Goal: Task Accomplishment & Management: Complete application form

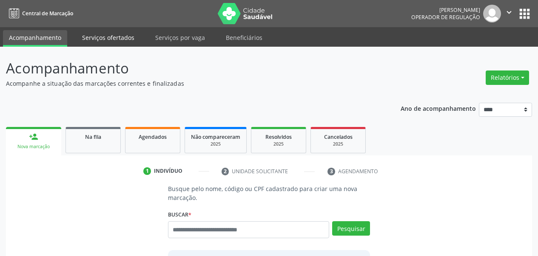
click at [103, 36] on link "Serviços ofertados" at bounding box center [108, 37] width 64 height 15
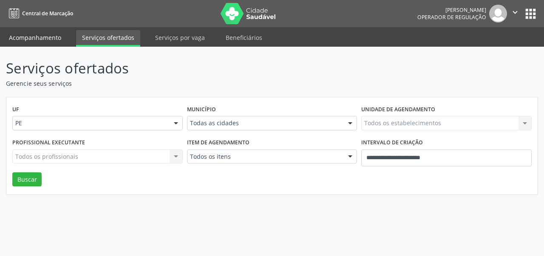
click at [37, 40] on link "Acompanhamento" at bounding box center [35, 37] width 64 height 15
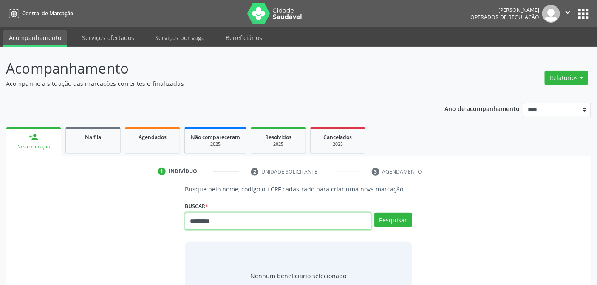
type input "*********"
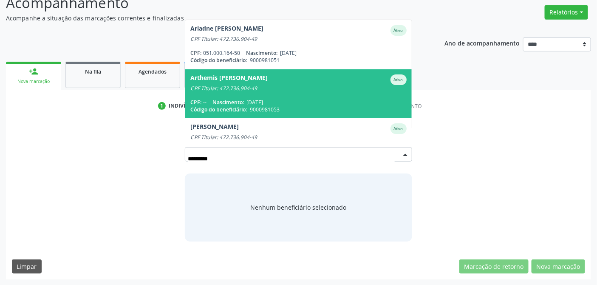
scroll to position [47, 0]
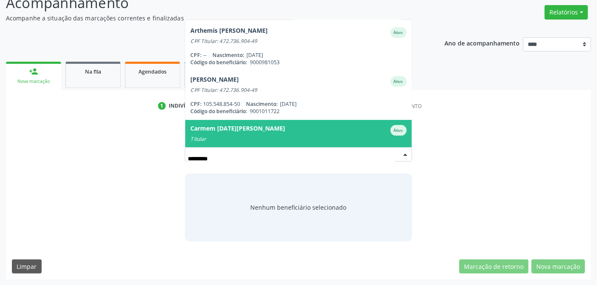
click at [265, 130] on div "Carmem Lucia da Silva Vieira" at bounding box center [237, 130] width 95 height 11
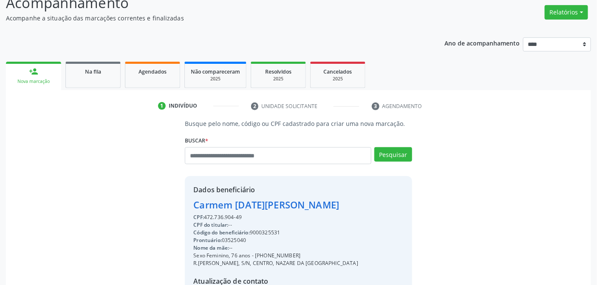
scroll to position [164, 0]
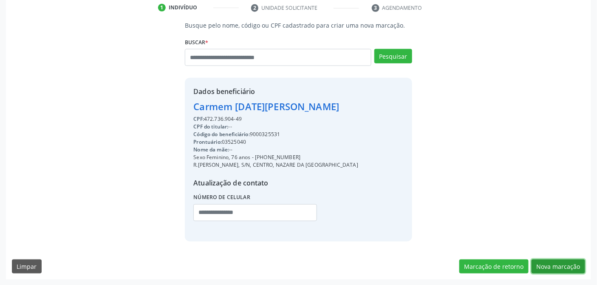
click at [537, 256] on button "Nova marcação" at bounding box center [559, 266] width 54 height 14
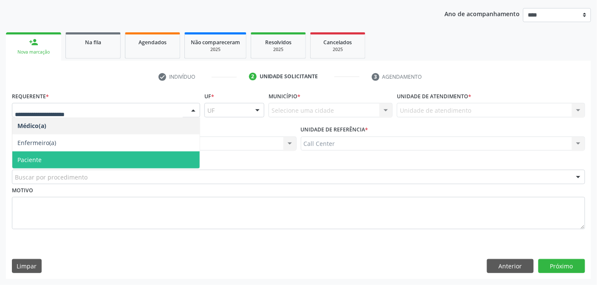
click at [45, 158] on span "Paciente" at bounding box center [105, 159] width 187 height 17
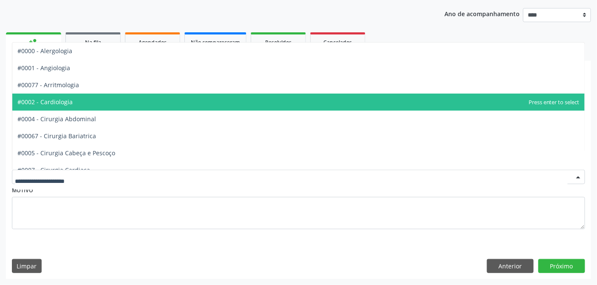
click at [58, 94] on span "#0002 - Cardiologia" at bounding box center [298, 102] width 573 height 17
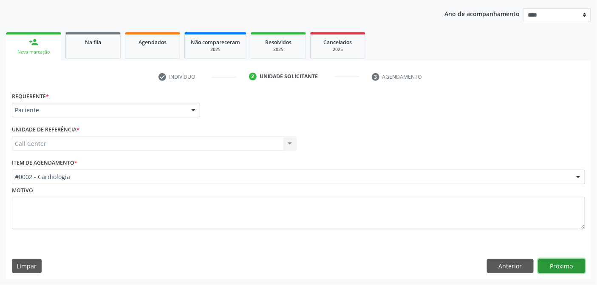
click at [537, 256] on button "Próximo" at bounding box center [562, 266] width 47 height 14
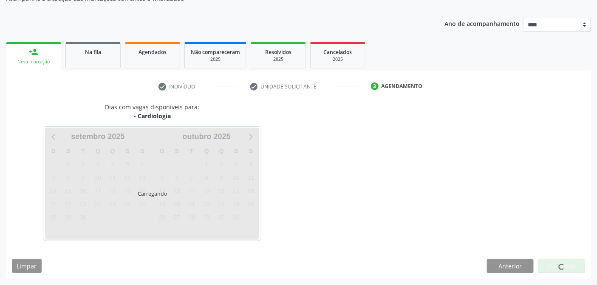
scroll to position [85, 0]
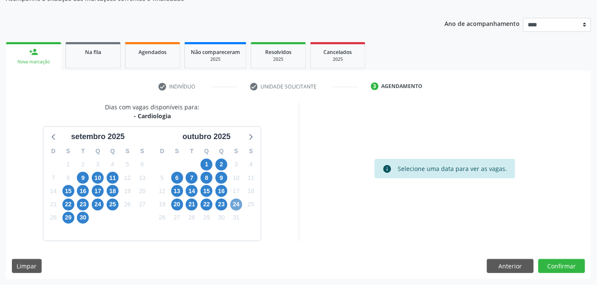
click at [239, 205] on span "24" at bounding box center [236, 205] width 12 height 12
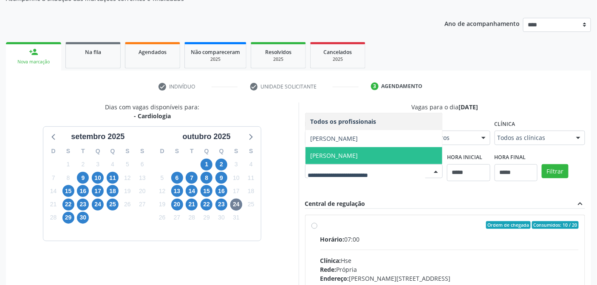
click at [346, 151] on span "Rui Ferreira Tompson Neto" at bounding box center [335, 155] width 48 height 8
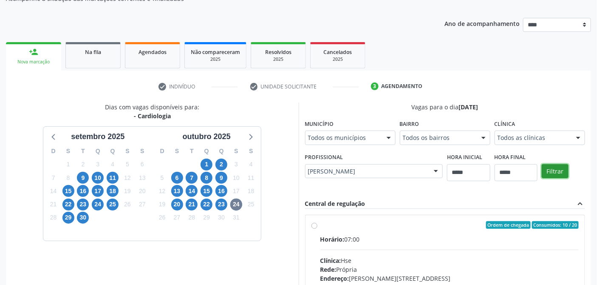
click at [537, 172] on button "Filtrar" at bounding box center [555, 171] width 27 height 14
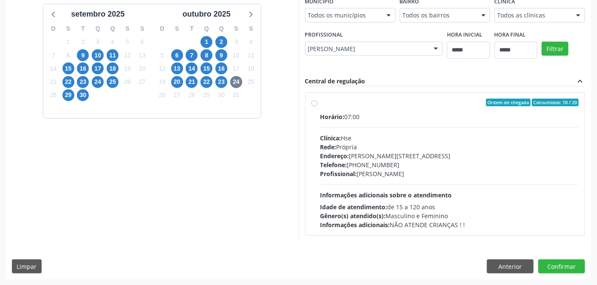
click at [359, 164] on div "Telefone: (81) 31834500" at bounding box center [450, 164] width 259 height 9
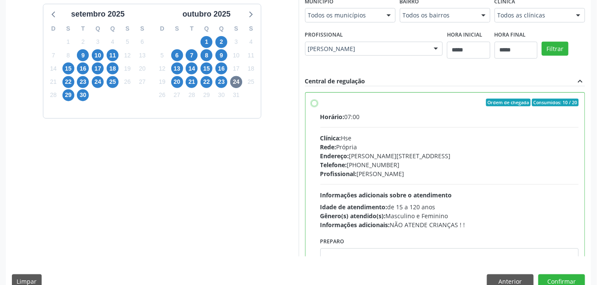
scroll to position [42, 0]
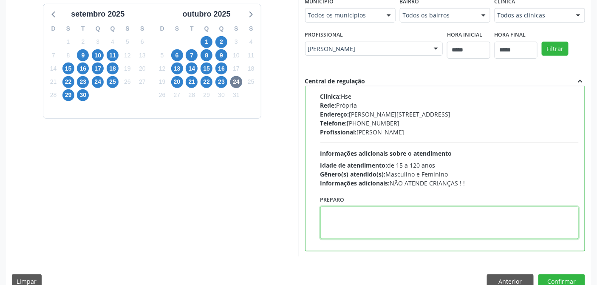
paste textarea "**********"
type textarea "**********"
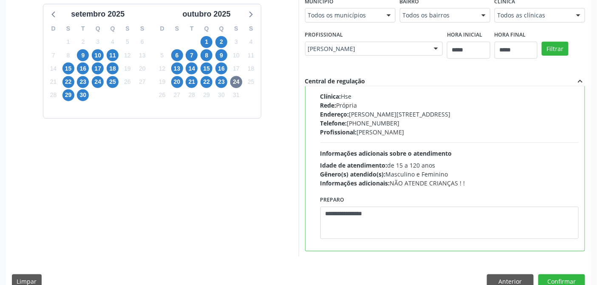
click at [537, 256] on div "Dias com vagas disponíveis para: - Cardiologia setembro 2025 D S T Q Q S S 31 1…" at bounding box center [298, 137] width 585 height 314
click at [537, 256] on button "Confirmar" at bounding box center [562, 281] width 47 height 14
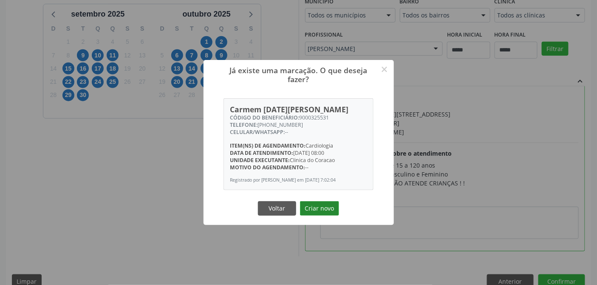
click at [315, 213] on button "Criar novo" at bounding box center [319, 208] width 39 height 14
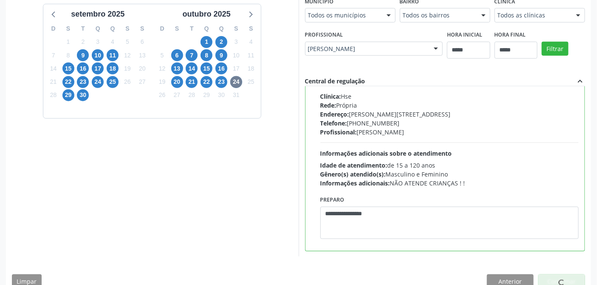
scroll to position [0, 0]
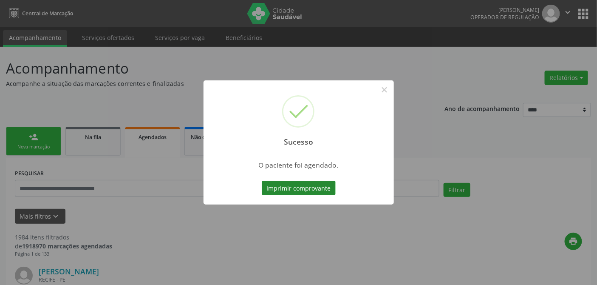
click at [315, 183] on button "Imprimir comprovante" at bounding box center [299, 188] width 74 height 14
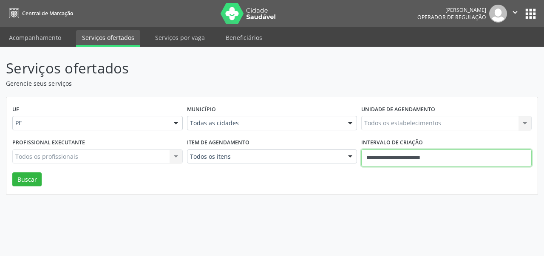
click at [476, 158] on input "**********" at bounding box center [446, 158] width 170 height 17
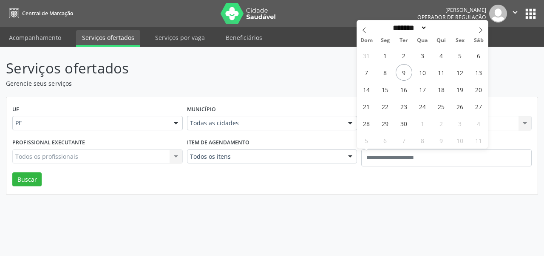
click at [258, 187] on div "UF PE PE Nenhum resultado encontrado para: " " Não há nenhuma opção para ser ex…" at bounding box center [271, 146] width 531 height 98
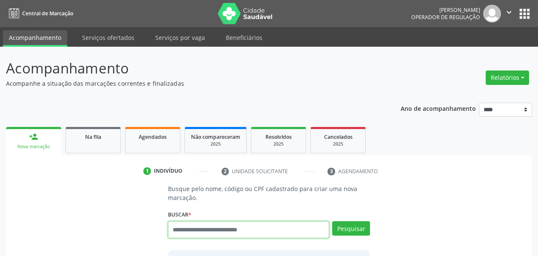
click at [224, 226] on input "text" at bounding box center [249, 229] width 162 height 17
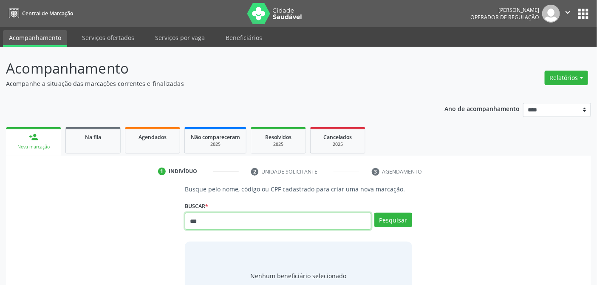
type input "***"
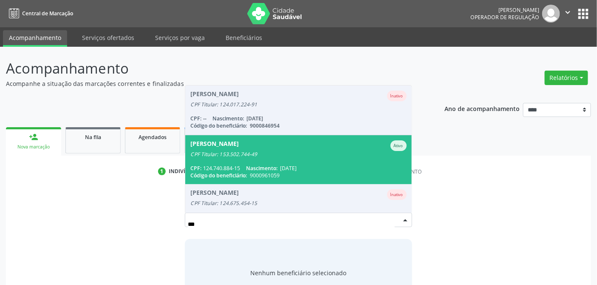
click at [248, 162] on span "Abrahao Valerio da Silva Ativo CPF Titular: 153.502.744-49 CPF: 124.740.884-15 …" at bounding box center [298, 159] width 226 height 49
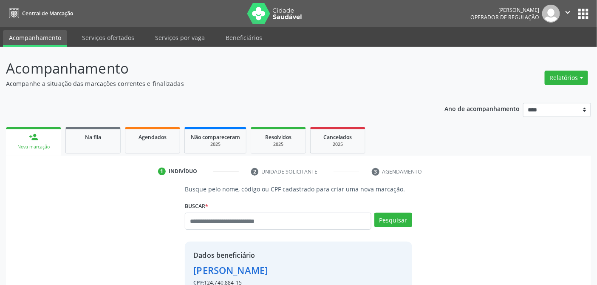
scroll to position [164, 0]
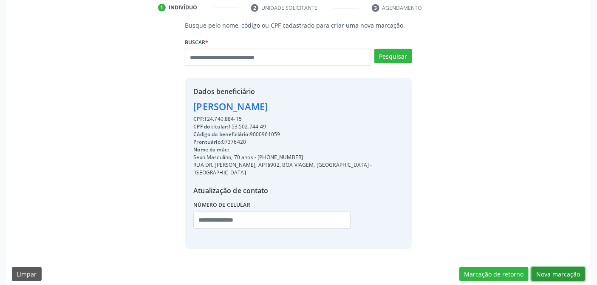
click at [537, 256] on button "Nova marcação" at bounding box center [559, 274] width 54 height 14
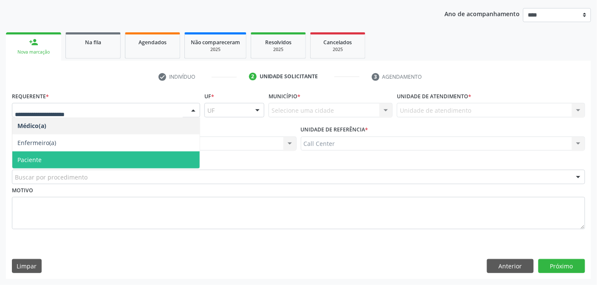
click at [50, 154] on span "Paciente" at bounding box center [105, 159] width 187 height 17
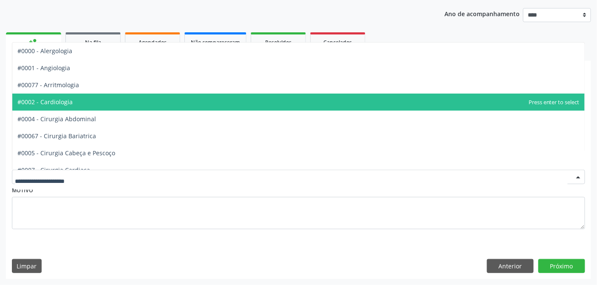
click at [74, 101] on span "#0002 - Cardiologia" at bounding box center [298, 102] width 573 height 17
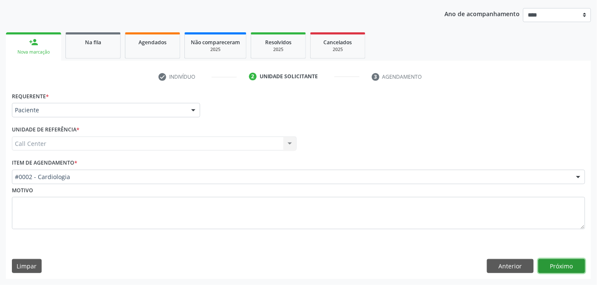
click at [537, 256] on button "Próximo" at bounding box center [562, 266] width 47 height 14
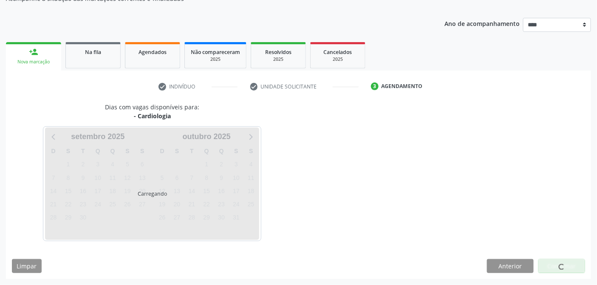
scroll to position [85, 0]
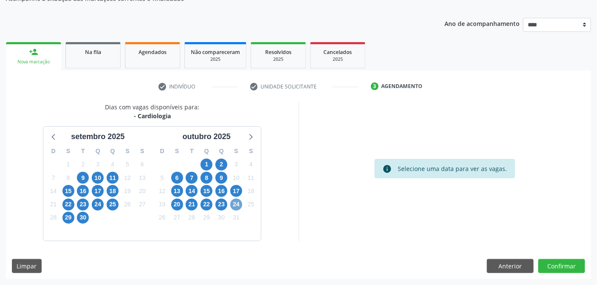
click at [237, 203] on span "24" at bounding box center [236, 205] width 12 height 12
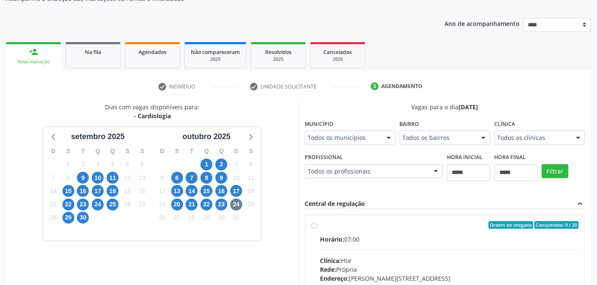
click at [275, 187] on div "Dias com vagas disponíveis para: - Cardiologia setembro 2025 D S T Q Q S S 31 1…" at bounding box center [152, 240] width 293 height 276
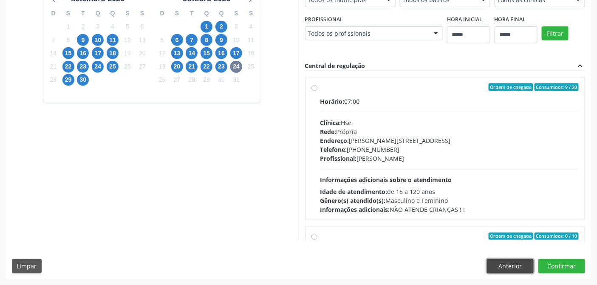
click at [509, 256] on button "Anterior" at bounding box center [510, 266] width 47 height 14
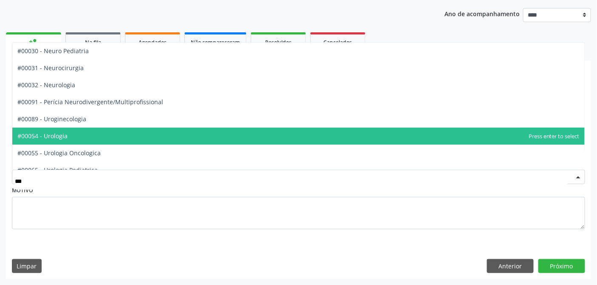
click at [70, 133] on span "#00054 - Urologia" at bounding box center [298, 136] width 573 height 17
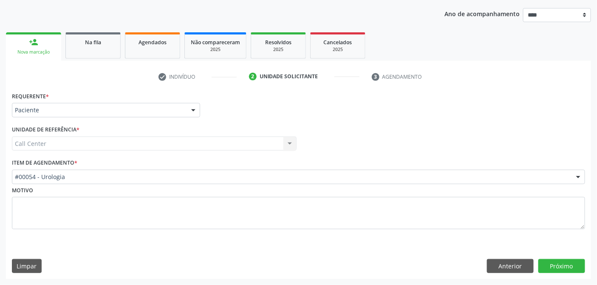
click at [537, 256] on div "Requerente * Paciente Médico(a) Enfermeiro(a) Paciente Nenhum resultado encontr…" at bounding box center [298, 184] width 585 height 189
click at [537, 256] on button "Próximo" at bounding box center [562, 266] width 47 height 14
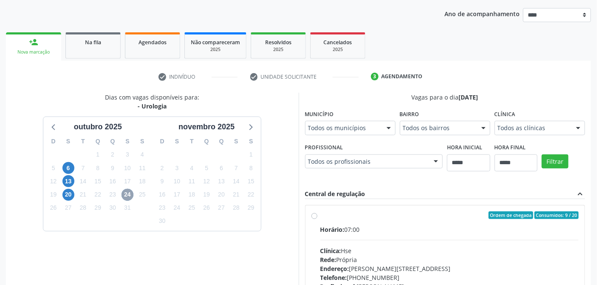
click at [129, 194] on span "24" at bounding box center [128, 195] width 12 height 12
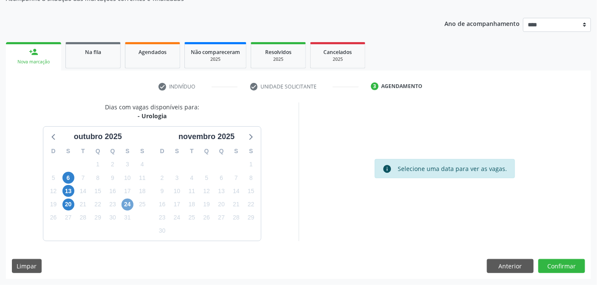
click at [129, 202] on span "24" at bounding box center [128, 205] width 12 height 12
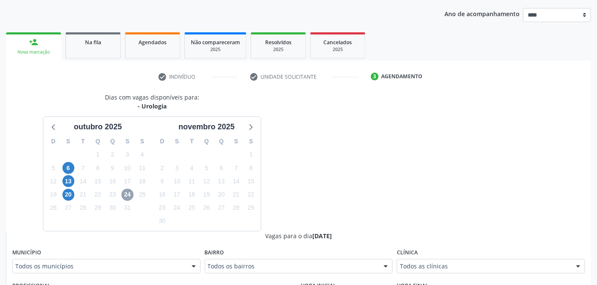
scroll to position [331, 0]
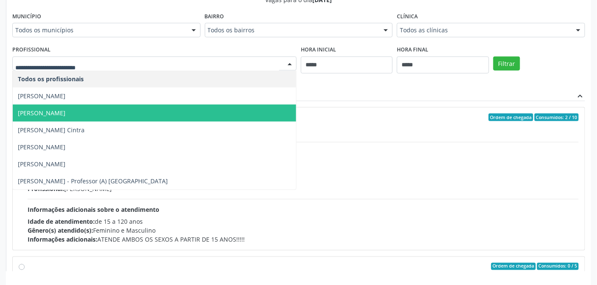
click at [401, 89] on div "Vagas para o dia 24/10/2025 Município Todos os municípios Todos os municípios R…" at bounding box center [298, 133] width 573 height 276
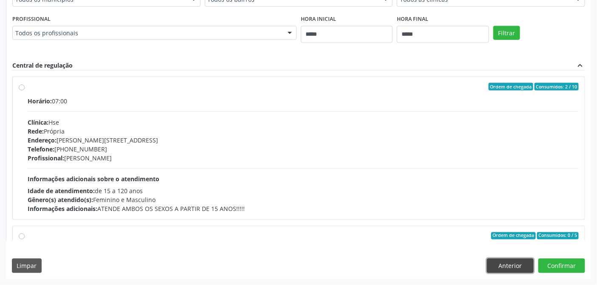
click at [512, 256] on button "Anterior" at bounding box center [510, 265] width 47 height 14
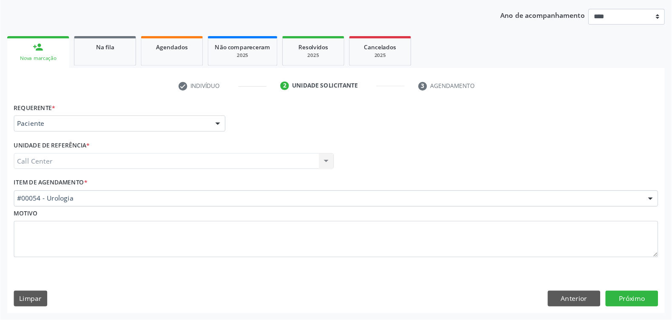
scroll to position [60, 0]
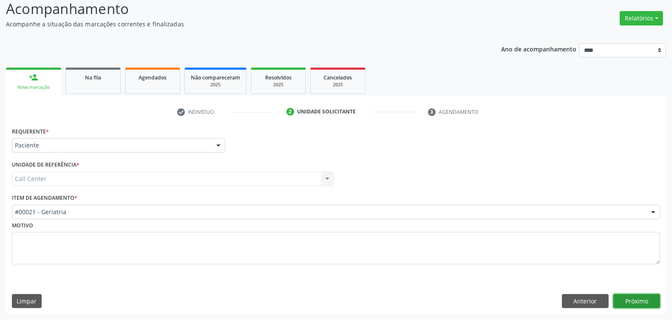
click at [537, 256] on button "Próximo" at bounding box center [636, 301] width 47 height 14
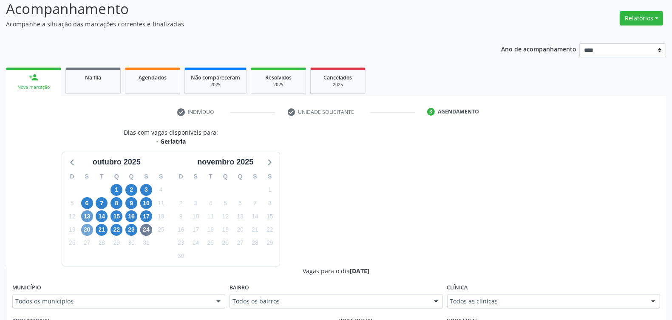
click at [84, 229] on span "20" at bounding box center [87, 230] width 12 height 12
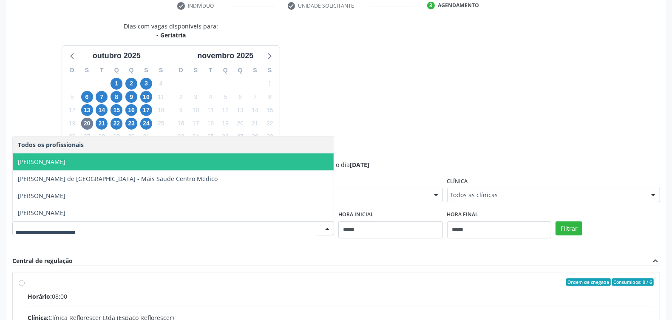
click at [426, 115] on div "Dias com vagas disponíveis para: - Geriatria outubro 2025 D S T Q Q S S 28 29 3…" at bounding box center [336, 229] width 660 height 414
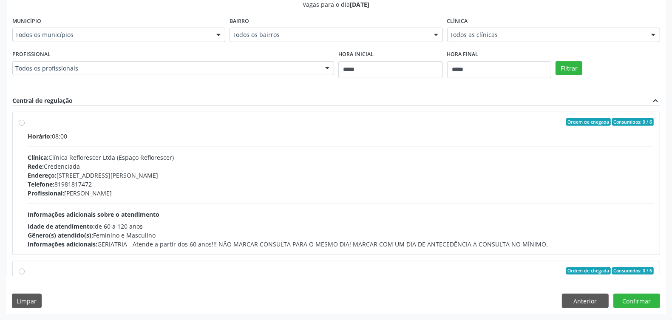
scroll to position [53, 0]
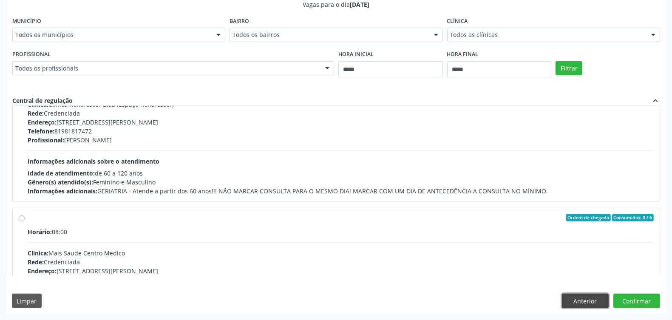
click at [537, 256] on button "Anterior" at bounding box center [585, 301] width 47 height 14
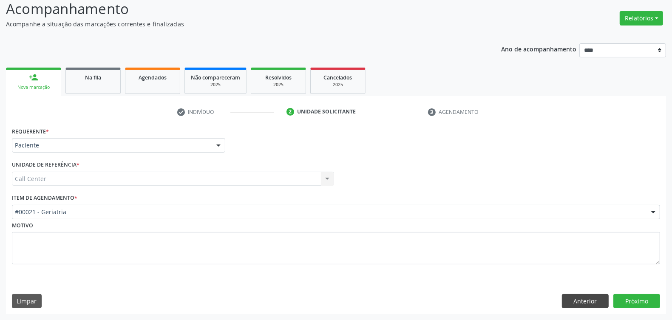
scroll to position [60, 0]
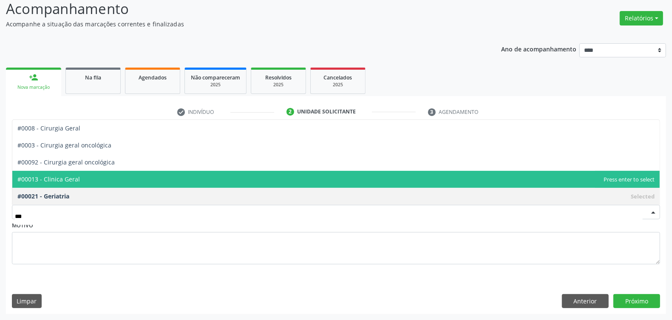
click at [148, 181] on span "#00013 - Clinica Geral" at bounding box center [335, 179] width 647 height 17
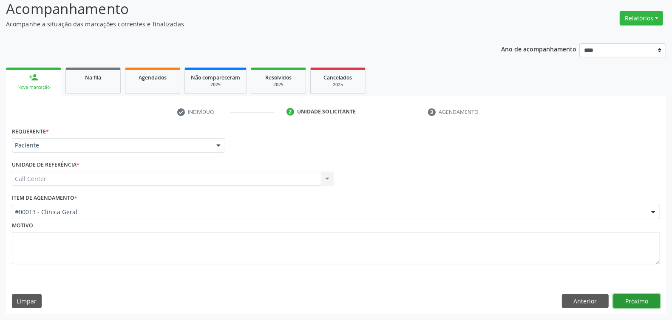
click at [537, 256] on button "Próximo" at bounding box center [636, 301] width 47 height 14
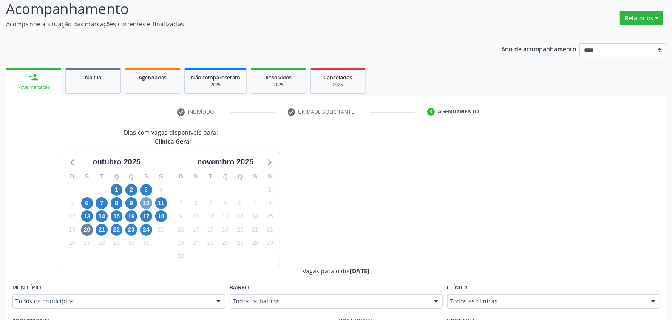
click at [144, 204] on span "10" at bounding box center [146, 203] width 12 height 12
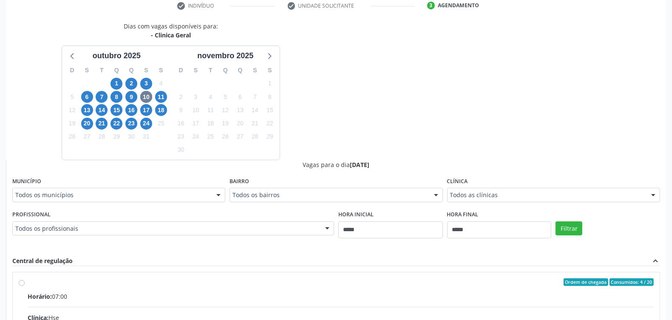
click at [453, 102] on div "Dias com vagas disponíveis para: - Clinica Geral outubro 2025 D S T Q Q S S 28 …" at bounding box center [336, 229] width 660 height 414
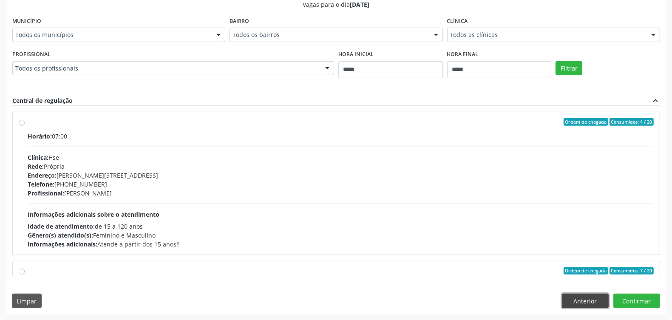
click at [537, 256] on button "Anterior" at bounding box center [585, 301] width 47 height 14
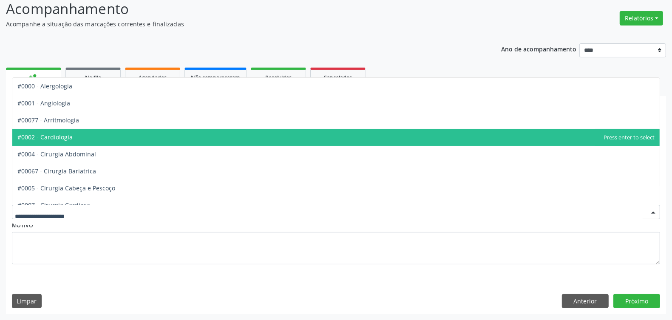
click at [68, 134] on span "#0002 - Cardiologia" at bounding box center [44, 137] width 55 height 8
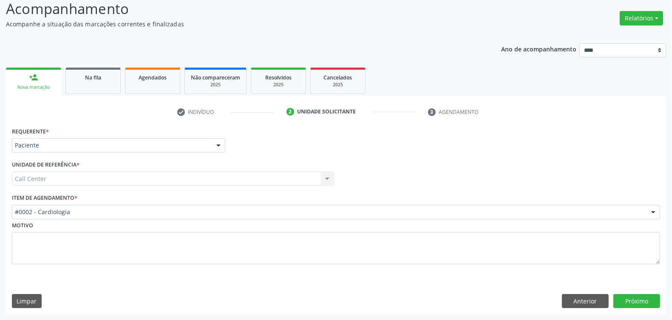
click at [537, 256] on div "Requerente * Paciente Médico(a) Enfermeiro(a) Paciente Nenhum resultado encontr…" at bounding box center [336, 219] width 660 height 189
click at [537, 256] on button "Próximo" at bounding box center [636, 301] width 47 height 14
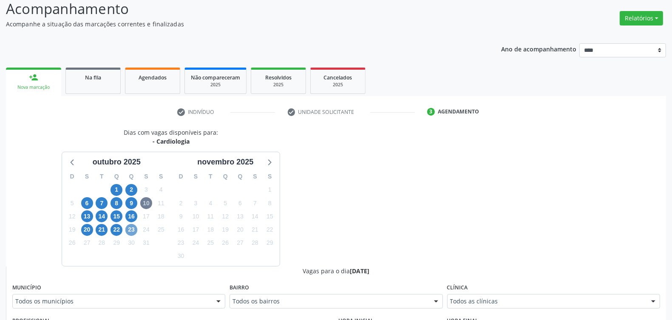
click at [128, 230] on span "23" at bounding box center [131, 230] width 12 height 12
click at [122, 230] on div "22" at bounding box center [116, 229] width 15 height 13
click at [116, 229] on span "22" at bounding box center [117, 230] width 12 height 12
drag, startPoint x: 488, startPoint y: 301, endPoint x: 464, endPoint y: 292, distance: 25.7
click at [70, 164] on icon at bounding box center [72, 161] width 11 height 11
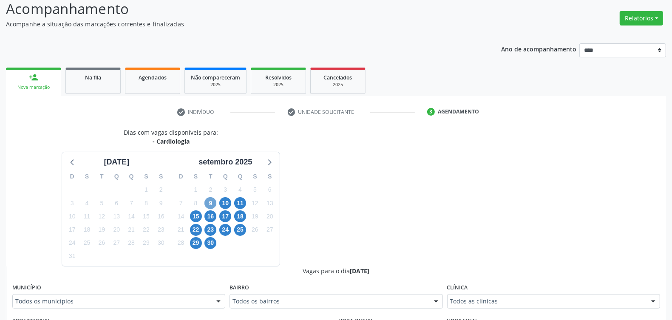
click at [215, 202] on span "9" at bounding box center [210, 203] width 12 height 12
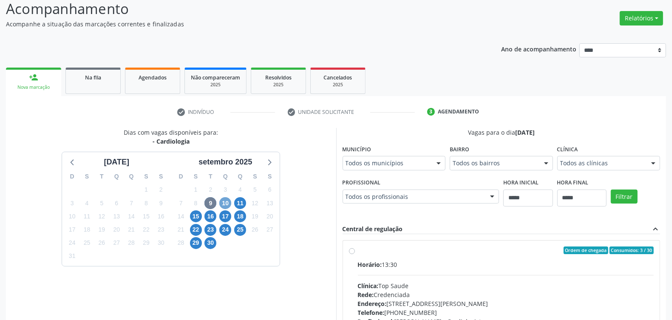
click at [226, 201] on span "10" at bounding box center [225, 203] width 12 height 12
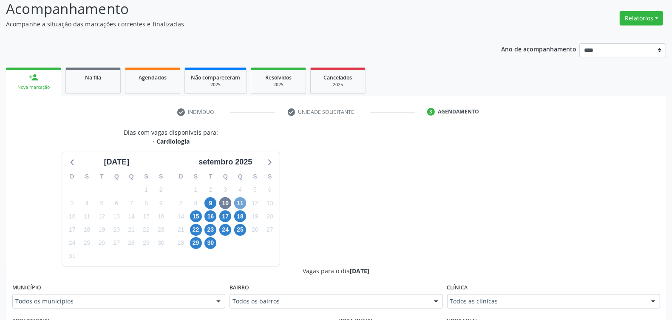
click at [241, 205] on span "11" at bounding box center [240, 203] width 12 height 12
click at [198, 216] on span "15" at bounding box center [196, 216] width 12 height 12
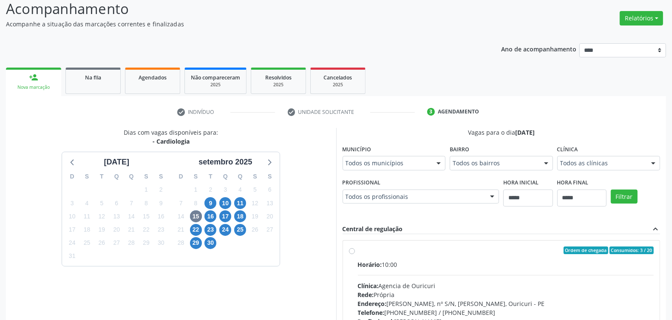
click at [312, 224] on div "Dias com vagas disponíveis para: - Cardiologia agosto 2025 D S T Q Q S S 27 28 …" at bounding box center [171, 266] width 330 height 276
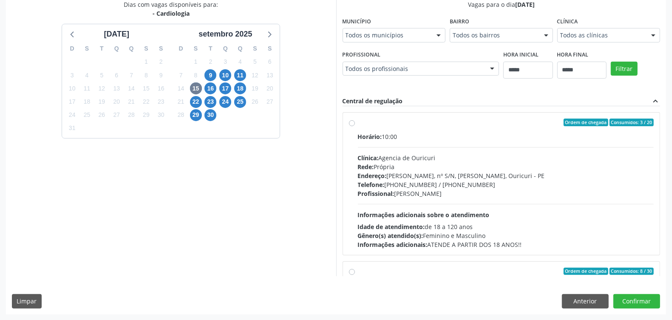
scroll to position [134, 0]
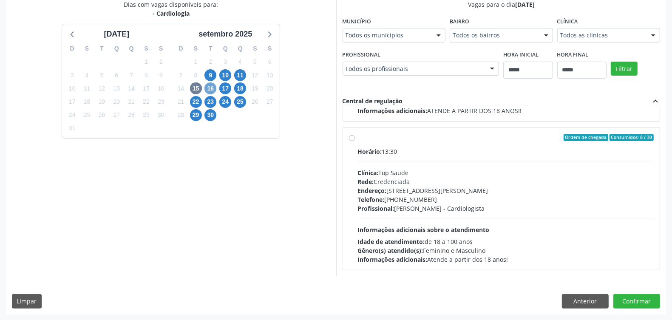
click at [211, 86] on span "16" at bounding box center [210, 88] width 12 height 12
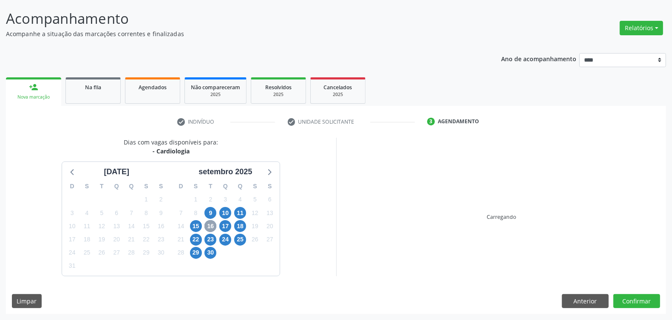
scroll to position [173, 0]
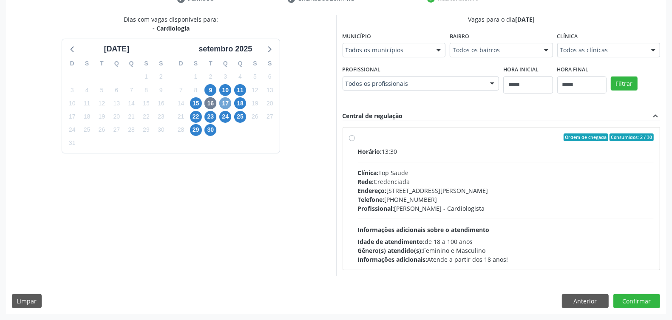
click at [223, 101] on span "17" at bounding box center [225, 103] width 12 height 12
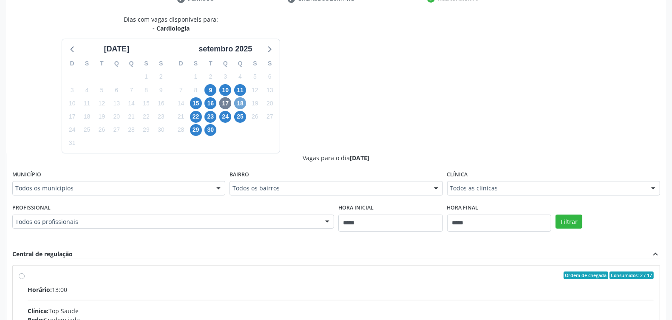
click at [241, 102] on span "18" at bounding box center [240, 103] width 12 height 12
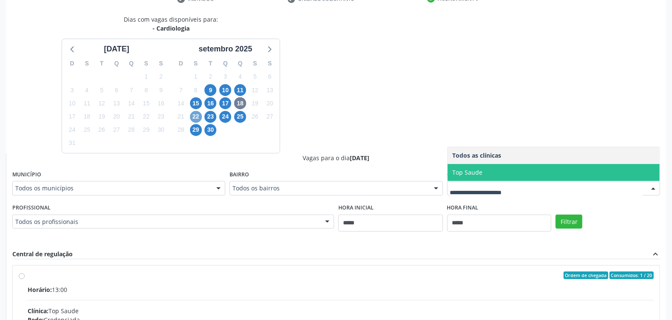
click at [197, 115] on span "22" at bounding box center [196, 117] width 12 height 12
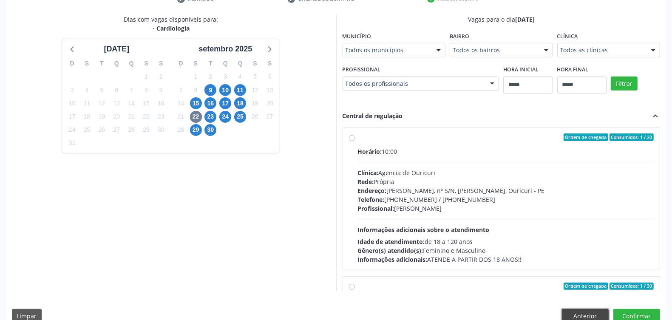
click at [537, 256] on button "Anterior" at bounding box center [585, 316] width 47 height 14
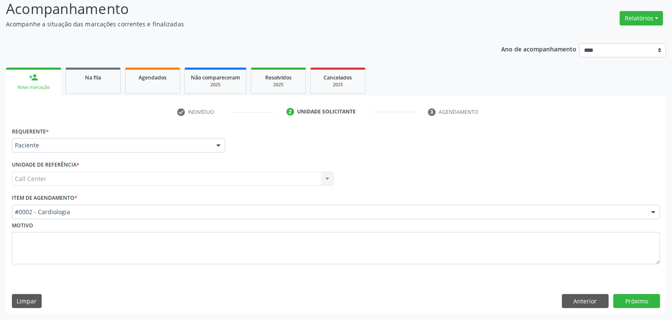
scroll to position [60, 0]
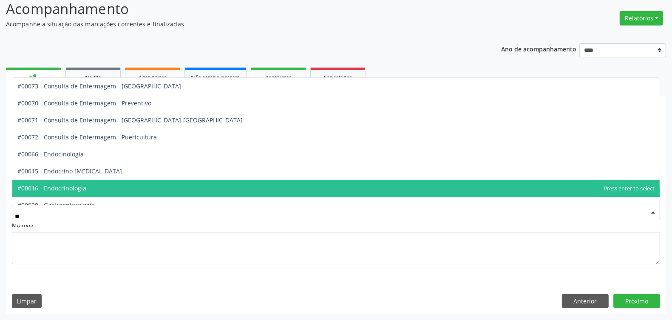
click at [98, 188] on span "#00016 - Endocrinologia" at bounding box center [335, 188] width 647 height 17
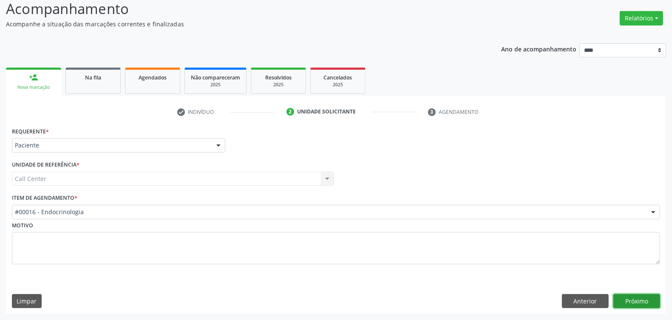
click at [537, 256] on button "Próximo" at bounding box center [636, 301] width 47 height 14
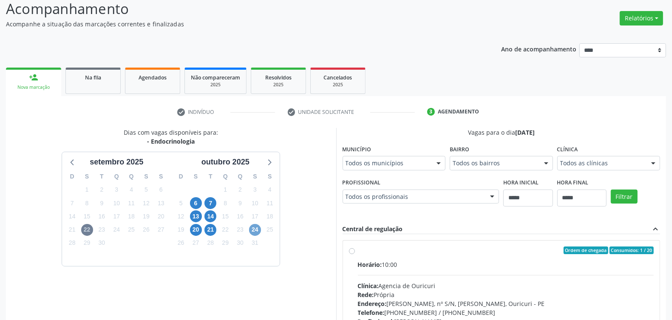
click at [254, 228] on span "24" at bounding box center [255, 230] width 12 height 12
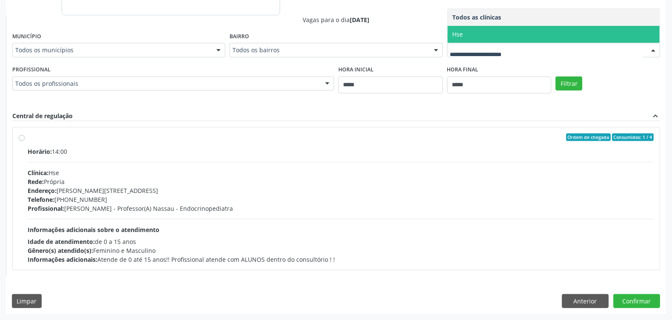
scroll to position [152, 0]
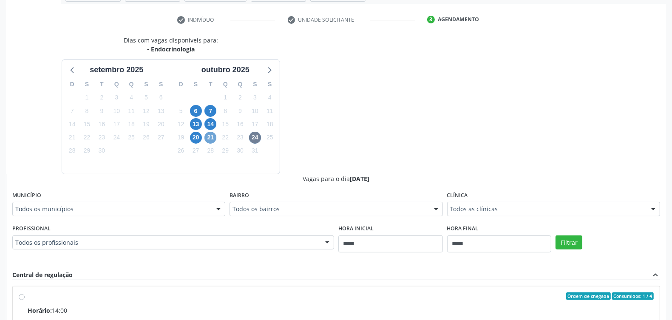
click at [213, 134] on span "21" at bounding box center [210, 138] width 12 height 12
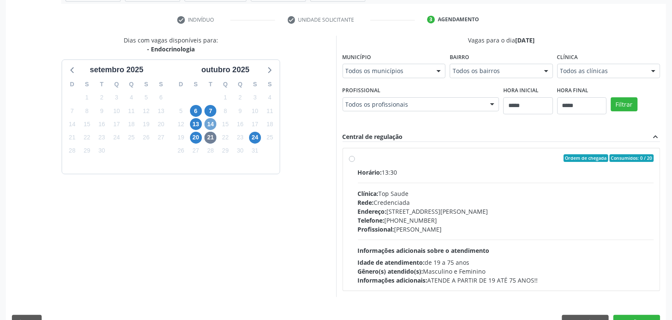
click at [213, 122] on span "14" at bounding box center [210, 124] width 12 height 12
click at [193, 139] on span "20" at bounding box center [196, 138] width 12 height 12
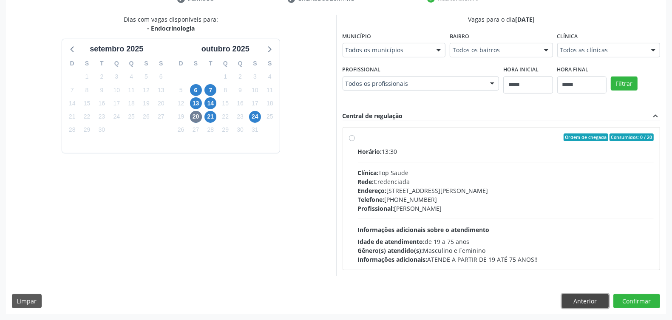
click at [537, 256] on button "Anterior" at bounding box center [585, 301] width 47 height 14
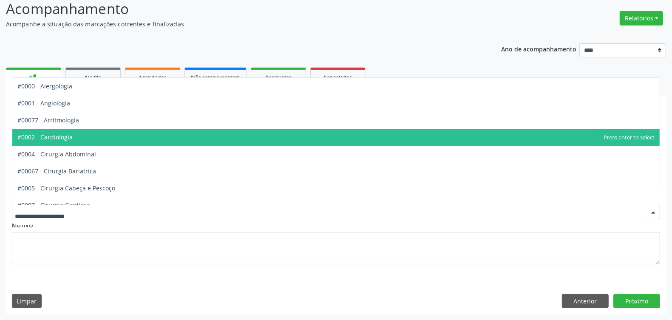
click at [70, 136] on span "#0002 - Cardiologia" at bounding box center [44, 137] width 55 height 8
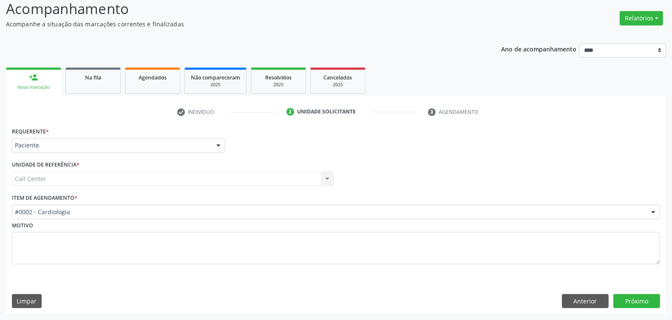
click at [537, 256] on div "Requerente * Paciente Médico(a) Enfermeiro(a) Paciente Nenhum resultado encontr…" at bounding box center [336, 219] width 660 height 189
click at [537, 256] on button "Próximo" at bounding box center [636, 301] width 47 height 14
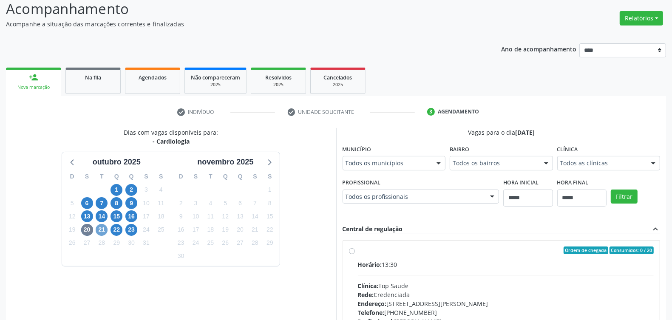
click at [99, 224] on span "21" at bounding box center [102, 230] width 12 height 12
click at [99, 216] on span "14" at bounding box center [102, 216] width 12 height 12
click at [73, 162] on icon at bounding box center [72, 161] width 11 height 11
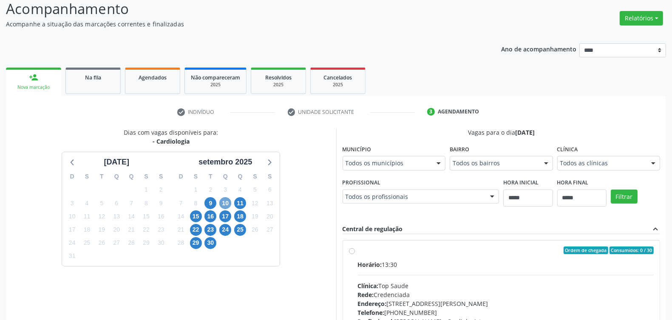
click at [221, 205] on span "10" at bounding box center [225, 203] width 12 height 12
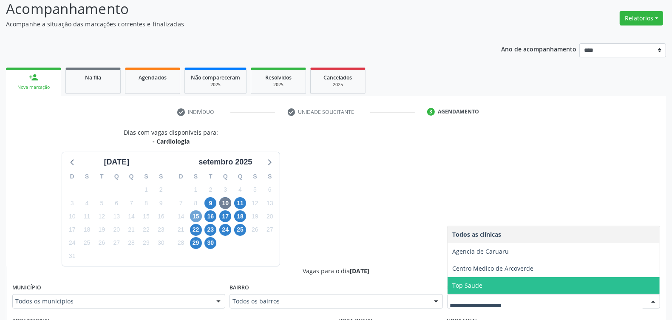
click at [197, 216] on span "15" at bounding box center [196, 216] width 12 height 12
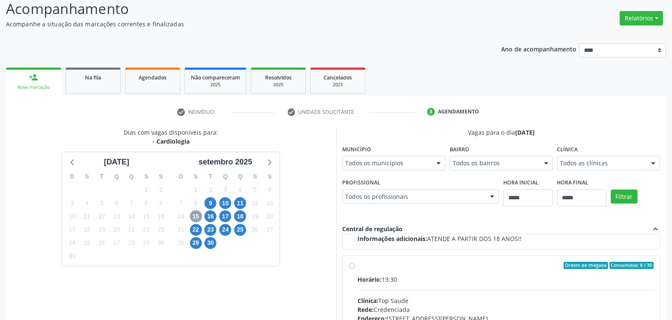
scroll to position [187, 0]
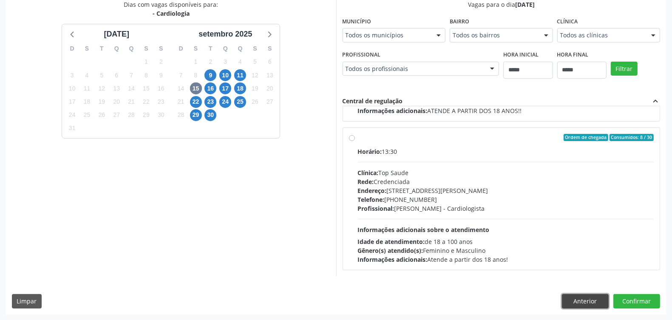
click at [537, 256] on button "Anterior" at bounding box center [585, 301] width 47 height 14
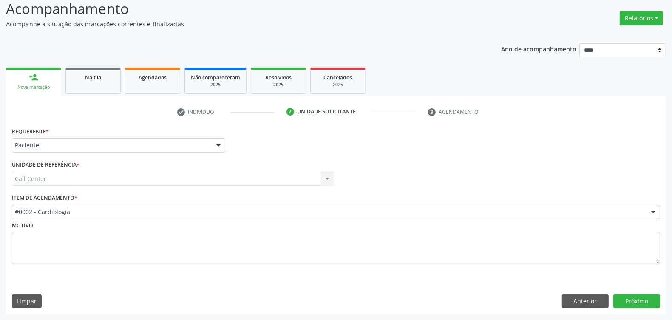
scroll to position [60, 0]
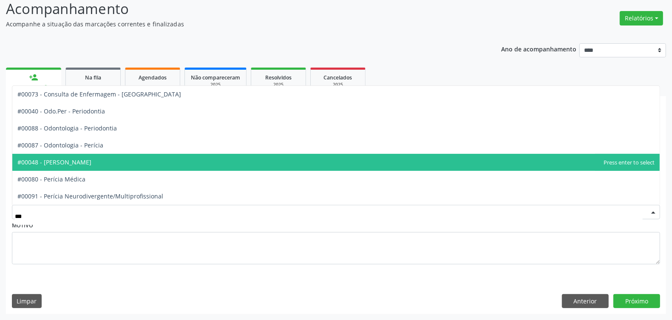
click at [91, 162] on span "#00048 - [PERSON_NAME]" at bounding box center [54, 162] width 74 height 8
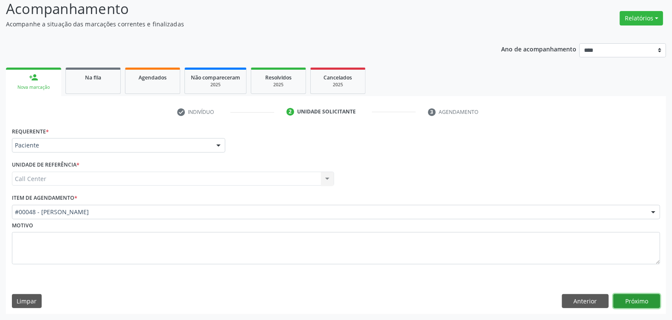
click at [537, 256] on button "Próximo" at bounding box center [636, 301] width 47 height 14
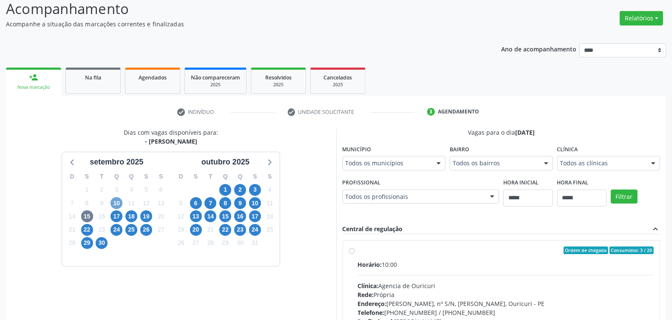
click at [115, 205] on span "10" at bounding box center [117, 203] width 12 height 12
click at [88, 218] on span "15" at bounding box center [87, 216] width 12 height 12
click at [113, 217] on span "17" at bounding box center [117, 216] width 12 height 12
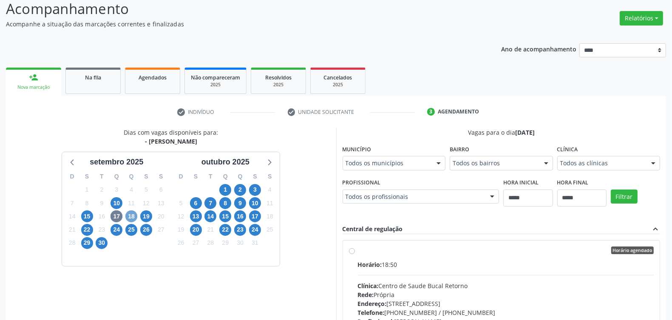
click at [129, 220] on span "18" at bounding box center [131, 216] width 12 height 12
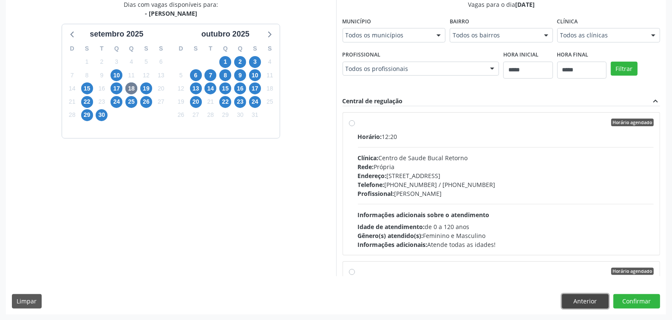
click at [537, 256] on button "Anterior" at bounding box center [585, 301] width 47 height 14
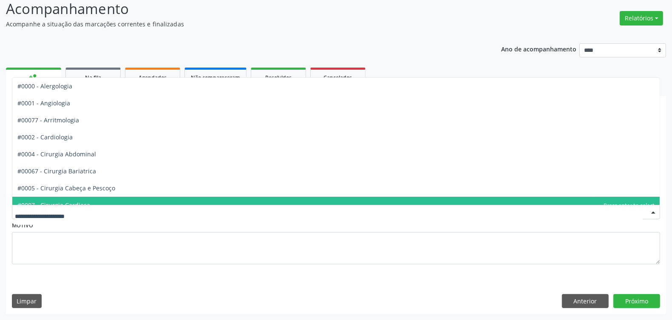
drag, startPoint x: 119, startPoint y: 213, endPoint x: 117, endPoint y: 206, distance: 6.6
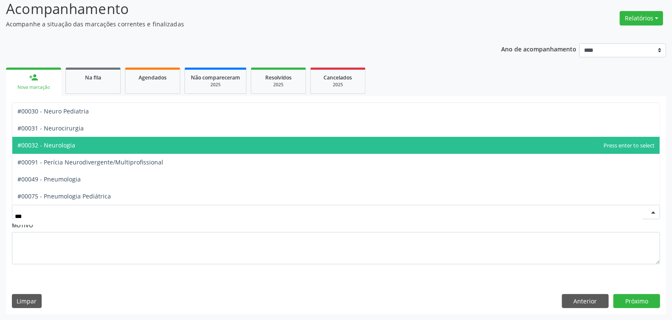
drag, startPoint x: 84, startPoint y: 149, endPoint x: 281, endPoint y: 218, distance: 208.8
click at [84, 150] on span "#00032 - Neurologia" at bounding box center [335, 145] width 647 height 17
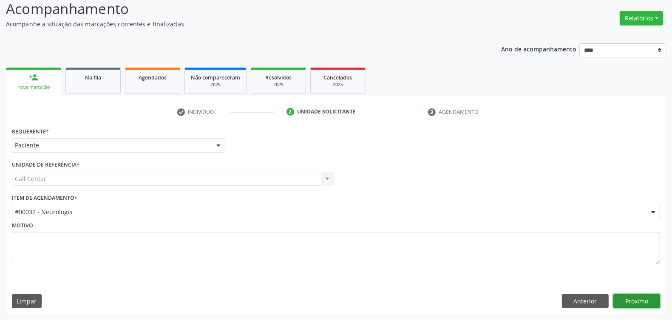
click at [537, 256] on button "Próximo" at bounding box center [636, 301] width 47 height 14
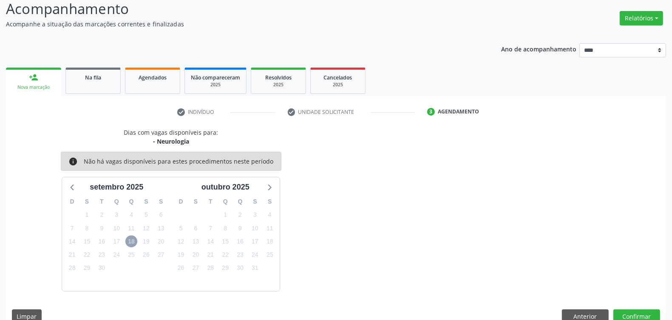
click at [131, 242] on span "18" at bounding box center [131, 242] width 12 height 12
click at [537, 256] on button "Anterior" at bounding box center [585, 316] width 47 height 14
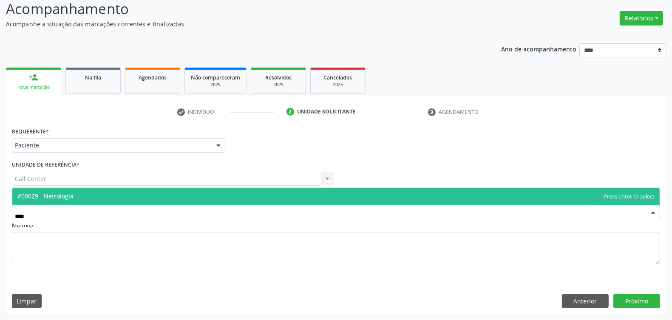
click at [118, 196] on span "#00029 - Nefrologia" at bounding box center [335, 196] width 647 height 17
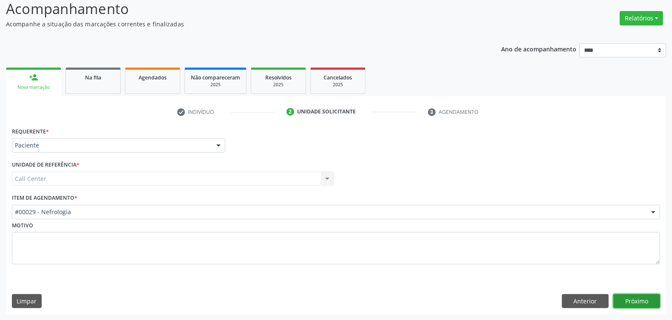
click at [537, 256] on button "Próximo" at bounding box center [636, 301] width 47 height 14
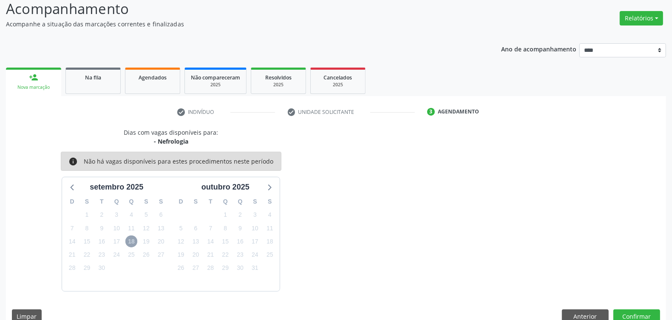
click at [128, 243] on span "18" at bounding box center [131, 242] width 12 height 12
click at [265, 185] on icon at bounding box center [269, 187] width 11 height 11
click at [73, 188] on icon at bounding box center [72, 187] width 11 height 11
click at [537, 256] on button "Anterior" at bounding box center [585, 316] width 47 height 14
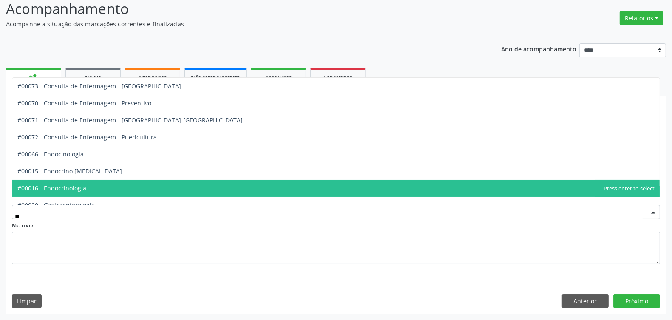
drag, startPoint x: 103, startPoint y: 179, endPoint x: 111, endPoint y: 185, distance: 9.1
click at [105, 181] on span "#00016 - Endocrinologia" at bounding box center [335, 188] width 647 height 17
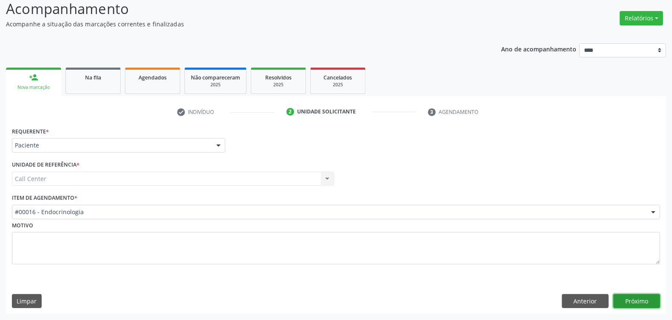
click at [537, 256] on button "Próximo" at bounding box center [636, 301] width 47 height 14
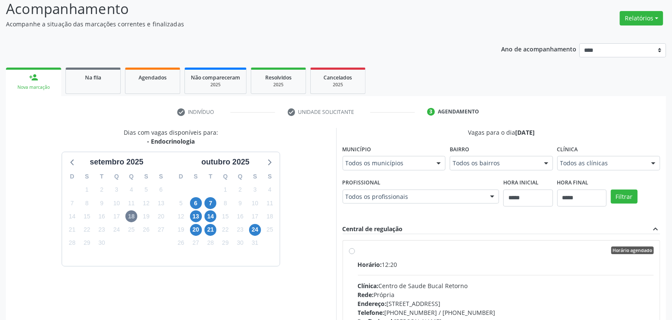
click at [309, 154] on div "Dias com vagas disponíveis para: - Endocrinologia setembro 2025 D S T Q Q S S 3…" at bounding box center [171, 266] width 330 height 276
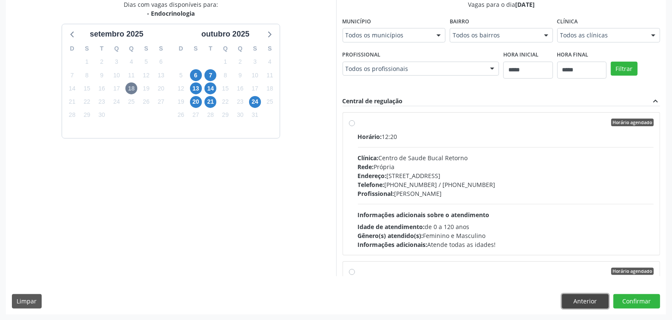
click at [537, 256] on button "Anterior" at bounding box center [585, 301] width 47 height 14
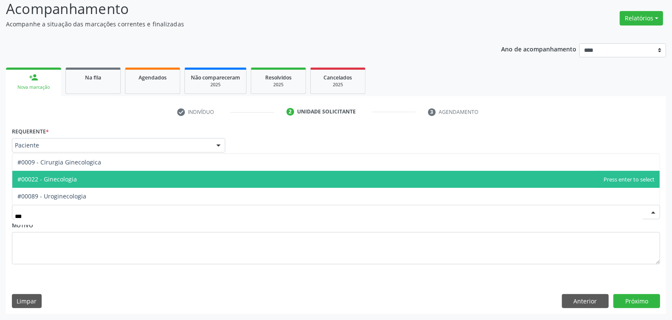
click at [83, 176] on span "#00022 - Ginecologia" at bounding box center [335, 179] width 647 height 17
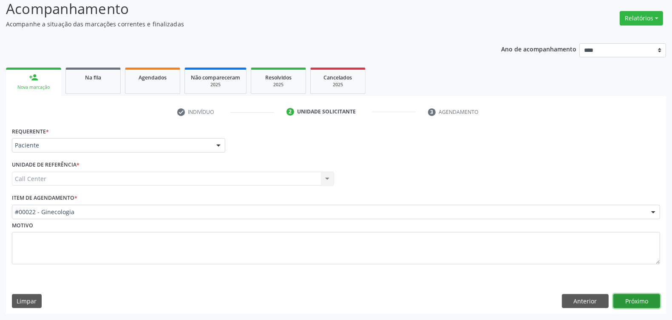
click at [537, 256] on button "Próximo" at bounding box center [636, 301] width 47 height 14
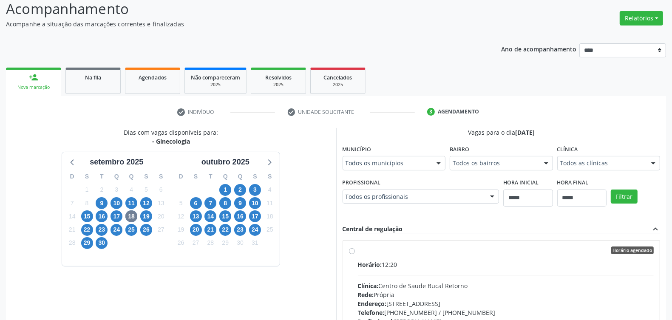
click at [261, 227] on div "24" at bounding box center [255, 229] width 15 height 13
click at [256, 230] on span "24" at bounding box center [255, 230] width 12 height 12
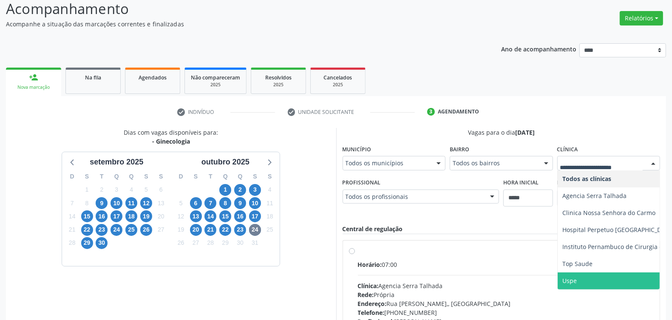
click at [537, 256] on span "Uspe" at bounding box center [570, 281] width 14 height 8
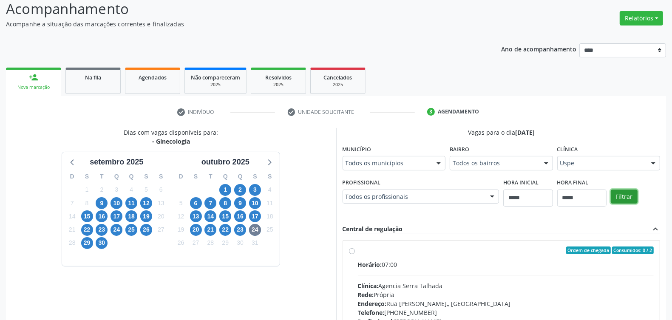
click at [537, 201] on button "Filtrar" at bounding box center [624, 197] width 27 height 14
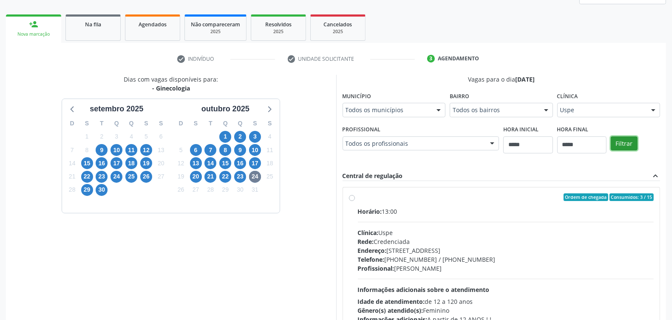
scroll to position [134, 0]
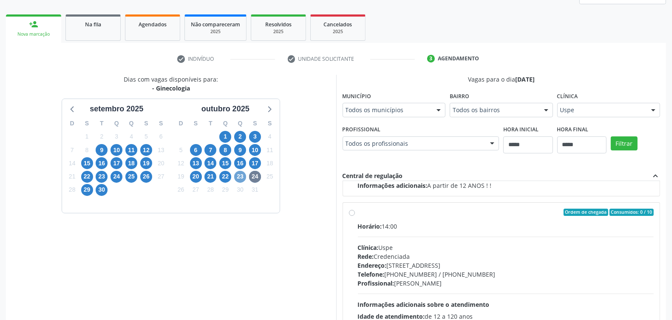
click at [240, 176] on span "23" at bounding box center [240, 177] width 12 height 12
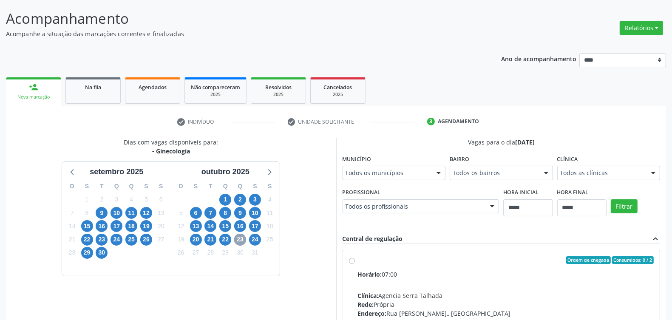
scroll to position [113, 0]
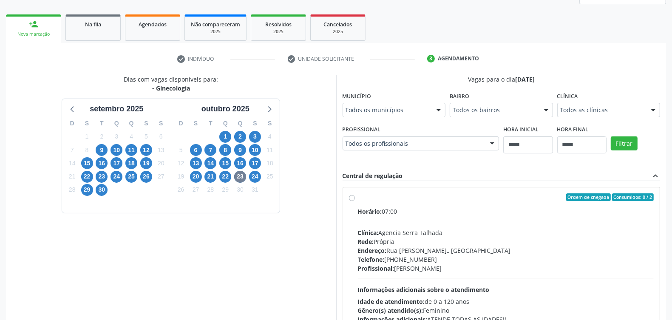
drag, startPoint x: 389, startPoint y: 141, endPoint x: 390, endPoint y: 146, distance: 4.8
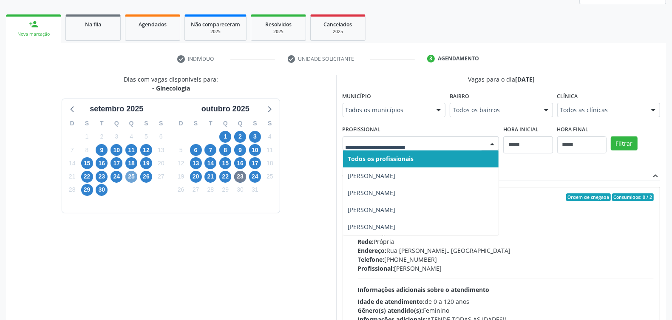
click at [131, 175] on span "25" at bounding box center [131, 177] width 12 height 12
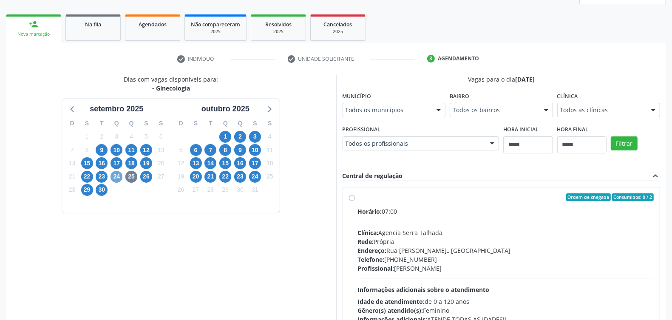
click at [120, 177] on span "24" at bounding box center [117, 177] width 12 height 12
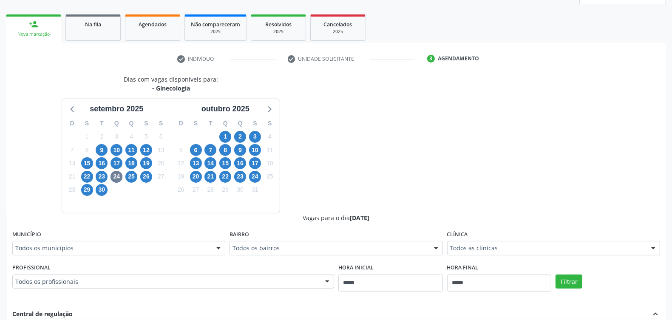
click at [294, 256] on div "Todos os profissionais" at bounding box center [173, 282] width 322 height 14
click at [405, 166] on div "Dias com vagas disponíveis para: - Ginecologia setembro 2025 D S T Q Q S S 31 1…" at bounding box center [336, 282] width 660 height 414
click at [148, 178] on span "26" at bounding box center [146, 177] width 12 height 12
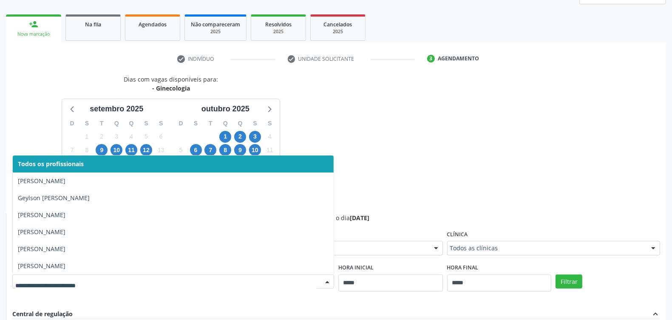
drag, startPoint x: 282, startPoint y: 276, endPoint x: 275, endPoint y: 279, distance: 7.7
click at [280, 256] on div at bounding box center [173, 282] width 322 height 14
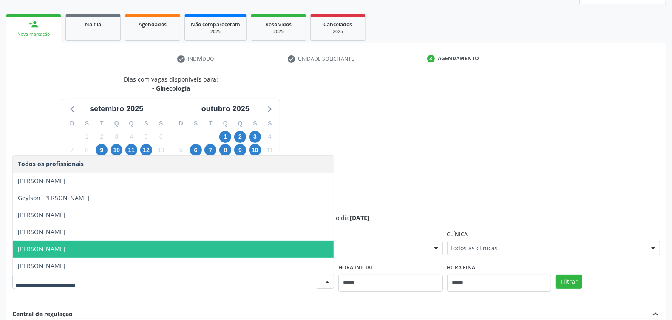
click at [523, 185] on div "Dias com vagas disponíveis para: - Ginecologia setembro 2025 D S T Q Q S S 31 1…" at bounding box center [336, 282] width 660 height 414
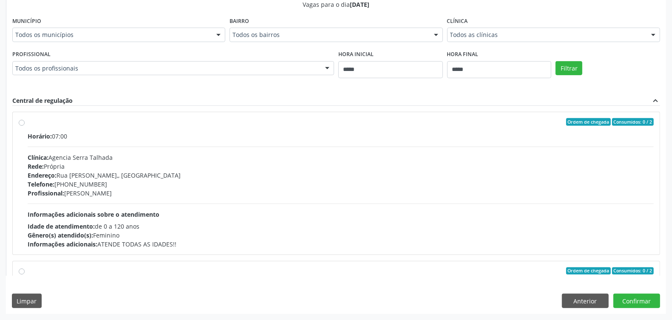
scroll to position [53, 0]
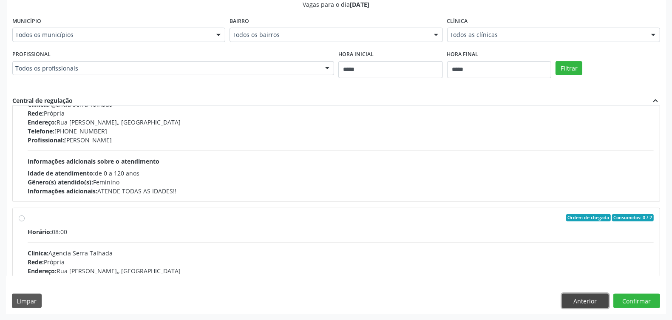
click at [537, 256] on button "Anterior" at bounding box center [585, 301] width 47 height 14
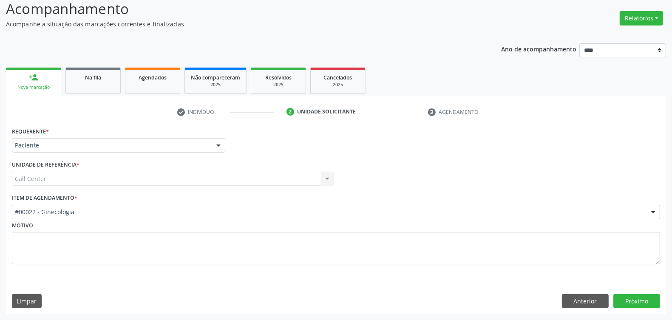
click at [99, 217] on div "#00022 - Ginecologia" at bounding box center [336, 212] width 648 height 14
drag, startPoint x: 621, startPoint y: 299, endPoint x: 605, endPoint y: 304, distance: 16.7
click at [537, 256] on div "Anterior Próximo" at bounding box center [611, 301] width 98 height 14
drag, startPoint x: 638, startPoint y: 299, endPoint x: 628, endPoint y: 300, distance: 10.3
click at [537, 256] on button "Próximo" at bounding box center [636, 301] width 47 height 14
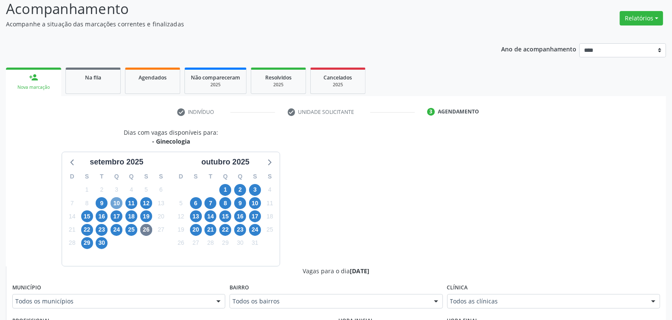
click at [115, 203] on span "10" at bounding box center [117, 203] width 12 height 12
drag, startPoint x: 131, startPoint y: 203, endPoint x: 147, endPoint y: 221, distance: 24.1
click at [131, 205] on span "11" at bounding box center [131, 203] width 12 height 12
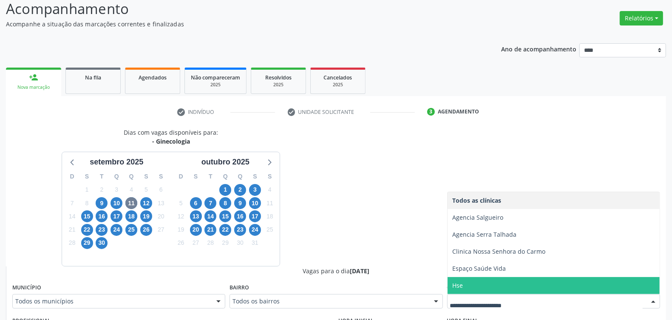
click at [472, 256] on span "Hse" at bounding box center [554, 285] width 212 height 17
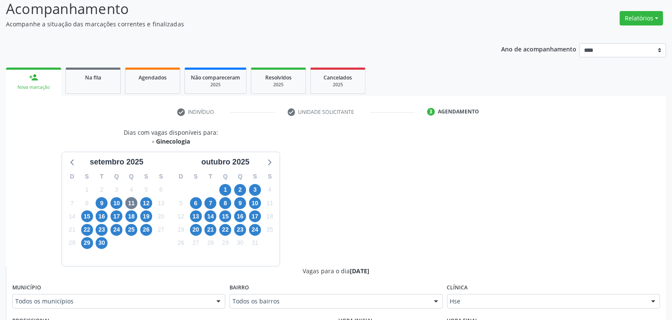
scroll to position [272, 0]
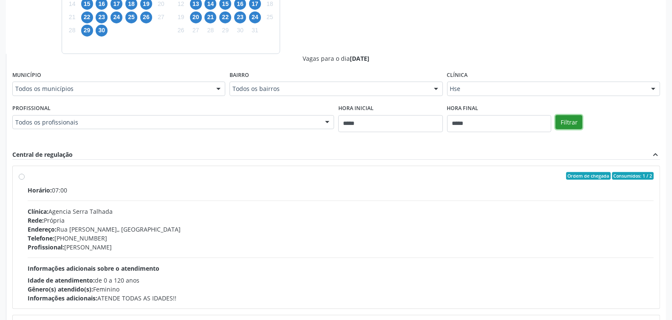
click at [537, 122] on button "Filtrar" at bounding box center [569, 122] width 27 height 14
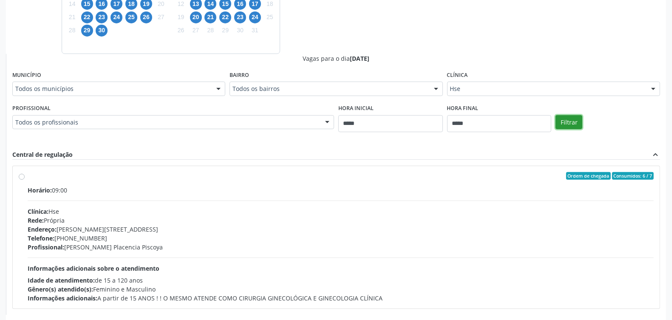
scroll to position [311, 0]
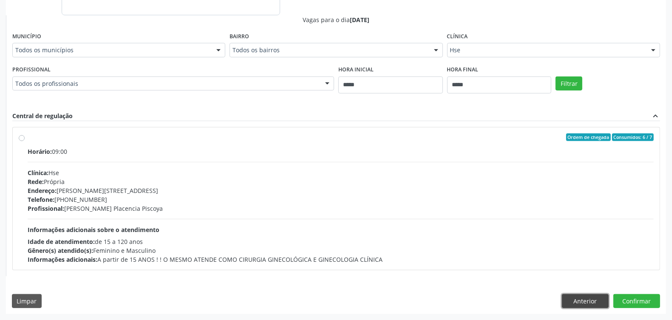
drag, startPoint x: 578, startPoint y: 299, endPoint x: 562, endPoint y: 290, distance: 18.6
click at [537, 256] on button "Anterior" at bounding box center [585, 301] width 47 height 14
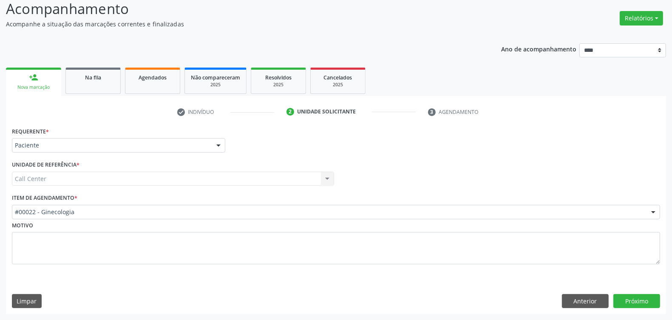
scroll to position [60, 0]
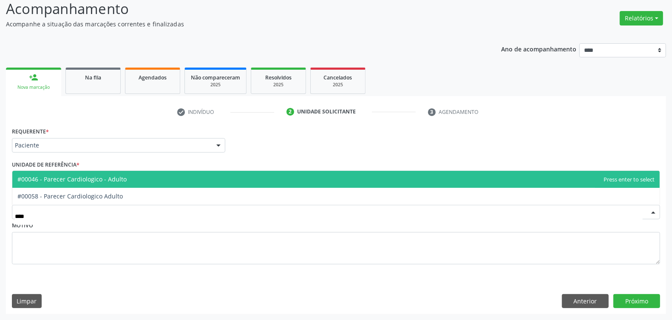
click at [128, 177] on span "#00046 - Parecer Cardiologico - Adulto" at bounding box center [335, 179] width 647 height 17
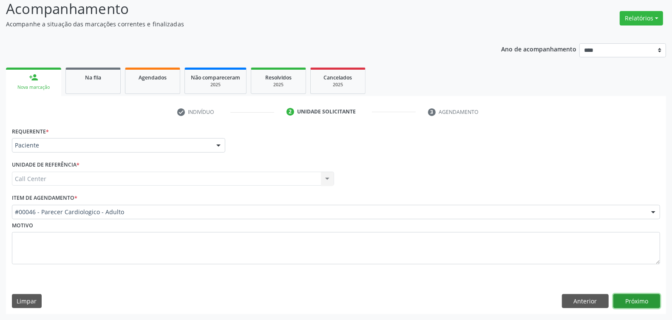
click at [537, 256] on button "Próximo" at bounding box center [636, 301] width 47 height 14
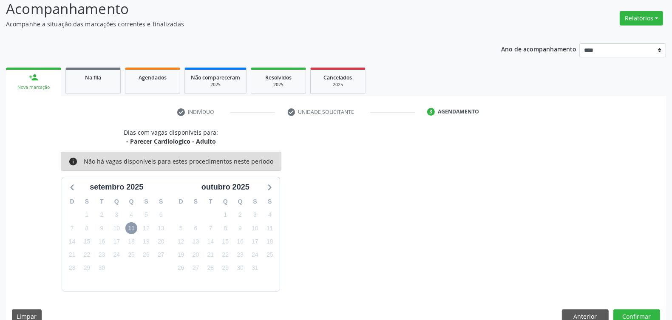
drag, startPoint x: 123, startPoint y: 224, endPoint x: 130, endPoint y: 232, distance: 10.6
click at [125, 227] on div "D S T Q Q S S 31 1 2 3 4 5 6 7 8 9 10 11 12 13 14 15 16 17 18 19 20 21 22 23 24…" at bounding box center [116, 242] width 109 height 98
click at [134, 231] on span "11" at bounding box center [131, 228] width 12 height 12
click at [537, 256] on button "Anterior" at bounding box center [585, 316] width 47 height 14
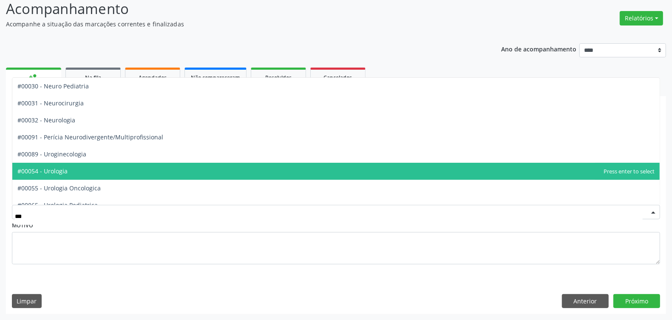
click at [86, 166] on span "#00054 - Urologia" at bounding box center [335, 171] width 647 height 17
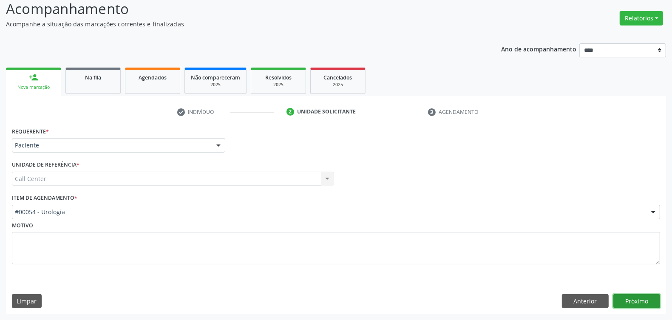
click at [537, 256] on button "Próximo" at bounding box center [636, 301] width 47 height 14
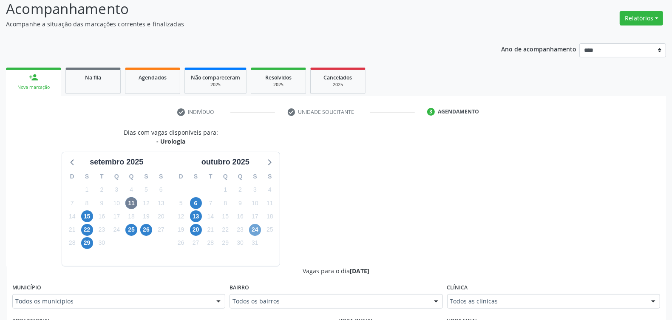
click at [256, 231] on span "24" at bounding box center [255, 230] width 12 height 12
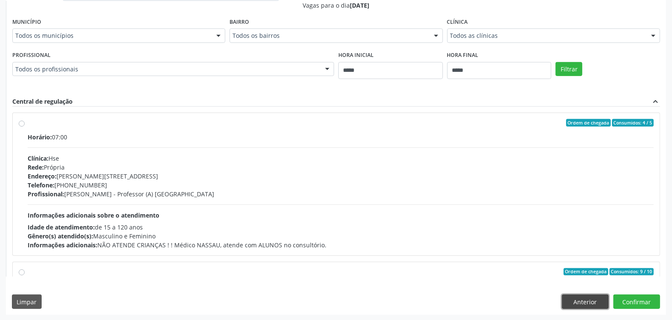
click at [537, 256] on button "Anterior" at bounding box center [585, 302] width 47 height 14
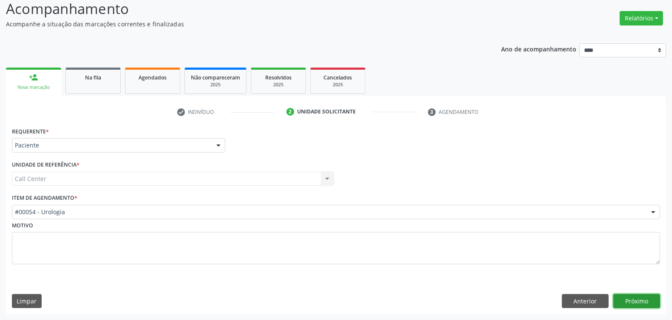
click at [537, 256] on button "Próximo" at bounding box center [636, 301] width 47 height 14
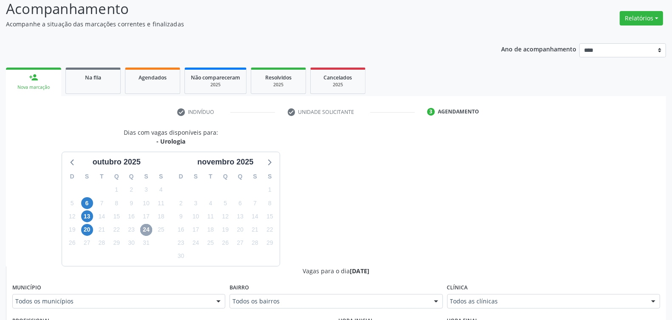
click at [147, 230] on span "24" at bounding box center [146, 230] width 12 height 12
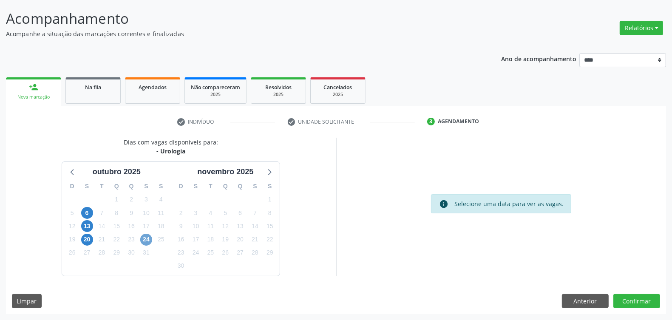
click at [146, 238] on span "24" at bounding box center [146, 240] width 12 height 12
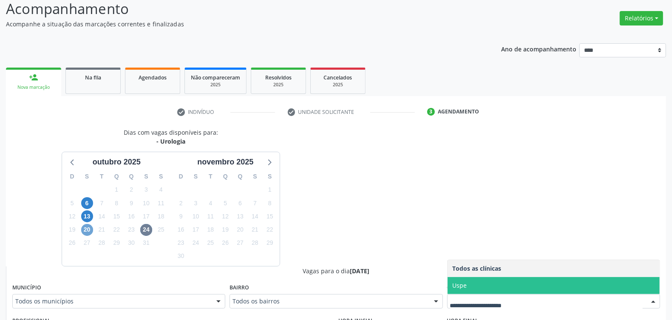
click at [90, 230] on span "20" at bounding box center [87, 230] width 12 height 12
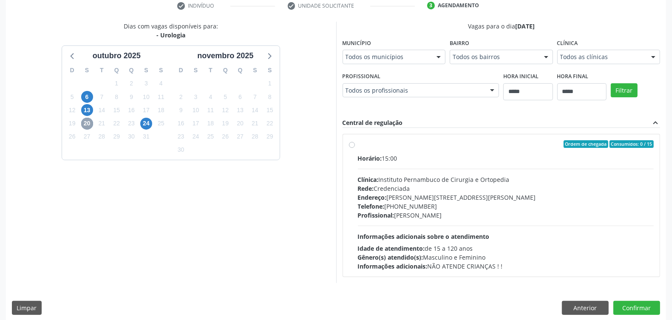
scroll to position [173, 0]
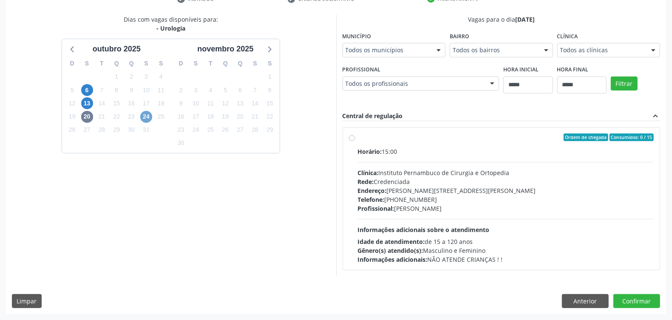
click at [145, 117] on span "24" at bounding box center [146, 117] width 12 height 12
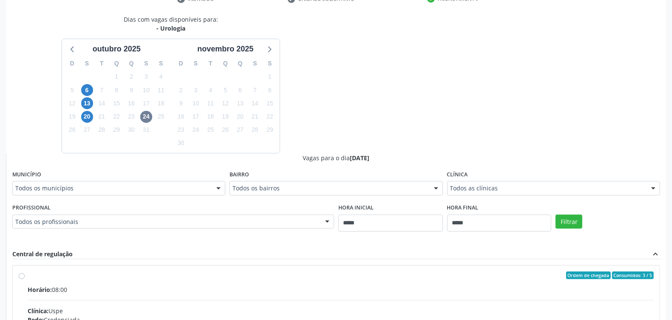
drag, startPoint x: 369, startPoint y: 84, endPoint x: 351, endPoint y: 73, distance: 20.9
click at [368, 83] on div "Dias com vagas disponíveis para: - Urologia outubro 2025 D S T Q Q S S 28 29 30…" at bounding box center [336, 222] width 660 height 414
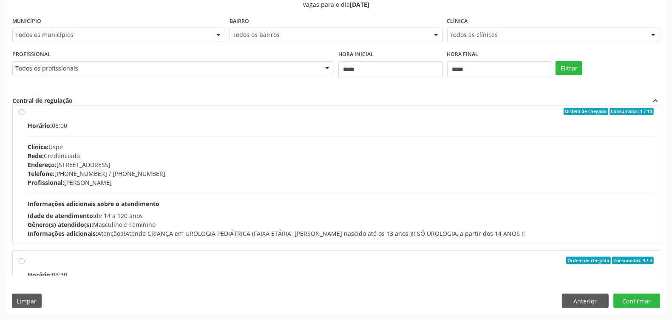
scroll to position [425, 0]
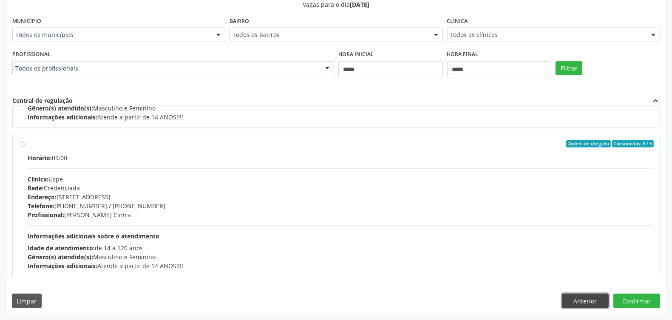
click at [537, 256] on button "Anterior" at bounding box center [585, 301] width 47 height 14
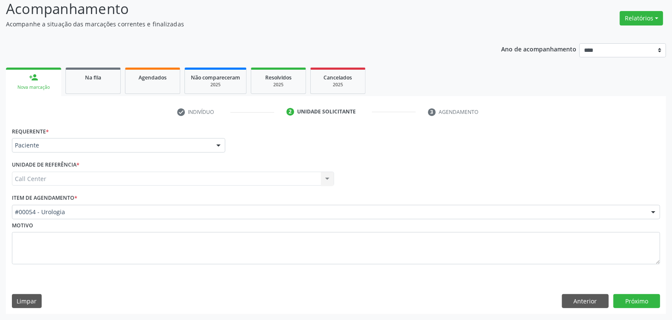
scroll to position [60, 0]
click at [296, 207] on div "#00054 - Urologia" at bounding box center [336, 212] width 648 height 14
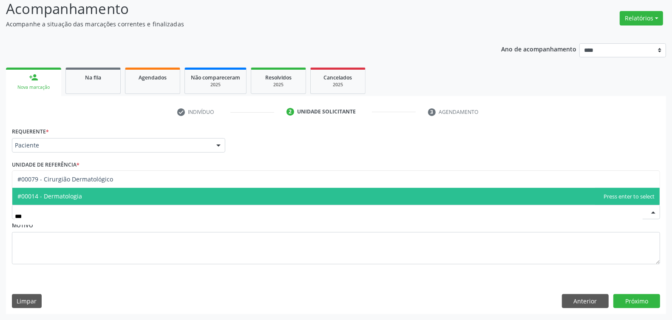
click at [293, 201] on span "#00014 - Dermatologia" at bounding box center [335, 196] width 647 height 17
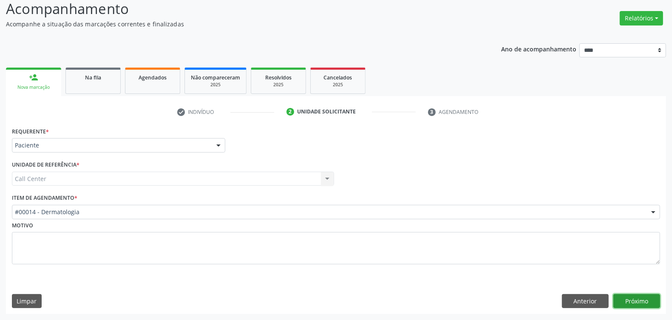
drag, startPoint x: 643, startPoint y: 303, endPoint x: 640, endPoint y: 307, distance: 5.2
click at [537, 256] on button "Próximo" at bounding box center [636, 301] width 47 height 14
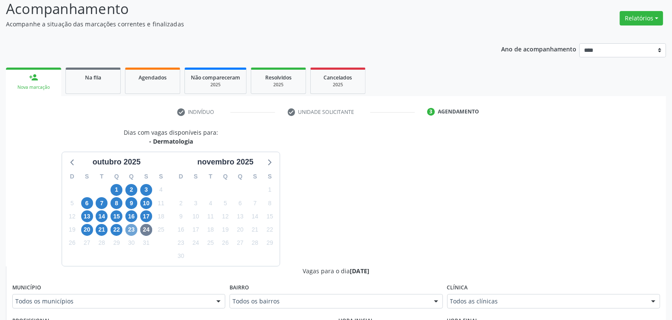
click at [134, 230] on span "23" at bounding box center [131, 230] width 12 height 12
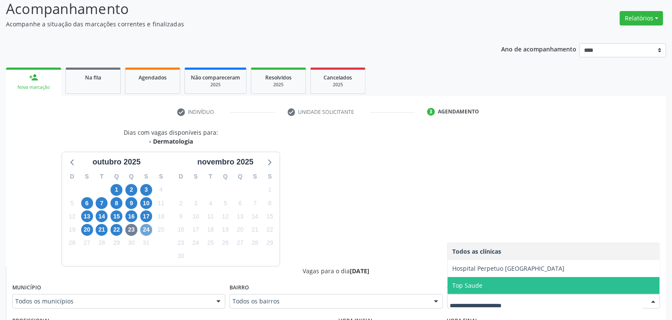
click at [150, 229] on span "24" at bounding box center [146, 230] width 12 height 12
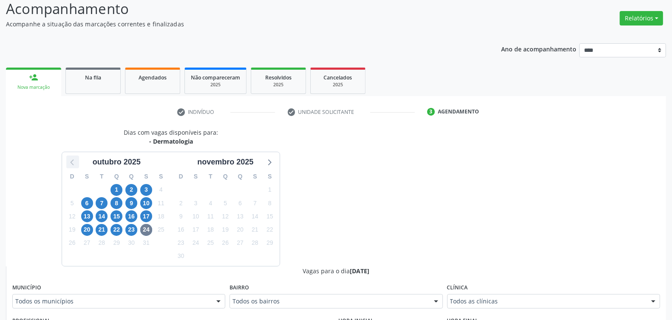
click at [68, 164] on icon at bounding box center [72, 161] width 11 height 11
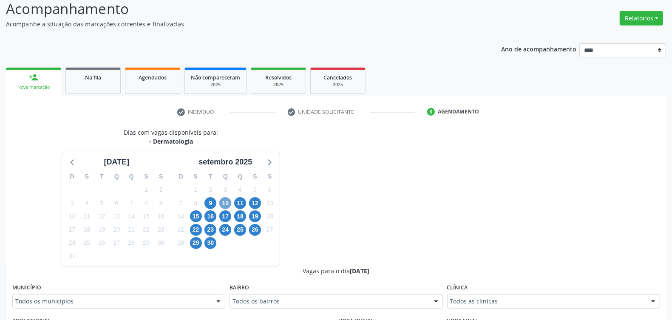
click at [230, 200] on span "10" at bounding box center [225, 203] width 12 height 12
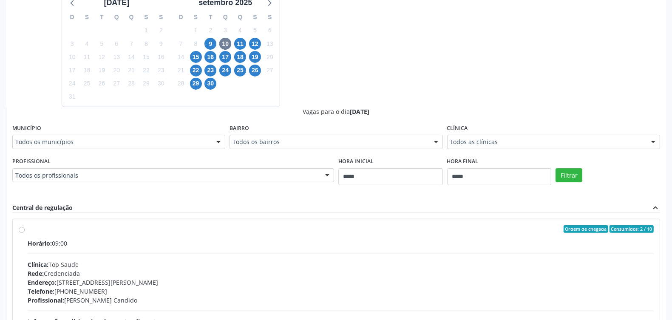
scroll to position [325, 0]
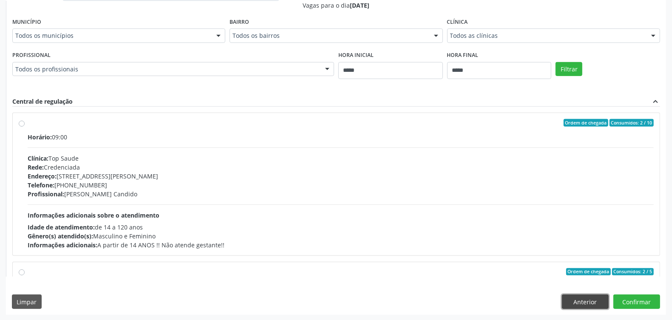
click at [537, 256] on button "Anterior" at bounding box center [585, 302] width 47 height 14
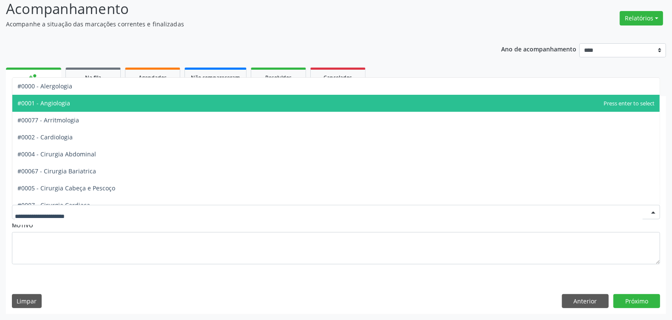
click at [99, 105] on span "#0001 - Angiologia" at bounding box center [335, 103] width 647 height 17
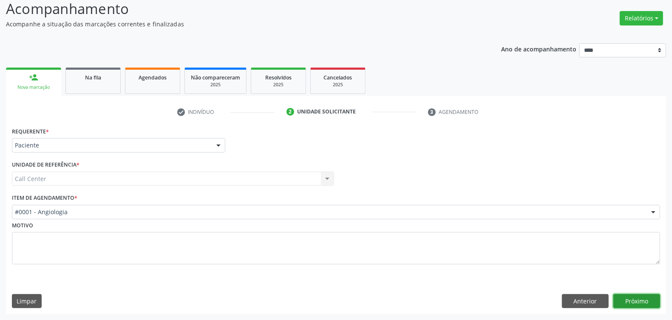
click at [537, 256] on button "Próximo" at bounding box center [636, 301] width 47 height 14
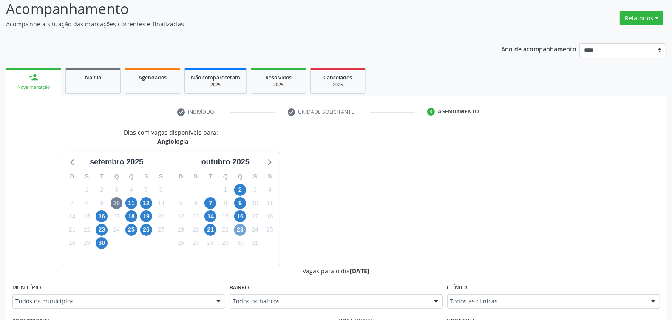
click at [237, 230] on span "23" at bounding box center [240, 230] width 12 height 12
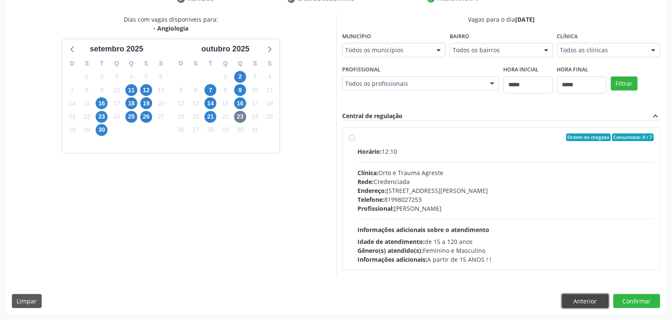
click at [537, 256] on button "Anterior" at bounding box center [585, 301] width 47 height 14
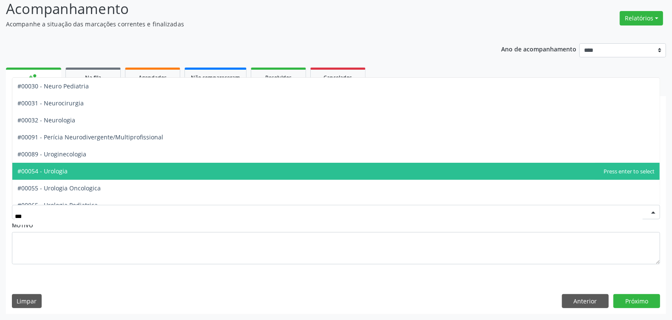
click at [131, 175] on span "#00054 - Urologia" at bounding box center [335, 171] width 647 height 17
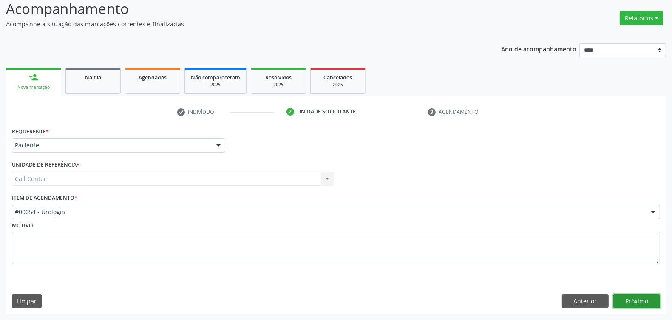
click at [537, 256] on button "Próximo" at bounding box center [636, 301] width 47 height 14
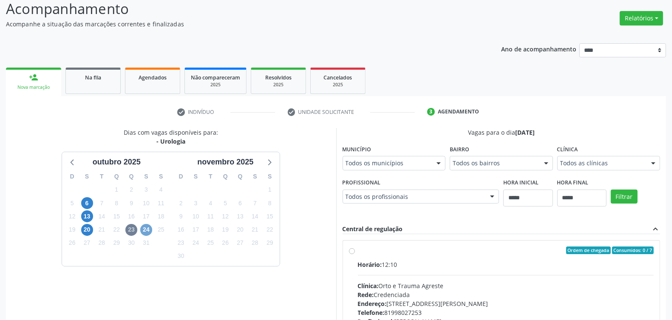
click at [148, 228] on span "24" at bounding box center [146, 230] width 12 height 12
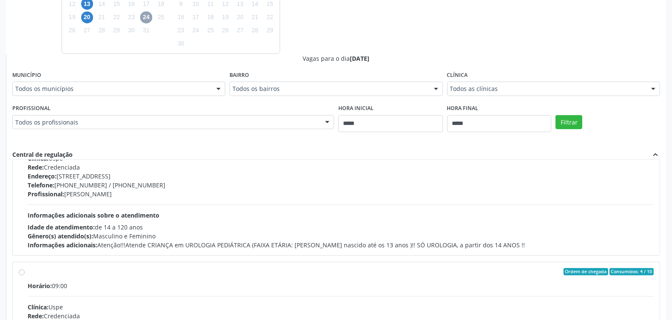
scroll to position [0, 0]
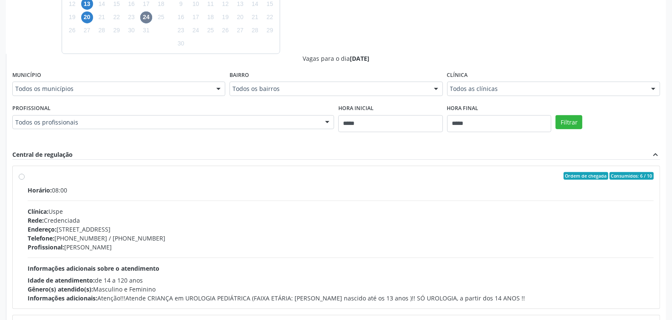
click at [414, 148] on div "Vagas para o dia 24/10/2025 Município Todos os municípios Todos os municípios R…" at bounding box center [336, 192] width 648 height 276
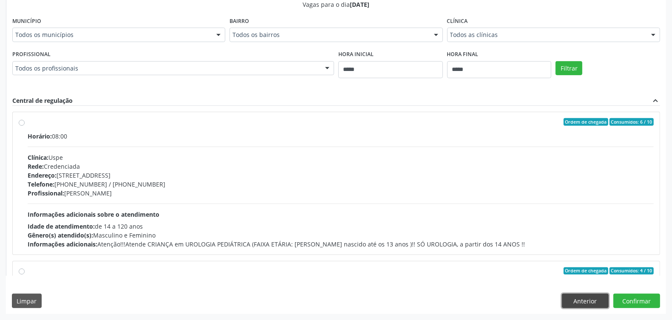
drag, startPoint x: 581, startPoint y: 300, endPoint x: 525, endPoint y: 254, distance: 71.8
click at [537, 256] on button "Anterior" at bounding box center [585, 301] width 47 height 14
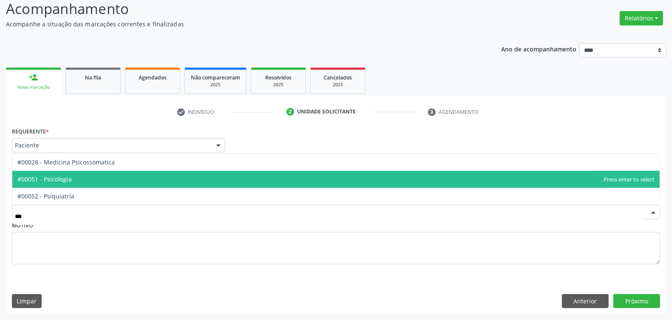
click at [81, 180] on span "#00051 - Psicologia" at bounding box center [335, 179] width 647 height 17
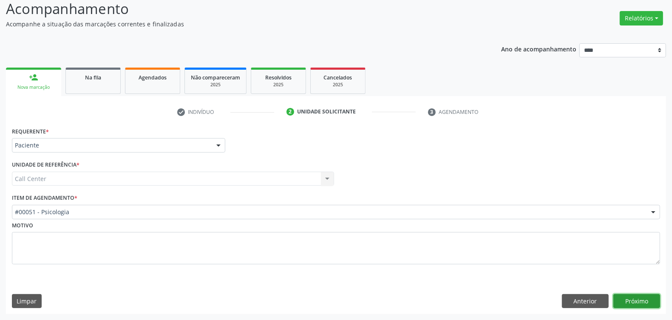
click at [537, 256] on button "Próximo" at bounding box center [636, 301] width 47 height 14
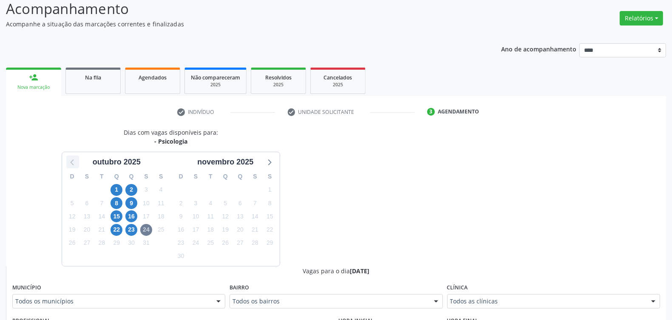
click at [71, 164] on icon at bounding box center [72, 161] width 11 height 11
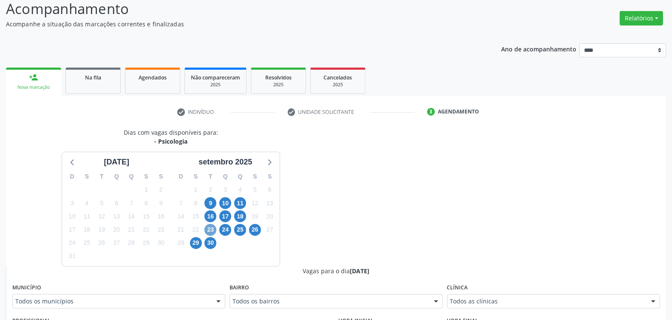
click at [211, 229] on span "23" at bounding box center [210, 230] width 12 height 12
click at [487, 256] on div "Clínica Todos as clínicas Todos as clínicas Agencia de Ouricuri Nenhum resultad…" at bounding box center [553, 294] width 213 height 27
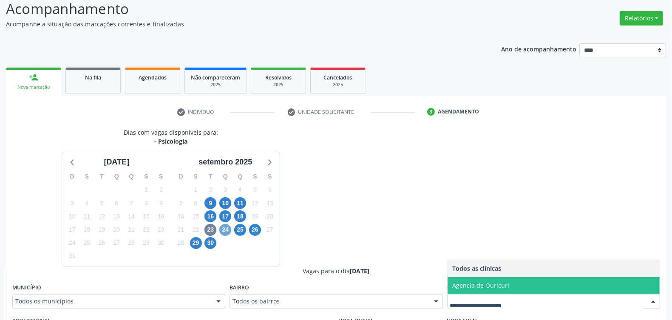
click at [228, 232] on span "24" at bounding box center [225, 230] width 12 height 12
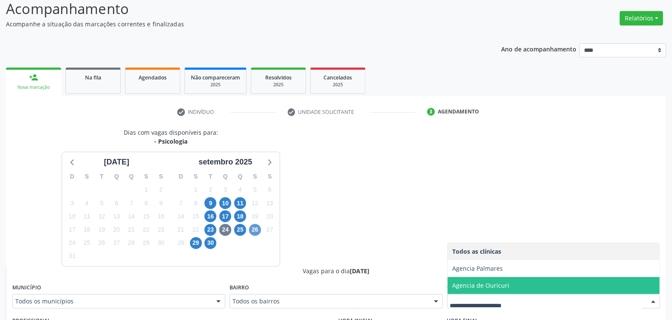
drag, startPoint x: 247, startPoint y: 228, endPoint x: 255, endPoint y: 233, distance: 9.3
click at [248, 228] on div "26" at bounding box center [255, 229] width 15 height 13
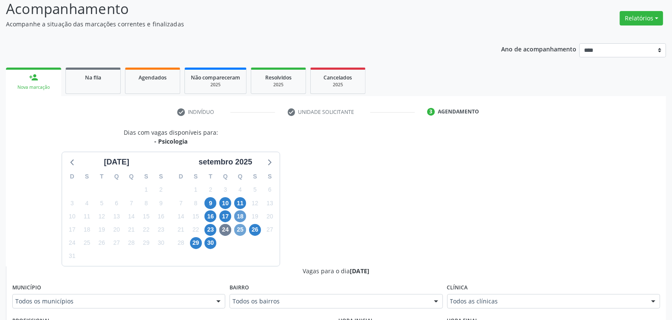
click at [241, 230] on span "25" at bounding box center [240, 230] width 12 height 12
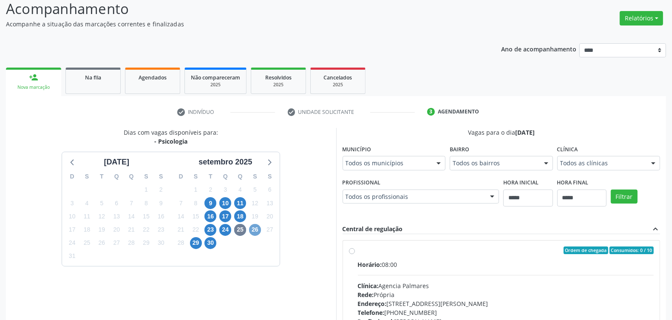
click at [252, 230] on span "26" at bounding box center [255, 230] width 12 height 12
click at [195, 245] on span "29" at bounding box center [196, 243] width 12 height 12
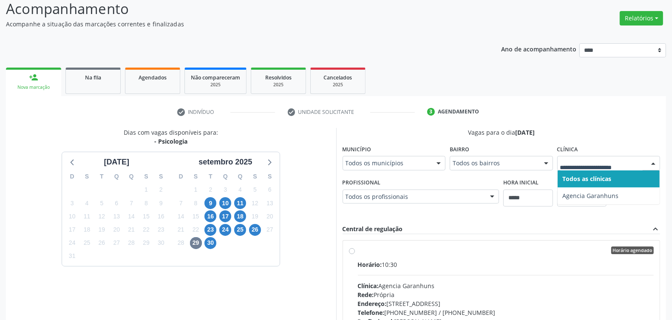
scroll to position [187, 0]
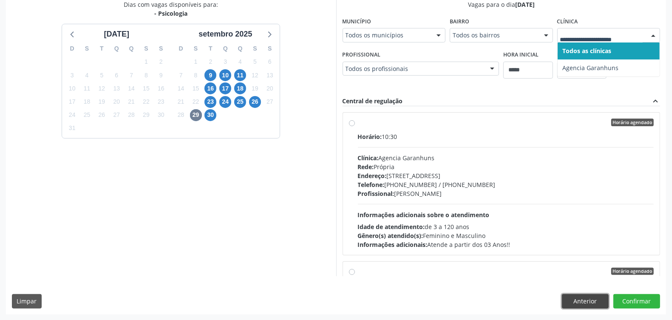
click at [537, 256] on button "Anterior" at bounding box center [585, 301] width 47 height 14
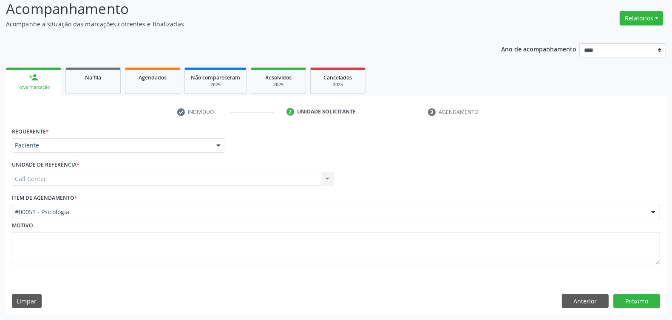
scroll to position [60, 0]
drag, startPoint x: 133, startPoint y: 209, endPoint x: 138, endPoint y: 207, distance: 5.8
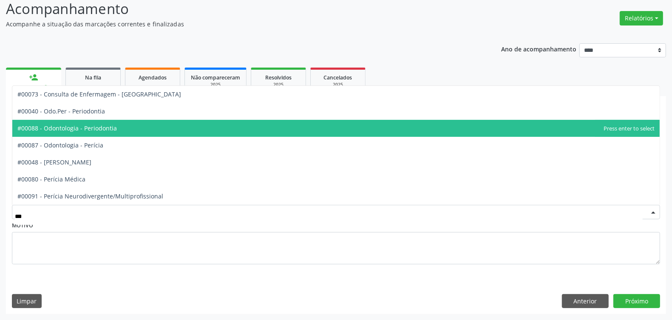
drag, startPoint x: 123, startPoint y: 125, endPoint x: 149, endPoint y: 142, distance: 30.7
click at [124, 125] on span "#00088 - Odontologia - Periodontia" at bounding box center [335, 128] width 647 height 17
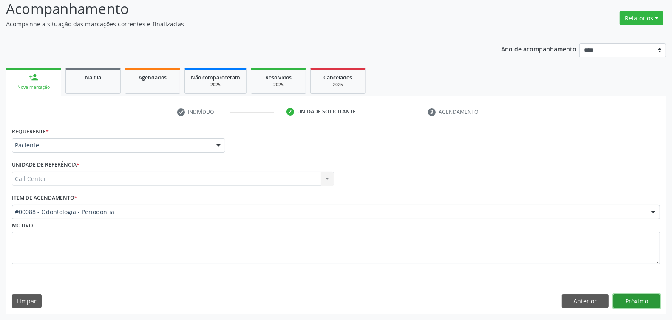
click at [537, 256] on button "Próximo" at bounding box center [636, 301] width 47 height 14
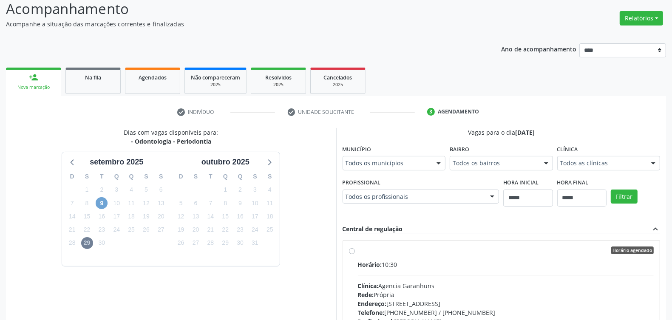
click at [100, 202] on span "9" at bounding box center [102, 203] width 12 height 12
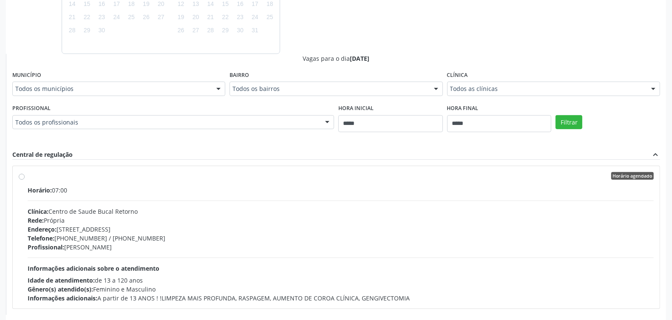
scroll to position [311, 0]
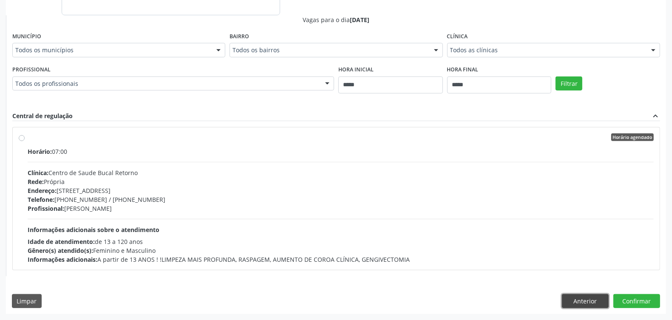
drag, startPoint x: 577, startPoint y: 298, endPoint x: 573, endPoint y: 296, distance: 4.8
click at [537, 256] on button "Anterior" at bounding box center [585, 301] width 47 height 14
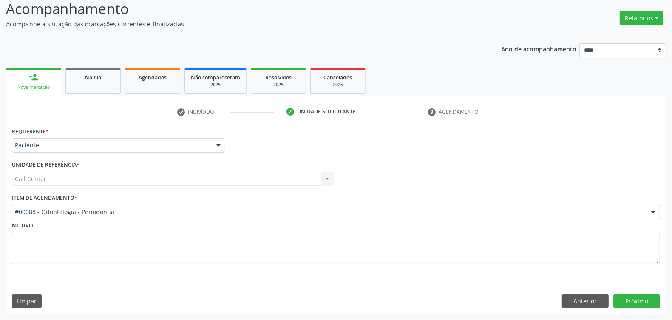
scroll to position [60, 0]
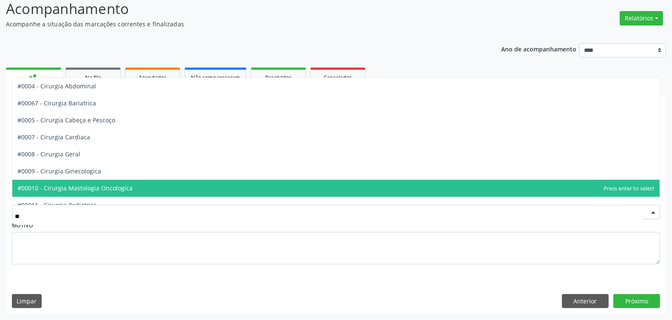
type input "***"
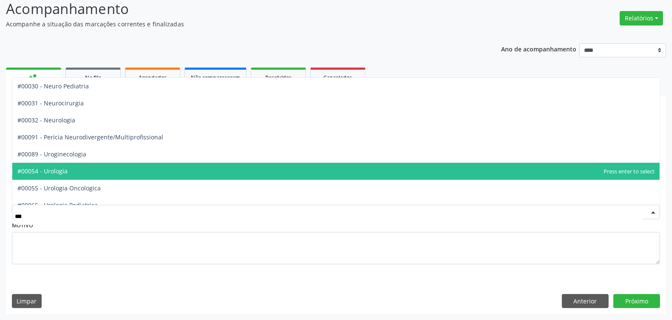
click at [135, 166] on span "#00054 - Urologia" at bounding box center [335, 171] width 647 height 17
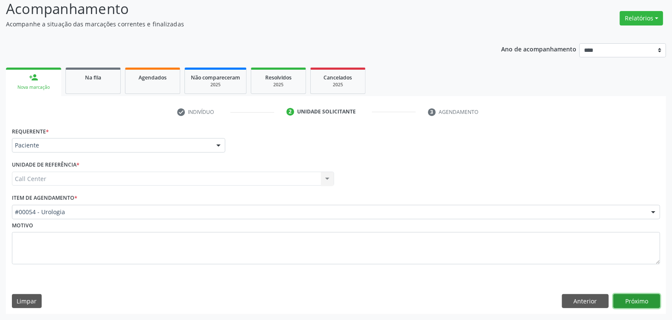
click at [537, 256] on button "Próximo" at bounding box center [636, 301] width 47 height 14
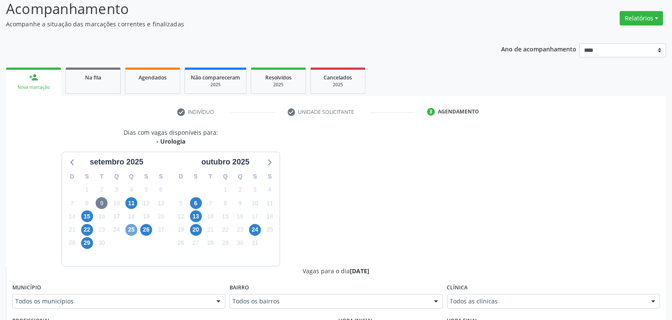
click at [130, 228] on span "25" at bounding box center [131, 230] width 12 height 12
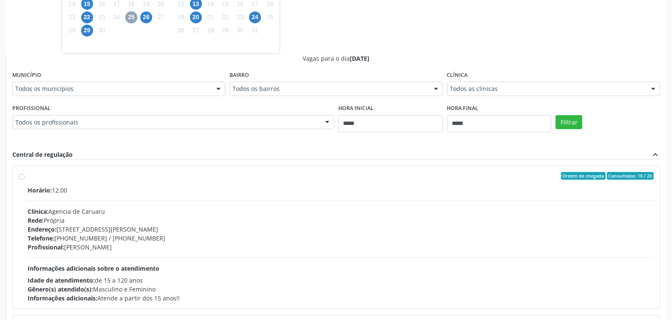
scroll to position [134, 0]
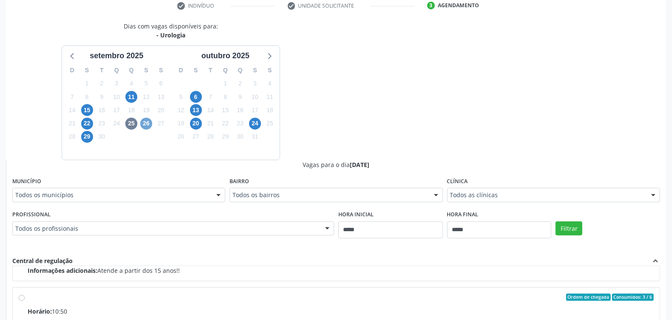
click at [146, 118] on span "26" at bounding box center [146, 124] width 12 height 12
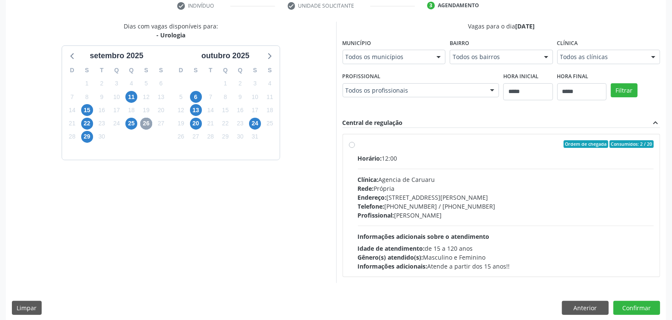
scroll to position [173, 0]
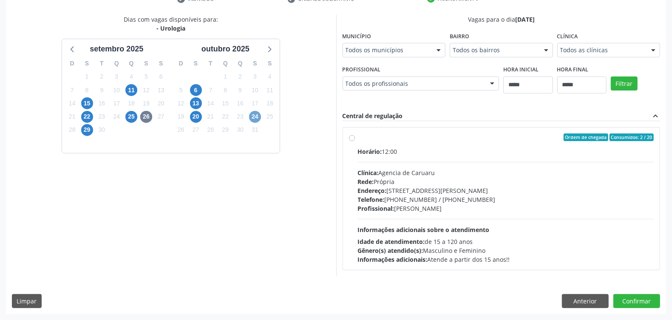
click at [257, 115] on span "24" at bounding box center [255, 117] width 12 height 12
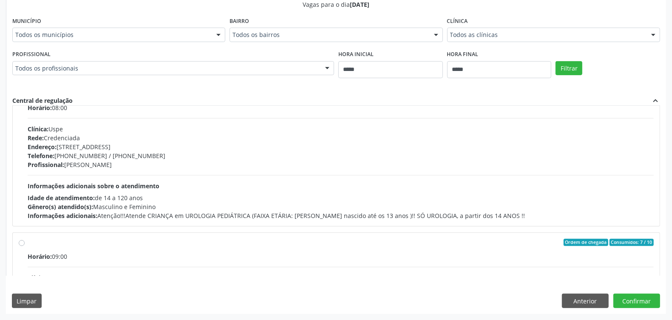
scroll to position [0, 0]
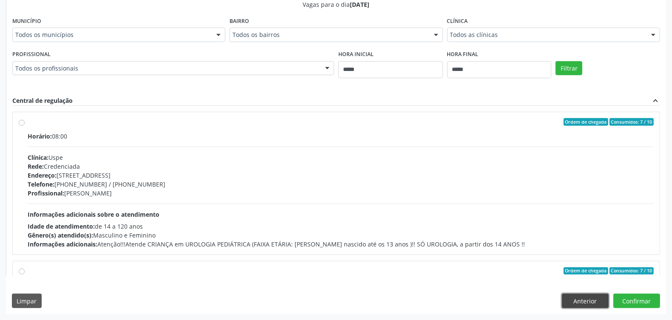
click at [537, 256] on button "Anterior" at bounding box center [585, 301] width 47 height 14
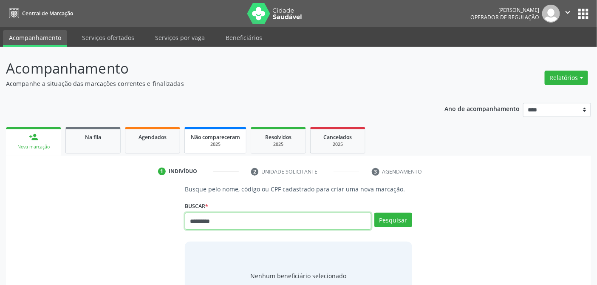
type input "*********"
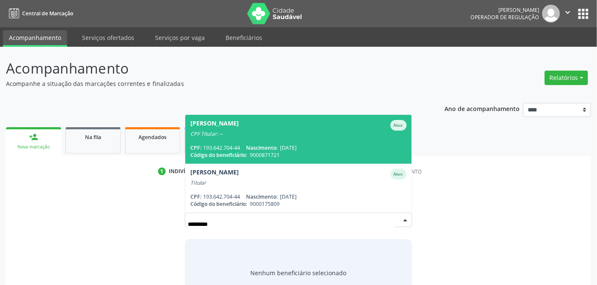
click at [241, 142] on span "[PERSON_NAME] CPF Titular: -- CPF: 193.642.704-44 Nascimento: [DATE] Código do …" at bounding box center [298, 139] width 226 height 49
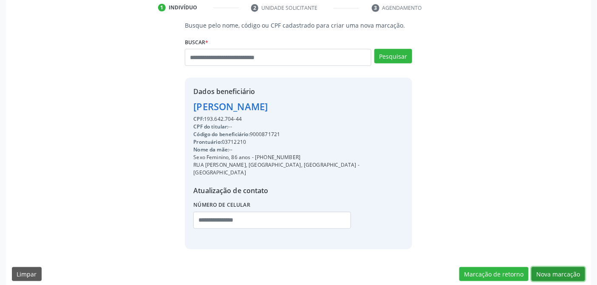
click at [558, 267] on button "Nova marcação" at bounding box center [559, 274] width 54 height 14
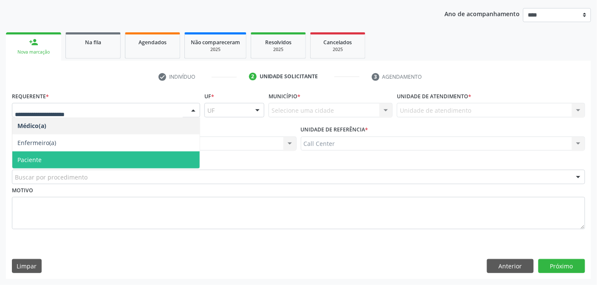
click at [43, 157] on span "Paciente" at bounding box center [105, 159] width 187 height 17
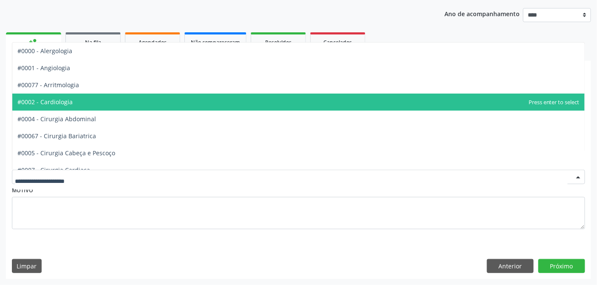
drag, startPoint x: 50, startPoint y: 100, endPoint x: 78, endPoint y: 117, distance: 32.4
click at [51, 101] on span "#0002 - Cardiologia" at bounding box center [44, 102] width 55 height 8
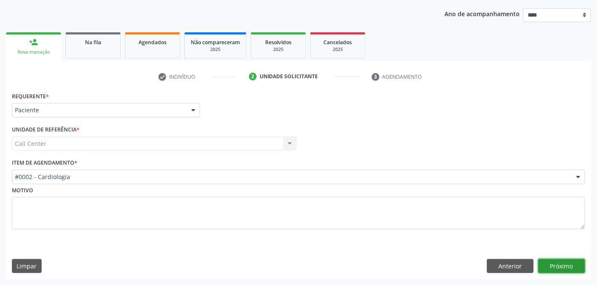
click at [570, 264] on button "Próximo" at bounding box center [562, 266] width 47 height 14
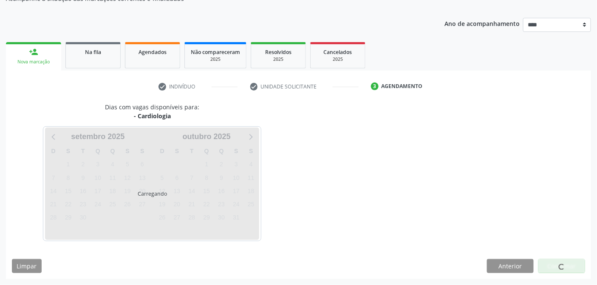
scroll to position [85, 0]
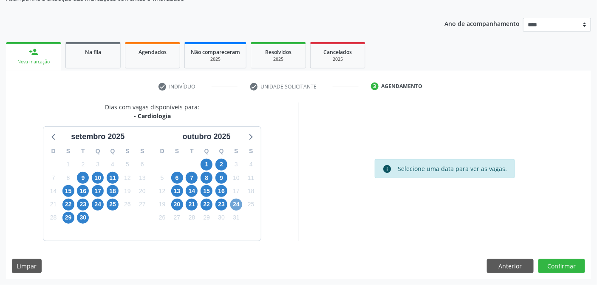
click at [235, 202] on span "24" at bounding box center [236, 205] width 12 height 12
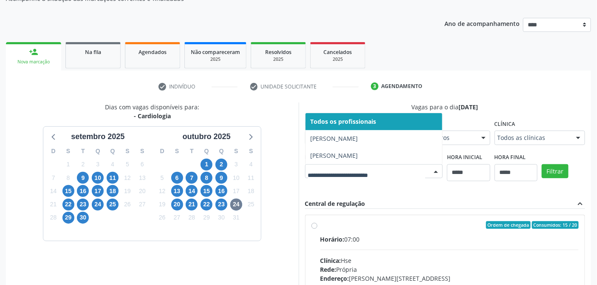
drag, startPoint x: 345, startPoint y: 172, endPoint x: 348, endPoint y: 177, distance: 5.7
click at [345, 173] on div at bounding box center [374, 171] width 138 height 14
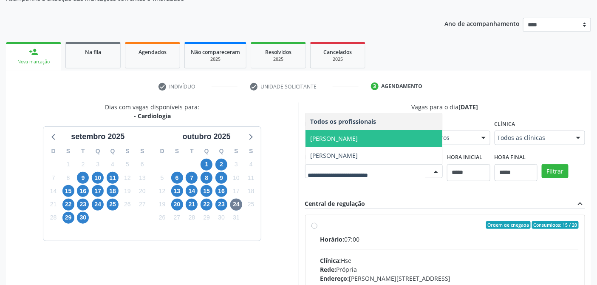
click at [358, 139] on span "Maria de Fatima de Morais Mendes" at bounding box center [335, 138] width 48 height 8
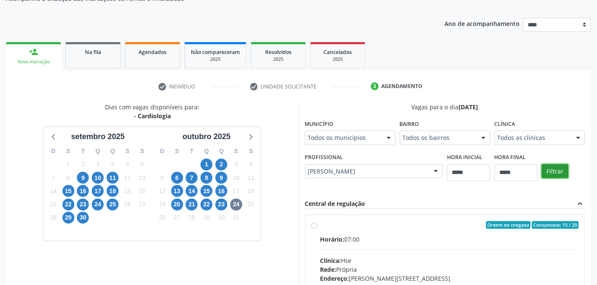
click at [558, 167] on button "Filtrar" at bounding box center [555, 171] width 27 height 14
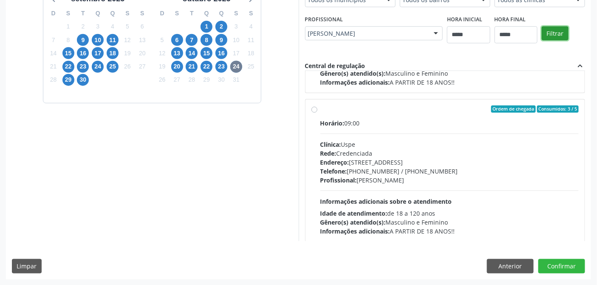
scroll to position [432, 0]
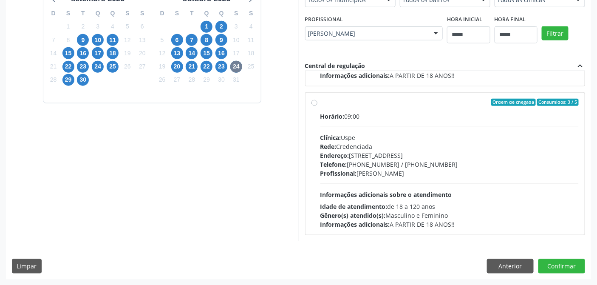
click at [373, 154] on div "Endereço: Rua do Espinheiro, nº 71, Espinheiro, Recife - PE" at bounding box center [450, 155] width 259 height 9
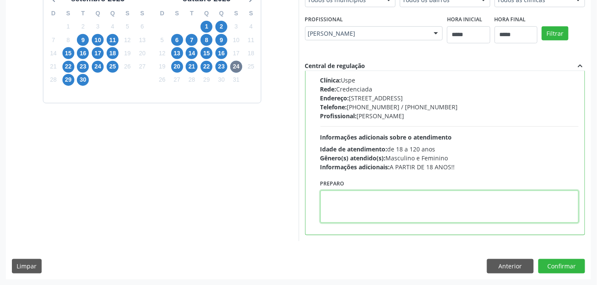
paste textarea "**********"
type textarea "**********"
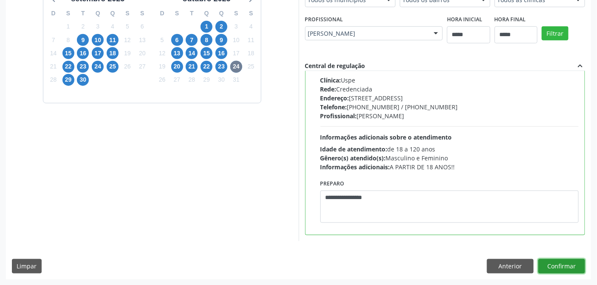
click at [564, 262] on button "Confirmar" at bounding box center [562, 266] width 47 height 14
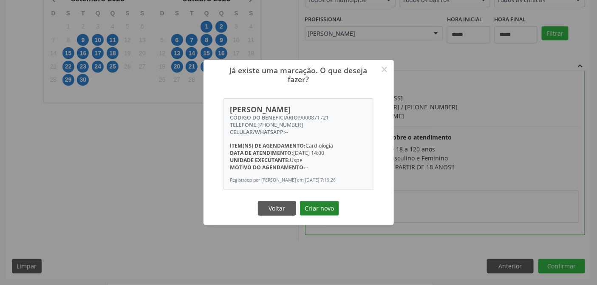
click at [317, 206] on button "Criar novo" at bounding box center [319, 208] width 39 height 14
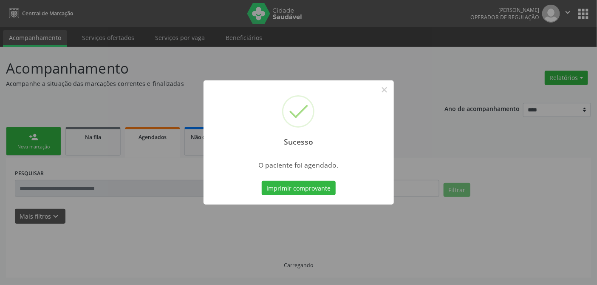
scroll to position [0, 0]
click at [305, 185] on button "Imprimir comprovante" at bounding box center [299, 188] width 74 height 14
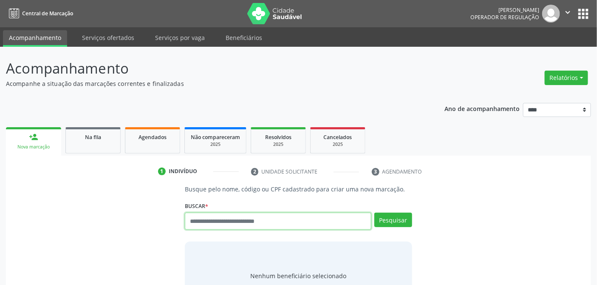
paste input "**********"
type input "**********"
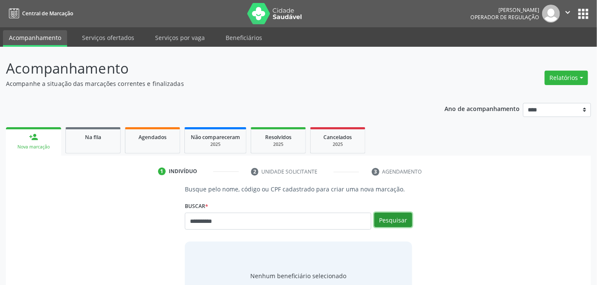
click at [397, 218] on button "Pesquisar" at bounding box center [394, 220] width 38 height 14
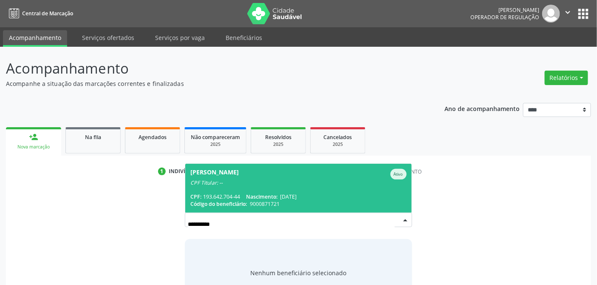
click at [265, 189] on span "[PERSON_NAME] CPF Titular: -- CPF: 193.642.704-44 Nascimento: [DATE] Código do …" at bounding box center [298, 188] width 226 height 49
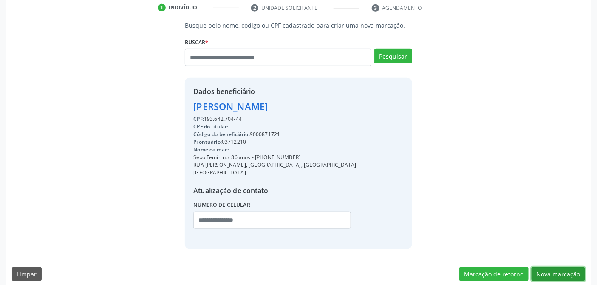
click at [557, 267] on button "Nova marcação" at bounding box center [559, 274] width 54 height 14
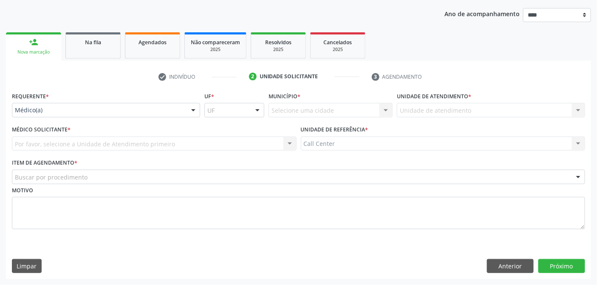
drag, startPoint x: 51, startPoint y: 113, endPoint x: 52, endPoint y: 125, distance: 11.1
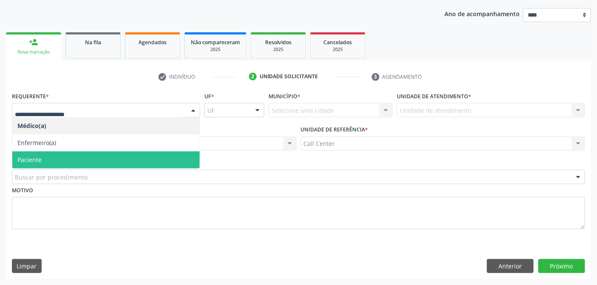
click at [61, 162] on span "Paciente" at bounding box center [105, 159] width 187 height 17
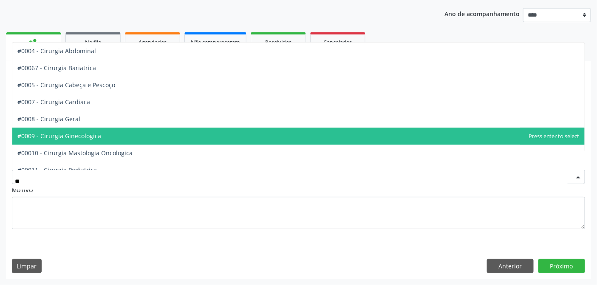
type input "***"
drag, startPoint x: 65, startPoint y: 132, endPoint x: 117, endPoint y: 152, distance: 55.7
click at [66, 132] on span "#00054 - Urologia" at bounding box center [42, 136] width 50 height 8
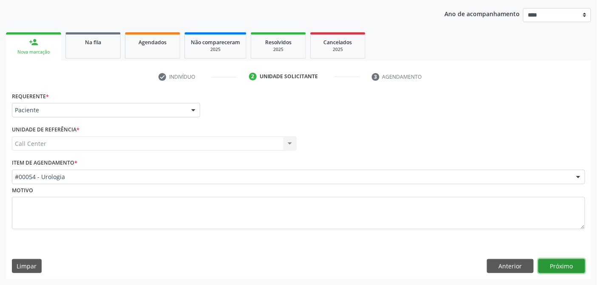
click at [557, 270] on button "Próximo" at bounding box center [562, 266] width 47 height 14
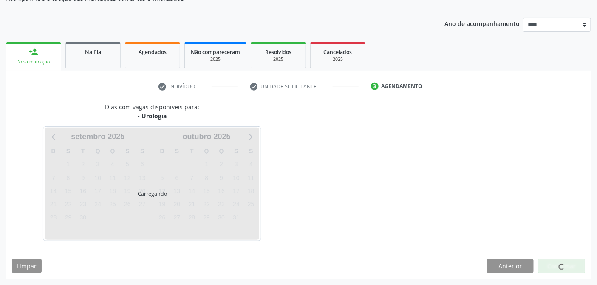
scroll to position [85, 0]
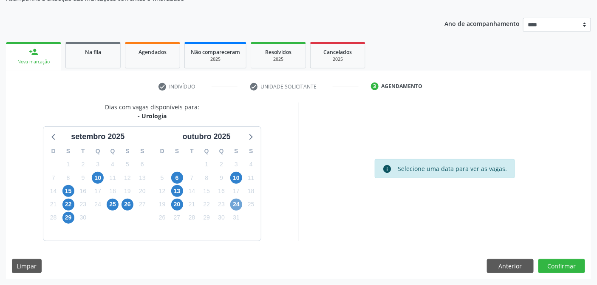
click at [239, 204] on span "24" at bounding box center [236, 205] width 12 height 12
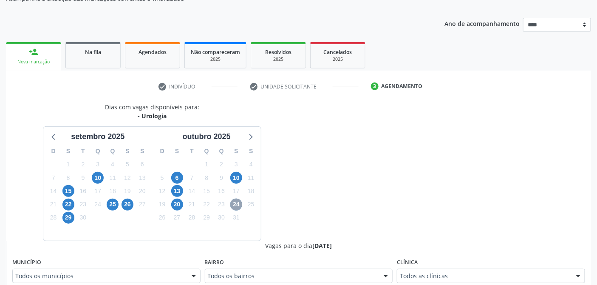
scroll to position [274, 0]
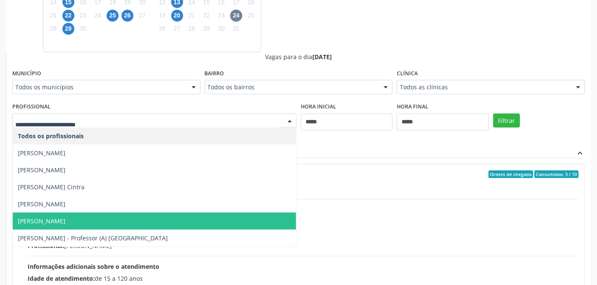
click at [83, 214] on span "[PERSON_NAME]" at bounding box center [155, 221] width 284 height 17
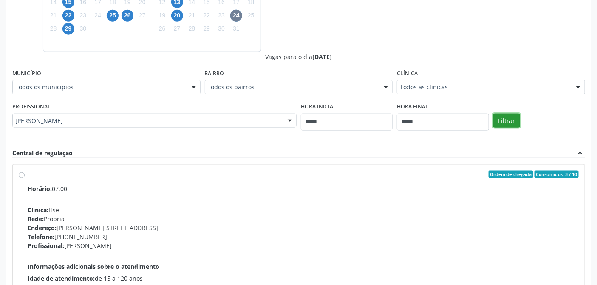
click at [510, 116] on button "Filtrar" at bounding box center [507, 120] width 27 height 14
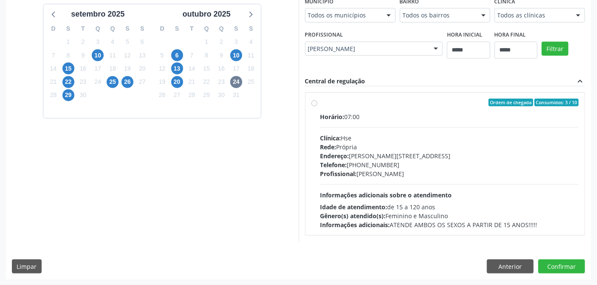
click at [373, 151] on div "Endereço: Av Rosa e Silva, nº 36, Espinheiro, Recife - PE" at bounding box center [450, 155] width 259 height 9
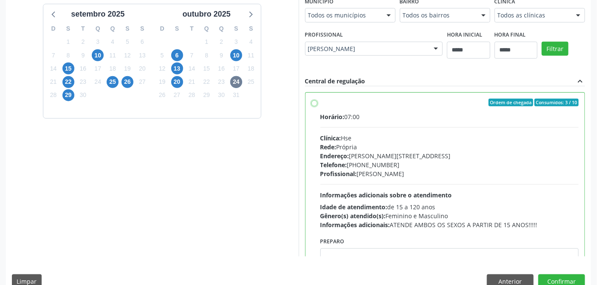
scroll to position [42, 0]
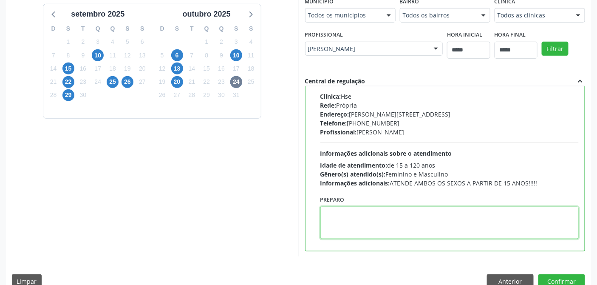
paste textarea "**********"
type textarea "**********"
drag, startPoint x: 366, startPoint y: 215, endPoint x: 217, endPoint y: 218, distance: 149.2
click at [219, 218] on div "Dias com vagas disponíveis para: - Urologia setembro 2025 D S T Q Q S S 31 1 2 …" at bounding box center [298, 118] width 585 height 276
paste textarea "**********"
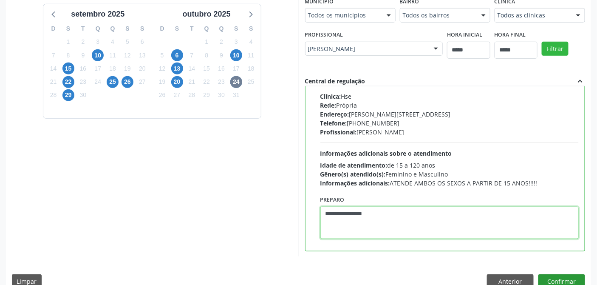
type textarea "**********"
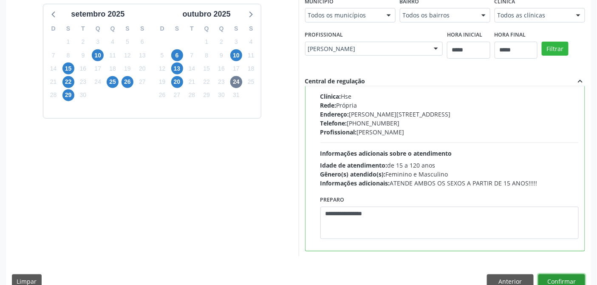
click at [553, 277] on button "Confirmar" at bounding box center [562, 281] width 47 height 14
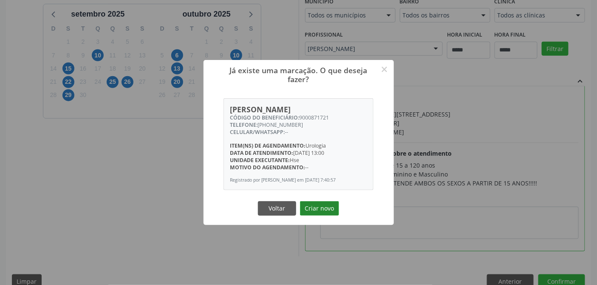
click at [316, 207] on button "Criar novo" at bounding box center [319, 208] width 39 height 14
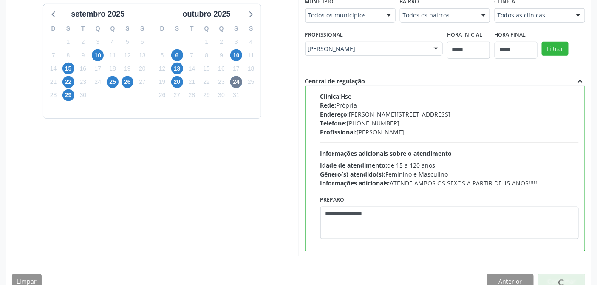
scroll to position [0, 0]
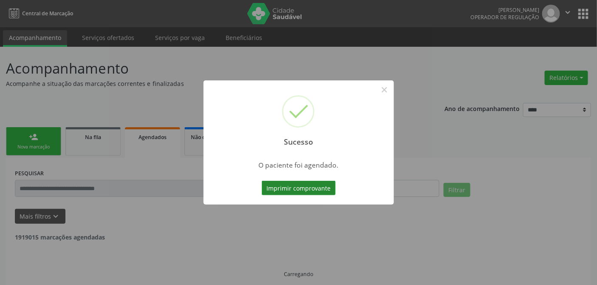
click at [290, 186] on button "Imprimir comprovante" at bounding box center [299, 188] width 74 height 14
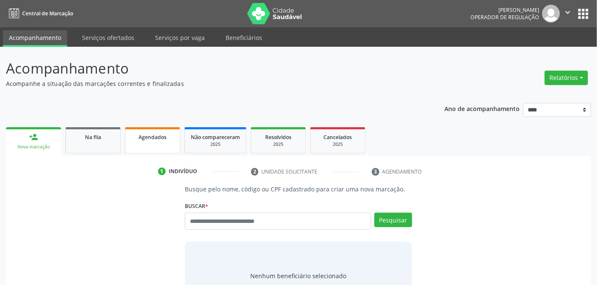
click at [139, 132] on div "Agendados" at bounding box center [152, 136] width 43 height 9
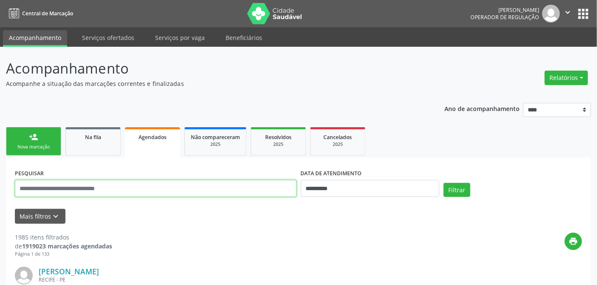
paste input "**********"
type input "**********"
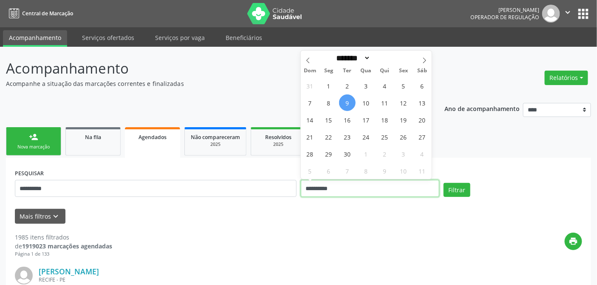
click at [355, 185] on input "**********" at bounding box center [370, 188] width 139 height 17
drag, startPoint x: 433, startPoint y: 236, endPoint x: 439, endPoint y: 227, distance: 10.4
click at [434, 233] on div "print" at bounding box center [347, 245] width 470 height 25
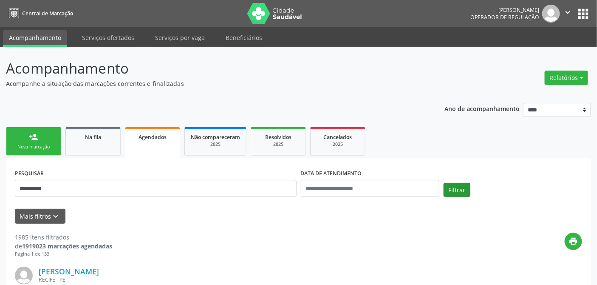
drag, startPoint x: 466, startPoint y: 179, endPoint x: 463, endPoint y: 184, distance: 5.0
click at [465, 180] on div "**********" at bounding box center [299, 185] width 572 height 36
click at [463, 185] on button "Filtrar" at bounding box center [457, 190] width 27 height 14
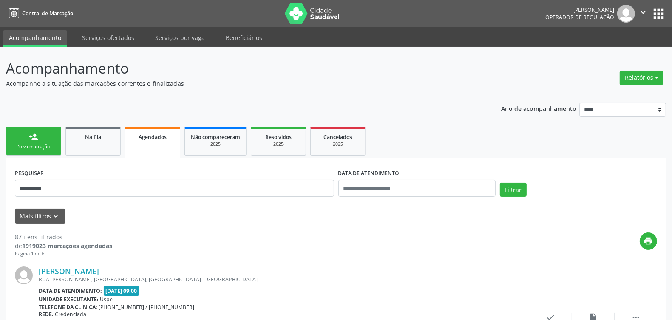
scroll to position [1924, 0]
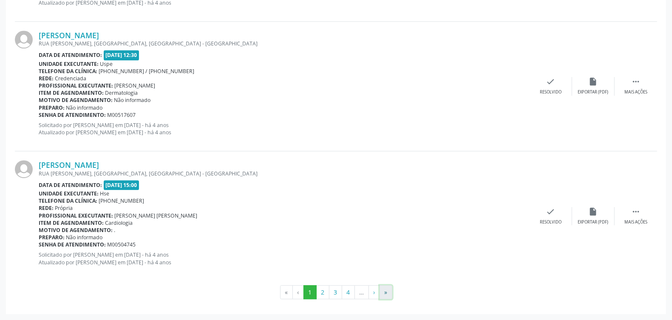
click at [386, 284] on button "»" at bounding box center [386, 292] width 13 height 14
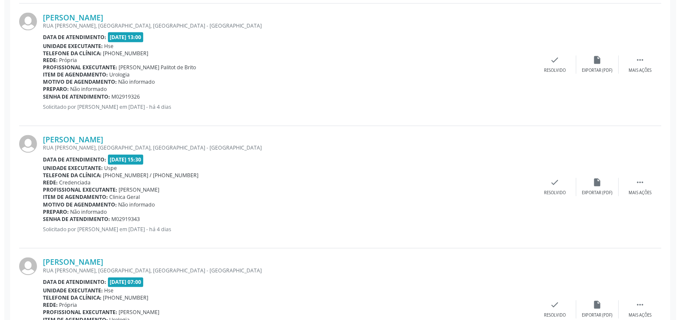
scroll to position [1232, 0]
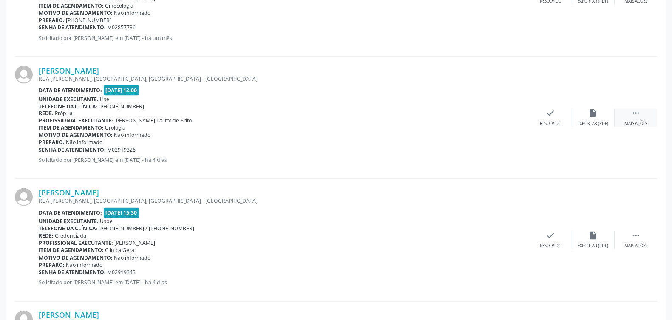
click at [597, 112] on icon "" at bounding box center [635, 113] width 9 height 9
click at [511, 125] on div "Cancelar" at bounding box center [508, 124] width 20 height 6
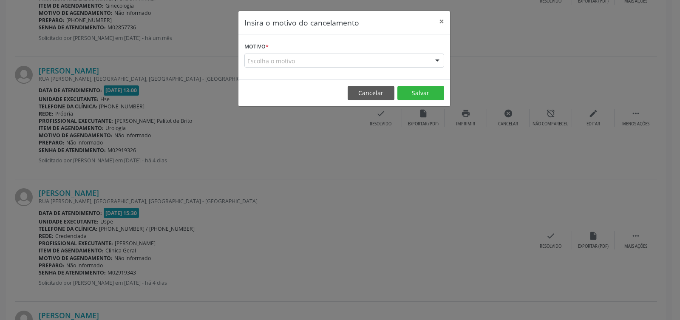
click at [311, 58] on div "Escolha o motivo" at bounding box center [344, 61] width 200 height 14
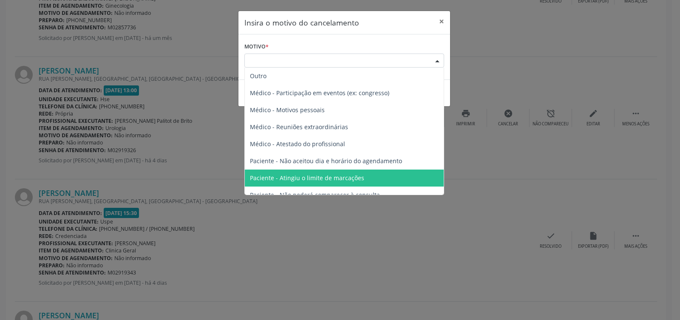
scroll to position [43, 0]
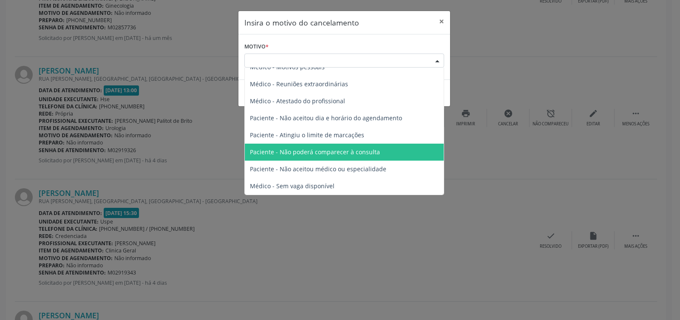
click at [304, 150] on span "Paciente - Não poderá comparecer à consulta" at bounding box center [315, 152] width 130 height 8
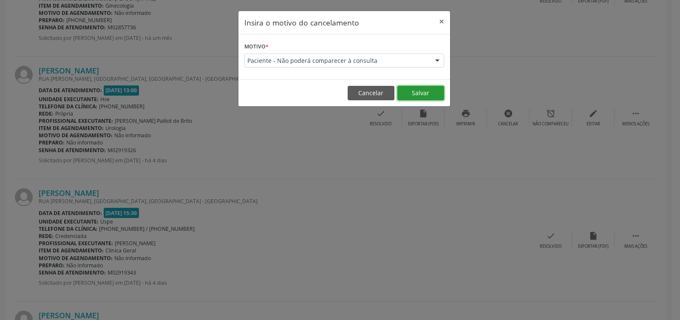
drag, startPoint x: 413, startPoint y: 91, endPoint x: 408, endPoint y: 94, distance: 5.5
click at [411, 92] on button "Salvar" at bounding box center [420, 93] width 47 height 14
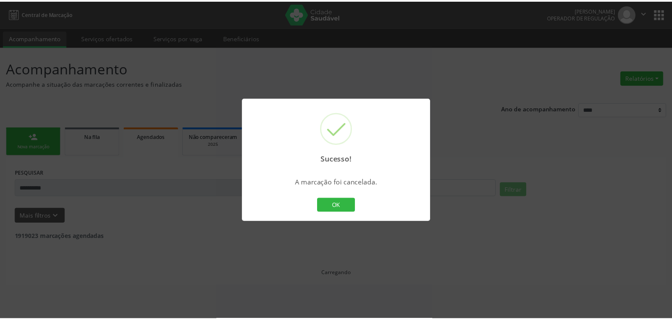
scroll to position [0, 0]
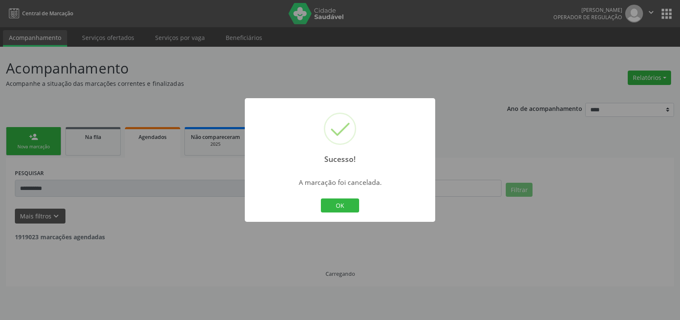
click at [354, 197] on div "OK Cancel" at bounding box center [340, 206] width 42 height 18
click at [345, 203] on button "OK" at bounding box center [340, 206] width 38 height 14
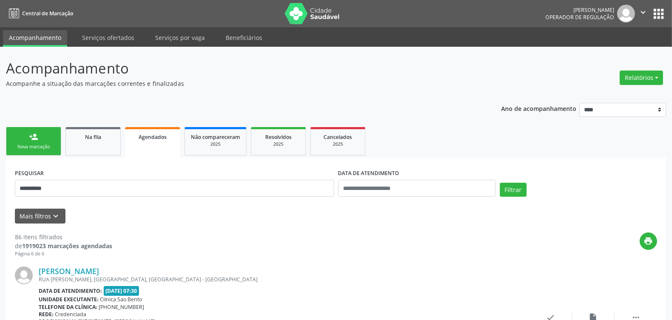
click at [32, 145] on div "Nova marcação" at bounding box center [33, 147] width 43 height 6
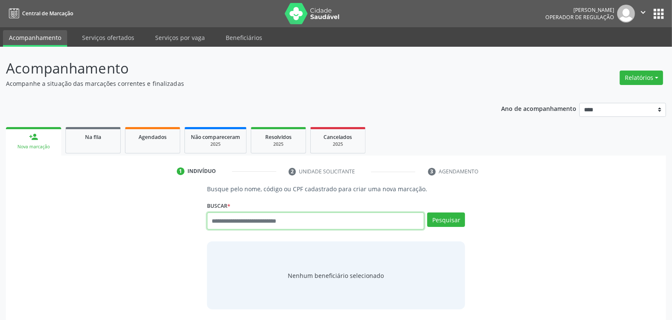
paste input "**********"
type input "**********"
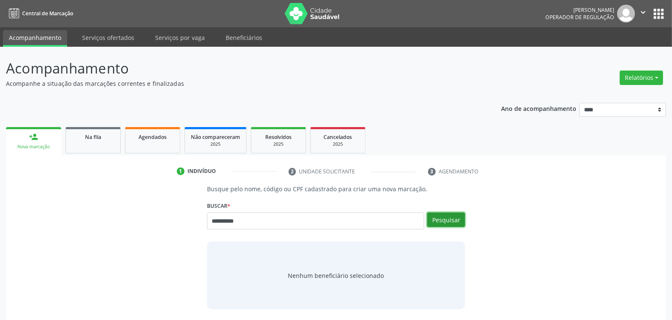
click at [454, 217] on button "Pesquisar" at bounding box center [446, 220] width 38 height 14
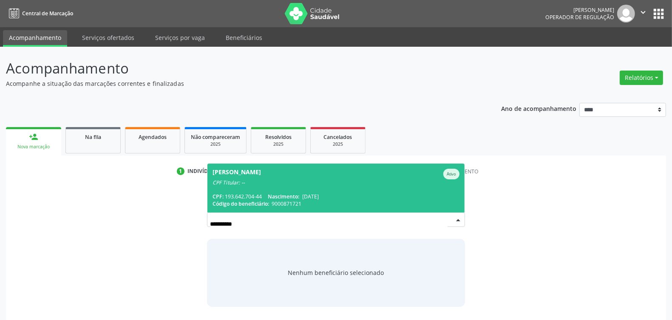
click at [247, 196] on div "CPF: 193.642.704-44 Nascimento: 01/08/1939" at bounding box center [336, 196] width 247 height 7
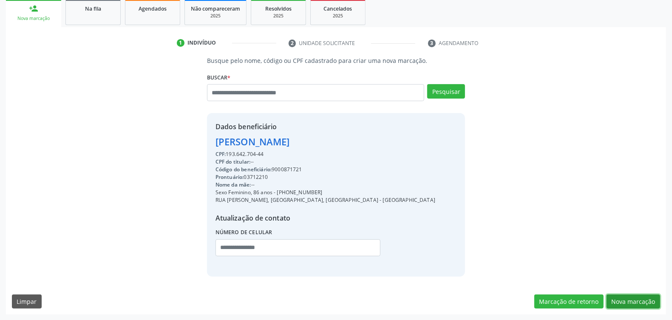
click at [597, 284] on button "Nova marcação" at bounding box center [634, 302] width 54 height 14
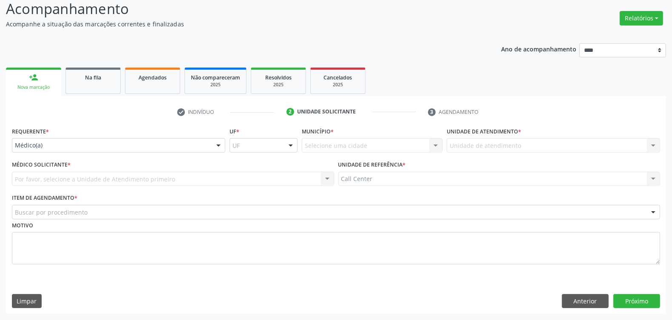
drag, startPoint x: 47, startPoint y: 143, endPoint x: 48, endPoint y: 150, distance: 6.4
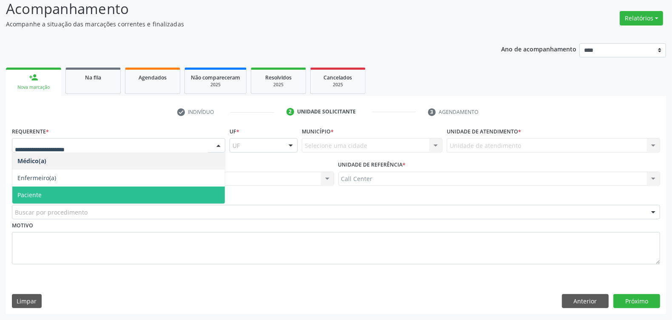
click at [49, 193] on span "Paciente" at bounding box center [118, 195] width 213 height 17
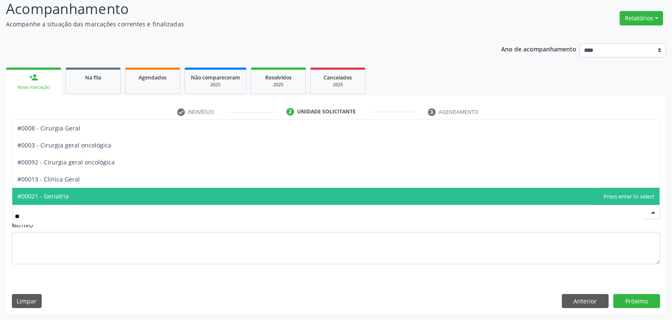
type input "***"
click at [67, 192] on span "#00021 - Geriatria" at bounding box center [42, 196] width 51 height 8
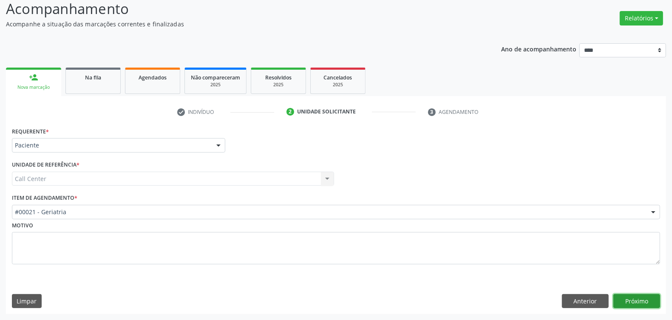
click at [597, 284] on button "Próximo" at bounding box center [636, 301] width 47 height 14
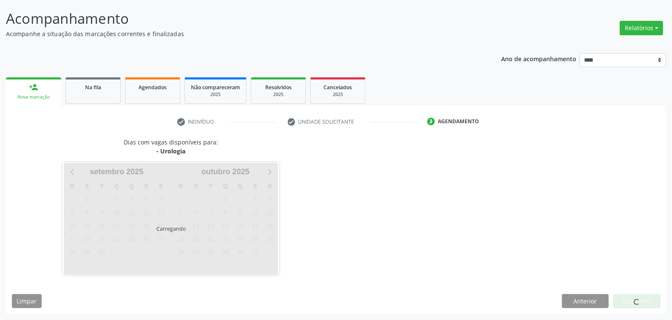
scroll to position [50, 0]
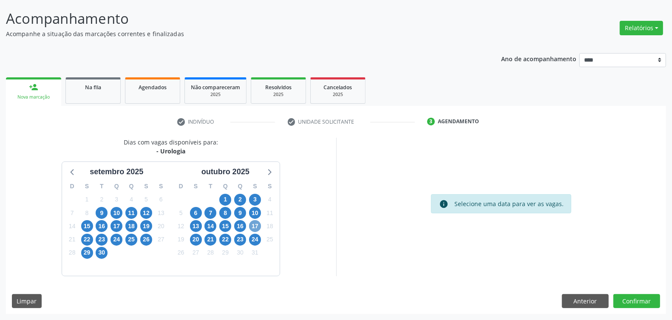
click at [256, 224] on span "17" at bounding box center [255, 226] width 12 height 12
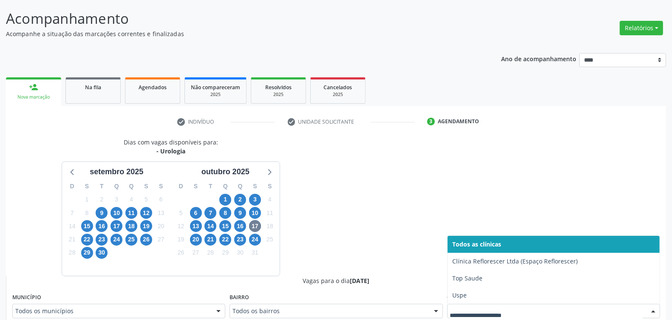
scroll to position [54, 0]
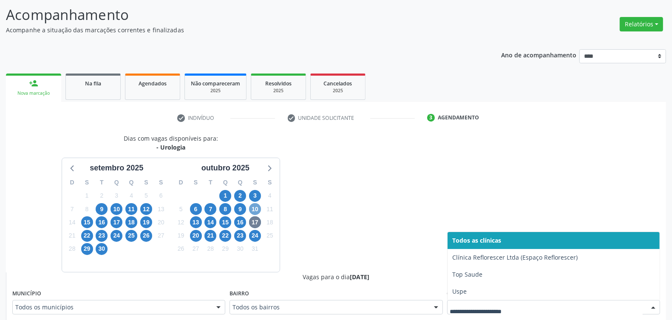
click at [255, 209] on span "10" at bounding box center [255, 209] width 12 height 12
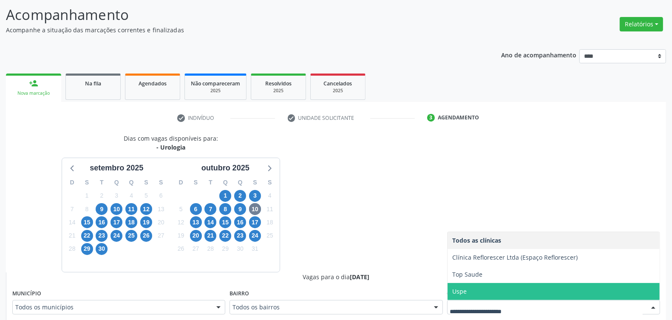
click at [479, 284] on span "Uspe" at bounding box center [554, 291] width 212 height 17
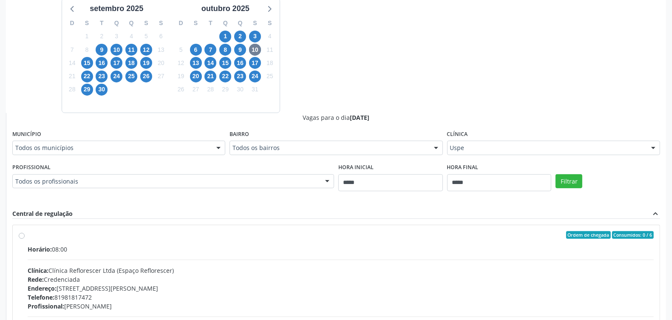
scroll to position [53, 0]
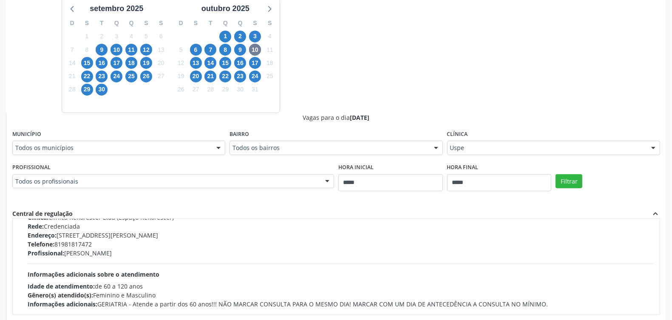
drag, startPoint x: 151, startPoint y: 175, endPoint x: 150, endPoint y: 179, distance: 4.8
click at [152, 175] on div "Todos os profissionais" at bounding box center [173, 181] width 322 height 14
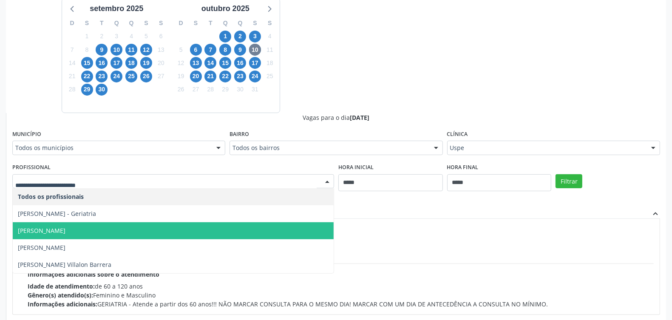
click at [91, 227] on span "Gescimar Ribeiro da Silva" at bounding box center [173, 230] width 321 height 17
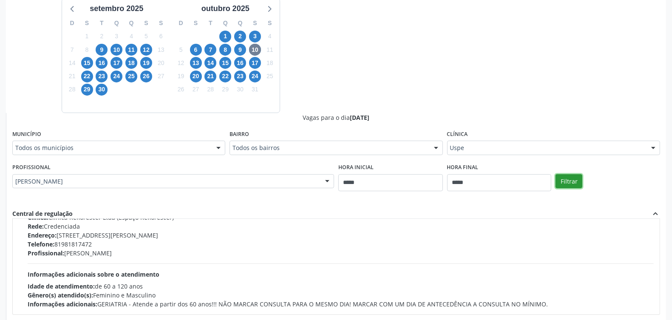
click at [565, 178] on button "Filtrar" at bounding box center [569, 181] width 27 height 14
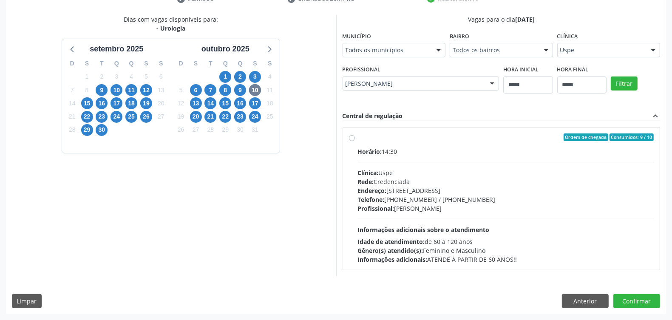
click at [382, 168] on div "Clínica: Uspe" at bounding box center [506, 172] width 296 height 9
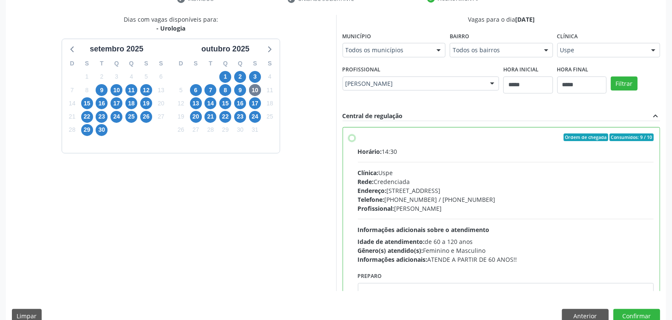
scroll to position [43, 0]
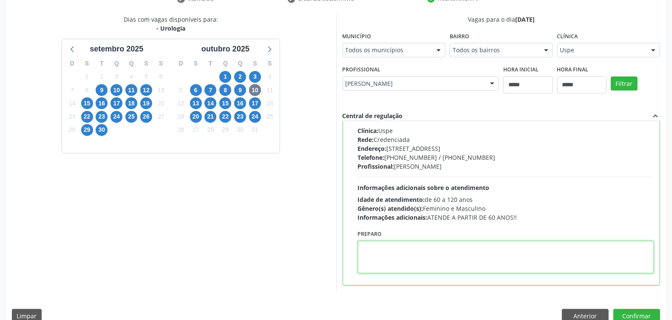
paste textarea "**********"
type textarea "**********"
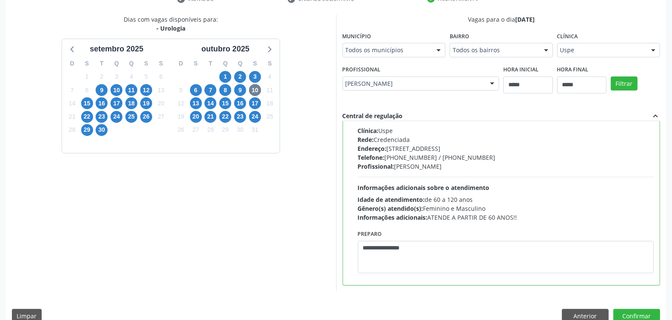
click at [597, 284] on div "Dias com vagas disponíveis para: - Urologia setembro 2025 D S T Q Q S S 31 1 2 …" at bounding box center [336, 172] width 660 height 314
click at [597, 284] on button "Confirmar" at bounding box center [636, 316] width 47 height 14
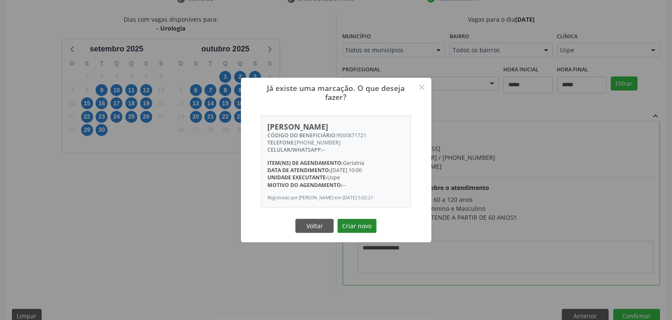
click at [361, 232] on button "Criar novo" at bounding box center [357, 226] width 39 height 14
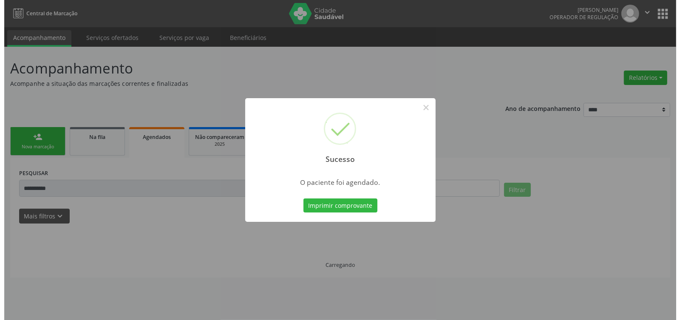
scroll to position [0, 0]
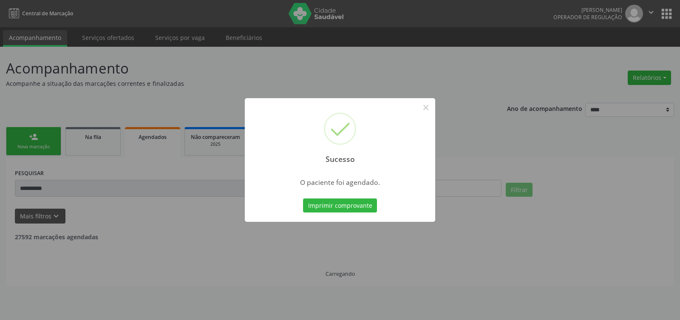
click at [358, 197] on div "Imprimir comprovante Cancel" at bounding box center [340, 206] width 78 height 18
click at [354, 206] on button "Imprimir comprovante" at bounding box center [340, 206] width 74 height 14
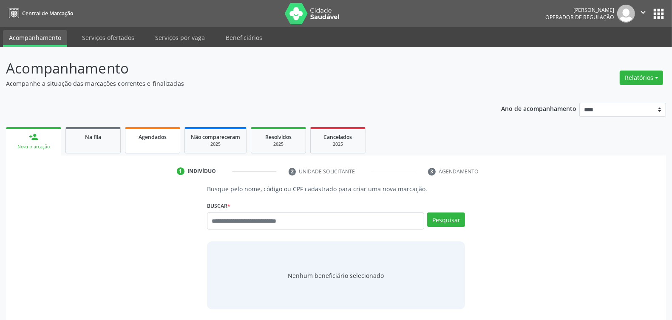
click at [130, 142] on link "Agendados" at bounding box center [152, 140] width 55 height 26
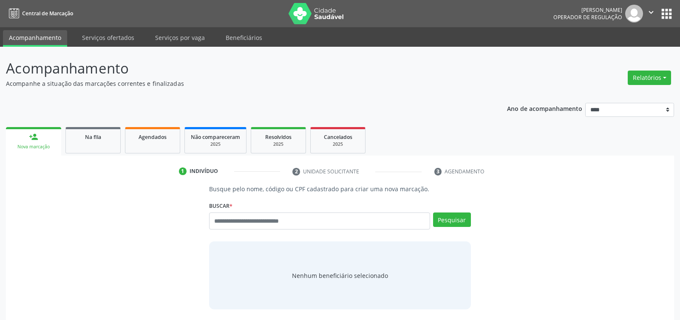
select select "*"
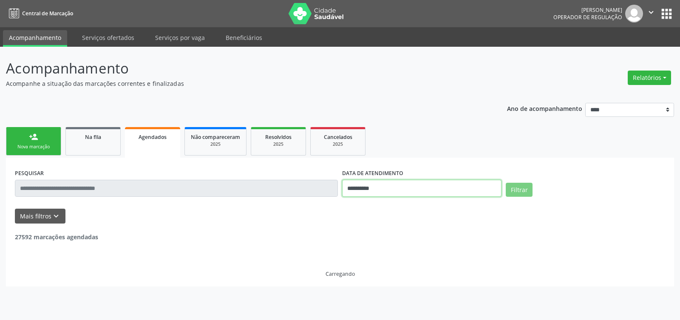
click at [373, 186] on input "**********" at bounding box center [421, 188] width 159 height 17
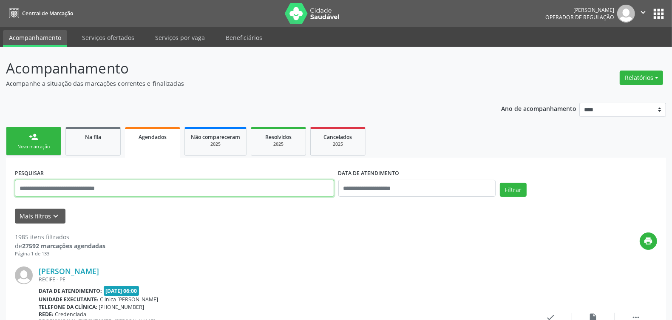
paste input "**********"
type input "**********"
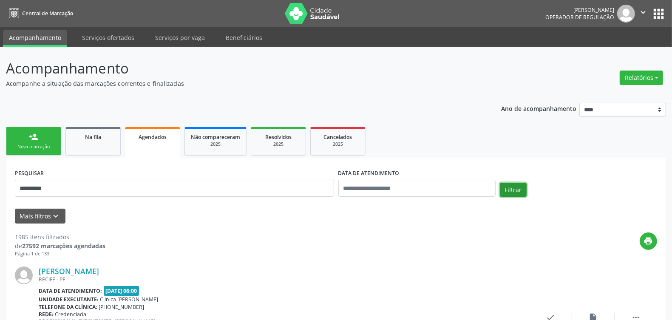
click at [522, 187] on button "Filtrar" at bounding box center [513, 190] width 27 height 14
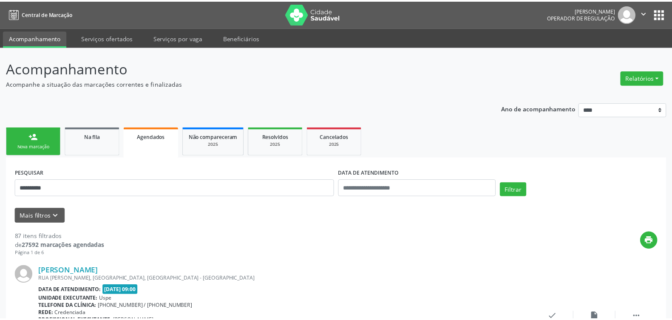
scroll to position [1924, 0]
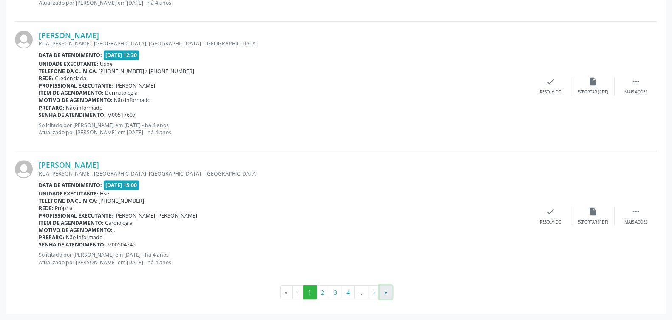
click at [385, 295] on button "»" at bounding box center [386, 292] width 13 height 14
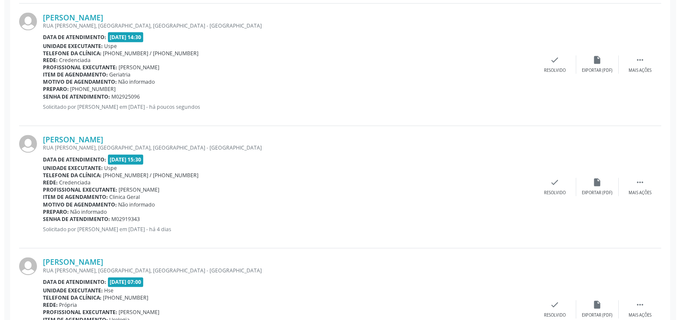
scroll to position [1338, 0]
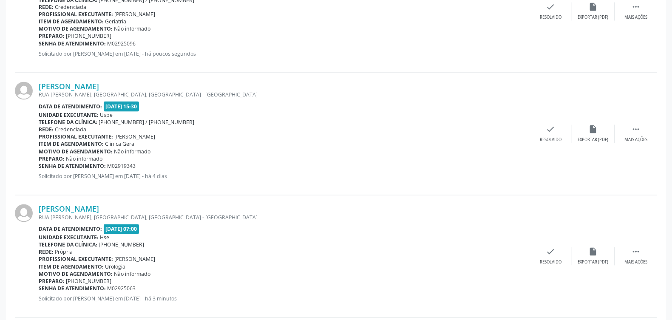
click at [306, 139] on div "Profissional executante: Elias Jose de Melo" at bounding box center [284, 136] width 491 height 7
click at [637, 130] on icon "" at bounding box center [635, 129] width 9 height 9
click at [512, 132] on div "cancel Cancelar" at bounding box center [508, 134] width 43 height 18
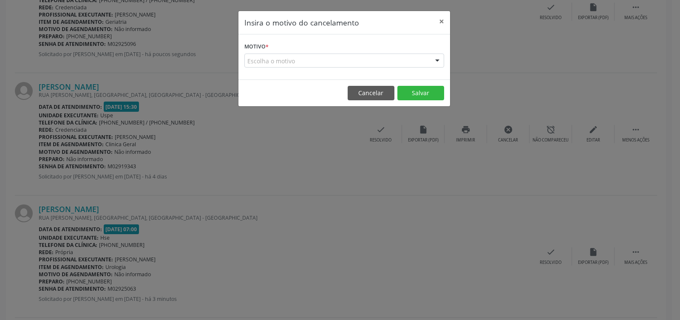
click at [301, 57] on div "Escolha o motivo" at bounding box center [344, 61] width 200 height 14
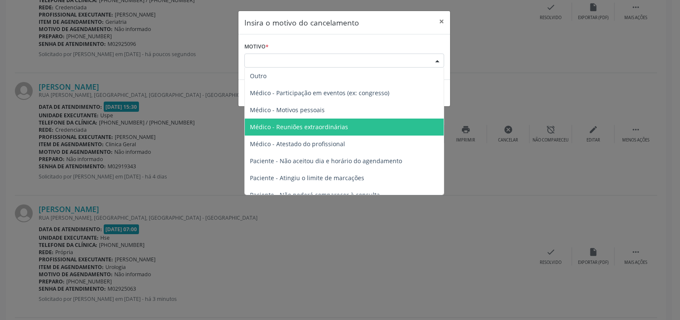
scroll to position [43, 0]
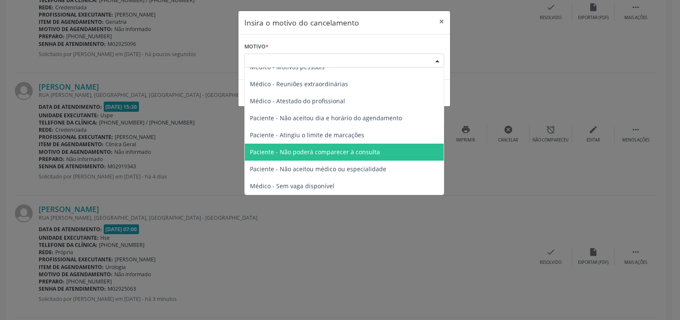
click at [305, 155] on span "Paciente - Não poderá comparecer à consulta" at bounding box center [315, 152] width 130 height 8
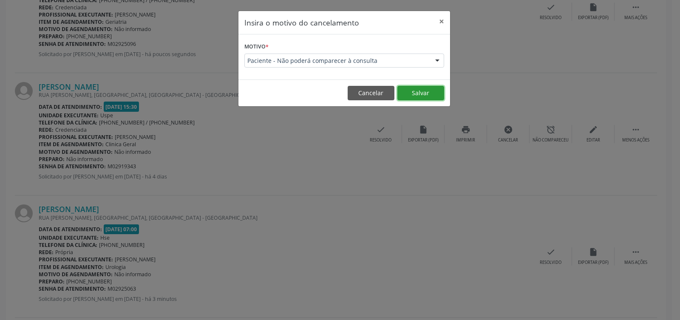
click at [406, 92] on button "Salvar" at bounding box center [420, 93] width 47 height 14
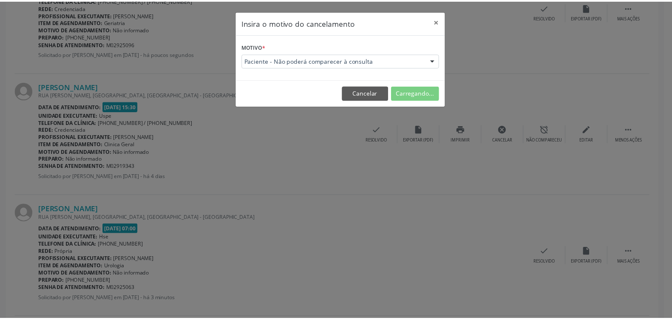
scroll to position [0, 0]
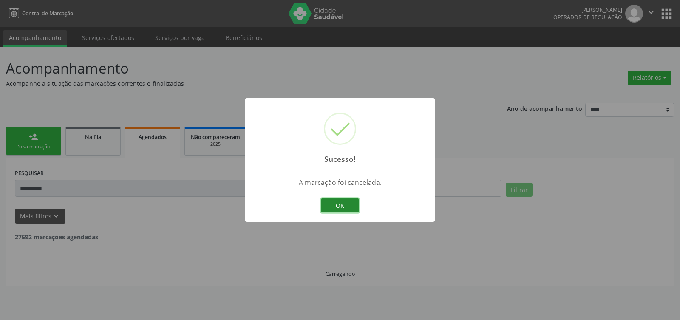
click at [346, 201] on button "OK" at bounding box center [340, 206] width 38 height 14
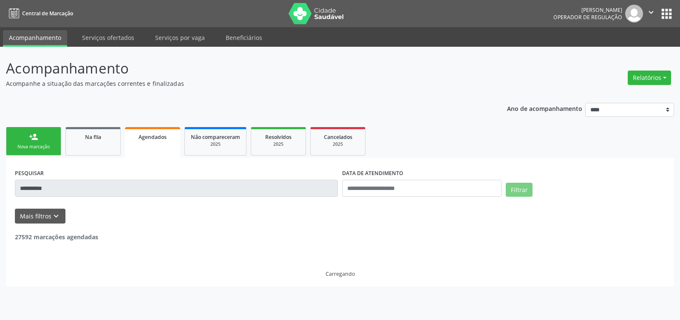
click at [35, 132] on div "person_add" at bounding box center [33, 136] width 9 height 9
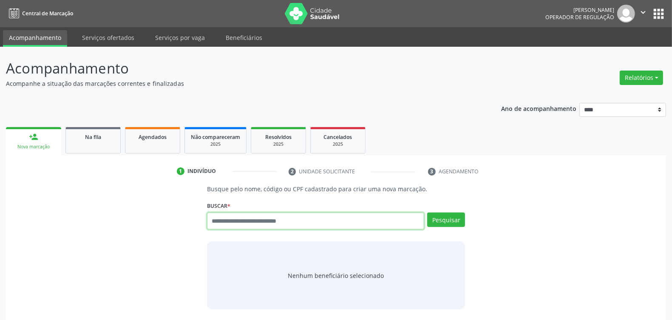
click at [294, 220] on input "text" at bounding box center [315, 221] width 217 height 17
paste input "**********"
type input "**********"
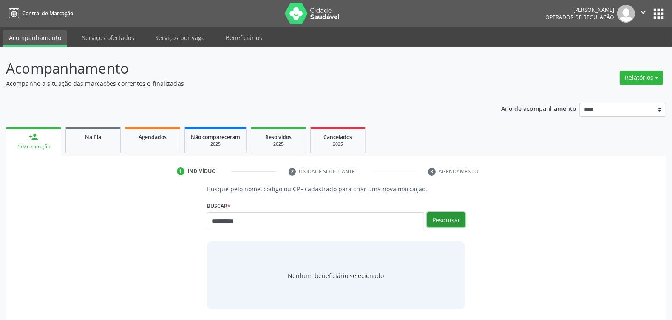
click at [449, 221] on button "Pesquisar" at bounding box center [446, 220] width 38 height 14
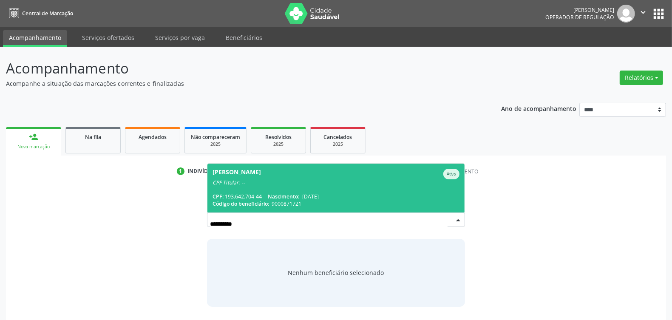
click at [267, 196] on div "CPF: 193.642.704-44 Nascimento: 01/08/1939" at bounding box center [336, 196] width 247 height 7
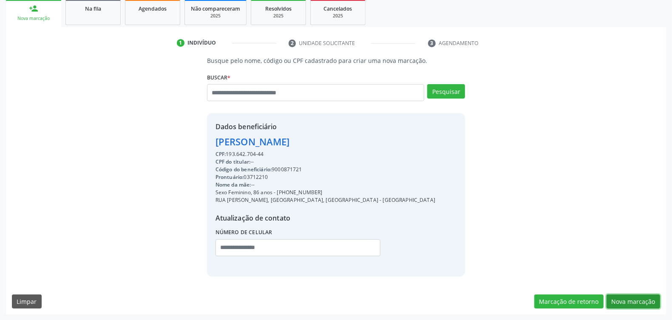
click at [625, 298] on button "Nova marcação" at bounding box center [634, 302] width 54 height 14
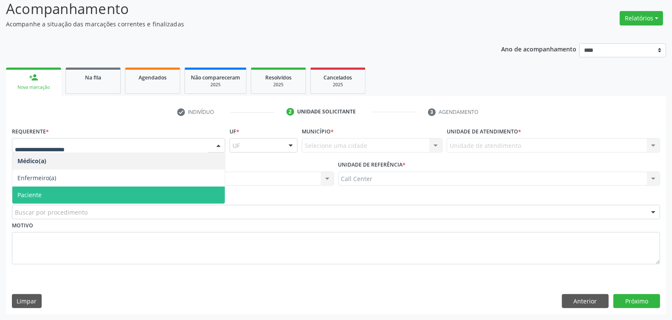
click at [51, 198] on span "Paciente" at bounding box center [118, 195] width 213 height 17
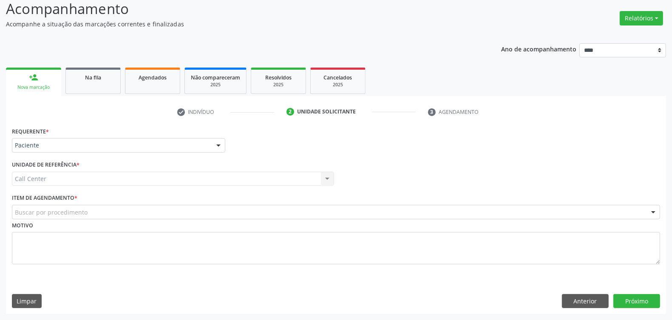
click at [58, 205] on div "Buscar por procedimento #0000 - Alergologia #0001 - Angiologia #00077 - Arritmo…" at bounding box center [336, 212] width 648 height 14
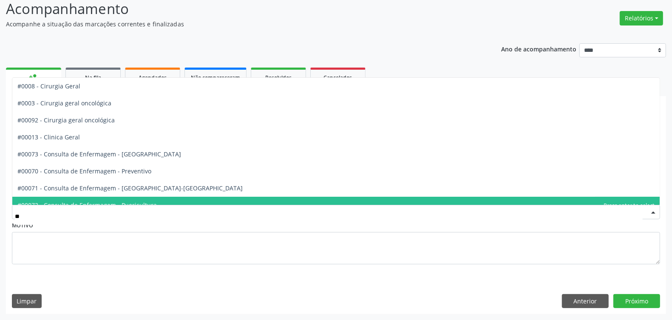
type input "***"
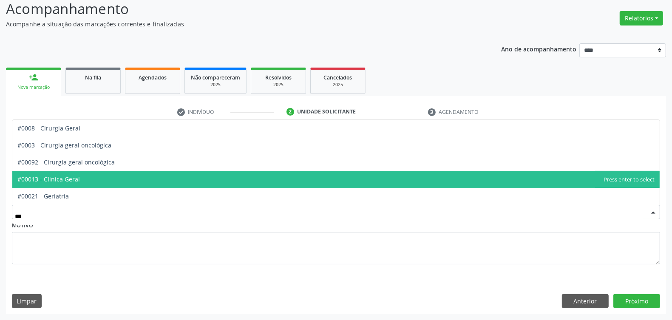
click at [67, 179] on span "#00013 - Clinica Geral" at bounding box center [48, 179] width 62 height 8
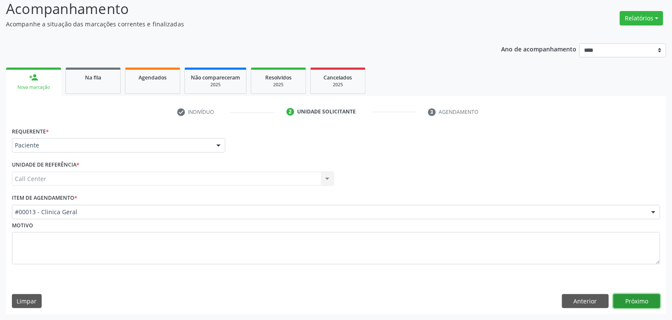
click at [643, 296] on button "Próximo" at bounding box center [636, 301] width 47 height 14
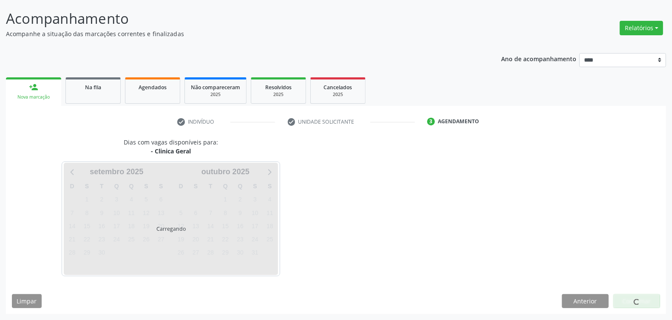
scroll to position [50, 0]
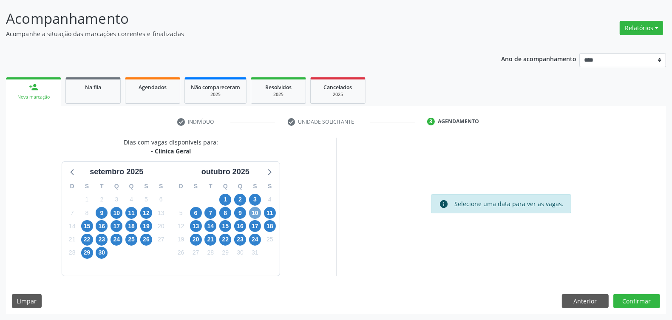
click at [256, 213] on span "10" at bounding box center [255, 213] width 12 height 12
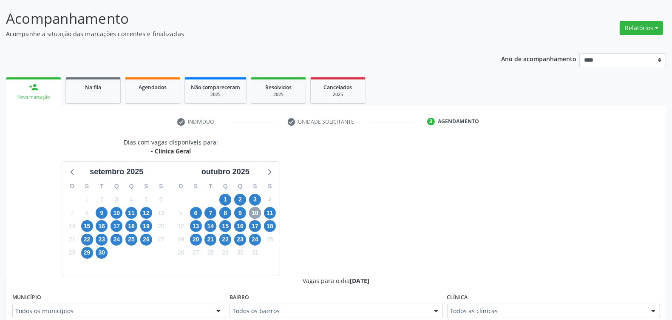
scroll to position [262, 0]
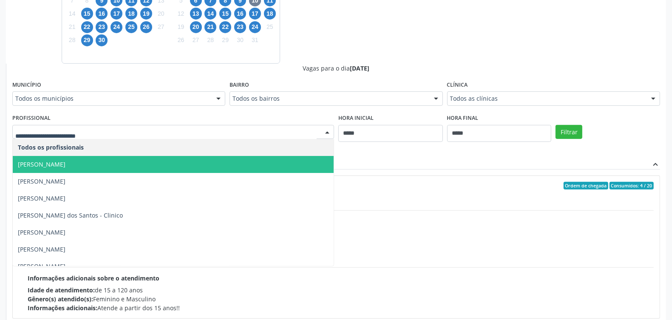
click at [105, 168] on span "Elias Jose de Melo" at bounding box center [173, 164] width 321 height 17
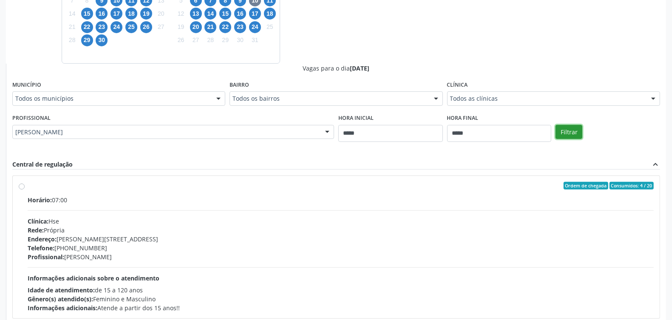
click at [570, 128] on button "Filtrar" at bounding box center [569, 132] width 27 height 14
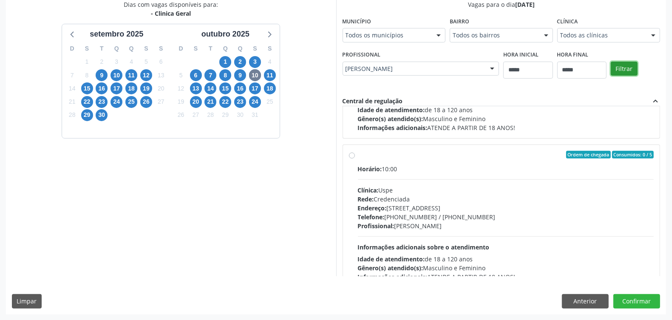
scroll to position [284, 0]
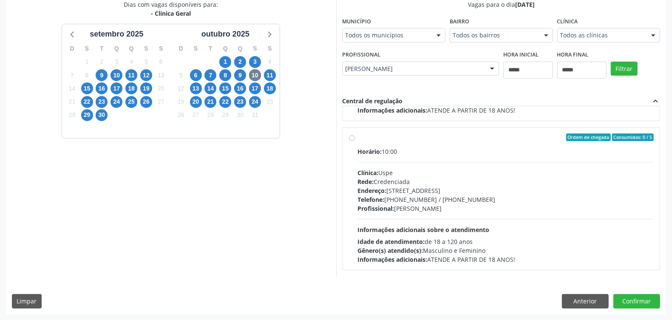
click at [419, 217] on div "Horário: 10:00 Clínica: Uspe Rede: Credenciada Endereço: Rua do Espinheiro, nº …" at bounding box center [506, 205] width 296 height 117
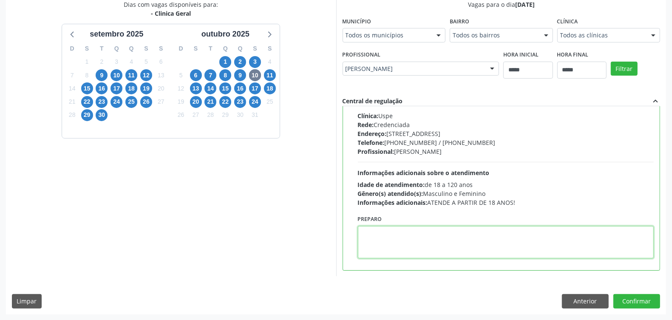
paste textarea "**********"
type textarea "**********"
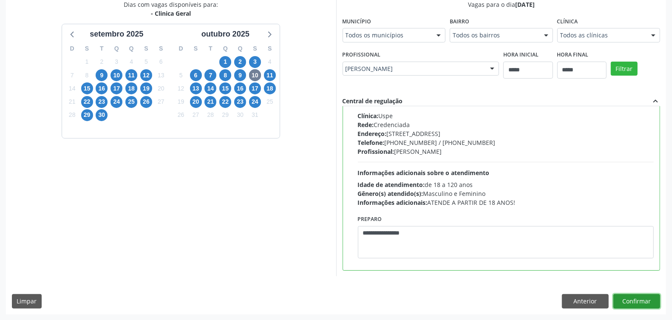
click at [641, 298] on button "Confirmar" at bounding box center [636, 301] width 47 height 14
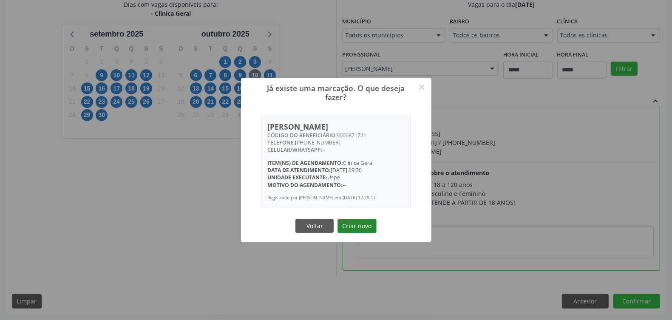
click at [355, 224] on button "Criar novo" at bounding box center [357, 226] width 39 height 14
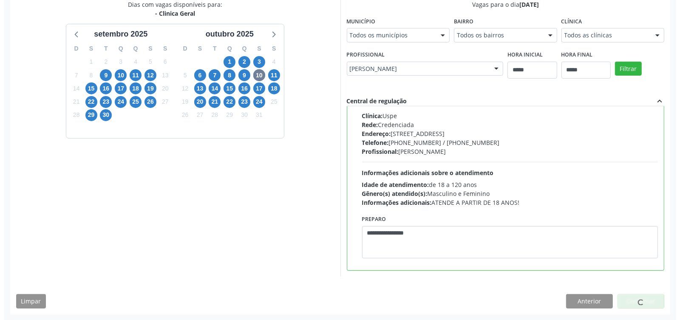
scroll to position [0, 0]
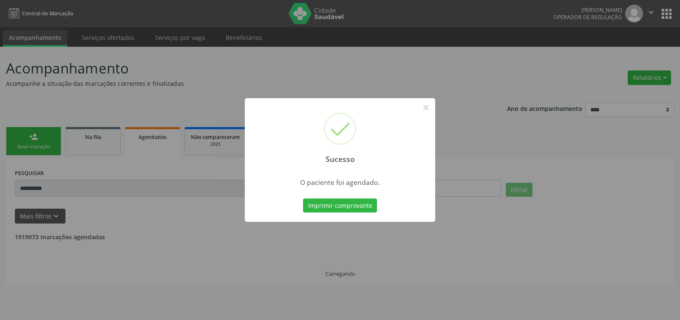
click at [339, 197] on div "Imprimir comprovante Cancel" at bounding box center [340, 206] width 78 height 18
click at [336, 205] on button "Imprimir comprovante" at bounding box center [340, 206] width 74 height 14
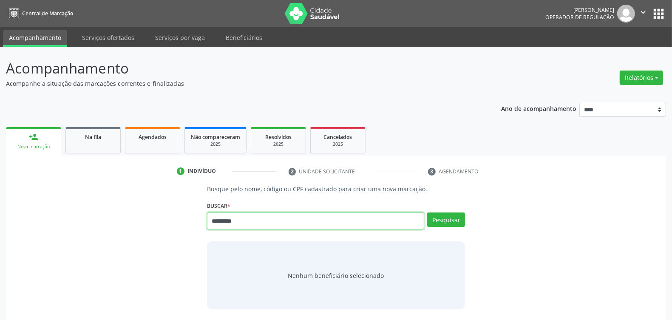
type input "*********"
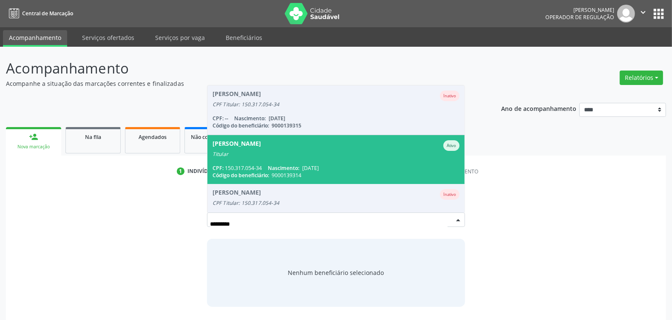
scroll to position [20, 0]
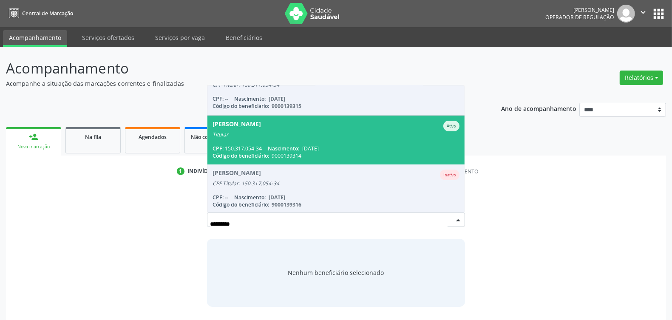
click at [300, 153] on span "9000139314" at bounding box center [287, 155] width 30 height 7
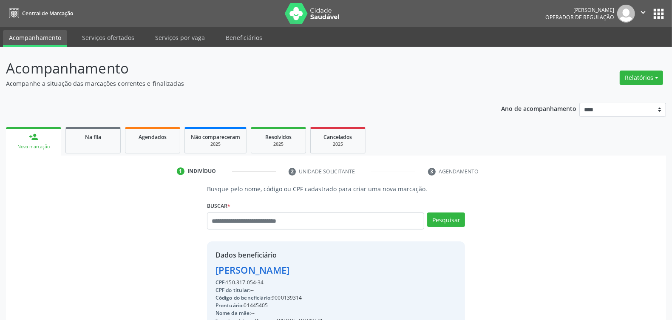
scroll to position [128, 0]
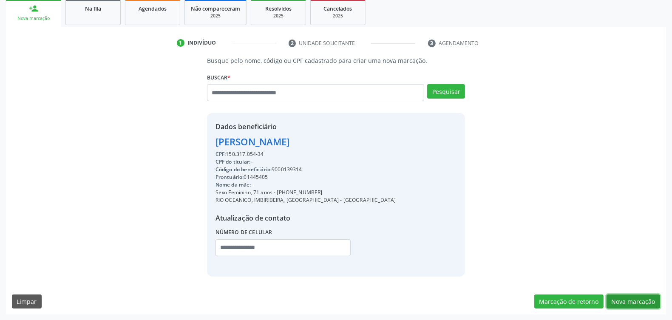
click at [639, 301] on button "Nova marcação" at bounding box center [634, 302] width 54 height 14
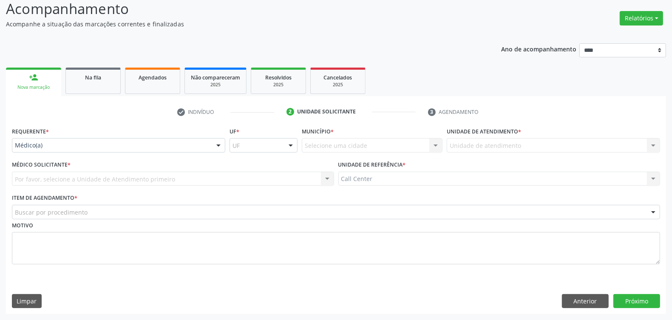
drag, startPoint x: 45, startPoint y: 140, endPoint x: 48, endPoint y: 149, distance: 9.2
click at [45, 141] on div "Médico(a)" at bounding box center [118, 145] width 213 height 14
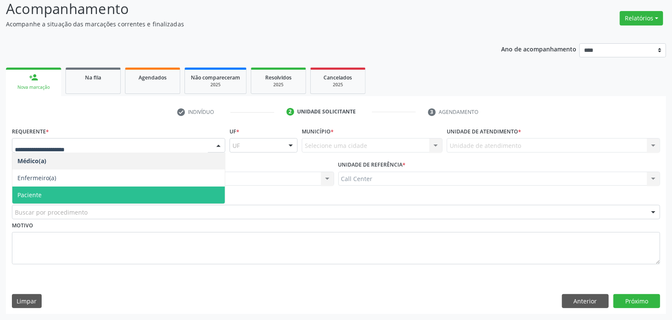
click at [47, 193] on span "Paciente" at bounding box center [118, 195] width 213 height 17
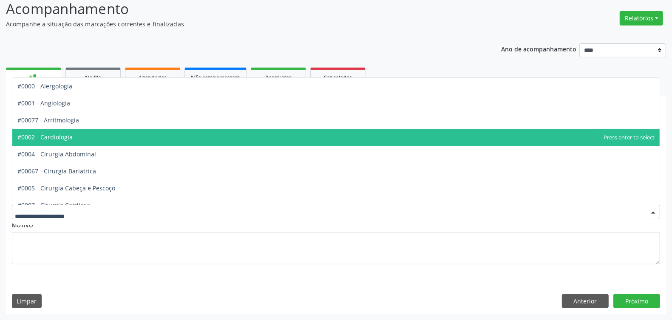
click at [62, 139] on span "#0002 - Cardiologia" at bounding box center [44, 137] width 55 height 8
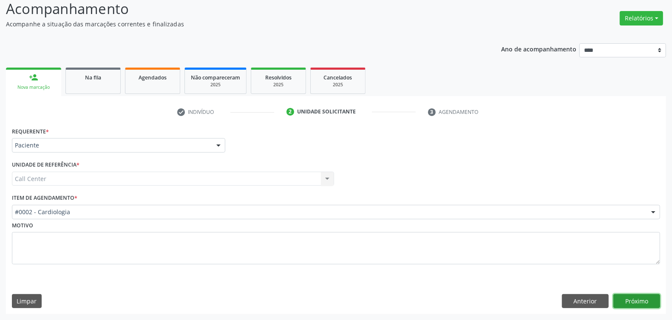
click at [636, 298] on button "Próximo" at bounding box center [636, 301] width 47 height 14
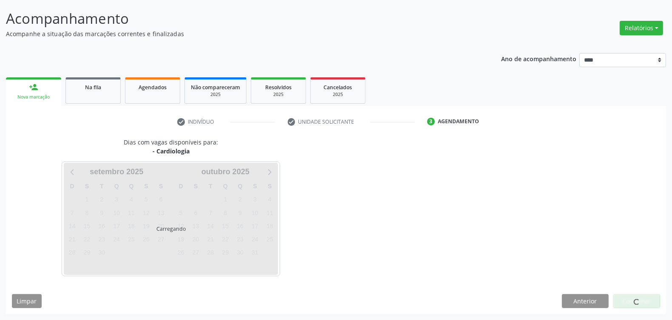
scroll to position [50, 0]
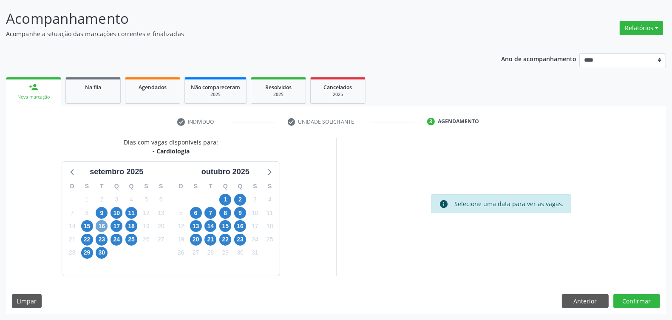
click at [103, 224] on span "16" at bounding box center [102, 226] width 12 height 12
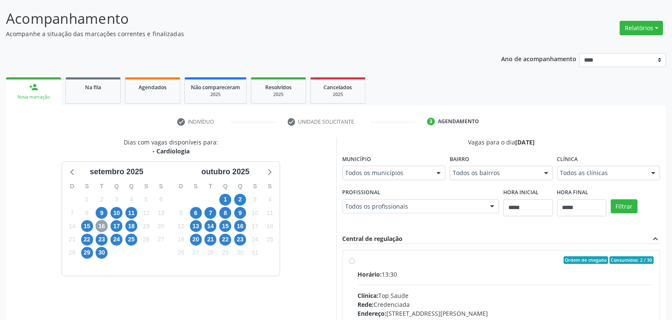
scroll to position [156, 0]
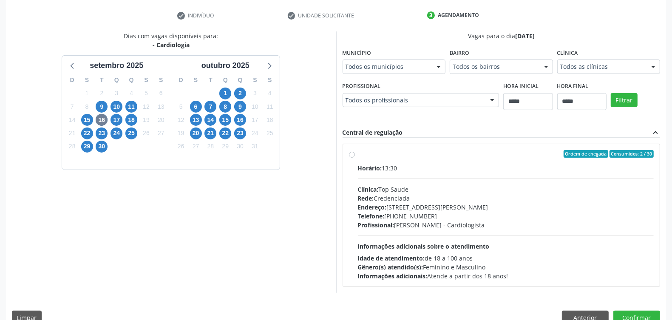
click at [396, 215] on div "Telefone: [PHONE_NUMBER]" at bounding box center [506, 216] width 296 height 9
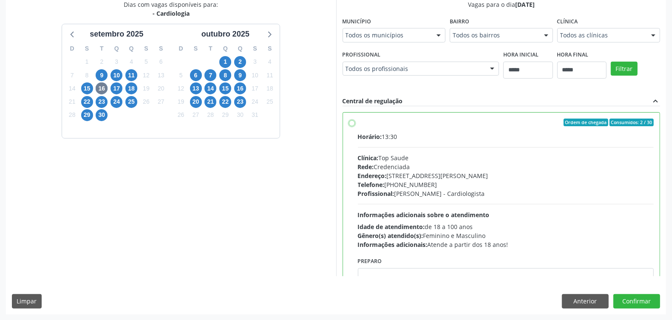
scroll to position [43, 0]
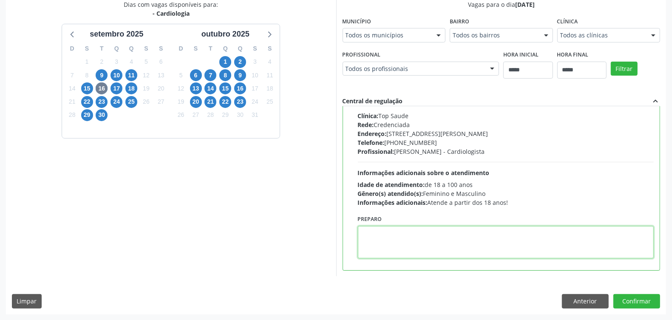
paste textarea "**********"
type textarea "**********"
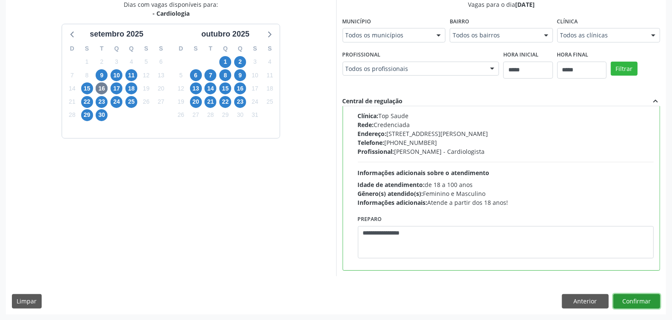
click at [640, 297] on button "Confirmar" at bounding box center [636, 301] width 47 height 14
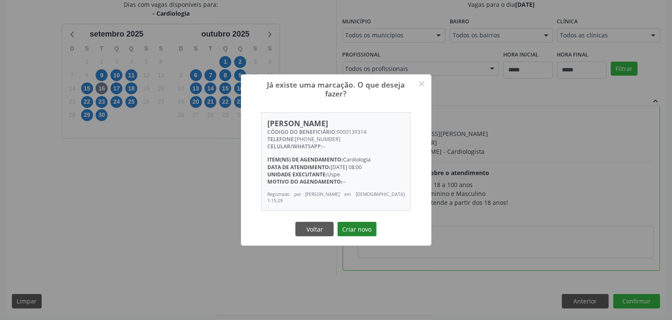
click at [355, 227] on button "Criar novo" at bounding box center [357, 229] width 39 height 14
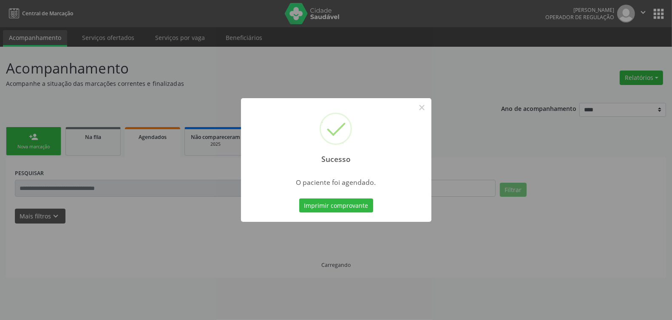
scroll to position [0, 0]
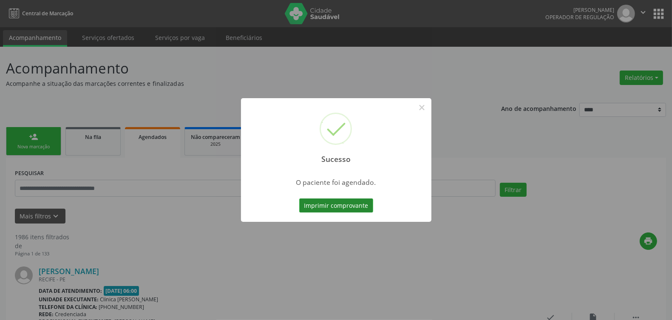
click at [328, 202] on button "Imprimir comprovante" at bounding box center [336, 206] width 74 height 14
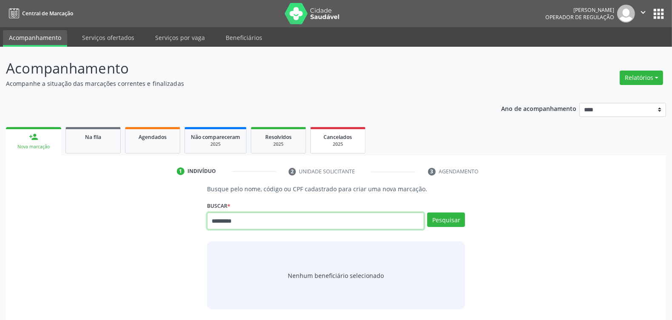
type input "*********"
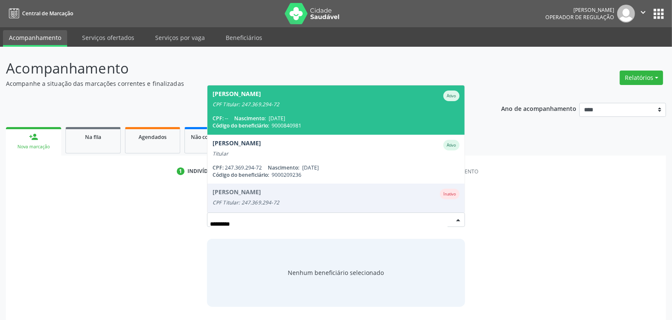
click at [292, 106] on div "CPF Titular: 247.369.294-72" at bounding box center [336, 104] width 247 height 7
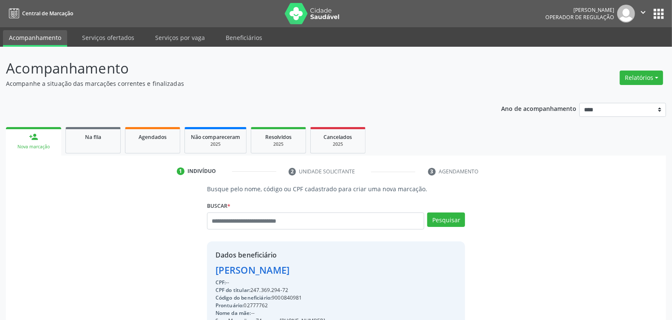
scroll to position [128, 0]
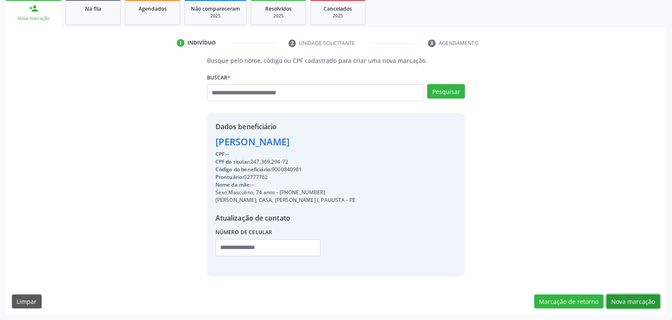
drag, startPoint x: 628, startPoint y: 302, endPoint x: 587, endPoint y: 288, distance: 43.4
click at [628, 302] on button "Nova marcação" at bounding box center [634, 302] width 54 height 14
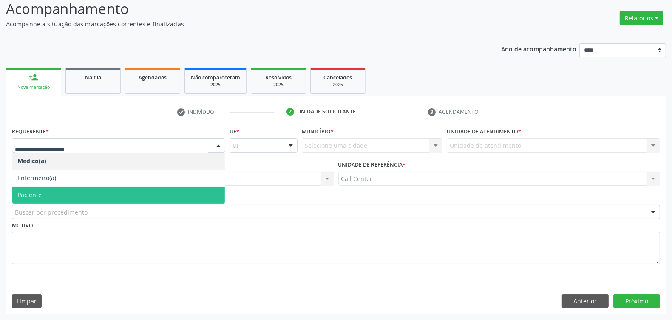
click at [58, 195] on span "Paciente" at bounding box center [118, 195] width 213 height 17
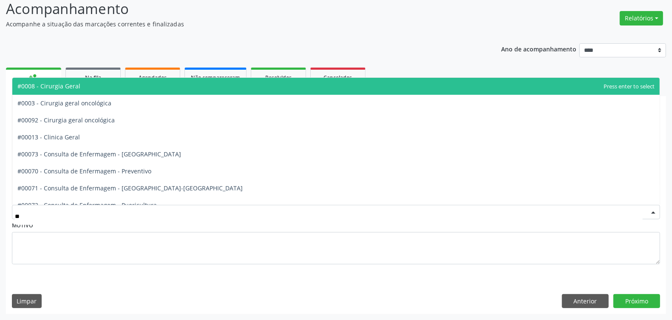
type input "***"
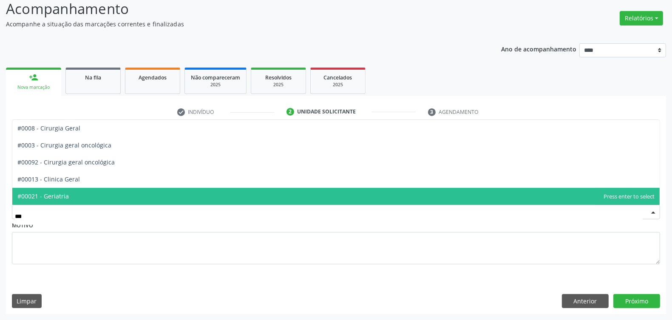
click at [75, 196] on span "#00021 - Geriatria" at bounding box center [335, 196] width 647 height 17
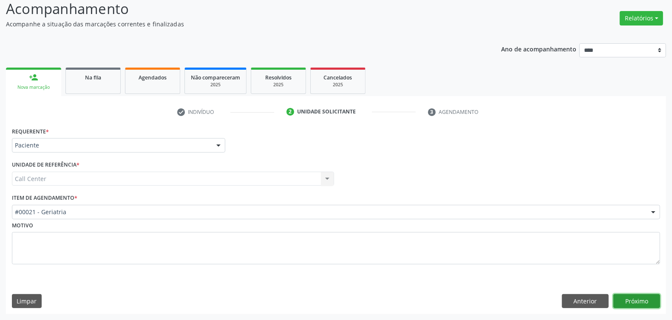
click at [640, 301] on button "Próximo" at bounding box center [636, 301] width 47 height 14
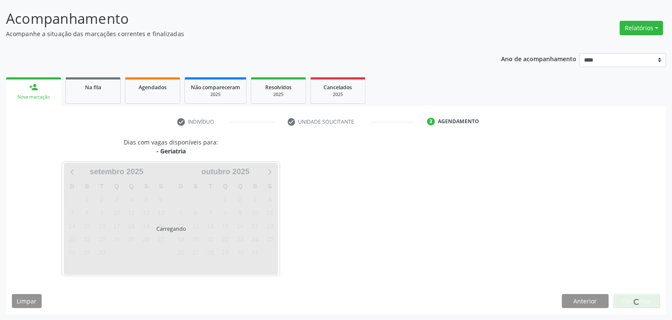
scroll to position [50, 0]
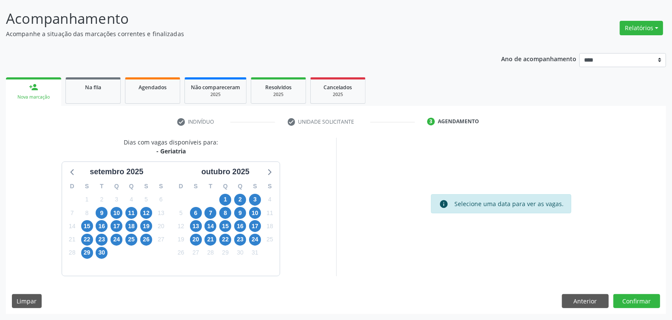
click at [262, 222] on div "18" at bounding box center [269, 226] width 15 height 13
click at [255, 226] on span "17" at bounding box center [255, 226] width 12 height 12
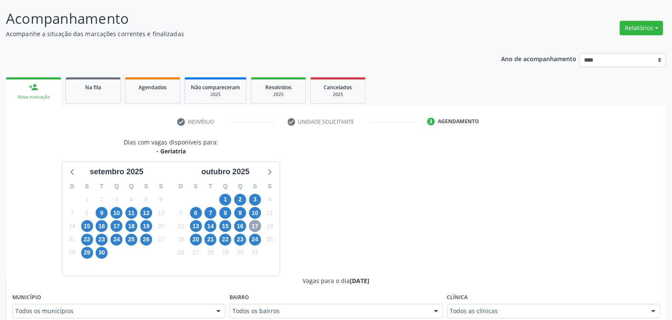
scroll to position [262, 0]
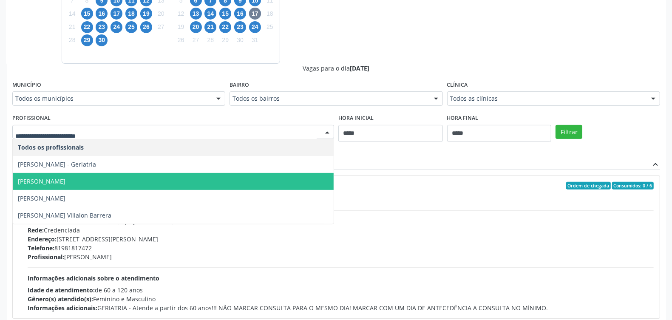
click at [99, 181] on span "[PERSON_NAME]" at bounding box center [173, 181] width 321 height 17
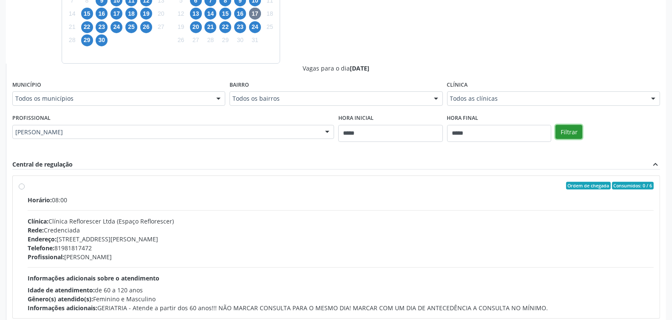
click at [572, 132] on button "Filtrar" at bounding box center [569, 132] width 27 height 14
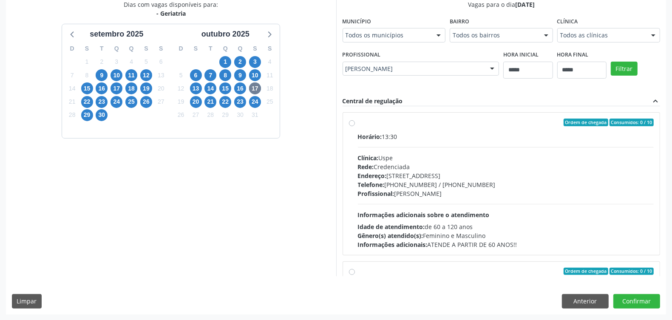
click at [408, 173] on div "Endereço: [STREET_ADDRESS]" at bounding box center [506, 175] width 296 height 9
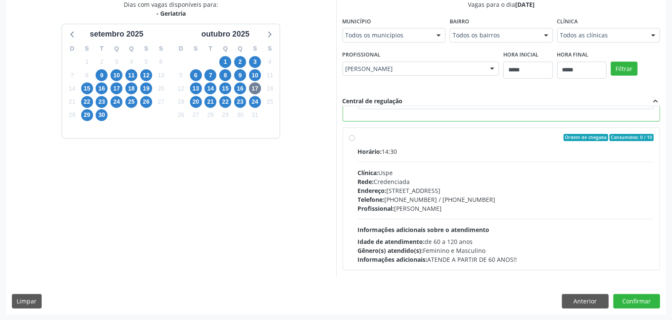
scroll to position [32, 0]
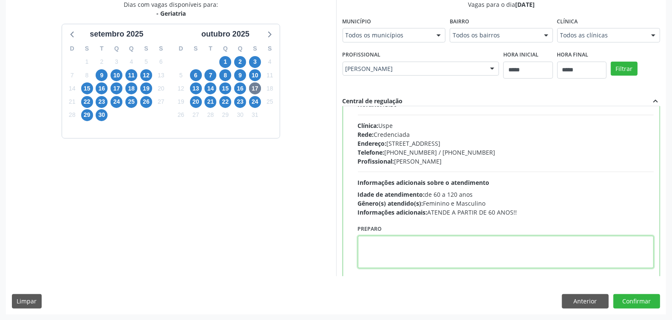
paste textarea "**********"
type textarea "**********"
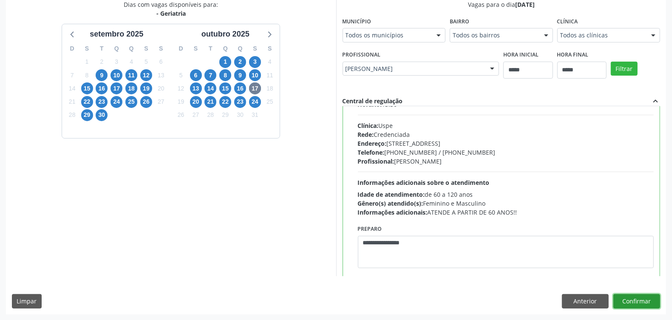
click at [631, 306] on button "Confirmar" at bounding box center [636, 301] width 47 height 14
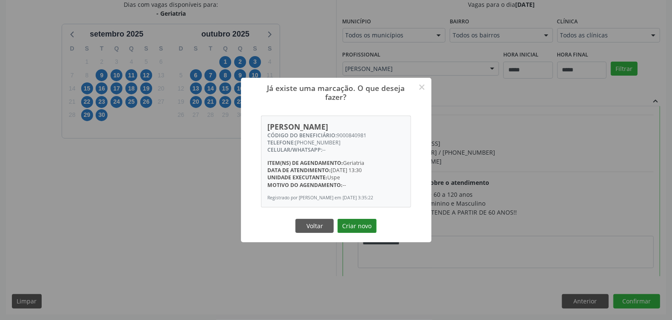
click at [362, 228] on button "Criar novo" at bounding box center [357, 226] width 39 height 14
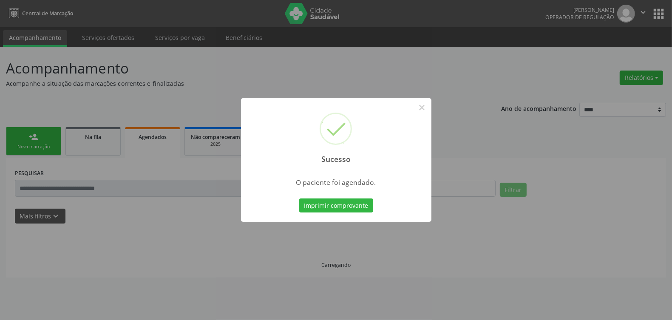
scroll to position [0, 0]
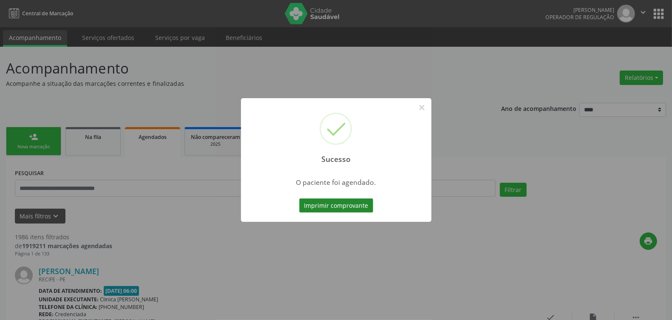
click at [359, 204] on button "Imprimir comprovante" at bounding box center [336, 206] width 74 height 14
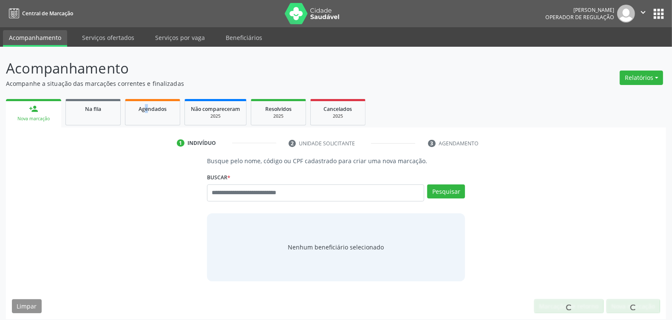
drag, startPoint x: 147, startPoint y: 108, endPoint x: 155, endPoint y: 117, distance: 12.3
click at [147, 108] on div "person_add Nova marcação Na fila Agendados Não compareceram 2025 Resolvidos 202…" at bounding box center [336, 208] width 660 height 223
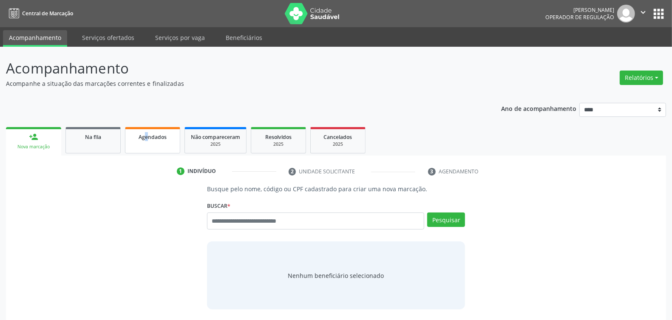
drag, startPoint x: 149, startPoint y: 133, endPoint x: 165, endPoint y: 145, distance: 19.4
click at [150, 133] on div "Agendados" at bounding box center [152, 136] width 43 height 9
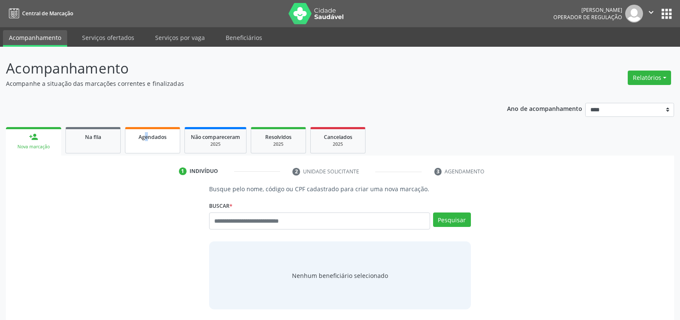
select select "*"
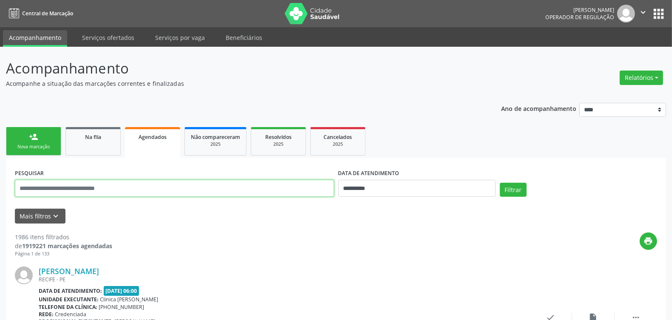
paste input "**********"
type input "**********"
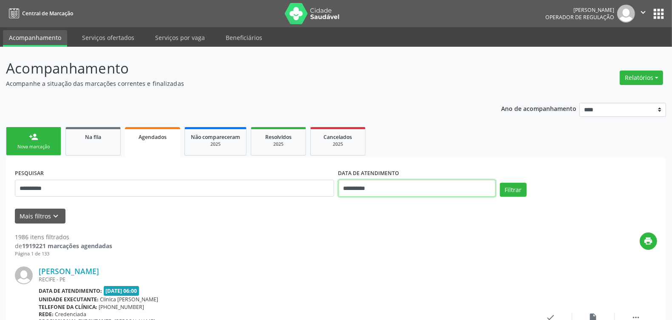
click at [427, 188] on input "**********" at bounding box center [416, 188] width 157 height 17
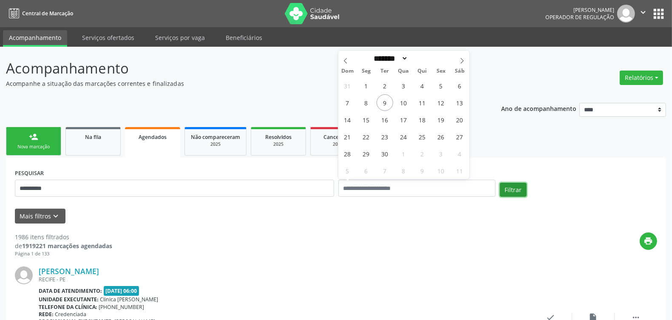
click at [504, 188] on button "Filtrar" at bounding box center [513, 190] width 27 height 14
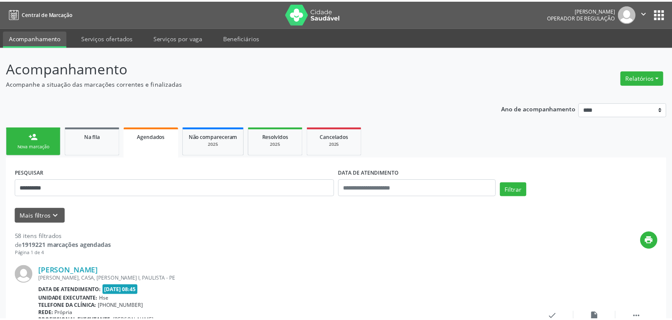
scroll to position [1924, 0]
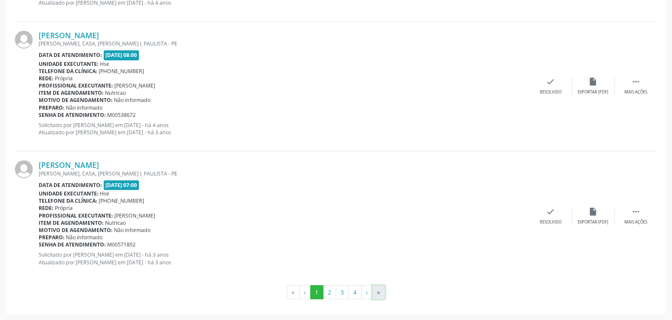
click at [377, 292] on button "»" at bounding box center [378, 292] width 13 height 14
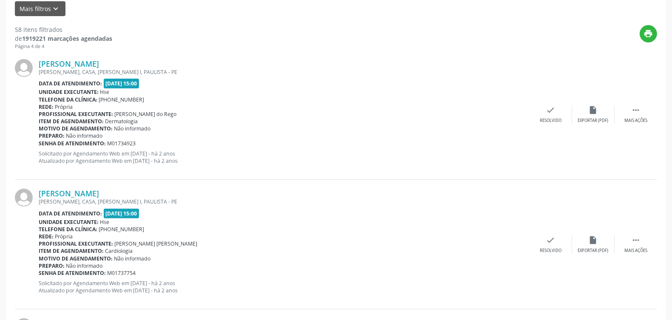
scroll to position [0, 0]
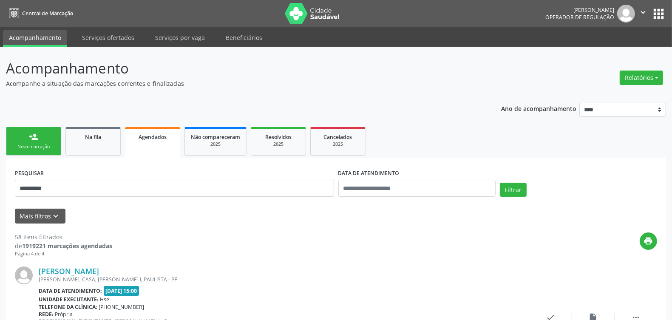
click at [26, 137] on link "person_add Nova marcação" at bounding box center [33, 141] width 55 height 28
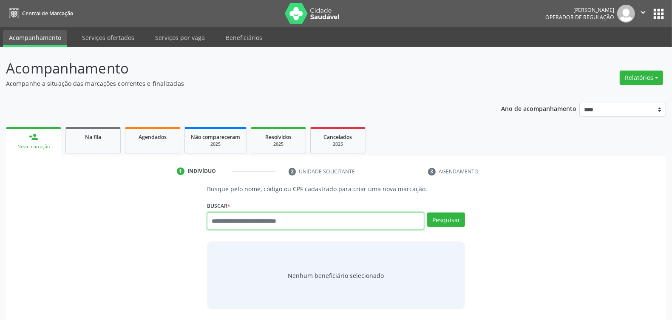
click at [291, 226] on input "text" at bounding box center [315, 221] width 217 height 17
type input "******"
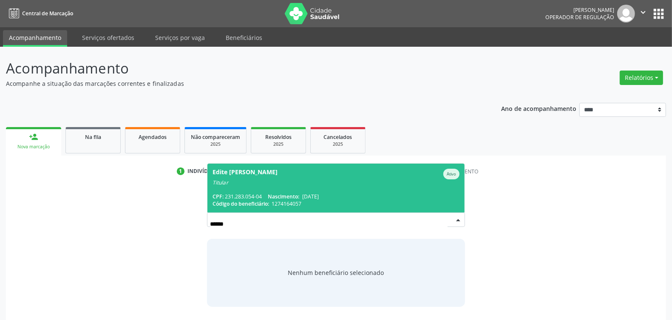
click at [265, 179] on div "Edite Francisca da Silva Santos" at bounding box center [245, 174] width 65 height 11
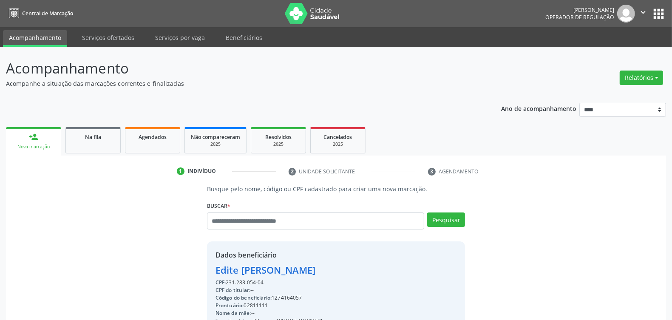
scroll to position [128, 0]
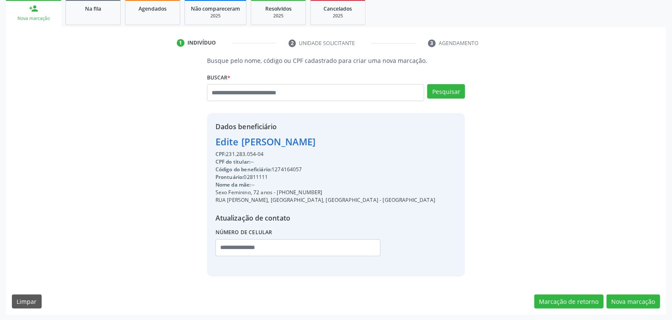
click at [289, 166] on div "Código do beneficiário: 1274164057" at bounding box center [326, 170] width 220 height 8
copy div "1274164057"
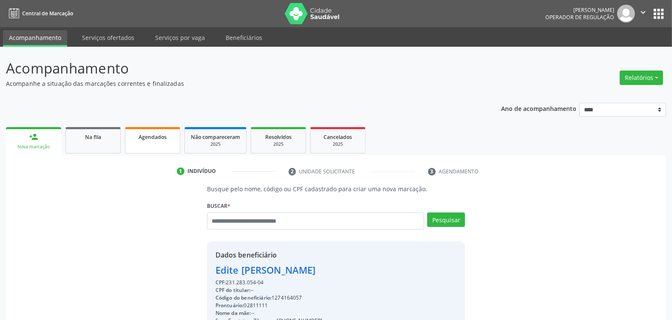
click at [162, 139] on span "Agendados" at bounding box center [153, 136] width 28 height 7
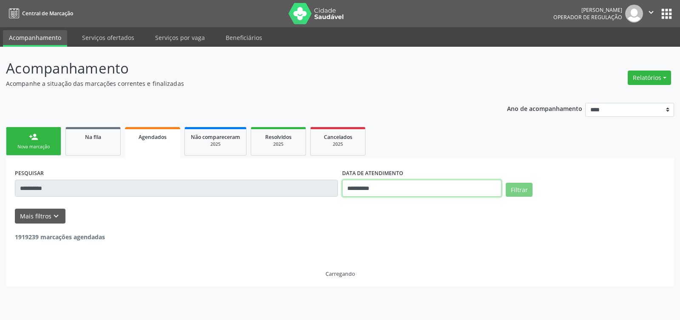
click at [385, 188] on input "**********" at bounding box center [421, 188] width 159 height 17
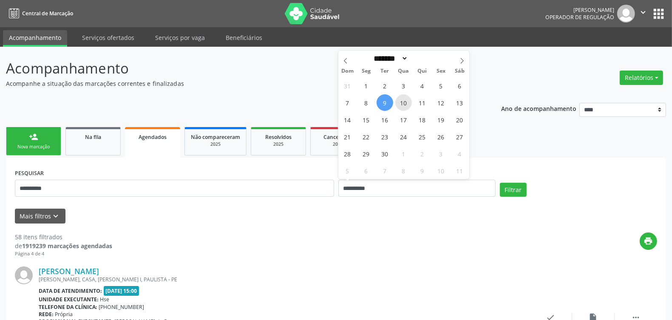
click at [405, 100] on span "10" at bounding box center [403, 102] width 17 height 17
type input "**********"
click at [405, 100] on span "10" at bounding box center [403, 102] width 17 height 17
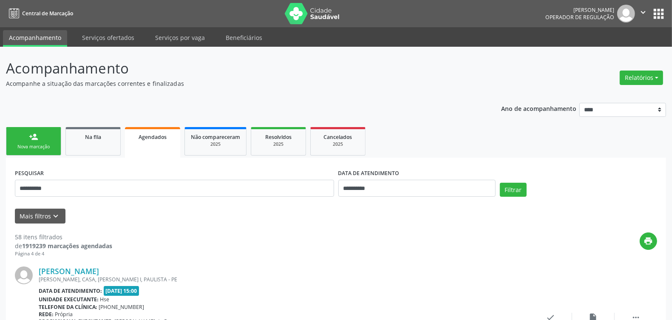
drag, startPoint x: 281, startPoint y: 196, endPoint x: 262, endPoint y: 180, distance: 24.4
click at [262, 178] on div "**********" at bounding box center [174, 185] width 323 height 36
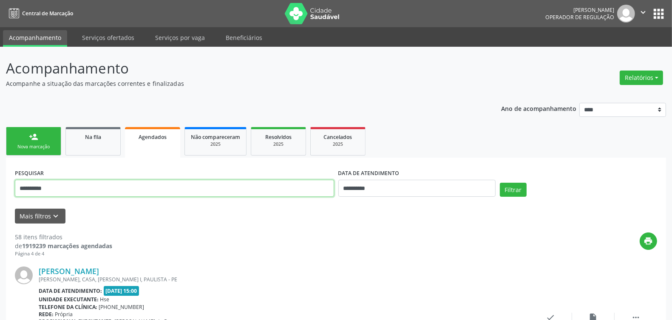
click at [264, 187] on input "**********" at bounding box center [174, 188] width 319 height 17
click at [264, 189] on input "**********" at bounding box center [174, 188] width 319 height 17
paste input "text"
type input "**********"
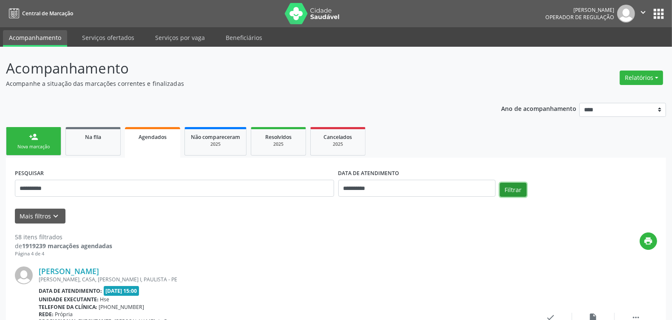
click at [510, 190] on button "Filtrar" at bounding box center [513, 190] width 27 height 14
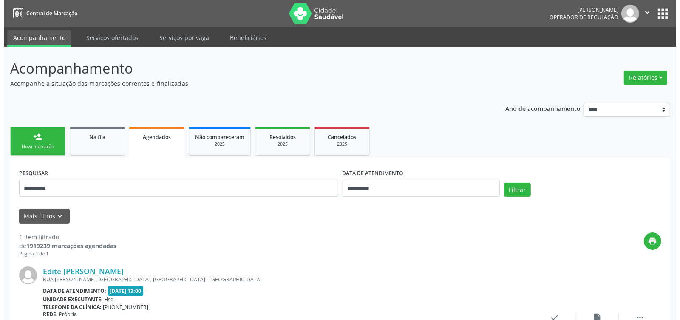
scroll to position [81, 0]
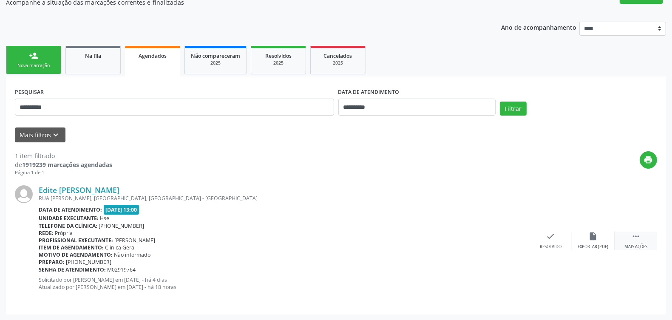
click at [637, 232] on icon "" at bounding box center [635, 236] width 9 height 9
click at [507, 238] on icon "cancel" at bounding box center [508, 236] width 9 height 9
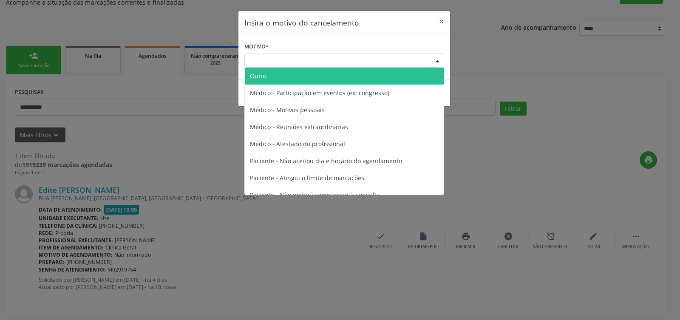
click at [341, 58] on div "Escolha o motivo" at bounding box center [344, 61] width 200 height 14
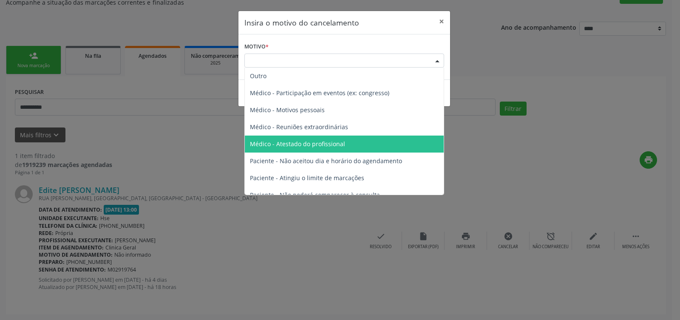
scroll to position [43, 0]
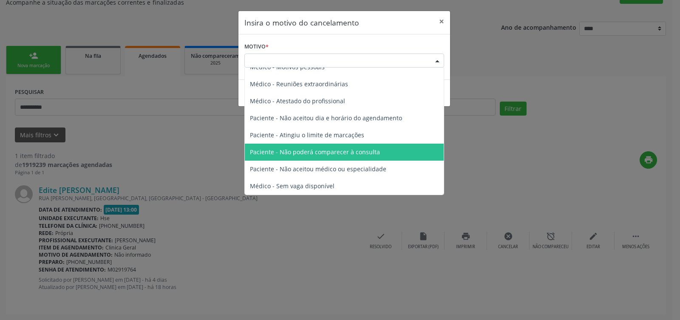
click at [340, 152] on span "Paciente - Não poderá comparecer à consulta" at bounding box center [315, 152] width 130 height 8
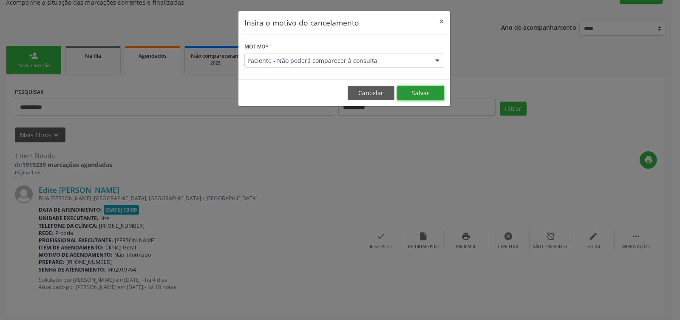
click at [416, 92] on button "Salvar" at bounding box center [420, 93] width 47 height 14
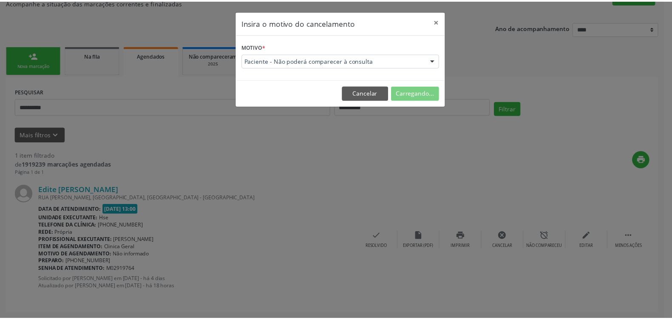
scroll to position [0, 0]
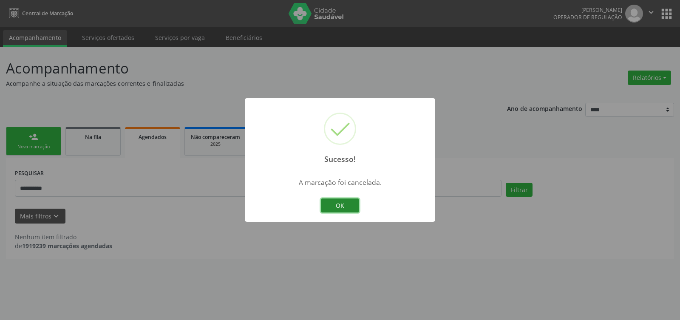
click at [340, 203] on button "OK" at bounding box center [340, 206] width 38 height 14
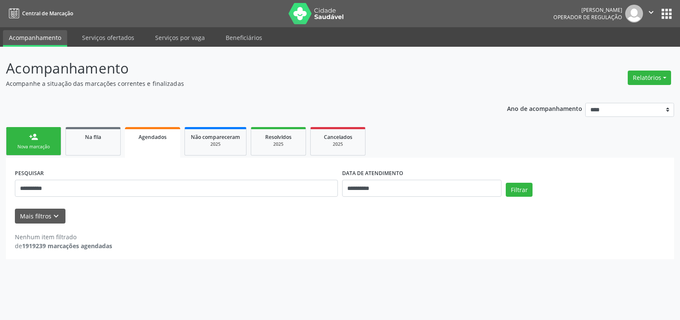
click at [44, 140] on link "person_add Nova marcação" at bounding box center [33, 141] width 55 height 28
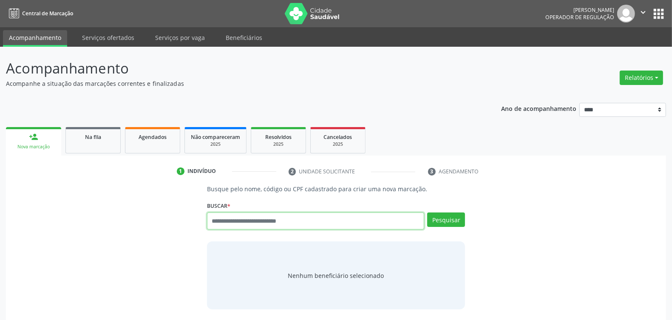
click at [306, 220] on input "text" at bounding box center [315, 221] width 217 height 17
type input "*********"
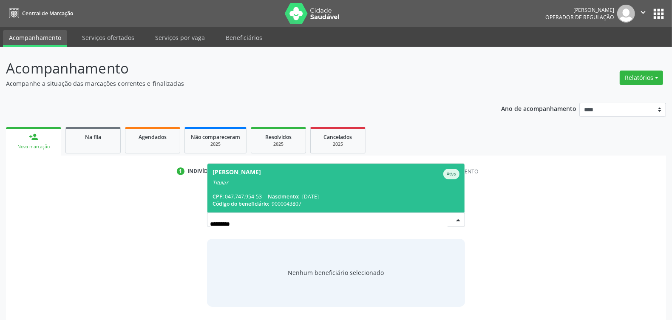
click at [261, 177] on div "Raimunda Alves de Souza" at bounding box center [237, 174] width 48 height 11
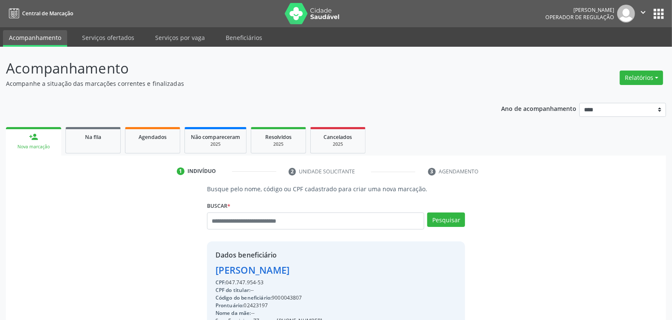
scroll to position [128, 0]
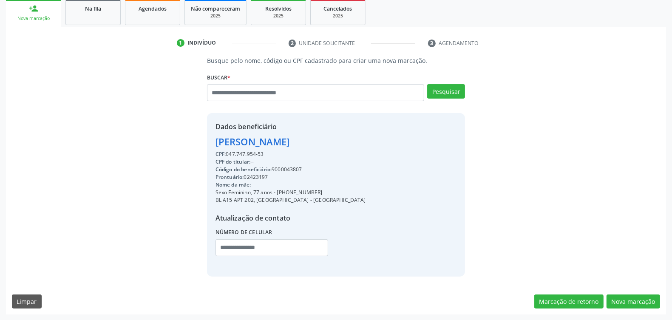
click at [285, 170] on div "Código do beneficiário: 9000043807" at bounding box center [291, 170] width 150 height 8
drag, startPoint x: 287, startPoint y: 169, endPoint x: 329, endPoint y: 162, distance: 42.6
click at [334, 160] on div "Dados beneficiário Raimunda Alves de Souza CPF: 047.747.954-53 CPF do titular: …" at bounding box center [336, 194] width 258 height 163
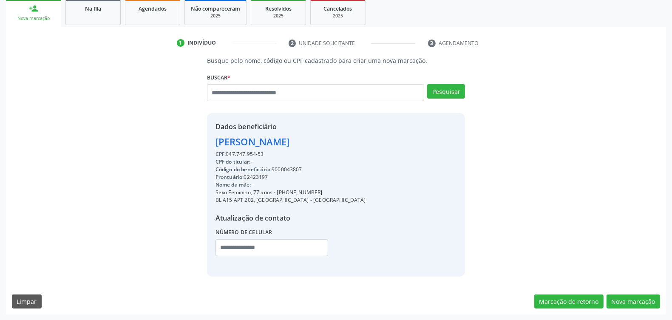
click at [285, 166] on div "Código do beneficiário: 9000043807" at bounding box center [291, 170] width 150 height 8
copy div "9000043807"
click at [142, 9] on span "Agendados" at bounding box center [153, 8] width 28 height 7
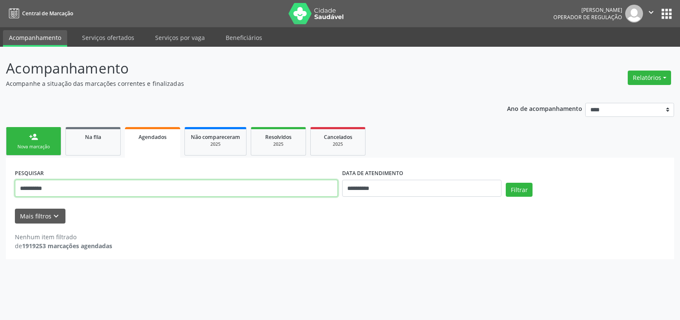
click at [285, 185] on input "**********" at bounding box center [176, 188] width 323 height 17
paste input "text"
type input "**********"
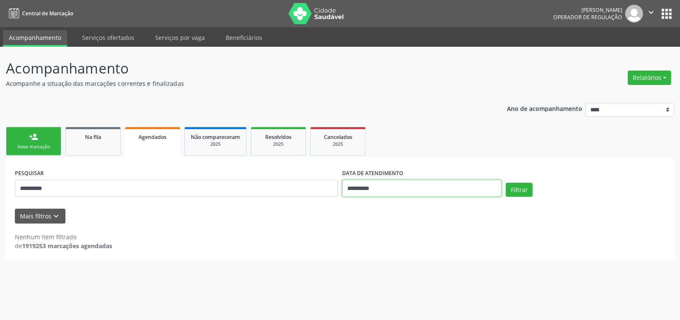
click at [414, 190] on input "**********" at bounding box center [421, 188] width 159 height 17
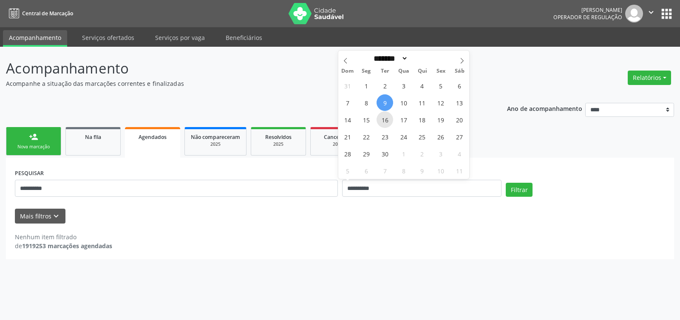
click at [384, 123] on span "16" at bounding box center [385, 119] width 17 height 17
type input "**********"
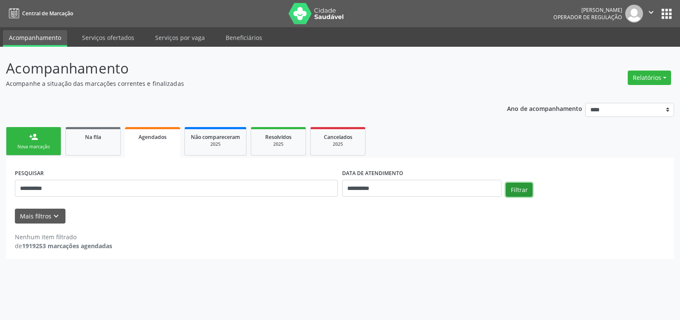
click at [523, 191] on button "Filtrar" at bounding box center [519, 190] width 27 height 14
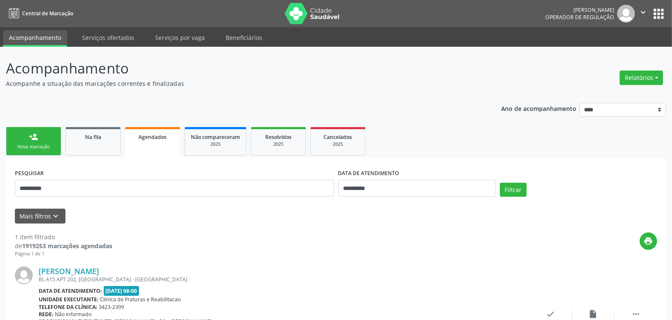
scroll to position [74, 0]
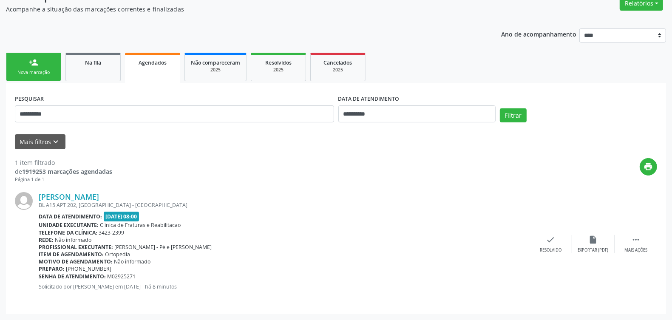
drag, startPoint x: 30, startPoint y: 58, endPoint x: 65, endPoint y: 71, distance: 36.7
click at [31, 58] on div "person_add" at bounding box center [33, 62] width 9 height 9
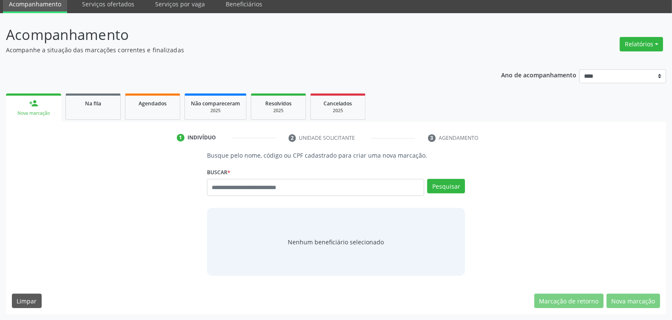
scroll to position [33, 0]
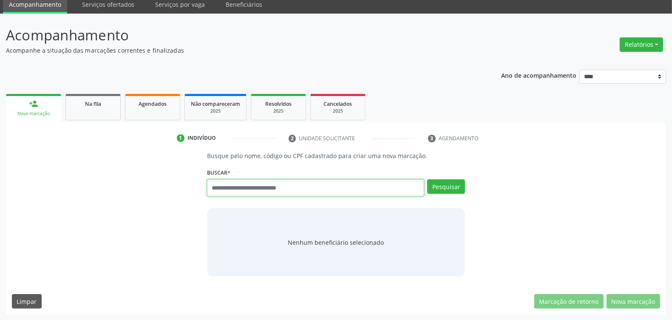
click at [271, 186] on input "text" at bounding box center [315, 187] width 217 height 17
type input "*********"
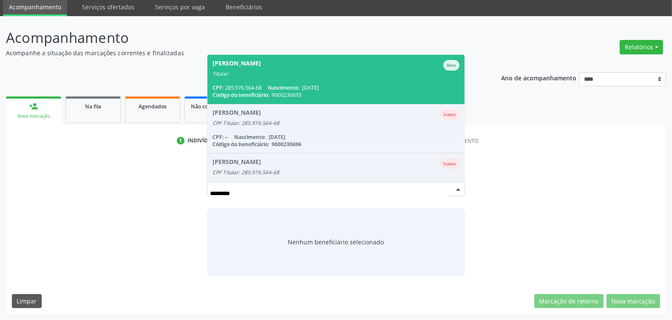
scroll to position [68, 0]
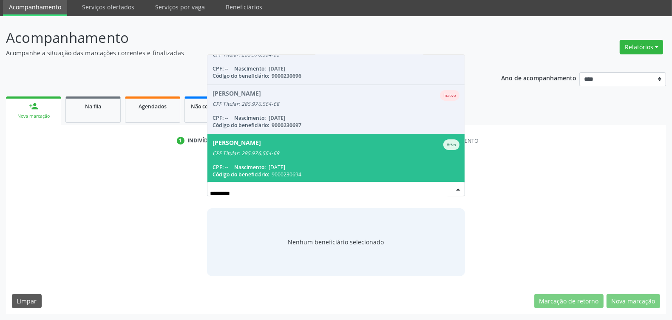
drag, startPoint x: 205, startPoint y: 188, endPoint x: 79, endPoint y: 202, distance: 126.1
click at [79, 203] on div "Busque pelo nome, código ou CPF cadastrado para criar uma nova marcação. Buscar…" at bounding box center [336, 215] width 648 height 122
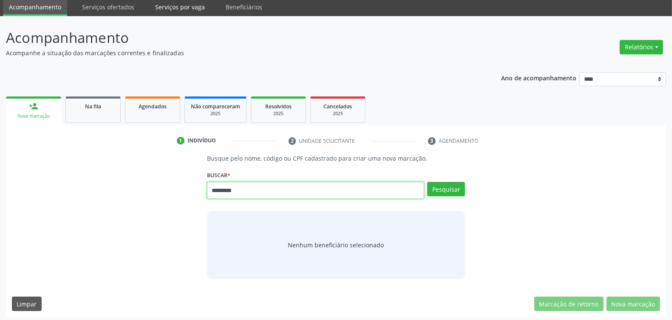
type input "*********"
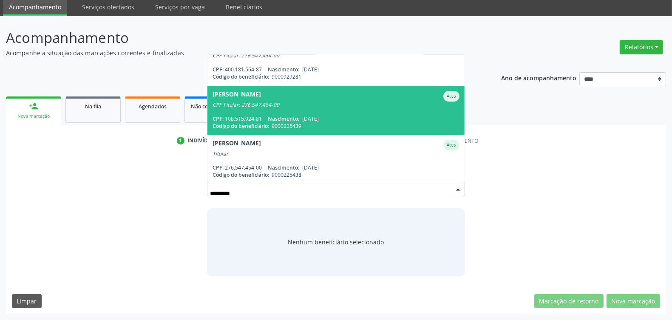
scroll to position [0, 0]
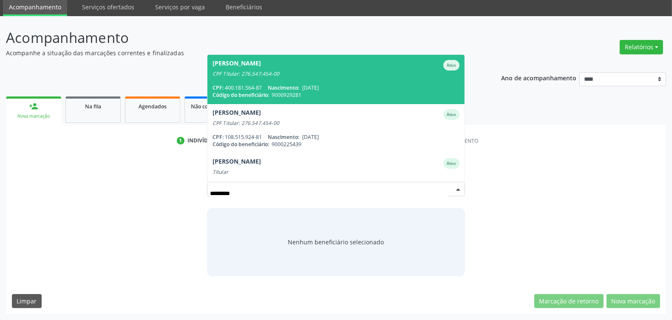
click at [298, 84] on span "Nascimento:" at bounding box center [283, 87] width 31 height 7
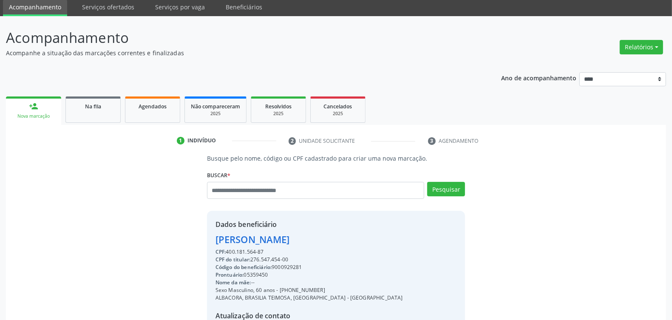
scroll to position [128, 0]
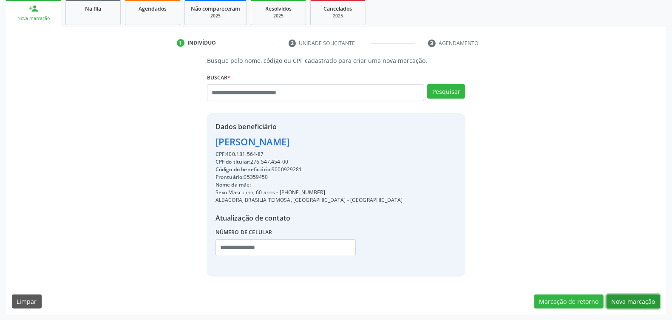
click at [625, 301] on button "Nova marcação" at bounding box center [634, 302] width 54 height 14
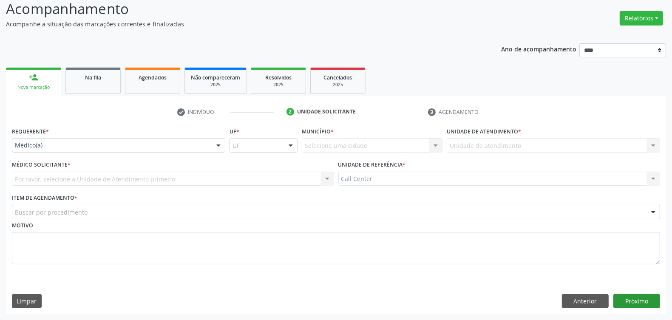
scroll to position [60, 0]
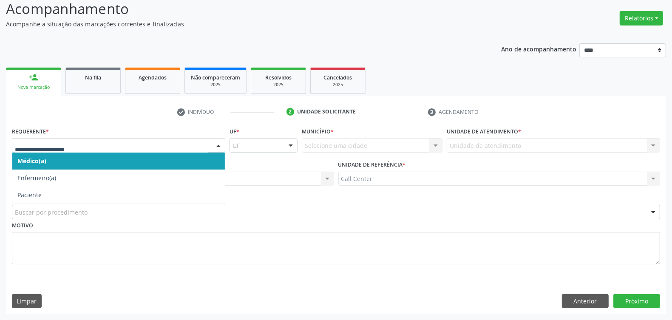
drag, startPoint x: 49, startPoint y: 142, endPoint x: 54, endPoint y: 150, distance: 9.8
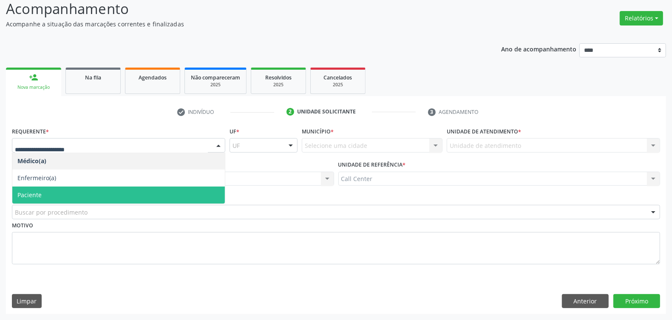
click at [44, 196] on span "Paciente" at bounding box center [118, 195] width 213 height 17
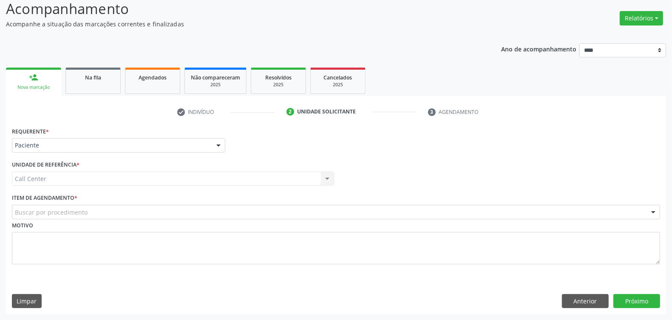
click at [57, 205] on div "Buscar por procedimento" at bounding box center [336, 212] width 648 height 14
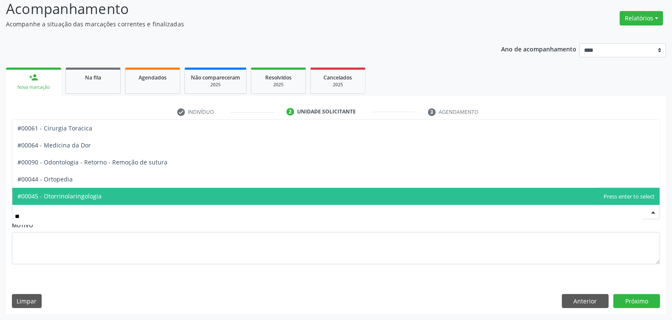
type input "***"
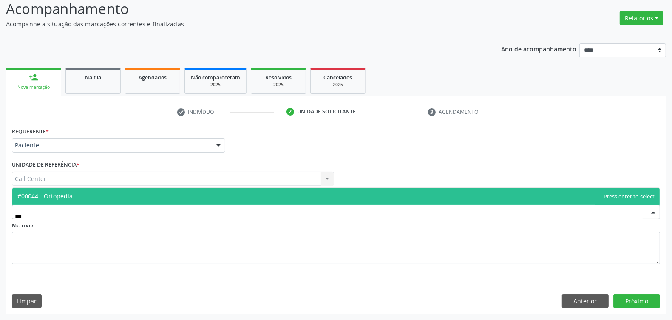
drag, startPoint x: 71, startPoint y: 194, endPoint x: 122, endPoint y: 232, distance: 63.5
click at [71, 194] on span "#00044 - Ortopedia" at bounding box center [44, 196] width 55 height 8
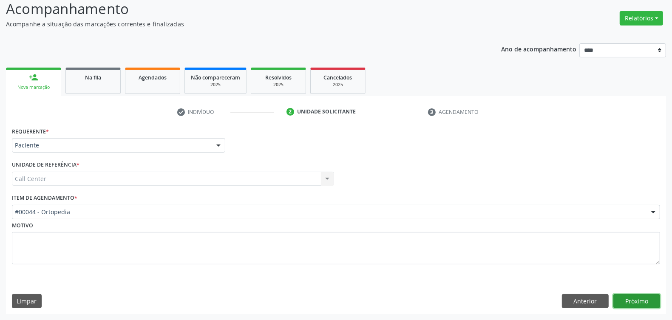
click at [634, 304] on button "Próximo" at bounding box center [636, 301] width 47 height 14
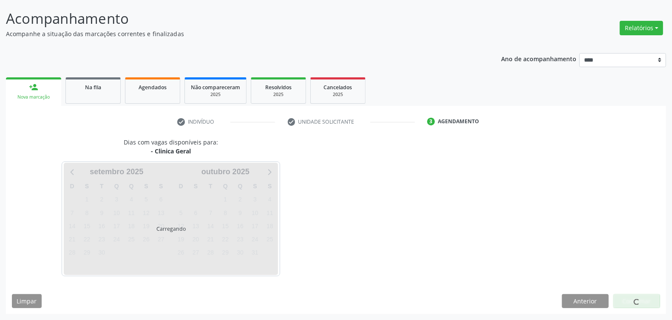
scroll to position [50, 0]
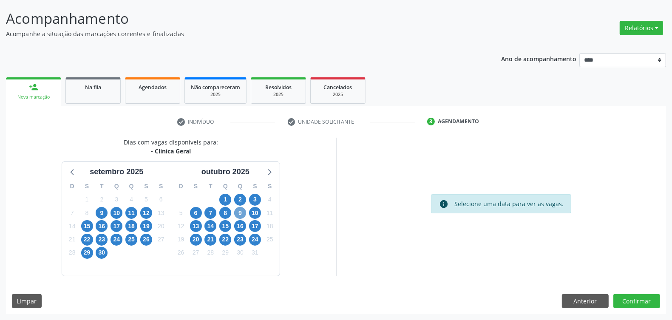
click at [239, 214] on span "9" at bounding box center [240, 213] width 12 height 12
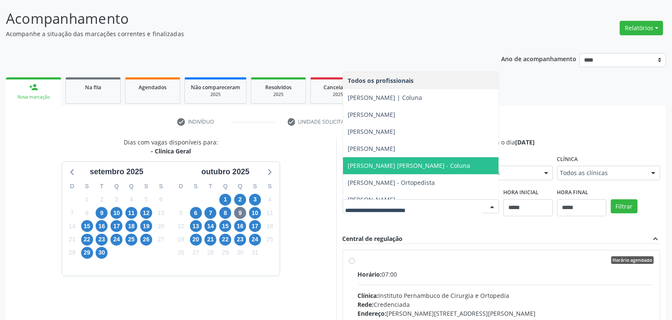
click at [404, 163] on span "Leonardo Yukio Jorge Asano - Coluna" at bounding box center [409, 166] width 122 height 8
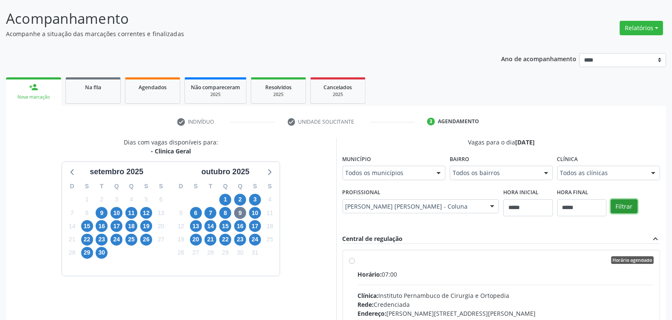
click at [621, 207] on button "Filtrar" at bounding box center [624, 206] width 27 height 14
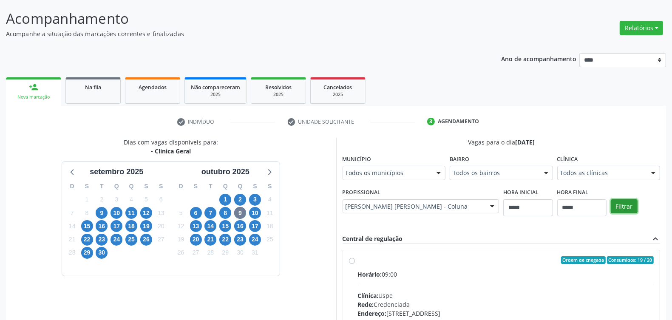
scroll to position [173, 0]
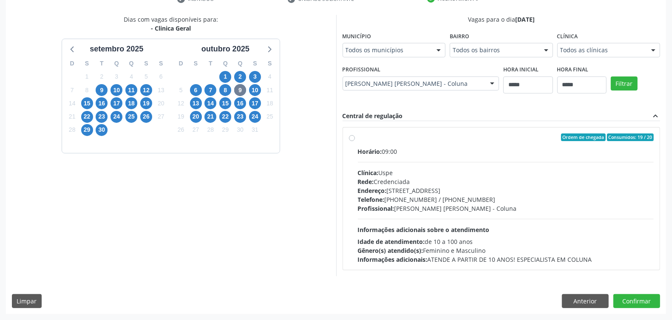
click at [411, 206] on div "Profissional: Leonardo Yukio Jorge Asano - Coluna" at bounding box center [506, 208] width 296 height 9
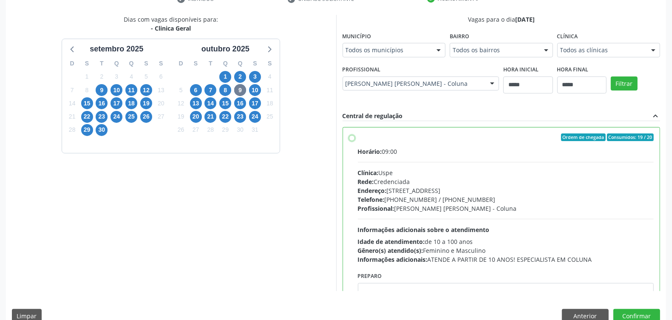
scroll to position [43, 0]
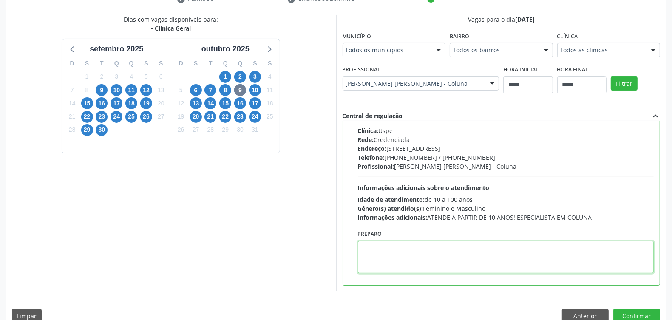
paste textarea "**********"
type textarea "**********"
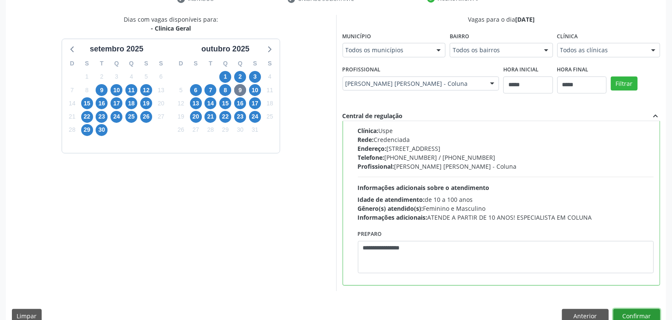
click at [623, 315] on button "Confirmar" at bounding box center [636, 316] width 47 height 14
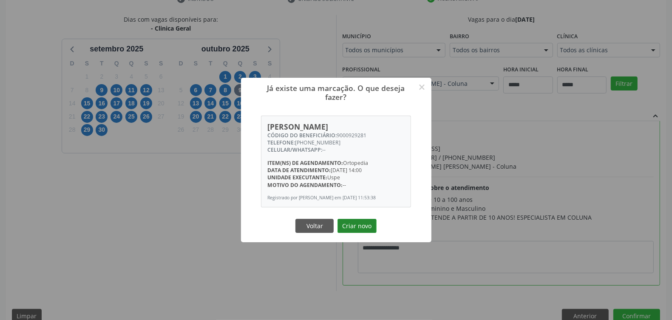
click at [358, 230] on button "Criar novo" at bounding box center [357, 226] width 39 height 14
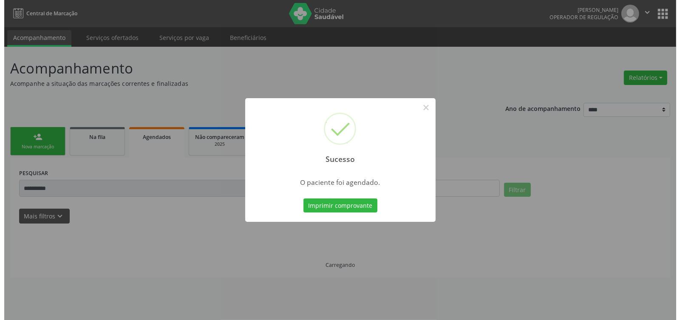
scroll to position [0, 0]
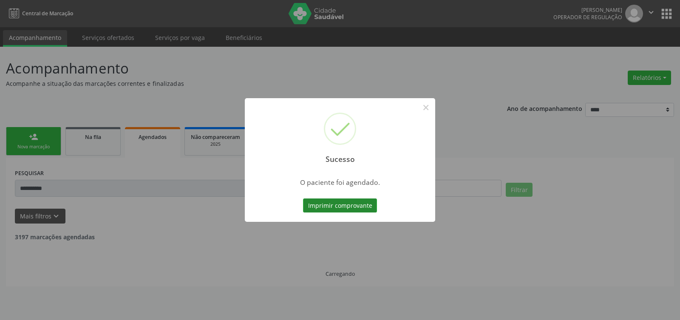
click at [351, 207] on button "Imprimir comprovante" at bounding box center [340, 206] width 74 height 14
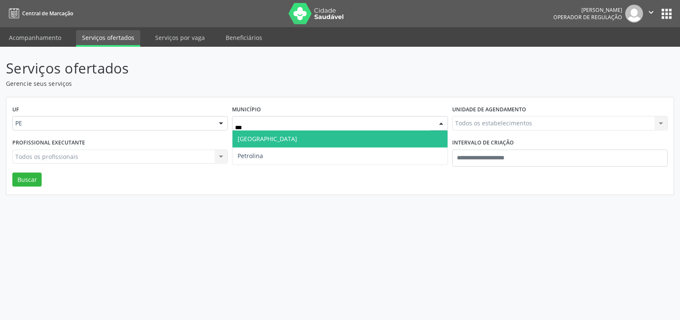
type input "****"
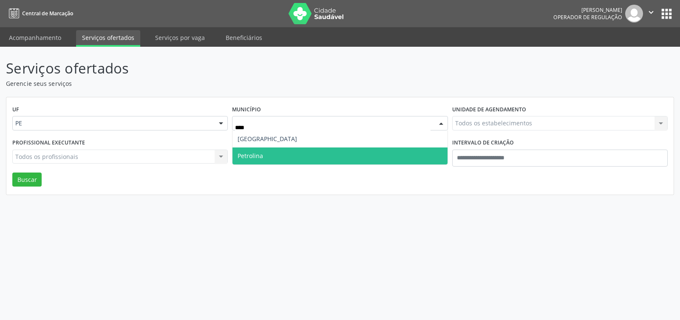
click at [280, 158] on span "Petrolina" at bounding box center [340, 156] width 215 height 17
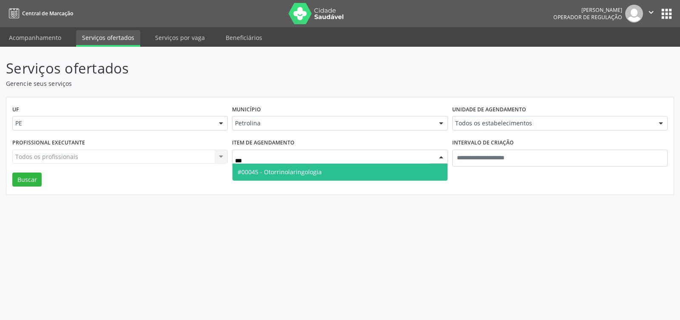
click at [292, 179] on span "#00045 - Otorrinolaringologia" at bounding box center [340, 172] width 215 height 17
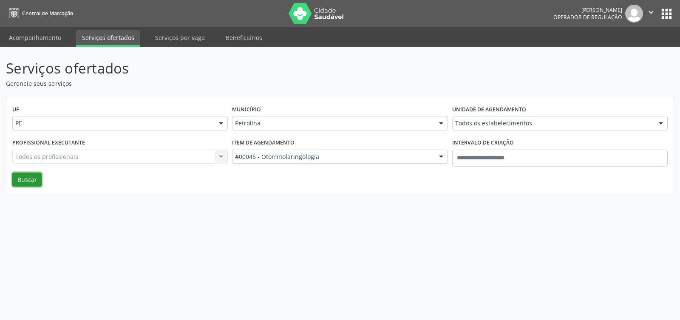
click at [28, 176] on button "Buscar" at bounding box center [26, 180] width 29 height 14
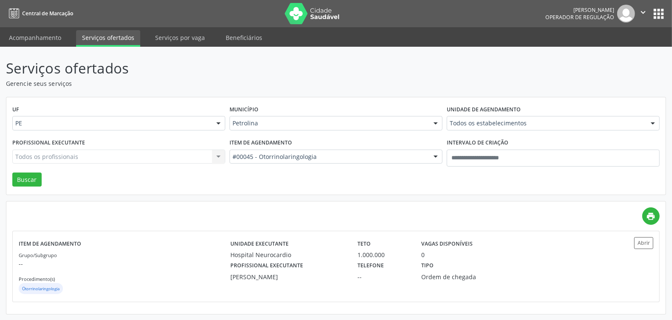
scroll to position [0, 0]
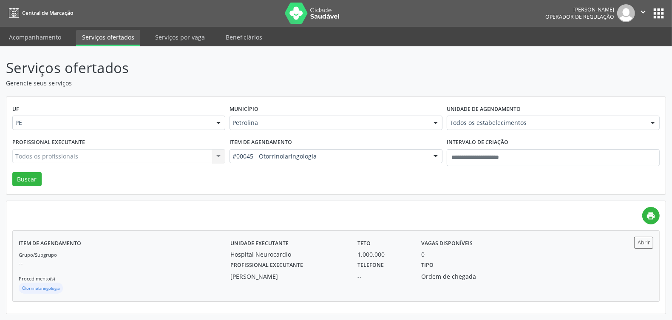
click at [208, 268] on div "Grupo/Subgrupo -- Procedimento(s) Otorrinolaringologia" at bounding box center [125, 272] width 212 height 45
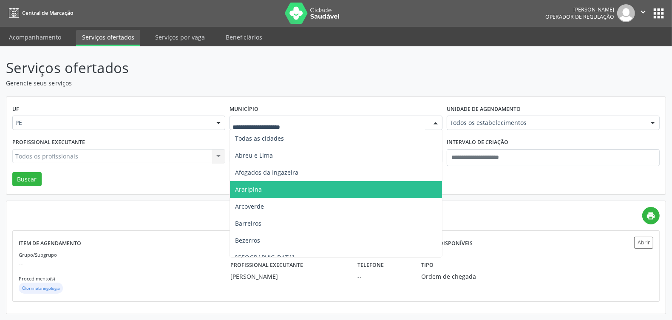
scroll to position [106, 0]
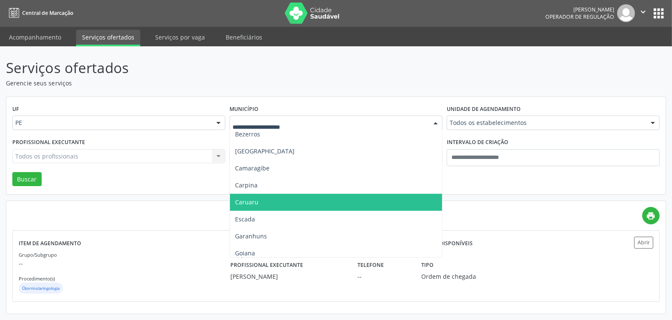
click at [254, 200] on span "Caruaru" at bounding box center [246, 202] width 23 height 8
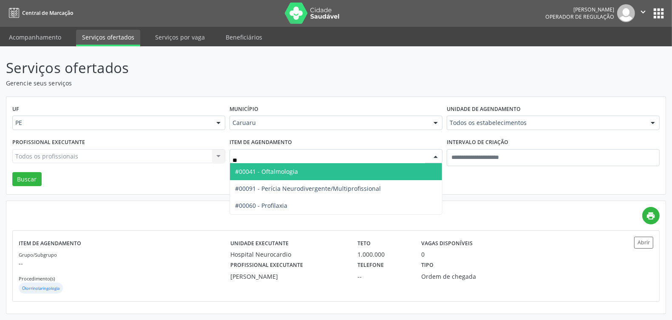
type input "***"
click at [290, 171] on span "#00041 - Oftalmologia" at bounding box center [266, 171] width 63 height 8
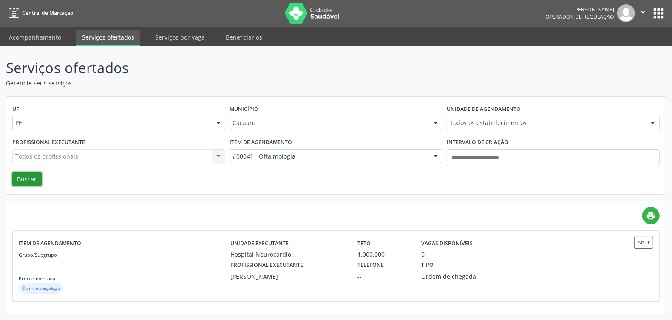
drag, startPoint x: 21, startPoint y: 173, endPoint x: 26, endPoint y: 173, distance: 4.7
click at [22, 173] on button "Buscar" at bounding box center [26, 179] width 29 height 14
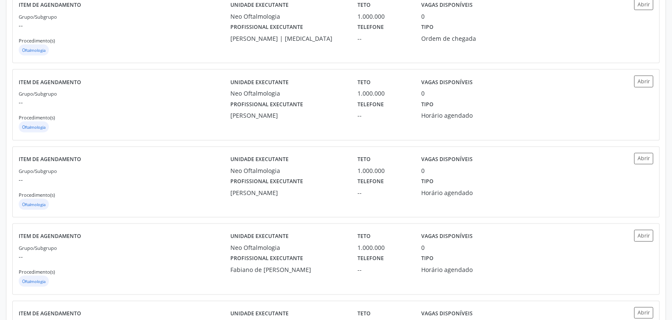
scroll to position [1102, 0]
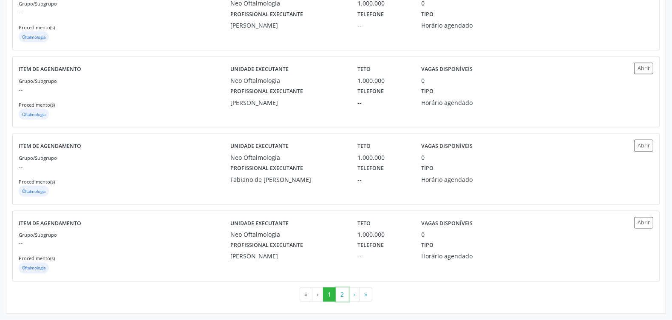
click at [339, 300] on button "2" at bounding box center [342, 295] width 13 height 14
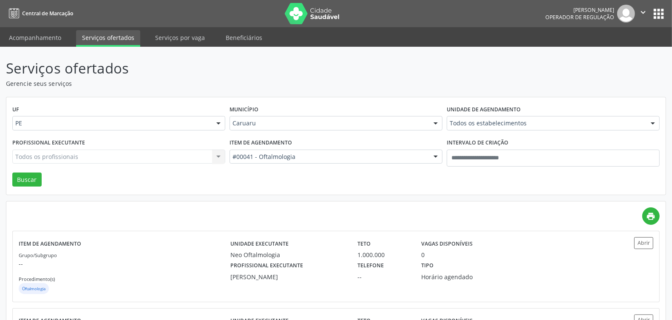
scroll to position [175, 0]
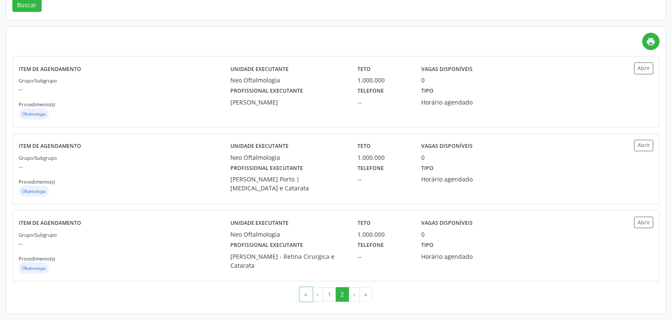
click at [305, 290] on button "«" at bounding box center [306, 294] width 13 height 14
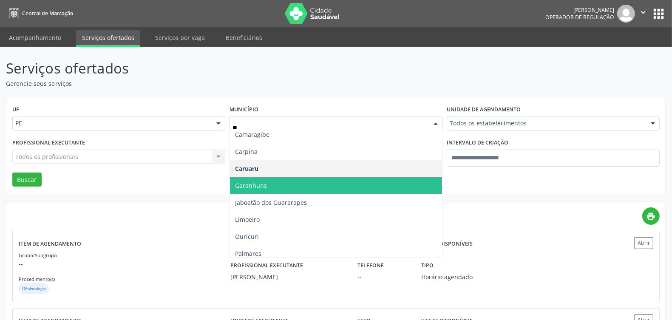
scroll to position [0, 0]
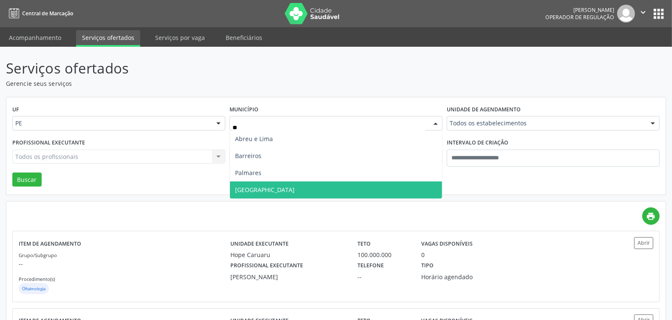
type input "***"
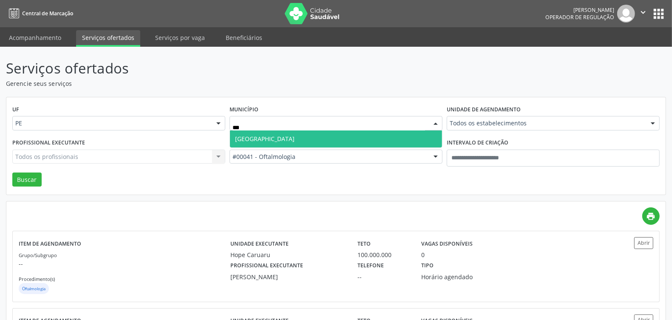
click at [333, 136] on span "Recife" at bounding box center [336, 139] width 212 height 17
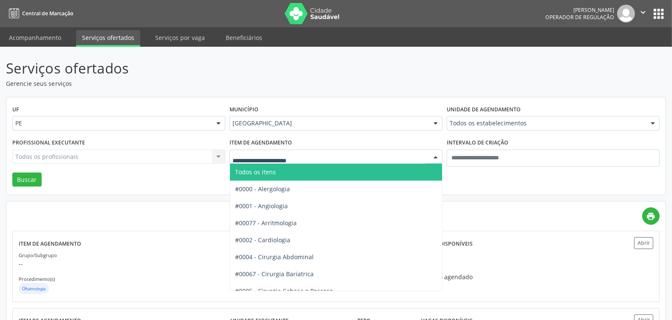
click at [328, 171] on span "Todos os itens" at bounding box center [348, 172] width 236 height 17
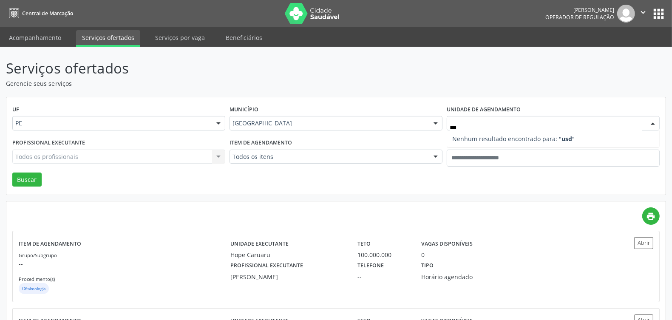
type input "**"
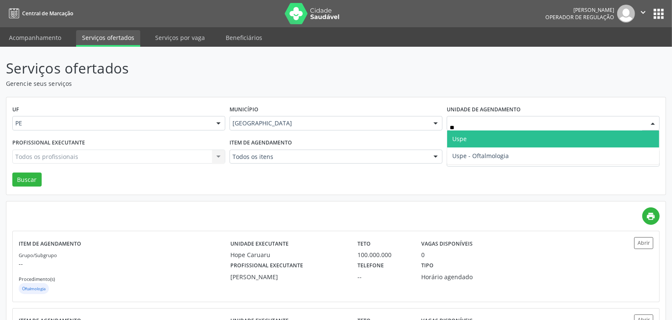
click at [492, 137] on span "Uspe" at bounding box center [553, 139] width 212 height 17
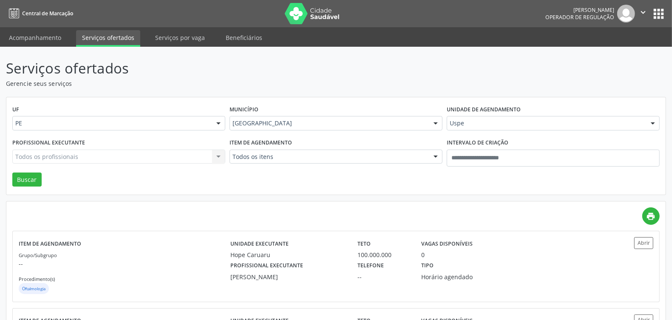
click at [116, 160] on div "Todos os profissionais Todos os profissionais Nenhum resultado encontrado para:…" at bounding box center [118, 157] width 213 height 14
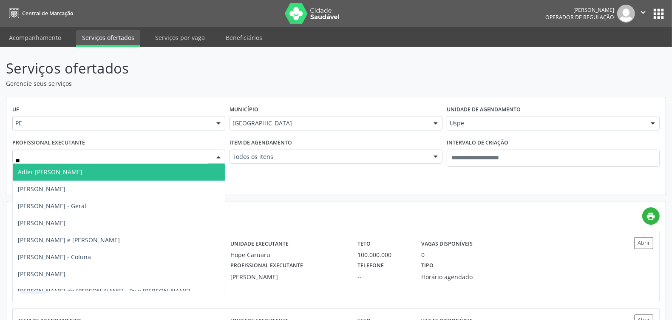
type input "***"
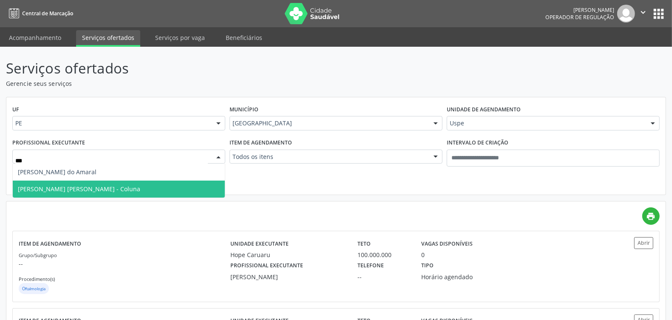
click at [84, 191] on span "Leonardo Yukio Jorge Asano - Coluna" at bounding box center [79, 189] width 122 height 8
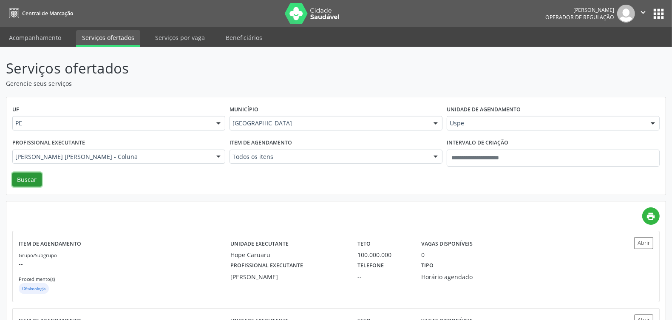
click at [18, 177] on button "Buscar" at bounding box center [26, 180] width 29 height 14
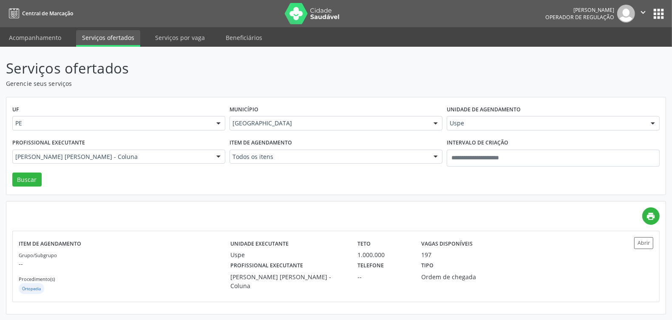
scroll to position [0, 0]
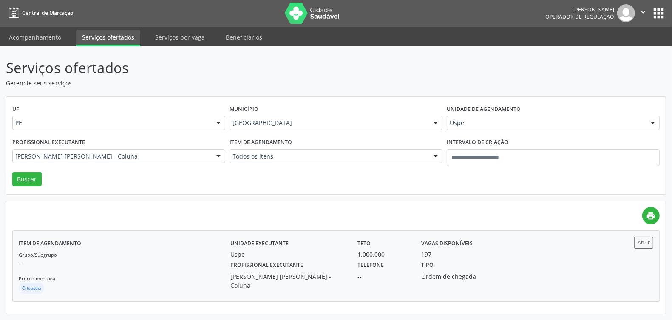
click at [159, 273] on div "Grupo/Subgrupo -- Procedimento(s) Ortopedia" at bounding box center [125, 272] width 212 height 45
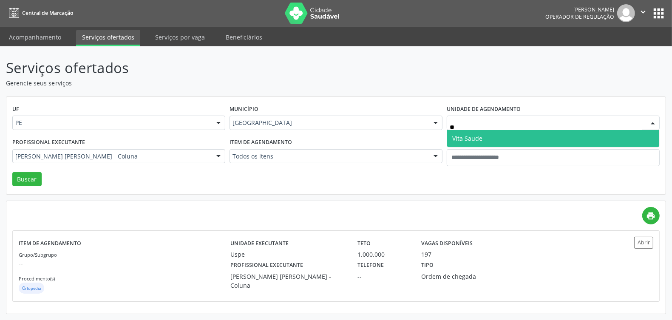
type input "***"
click at [492, 139] on span "Vita Saude" at bounding box center [553, 138] width 212 height 17
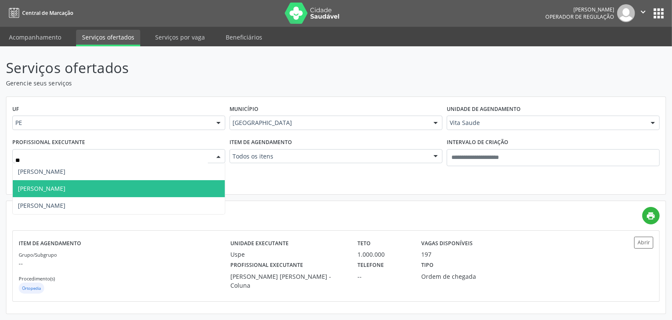
type input "***"
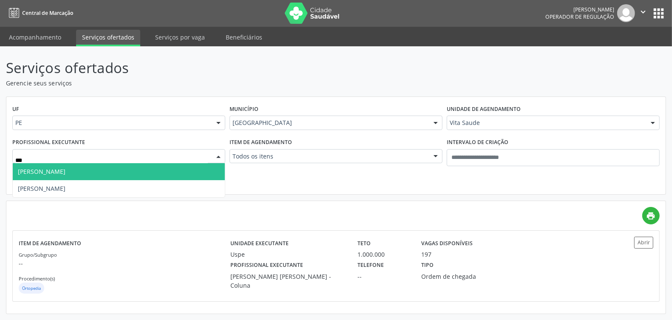
click at [98, 172] on span "Vitor Estenio Alves Cordeiro" at bounding box center [119, 171] width 212 height 17
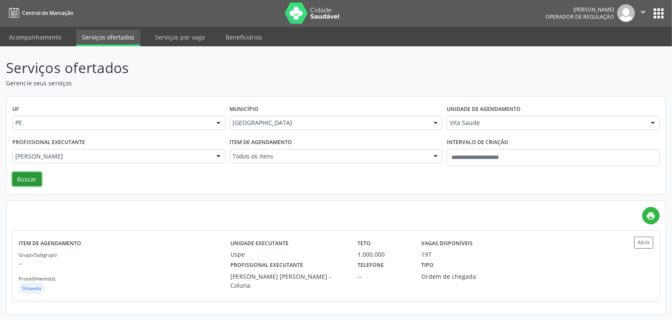
click at [28, 177] on button "Buscar" at bounding box center [26, 179] width 29 height 14
click at [159, 248] on div "Item de agendamento Grupo/Subgrupo -- Procedimento(s) Ginecologia" at bounding box center [125, 266] width 212 height 58
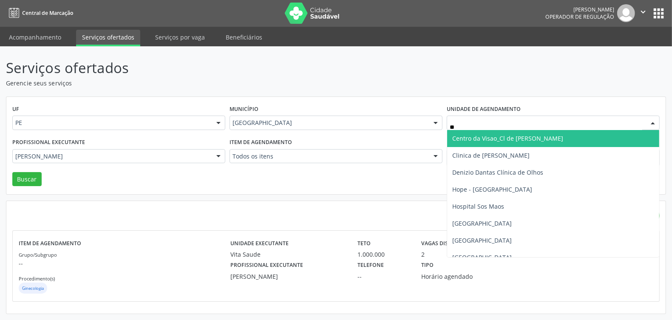
type input "***"
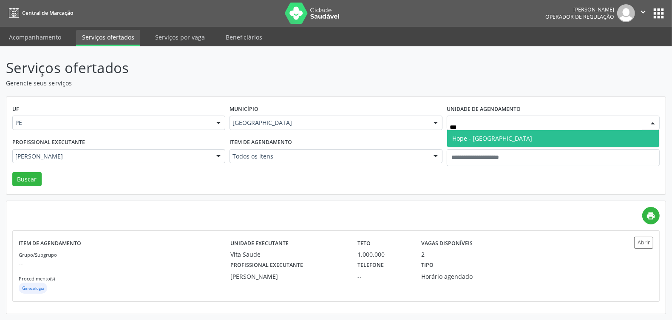
click at [487, 140] on span "Hope - [GEOGRAPHIC_DATA]" at bounding box center [492, 138] width 80 height 8
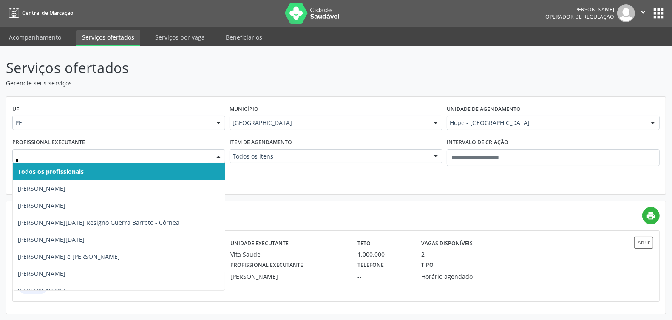
type input "**"
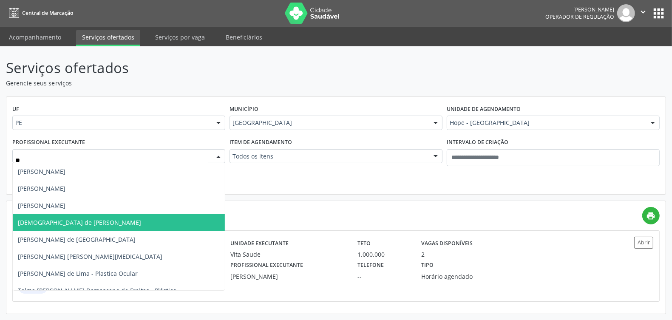
click at [78, 221] on span "Cristiane de Sa Amaral de Andrade" at bounding box center [79, 222] width 123 height 8
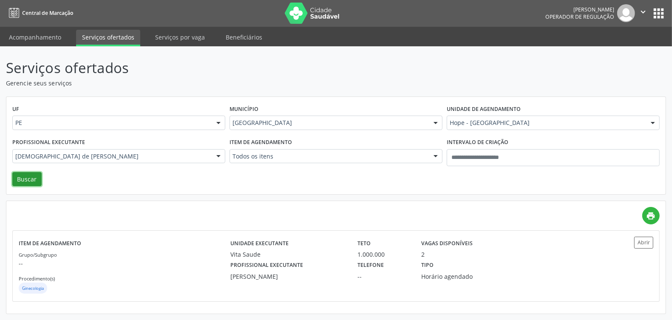
click at [17, 178] on button "Buscar" at bounding box center [26, 179] width 29 height 14
click at [169, 264] on p "--" at bounding box center [125, 263] width 212 height 9
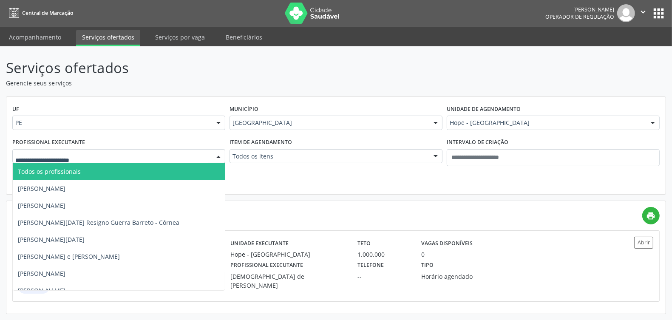
click at [92, 173] on span "Todos os profissionais" at bounding box center [144, 171] width 263 height 17
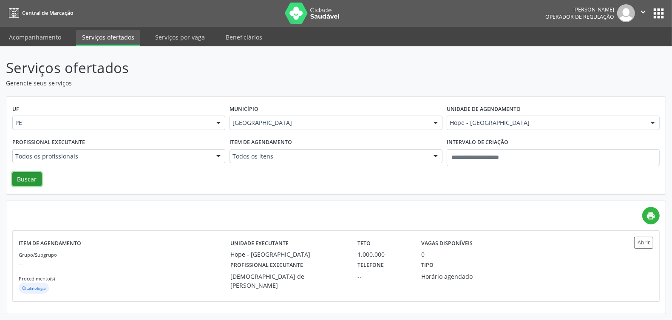
click at [26, 176] on button "Buscar" at bounding box center [26, 179] width 29 height 14
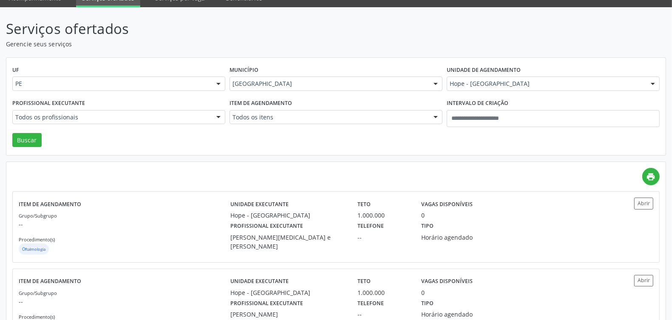
scroll to position [0, 0]
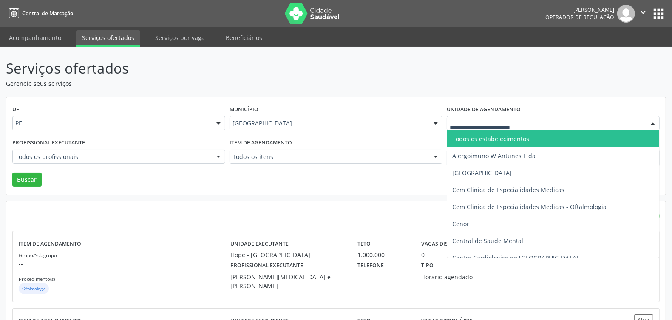
drag, startPoint x: 494, startPoint y: 122, endPoint x: 493, endPoint y: 127, distance: 4.8
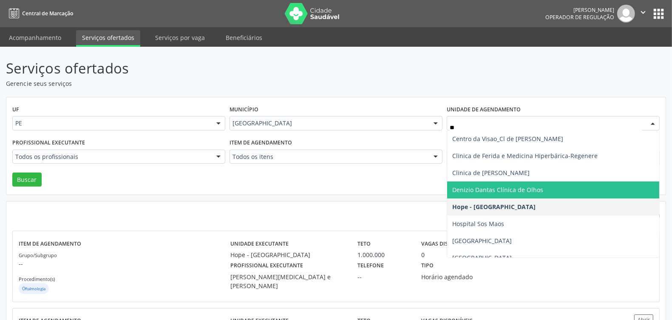
type input "***"
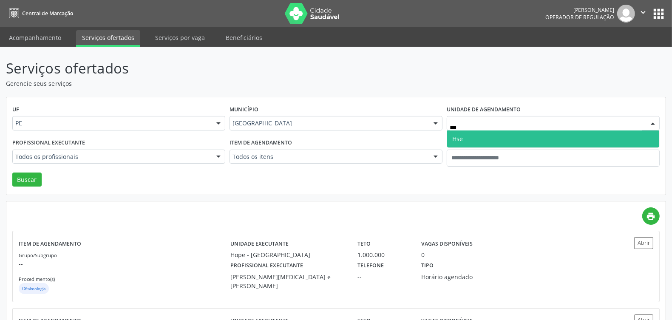
drag, startPoint x: 478, startPoint y: 136, endPoint x: 404, endPoint y: 141, distance: 74.1
click at [477, 136] on span "Hse" at bounding box center [553, 139] width 212 height 17
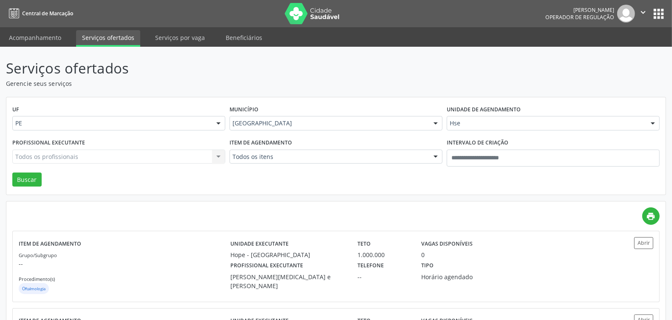
click at [139, 157] on div "Todos os profissionais Todos os profissionais Ana Catarina Delgado de Souza Ana…" at bounding box center [118, 157] width 213 height 14
click at [139, 157] on div "Todos os profissionais Todos os profissionais Adalberto Aguiar Interaminense Ju…" at bounding box center [118, 157] width 213 height 14
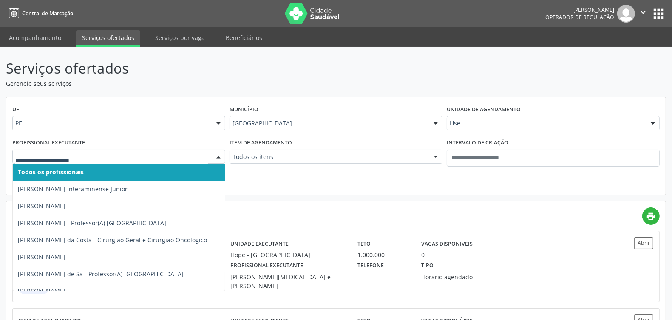
click at [140, 157] on input "text" at bounding box center [111, 161] width 193 height 17
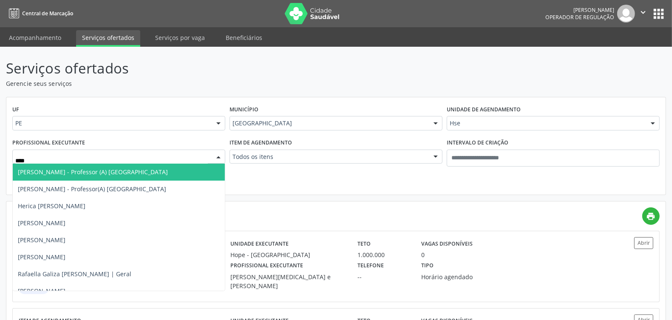
type input "*****"
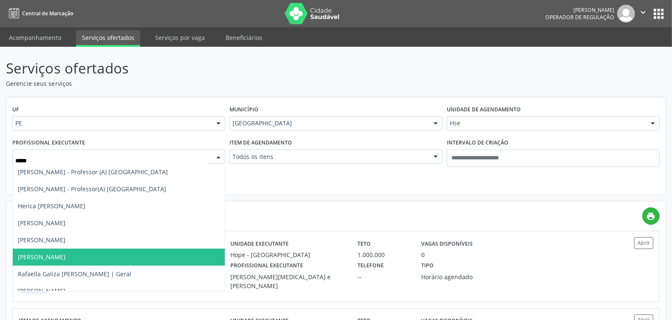
drag, startPoint x: 66, startPoint y: 258, endPoint x: 70, endPoint y: 261, distance: 4.8
click at [70, 261] on span "Rafaella Cavalcanti Silva da Costa" at bounding box center [119, 257] width 212 height 17
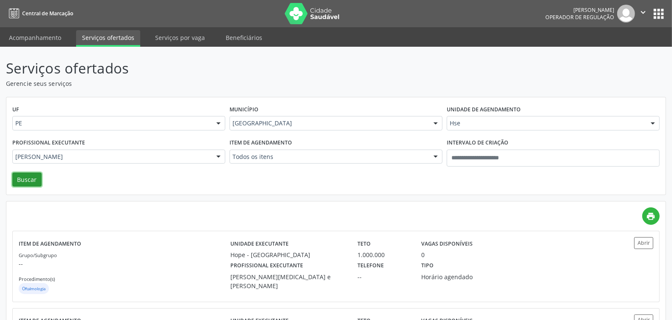
click at [33, 175] on button "Buscar" at bounding box center [26, 180] width 29 height 14
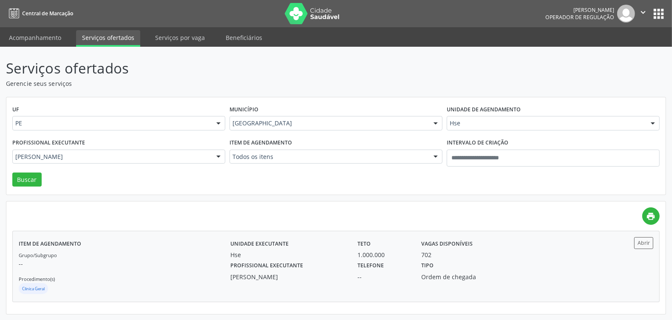
click at [142, 260] on p "--" at bounding box center [125, 263] width 212 height 9
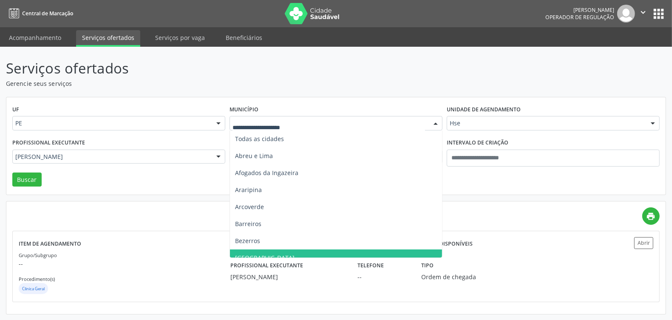
scroll to position [106, 0]
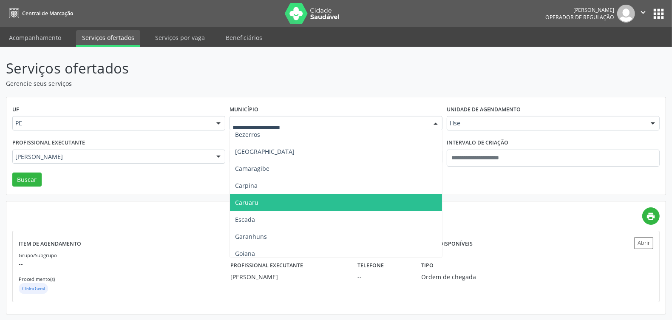
click at [251, 201] on span "Caruaru" at bounding box center [246, 203] width 23 height 8
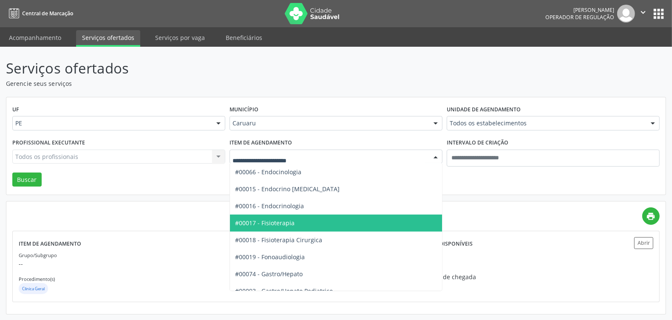
scroll to position [531, 0]
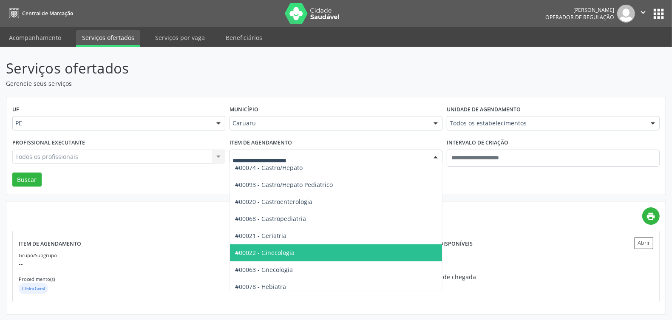
click at [278, 252] on span "#00022 - Ginecologia" at bounding box center [265, 253] width 60 height 8
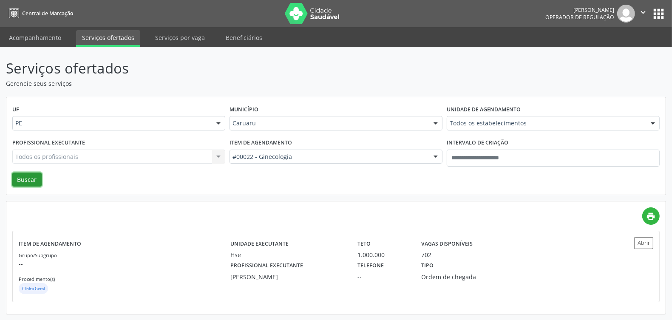
click at [30, 179] on button "Buscar" at bounding box center [26, 180] width 29 height 14
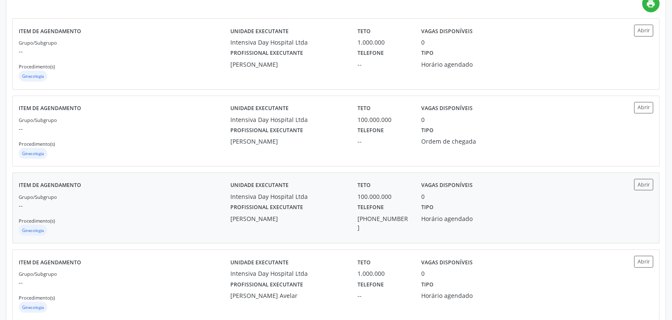
scroll to position [0, 0]
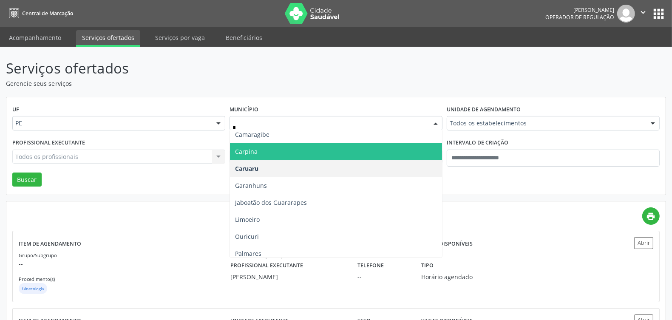
type input "**"
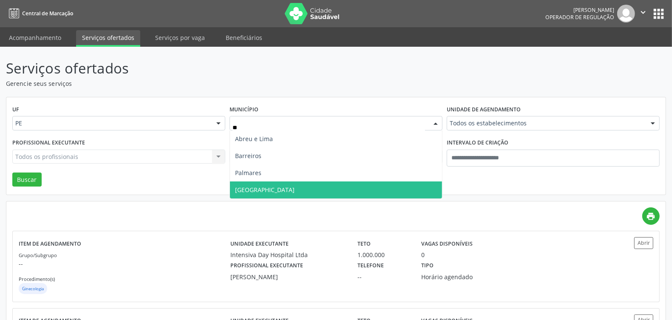
click at [264, 187] on span "Recife" at bounding box center [336, 190] width 212 height 17
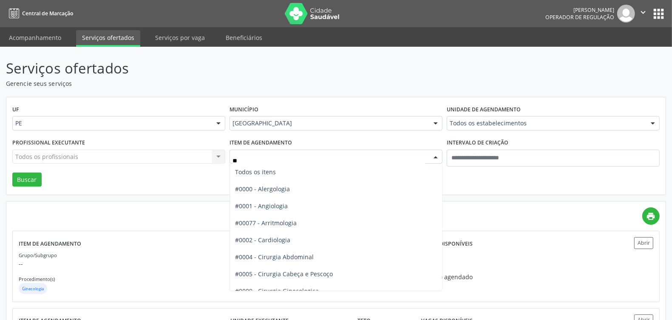
type input "***"
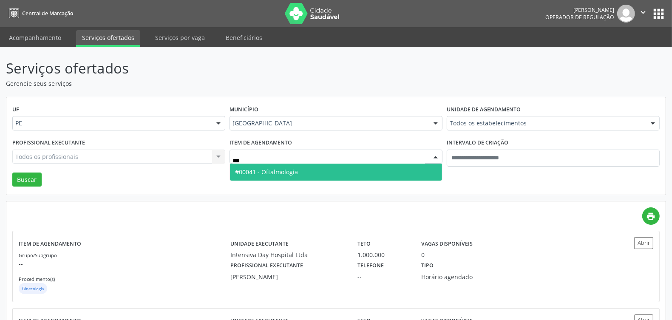
click at [321, 173] on span "#00041 - Oftalmologia" at bounding box center [336, 172] width 212 height 17
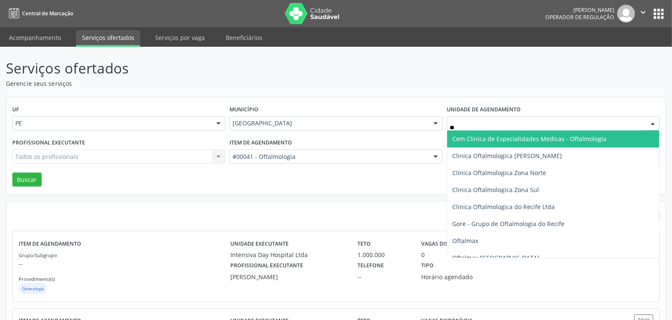
type input "***"
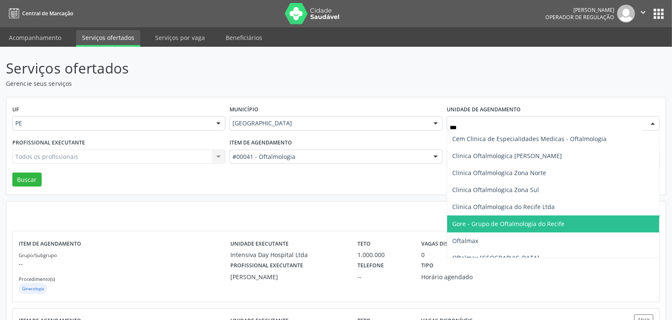
scroll to position [53, 0]
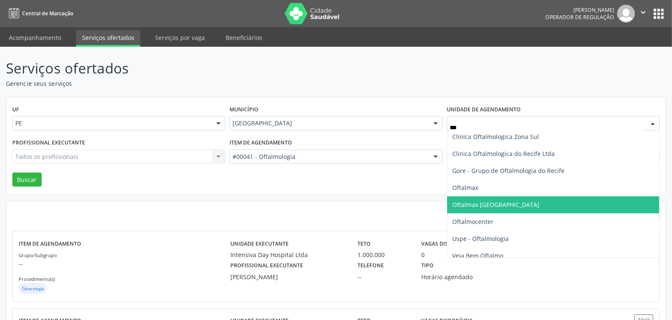
drag, startPoint x: 490, startPoint y: 204, endPoint x: 482, endPoint y: 204, distance: 8.5
click at [490, 204] on span "Oftalmax Hospital de Olhos" at bounding box center [495, 205] width 87 height 8
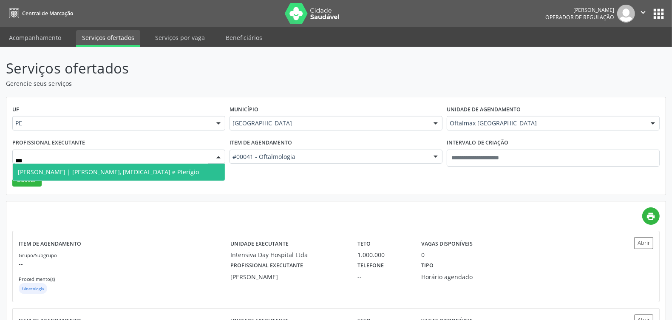
type input "****"
click at [71, 169] on span "Henrique Moura de Paula | Catarata, Glaucoma e Pterígio" at bounding box center [108, 172] width 181 height 8
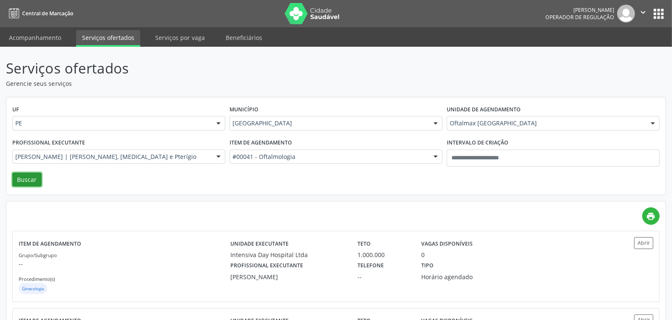
click at [31, 179] on button "Buscar" at bounding box center [26, 180] width 29 height 14
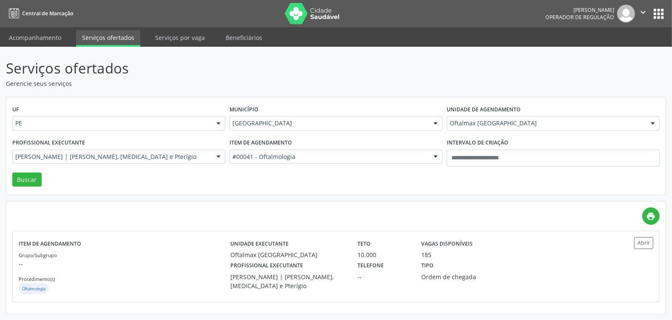
scroll to position [0, 0]
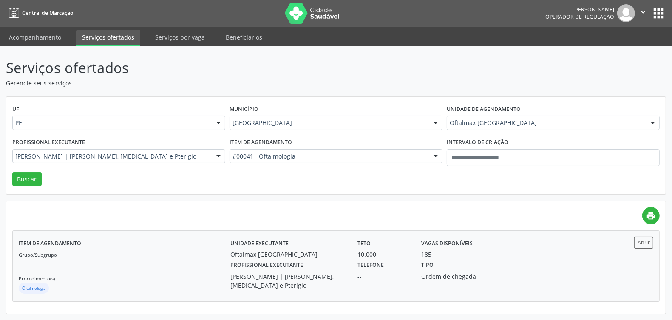
click at [166, 247] on div "Item de agendamento Grupo/Subgrupo -- Procedimento(s) Oftalmologia" at bounding box center [125, 266] width 212 height 58
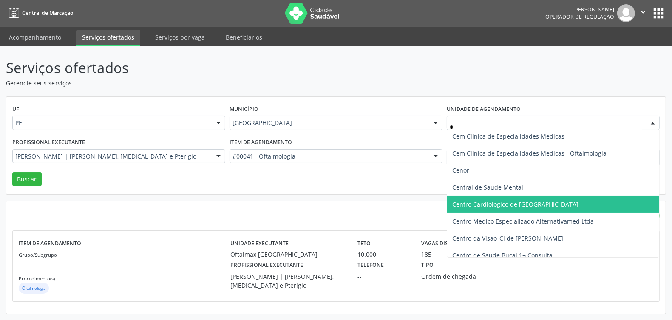
scroll to position [0, 0]
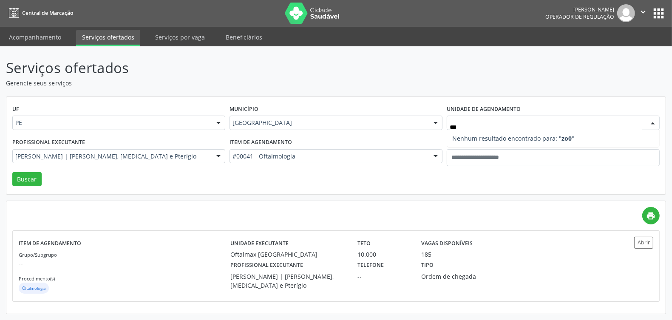
type input "**"
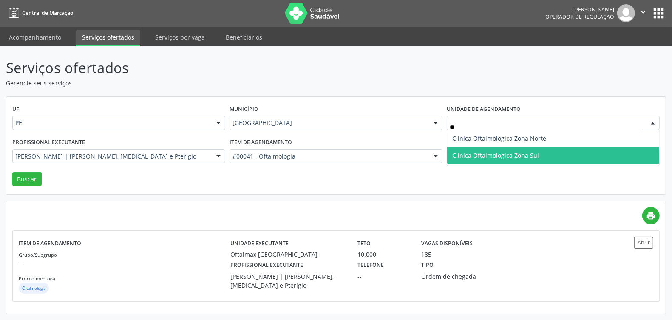
click at [479, 152] on span "Clinica Oftalmologica Zona Sul" at bounding box center [495, 155] width 87 height 8
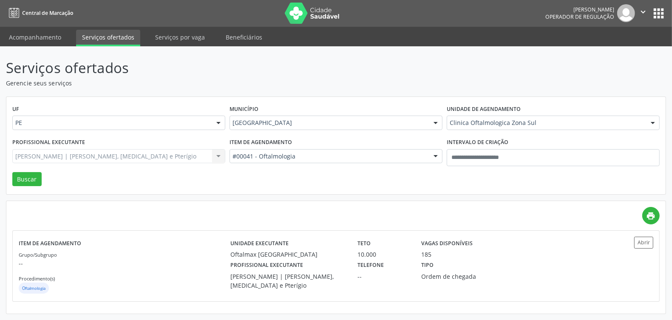
click at [169, 159] on div "Henrique Moura de Paula | Catarata, Glaucoma e Pterígio Todos os profissionais …" at bounding box center [118, 156] width 213 height 14
click at [179, 164] on div "Profissional executante Todos os profissionais Todos os profissionais Alexandre…" at bounding box center [118, 154] width 217 height 36
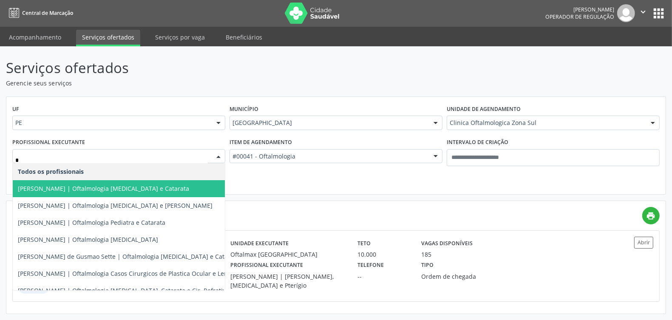
type input "**"
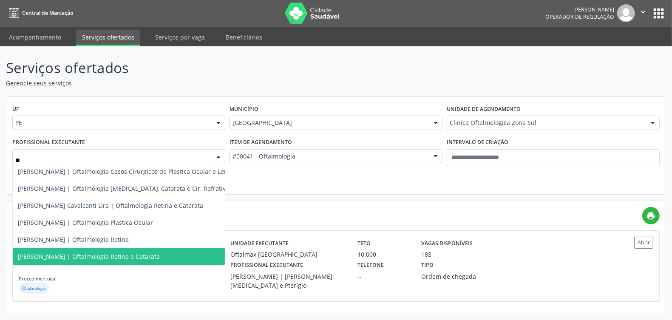
click at [133, 258] on span "Tiago Marques Cavalcanti | Oftalmologia Retina e Catarata" at bounding box center [89, 257] width 142 height 8
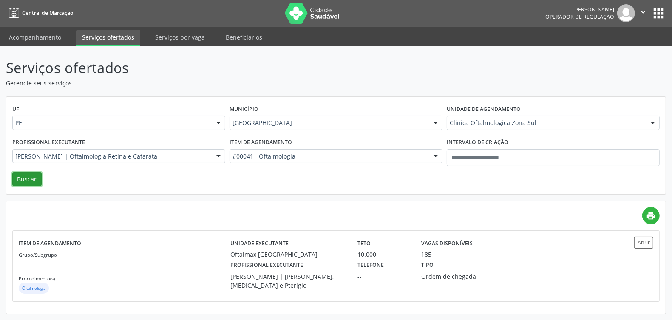
click at [19, 173] on button "Buscar" at bounding box center [26, 179] width 29 height 14
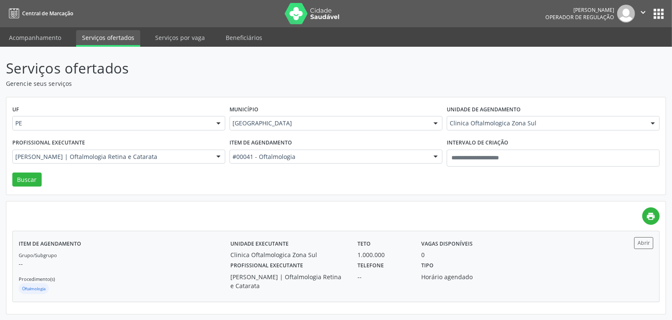
scroll to position [0, 0]
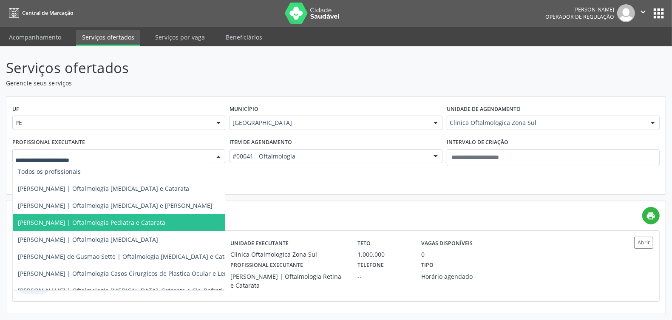
drag, startPoint x: 196, startPoint y: 149, endPoint x: 193, endPoint y: 154, distance: 5.7
click at [196, 149] on div at bounding box center [118, 156] width 213 height 14
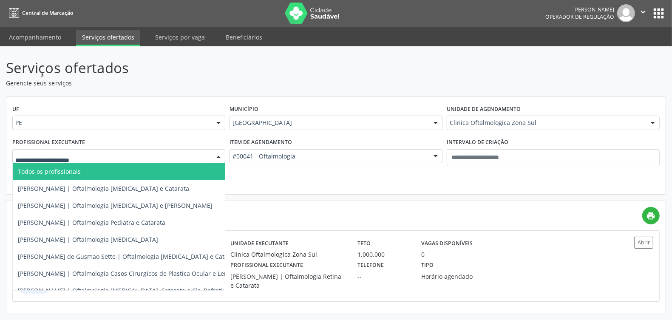
click at [154, 172] on span "Todos os profissionais" at bounding box center [143, 171] width 261 height 17
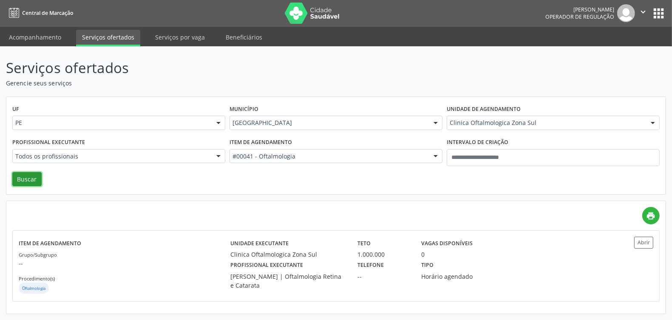
click at [24, 179] on button "Buscar" at bounding box center [26, 179] width 29 height 14
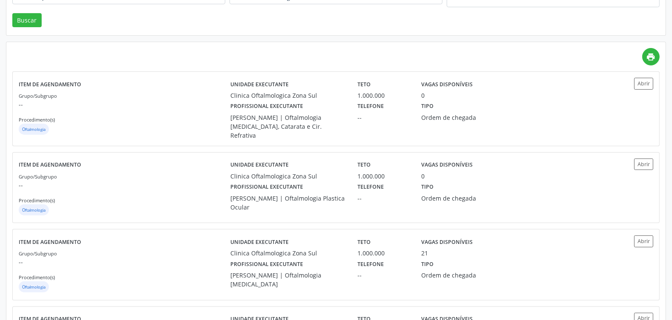
scroll to position [0, 0]
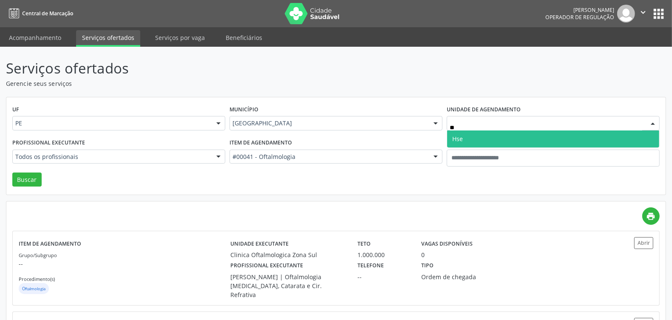
type input "***"
click at [475, 139] on span "Hse" at bounding box center [553, 139] width 212 height 17
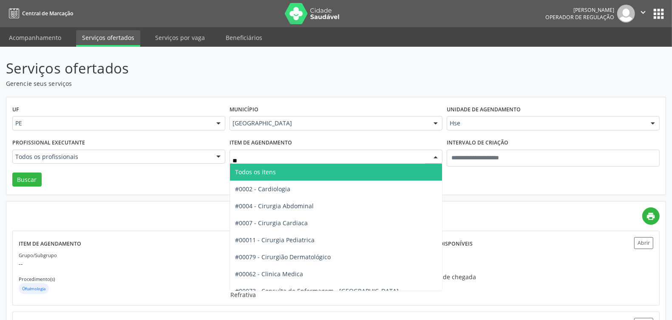
type input "***"
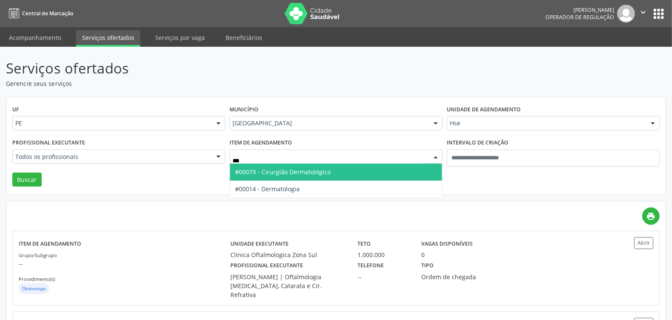
click at [285, 188] on span "#00014 - Dermatologia" at bounding box center [267, 189] width 65 height 8
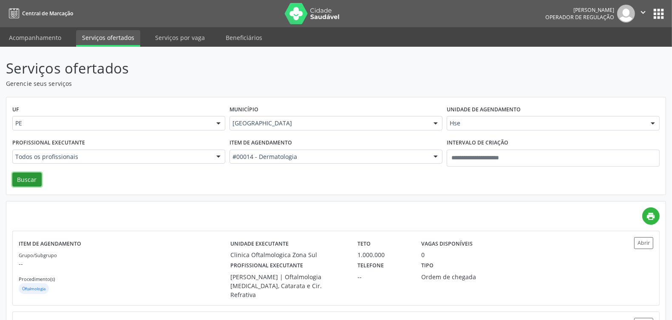
click at [26, 183] on button "Buscar" at bounding box center [26, 180] width 29 height 14
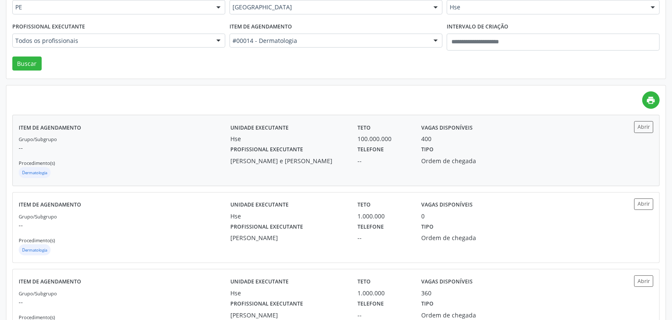
scroll to position [10, 0]
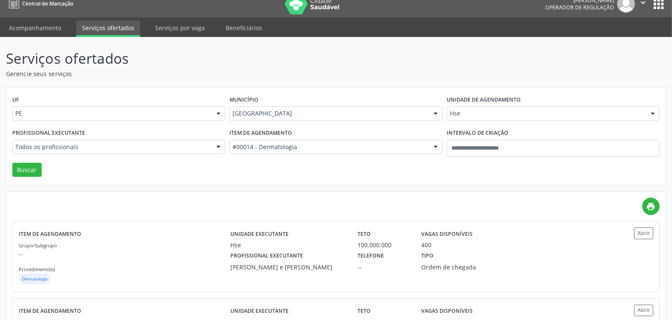
click at [285, 142] on div "#00014 - Dermatologia" at bounding box center [336, 147] width 213 height 14
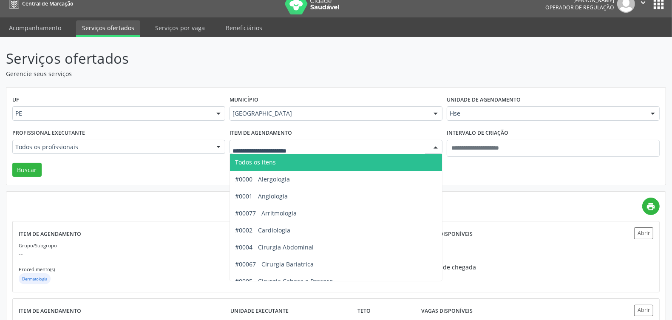
drag, startPoint x: 274, startPoint y: 159, endPoint x: 224, endPoint y: 156, distance: 49.9
click at [275, 159] on span "Todos os itens" at bounding box center [255, 162] width 41 height 8
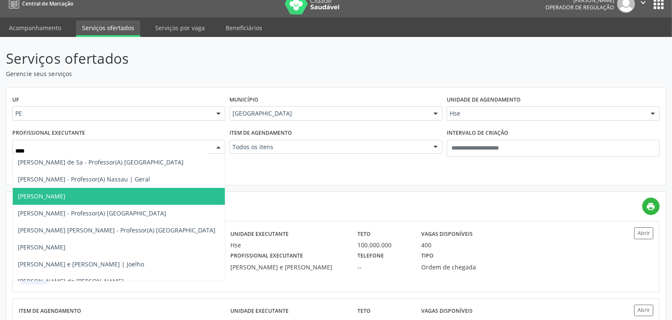
type input "*****"
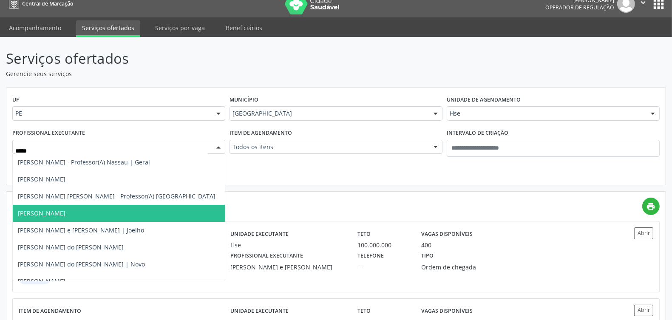
scroll to position [53, 0]
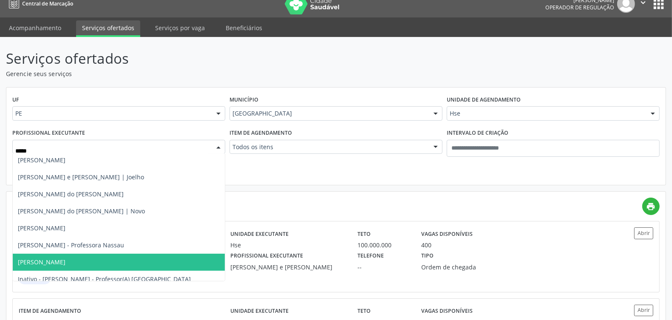
drag, startPoint x: 62, startPoint y: 264, endPoint x: 52, endPoint y: 258, distance: 11.2
click at [61, 266] on span "Andreia Vieira" at bounding box center [119, 262] width 212 height 17
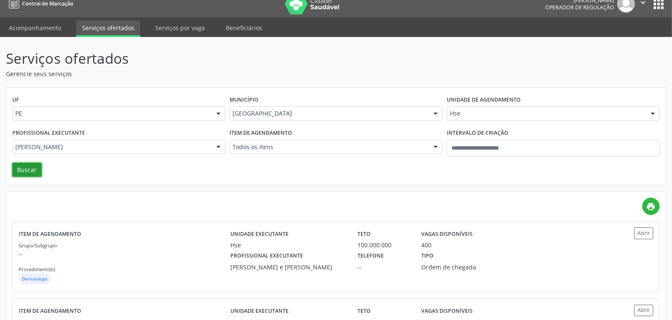
click at [28, 170] on button "Buscar" at bounding box center [26, 170] width 29 height 14
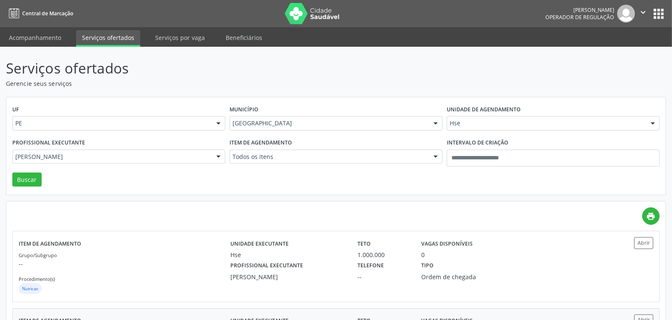
scroll to position [77, 0]
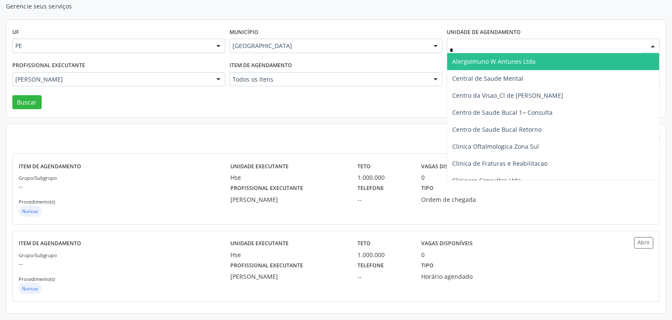
type input "**"
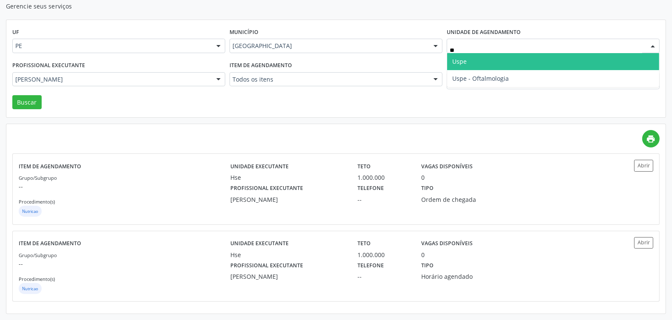
click at [467, 57] on span "Uspe" at bounding box center [553, 61] width 212 height 17
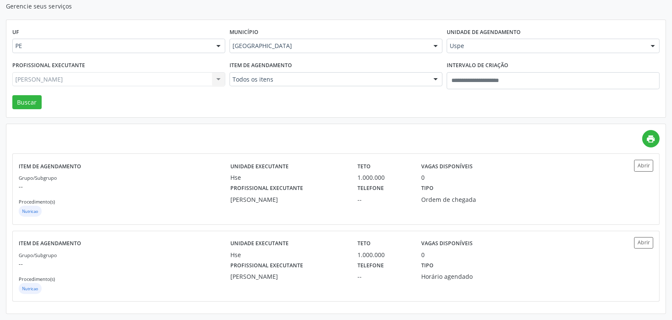
click at [128, 77] on div "Andreia Vieira Todos os profissionais Adalberto Aguiar Interaminense Junior Adr…" at bounding box center [118, 79] width 213 height 14
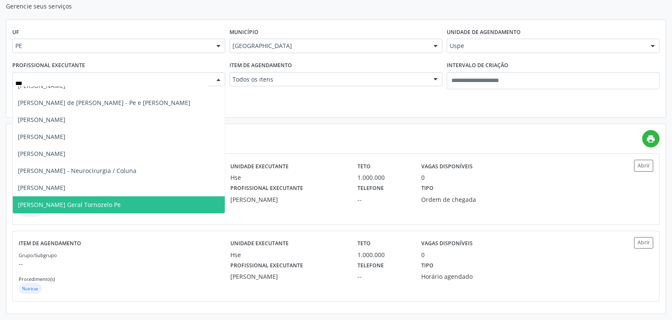
scroll to position [0, 0]
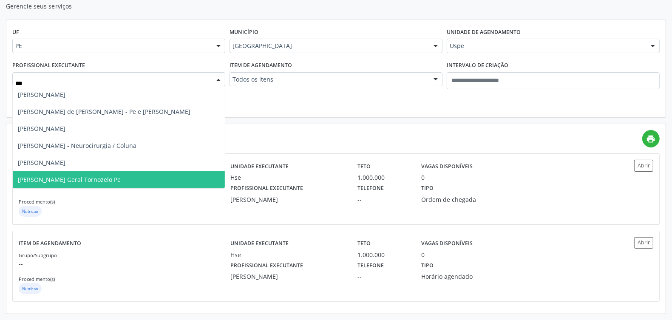
type input "****"
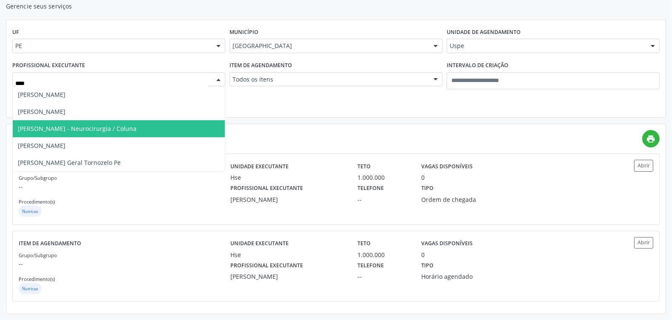
click at [145, 131] on span "Rodrigo Freitas - Neurocirurgia / Coluna" at bounding box center [119, 128] width 212 height 17
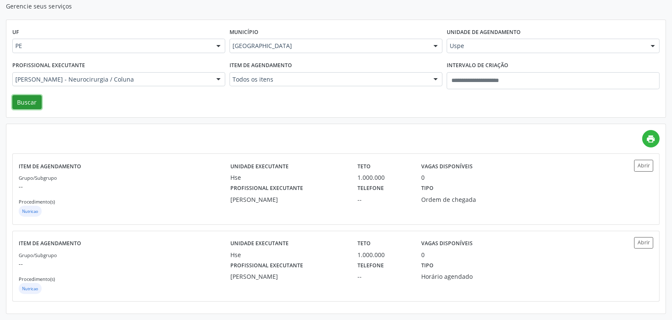
click at [23, 96] on button "Buscar" at bounding box center [26, 102] width 29 height 14
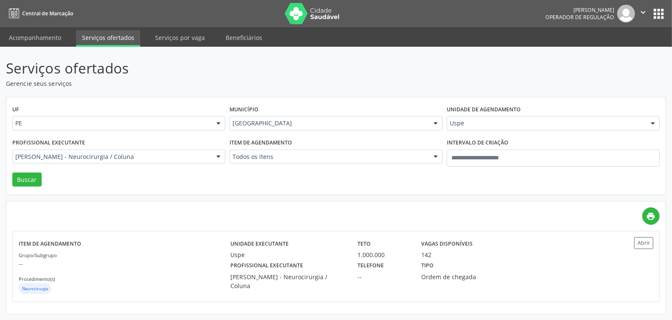
scroll to position [0, 0]
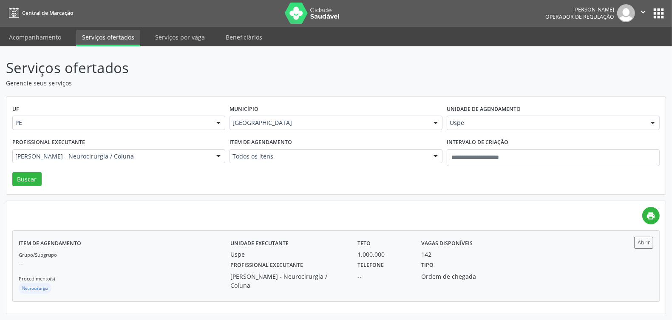
click at [173, 236] on div "Item de agendamento Grupo/Subgrupo -- Procedimento(s) Neurocirurgia Unidade exe…" at bounding box center [336, 266] width 647 height 70
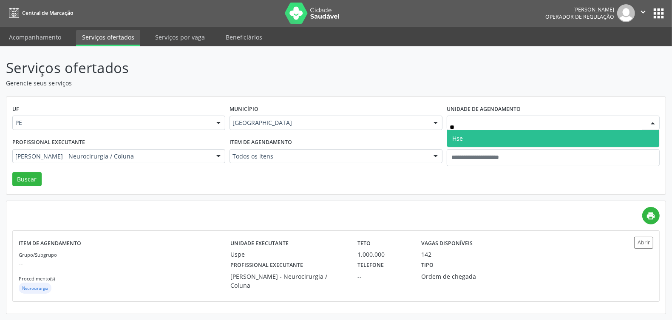
type input "***"
click at [468, 139] on span "Hse" at bounding box center [553, 138] width 212 height 17
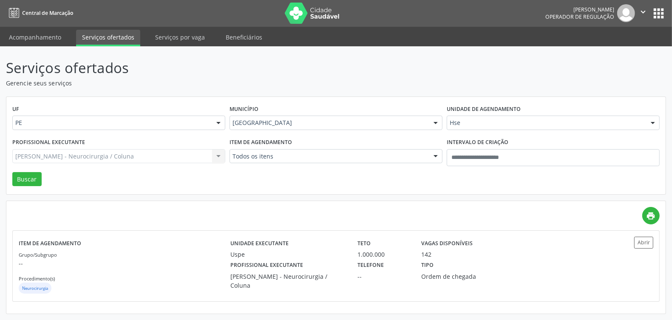
click at [137, 153] on div "Rodrigo Freitas - Neurocirurgia / Coluna Todos os profissionais Aderaldo Tadeu …" at bounding box center [118, 156] width 213 height 14
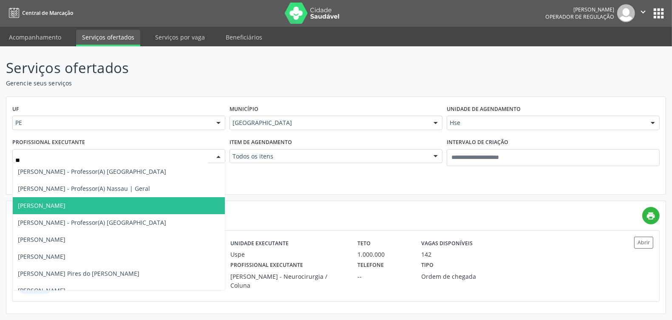
type input "***"
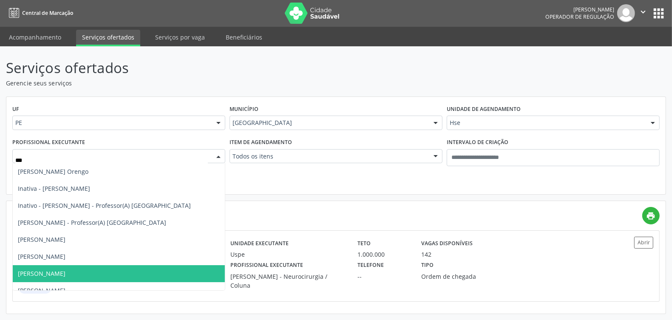
click at [52, 277] on span "Renan Eboli Lopes" at bounding box center [42, 274] width 48 height 8
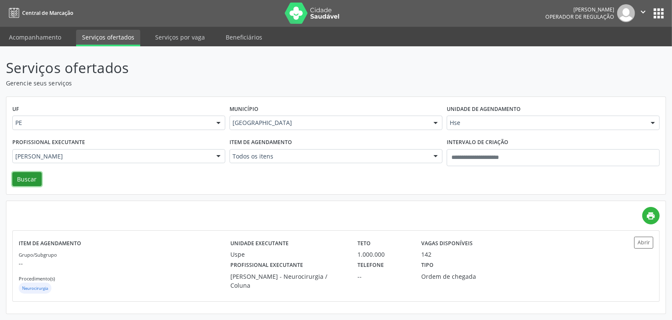
click at [25, 176] on button "Buscar" at bounding box center [26, 179] width 29 height 14
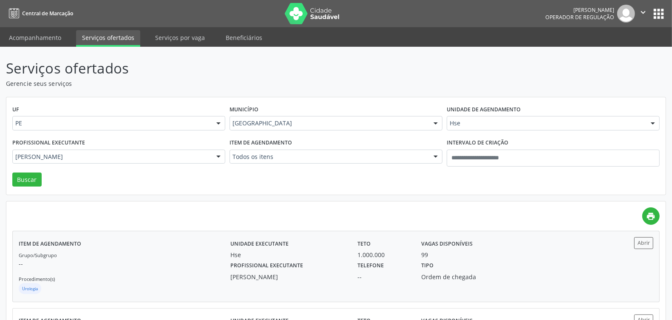
scroll to position [77, 0]
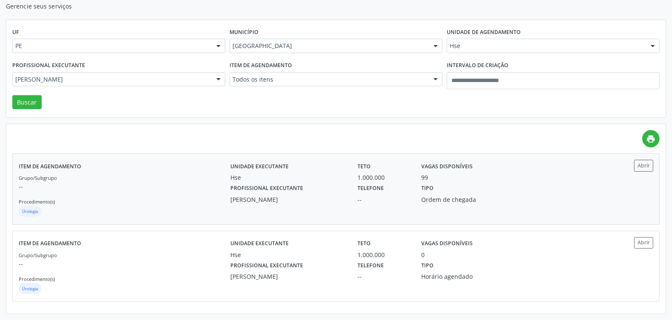
click at [181, 198] on div "Grupo/Subgrupo -- Procedimento(s) Urologia" at bounding box center [125, 195] width 212 height 45
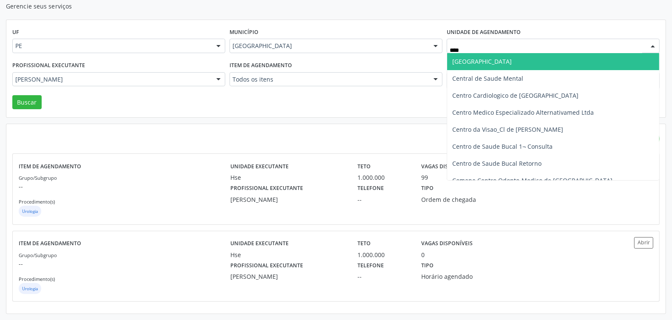
type input "*****"
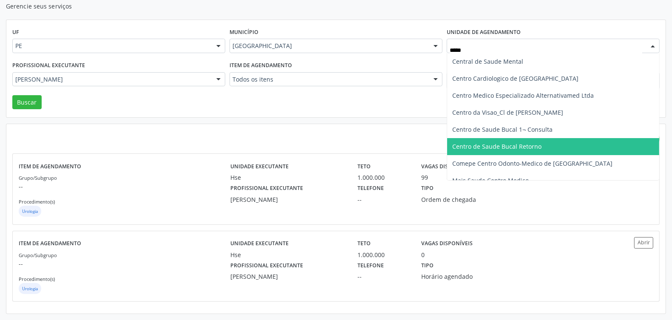
click at [508, 149] on span "Centro de Saude Bucal Retorno" at bounding box center [496, 146] width 89 height 8
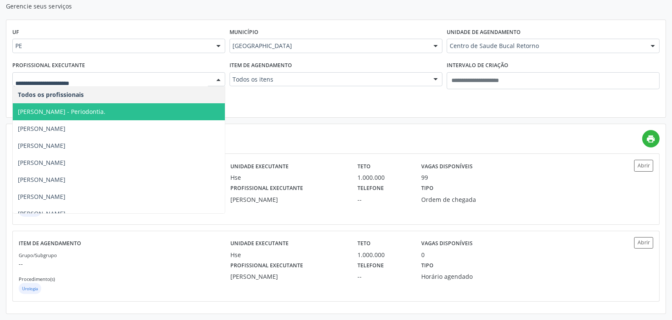
click at [73, 109] on span "Adriana Machado Zazar - Periodontia." at bounding box center [62, 112] width 88 height 8
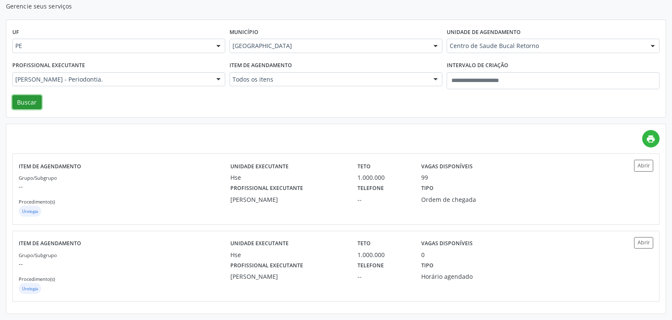
click at [26, 99] on button "Buscar" at bounding box center [26, 102] width 29 height 14
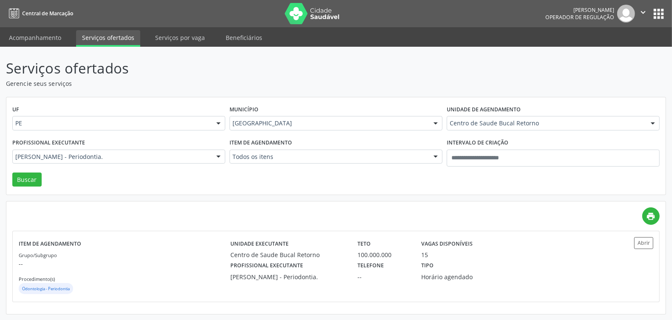
scroll to position [0, 0]
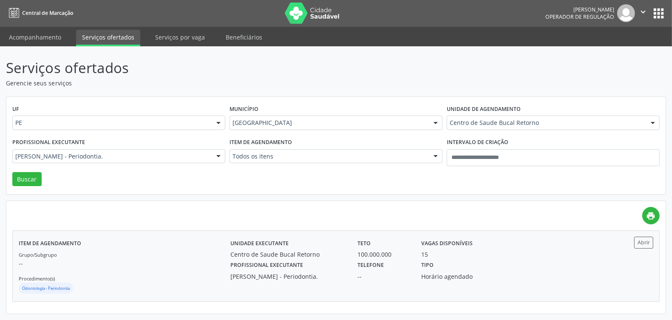
click at [204, 265] on p "--" at bounding box center [125, 263] width 212 height 9
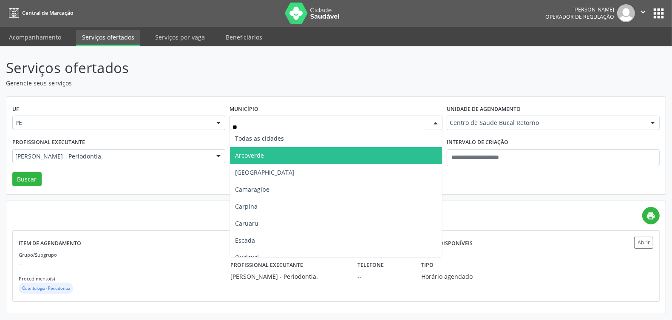
type input "***"
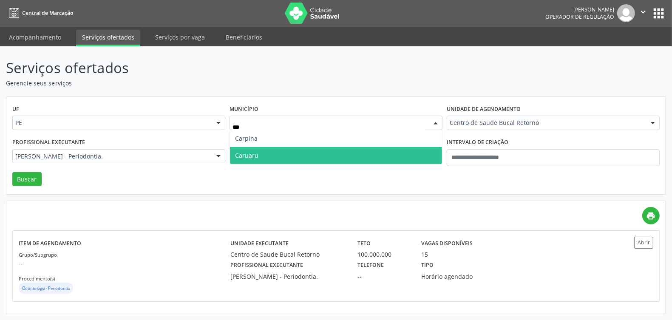
click at [250, 156] on span "Caruaru" at bounding box center [246, 155] width 23 height 8
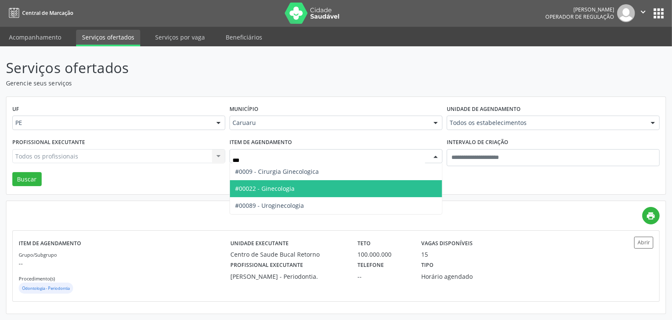
click at [292, 186] on span "#00022 - Ginecologia" at bounding box center [265, 188] width 60 height 8
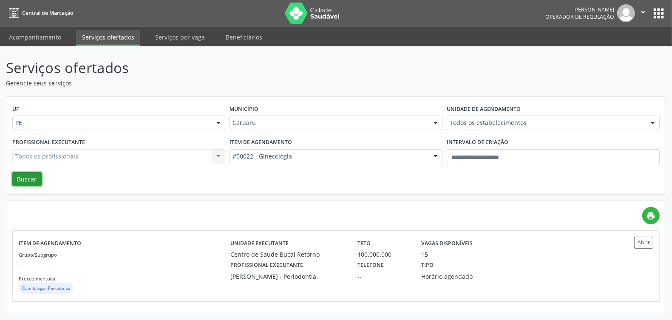
click at [28, 179] on button "Buscar" at bounding box center [26, 179] width 29 height 14
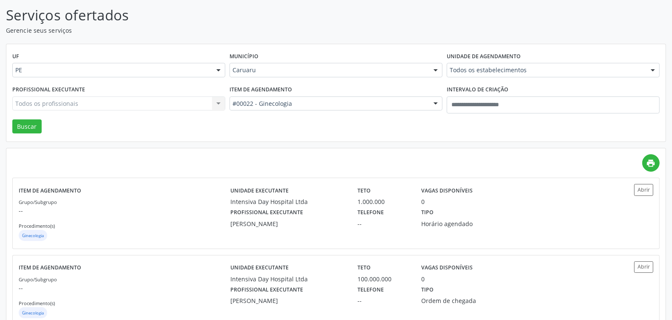
scroll to position [0, 0]
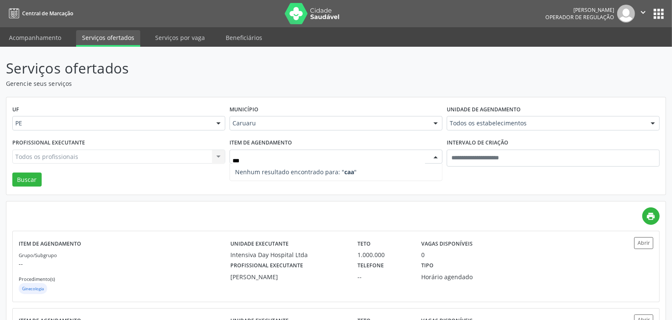
type input "**"
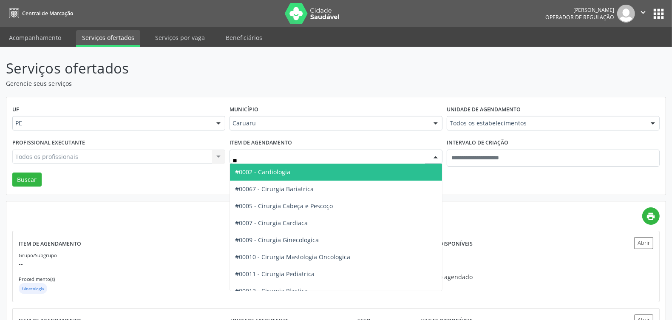
click at [292, 174] on span "#0002 - Cardiologia" at bounding box center [336, 172] width 212 height 17
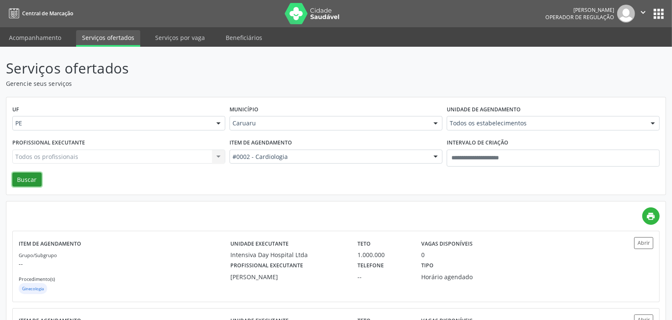
click at [28, 179] on button "Buscar" at bounding box center [26, 180] width 29 height 14
click at [288, 116] on div "Caruaru" at bounding box center [336, 123] width 213 height 14
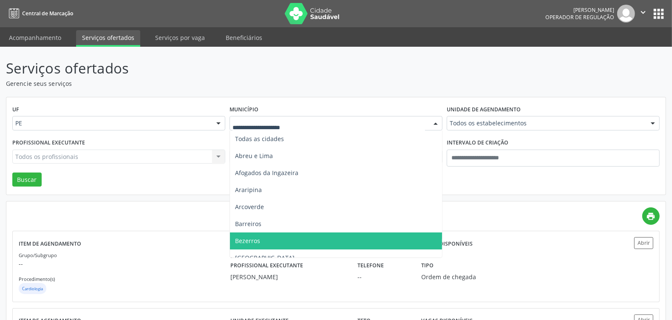
scroll to position [106, 0]
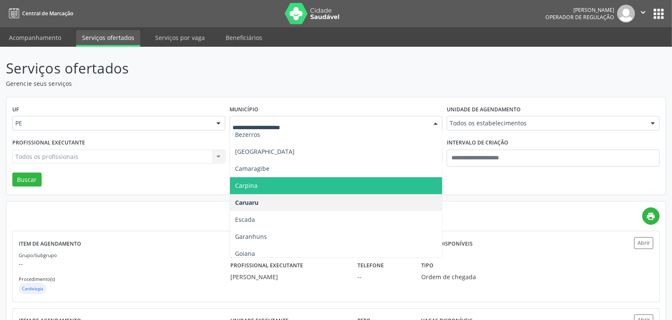
click at [255, 190] on span "Carpina" at bounding box center [336, 185] width 212 height 17
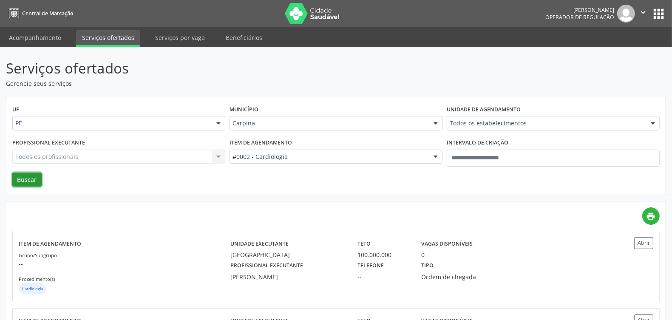
click at [26, 180] on button "Buscar" at bounding box center [26, 180] width 29 height 14
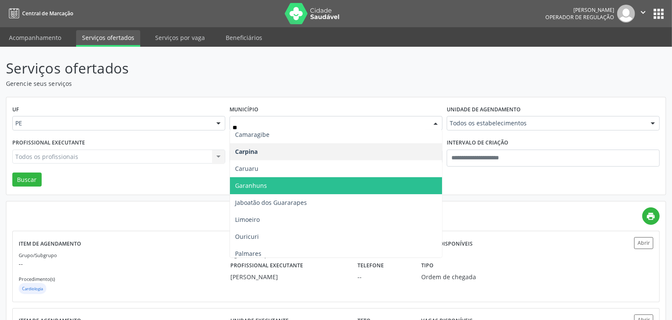
scroll to position [0, 0]
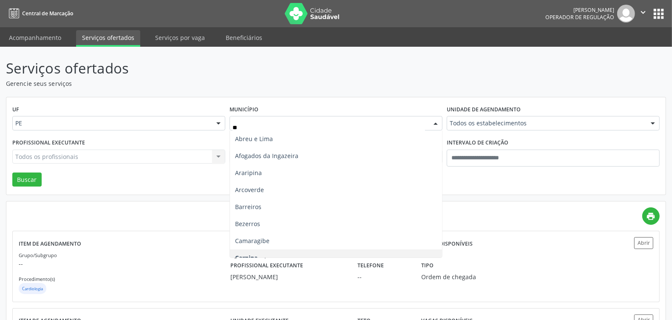
type input "***"
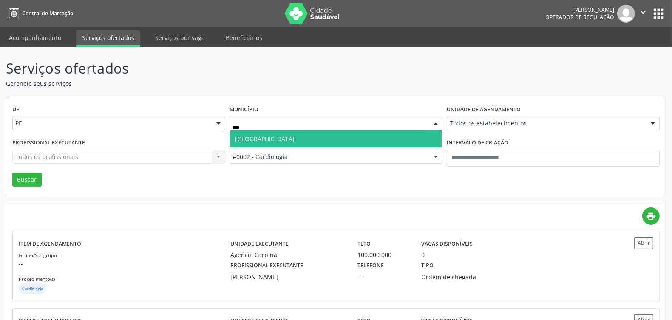
click at [298, 137] on span "Recife" at bounding box center [336, 139] width 212 height 17
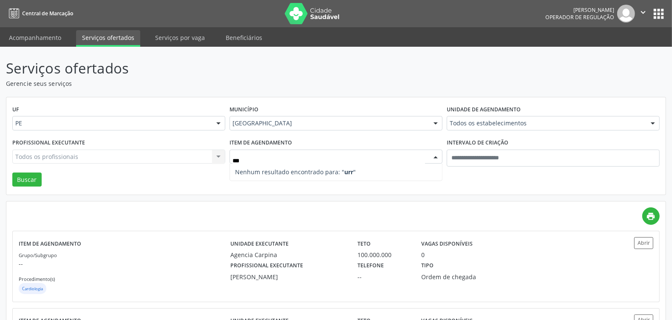
type input "**"
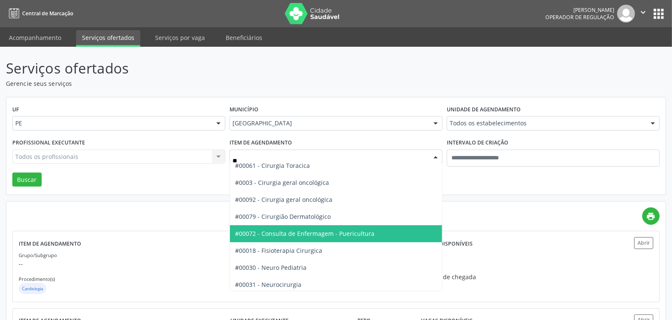
scroll to position [266, 0]
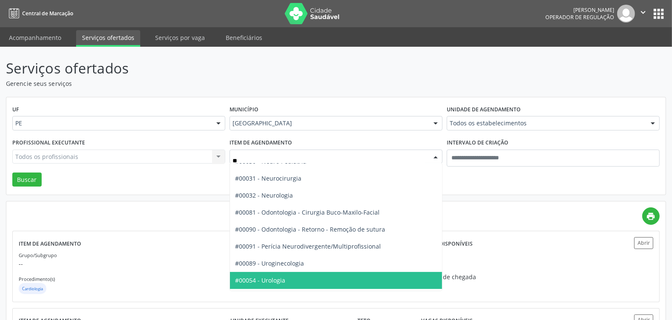
drag, startPoint x: 287, startPoint y: 278, endPoint x: 295, endPoint y: 272, distance: 9.6
click at [287, 278] on span "#00054 - Urologia" at bounding box center [336, 280] width 212 height 17
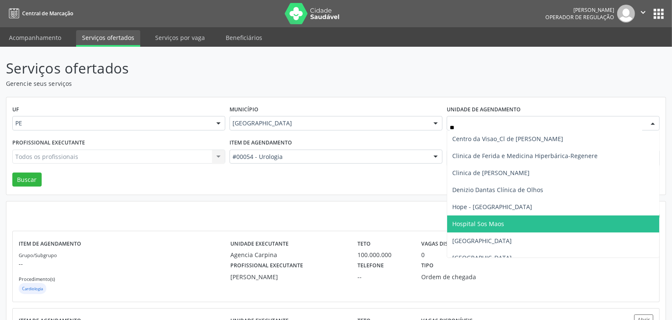
type input "***"
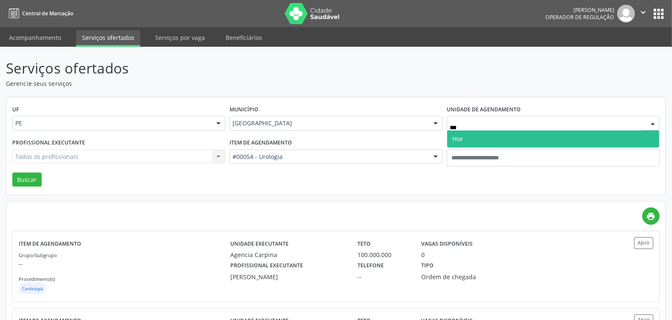
click at [473, 140] on span "Hse" at bounding box center [553, 139] width 212 height 17
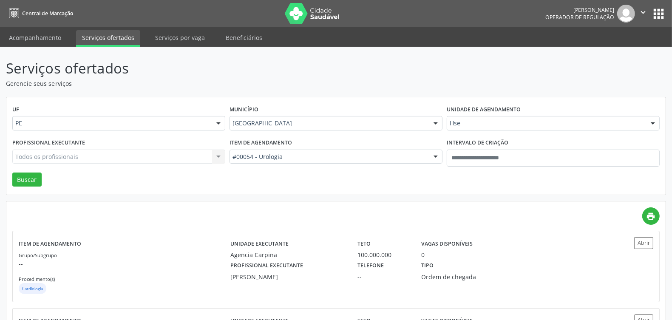
click at [101, 153] on div "Todos os profissionais Todos os profissionais Adriana Machado Zazar - Periodont…" at bounding box center [118, 157] width 213 height 14
click at [100, 154] on div "Todos os profissionais Todos os profissionais Adriana Machado Zazar - Periodont…" at bounding box center [118, 157] width 213 height 14
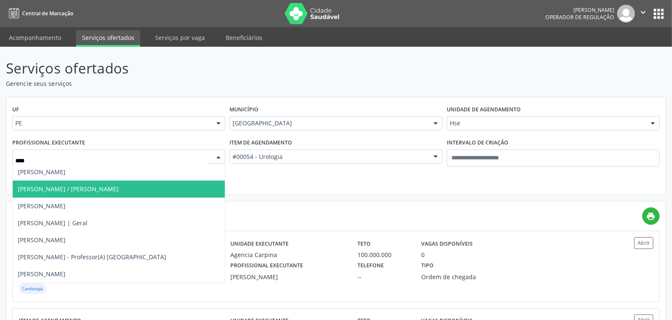
click at [119, 190] on span "Flavio Cardoso de Souza Júnior / Sexo Feminino" at bounding box center [68, 189] width 101 height 8
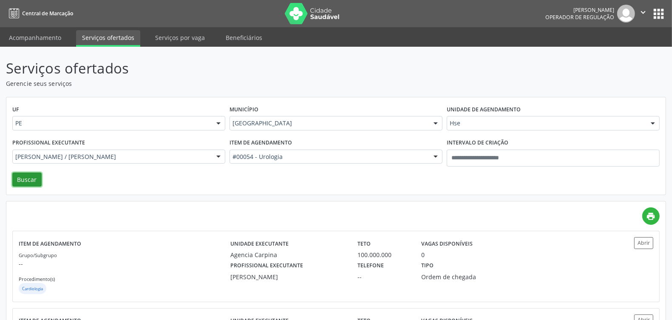
click at [22, 177] on button "Buscar" at bounding box center [26, 180] width 29 height 14
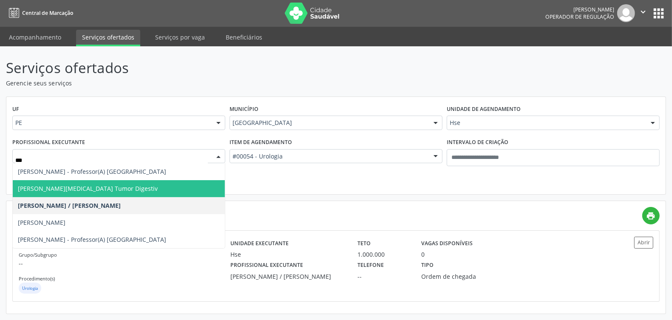
type input "****"
click at [284, 179] on div "UF PE PE Nenhum resultado encontrado para: " " Não há nenhuma opção para ser ex…" at bounding box center [335, 146] width 659 height 98
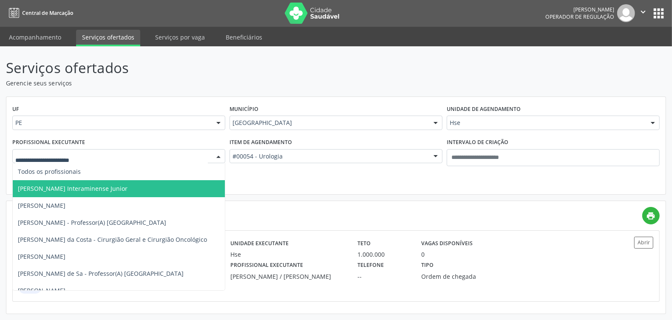
click at [74, 190] on span "Adalberto Aguiar Interaminense Junior" at bounding box center [73, 188] width 110 height 8
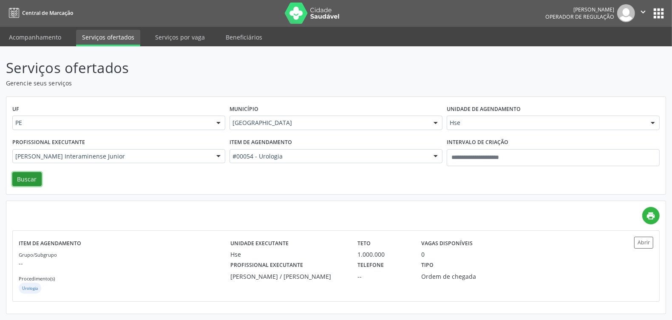
drag, startPoint x: 20, startPoint y: 179, endPoint x: 65, endPoint y: 199, distance: 49.0
click at [20, 180] on button "Buscar" at bounding box center [26, 179] width 29 height 14
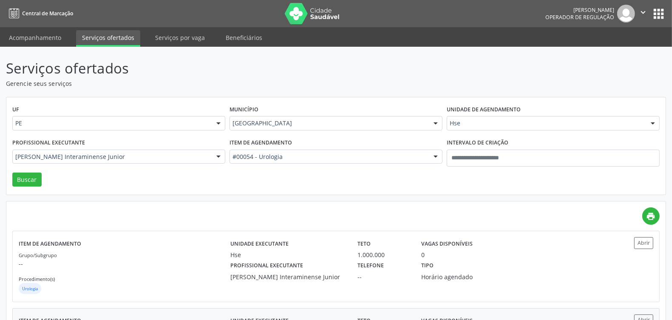
scroll to position [77, 0]
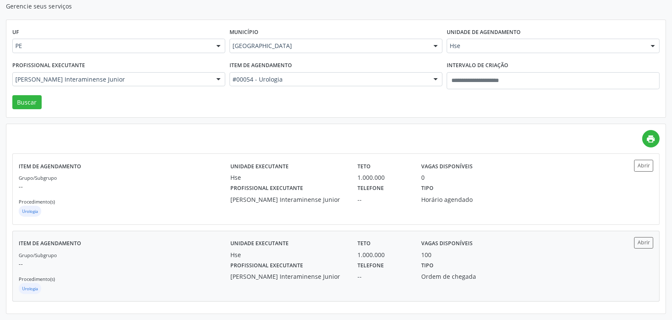
click at [146, 260] on p "--" at bounding box center [125, 263] width 212 height 9
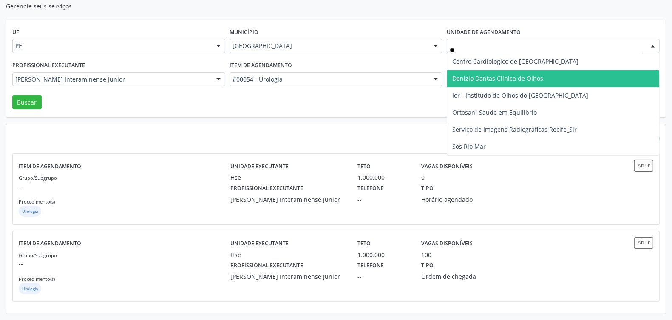
type input "***"
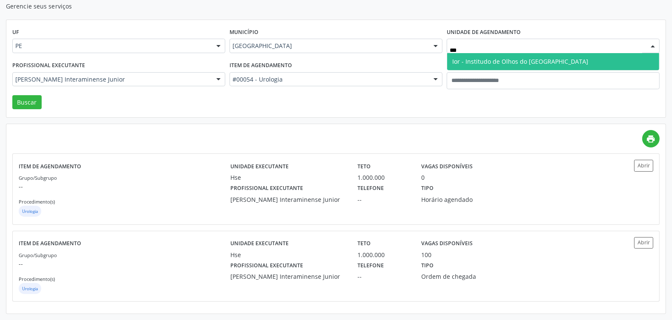
click at [482, 66] on span "Ior - Institudo de Olhos do [GEOGRAPHIC_DATA]" at bounding box center [553, 61] width 212 height 17
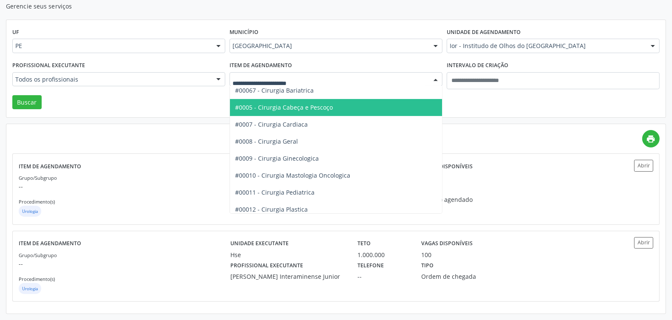
scroll to position [0, 0]
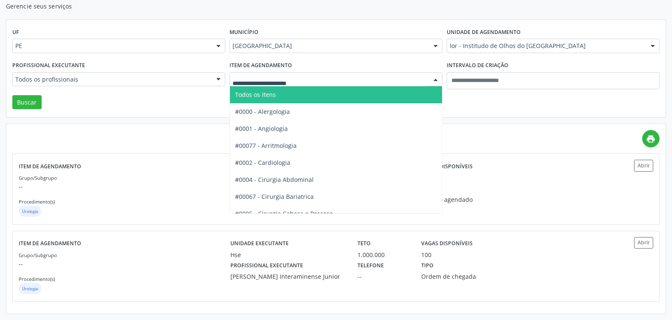
click at [275, 102] on span "Todos os itens" at bounding box center [348, 94] width 236 height 17
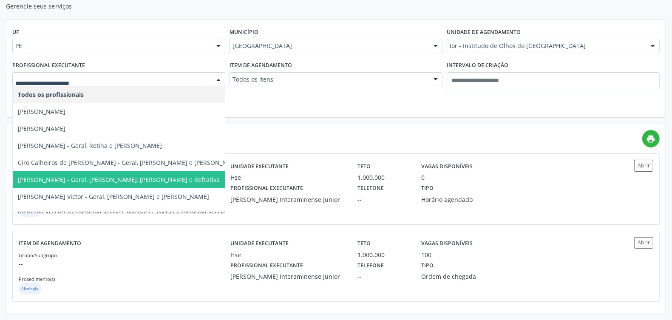
click at [103, 178] on span "Durval Valenca Filho - Geral, Retina, Catarata e Refrativa" at bounding box center [119, 180] width 202 height 8
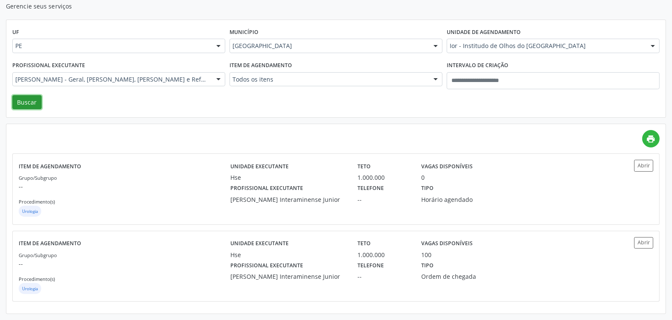
click at [20, 103] on button "Buscar" at bounding box center [26, 102] width 29 height 14
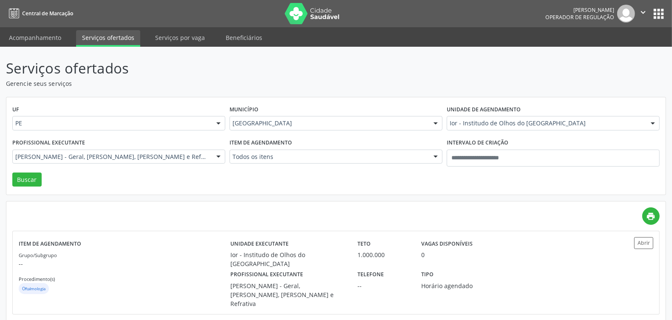
scroll to position [0, 0]
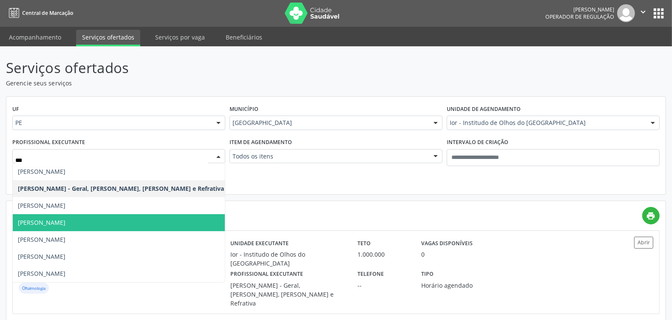
type input "****"
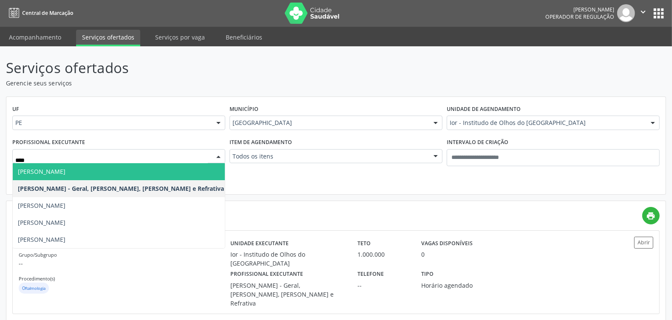
click at [64, 176] on span "Adriana Maia Valenca" at bounding box center [121, 171] width 216 height 17
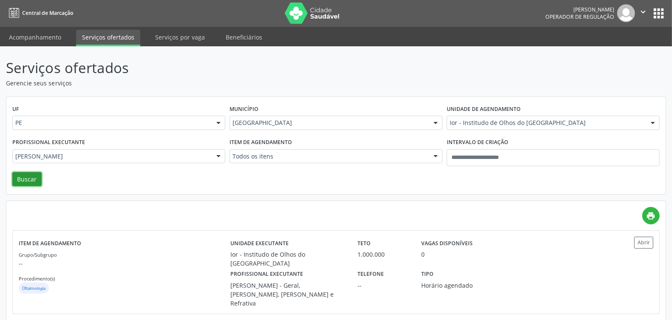
click at [32, 181] on button "Buscar" at bounding box center [26, 179] width 29 height 14
click at [162, 270] on div "Grupo/Subgrupo -- Procedimento(s) Oftalmologia" at bounding box center [125, 272] width 212 height 45
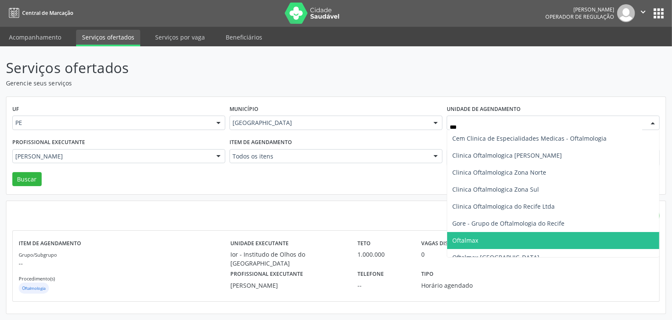
click at [458, 236] on span "Oftalmax" at bounding box center [465, 240] width 26 height 8
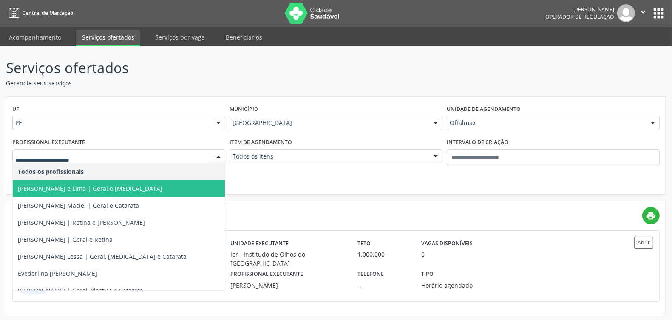
click at [58, 185] on span "Afra Abreu e Lima | Geral e Glaucoma" at bounding box center [90, 188] width 145 height 8
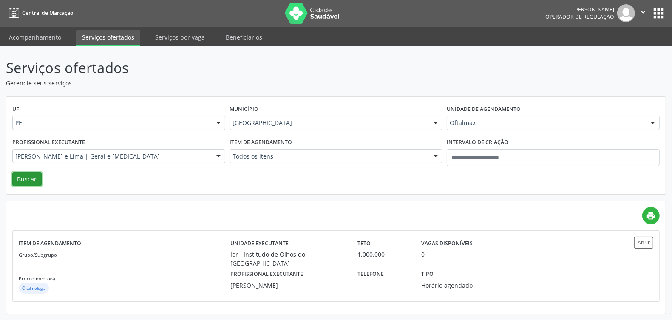
click at [16, 176] on button "Buscar" at bounding box center [26, 179] width 29 height 14
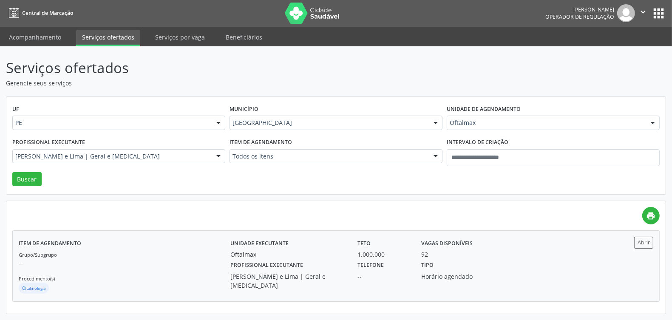
click at [145, 268] on p "--" at bounding box center [125, 263] width 212 height 9
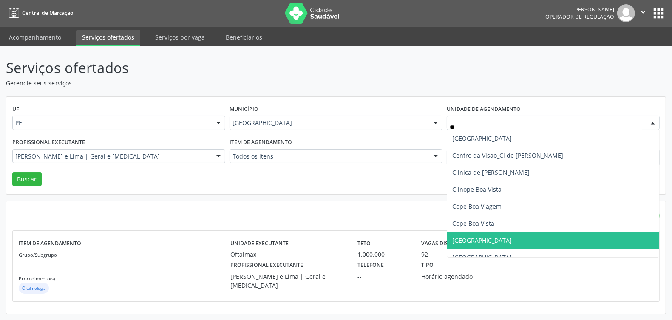
type input "***"
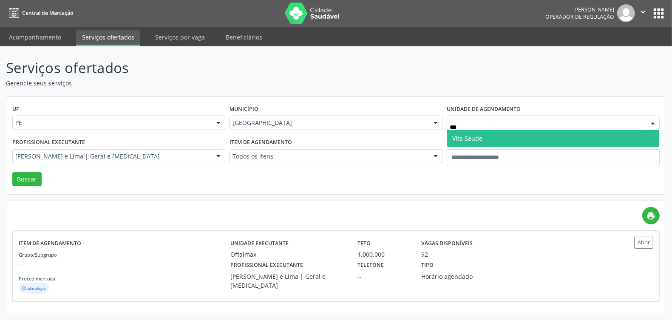
click at [475, 137] on span "Vita Saude" at bounding box center [467, 138] width 30 height 8
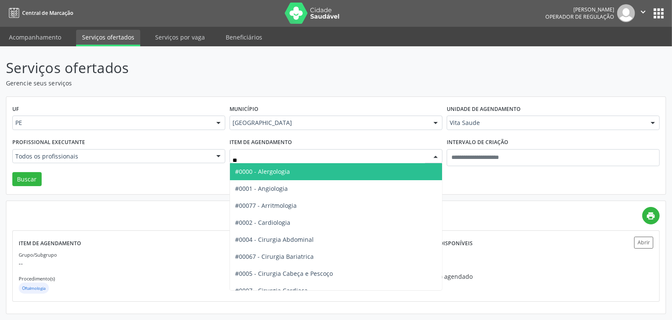
type input "***"
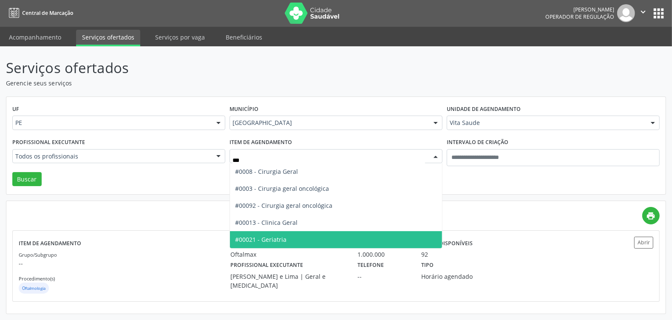
click at [284, 236] on span "#00021 - Geriatria" at bounding box center [260, 240] width 51 height 8
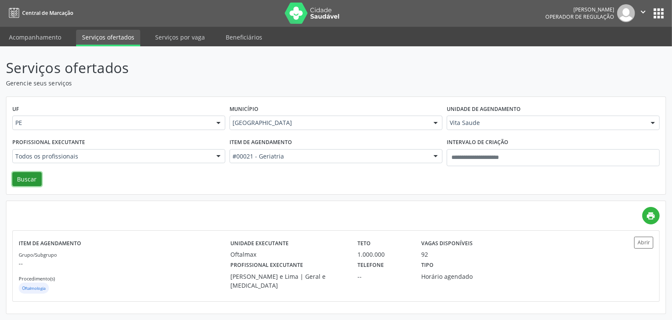
click at [28, 174] on button "Buscar" at bounding box center [26, 179] width 29 height 14
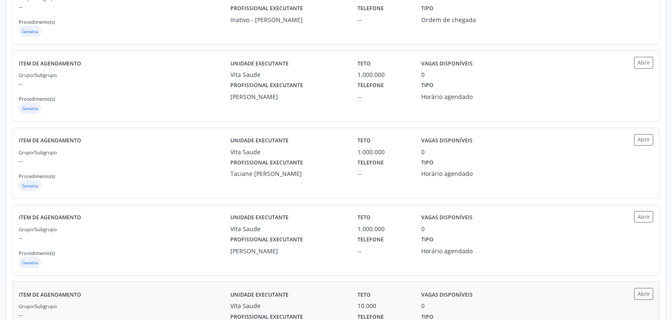
scroll to position [928, 0]
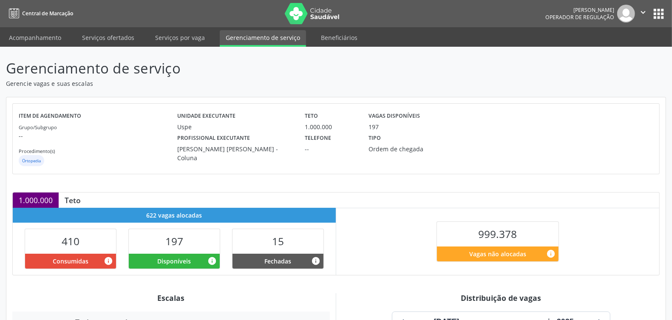
scroll to position [175, 0]
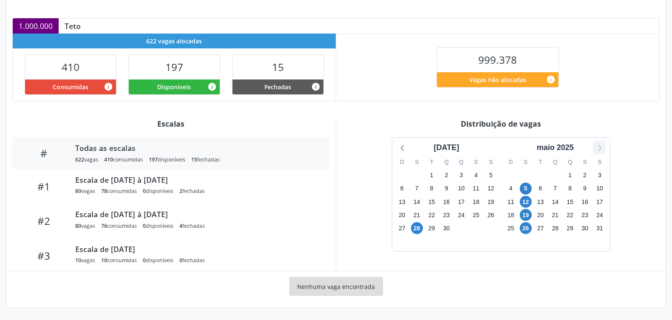
click at [602, 146] on icon at bounding box center [599, 147] width 11 height 11
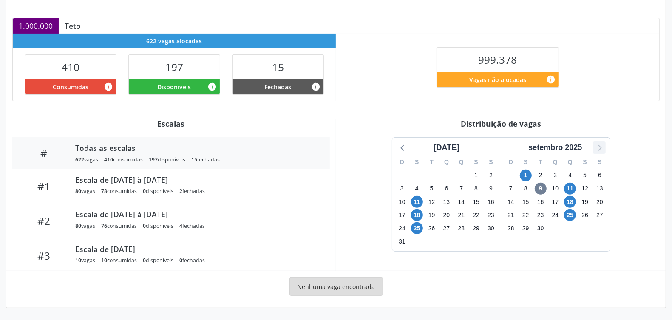
click at [602, 146] on icon at bounding box center [599, 147] width 11 height 11
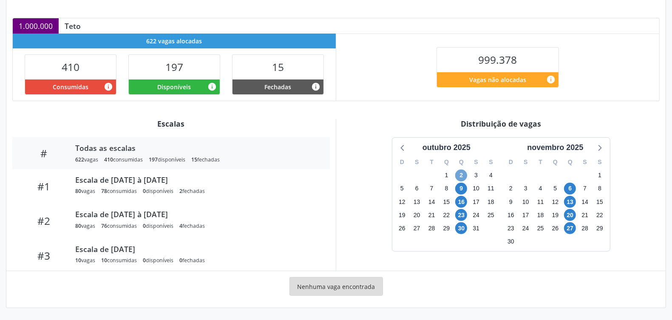
click at [464, 171] on span "2" at bounding box center [461, 176] width 12 height 12
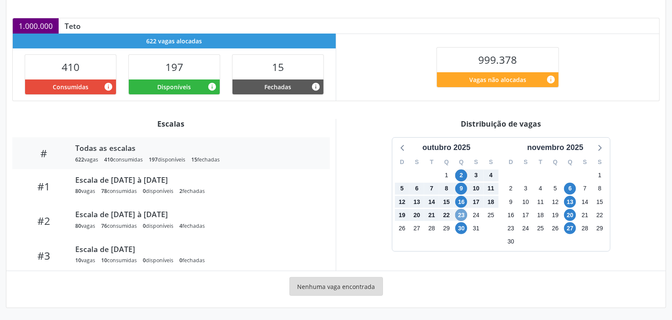
click at [460, 213] on span "23" at bounding box center [461, 215] width 12 height 12
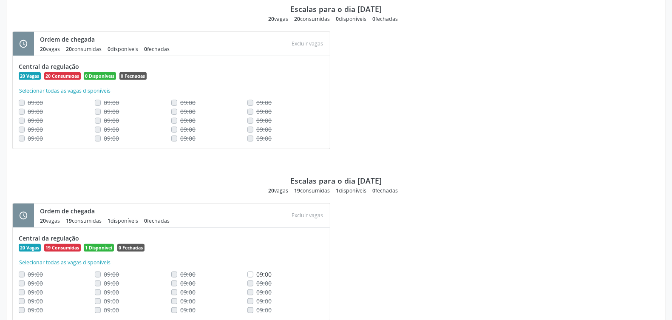
scroll to position [353, 0]
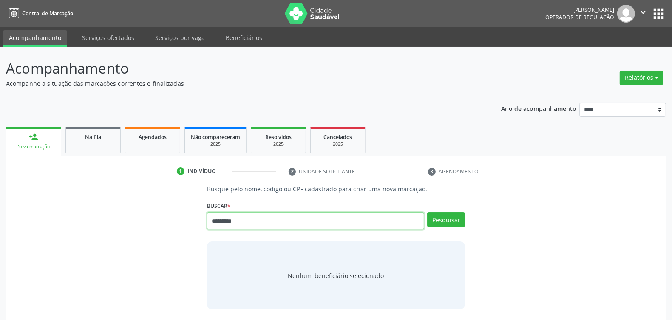
type input "*********"
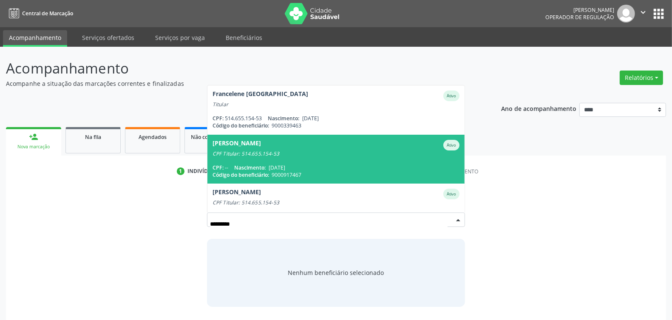
drag, startPoint x: 208, startPoint y: 226, endPoint x: 85, endPoint y: 226, distance: 123.3
click at [90, 227] on div "Busque pelo nome, código ou CPF cadastrado para criar uma nova marcação. [GEOGR…" at bounding box center [336, 245] width 648 height 122
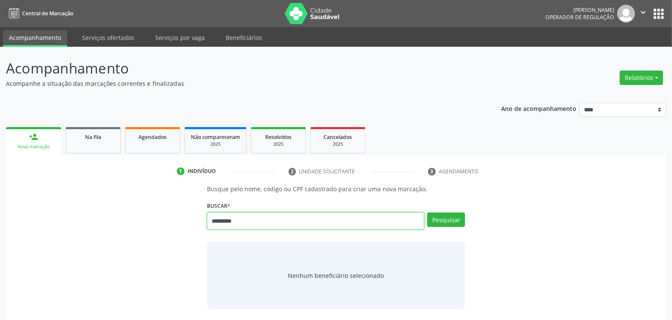
type input "*********"
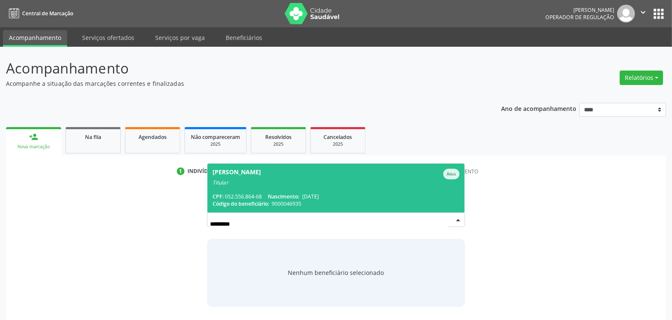
drag, startPoint x: 300, startPoint y: 179, endPoint x: 296, endPoint y: 173, distance: 7.1
click at [261, 177] on div "[PERSON_NAME]" at bounding box center [237, 174] width 48 height 11
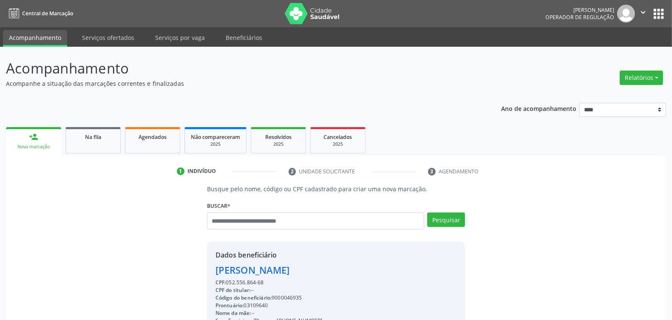
scroll to position [128, 0]
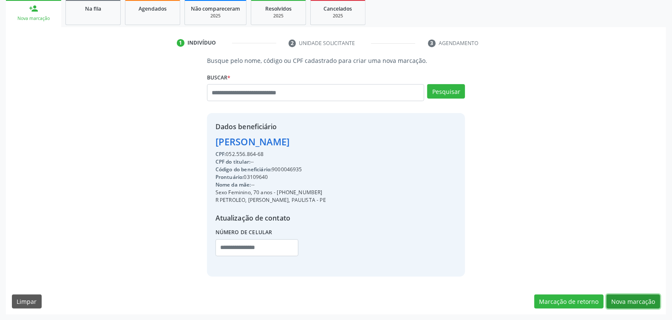
drag, startPoint x: 635, startPoint y: 299, endPoint x: 498, endPoint y: 277, distance: 138.7
click at [633, 302] on button "Nova marcação" at bounding box center [634, 302] width 54 height 14
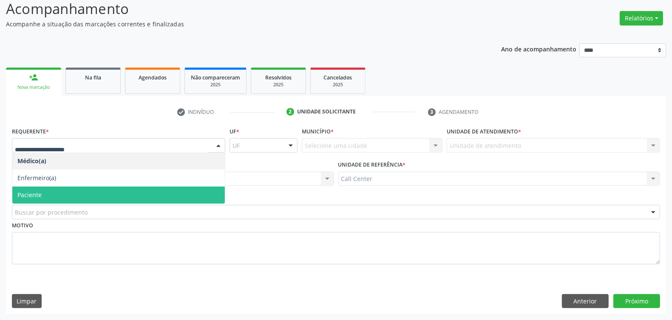
click at [68, 193] on span "Paciente" at bounding box center [118, 195] width 213 height 17
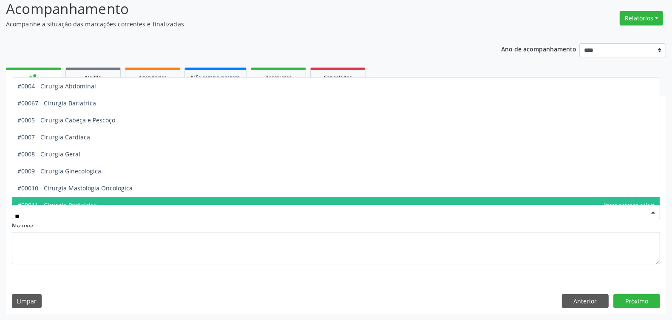
type input "***"
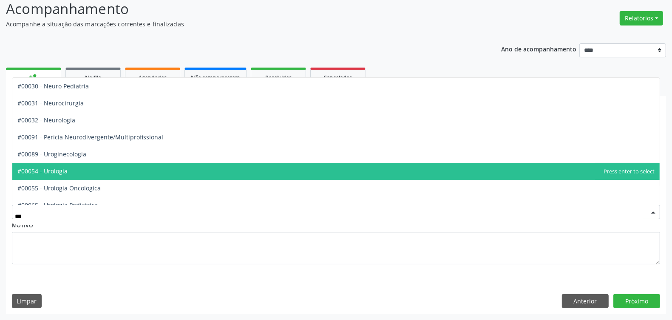
click at [79, 176] on span "#00054 - Urologia" at bounding box center [335, 171] width 647 height 17
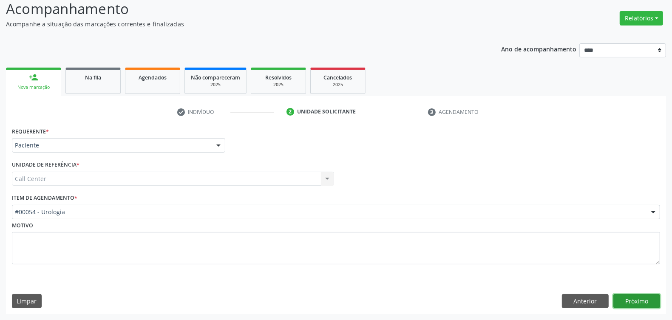
click at [644, 300] on button "Próximo" at bounding box center [636, 301] width 47 height 14
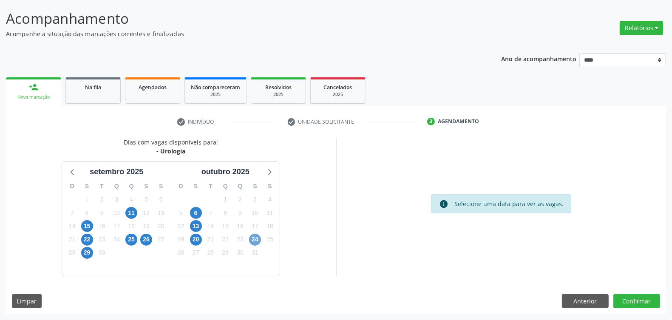
click at [255, 239] on span "24" at bounding box center [255, 240] width 12 height 12
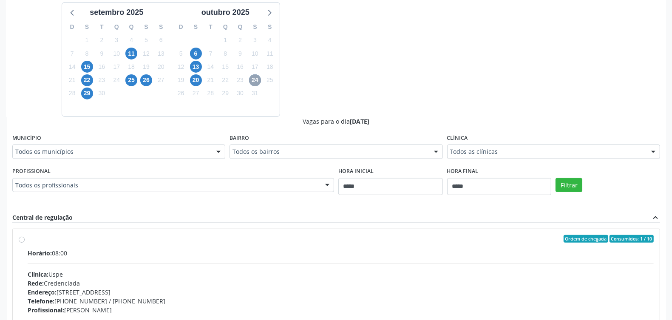
scroll to position [106, 0]
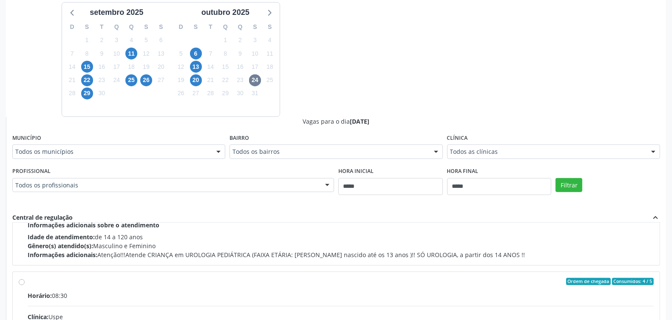
click at [170, 190] on div "Todos os profissionais" at bounding box center [173, 185] width 322 height 14
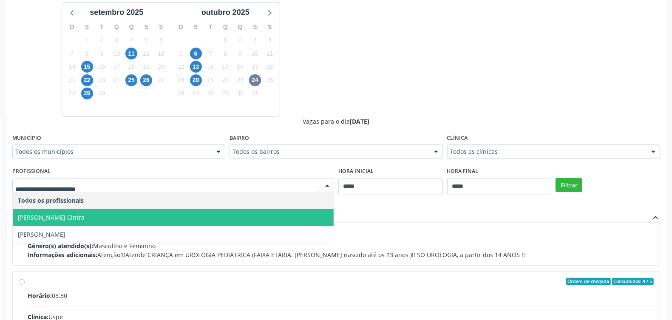
click at [161, 221] on span "[PERSON_NAME] Cintra" at bounding box center [173, 217] width 321 height 17
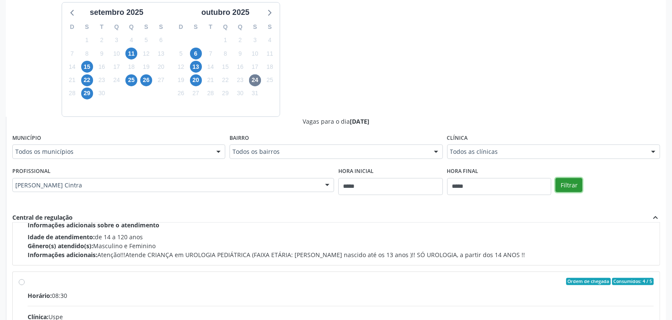
click at [562, 183] on button "Filtrar" at bounding box center [569, 185] width 27 height 14
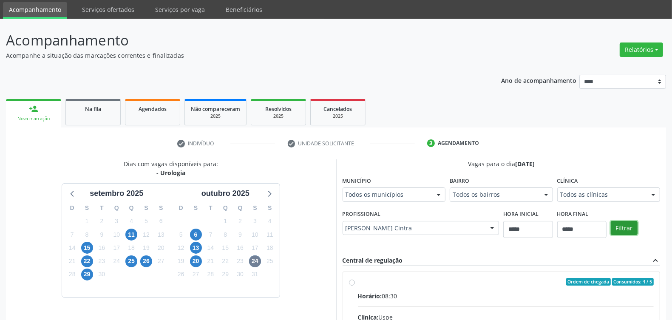
scroll to position [187, 0]
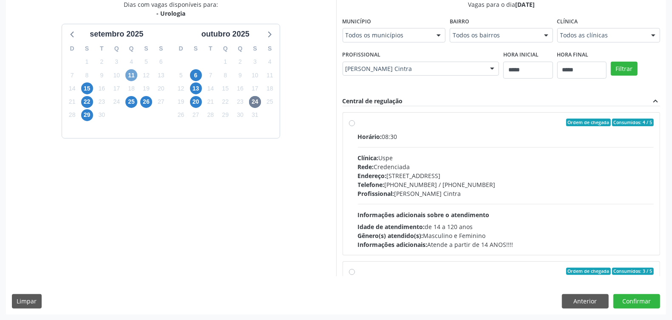
click at [136, 72] on span "11" at bounding box center [131, 75] width 12 height 12
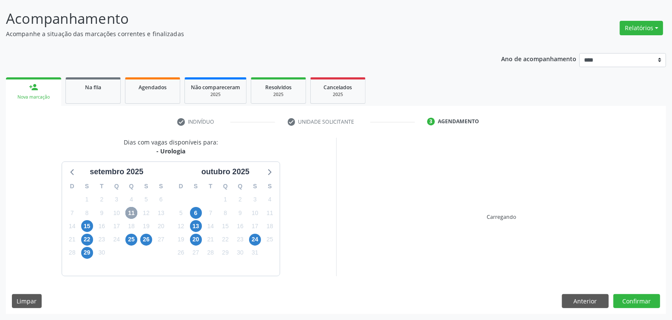
scroll to position [173, 0]
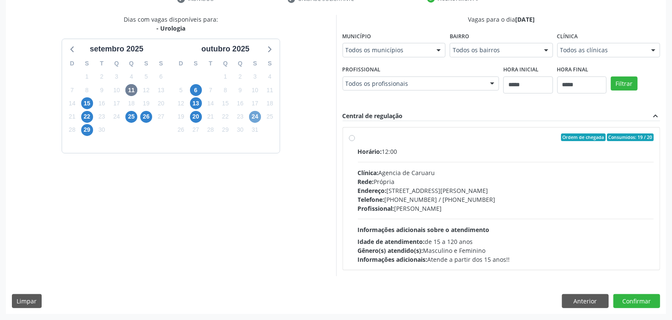
click at [255, 118] on span "24" at bounding box center [255, 117] width 12 height 12
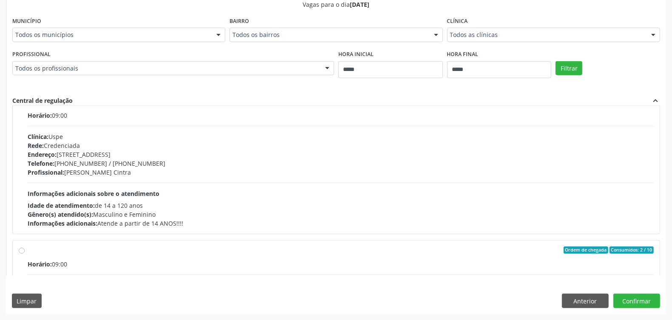
scroll to position [433, 0]
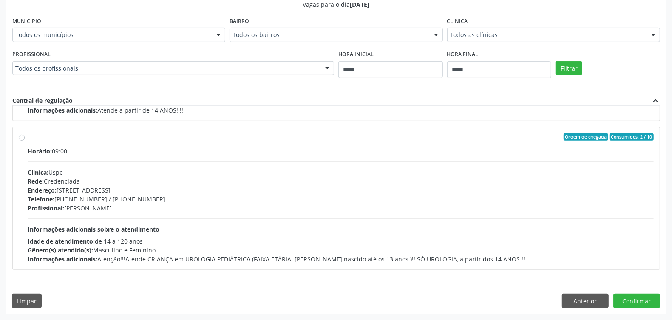
click at [244, 210] on div "Profissional: [PERSON_NAME]" at bounding box center [341, 208] width 626 height 9
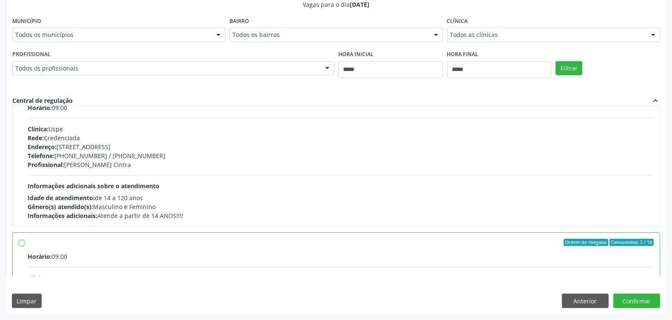
scroll to position [273, 0]
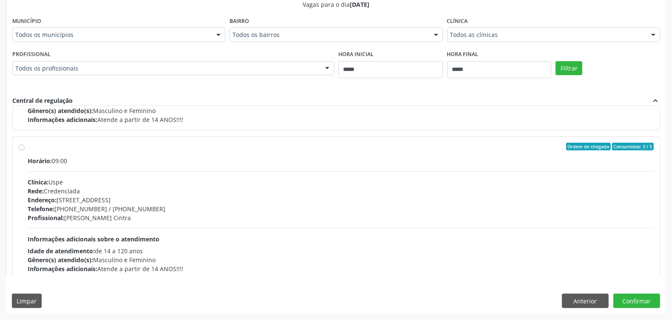
click at [235, 208] on div "Telefone: [PHONE_NUMBER] / [PHONE_NUMBER]" at bounding box center [341, 208] width 626 height 9
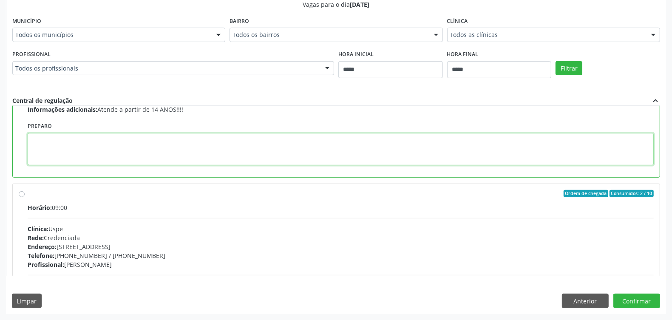
paste textarea "**********"
type textarea "**********"
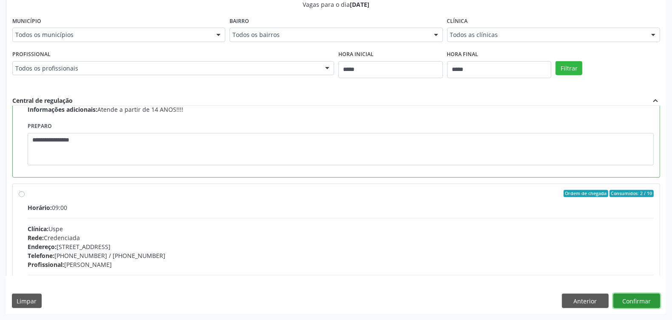
drag, startPoint x: 632, startPoint y: 296, endPoint x: 600, endPoint y: 292, distance: 32.1
click at [630, 296] on button "Confirmar" at bounding box center [636, 301] width 47 height 14
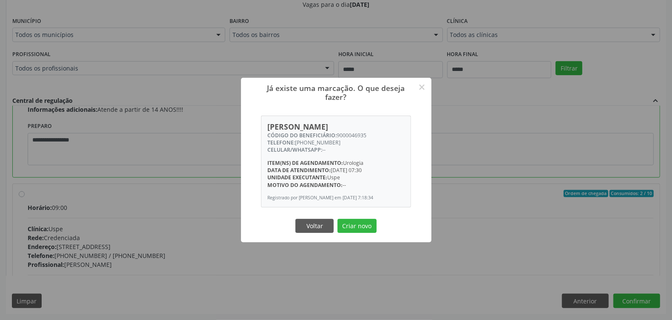
drag, startPoint x: 355, startPoint y: 220, endPoint x: 351, endPoint y: 219, distance: 4.3
click at [353, 219] on button "Criar novo" at bounding box center [357, 226] width 39 height 14
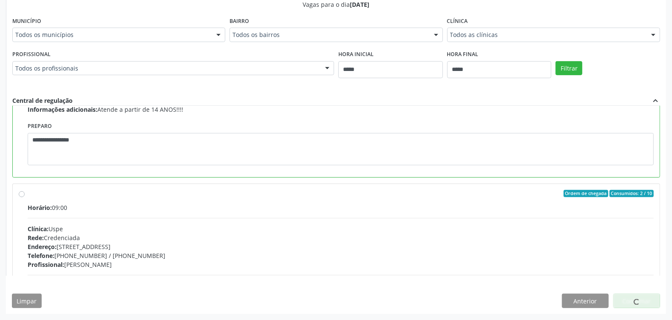
scroll to position [0, 0]
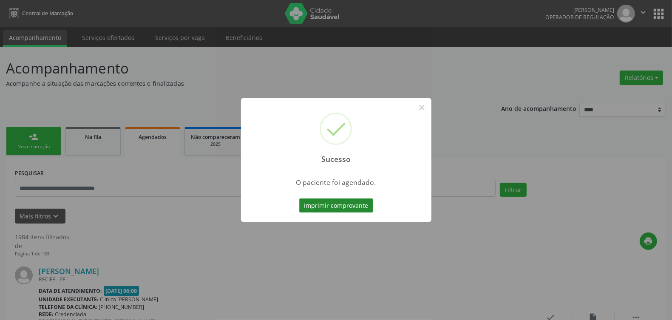
click at [339, 202] on button "Imprimir comprovante" at bounding box center [336, 206] width 74 height 14
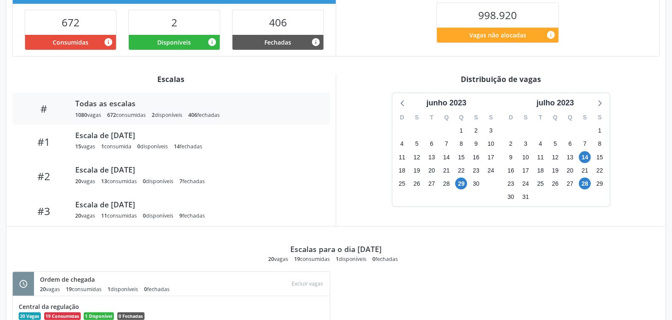
scroll to position [316, 0]
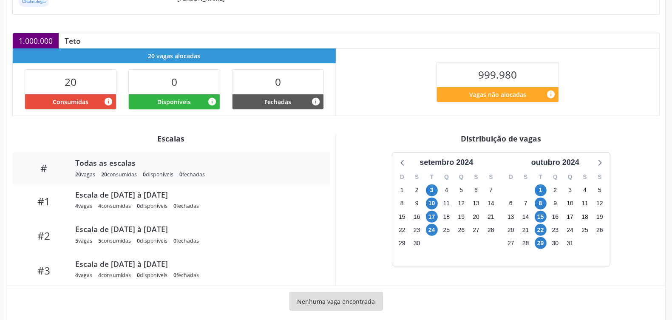
scroll to position [175, 0]
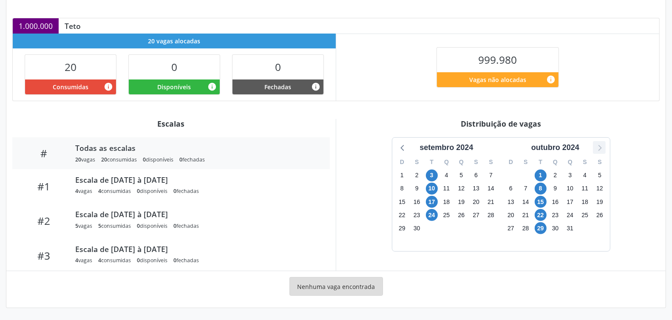
click at [602, 148] on icon at bounding box center [599, 147] width 11 height 11
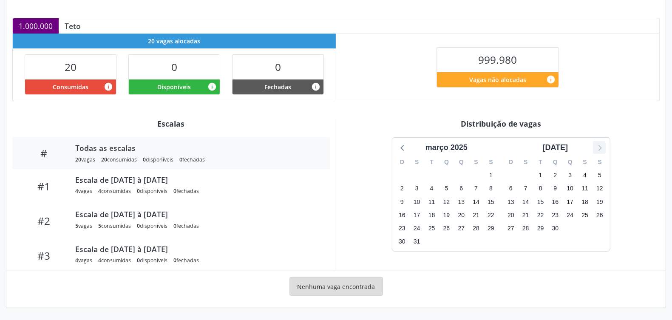
click at [602, 148] on icon at bounding box center [599, 147] width 11 height 11
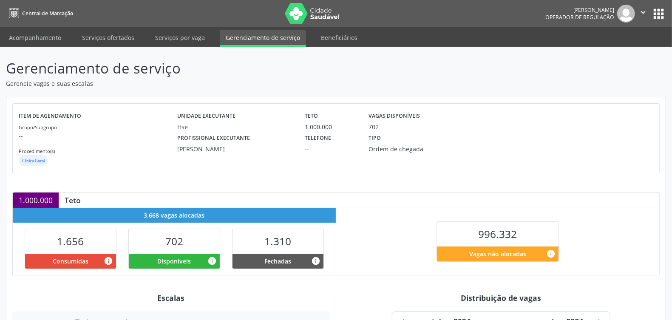
scroll to position [175, 0]
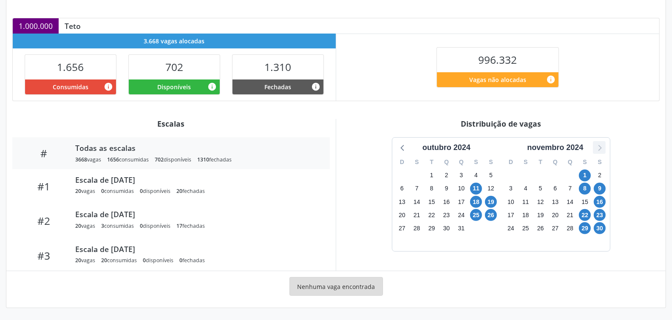
click at [600, 145] on icon at bounding box center [599, 147] width 11 height 11
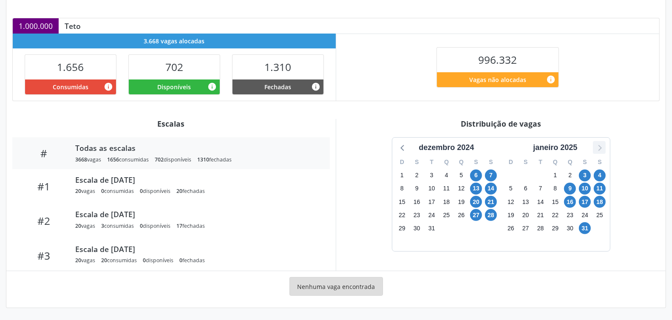
click at [600, 145] on icon at bounding box center [599, 147] width 11 height 11
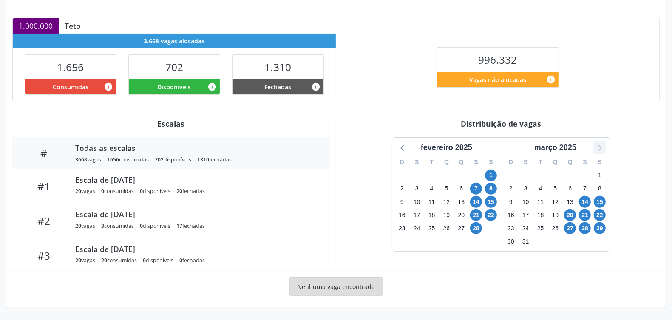
click at [600, 145] on icon at bounding box center [599, 147] width 11 height 11
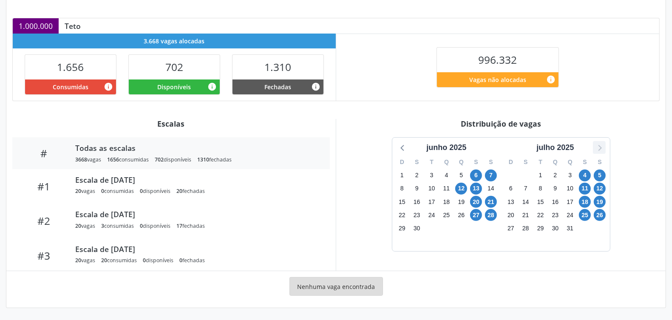
click at [600, 145] on icon at bounding box center [599, 147] width 11 height 11
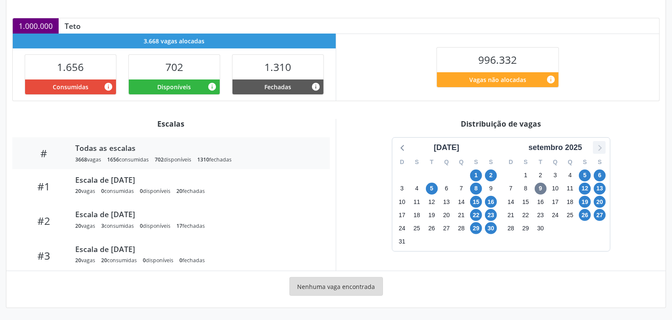
click at [600, 145] on icon at bounding box center [599, 147] width 11 height 11
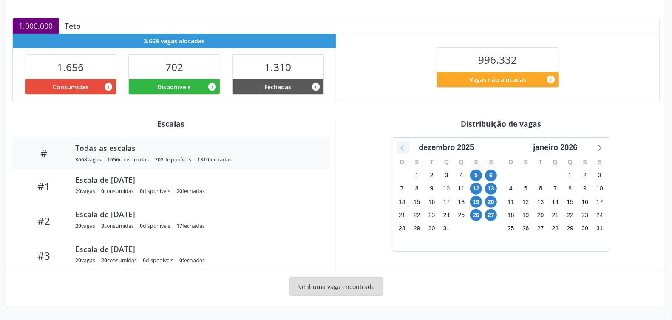
click at [400, 148] on icon at bounding box center [402, 147] width 11 height 11
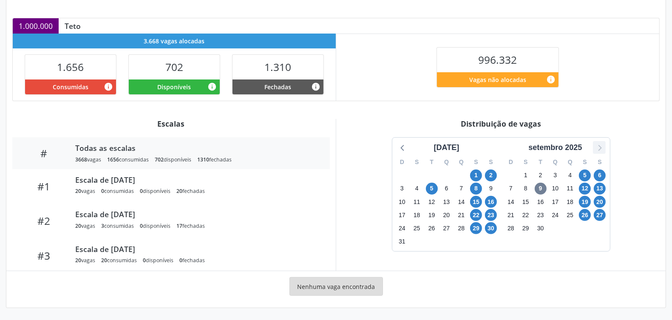
click at [598, 147] on icon at bounding box center [599, 147] width 11 height 11
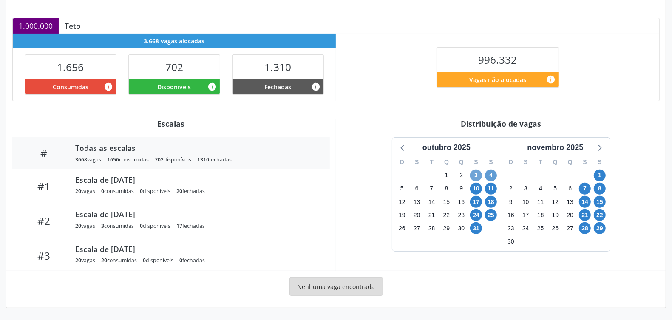
drag, startPoint x: 474, startPoint y: 173, endPoint x: 491, endPoint y: 180, distance: 18.1
click at [476, 173] on span "3" at bounding box center [476, 176] width 12 height 12
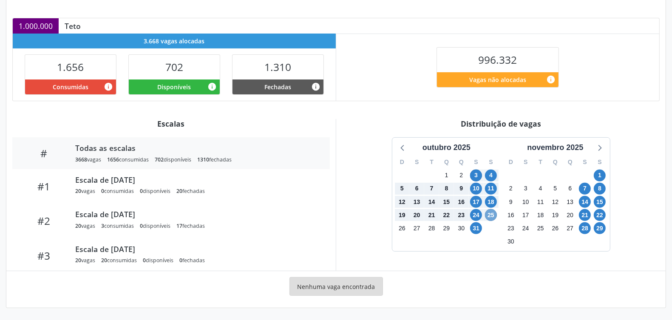
click at [490, 215] on span "25" at bounding box center [491, 215] width 12 height 12
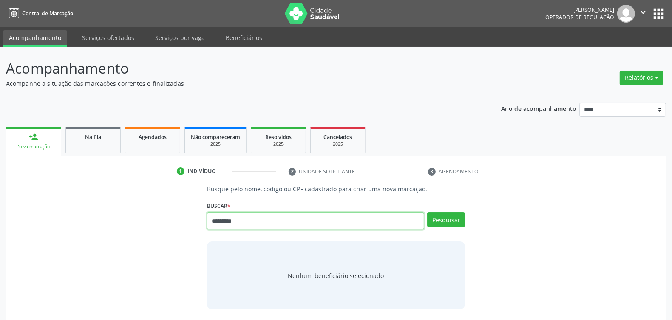
type input "*********"
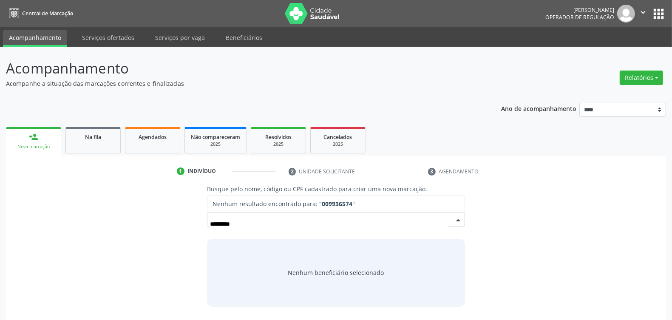
click at [231, 224] on input "*********" at bounding box center [329, 224] width 238 height 17
click at [230, 220] on input "********" at bounding box center [315, 221] width 217 height 17
type input "*********"
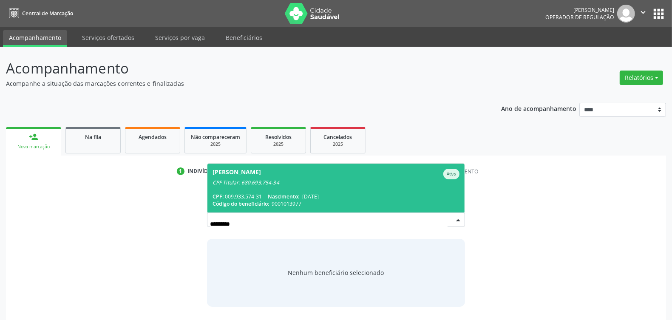
click at [263, 190] on span "[PERSON_NAME] CPF Titular: 680.693.754-34 CPF: 009.933.574-31 Nascimento: [DATE…" at bounding box center [335, 188] width 257 height 49
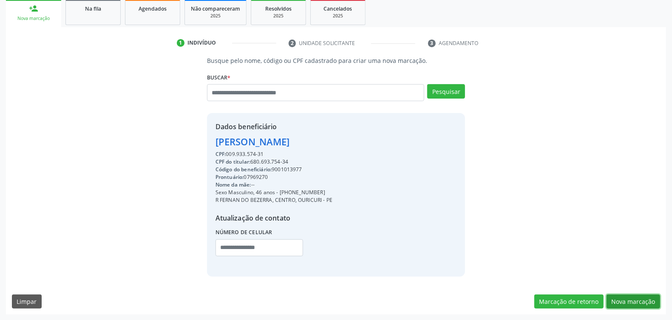
drag, startPoint x: 634, startPoint y: 298, endPoint x: 505, endPoint y: 270, distance: 131.9
click at [633, 298] on button "Nova marcação" at bounding box center [634, 302] width 54 height 14
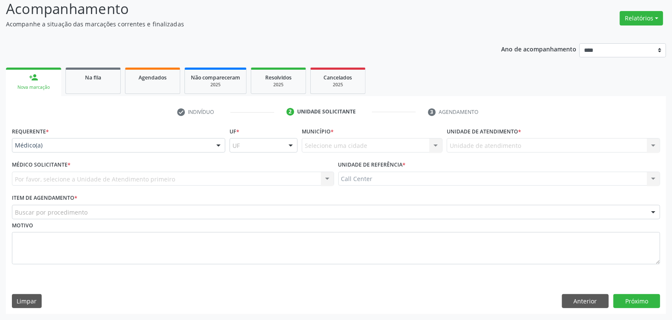
drag, startPoint x: 77, startPoint y: 143, endPoint x: 67, endPoint y: 177, distance: 35.4
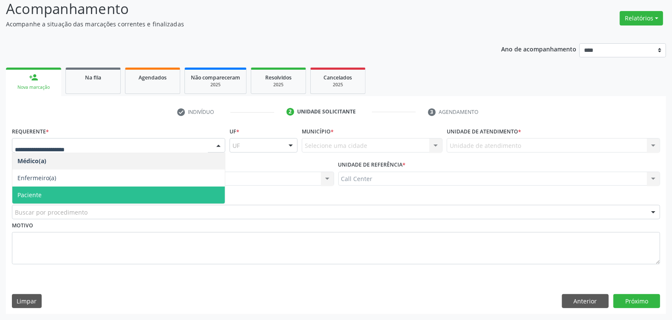
click at [58, 192] on span "Paciente" at bounding box center [118, 195] width 213 height 17
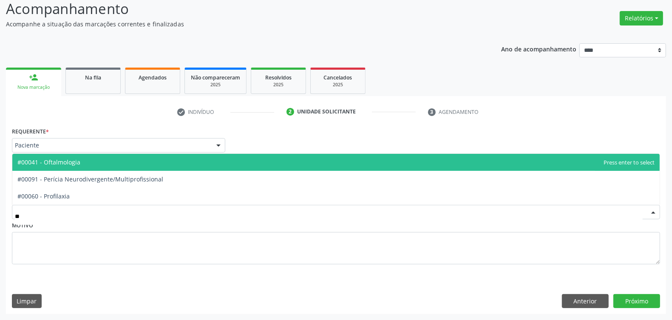
type input "***"
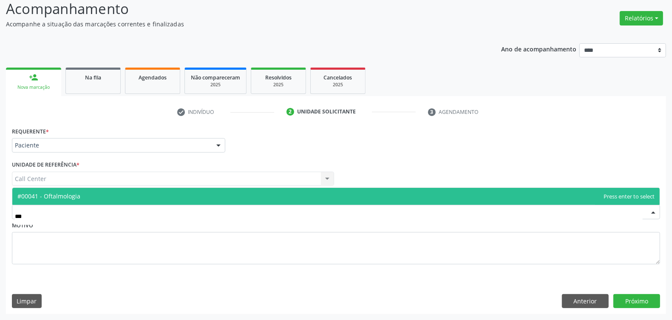
click at [73, 191] on span "#00041 - Oftalmologia" at bounding box center [335, 196] width 647 height 17
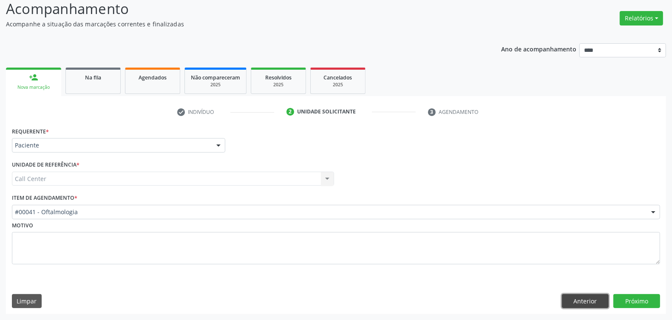
click at [576, 303] on button "Anterior" at bounding box center [585, 301] width 47 height 14
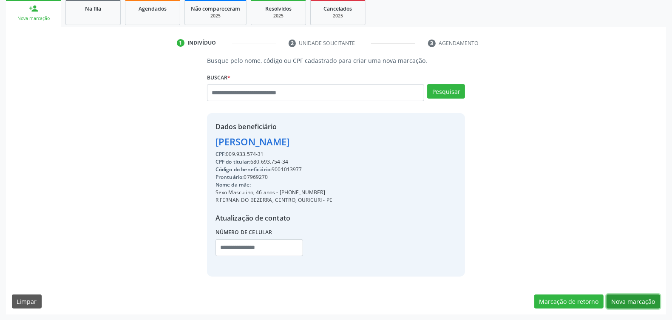
click at [636, 298] on button "Nova marcação" at bounding box center [634, 302] width 54 height 14
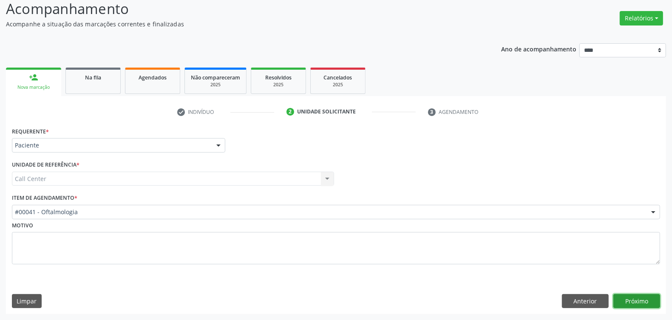
drag, startPoint x: 632, startPoint y: 301, endPoint x: 624, endPoint y: 300, distance: 8.5
click at [624, 300] on button "Próximo" at bounding box center [636, 301] width 47 height 14
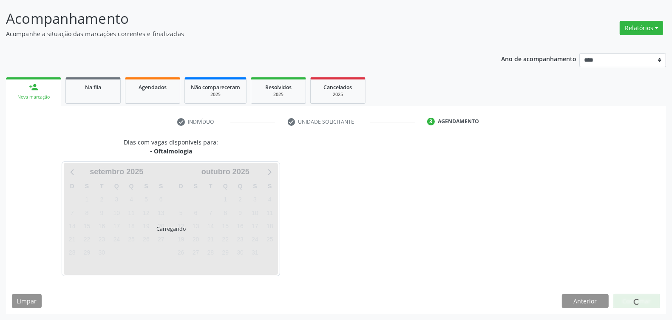
scroll to position [50, 0]
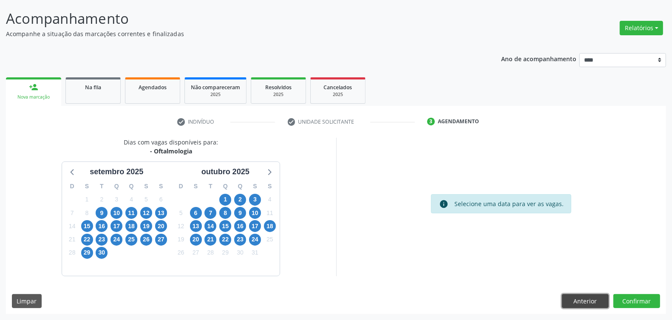
click at [583, 294] on button "Anterior" at bounding box center [585, 301] width 47 height 14
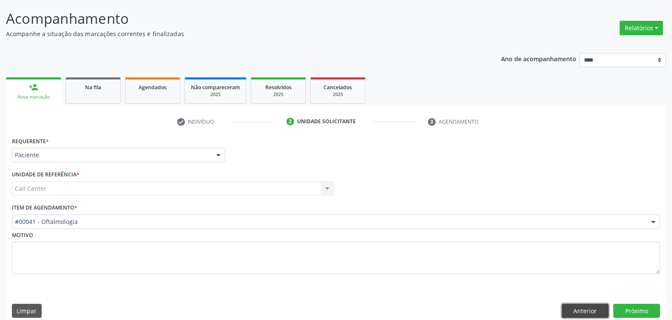
click at [579, 304] on button "Anterior" at bounding box center [585, 311] width 47 height 14
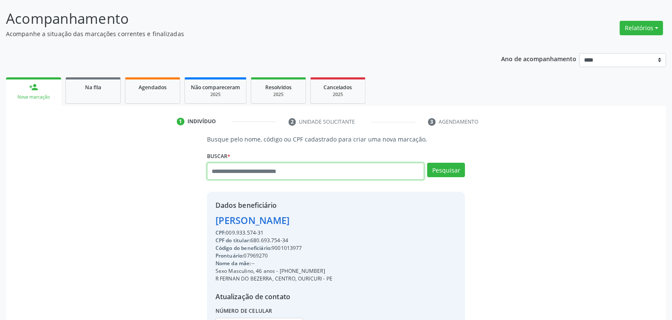
click at [287, 172] on input "text" at bounding box center [315, 171] width 217 height 17
type input "******"
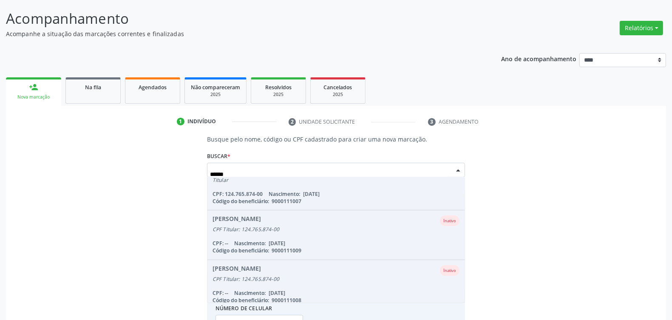
scroll to position [265, 0]
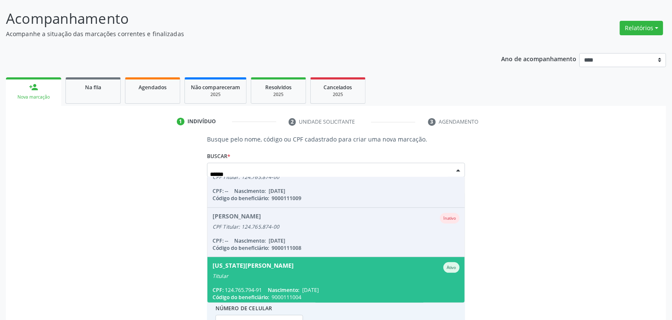
click at [281, 273] on div "Titular" at bounding box center [336, 276] width 247 height 7
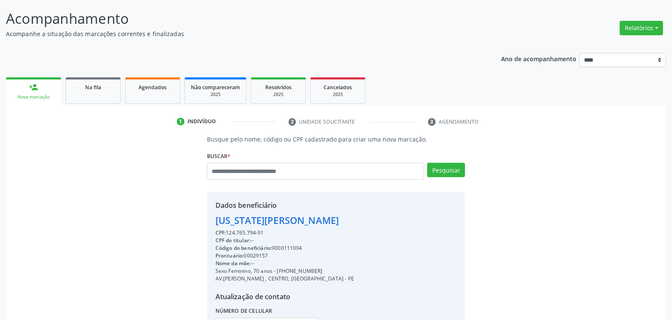
scroll to position [128, 0]
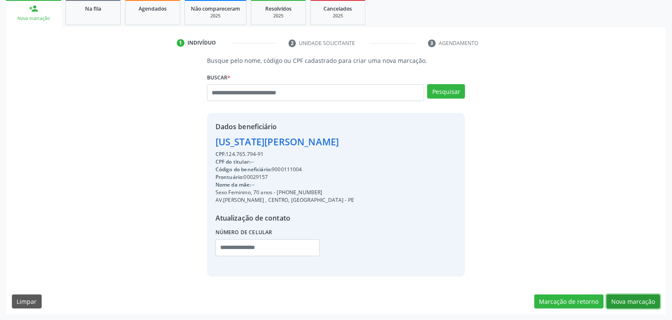
drag, startPoint x: 627, startPoint y: 300, endPoint x: 519, endPoint y: 288, distance: 109.0
click at [626, 300] on button "Nova marcação" at bounding box center [634, 302] width 54 height 14
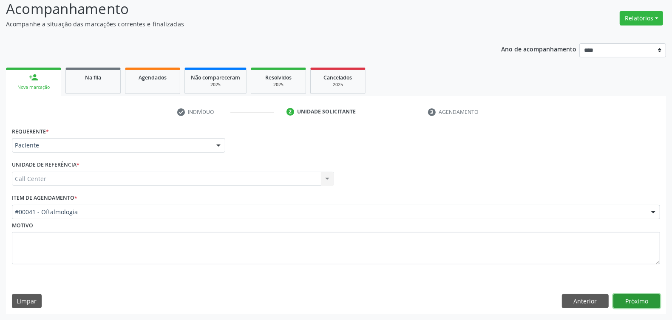
click at [638, 297] on button "Próximo" at bounding box center [636, 301] width 47 height 14
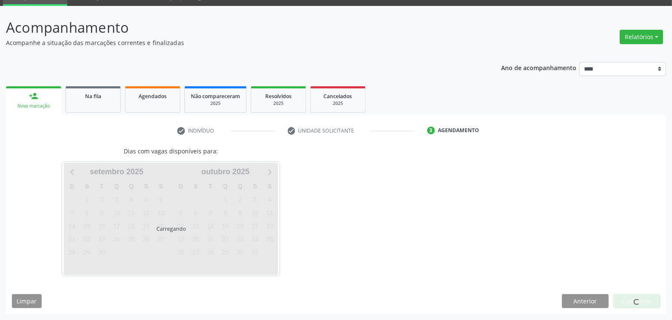
scroll to position [41, 0]
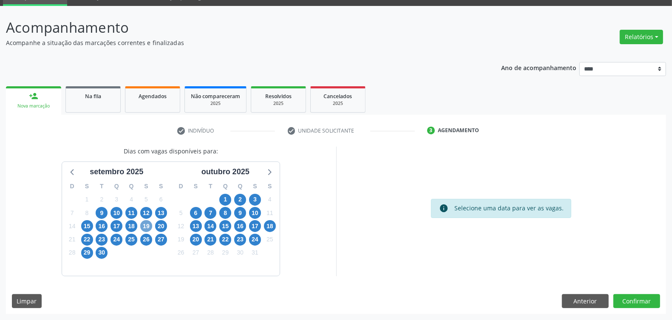
click at [148, 227] on span "19" at bounding box center [146, 226] width 12 height 12
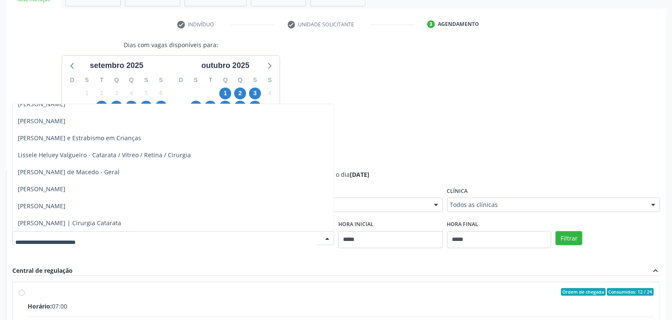
scroll to position [266, 0]
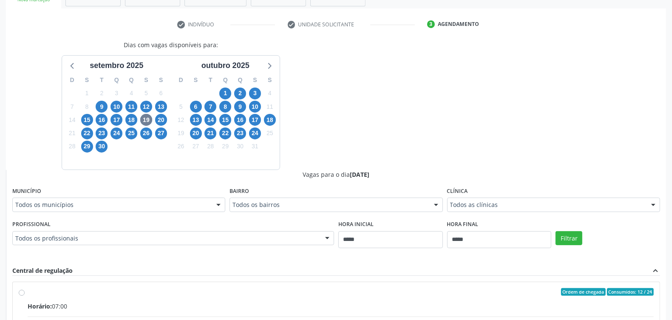
click at [362, 149] on div "[PERSON_NAME] com vagas disponíveis para: [DATE] D S T Q Q S S 31 1 2 3 4 5 6 7…" at bounding box center [336, 243] width 660 height 406
click at [129, 134] on span "25" at bounding box center [131, 134] width 12 height 12
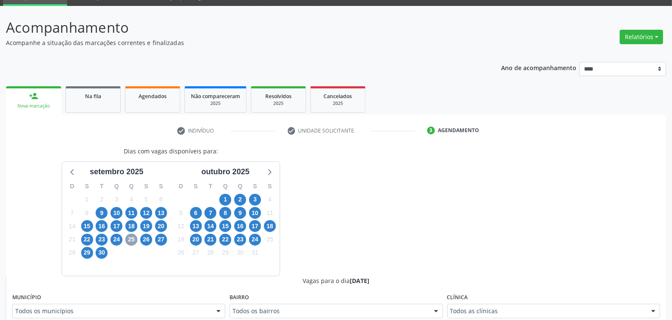
scroll to position [147, 0]
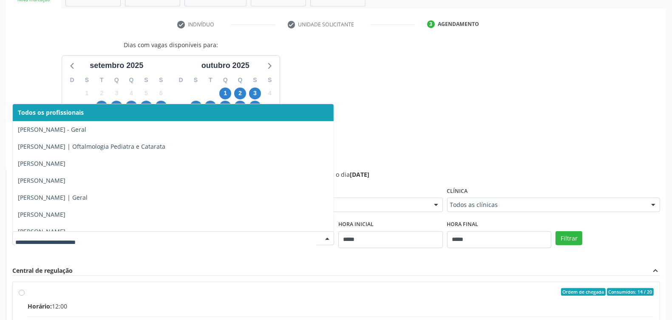
drag, startPoint x: 141, startPoint y: 237, endPoint x: 139, endPoint y: 221, distance: 16.2
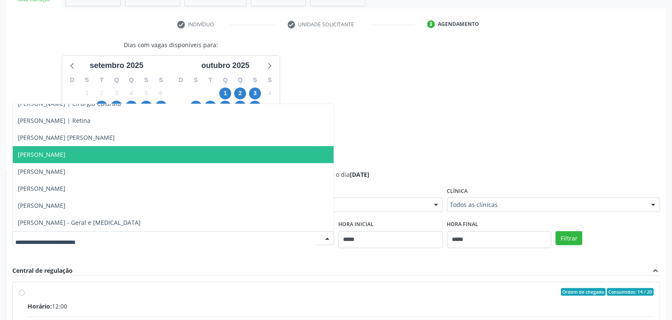
scroll to position [398, 0]
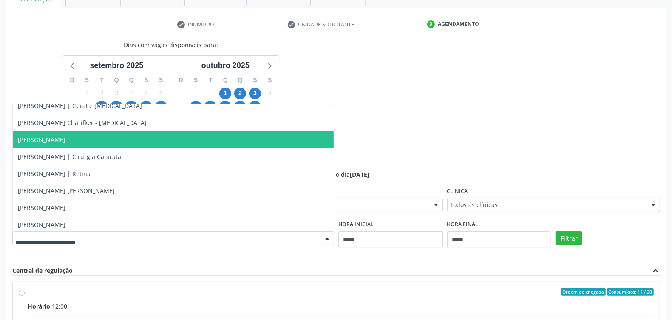
click at [421, 132] on div "Dias com vagas disponíveis para: [DATE] D S T Q Q S S 31 1 2 3 4 5 6 7 8 9 10 1…" at bounding box center [336, 243] width 660 height 406
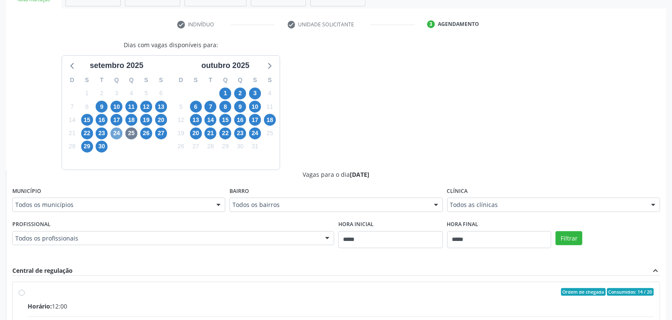
click at [119, 130] on span "24" at bounding box center [117, 134] width 12 height 12
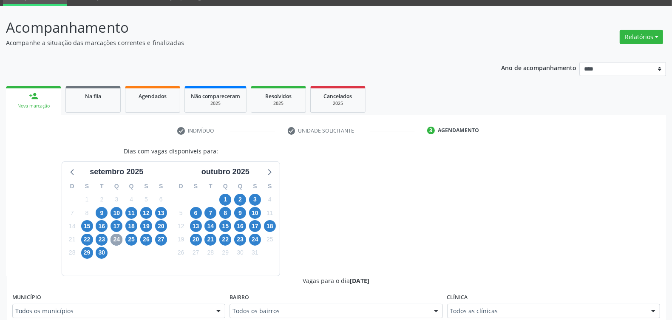
scroll to position [147, 0]
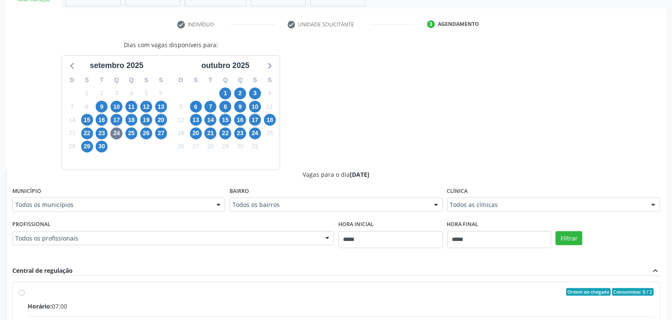
click at [256, 233] on div "Todos os profissionais" at bounding box center [173, 238] width 322 height 14
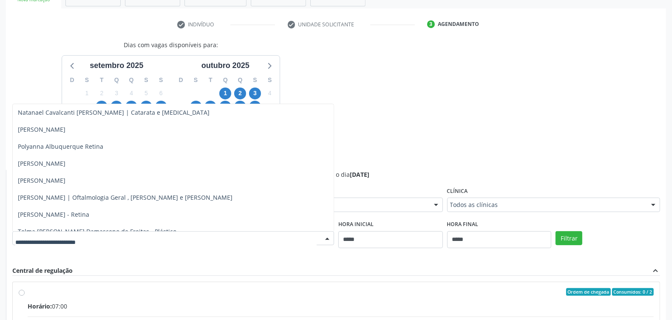
scroll to position [451, 0]
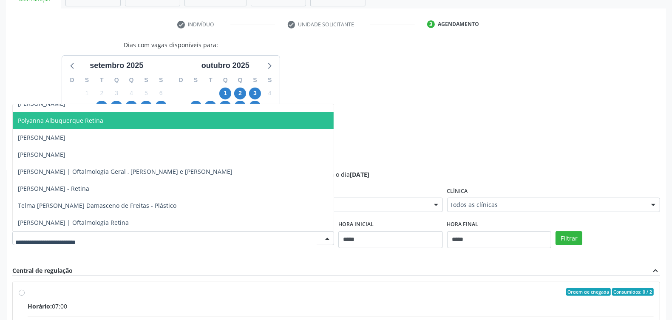
click at [113, 118] on span "Polyanna Albuquerque Retina" at bounding box center [173, 120] width 321 height 17
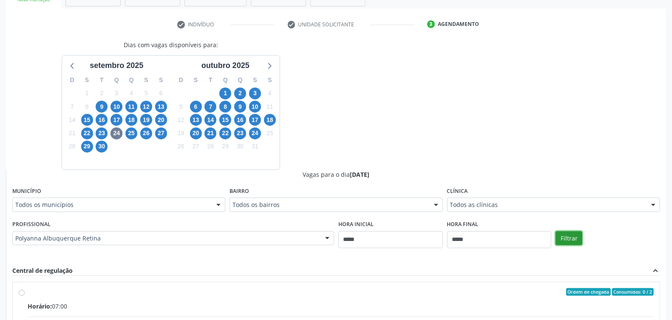
click at [566, 235] on button "Filtrar" at bounding box center [569, 238] width 27 height 14
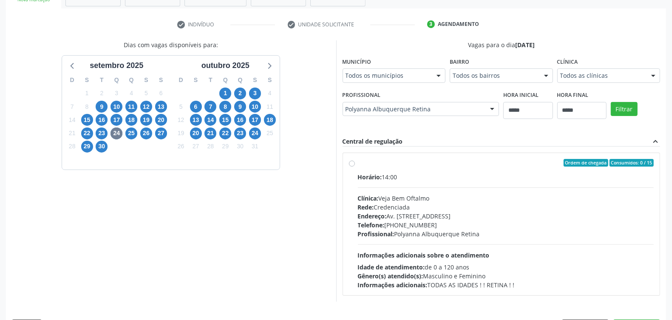
click at [414, 216] on div "Endereço: Av. Montevideu, Nº172 -, nº 7, Recife - PE" at bounding box center [506, 216] width 296 height 9
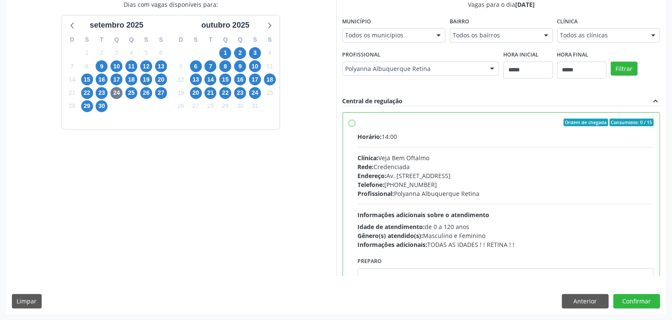
scroll to position [43, 0]
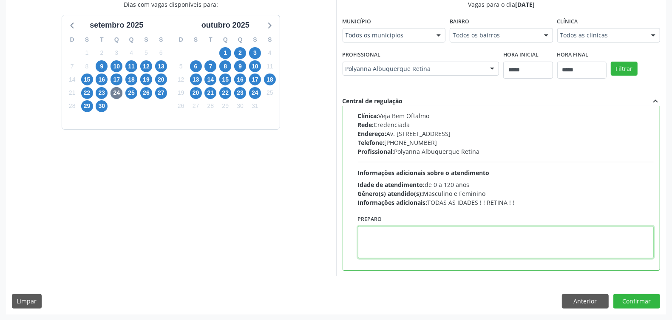
paste textarea "**********"
type textarea "**********"
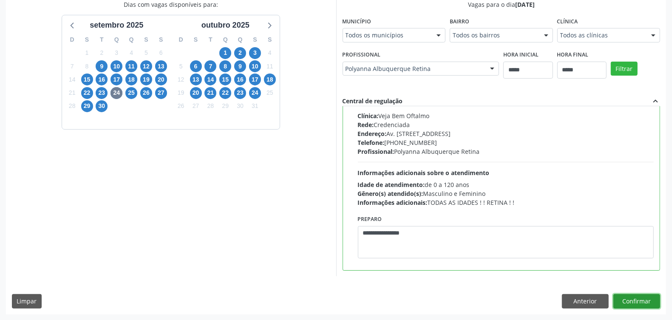
click at [638, 298] on button "Confirmar" at bounding box center [636, 301] width 47 height 14
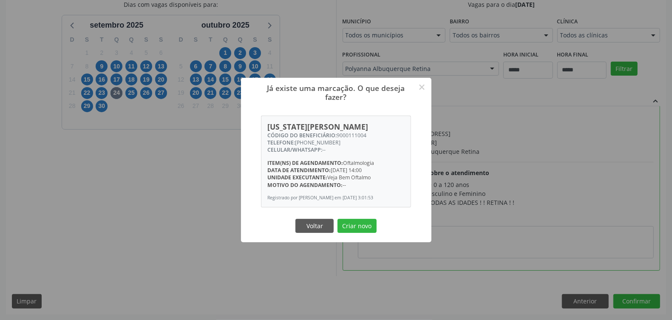
click at [356, 221] on div "Voltar Criar novo" at bounding box center [336, 226] width 85 height 18
click at [358, 227] on button "Criar novo" at bounding box center [357, 226] width 39 height 14
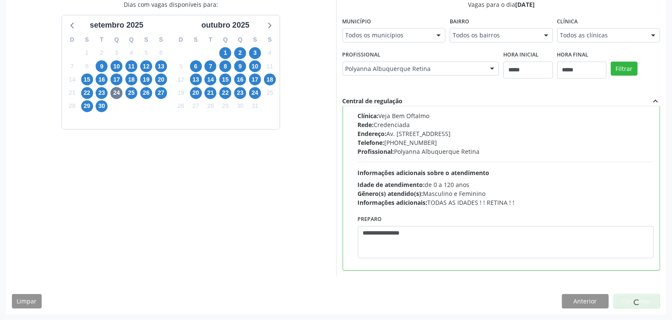
scroll to position [0, 0]
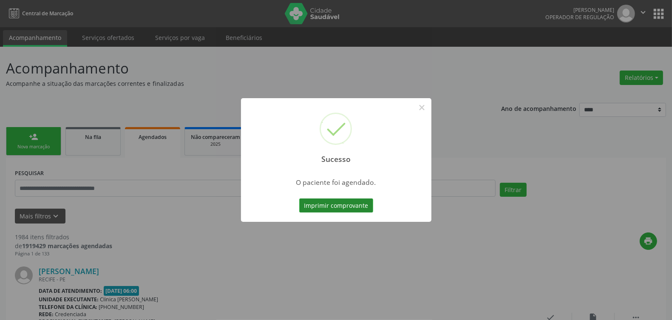
click at [351, 206] on button "Imprimir comprovante" at bounding box center [336, 206] width 74 height 14
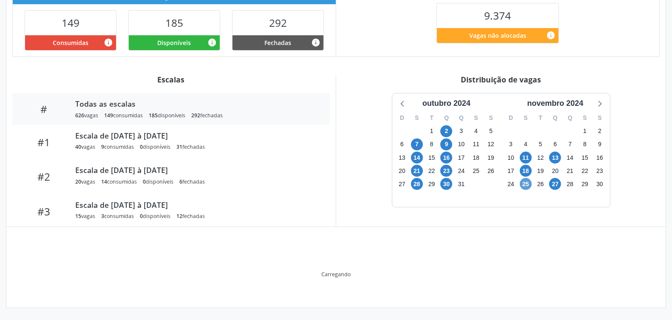
scroll to position [175, 0]
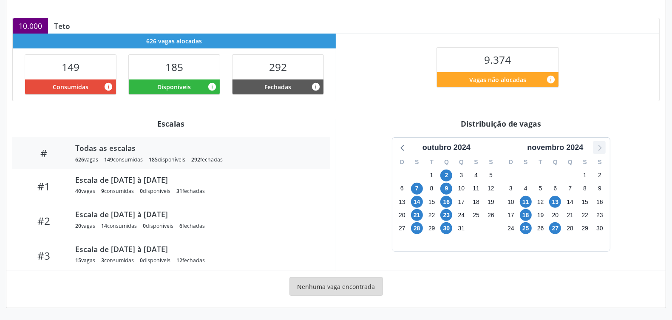
click at [600, 143] on icon at bounding box center [599, 147] width 11 height 11
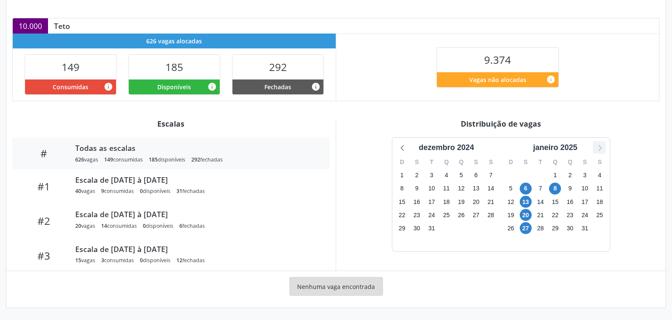
click at [600, 143] on icon at bounding box center [599, 147] width 11 height 11
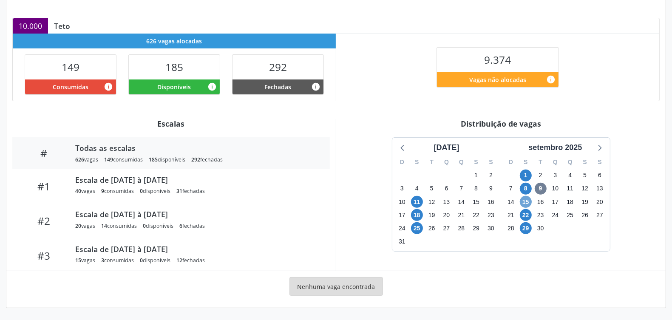
click at [527, 200] on span "15" at bounding box center [526, 202] width 12 height 12
click at [600, 146] on icon at bounding box center [599, 147] width 11 height 11
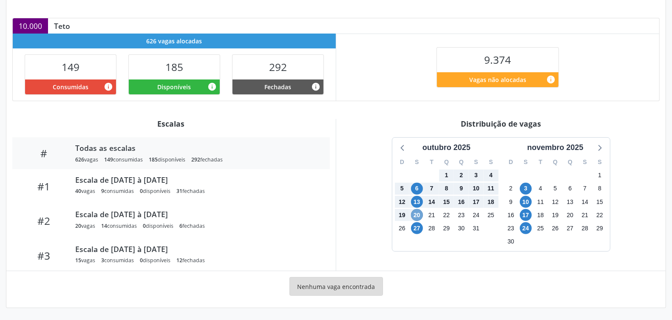
click at [420, 212] on span "20" at bounding box center [417, 215] width 12 height 12
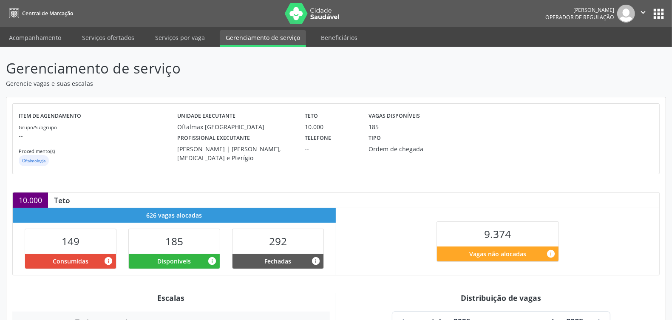
scroll to position [159, 0]
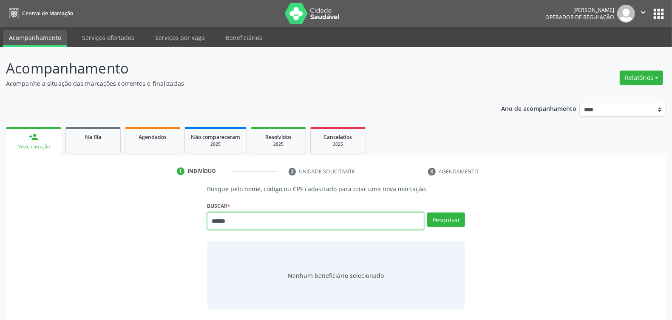
type input "******"
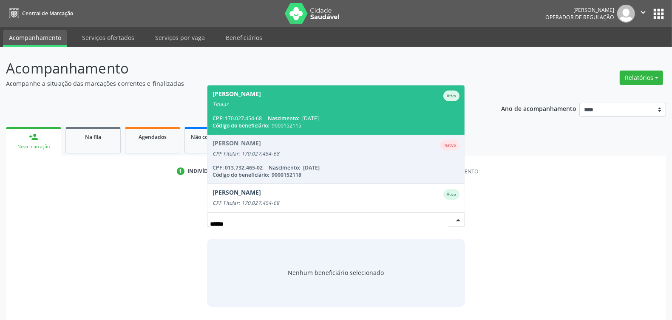
click at [347, 116] on div "CPF: 170.027.454-68 Nascimento: [DATE]" at bounding box center [336, 118] width 247 height 7
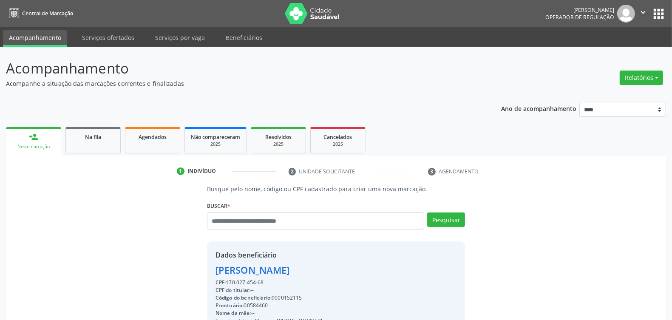
scroll to position [128, 0]
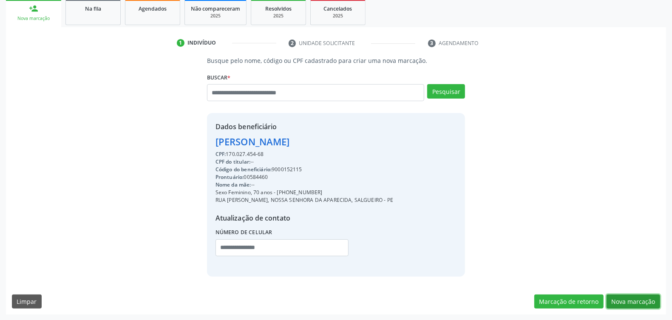
click at [621, 298] on button "Nova marcação" at bounding box center [634, 302] width 54 height 14
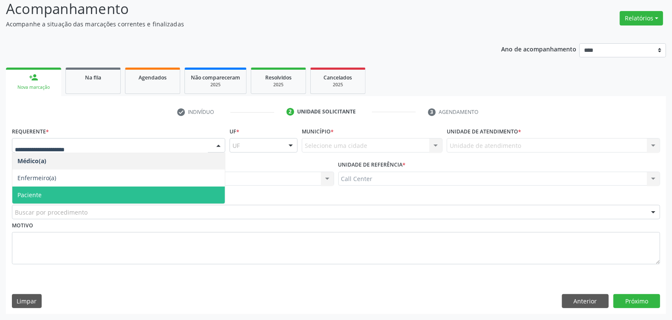
click at [69, 197] on span "Paciente" at bounding box center [118, 195] width 213 height 17
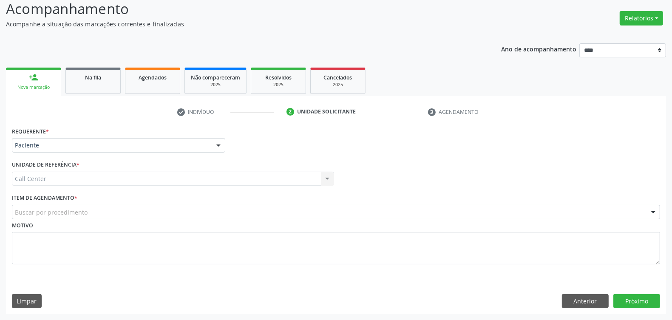
click at [73, 207] on div "Buscar por procedimento" at bounding box center [336, 212] width 648 height 14
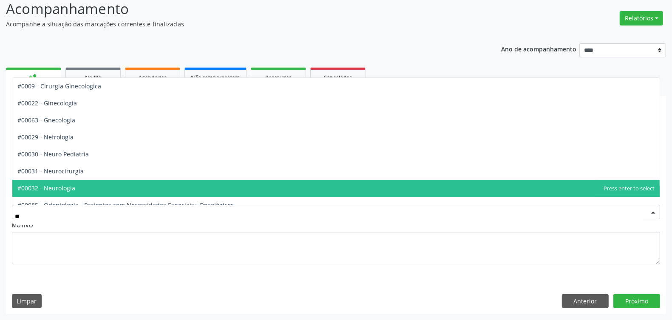
type input "***"
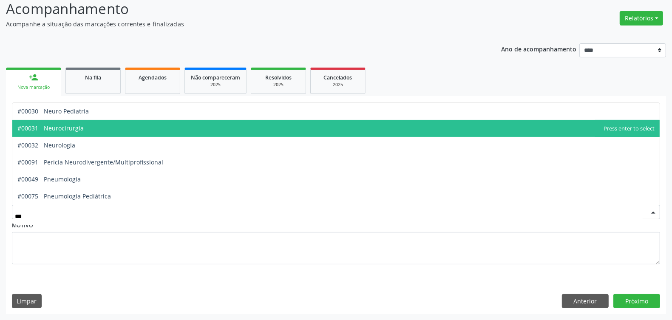
click at [91, 132] on span "#00031 - Neurocirurgia" at bounding box center [335, 128] width 647 height 17
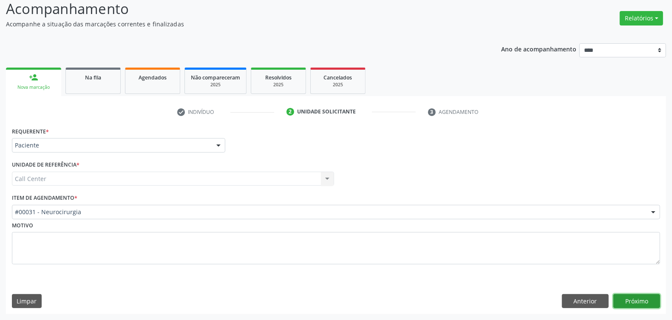
click at [628, 298] on button "Próximo" at bounding box center [636, 301] width 47 height 14
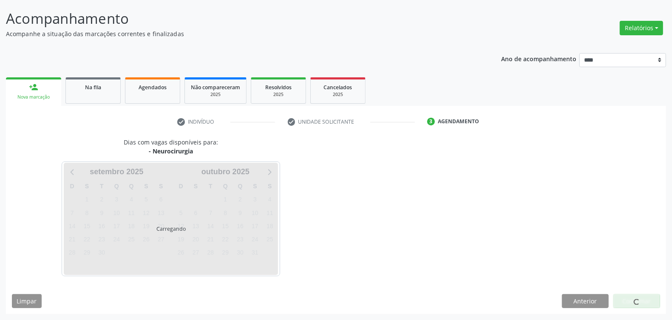
scroll to position [50, 0]
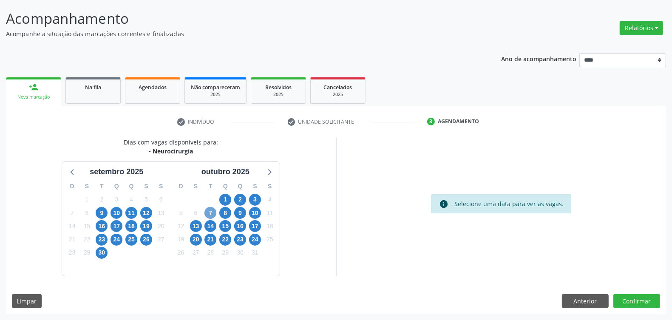
click at [207, 211] on span "7" at bounding box center [210, 213] width 12 height 12
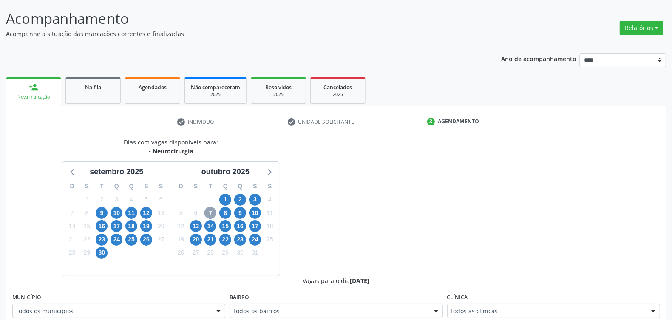
scroll to position [262, 0]
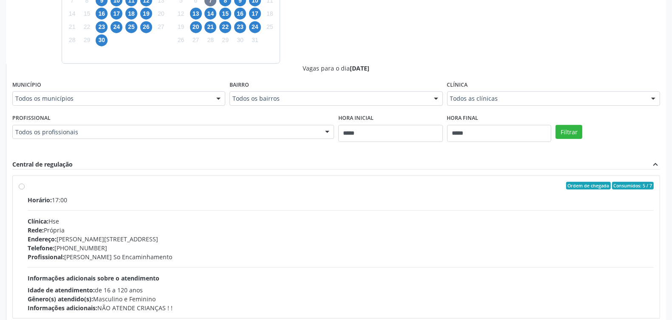
click at [142, 136] on div "Todos os profissionais" at bounding box center [173, 132] width 322 height 14
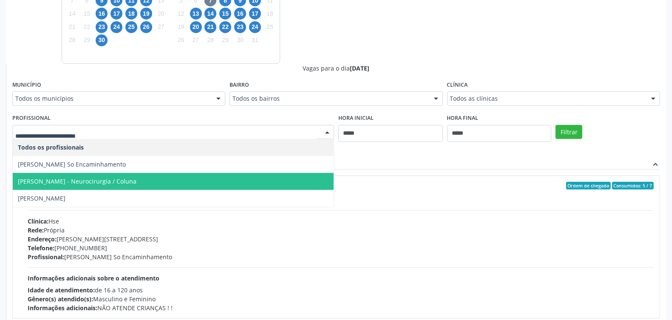
click at [149, 186] on span "[PERSON_NAME] - Neurocirurgia / Coluna" at bounding box center [173, 181] width 321 height 17
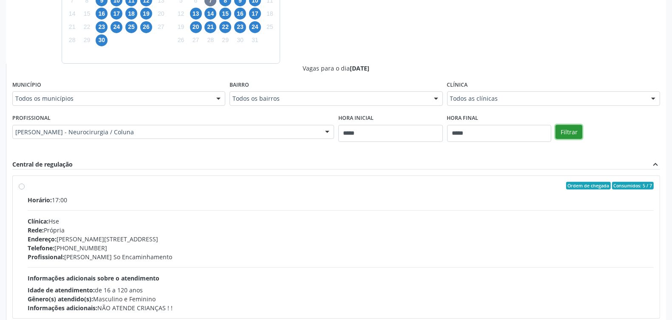
click at [576, 134] on button "Filtrar" at bounding box center [569, 132] width 27 height 14
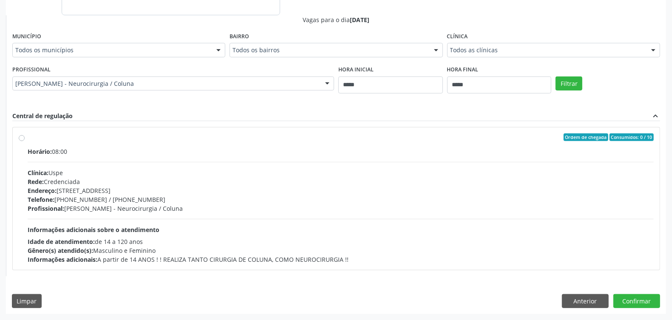
click at [220, 202] on div "Telefone: [PHONE_NUMBER] / [PHONE_NUMBER]" at bounding box center [341, 199] width 626 height 9
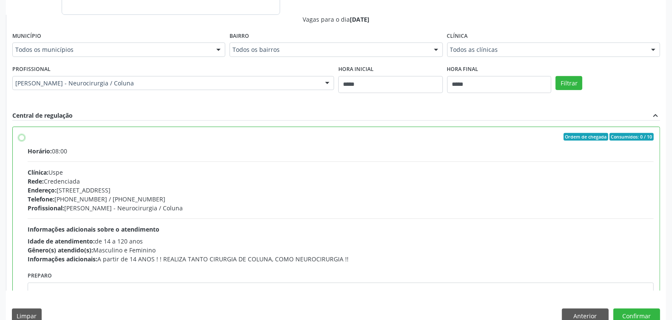
scroll to position [43, 0]
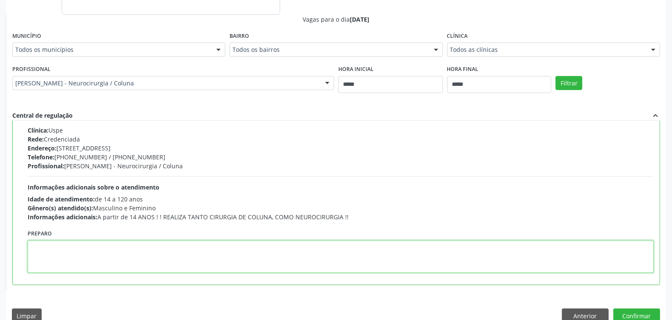
paste textarea "**********"
type textarea "**********"
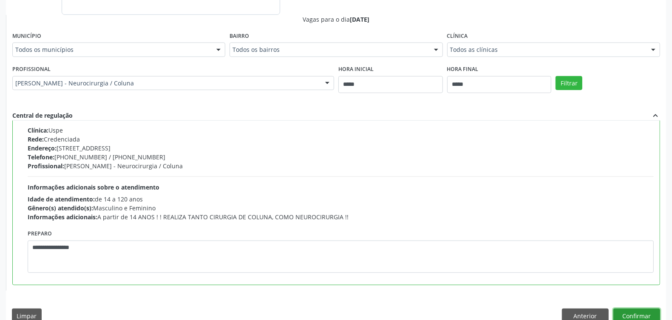
click at [632, 311] on button "Confirmar" at bounding box center [636, 316] width 47 height 14
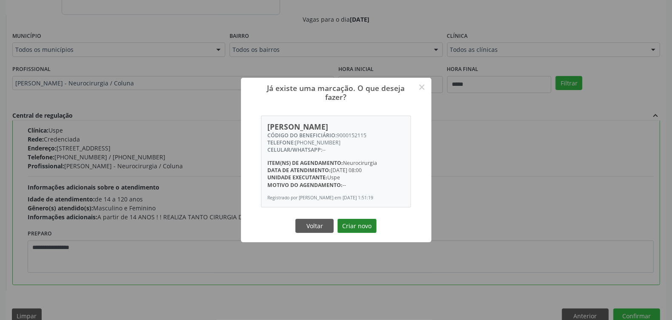
click at [355, 224] on button "Criar novo" at bounding box center [357, 226] width 39 height 14
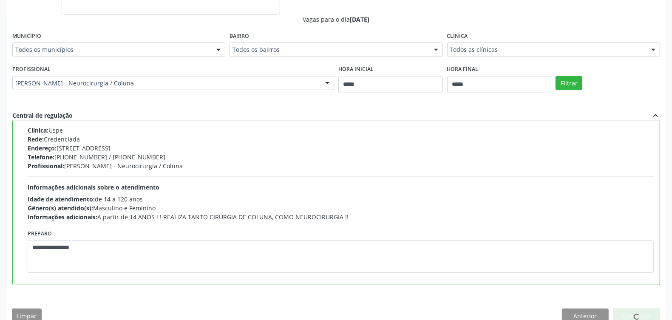
scroll to position [0, 0]
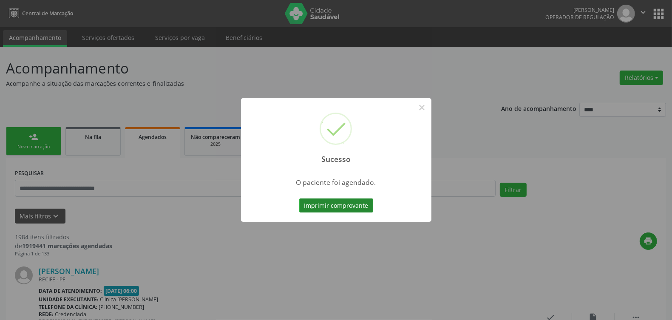
click at [336, 204] on button "Imprimir comprovante" at bounding box center [336, 206] width 74 height 14
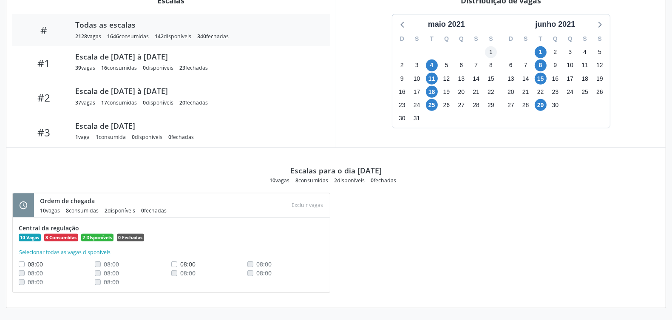
scroll to position [139, 0]
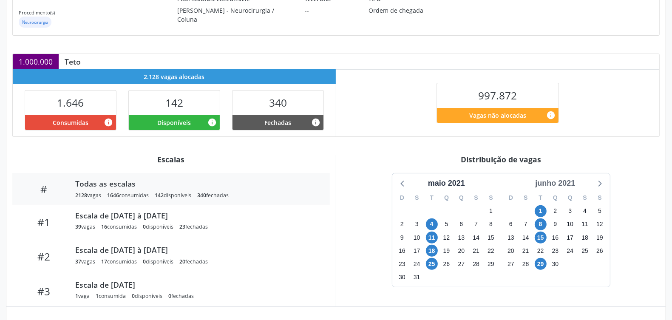
click at [562, 186] on div "junho 2021" at bounding box center [555, 183] width 47 height 11
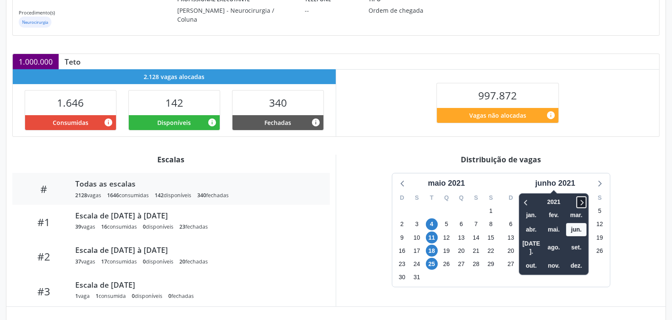
click at [585, 201] on icon at bounding box center [581, 202] width 9 height 10
click at [579, 243] on span "set." at bounding box center [576, 247] width 20 height 13
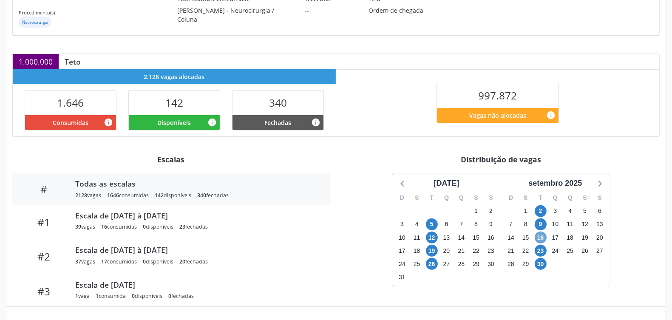
click at [538, 237] on span "16" at bounding box center [541, 238] width 12 height 12
click at [538, 233] on span "16" at bounding box center [541, 238] width 12 height 12
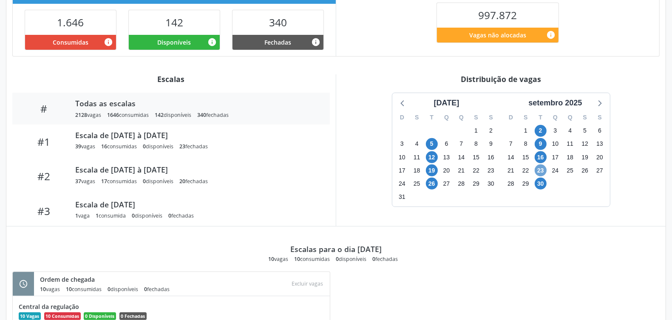
click at [543, 168] on span "23" at bounding box center [541, 171] width 12 height 12
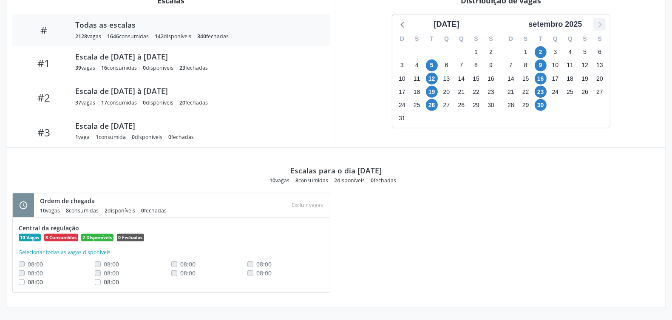
click at [602, 24] on icon at bounding box center [599, 24] width 11 height 11
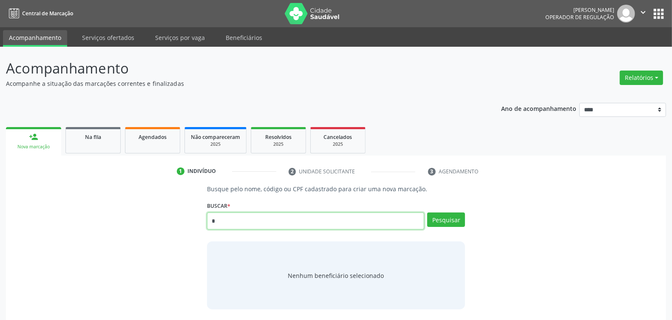
type input "**"
drag, startPoint x: 194, startPoint y: 224, endPoint x: 126, endPoint y: 226, distance: 67.6
click at [126, 226] on div "Busque pelo nome, código ou CPF cadastrado para criar uma nova marcação. [GEOGR…" at bounding box center [336, 246] width 648 height 125
type input "******"
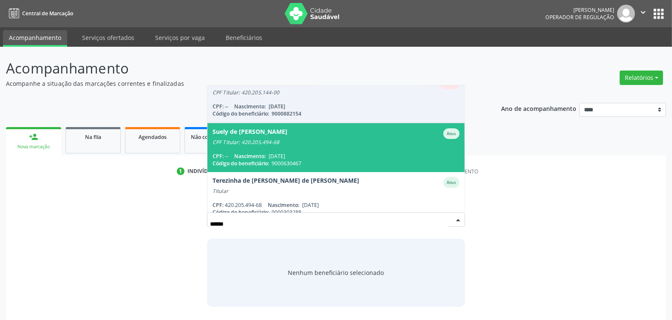
scroll to position [53, 0]
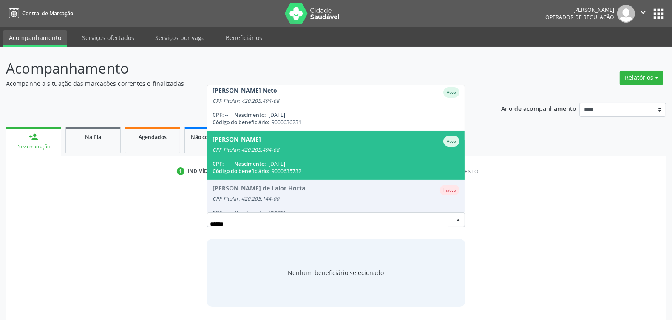
click at [306, 145] on div "[PERSON_NAME] Ativo" at bounding box center [336, 141] width 247 height 11
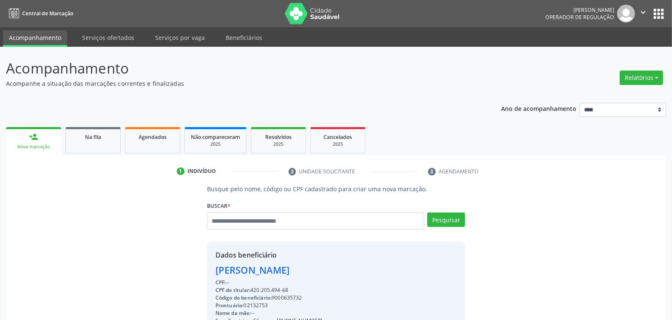
scroll to position [128, 0]
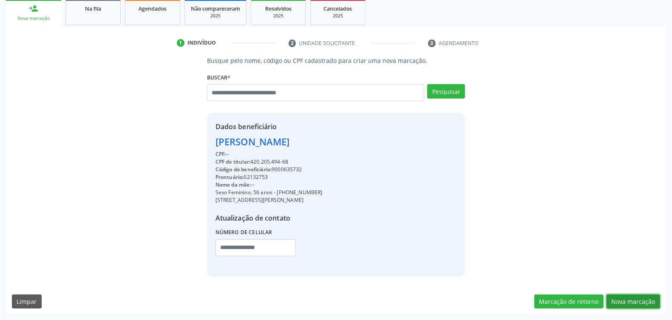
click at [633, 297] on button "Nova marcação" at bounding box center [634, 302] width 54 height 14
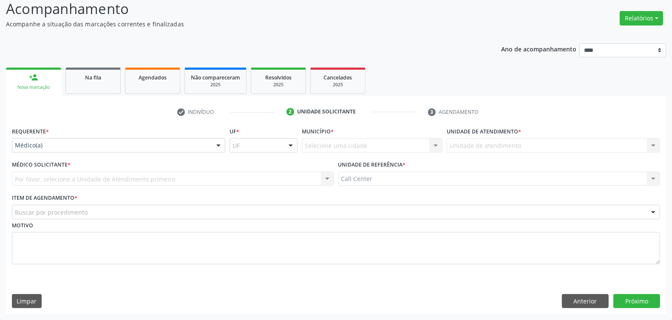
scroll to position [60, 0]
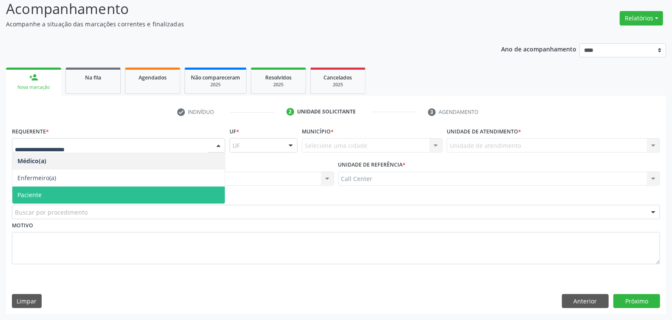
click at [58, 191] on span "Paciente" at bounding box center [118, 195] width 213 height 17
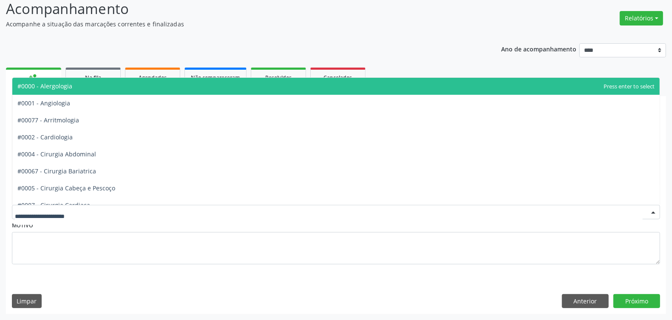
drag, startPoint x: 60, startPoint y: 209, endPoint x: 61, endPoint y: 201, distance: 7.7
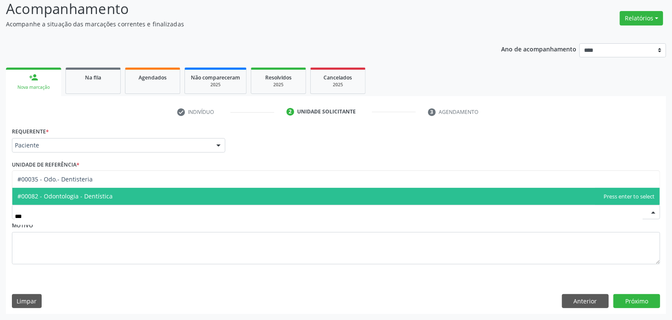
type input "****"
click at [69, 199] on span "#00082 - Odontologia - Dentística" at bounding box center [64, 196] width 95 height 8
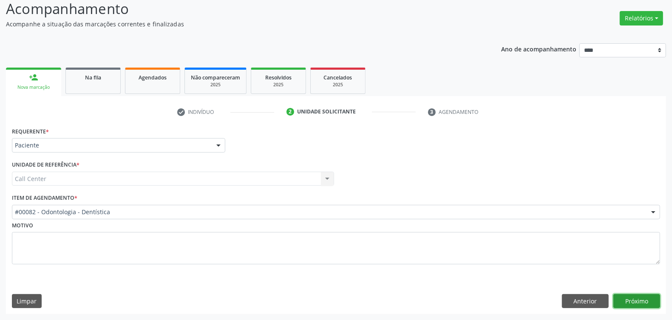
click at [633, 300] on button "Próximo" at bounding box center [636, 301] width 47 height 14
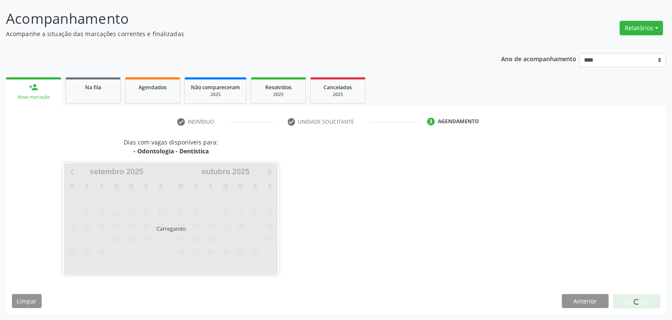
scroll to position [50, 0]
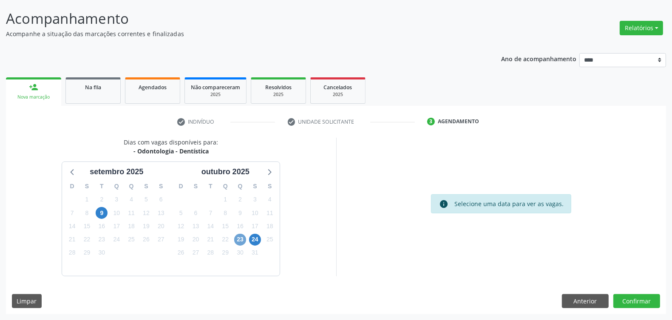
click at [241, 237] on span "23" at bounding box center [240, 240] width 12 height 12
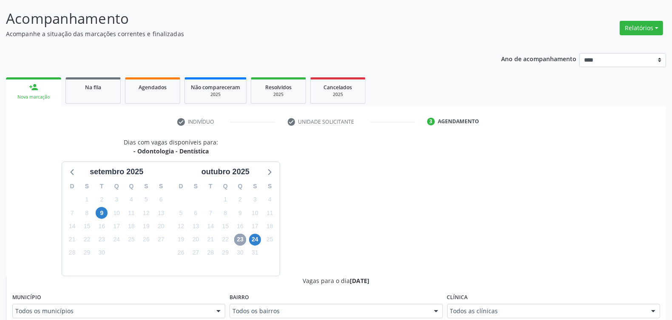
scroll to position [262, 0]
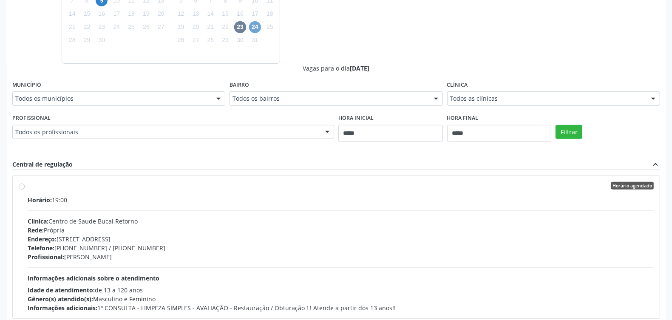
click at [254, 27] on span "24" at bounding box center [255, 27] width 12 height 12
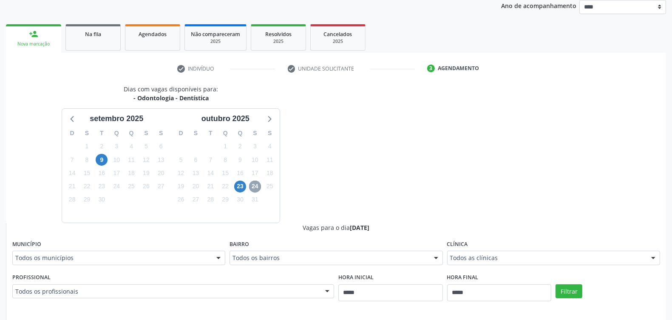
click at [253, 185] on span "24" at bounding box center [255, 187] width 12 height 12
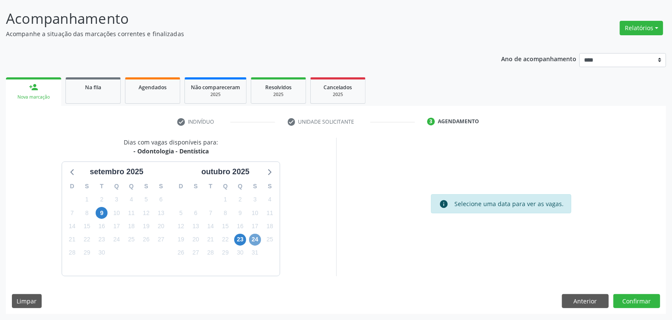
scroll to position [50, 0]
click at [258, 241] on span "24" at bounding box center [255, 240] width 12 height 12
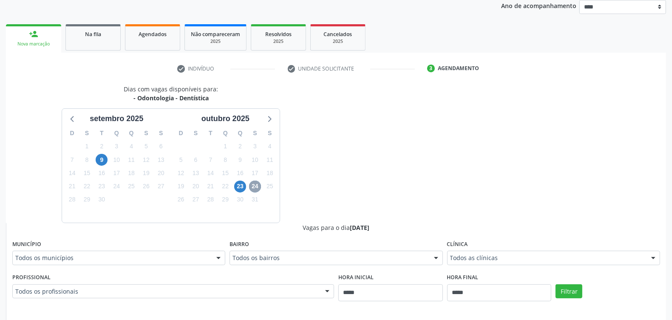
scroll to position [315, 0]
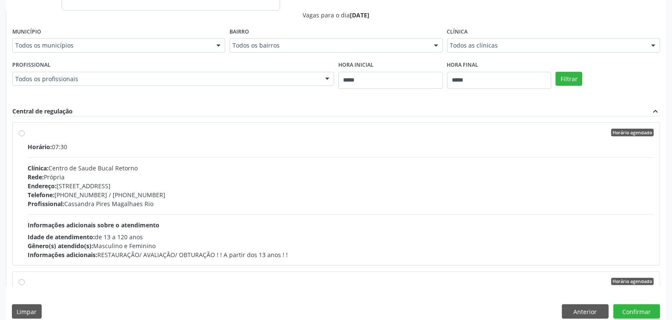
click at [179, 195] on div "Telefone: (81) 31834906 / (81) 31834907" at bounding box center [341, 194] width 626 height 9
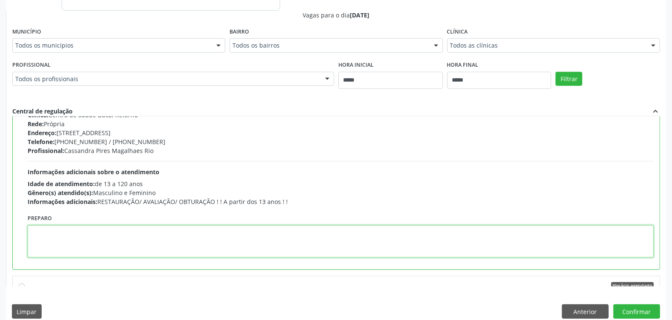
paste textarea "**********"
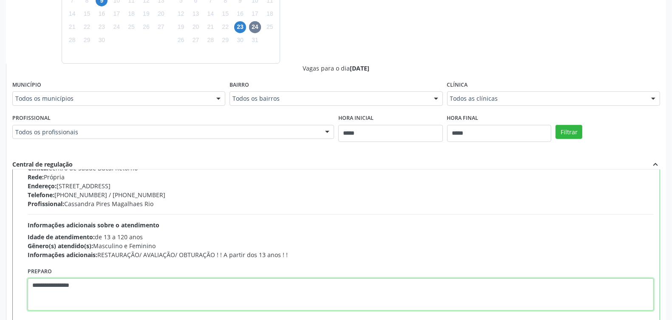
scroll to position [315, 0]
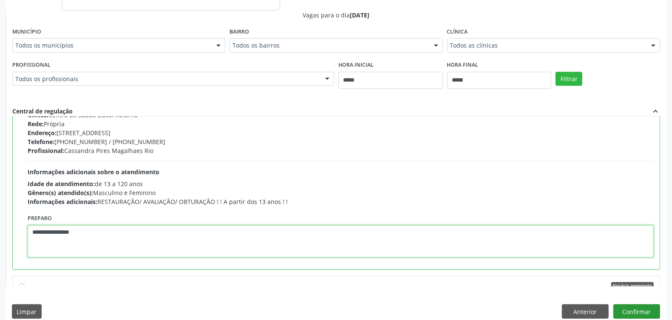
type textarea "**********"
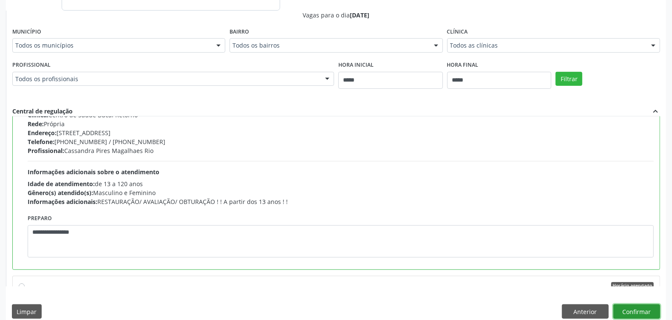
click at [629, 311] on button "Confirmar" at bounding box center [636, 311] width 47 height 14
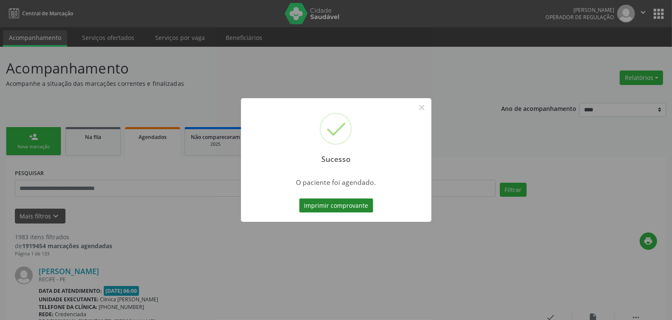
click at [341, 205] on button "Imprimir comprovante" at bounding box center [336, 206] width 74 height 14
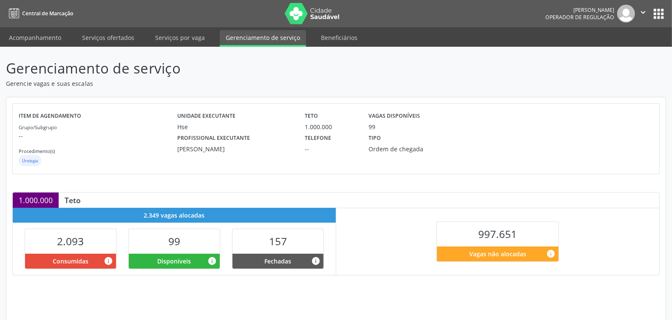
scroll to position [130, 0]
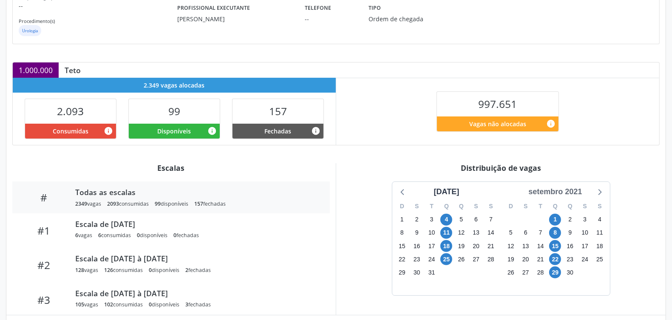
click at [568, 191] on div "setembro 2021" at bounding box center [555, 191] width 60 height 11
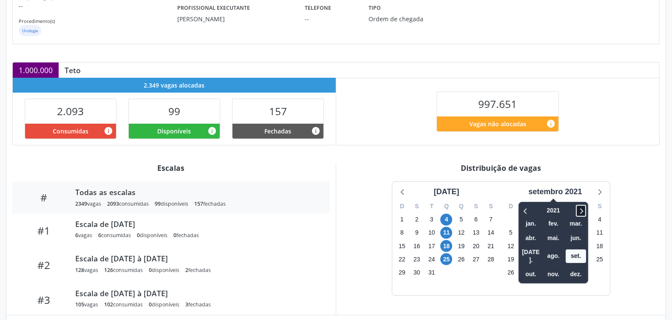
click at [579, 208] on icon at bounding box center [581, 211] width 9 height 10
click at [583, 210] on icon at bounding box center [581, 211] width 9 height 10
click at [532, 268] on span "out." at bounding box center [531, 274] width 20 height 13
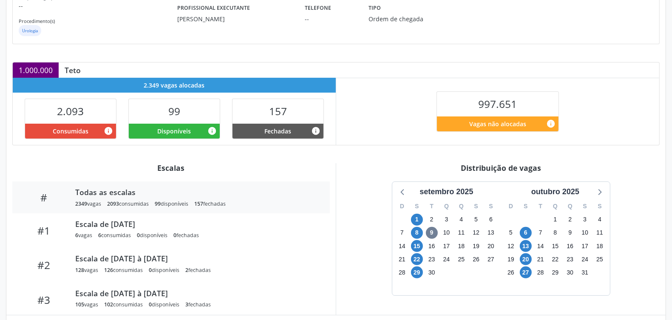
scroll to position [175, 0]
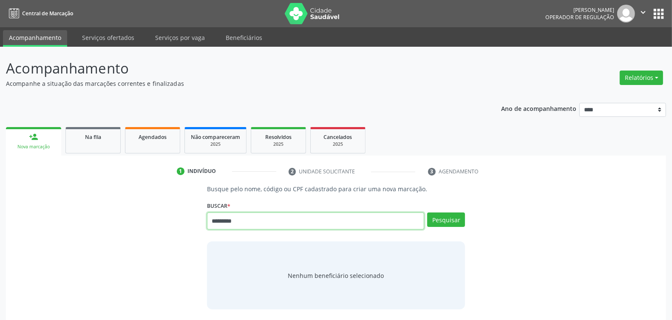
type input "*********"
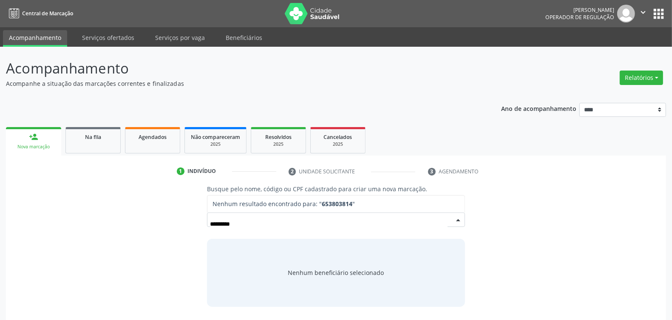
click at [213, 226] on input "*********" at bounding box center [329, 224] width 238 height 17
type input "********"
click at [207, 220] on input "********" at bounding box center [315, 221] width 217 height 17
type input "*********"
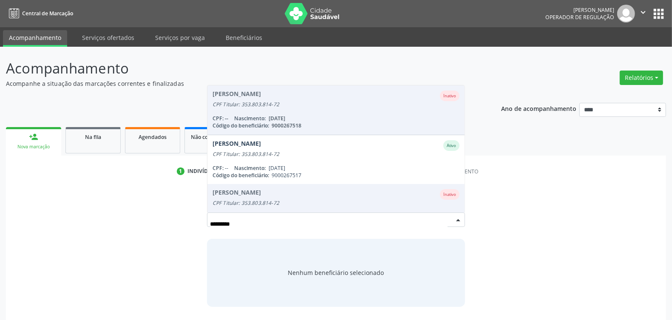
scroll to position [68, 0]
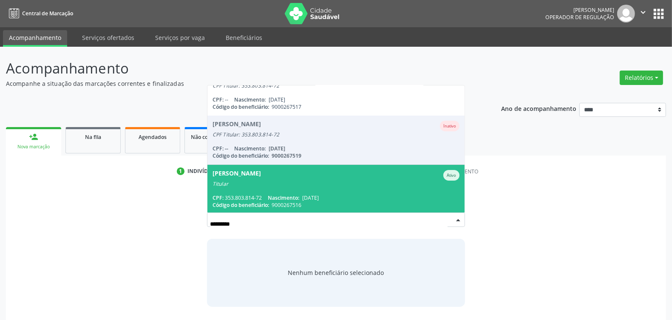
click at [309, 183] on span "[PERSON_NAME] dos [PERSON_NAME] Titular CPF: 353.803.814-72 Nascimento: [DATE] …" at bounding box center [335, 189] width 257 height 49
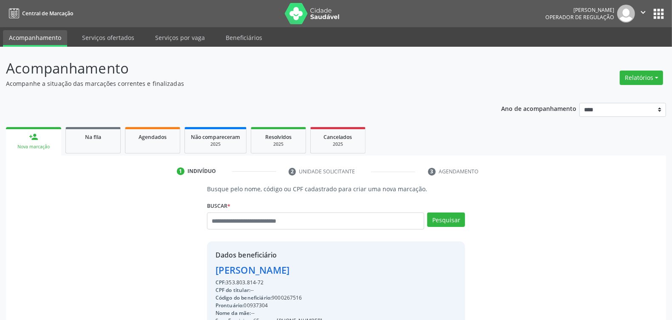
scroll to position [128, 0]
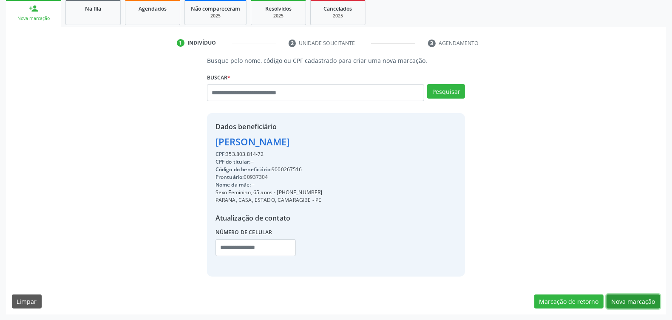
click at [623, 298] on button "Nova marcação" at bounding box center [634, 302] width 54 height 14
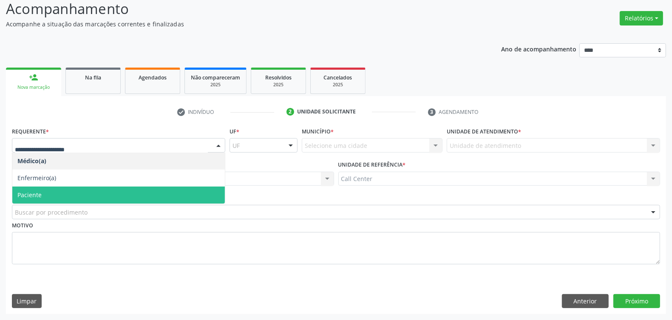
click at [55, 192] on span "Paciente" at bounding box center [118, 195] width 213 height 17
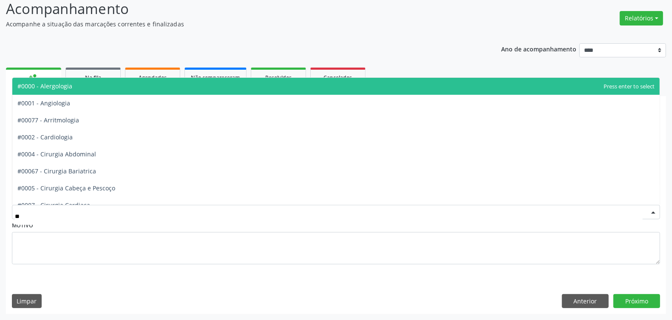
type input "***"
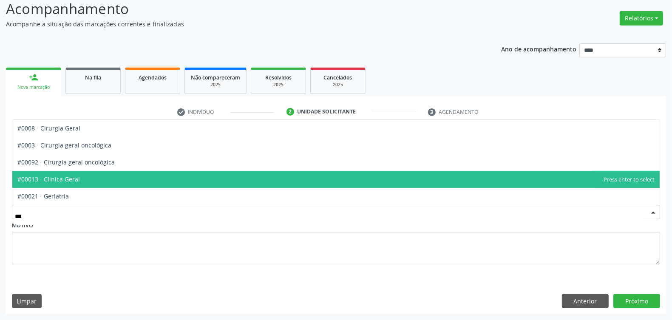
click at [71, 179] on span "#00013 - Clinica Geral" at bounding box center [48, 179] width 62 height 8
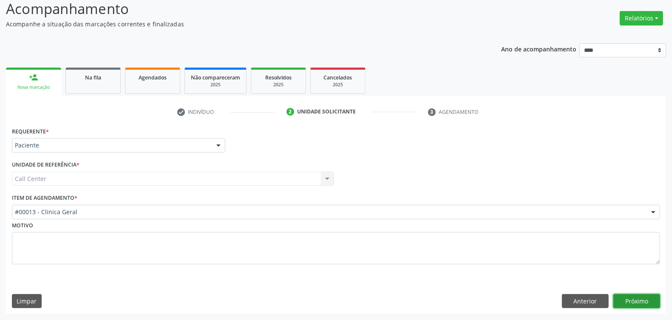
click at [640, 297] on button "Próximo" at bounding box center [636, 301] width 47 height 14
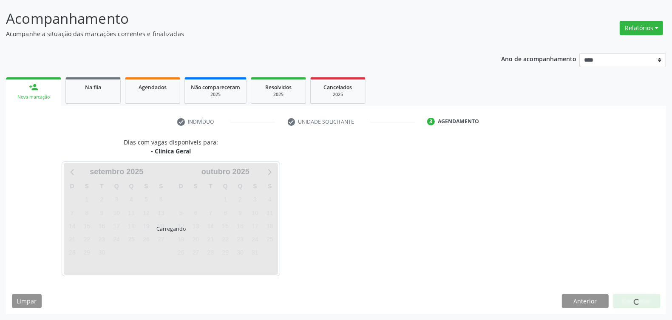
scroll to position [50, 0]
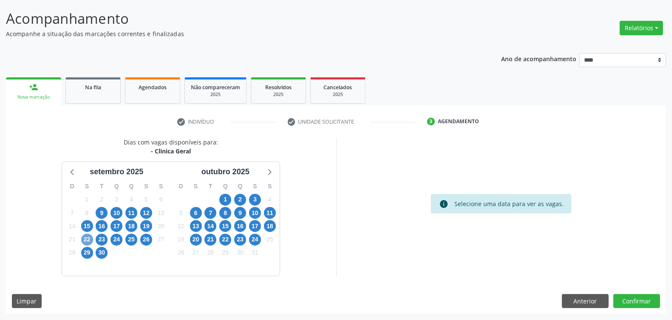
click at [87, 238] on span "22" at bounding box center [87, 240] width 12 height 12
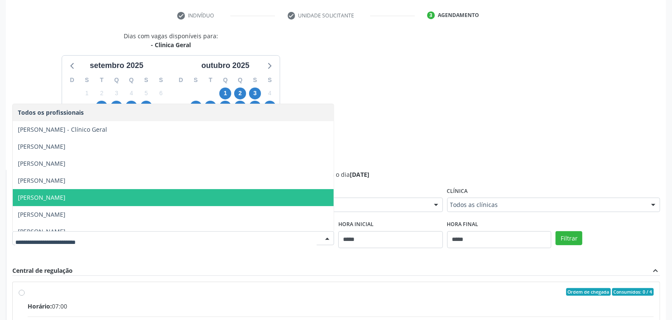
scroll to position [159, 0]
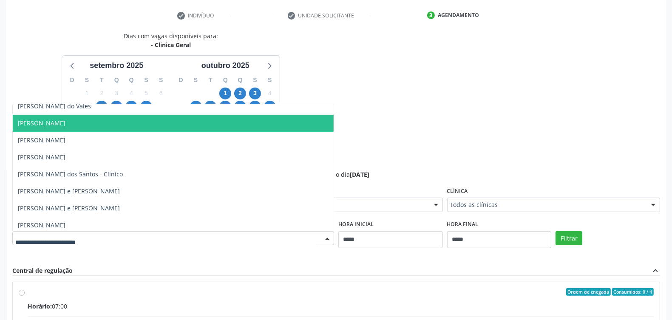
drag, startPoint x: 103, startPoint y: 122, endPoint x: 237, endPoint y: 150, distance: 137.2
click at [65, 122] on span "Manoel Souto Moraes de Araujo" at bounding box center [42, 123] width 48 height 8
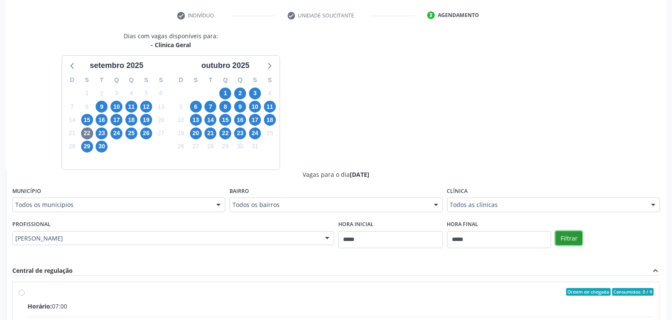
click at [565, 234] on button "Filtrar" at bounding box center [569, 238] width 27 height 14
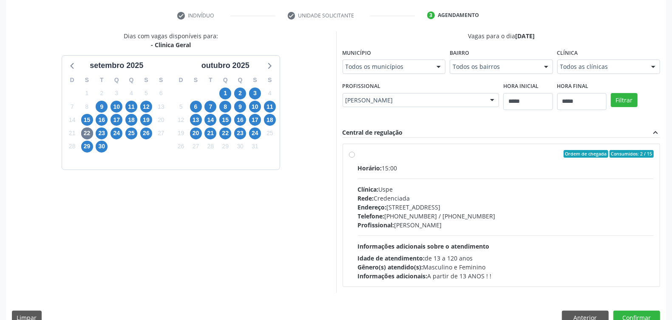
click at [388, 189] on div "Clínica: Uspe" at bounding box center [506, 189] width 296 height 9
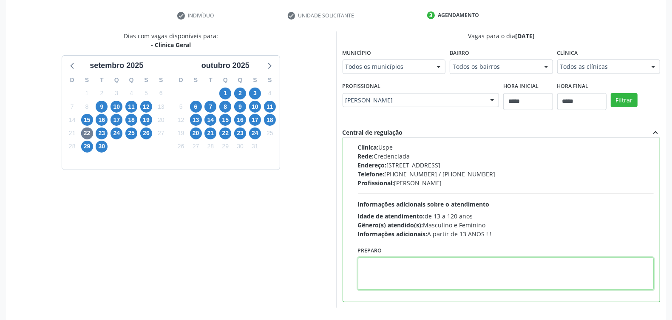
paste textarea "**********"
type textarea "**********"
click at [101, 132] on span "23" at bounding box center [102, 134] width 12 height 12
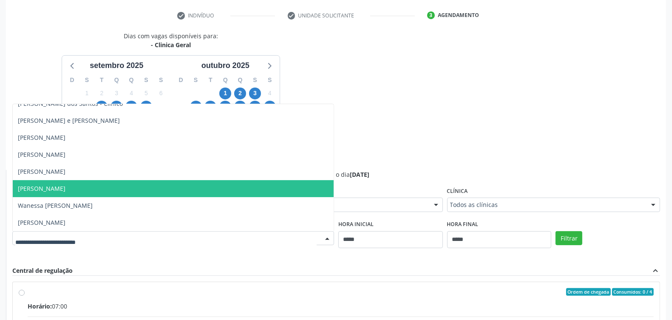
scroll to position [160, 0]
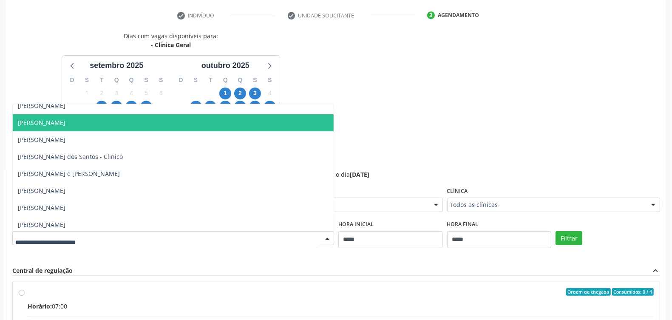
click at [65, 123] on span "Manoel Souto Moraes de Araujo" at bounding box center [42, 123] width 48 height 8
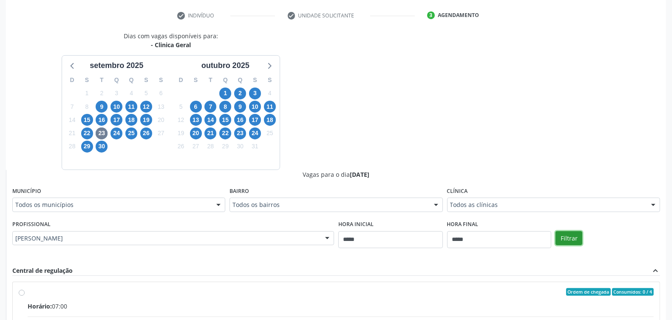
click at [570, 234] on button "Filtrar" at bounding box center [569, 238] width 27 height 14
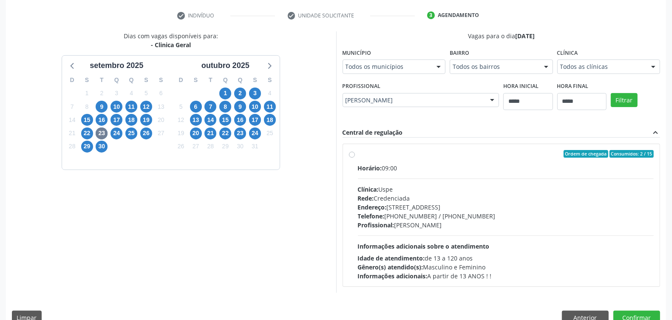
click at [437, 169] on div "Horário: 09:00" at bounding box center [506, 168] width 296 height 9
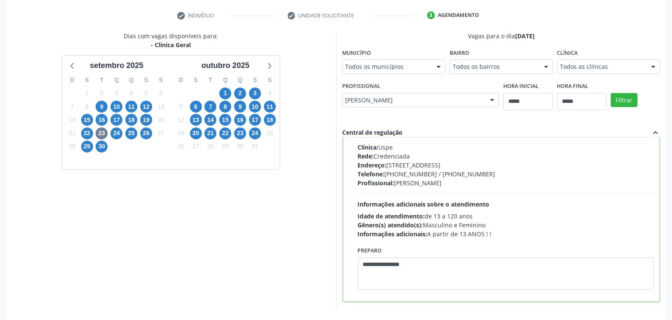
scroll to position [187, 0]
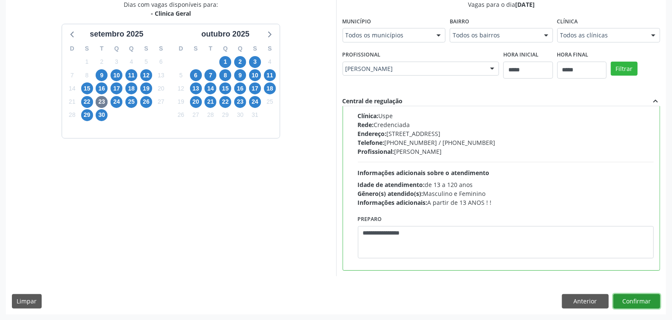
click at [655, 300] on button "Confirmar" at bounding box center [636, 301] width 47 height 14
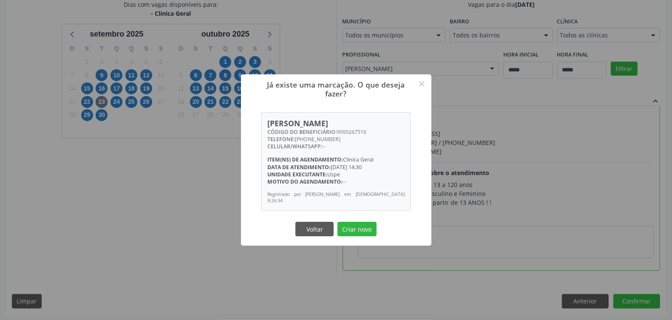
drag, startPoint x: 365, startPoint y: 231, endPoint x: 360, endPoint y: 237, distance: 8.2
click at [365, 232] on button "Criar novo" at bounding box center [357, 229] width 39 height 14
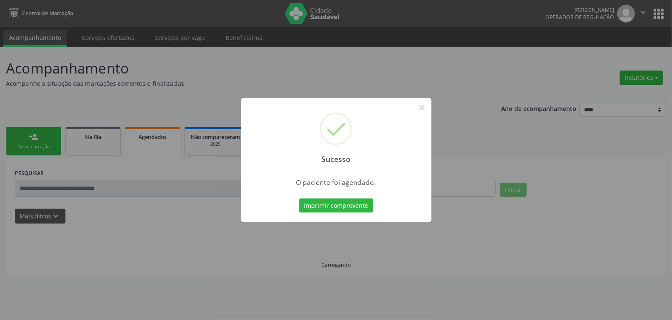
scroll to position [0, 0]
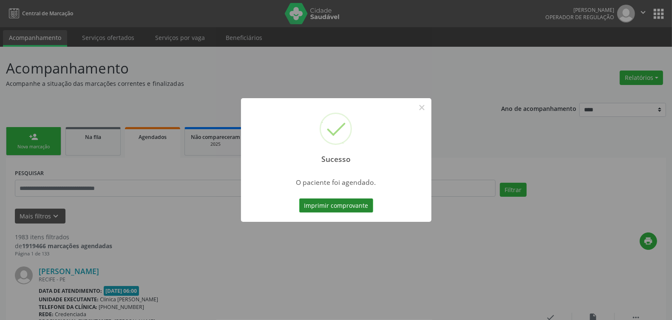
click at [353, 201] on button "Imprimir comprovante" at bounding box center [336, 206] width 74 height 14
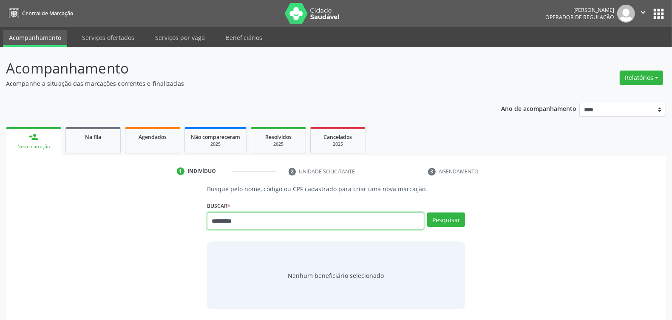
type input "*********"
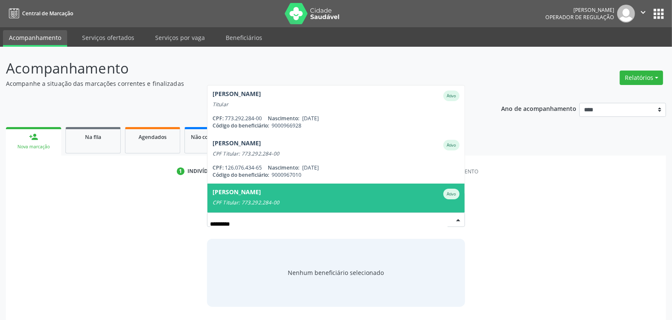
click at [283, 200] on div "CPF Titular: 773.292.284-00" at bounding box center [336, 202] width 247 height 7
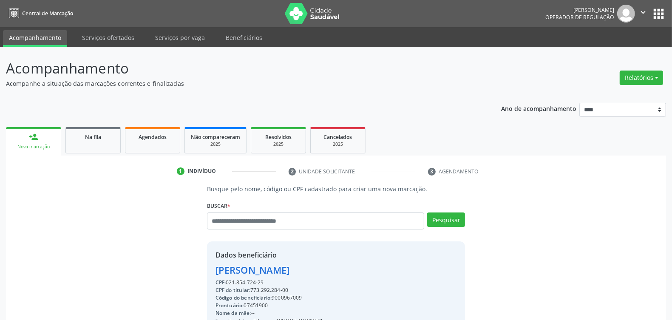
scroll to position [128, 0]
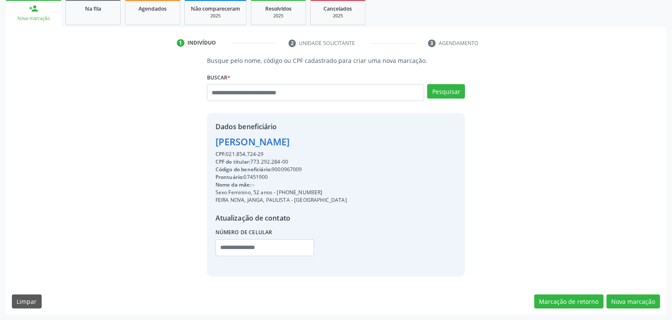
click at [284, 166] on div "Código do beneficiário: 9000967009" at bounding box center [281, 170] width 131 height 8
copy div "9000967009"
click at [630, 301] on button "Nova marcação" at bounding box center [634, 302] width 54 height 14
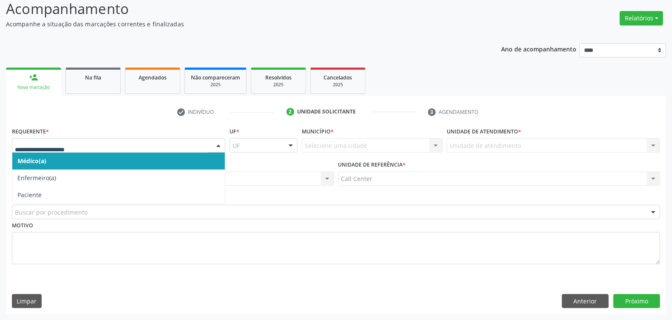
drag, startPoint x: 49, startPoint y: 146, endPoint x: 56, endPoint y: 162, distance: 17.0
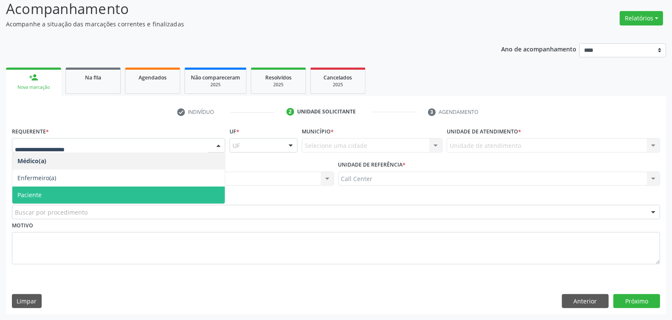
click at [56, 194] on span "Paciente" at bounding box center [118, 195] width 213 height 17
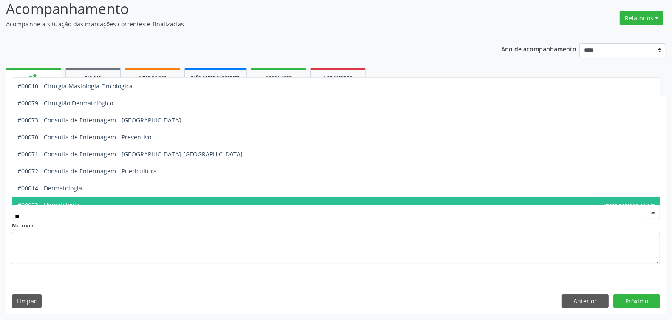
type input "***"
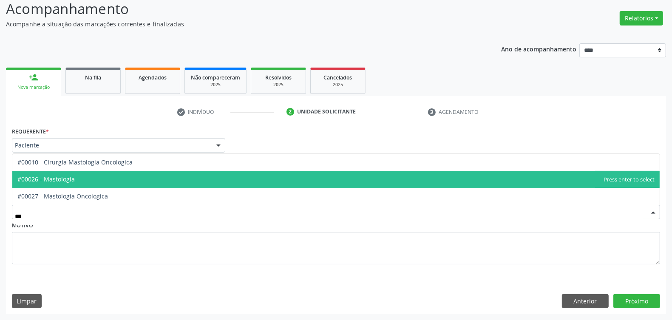
click at [57, 177] on span "#00026 - Mastologia" at bounding box center [45, 179] width 57 height 8
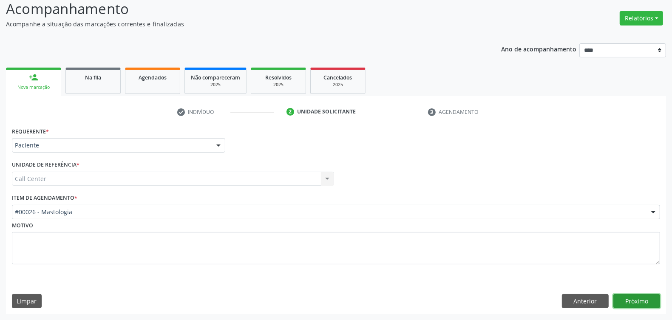
click at [628, 300] on button "Próximo" at bounding box center [636, 301] width 47 height 14
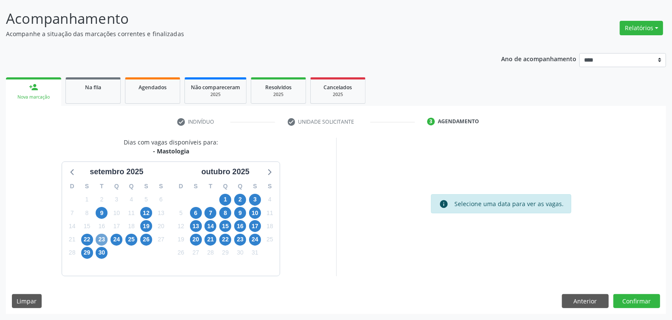
click at [101, 240] on span "23" at bounding box center [102, 240] width 12 height 12
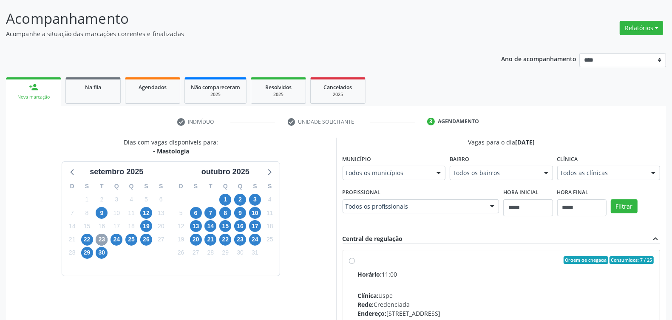
scroll to position [173, 0]
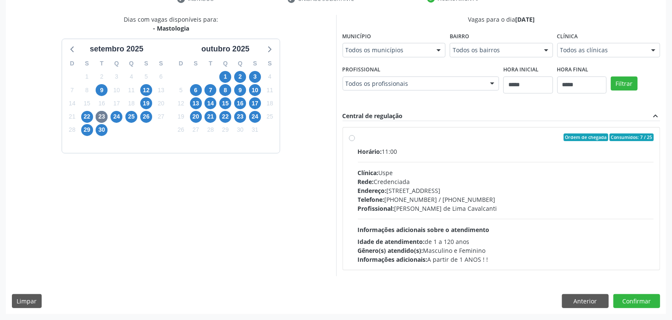
click at [423, 203] on div "Telefone: [PHONE_NUMBER] / [PHONE_NUMBER]" at bounding box center [506, 199] width 296 height 9
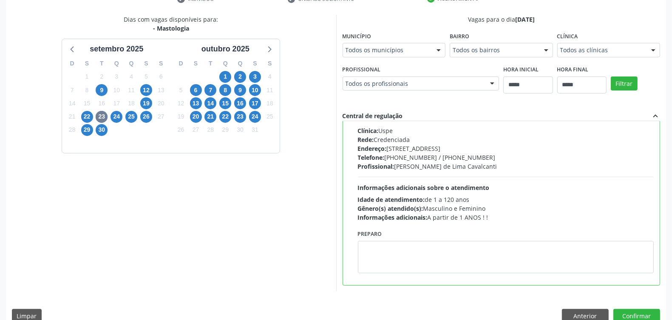
scroll to position [187, 0]
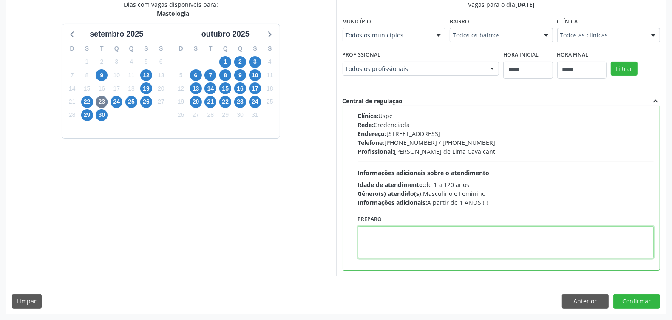
paste textarea "**********"
type textarea "**********"
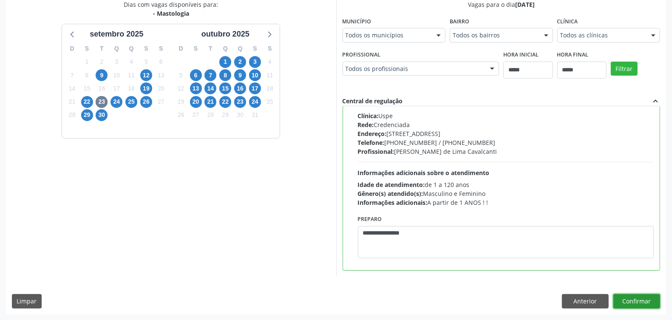
click at [629, 303] on button "Confirmar" at bounding box center [636, 301] width 47 height 14
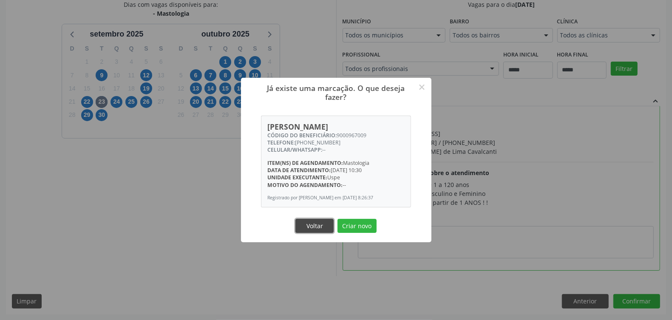
click at [309, 232] on button "Voltar" at bounding box center [314, 226] width 38 height 14
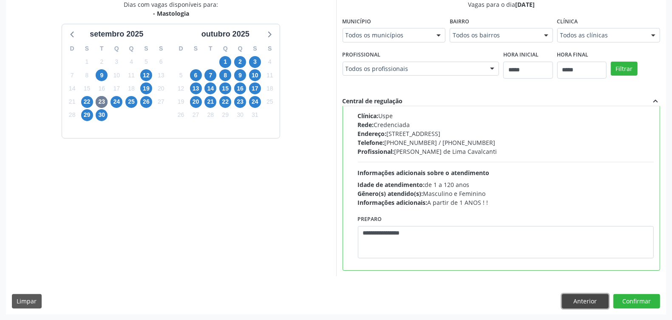
click at [585, 304] on button "Anterior" at bounding box center [585, 301] width 47 height 14
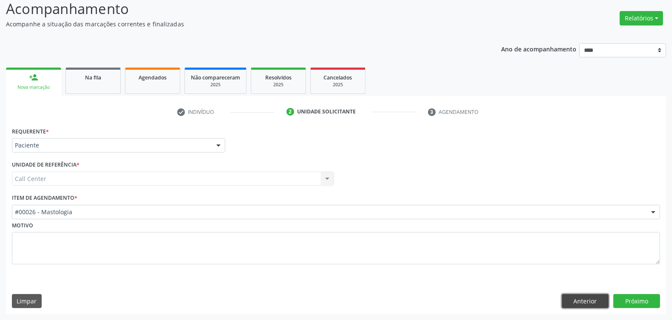
click at [579, 303] on button "Anterior" at bounding box center [585, 301] width 47 height 14
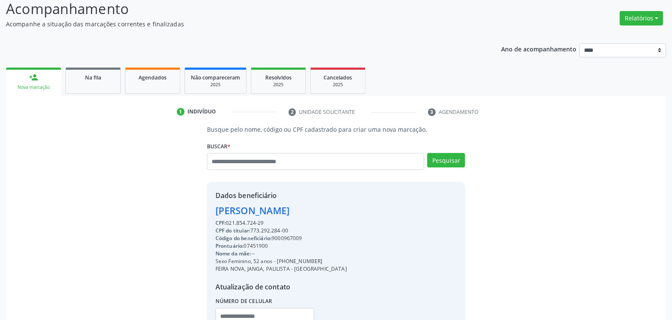
click at [285, 236] on div "Código do beneficiário: 9000967009" at bounding box center [281, 239] width 131 height 8
click at [288, 236] on div "Código do beneficiário: 9000967009" at bounding box center [281, 239] width 131 height 8
drag, startPoint x: 288, startPoint y: 236, endPoint x: 285, endPoint y: 239, distance: 4.5
click at [285, 239] on div "Código do beneficiário: 9000967009" at bounding box center [281, 239] width 131 height 8
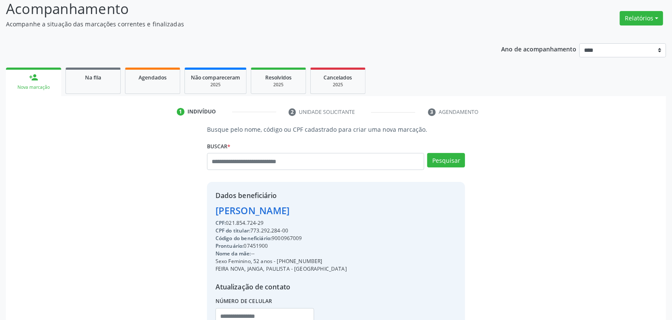
copy div "9000967009"
click at [155, 82] on link "Agendados" at bounding box center [152, 81] width 55 height 26
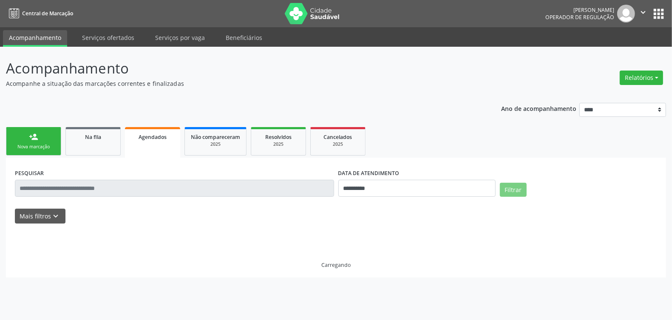
scroll to position [0, 0]
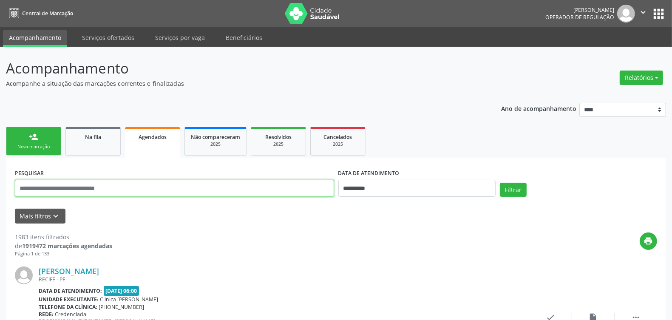
click at [261, 188] on input "text" at bounding box center [174, 188] width 319 height 17
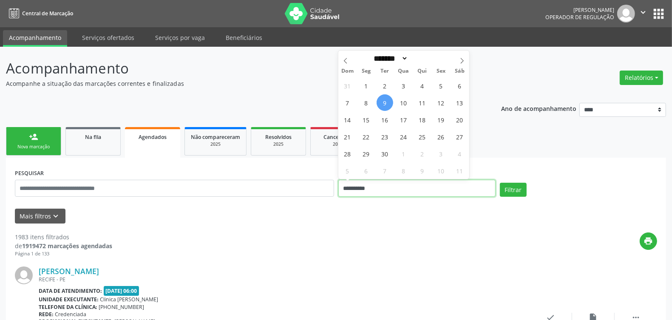
click at [375, 185] on input "**********" at bounding box center [416, 188] width 157 height 17
click at [368, 139] on span "22" at bounding box center [366, 136] width 17 height 17
type input "**********"
click at [368, 139] on span "22" at bounding box center [366, 136] width 17 height 17
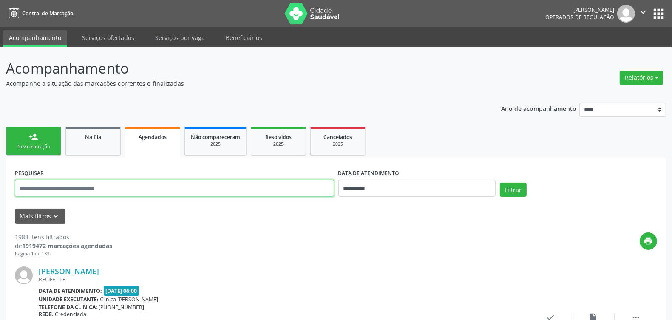
paste input "**********"
type input "**********"
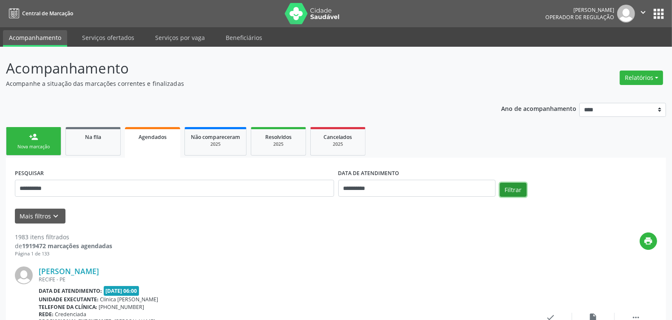
click at [513, 188] on button "Filtrar" at bounding box center [513, 190] width 27 height 14
click at [25, 141] on link "person_add Nova marcação" at bounding box center [33, 141] width 55 height 28
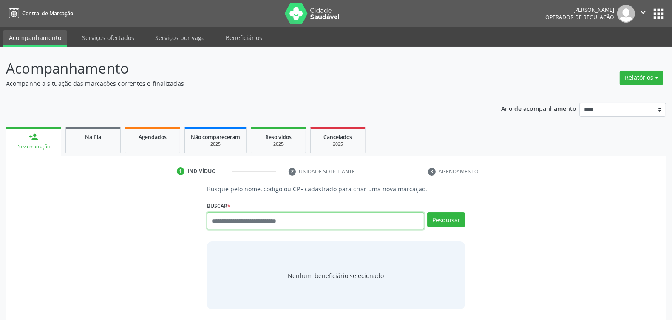
click at [275, 217] on input "text" at bounding box center [315, 221] width 217 height 17
drag, startPoint x: 275, startPoint y: 215, endPoint x: 99, endPoint y: 198, distance: 176.4
click at [99, 198] on div "Busque pelo nome, código ou CPF cadastrado para criar uma nova marcação. [GEOGR…" at bounding box center [336, 246] width 648 height 125
click at [244, 221] on input "text" at bounding box center [315, 221] width 217 height 17
type input "*********"
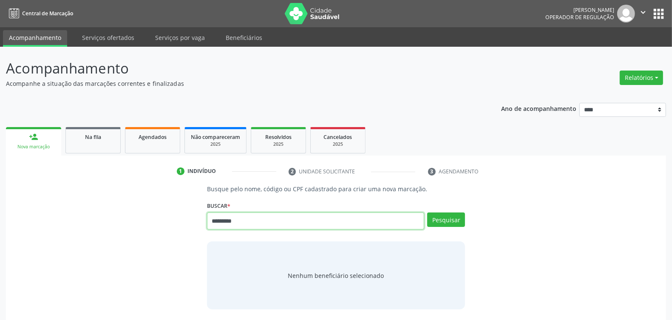
type input "*********"
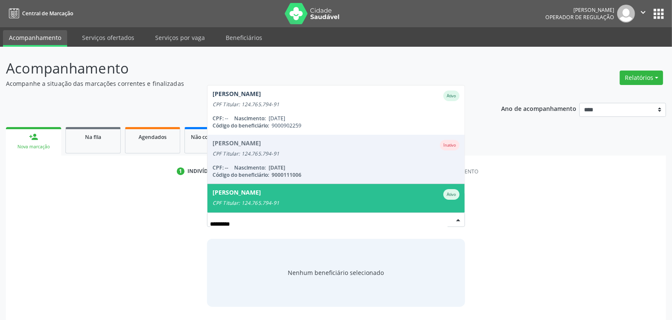
scroll to position [116, 0]
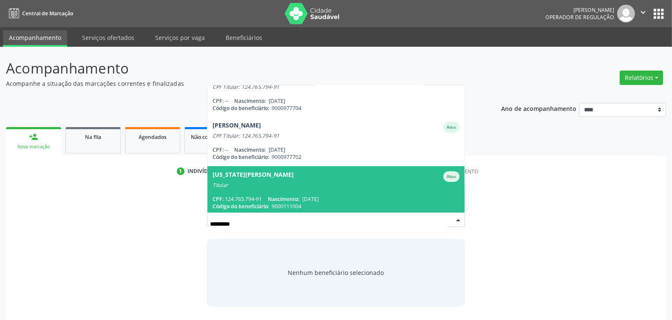
click at [277, 186] on span "Virginia Maria de Vasconcelos Silva Ativo Titular CPF: 124.765.794-91 Nasciment…" at bounding box center [335, 190] width 257 height 49
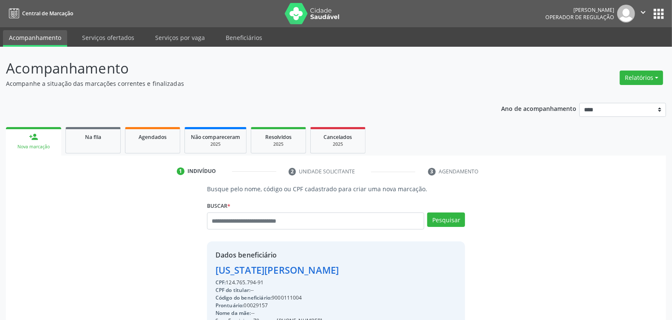
scroll to position [128, 0]
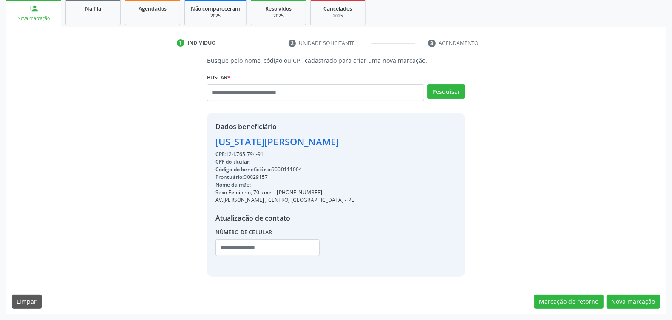
click at [288, 166] on div "Código do beneficiário: 9000111004" at bounding box center [285, 170] width 139 height 8
copy div "9000111004"
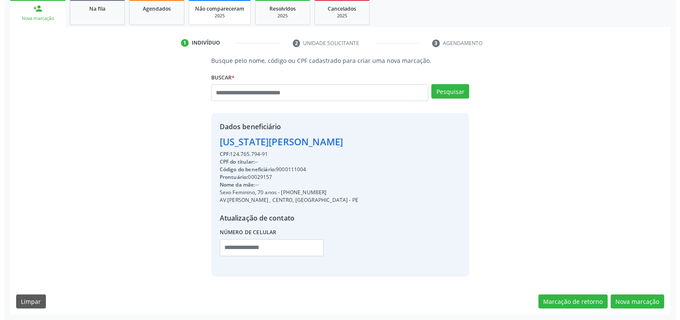
scroll to position [0, 0]
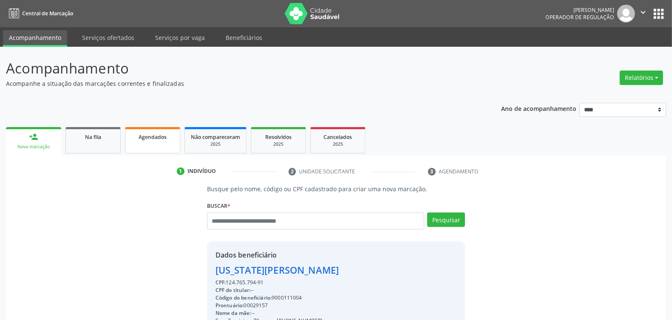
click at [163, 139] on span "Agendados" at bounding box center [153, 136] width 28 height 7
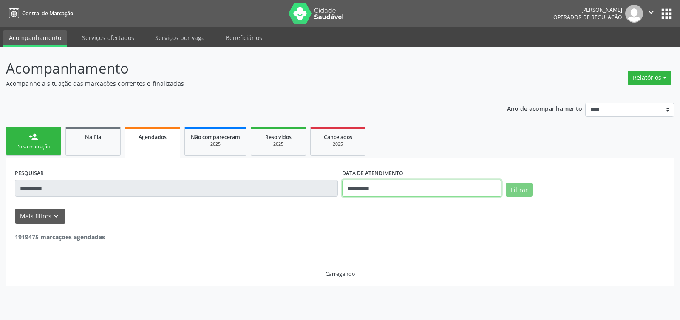
click at [367, 188] on input "**********" at bounding box center [421, 188] width 159 height 17
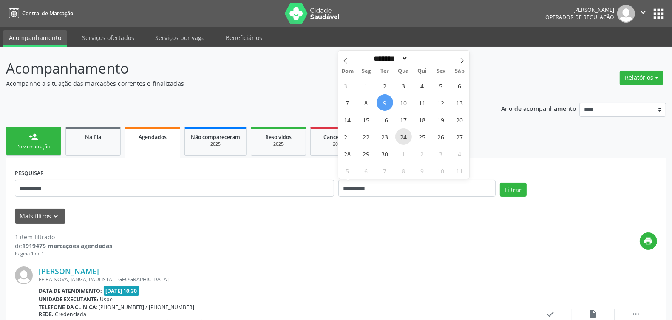
click at [400, 136] on span "24" at bounding box center [403, 136] width 17 height 17
type input "**********"
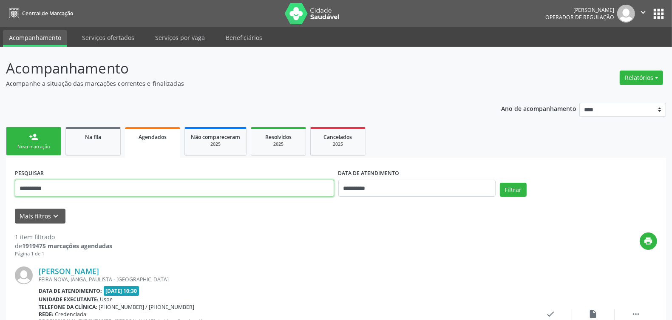
drag, startPoint x: 287, startPoint y: 185, endPoint x: 262, endPoint y: 186, distance: 25.1
click at [262, 186] on input "**********" at bounding box center [174, 188] width 319 height 17
paste input "text"
type input "**********"
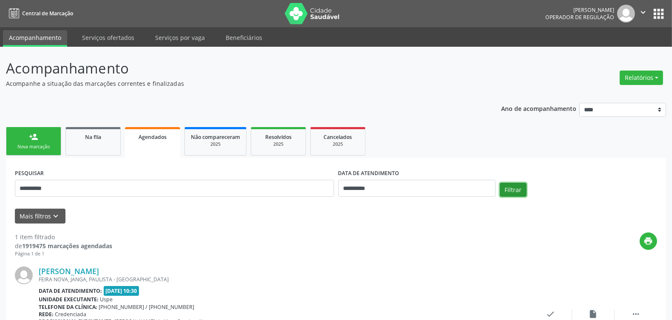
click at [509, 190] on button "Filtrar" at bounding box center [513, 190] width 27 height 14
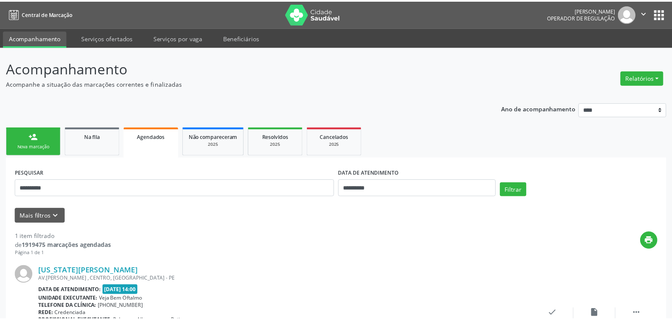
scroll to position [74, 0]
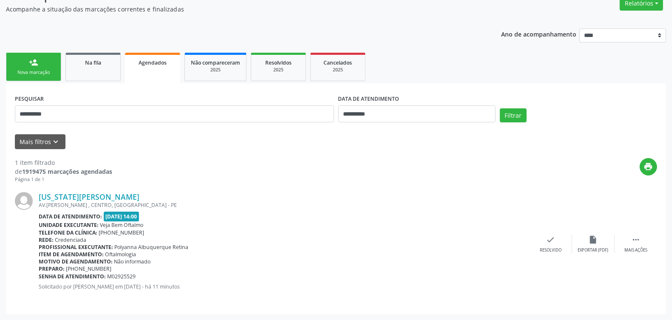
click at [40, 68] on link "person_add Nova marcação" at bounding box center [33, 67] width 55 height 28
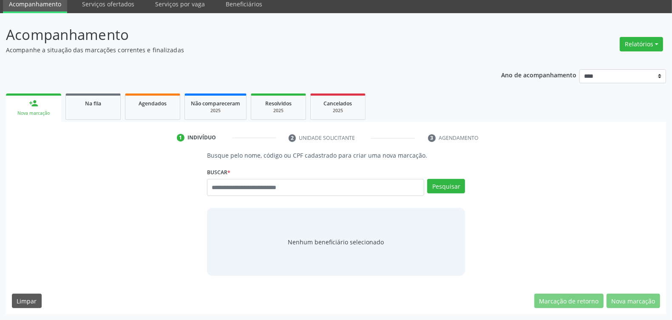
scroll to position [33, 0]
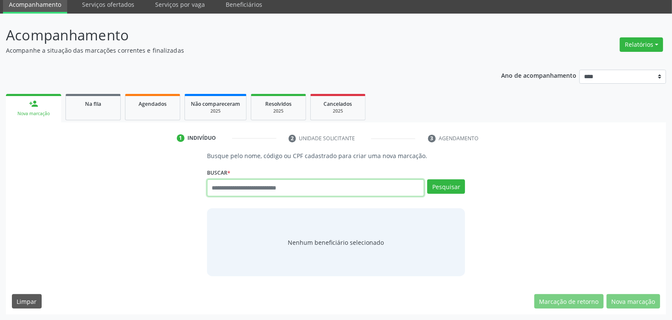
drag, startPoint x: 268, startPoint y: 186, endPoint x: 264, endPoint y: 184, distance: 4.4
paste input "**********"
type input "**********"
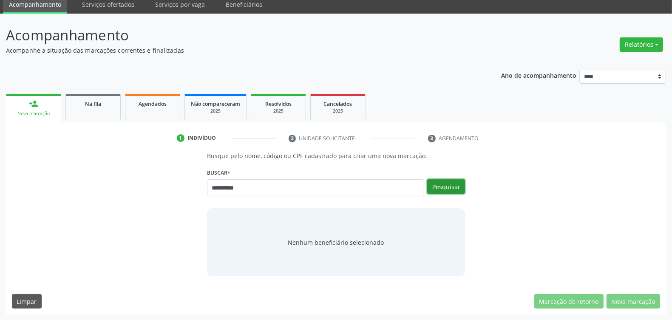
drag, startPoint x: 450, startPoint y: 188, endPoint x: 445, endPoint y: 191, distance: 5.8
click at [449, 187] on button "Pesquisar" at bounding box center [446, 186] width 38 height 14
type input "**********"
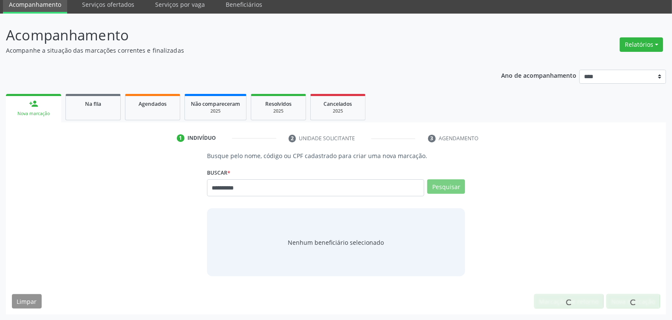
scroll to position [31, 0]
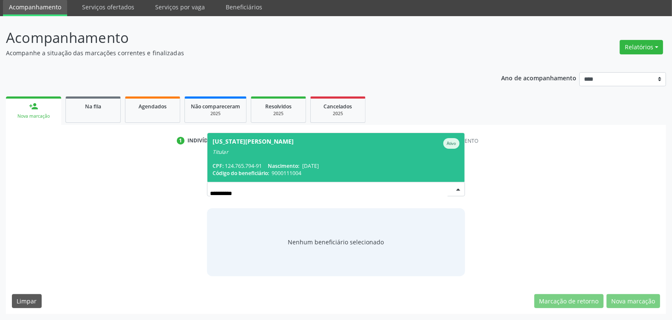
click at [281, 163] on span "Nascimento:" at bounding box center [283, 165] width 31 height 7
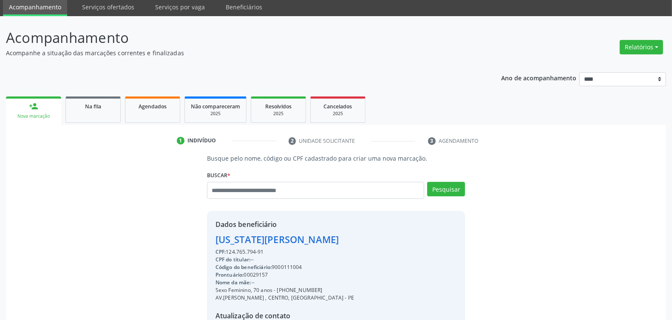
scroll to position [128, 0]
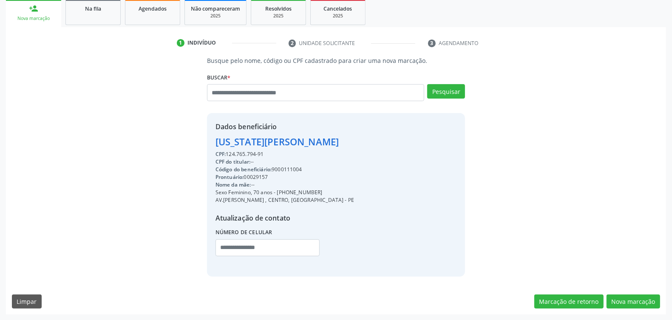
click at [237, 155] on div "CPF: 124.765.794-91" at bounding box center [285, 154] width 139 height 8
copy div "124.765.794"
paste input "**********"
type input "**********"
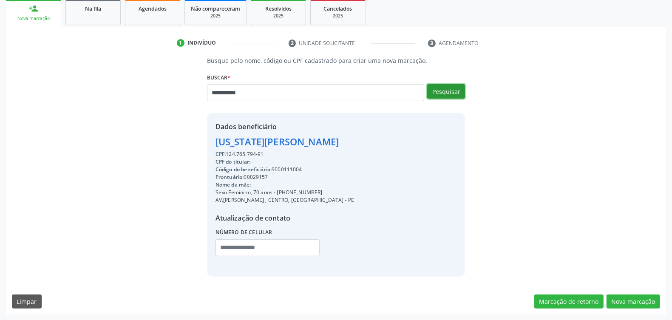
click at [456, 88] on button "Pesquisar" at bounding box center [446, 91] width 38 height 14
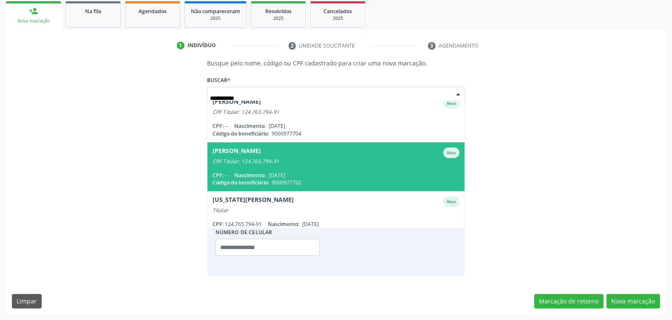
scroll to position [53, 0]
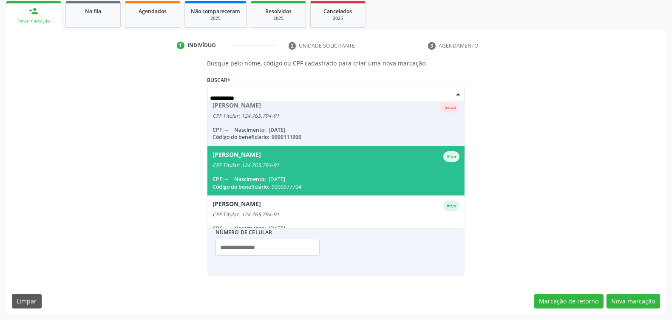
click at [268, 169] on span "Gabriela Verginia de Vasconcelos Silva Ativo CPF Titular: 124.765.794-91 CPF: -…" at bounding box center [335, 170] width 257 height 49
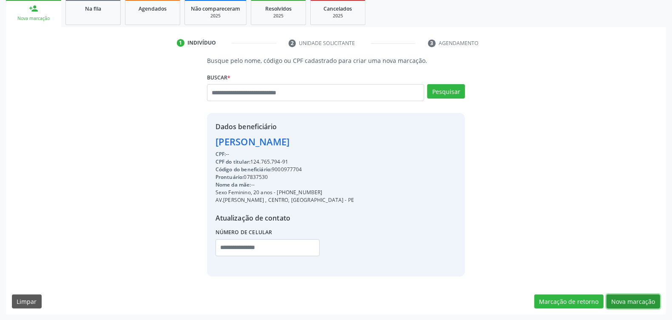
click at [633, 297] on button "Nova marcação" at bounding box center [634, 302] width 54 height 14
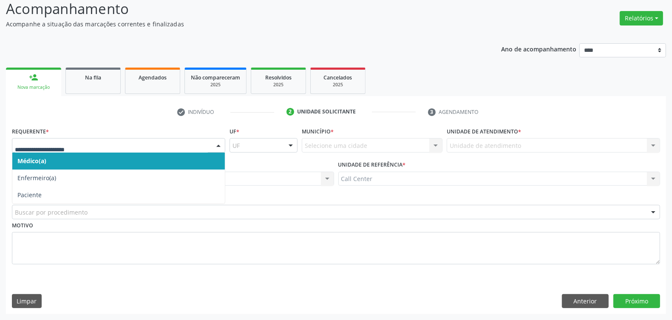
drag, startPoint x: 75, startPoint y: 142, endPoint x: 78, endPoint y: 145, distance: 4.8
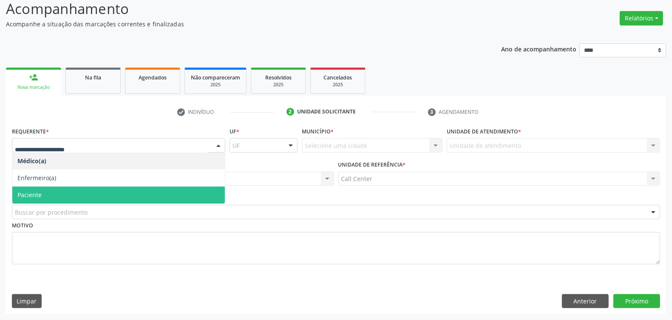
drag, startPoint x: 65, startPoint y: 195, endPoint x: 81, endPoint y: 205, distance: 19.1
click at [65, 195] on span "Paciente" at bounding box center [118, 195] width 213 height 17
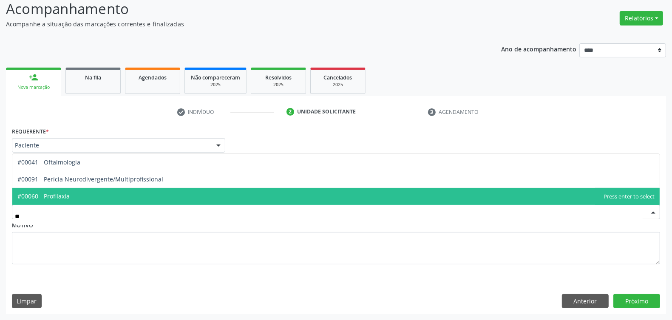
type input "***"
click at [79, 202] on span "#00041 - Oftalmologia" at bounding box center [335, 196] width 647 height 17
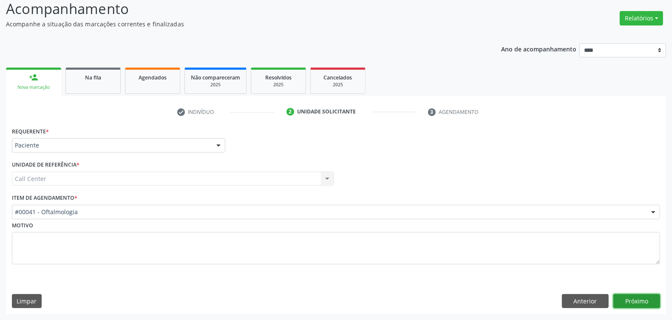
click at [649, 298] on button "Próximo" at bounding box center [636, 301] width 47 height 14
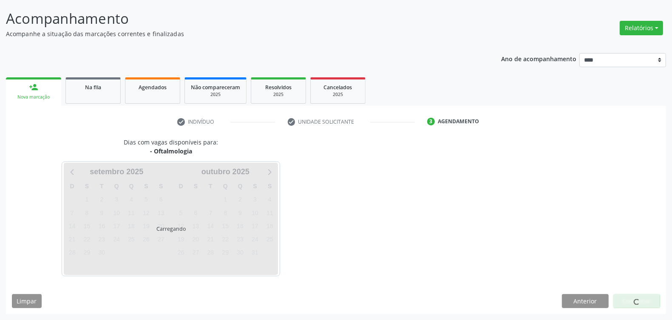
scroll to position [50, 0]
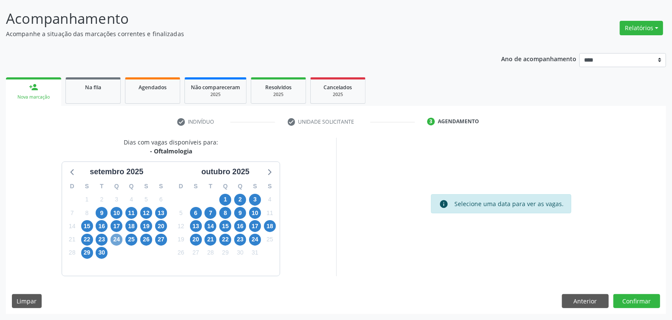
click at [116, 239] on span "24" at bounding box center [117, 240] width 12 height 12
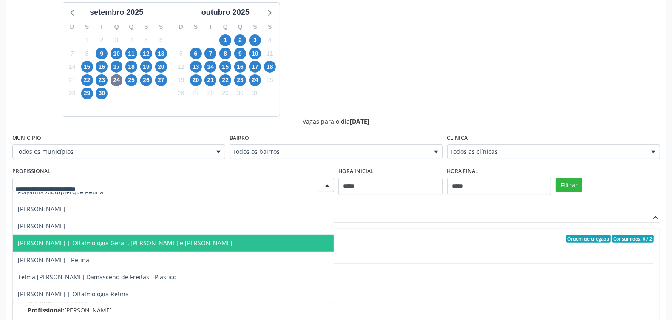
scroll to position [414, 0]
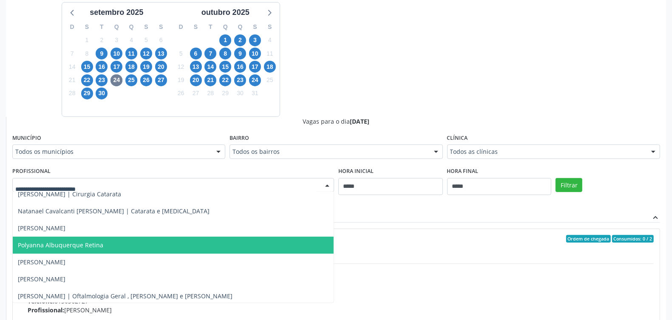
click at [80, 245] on span "Polyanna Albuquerque Retina" at bounding box center [60, 245] width 85 height 8
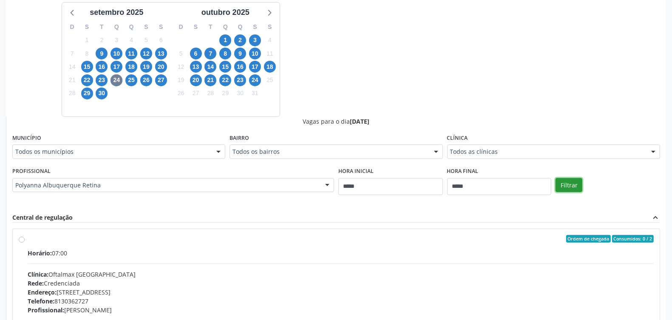
click at [570, 182] on button "Filtrar" at bounding box center [569, 185] width 27 height 14
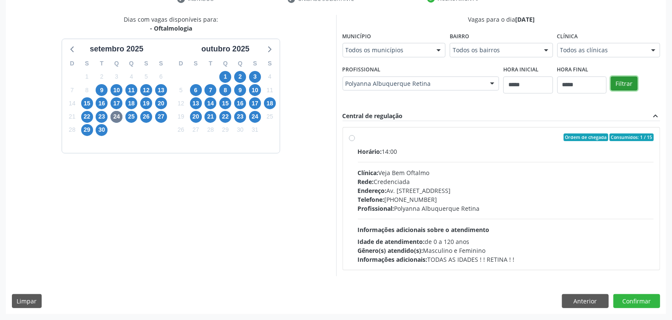
scroll to position [173, 0]
click at [446, 210] on div "Profissional: Polyanna Albuquerque Retina" at bounding box center [506, 208] width 296 height 9
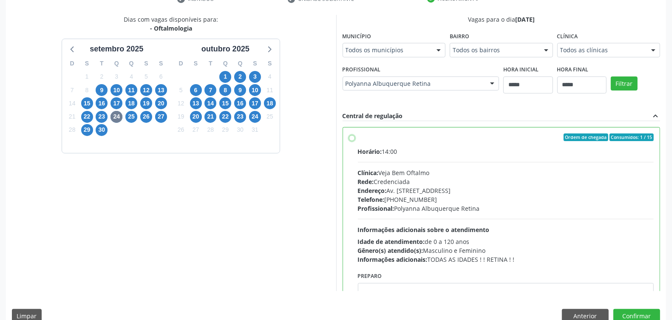
scroll to position [43, 0]
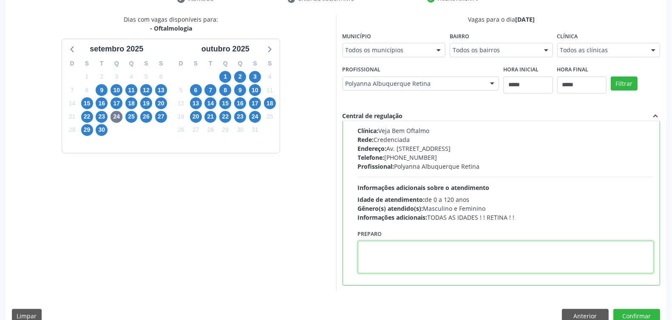
paste textarea "**********"
type textarea "**********"
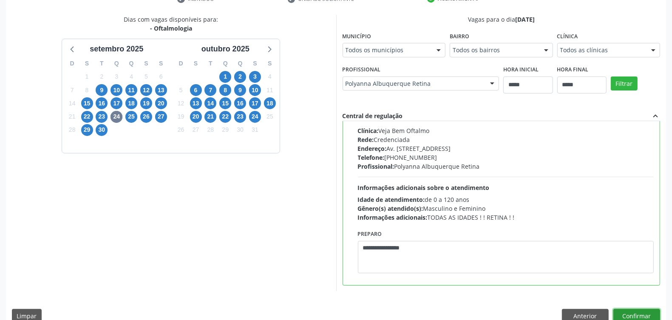
click at [639, 312] on button "Confirmar" at bounding box center [636, 316] width 47 height 14
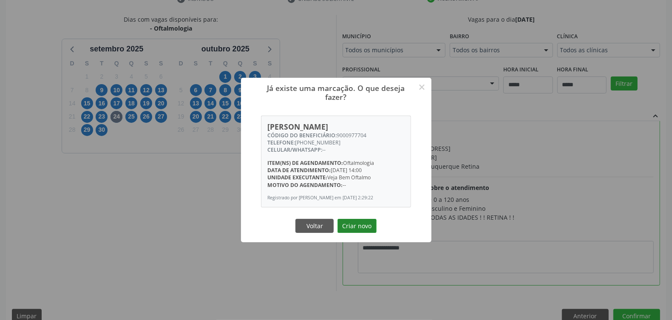
click at [355, 230] on button "Criar novo" at bounding box center [357, 226] width 39 height 14
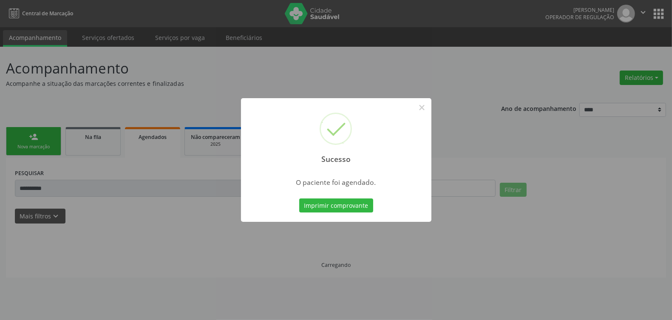
scroll to position [0, 0]
click at [343, 203] on button "Imprimir comprovante" at bounding box center [336, 206] width 74 height 14
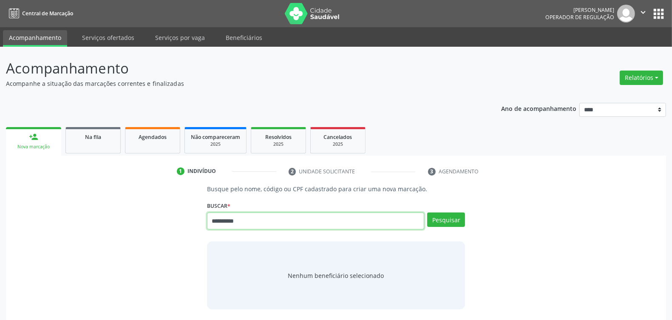
type input "**********"
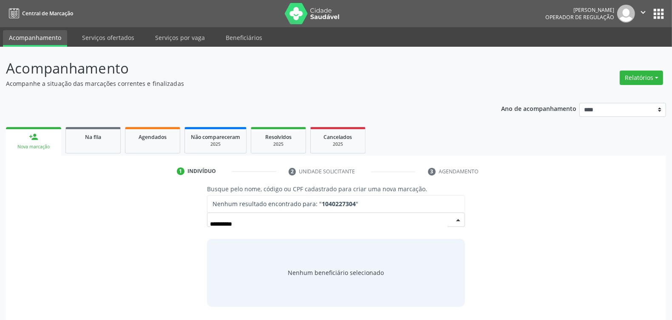
click at [230, 223] on input "**********" at bounding box center [329, 224] width 238 height 17
type input "*********"
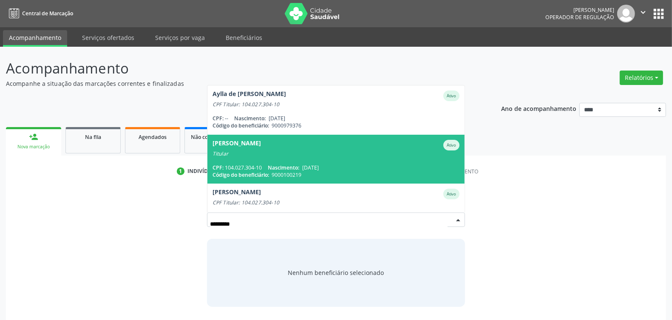
scroll to position [116, 0]
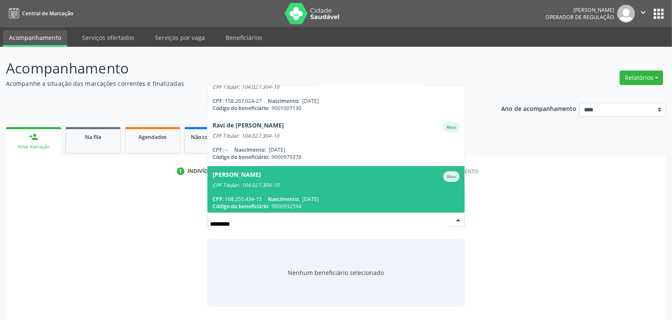
click at [331, 187] on span "[PERSON_NAME] CPF Titular: 104.027.304-10 CPF: 168.255.434-15 Nascimento: [DATE…" at bounding box center [335, 190] width 257 height 49
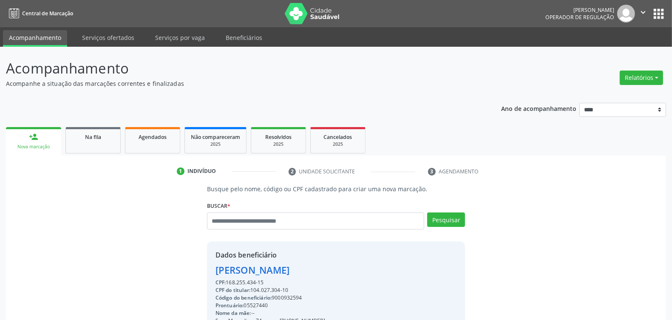
scroll to position [128, 0]
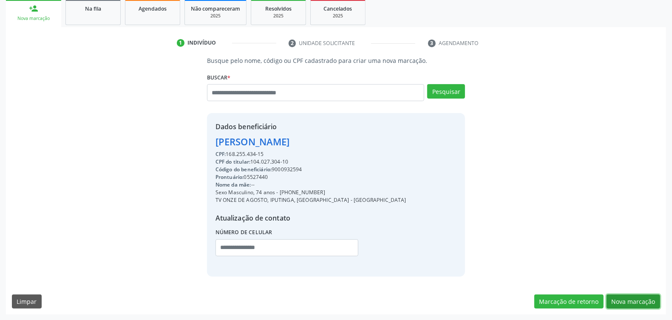
click at [634, 301] on button "Nova marcação" at bounding box center [634, 302] width 54 height 14
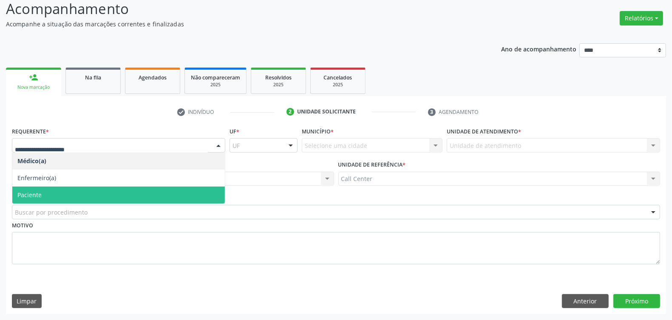
drag, startPoint x: 34, startPoint y: 198, endPoint x: 57, endPoint y: 203, distance: 22.7
click at [37, 197] on span "Paciente" at bounding box center [29, 195] width 24 height 8
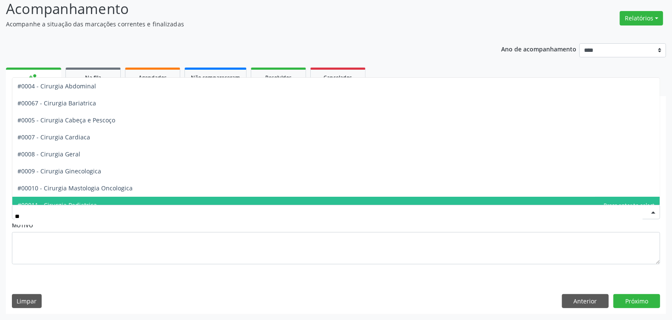
type input "***"
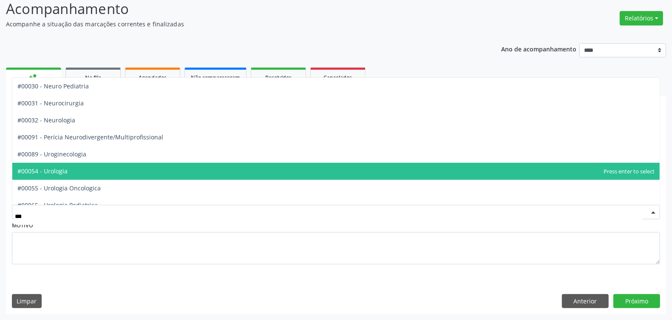
click at [88, 171] on span "#00054 - Urologia" at bounding box center [335, 171] width 647 height 17
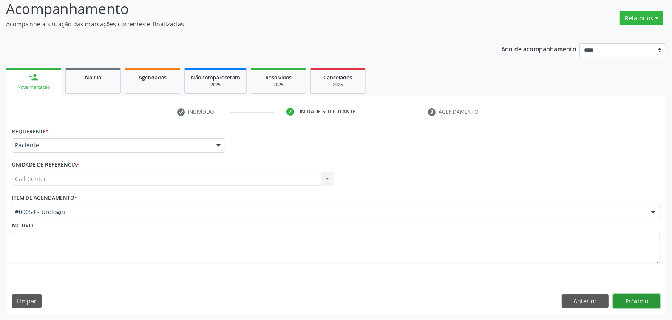
click at [641, 301] on button "Próximo" at bounding box center [636, 301] width 47 height 14
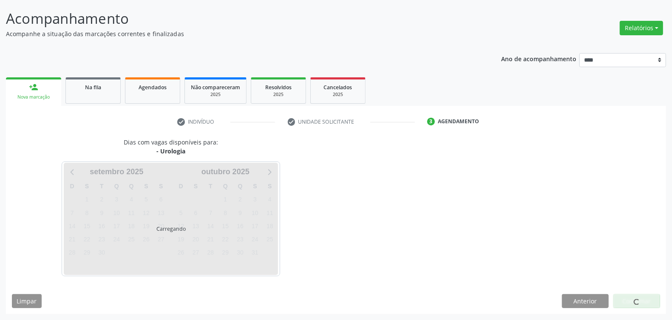
scroll to position [50, 0]
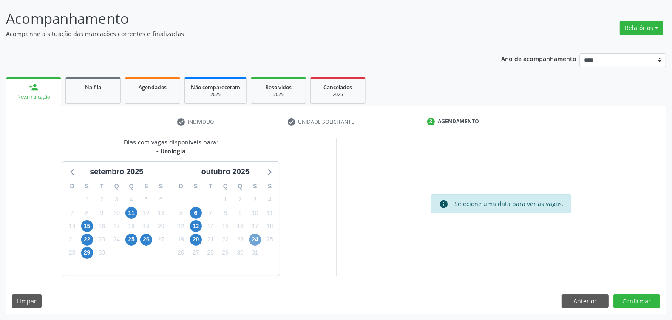
click at [255, 239] on span "24" at bounding box center [255, 240] width 12 height 12
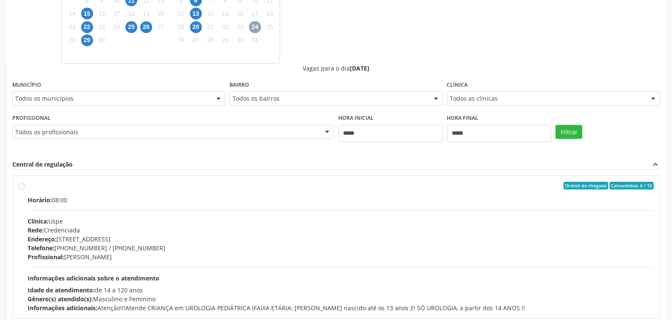
scroll to position [134, 0]
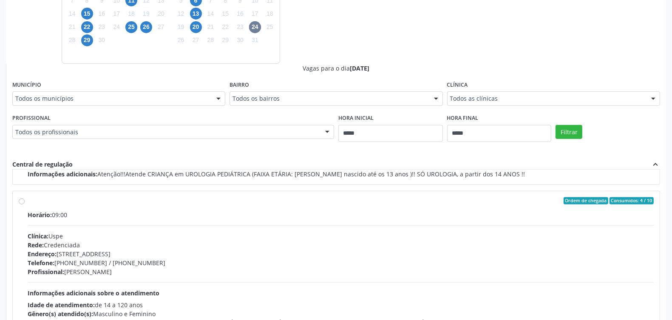
click at [132, 241] on div "Rede: Credenciada" at bounding box center [341, 245] width 626 height 9
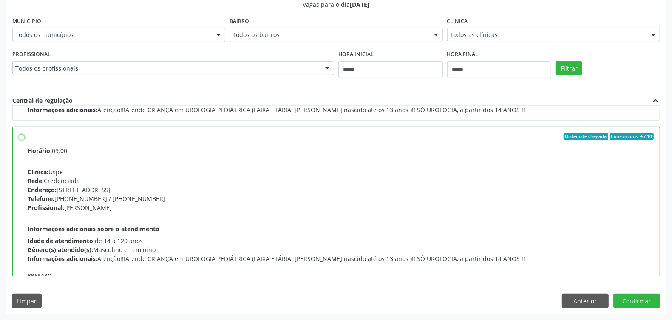
scroll to position [187, 0]
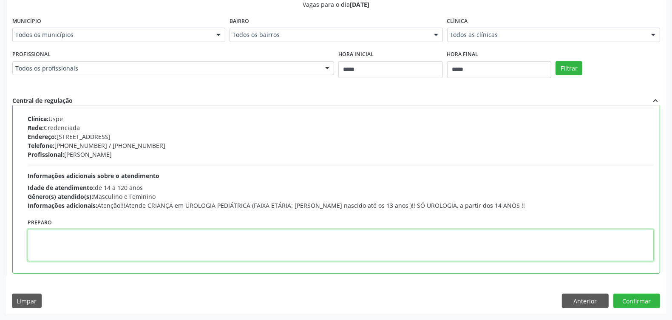
paste textarea "**********"
type textarea "**********"
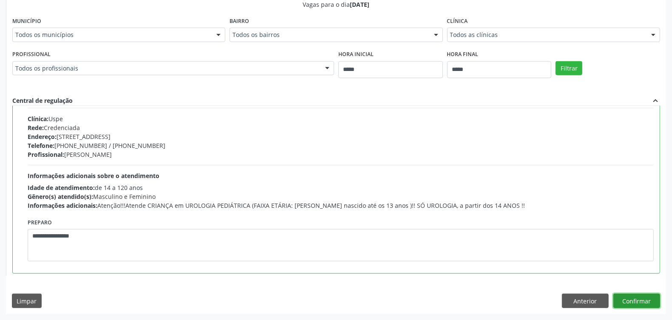
click at [622, 298] on button "Confirmar" at bounding box center [636, 301] width 47 height 14
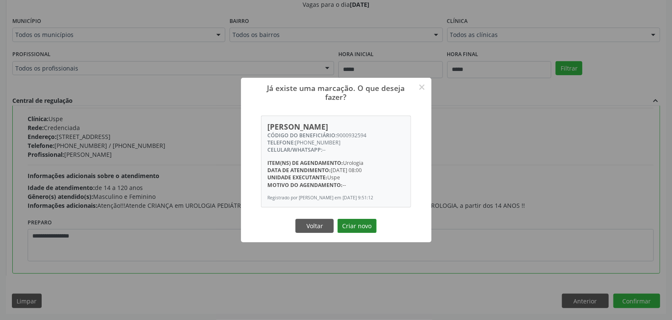
click at [354, 228] on button "Criar novo" at bounding box center [357, 226] width 39 height 14
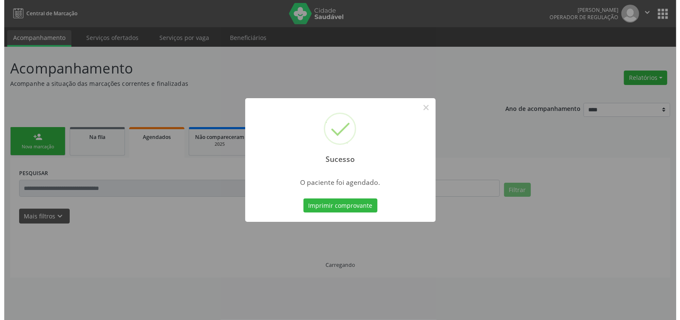
scroll to position [0, 0]
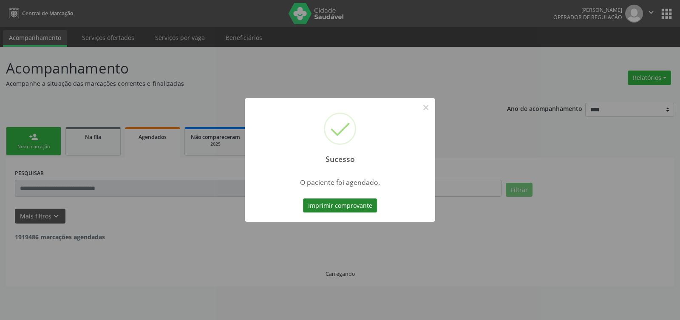
click at [341, 202] on button "Imprimir comprovante" at bounding box center [340, 206] width 74 height 14
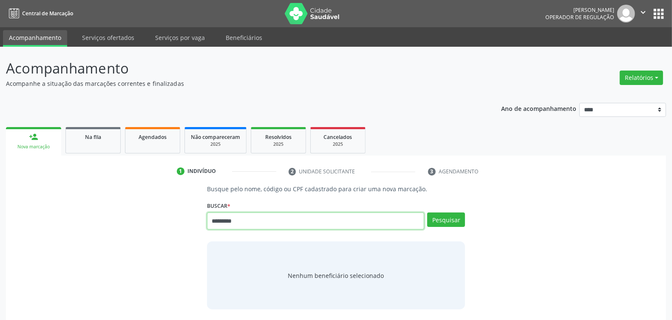
type input "*********"
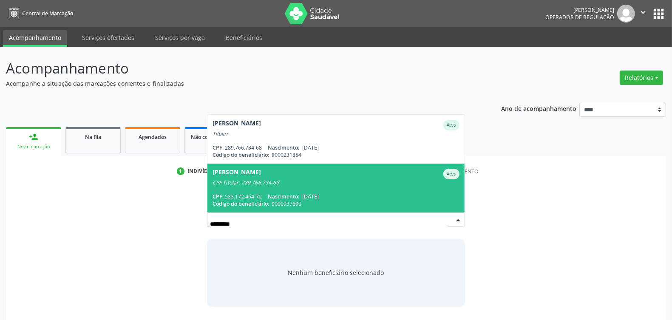
click at [343, 192] on span "Maria do Carmo Ferreira Ativo CPF Titular: 289.766.734-68 CPF: 533.172.464-72 N…" at bounding box center [335, 188] width 257 height 49
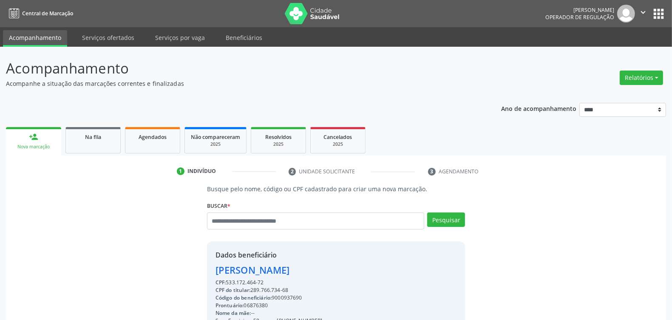
scroll to position [128, 0]
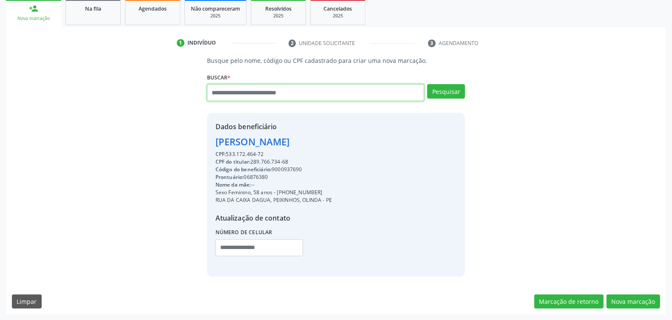
click at [300, 98] on input "text" at bounding box center [315, 92] width 217 height 17
type input "*"
type input "*********"
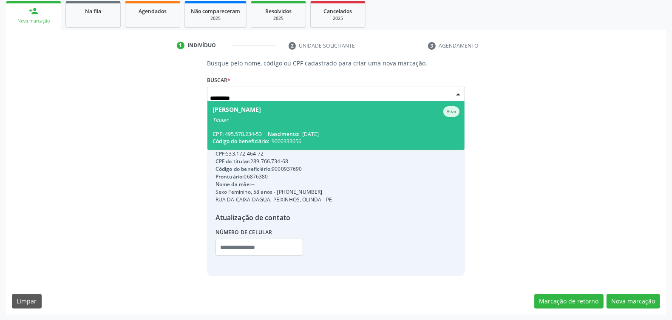
click at [330, 128] on span "Darcy Goncalves Martins Ativo Titular CPF: 495.578.234-53 Nascimento: 10/11/194…" at bounding box center [335, 125] width 257 height 49
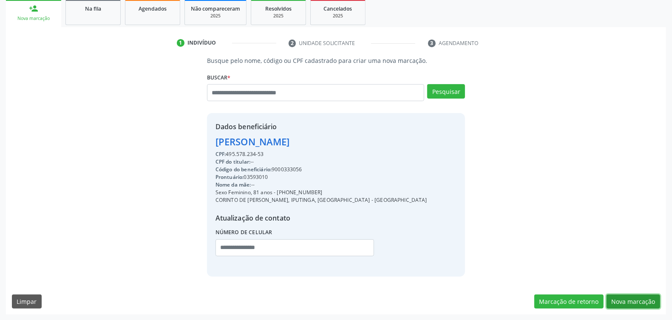
click at [643, 298] on button "Nova marcação" at bounding box center [634, 302] width 54 height 14
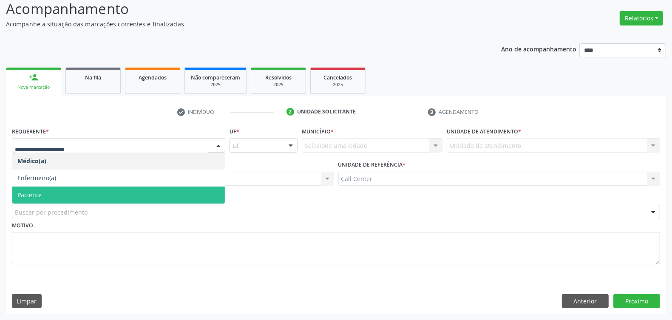
click at [54, 194] on span "Paciente" at bounding box center [118, 195] width 213 height 17
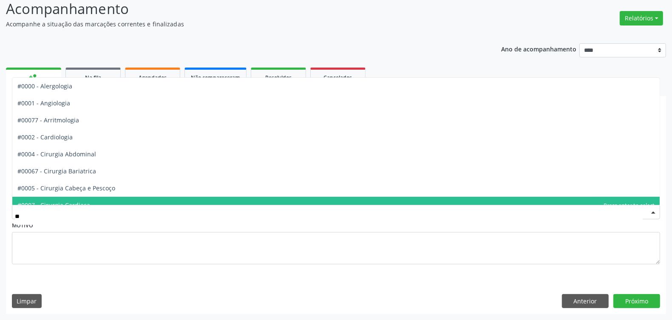
type input "***"
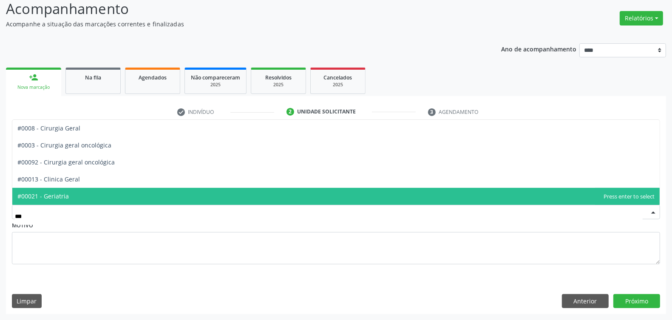
click at [85, 193] on span "#00021 - Geriatria" at bounding box center [335, 196] width 647 height 17
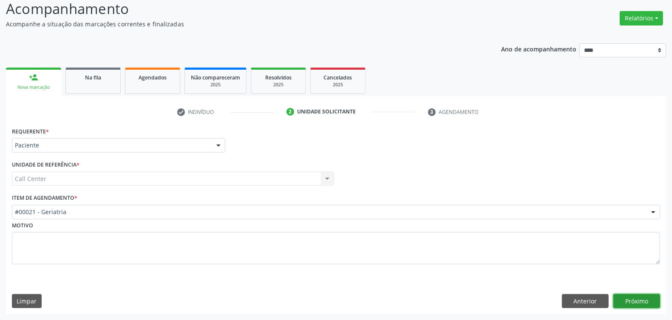
click at [642, 300] on button "Próximo" at bounding box center [636, 301] width 47 height 14
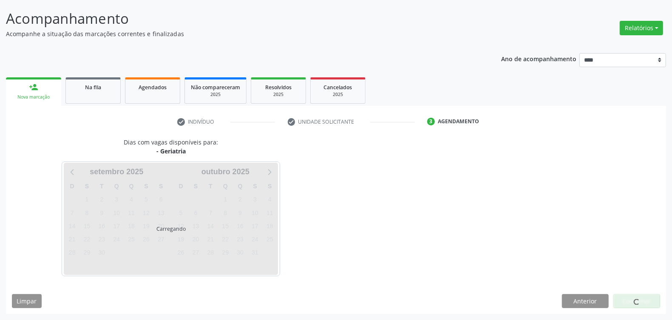
scroll to position [50, 0]
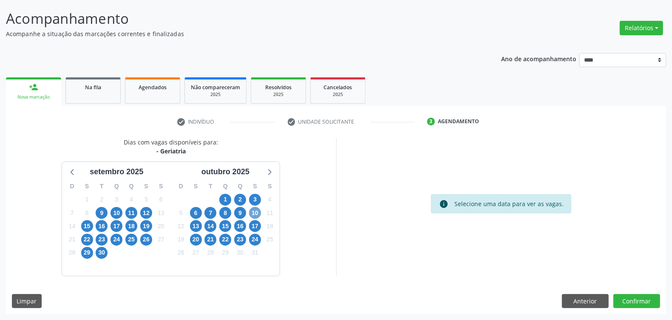
click at [257, 213] on span "10" at bounding box center [255, 213] width 12 height 12
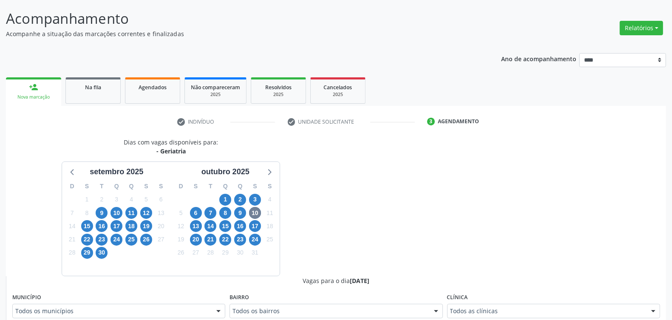
scroll to position [54, 0]
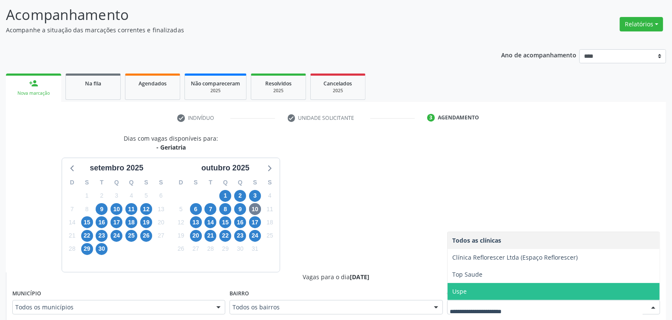
click at [478, 292] on span "Uspe" at bounding box center [554, 291] width 212 height 17
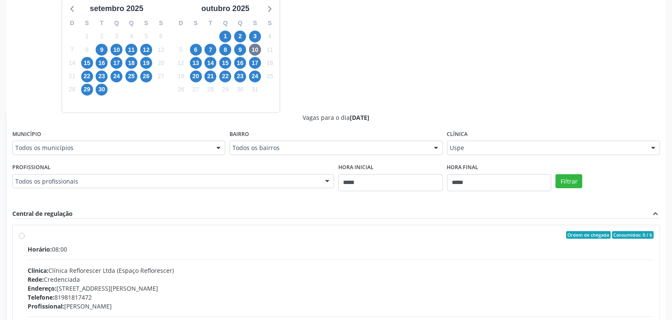
scroll to position [53, 0]
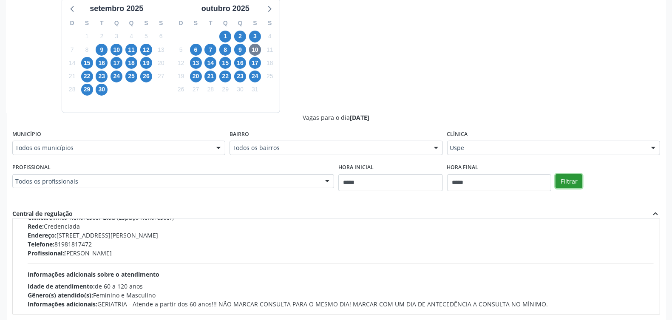
click at [570, 179] on button "Filtrar" at bounding box center [569, 181] width 27 height 14
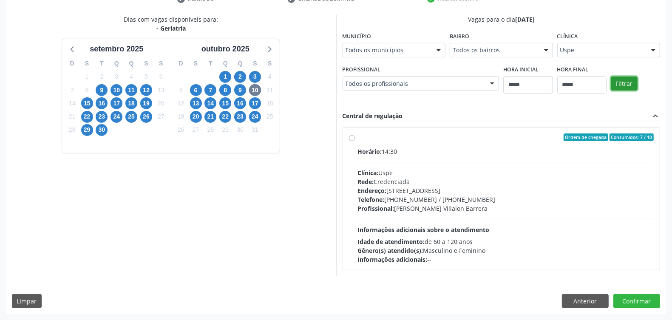
scroll to position [0, 0]
click at [255, 99] on span "17" at bounding box center [255, 103] width 12 height 12
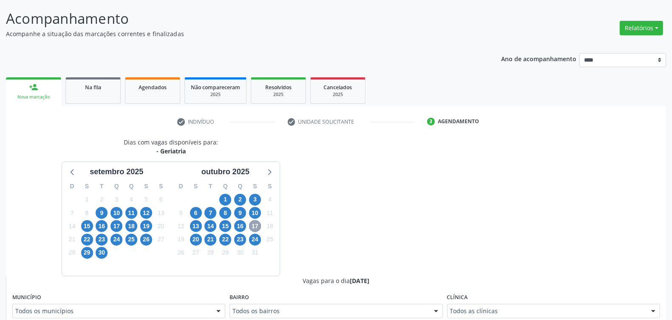
scroll to position [173, 0]
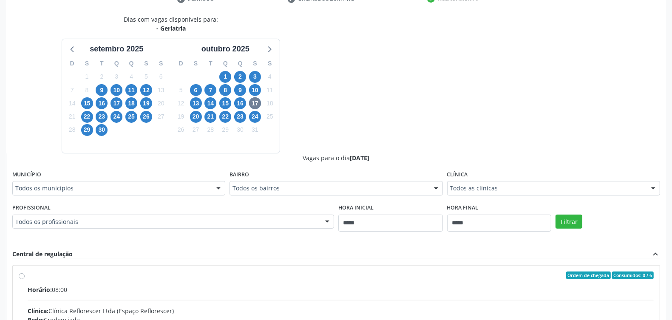
drag, startPoint x: 485, startPoint y: 189, endPoint x: 485, endPoint y: 201, distance: 11.5
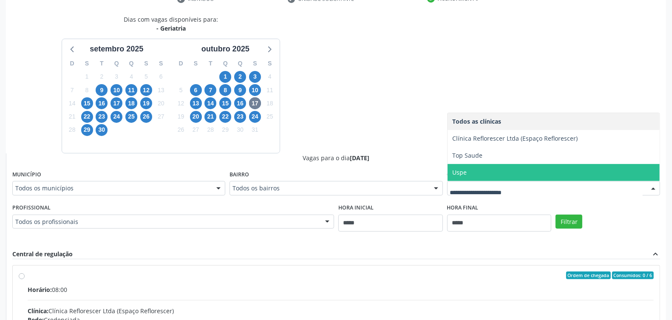
click at [480, 179] on span "Uspe" at bounding box center [554, 172] width 212 height 17
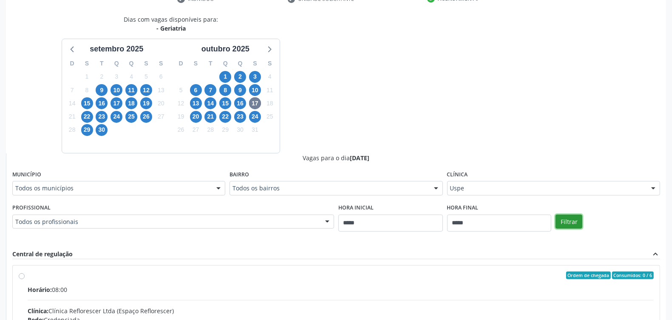
click at [574, 223] on button "Filtrar" at bounding box center [569, 222] width 27 height 14
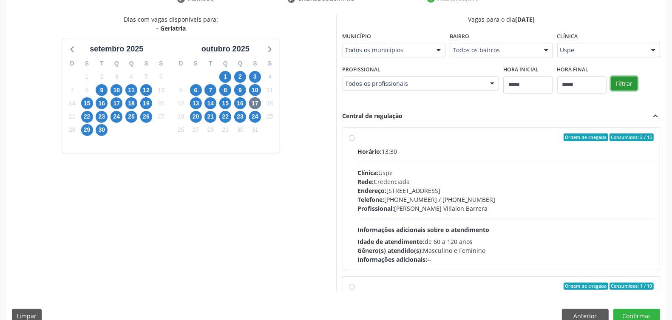
scroll to position [106, 0]
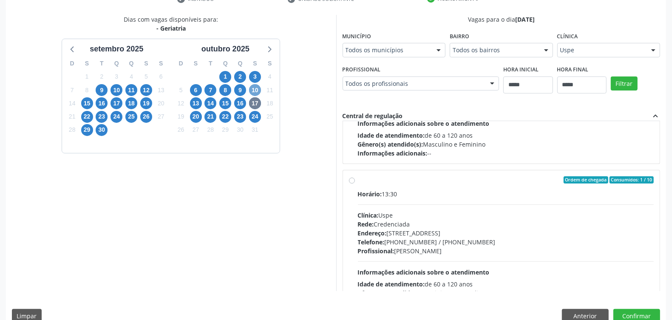
click at [258, 86] on span "10" at bounding box center [255, 90] width 12 height 12
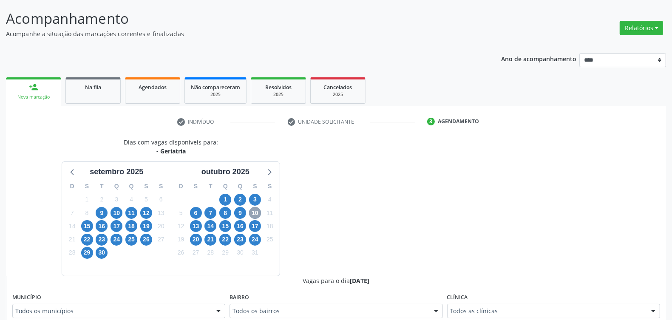
scroll to position [173, 0]
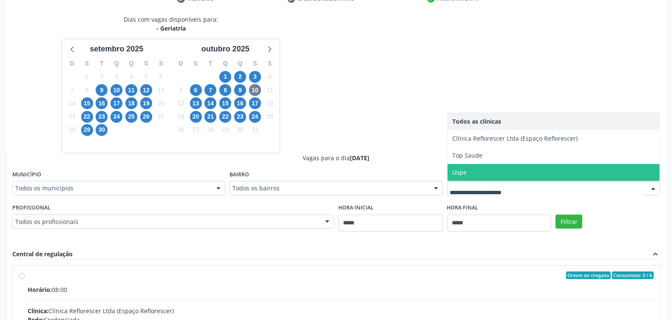
click at [485, 179] on span "Uspe" at bounding box center [554, 172] width 212 height 17
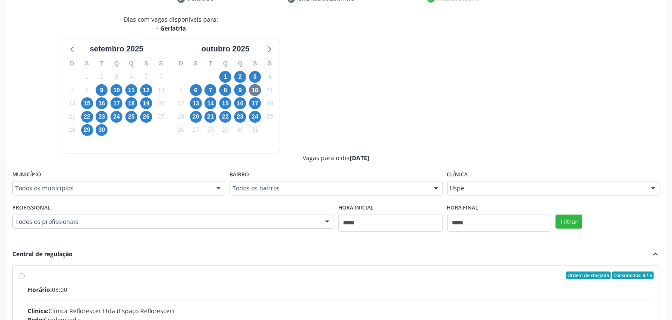
scroll to position [326, 0]
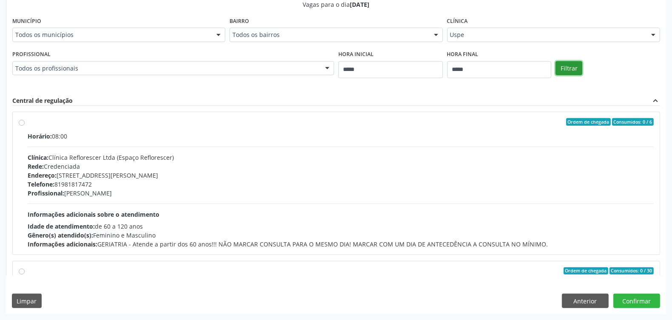
click at [570, 69] on button "Filtrar" at bounding box center [569, 68] width 27 height 14
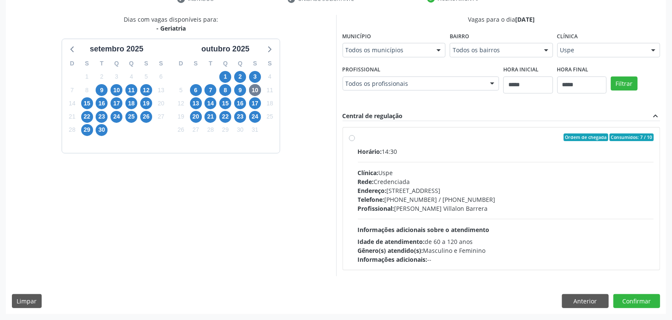
click at [409, 167] on div "Horário: 14:30 Clínica: Uspe Rede: Credenciada Endereço: Rua do Espinheiro, nº …" at bounding box center [506, 205] width 296 height 117
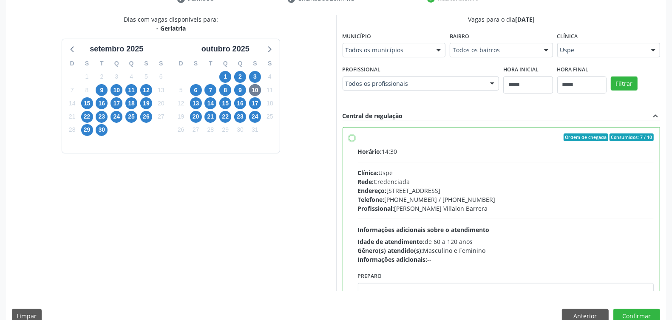
scroll to position [43, 0]
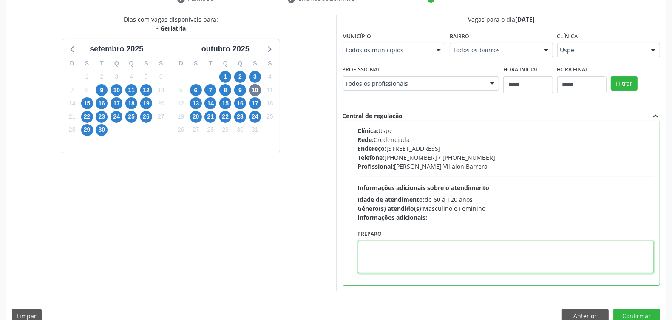
paste textarea "**********"
type textarea "**********"
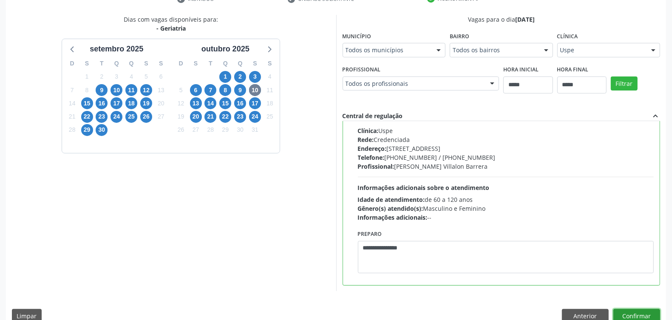
click at [638, 309] on button "Confirmar" at bounding box center [636, 316] width 47 height 14
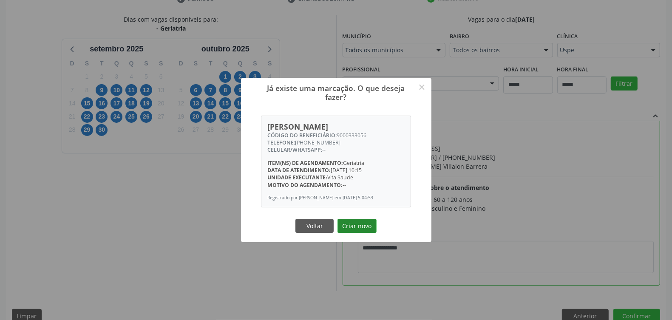
click at [346, 224] on button "Criar novo" at bounding box center [357, 226] width 39 height 14
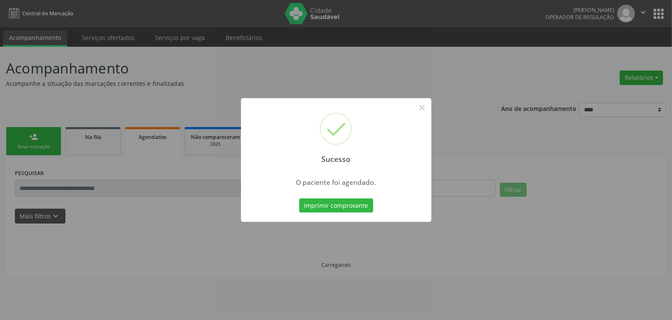
scroll to position [0, 0]
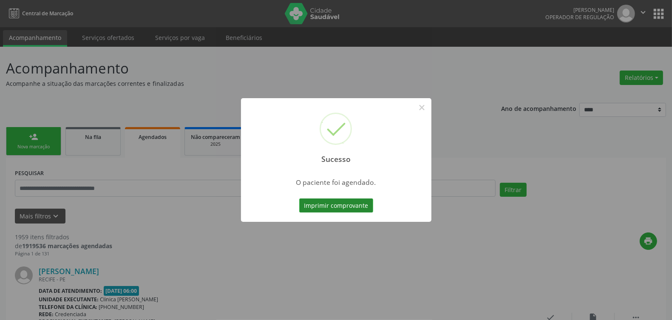
click at [350, 209] on button "Imprimir comprovante" at bounding box center [336, 206] width 74 height 14
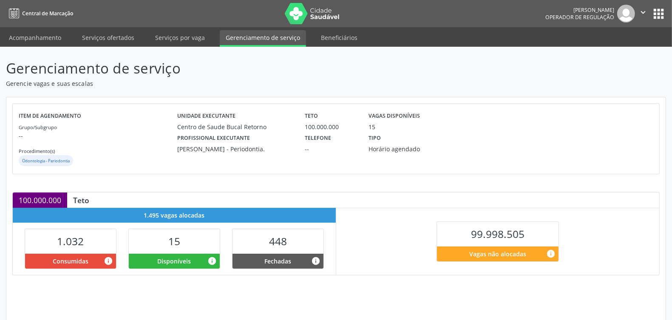
scroll to position [130, 0]
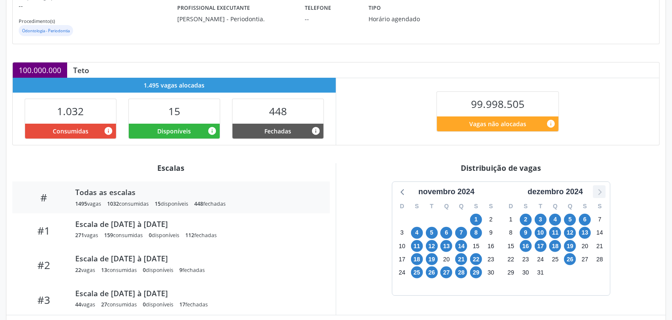
click at [600, 192] on icon at bounding box center [599, 191] width 11 height 11
click at [600, 191] on icon at bounding box center [599, 191] width 11 height 11
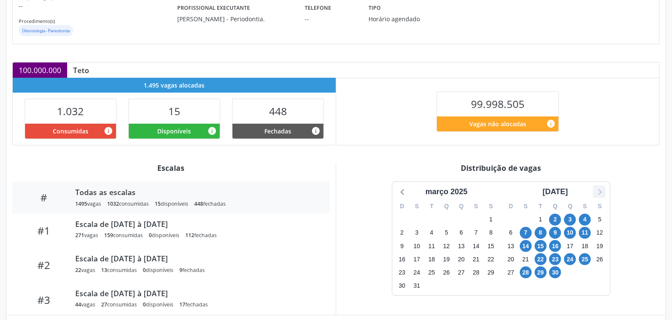
click at [600, 191] on icon at bounding box center [599, 192] width 3 height 6
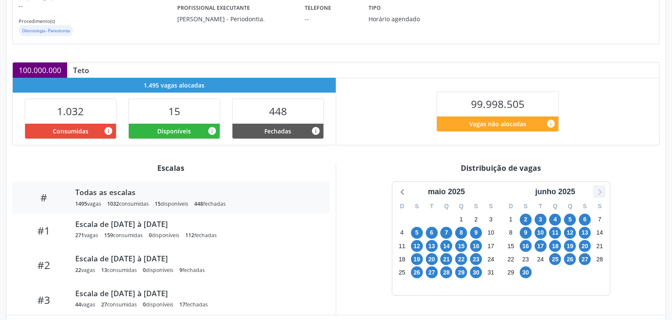
click at [600, 191] on icon at bounding box center [599, 192] width 3 height 6
click at [602, 191] on icon at bounding box center [599, 191] width 11 height 11
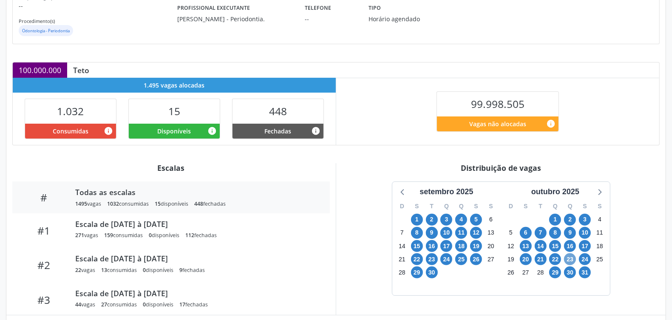
click at [570, 260] on span "23" at bounding box center [570, 259] width 12 height 12
click at [591, 258] on div "24" at bounding box center [585, 259] width 12 height 13
click at [585, 259] on span "24" at bounding box center [585, 259] width 12 height 12
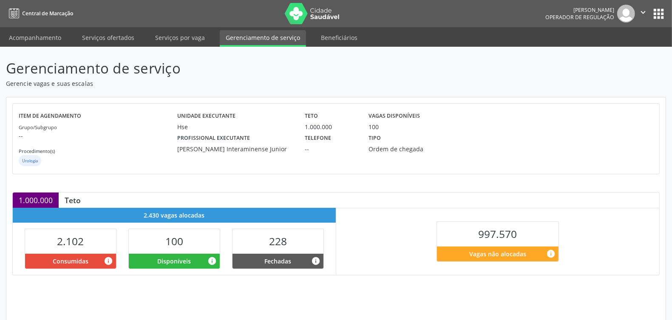
scroll to position [130, 0]
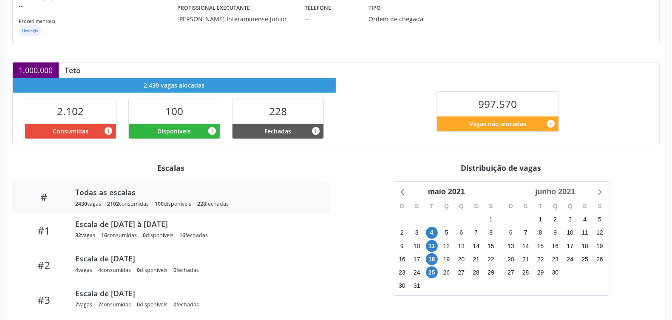
drag, startPoint x: 558, startPoint y: 192, endPoint x: 566, endPoint y: 196, distance: 8.8
click at [558, 192] on div "junho 2021" at bounding box center [555, 191] width 47 height 11
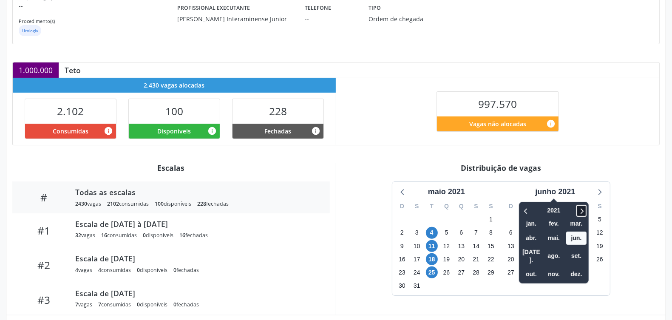
click at [580, 209] on icon at bounding box center [581, 211] width 9 height 10
click at [579, 209] on icon at bounding box center [581, 211] width 9 height 10
click at [579, 207] on icon at bounding box center [581, 211] width 9 height 10
click at [533, 268] on span "out." at bounding box center [531, 274] width 20 height 13
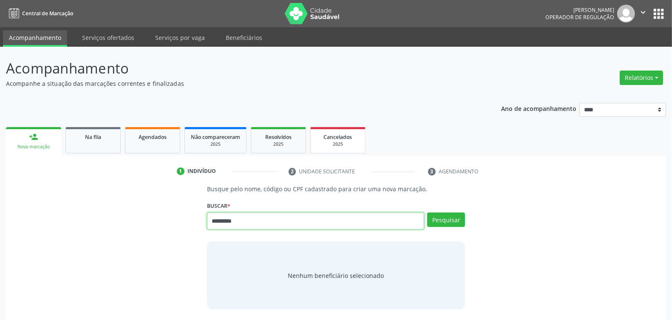
type input "*********"
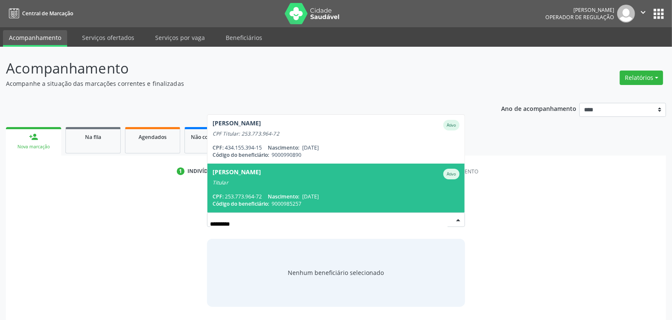
click at [293, 185] on div "Titular" at bounding box center [336, 182] width 247 height 7
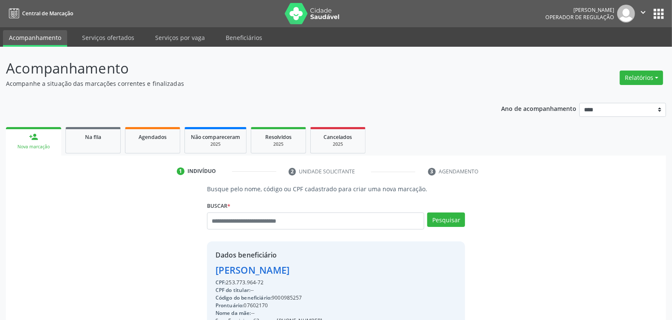
scroll to position [128, 0]
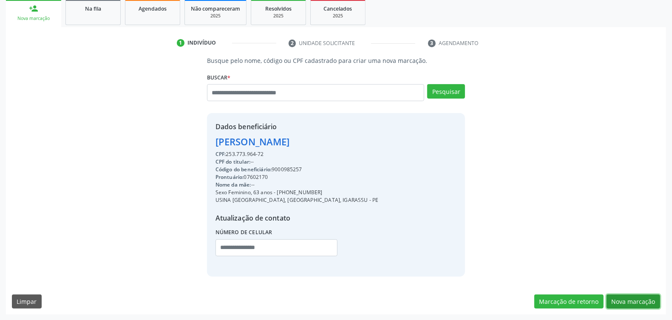
click at [629, 297] on button "Nova marcação" at bounding box center [634, 302] width 54 height 14
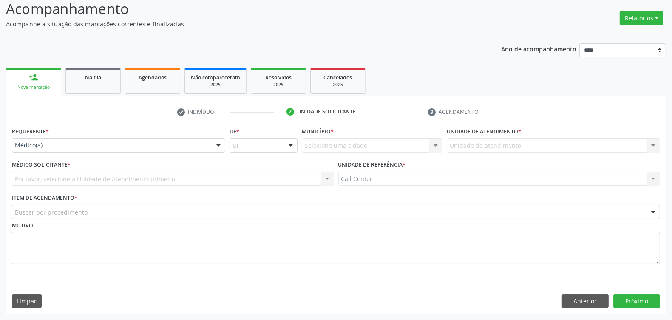
scroll to position [60, 0]
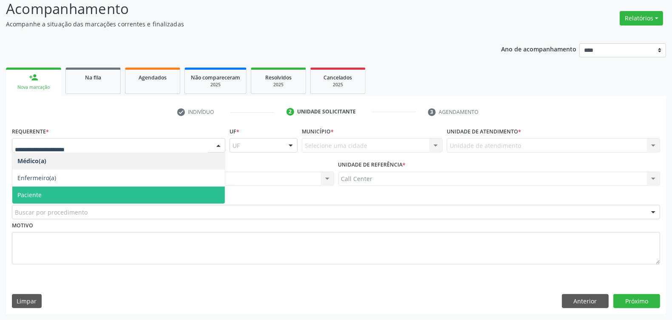
click at [66, 190] on span "Paciente" at bounding box center [118, 195] width 213 height 17
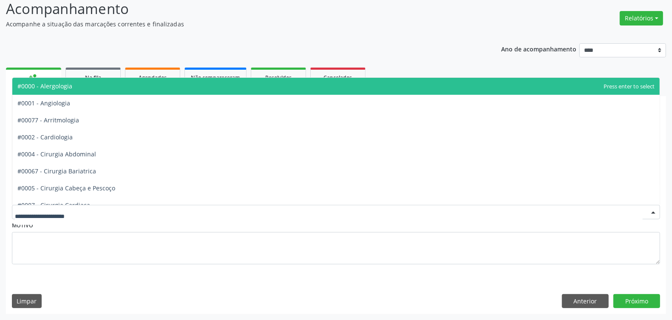
click at [77, 207] on div at bounding box center [336, 212] width 648 height 14
type input "***"
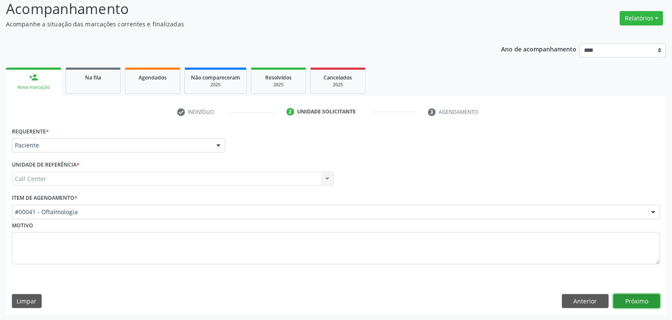
click at [653, 301] on button "Próximo" at bounding box center [636, 301] width 47 height 14
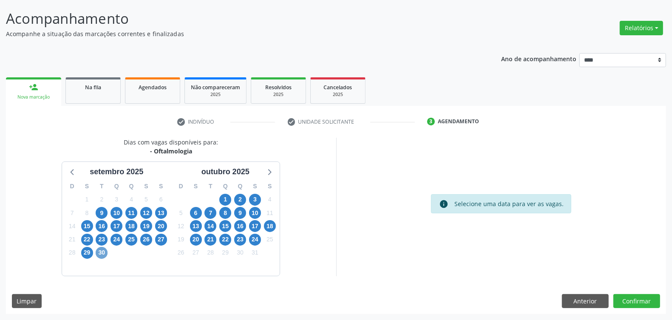
click at [100, 252] on span "30" at bounding box center [102, 253] width 12 height 12
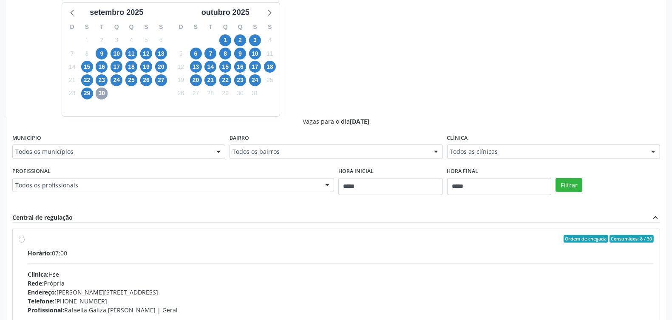
scroll to position [53, 0]
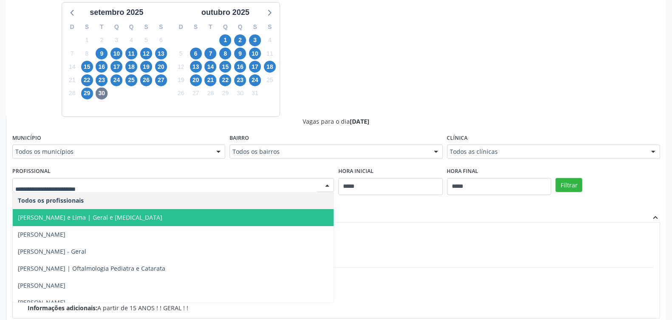
click at [89, 221] on span "[PERSON_NAME] e Lima | Geral e [MEDICAL_DATA]" at bounding box center [173, 217] width 321 height 17
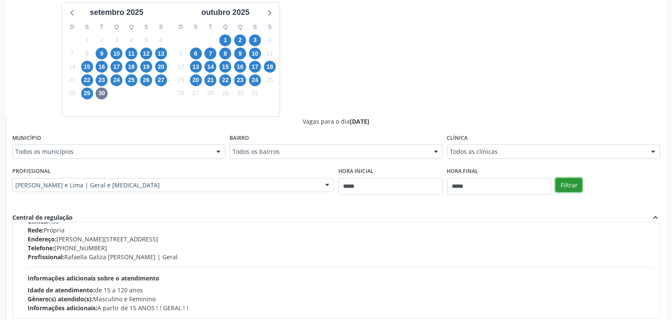
click at [563, 188] on button "Filtrar" at bounding box center [569, 185] width 27 height 14
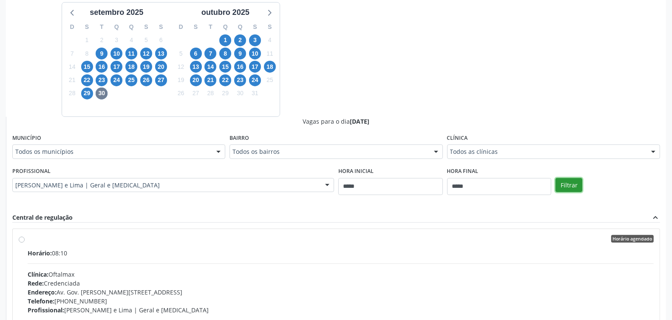
scroll to position [326, 0]
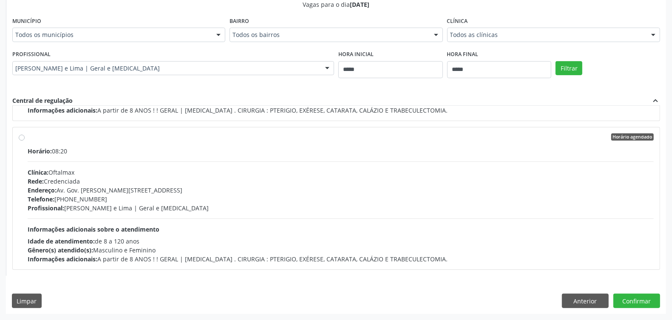
click at [264, 204] on div "Profissional: [PERSON_NAME] e Lima | Geral e [MEDICAL_DATA]" at bounding box center [341, 208] width 626 height 9
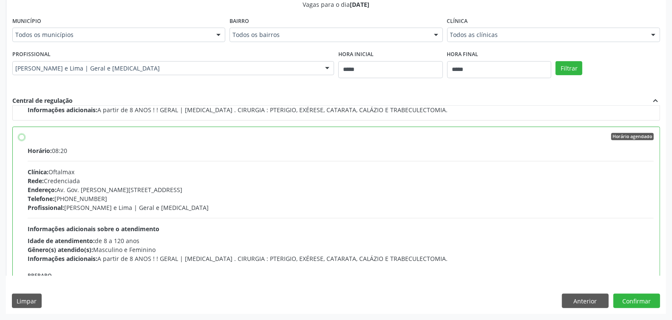
scroll to position [192, 0]
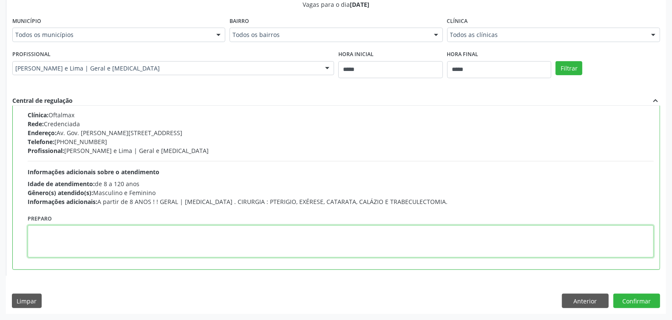
paste textarea "**********"
type textarea "**********"
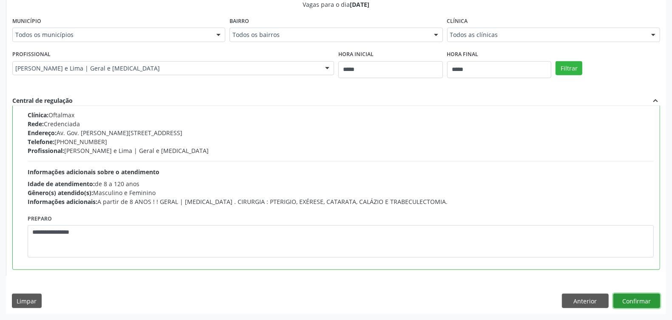
click at [636, 296] on button "Confirmar" at bounding box center [636, 301] width 47 height 14
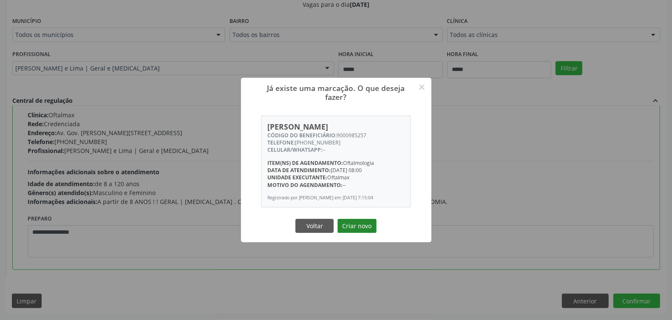
click at [355, 225] on button "Criar novo" at bounding box center [357, 226] width 39 height 14
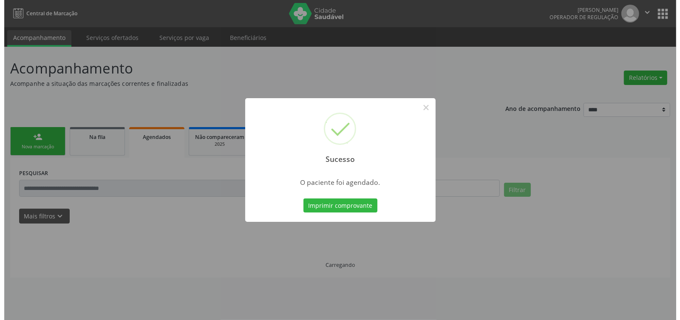
scroll to position [0, 0]
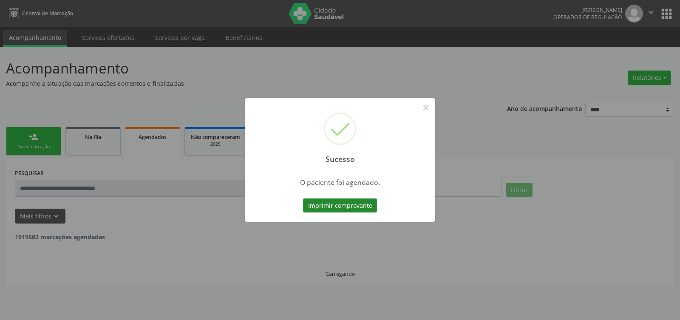
click at [348, 199] on button "Imprimir comprovante" at bounding box center [340, 206] width 74 height 14
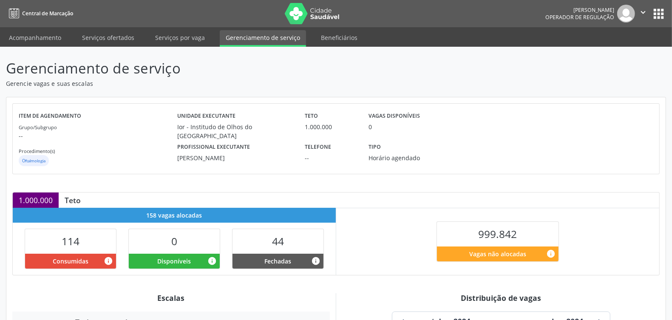
scroll to position [175, 0]
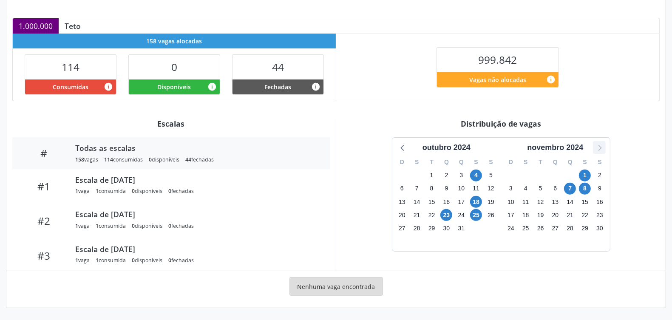
click at [604, 145] on icon at bounding box center [599, 147] width 11 height 11
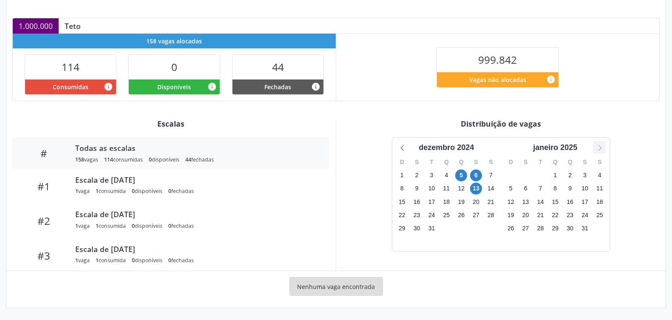
click at [604, 145] on icon at bounding box center [599, 147] width 11 height 11
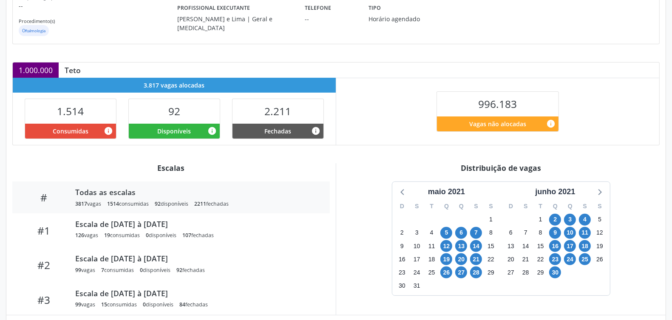
scroll to position [219, 0]
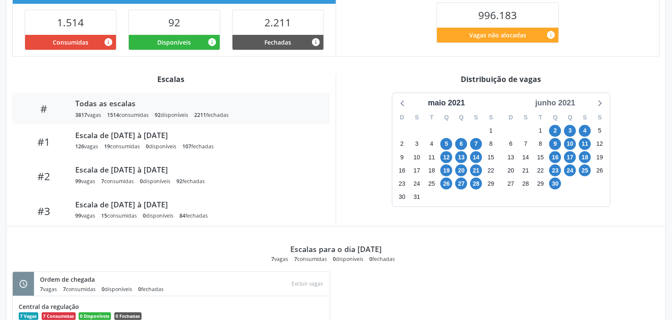
click at [566, 101] on div "junho 2021" at bounding box center [555, 102] width 47 height 11
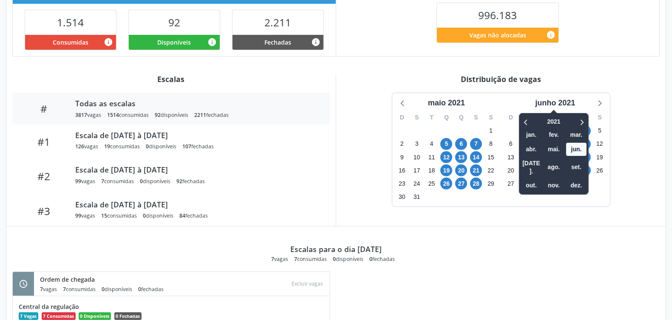
click at [576, 119] on div at bounding box center [576, 121] width 22 height 13
click at [579, 120] on icon at bounding box center [581, 122] width 9 height 10
click at [581, 120] on icon at bounding box center [581, 122] width 9 height 10
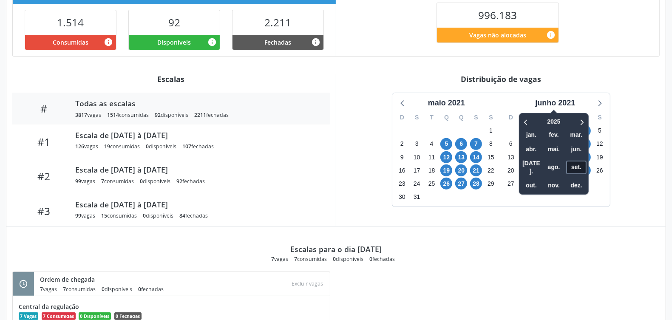
click at [579, 164] on span "set." at bounding box center [576, 167] width 20 height 13
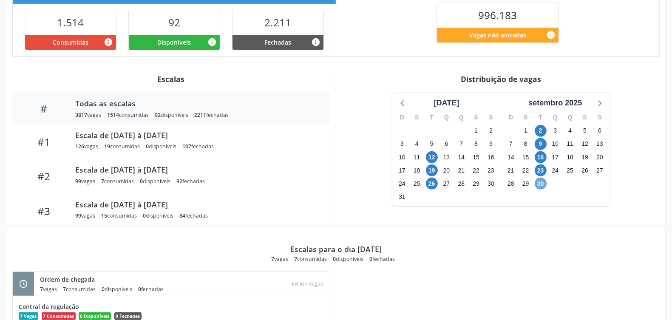
click at [545, 183] on span "30" at bounding box center [541, 184] width 12 height 12
click at [605, 100] on div at bounding box center [599, 102] width 13 height 13
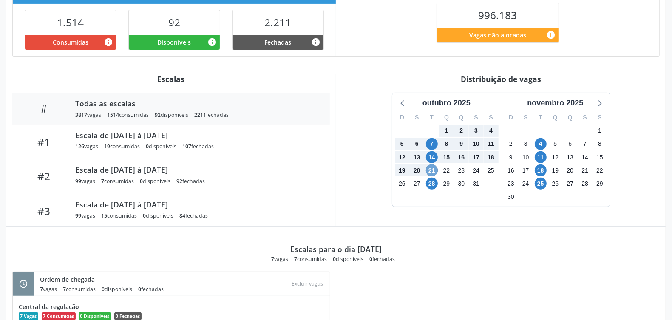
click at [434, 166] on span "21" at bounding box center [432, 171] width 12 height 12
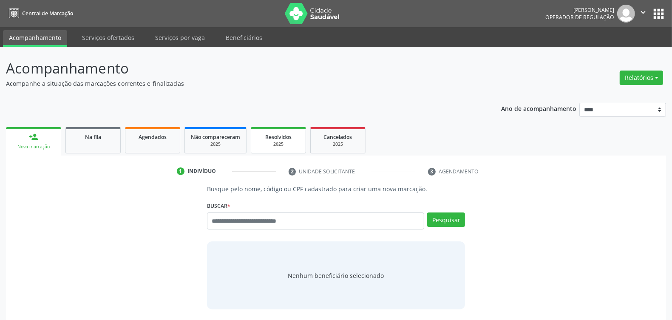
click at [278, 135] on span "Resolvidos" at bounding box center [278, 136] width 26 height 7
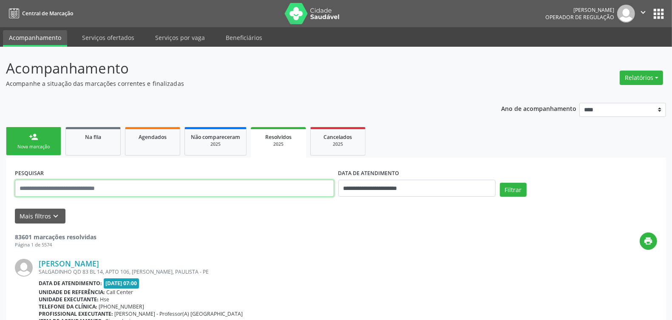
paste input "**********"
type input "**********"
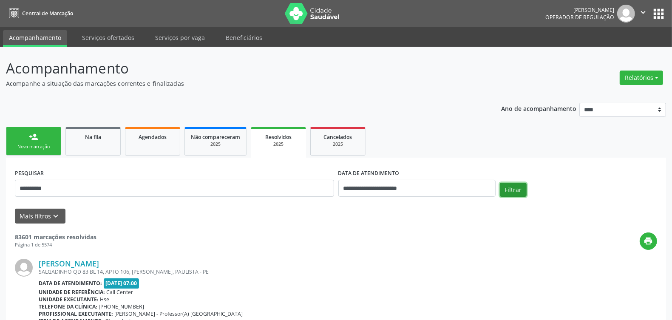
click at [518, 190] on button "Filtrar" at bounding box center [513, 190] width 27 height 14
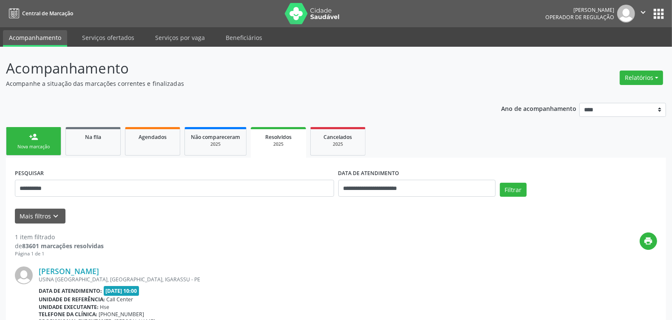
scroll to position [74, 0]
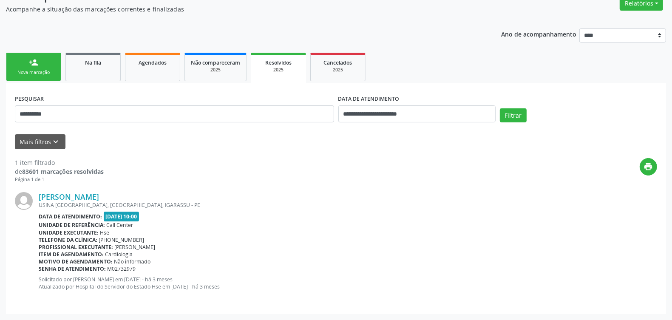
click at [39, 57] on link "person_add Nova marcação" at bounding box center [33, 67] width 55 height 28
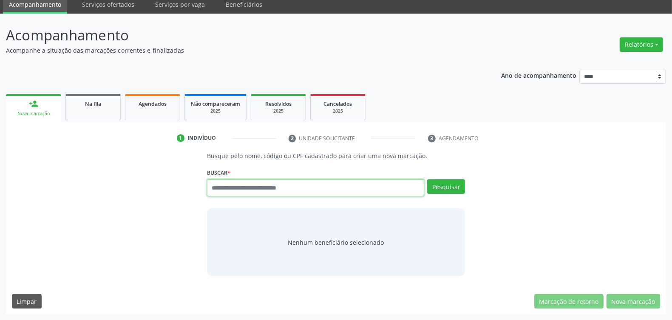
paste input "**********"
type input "**********"
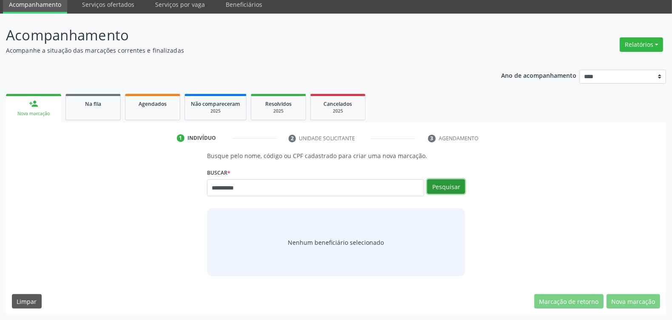
click at [447, 181] on button "Pesquisar" at bounding box center [446, 186] width 38 height 14
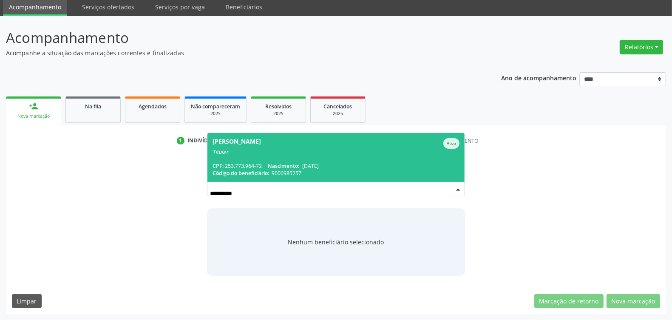
click at [285, 168] on span "Nascimento:" at bounding box center [283, 165] width 31 height 7
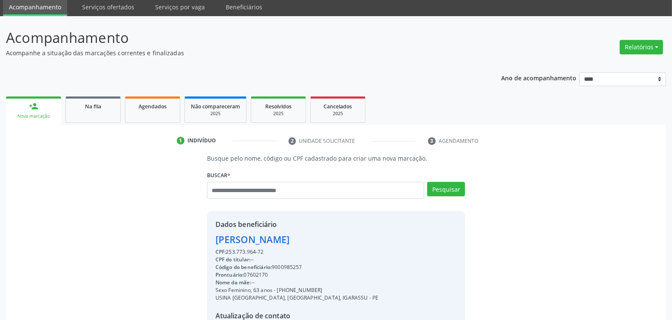
scroll to position [128, 0]
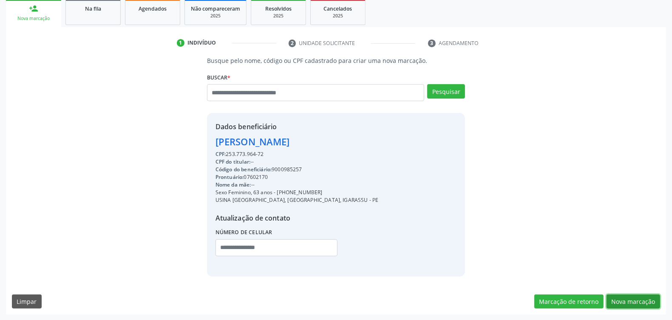
click at [625, 301] on button "Nova marcação" at bounding box center [634, 302] width 54 height 14
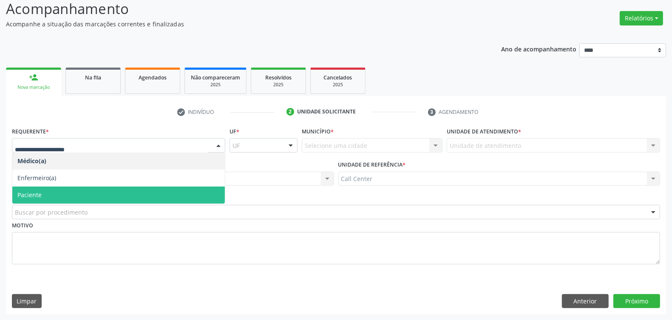
click at [71, 194] on span "Paciente" at bounding box center [118, 195] width 213 height 17
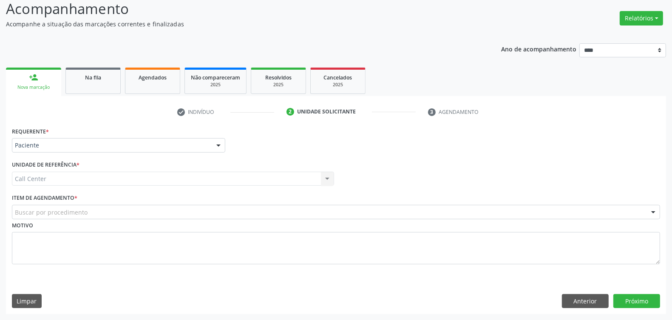
click at [88, 207] on div "Buscar por procedimento" at bounding box center [336, 212] width 648 height 14
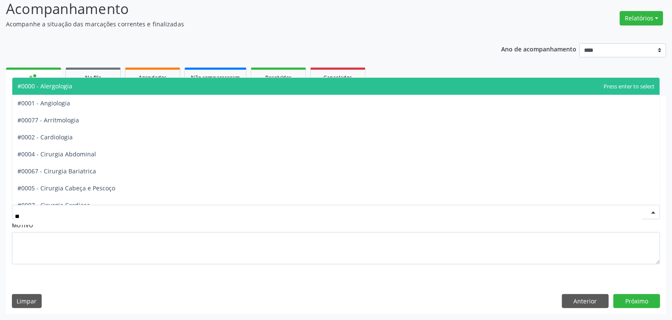
type input "***"
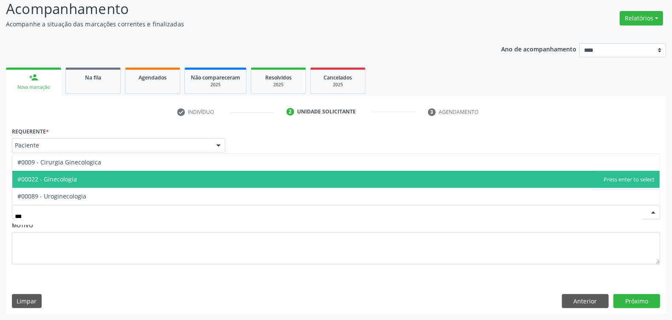
click at [79, 181] on span "#00022 - Ginecologia" at bounding box center [335, 179] width 647 height 17
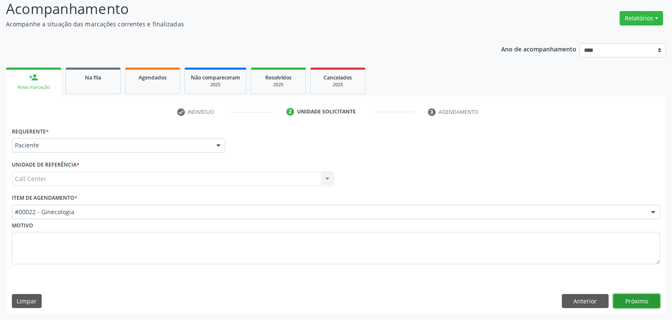
click at [636, 305] on button "Próximo" at bounding box center [636, 301] width 47 height 14
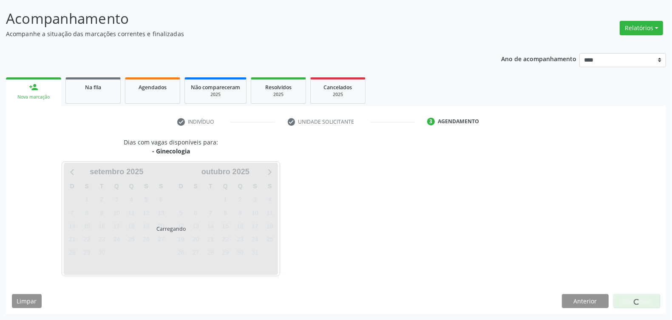
scroll to position [50, 0]
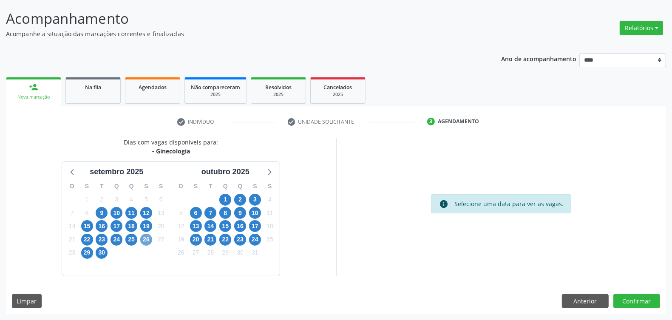
click at [147, 240] on span "26" at bounding box center [146, 240] width 12 height 12
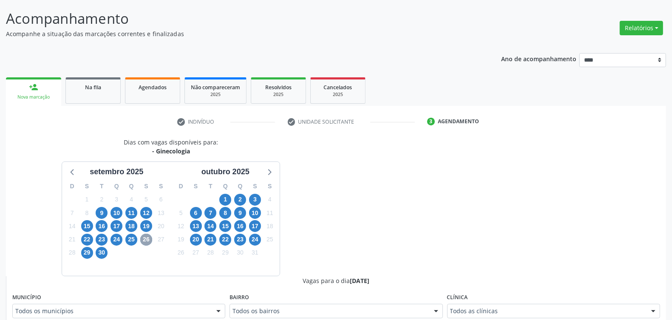
scroll to position [156, 0]
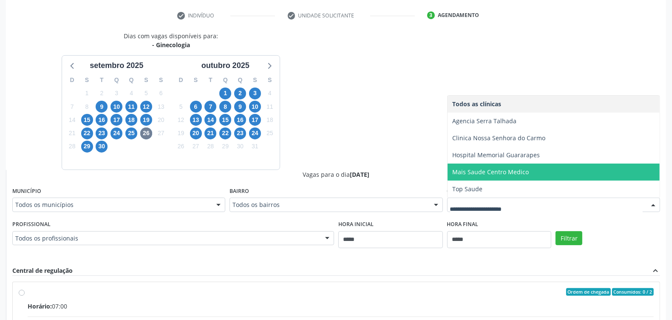
drag, startPoint x: 489, startPoint y: 168, endPoint x: 579, endPoint y: 199, distance: 94.8
click at [489, 168] on span "Mais Saude Centro Medico" at bounding box center [491, 172] width 77 height 8
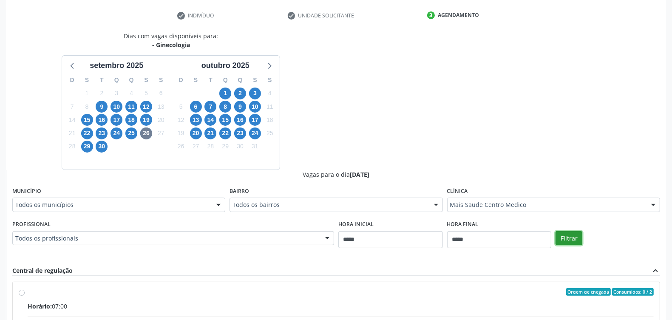
click at [568, 238] on button "Filtrar" at bounding box center [569, 238] width 27 height 14
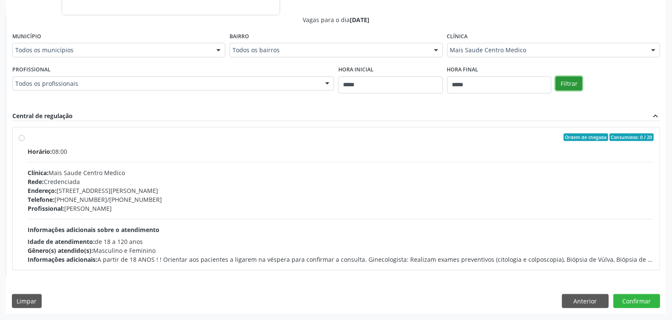
scroll to position [152, 0]
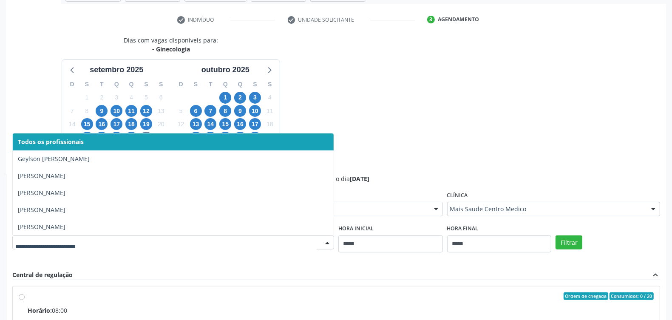
drag, startPoint x: 383, startPoint y: 133, endPoint x: 366, endPoint y: 133, distance: 17.4
click at [384, 133] on div "Dias com vagas disponíveis para: - Ginecologia setembro 2025 D S T Q Q S S 31 1…" at bounding box center [336, 235] width 660 height 399
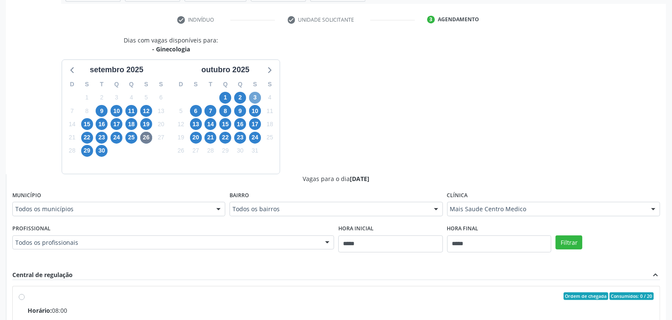
click at [256, 97] on span "3" at bounding box center [255, 98] width 12 height 12
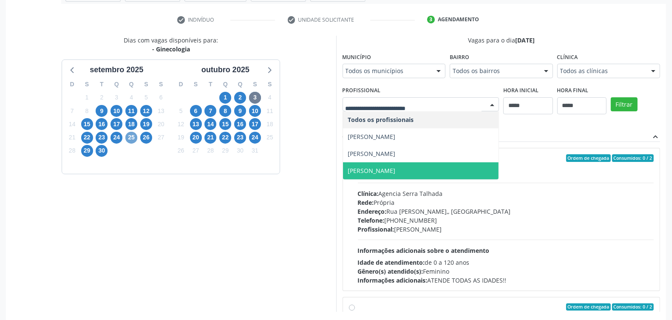
click at [134, 137] on span "25" at bounding box center [131, 138] width 12 height 12
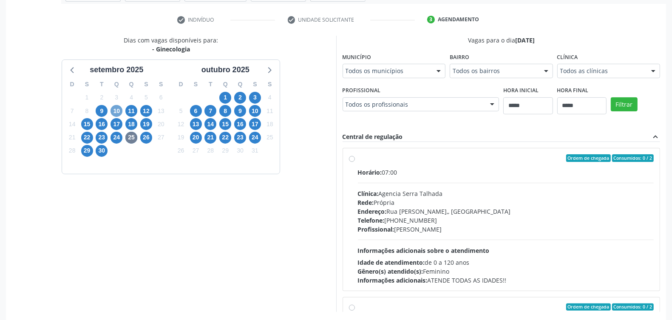
click at [118, 112] on span "10" at bounding box center [117, 111] width 12 height 12
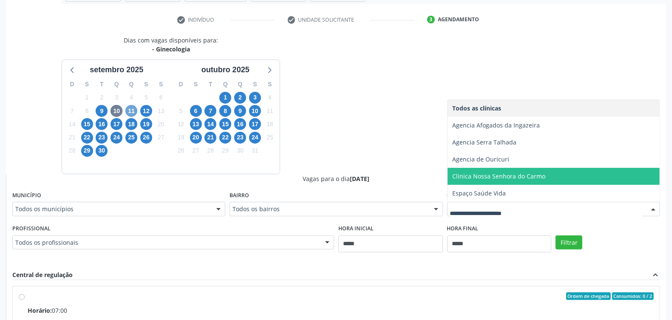
click at [127, 110] on span "11" at bounding box center [131, 111] width 12 height 12
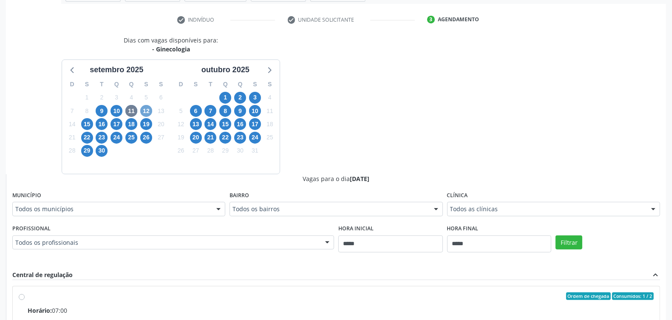
click at [141, 109] on span "12" at bounding box center [146, 111] width 12 height 12
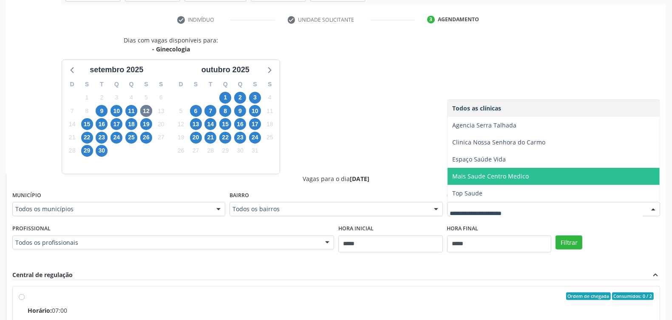
click at [476, 178] on span "Mais Saude Centro Medico" at bounding box center [491, 176] width 77 height 8
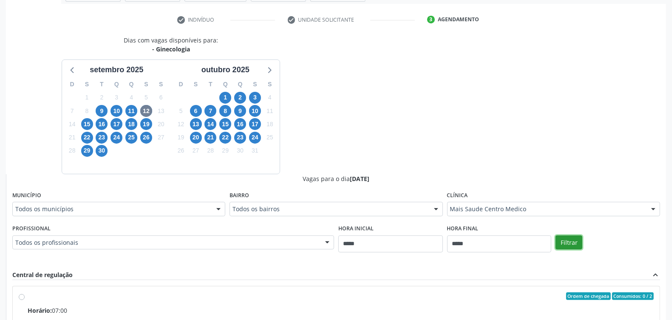
click at [575, 243] on button "Filtrar" at bounding box center [569, 243] width 27 height 14
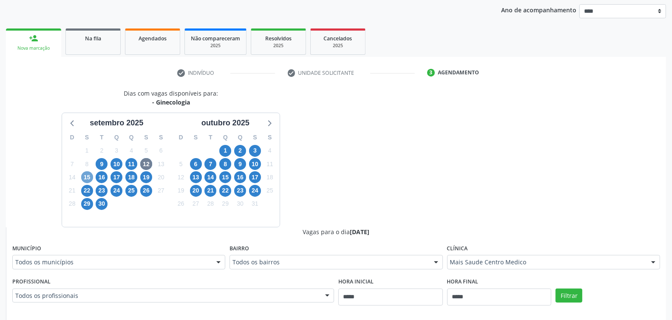
click at [88, 176] on span "15" at bounding box center [87, 177] width 12 height 12
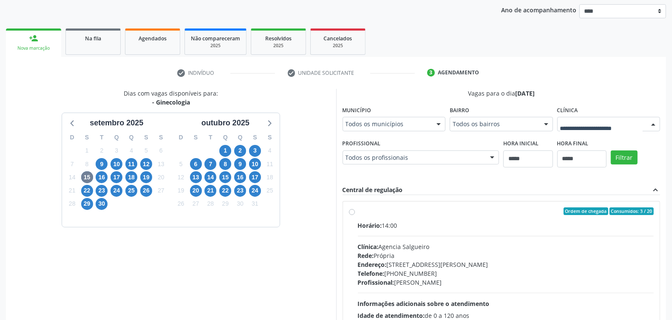
drag, startPoint x: 597, startPoint y: 121, endPoint x: 589, endPoint y: 117, distance: 9.1
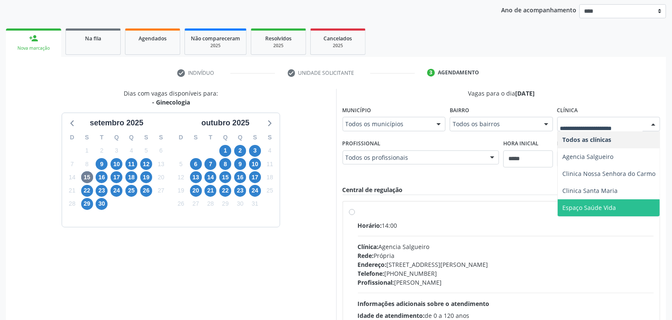
scroll to position [187, 0]
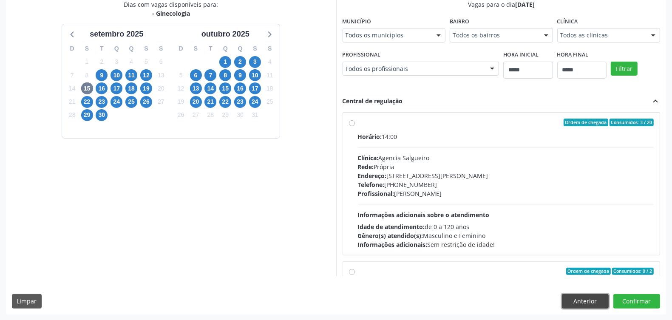
click at [594, 301] on button "Anterior" at bounding box center [585, 301] width 47 height 14
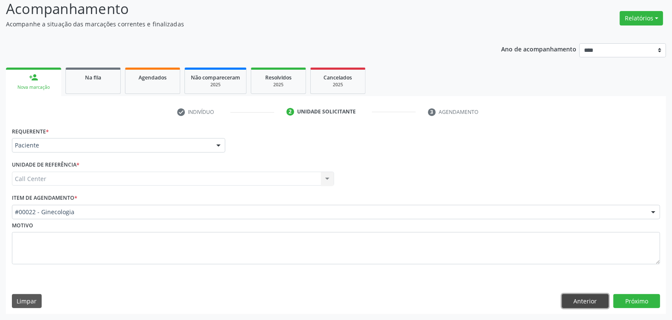
click at [599, 303] on button "Anterior" at bounding box center [585, 301] width 47 height 14
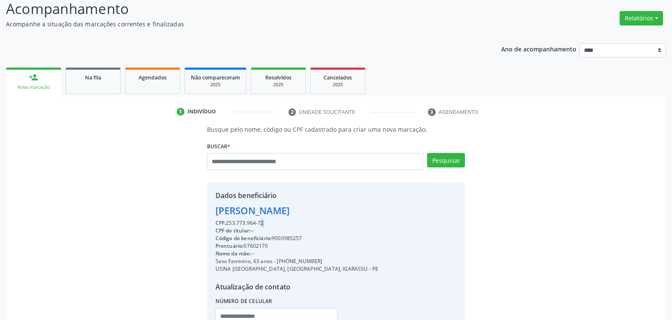
drag, startPoint x: 241, startPoint y: 223, endPoint x: 246, endPoint y: 221, distance: 4.8
click at [244, 222] on div "CPF: 253.773.964-72" at bounding box center [297, 223] width 163 height 8
click at [246, 221] on div "CPF: 253.773.964-72" at bounding box center [297, 223] width 163 height 8
click at [239, 222] on div "CPF: 253.773.964-72" at bounding box center [297, 223] width 163 height 8
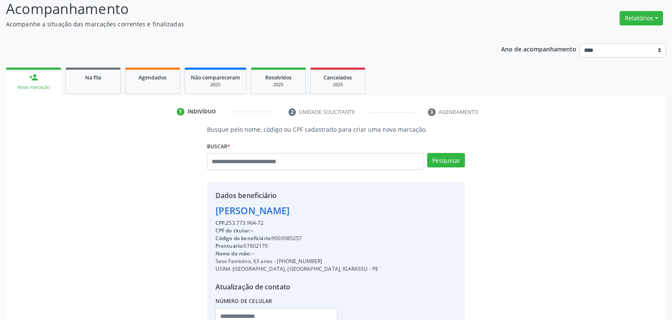
copy div "253.773.964"
paste input "**********"
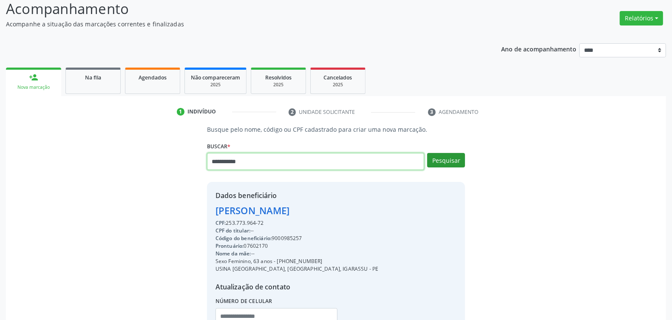
type input "**********"
click at [456, 159] on button "Pesquisar" at bounding box center [446, 160] width 38 height 14
type input "**********"
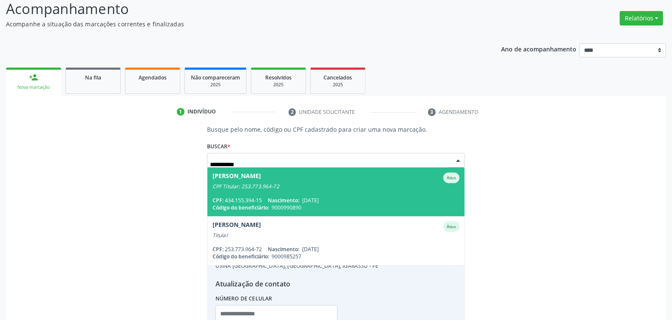
drag, startPoint x: 260, startPoint y: 161, endPoint x: 121, endPoint y: 170, distance: 139.3
click at [121, 170] on div "**********" at bounding box center [336, 234] width 648 height 218
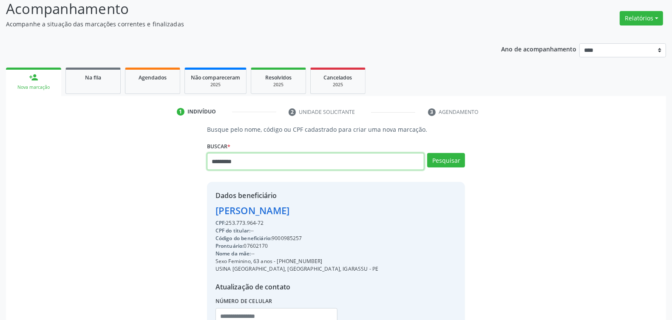
type input "*********"
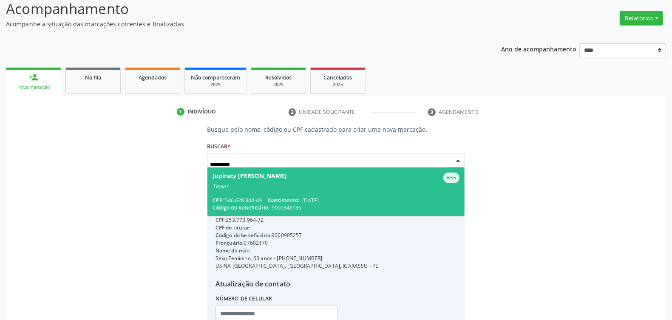
click at [306, 199] on span "17/08/1952" at bounding box center [310, 200] width 17 height 7
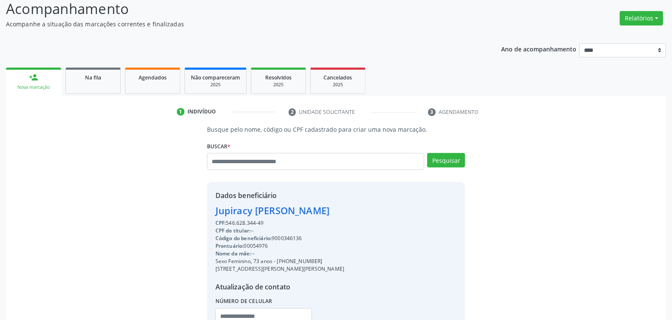
scroll to position [128, 0]
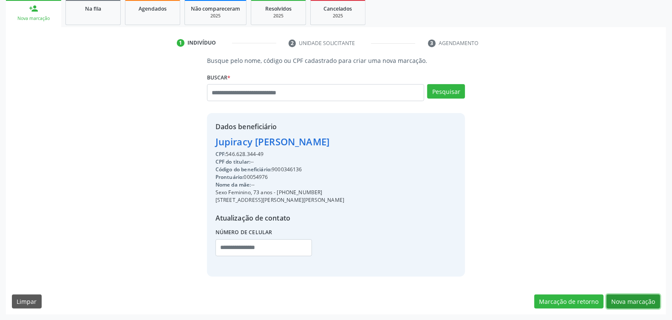
click at [621, 297] on button "Nova marcação" at bounding box center [634, 302] width 54 height 14
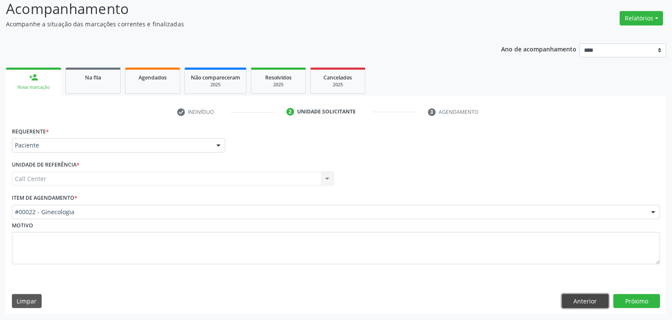
click at [582, 300] on button "Anterior" at bounding box center [585, 301] width 47 height 14
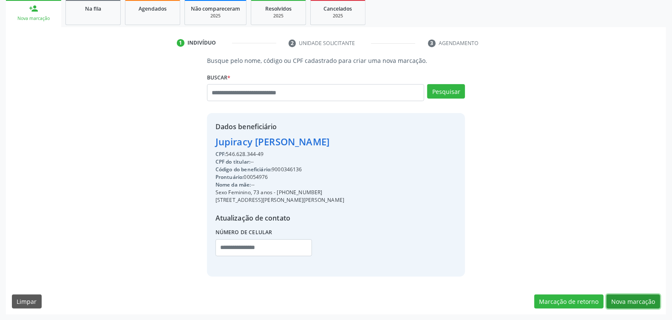
click at [615, 298] on button "Nova marcação" at bounding box center [634, 302] width 54 height 14
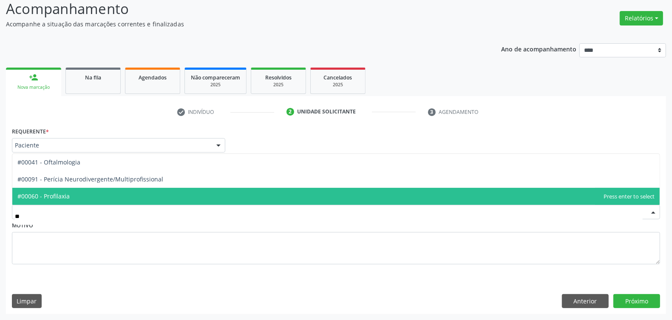
type input "***"
click at [173, 194] on span "#00041 - Oftalmologia" at bounding box center [335, 196] width 647 height 17
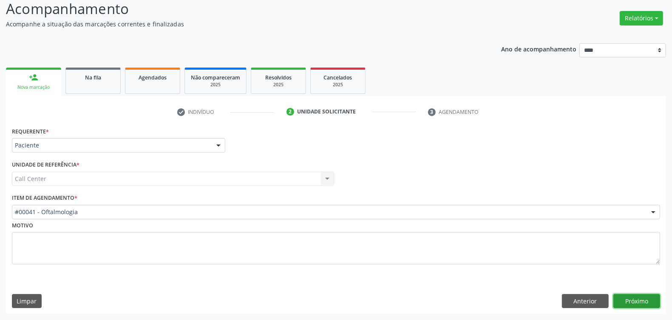
click at [641, 302] on button "Próximo" at bounding box center [636, 301] width 47 height 14
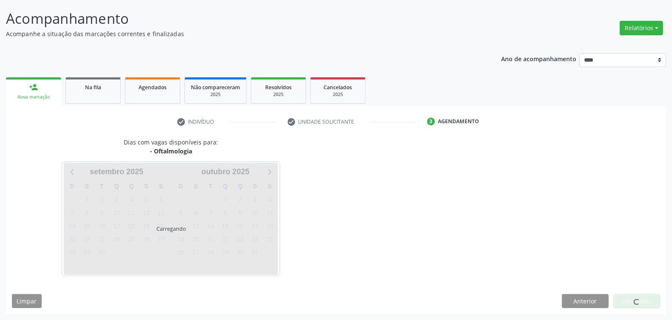
scroll to position [50, 0]
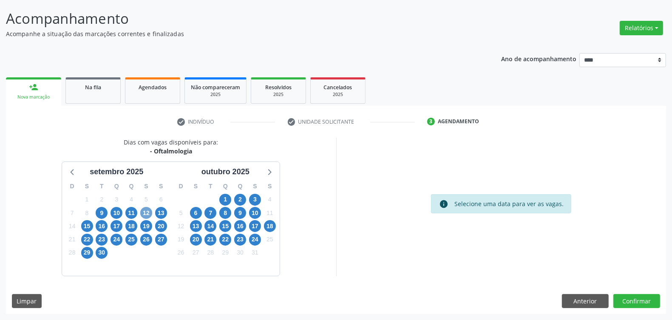
click at [151, 210] on span "12" at bounding box center [146, 213] width 12 height 12
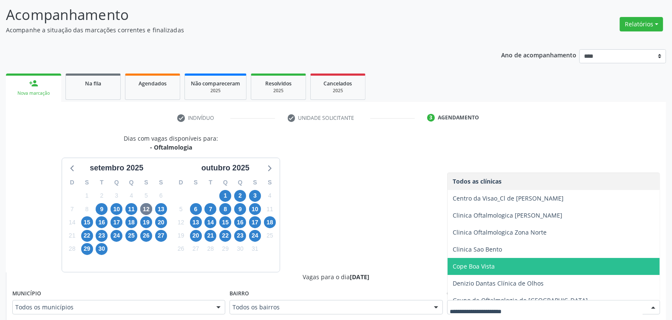
scroll to position [94, 0]
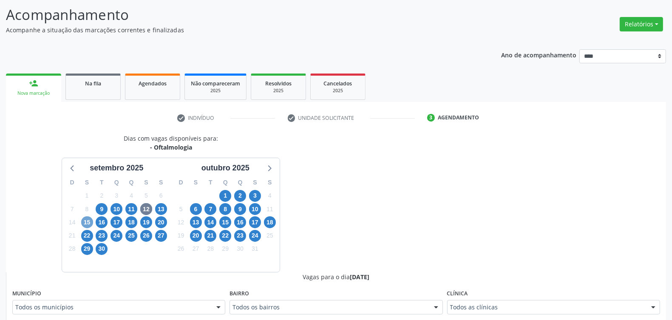
click at [88, 220] on span "15" at bounding box center [87, 222] width 12 height 12
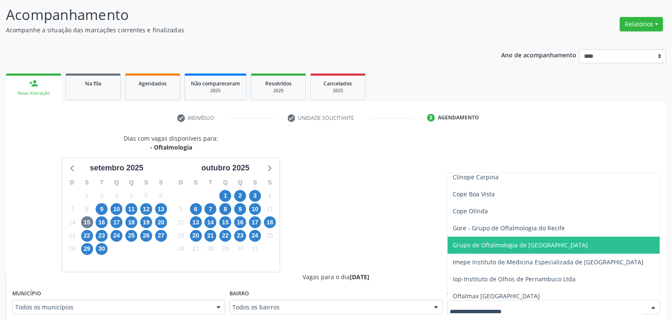
scroll to position [53, 0]
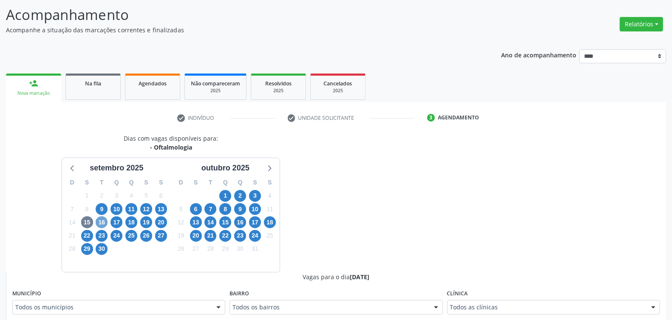
click at [98, 221] on span "16" at bounding box center [102, 222] width 12 height 12
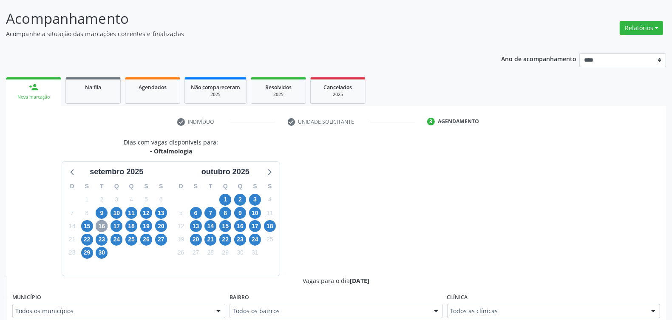
scroll to position [54, 0]
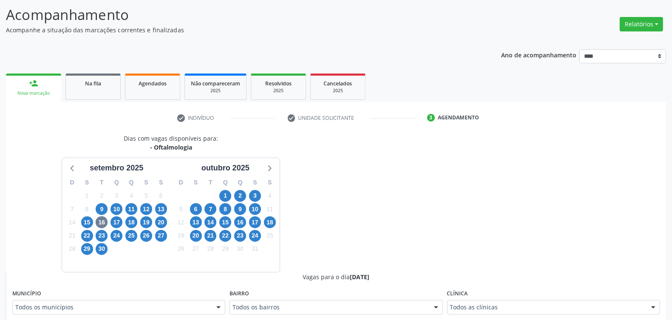
click at [531, 302] on div "Todos as clínicas" at bounding box center [553, 307] width 213 height 14
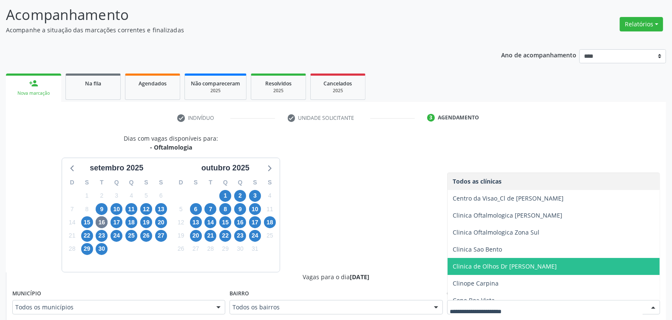
scroll to position [106, 0]
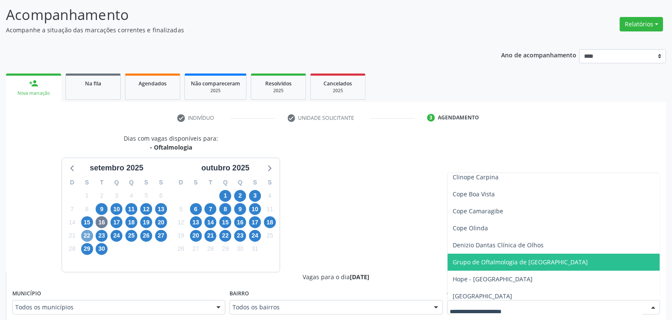
click at [81, 237] on span "22" at bounding box center [87, 236] width 12 height 12
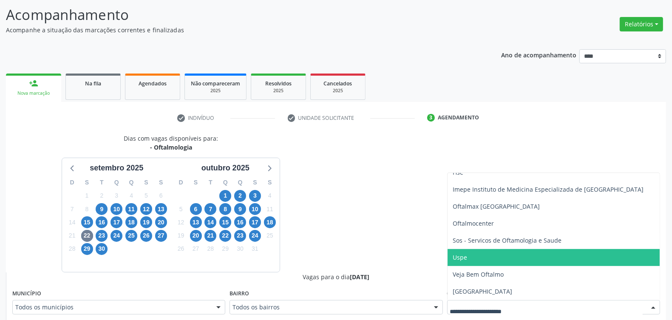
scroll to position [211, 0]
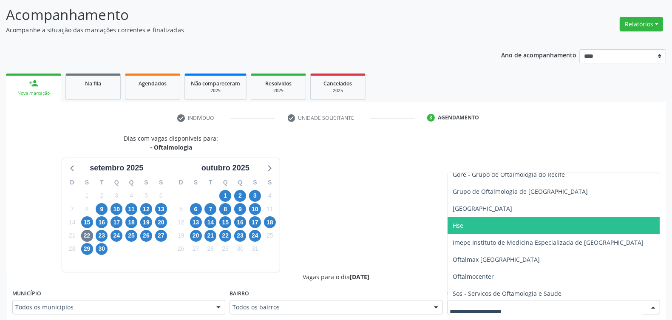
click at [477, 226] on span "Hse" at bounding box center [554, 225] width 212 height 17
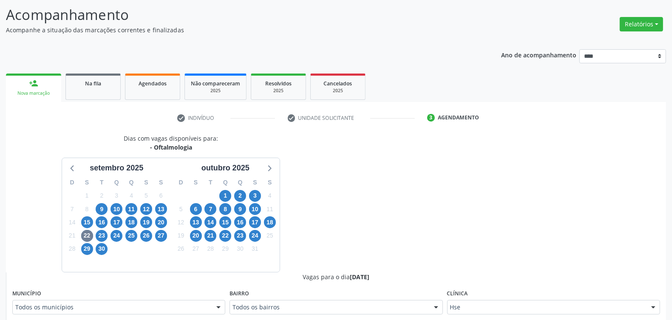
scroll to position [213, 0]
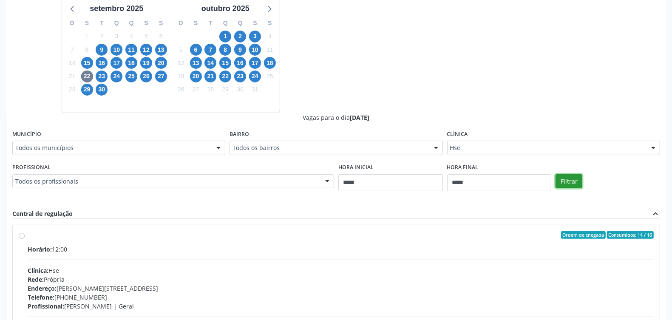
click at [576, 181] on button "Filtrar" at bounding box center [569, 181] width 27 height 14
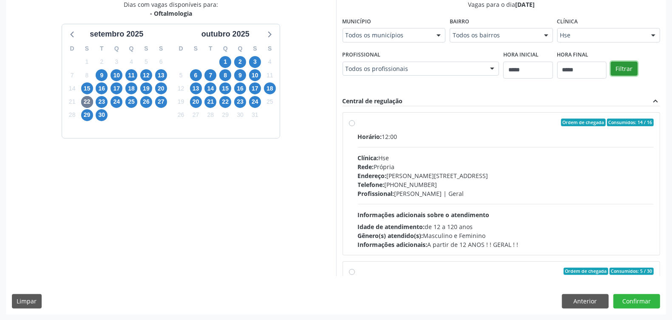
scroll to position [134, 0]
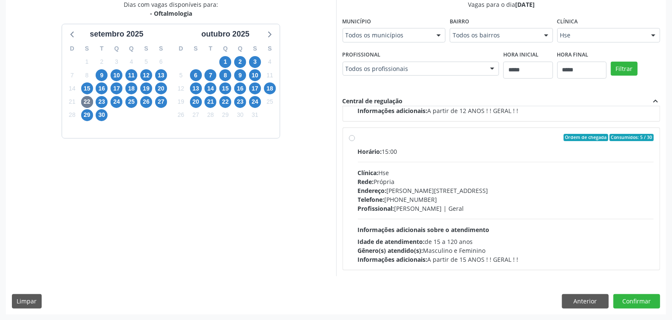
click at [448, 204] on div "Profissional: Ricardo Calazans | Geral" at bounding box center [506, 208] width 296 height 9
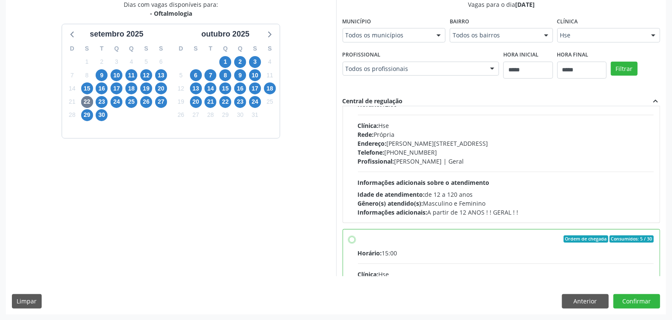
scroll to position [0, 0]
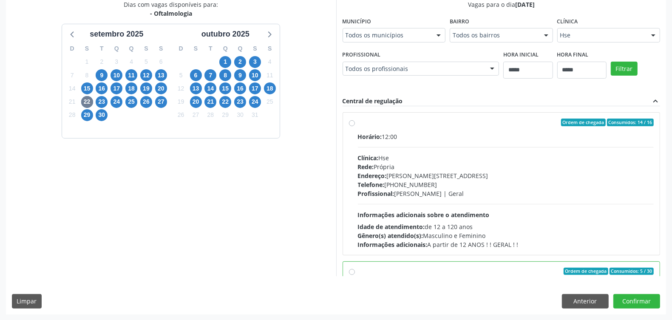
click at [453, 227] on div "Idade de atendimento: de 12 a 120 anos" at bounding box center [506, 226] width 296 height 9
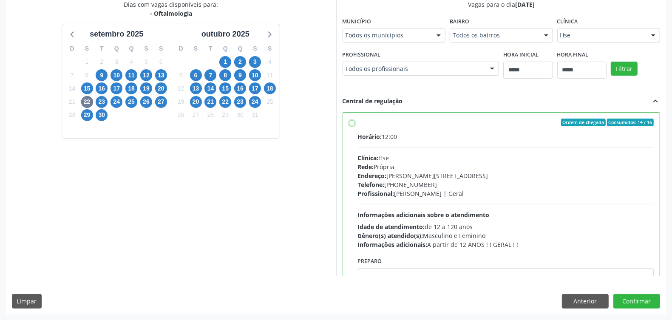
scroll to position [53, 0]
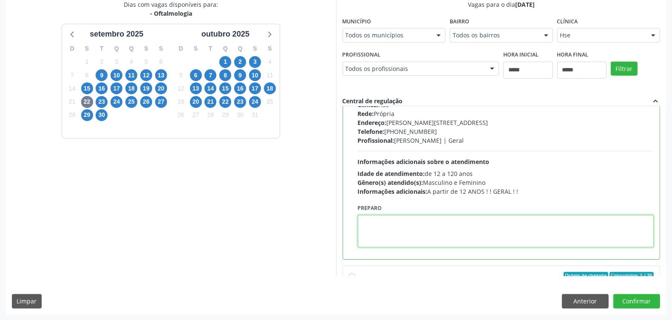
paste textarea "**********"
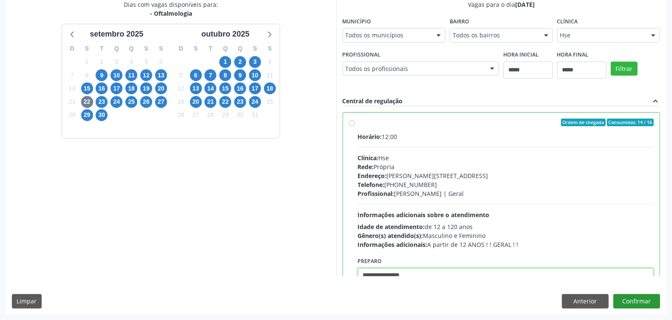
type textarea "**********"
click at [638, 300] on button "Confirmar" at bounding box center [636, 301] width 47 height 14
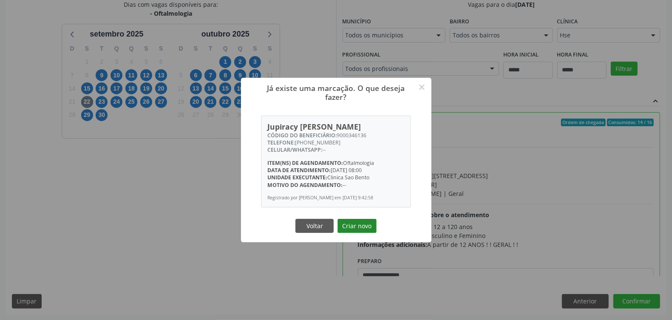
click at [354, 227] on button "Criar novo" at bounding box center [357, 226] width 39 height 14
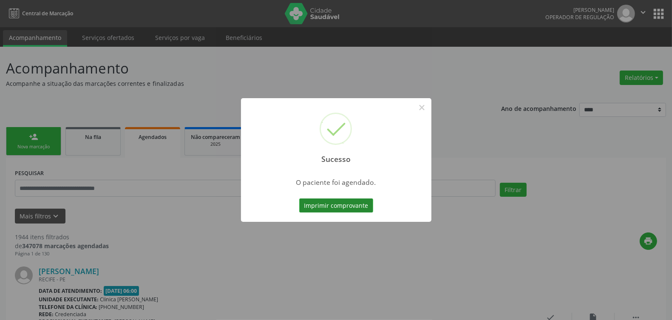
click at [359, 202] on button "Imprimir comprovante" at bounding box center [336, 206] width 74 height 14
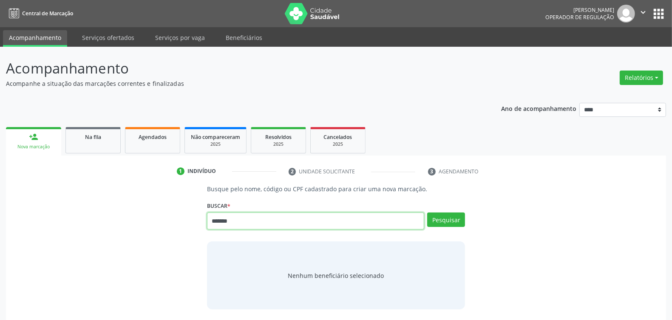
type input "*******"
type input "******"
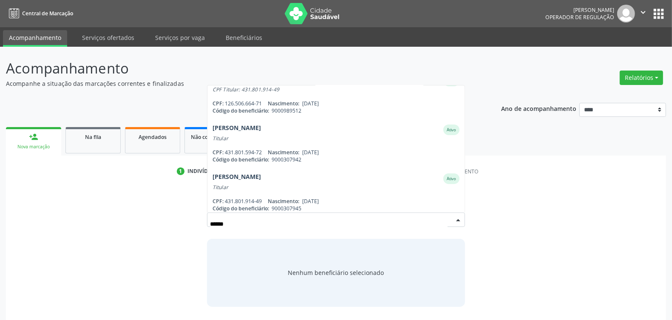
scroll to position [263, 0]
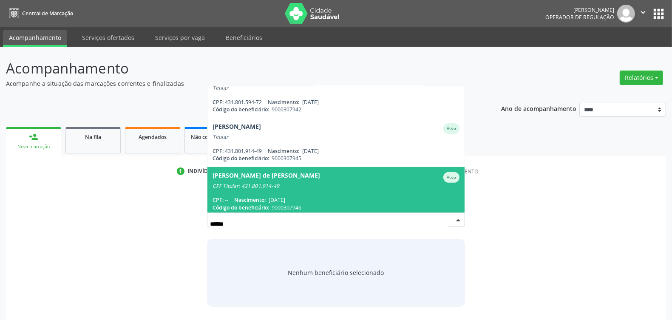
click at [257, 183] on div "CPF Titular: 431.801.914-49" at bounding box center [336, 186] width 247 height 7
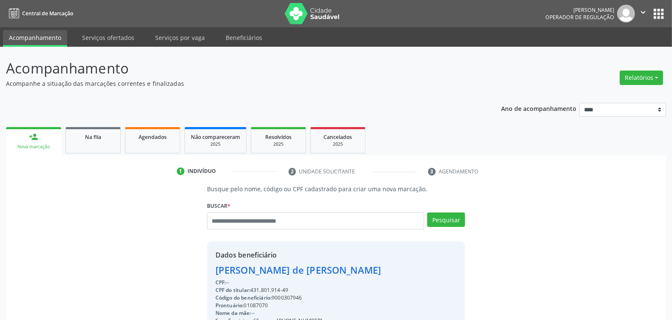
scroll to position [128, 0]
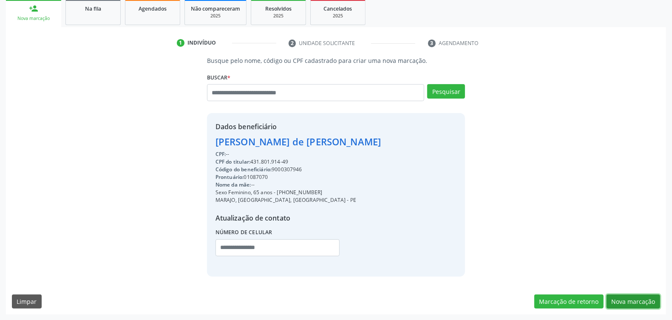
click at [631, 303] on button "Nova marcação" at bounding box center [634, 302] width 54 height 14
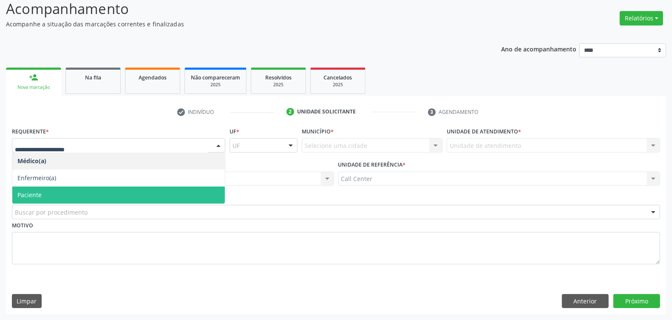
click at [55, 193] on span "Paciente" at bounding box center [118, 195] width 213 height 17
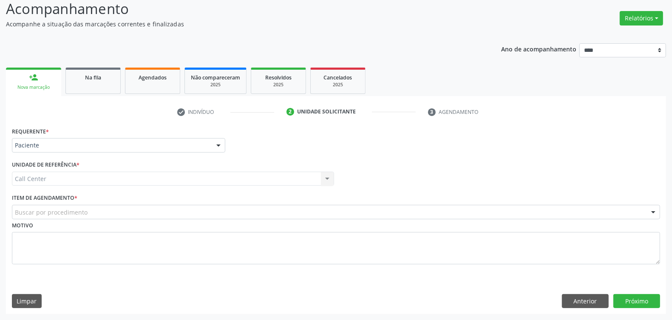
click at [62, 205] on div "Buscar por procedimento" at bounding box center [336, 212] width 648 height 14
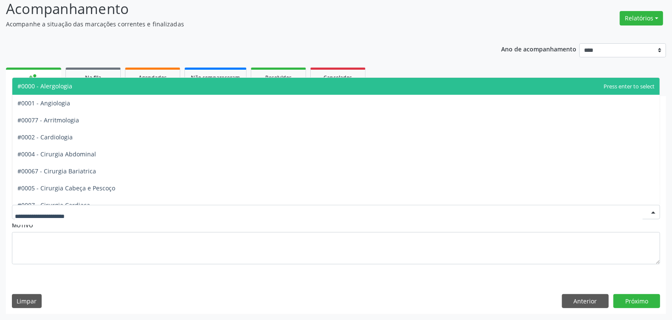
click at [91, 216] on input "text" at bounding box center [329, 216] width 628 height 17
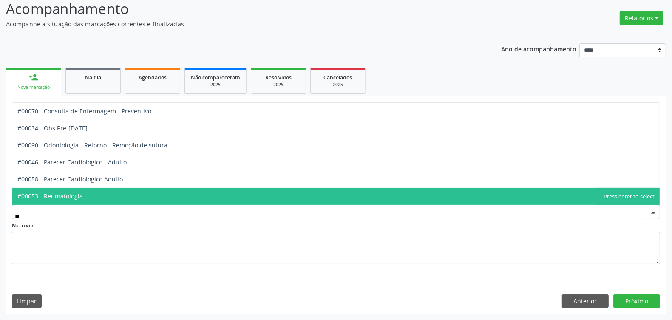
type input "***"
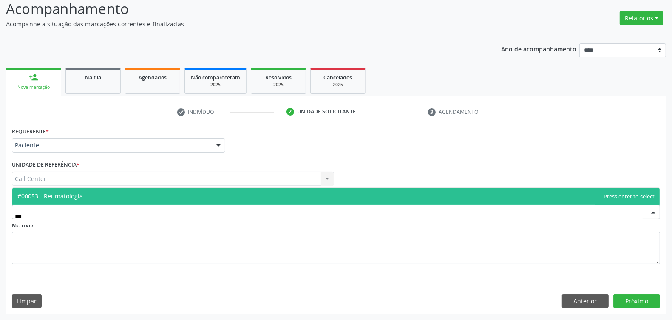
click at [67, 190] on span "#00053 - Reumatologia" at bounding box center [335, 196] width 647 height 17
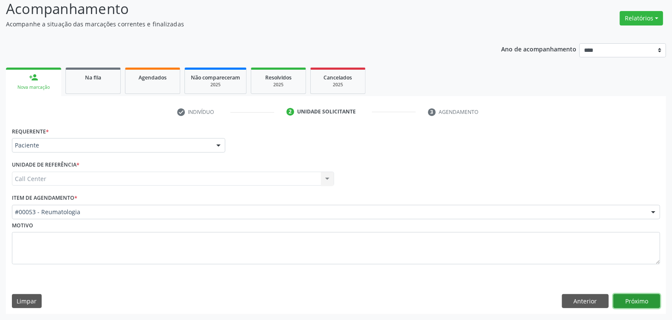
click at [637, 295] on button "Próximo" at bounding box center [636, 301] width 47 height 14
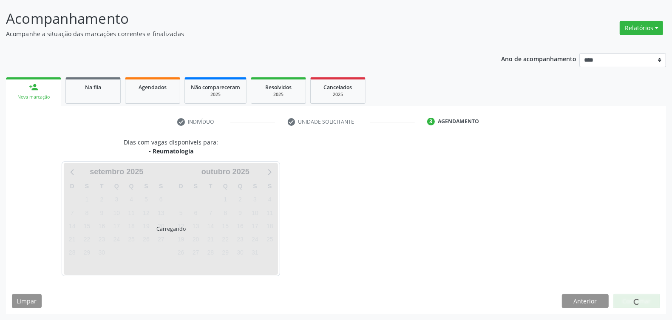
scroll to position [50, 0]
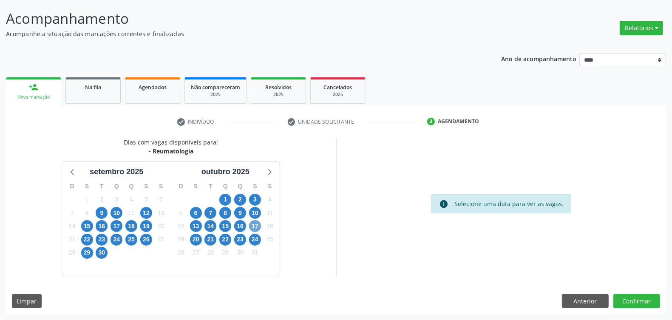
click at [256, 222] on span "17" at bounding box center [255, 226] width 12 height 12
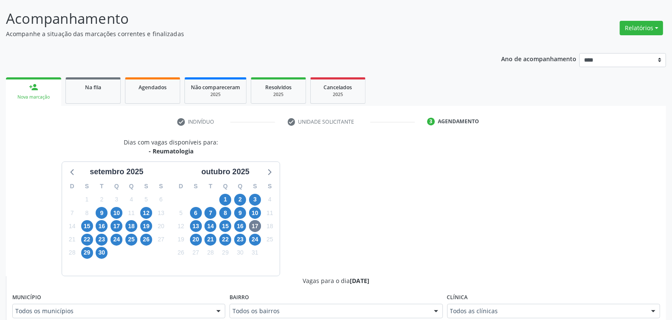
drag, startPoint x: 487, startPoint y: 301, endPoint x: 488, endPoint y: 312, distance: 10.7
click at [487, 303] on div "Clínica Todos as clínicas Todos as clínicas Clinica [PERSON_NAME] Instituto Per…" at bounding box center [553, 304] width 213 height 27
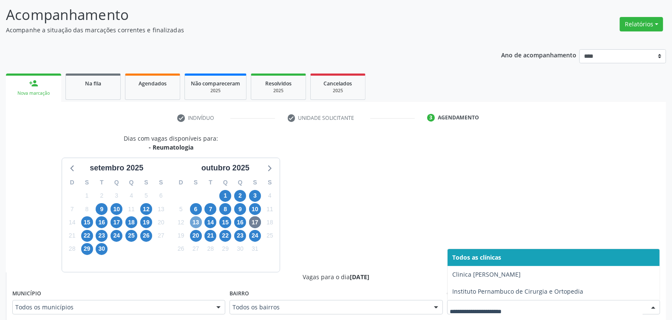
click at [200, 224] on span "13" at bounding box center [196, 222] width 12 height 12
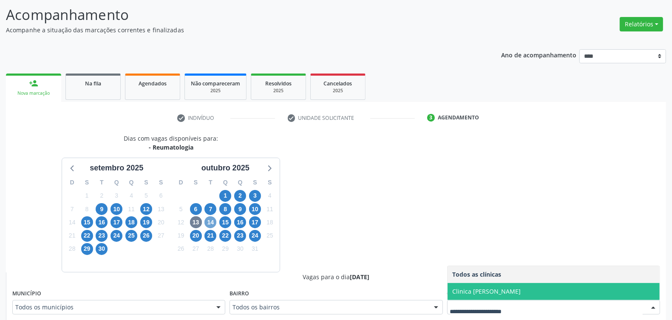
click at [210, 219] on span "14" at bounding box center [210, 222] width 12 height 12
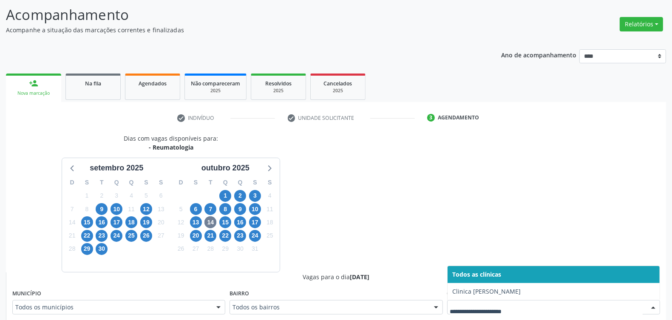
drag, startPoint x: 516, startPoint y: 303, endPoint x: 434, endPoint y: 297, distance: 82.3
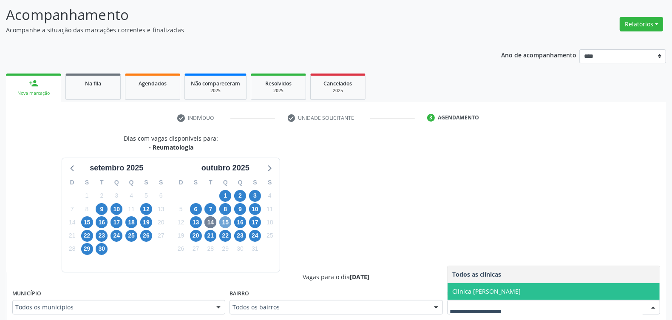
click at [227, 222] on span "15" at bounding box center [225, 222] width 12 height 12
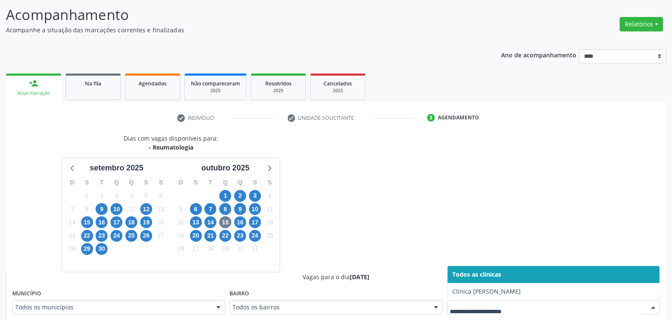
click at [485, 301] on div at bounding box center [553, 307] width 213 height 14
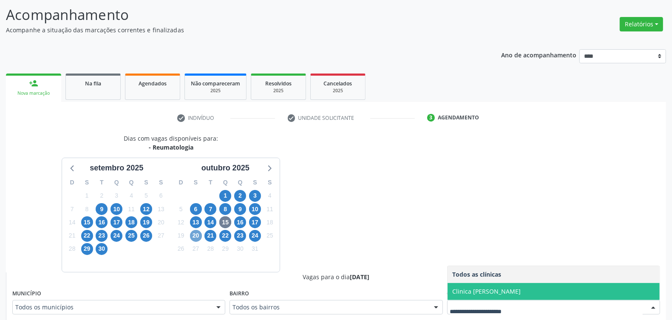
click at [194, 235] on span "20" at bounding box center [196, 236] width 12 height 12
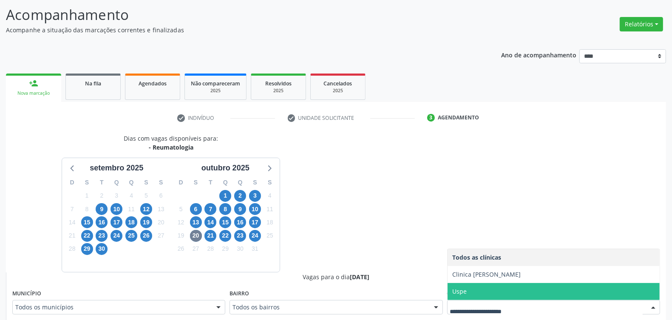
click at [430, 295] on div "Bairro Todos os bairros Todos os bairros [GEOGRAPHIC_DATA] resultado encontrado…" at bounding box center [336, 300] width 213 height 27
click at [458, 286] on span "Uspe" at bounding box center [554, 291] width 212 height 17
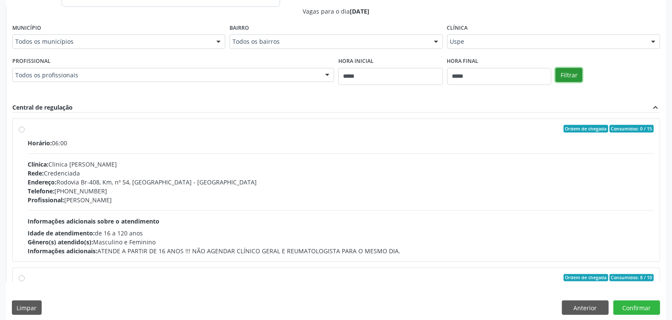
drag, startPoint x: 576, startPoint y: 77, endPoint x: 565, endPoint y: 103, distance: 27.6
click at [575, 82] on button "Filtrar" at bounding box center [569, 75] width 27 height 14
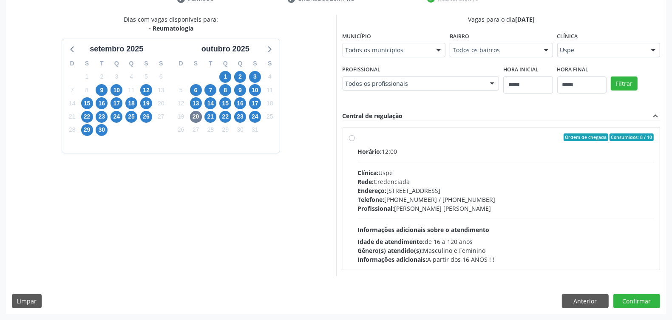
drag, startPoint x: 395, startPoint y: 207, endPoint x: 395, endPoint y: 212, distance: 4.7
click at [394, 209] on span "Profissional:" at bounding box center [376, 208] width 37 height 8
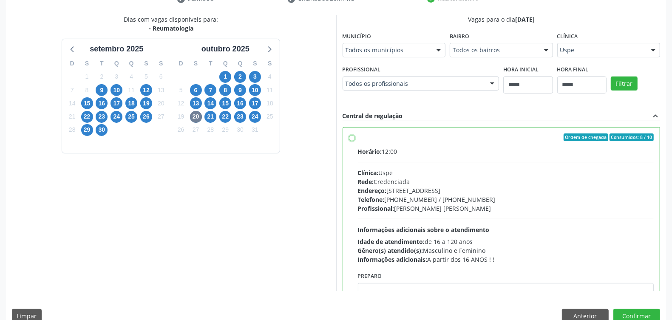
scroll to position [43, 0]
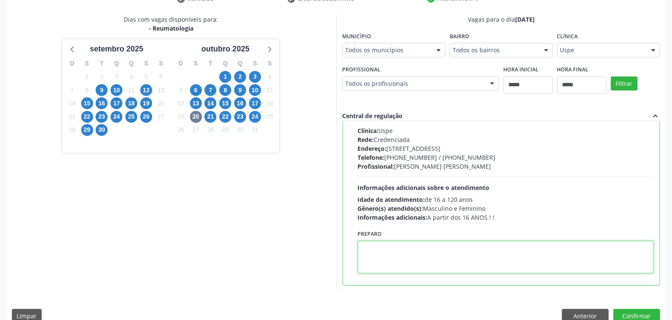
paste textarea "**********"
type textarea "**********"
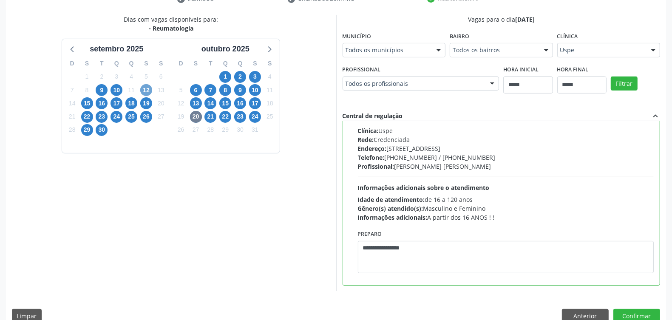
click at [148, 88] on span "12" at bounding box center [146, 90] width 12 height 12
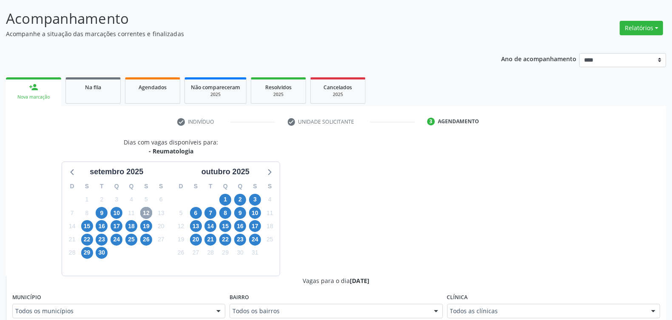
scroll to position [173, 0]
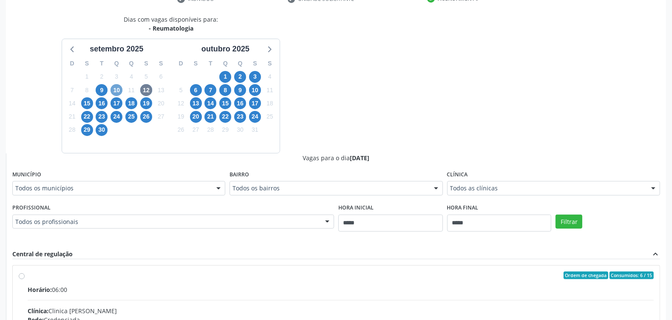
click at [111, 87] on span "10" at bounding box center [117, 90] width 12 height 12
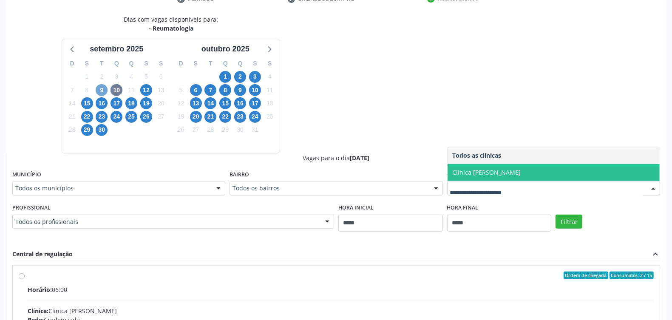
click at [102, 88] on span "9" at bounding box center [102, 90] width 12 height 12
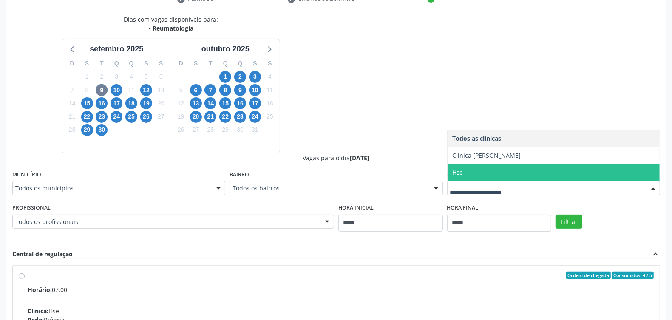
click at [474, 171] on span "Hse" at bounding box center [554, 172] width 212 height 17
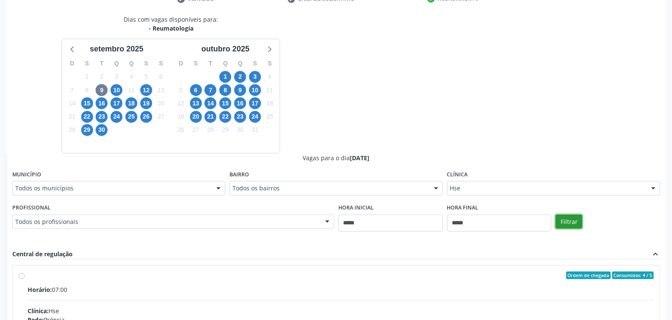
click at [577, 218] on button "Filtrar" at bounding box center [569, 222] width 27 height 14
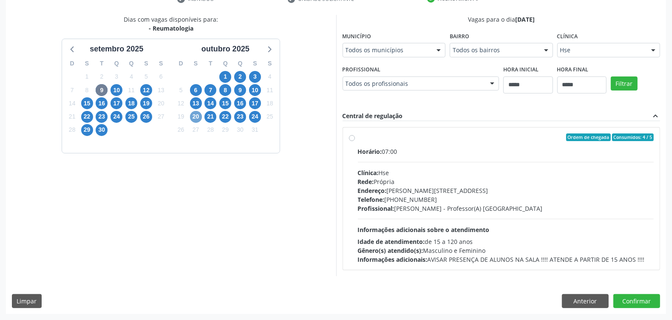
click at [196, 116] on span "20" at bounding box center [196, 117] width 12 height 12
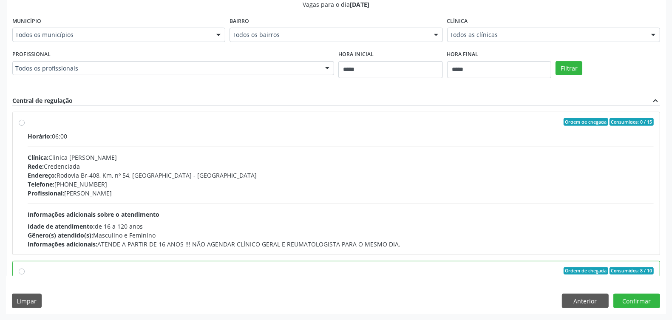
scroll to position [192, 0]
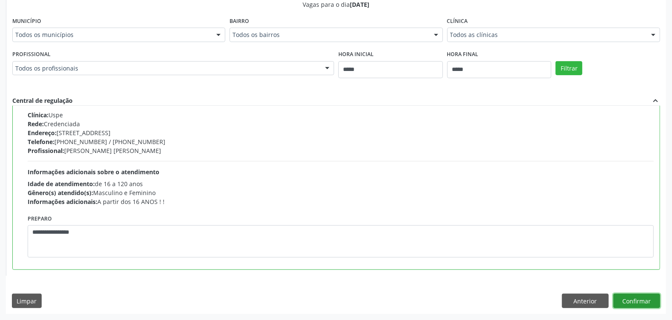
click at [636, 298] on button "Confirmar" at bounding box center [636, 301] width 47 height 14
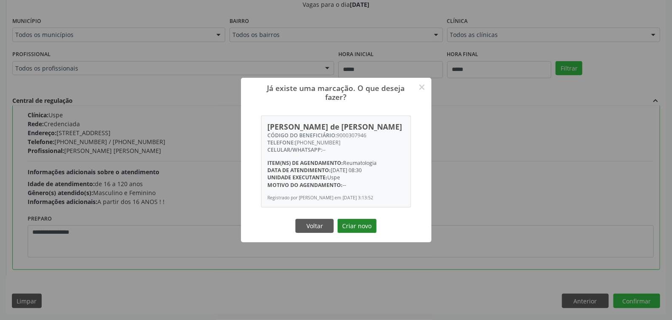
click at [357, 224] on button "Criar novo" at bounding box center [357, 226] width 39 height 14
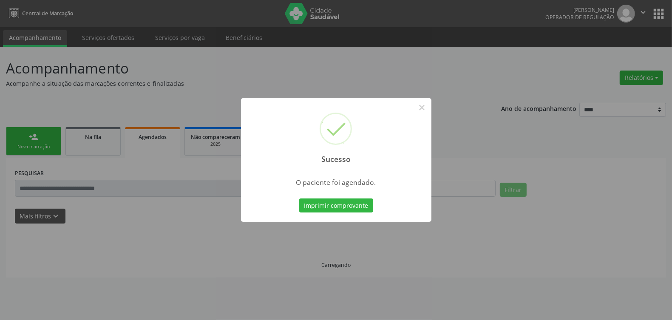
scroll to position [0, 0]
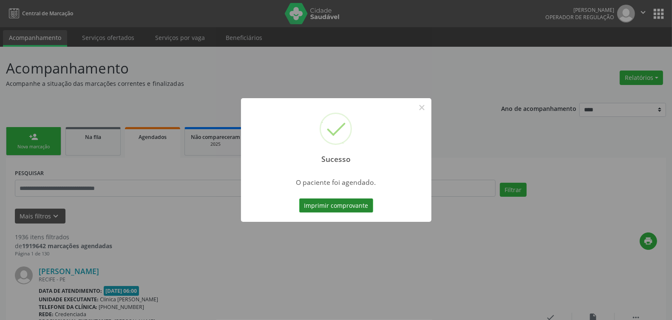
click at [348, 199] on button "Imprimir comprovante" at bounding box center [336, 206] width 74 height 14
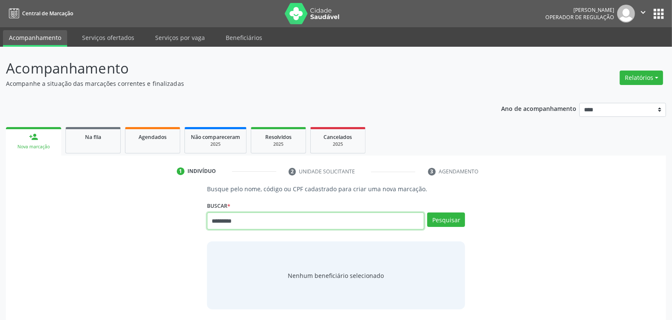
type input "*********"
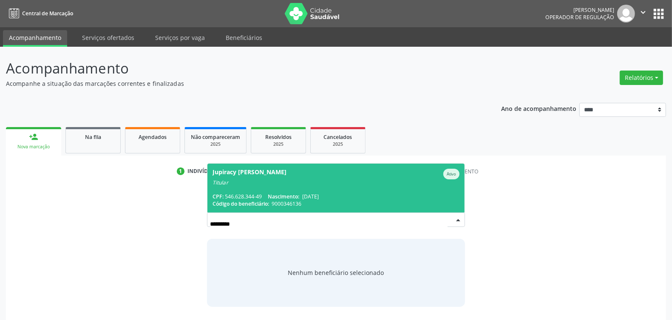
click at [283, 182] on div "Titular" at bounding box center [336, 182] width 247 height 7
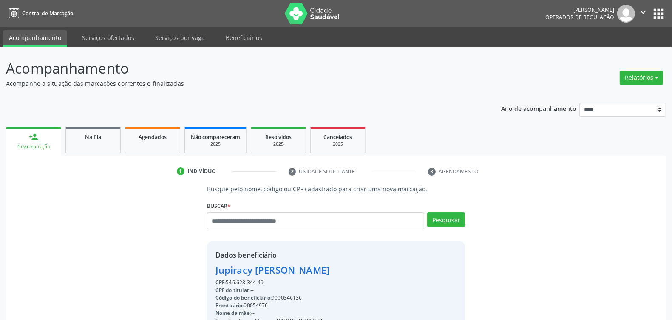
scroll to position [128, 0]
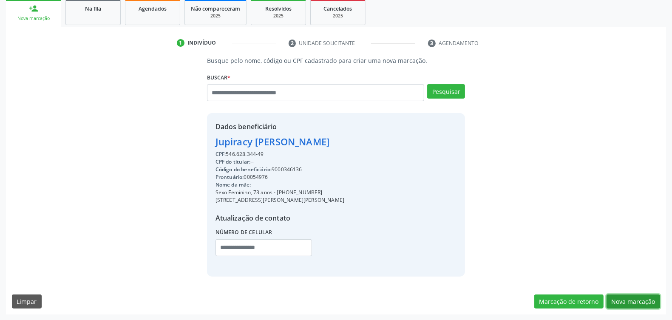
click at [639, 299] on button "Nova marcação" at bounding box center [634, 302] width 54 height 14
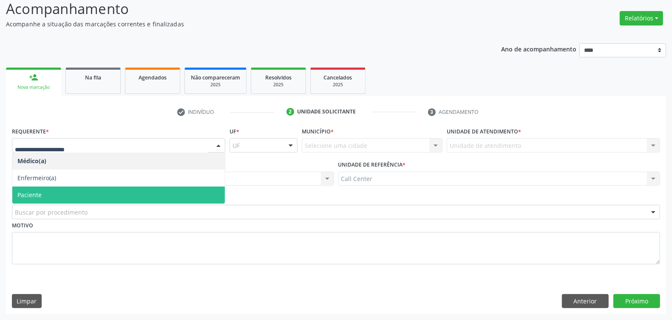
click at [60, 190] on span "Paciente" at bounding box center [118, 195] width 213 height 17
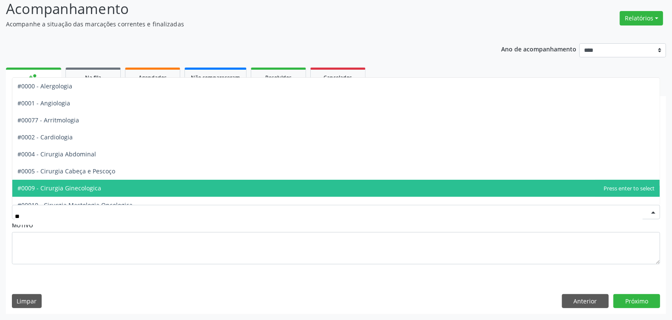
type input "***"
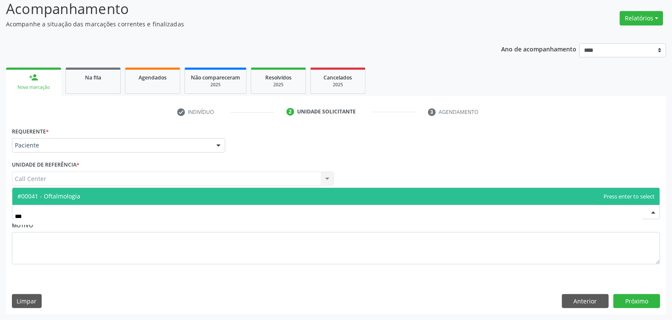
click at [90, 193] on span "#00041 - Oftalmologia" at bounding box center [335, 196] width 647 height 17
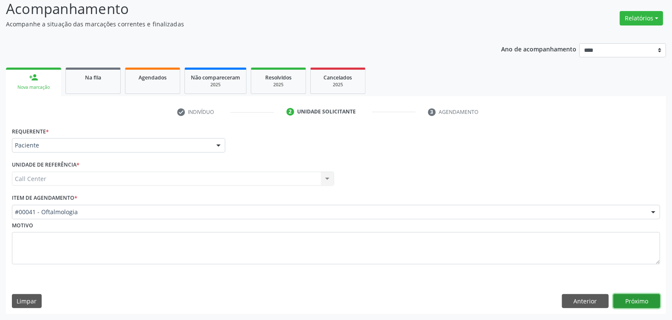
click at [646, 296] on button "Próximo" at bounding box center [636, 301] width 47 height 14
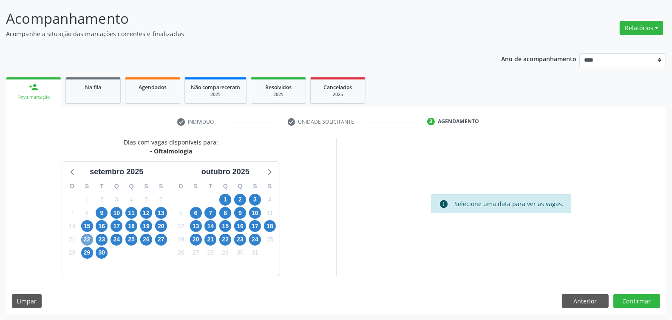
click at [84, 238] on span "22" at bounding box center [87, 240] width 12 height 12
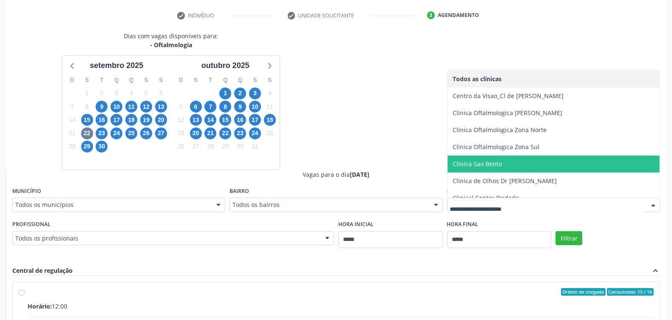
scroll to position [159, 0]
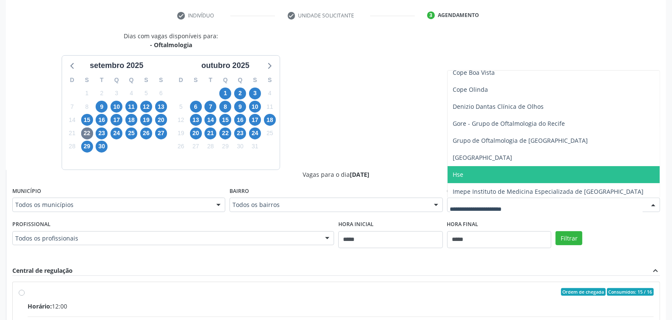
click at [470, 176] on span "Hse" at bounding box center [554, 174] width 212 height 17
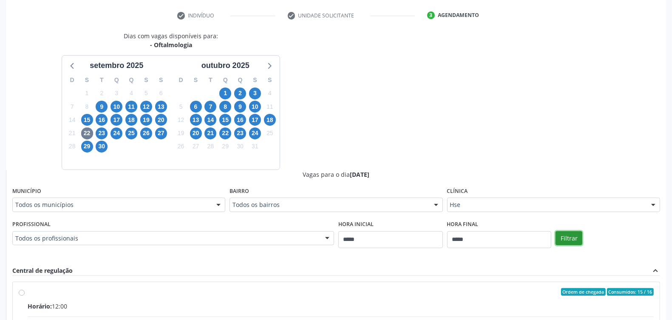
click at [568, 237] on button "Filtrar" at bounding box center [569, 238] width 27 height 14
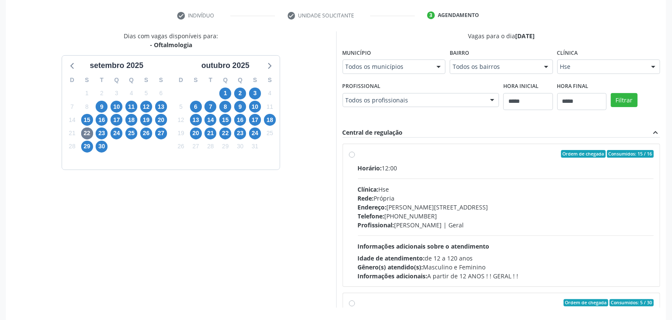
click at [261, 275] on div "Dias com vagas disponíveis para: - Oftalmologia setembro 2025 D S T Q Q S S 31 …" at bounding box center [171, 169] width 330 height 276
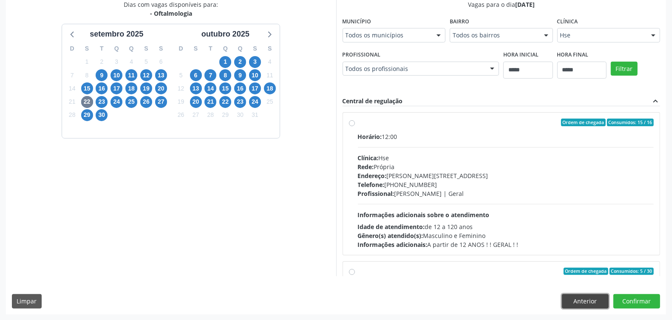
click at [577, 298] on button "Anterior" at bounding box center [585, 301] width 47 height 14
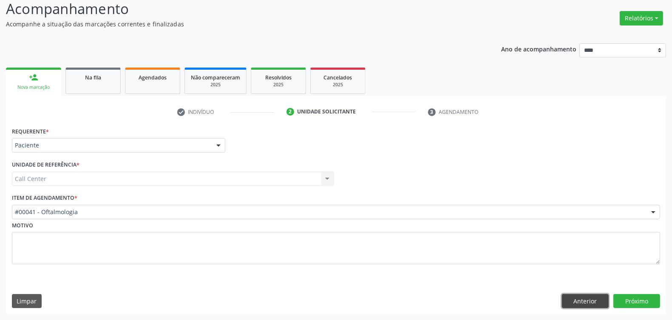
click at [576, 298] on button "Anterior" at bounding box center [585, 301] width 47 height 14
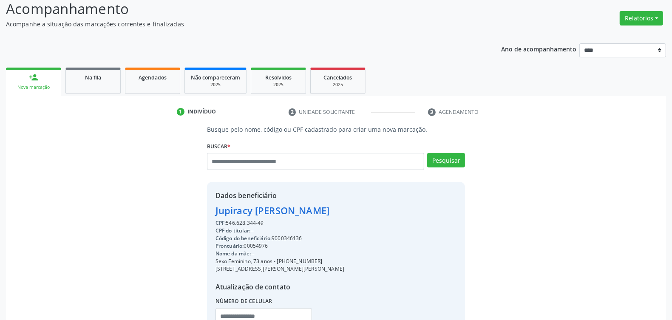
click at [279, 239] on div "Código do beneficiário: 9000346136" at bounding box center [280, 239] width 129 height 8
copy div "9000346136"
click at [143, 81] on div "Agendados" at bounding box center [152, 77] width 43 height 9
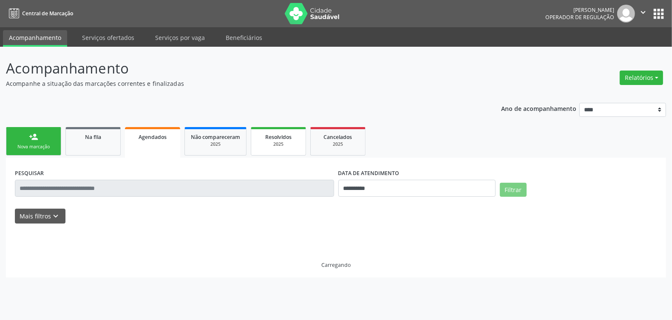
scroll to position [0, 0]
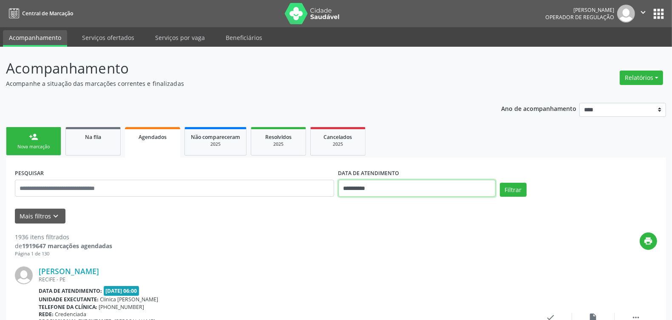
click at [368, 190] on input "**********" at bounding box center [416, 188] width 157 height 17
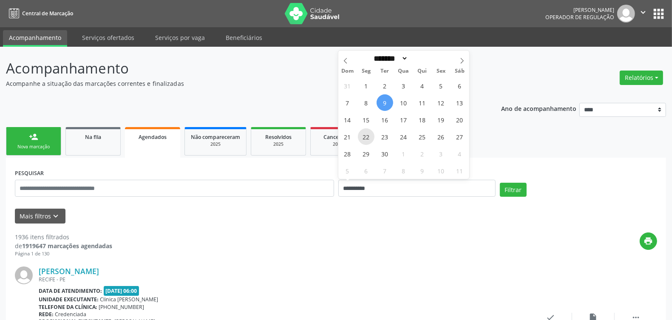
click at [368, 136] on span "22" at bounding box center [366, 136] width 17 height 17
type input "**********"
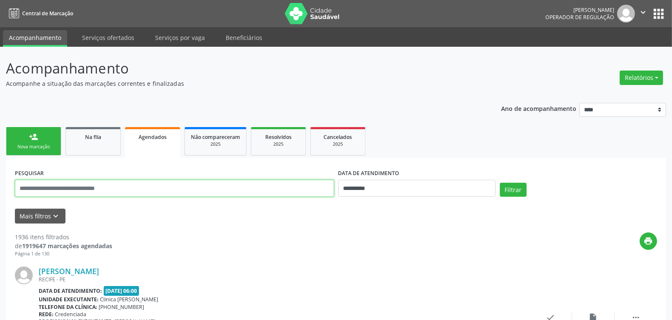
paste input "**********"
type input "**********"
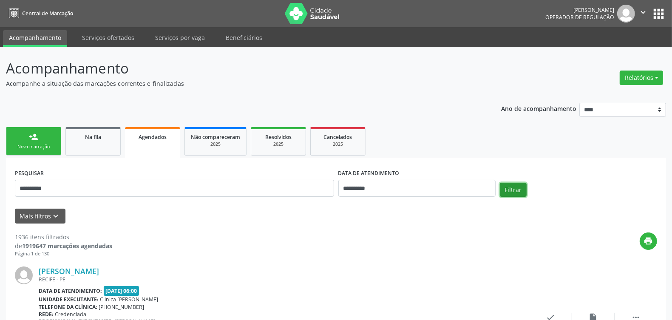
click at [519, 185] on button "Filtrar" at bounding box center [513, 190] width 27 height 14
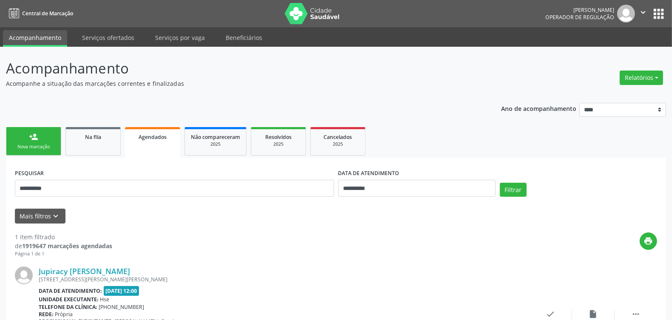
scroll to position [74, 0]
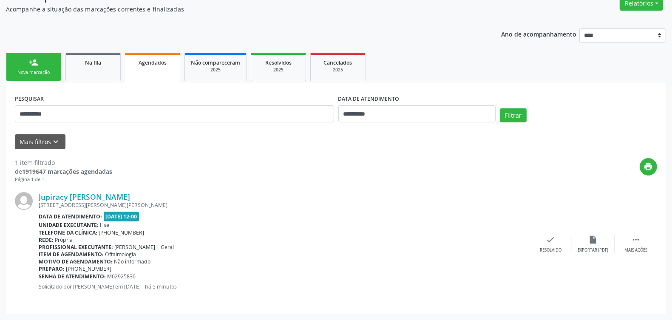
click at [287, 247] on div "Profissional executante: Romulo Cesar Carvalho Belfort | Geral" at bounding box center [284, 247] width 491 height 7
click at [30, 64] on div "person_add" at bounding box center [33, 62] width 9 height 9
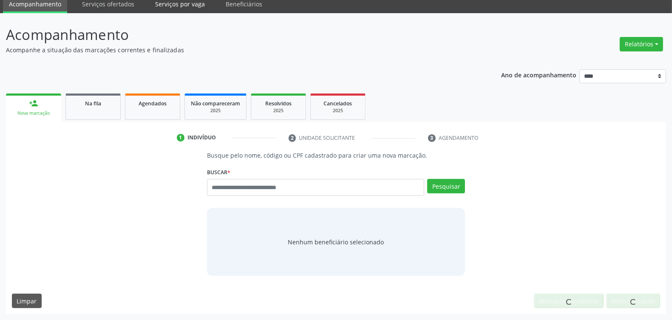
scroll to position [33, 0]
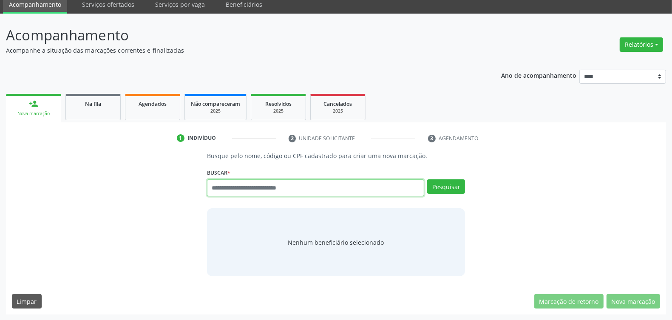
click at [349, 183] on input "text" at bounding box center [315, 187] width 217 height 17
type input "*********"
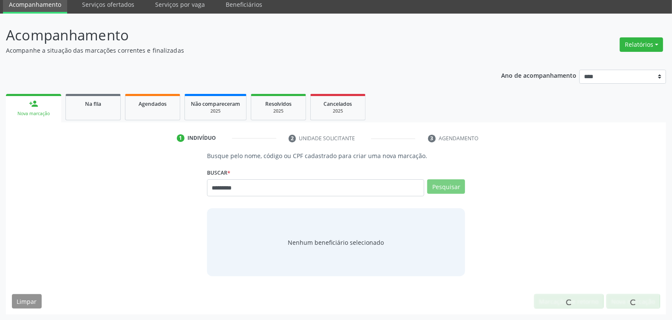
scroll to position [31, 0]
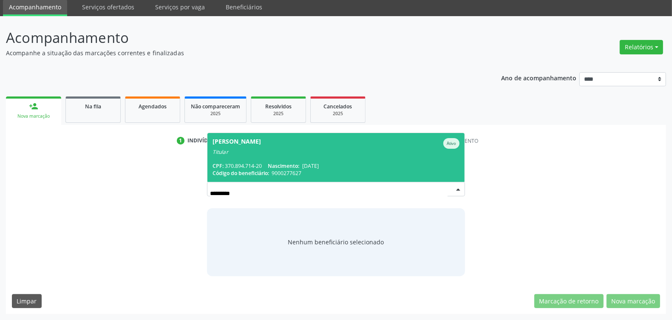
click at [295, 155] on span "Luciana de Albuquerque Oliveira Ativo Titular CPF: 370.894.714-20 Nascimento: 2…" at bounding box center [335, 157] width 257 height 49
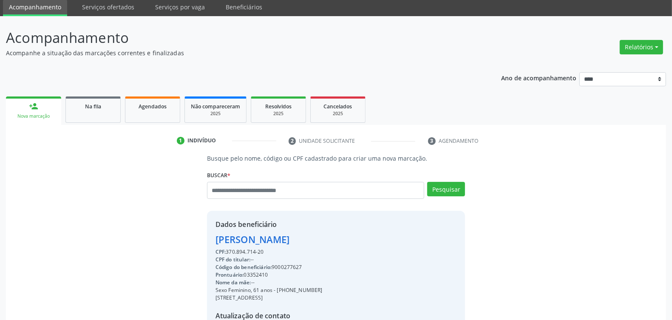
scroll to position [128, 0]
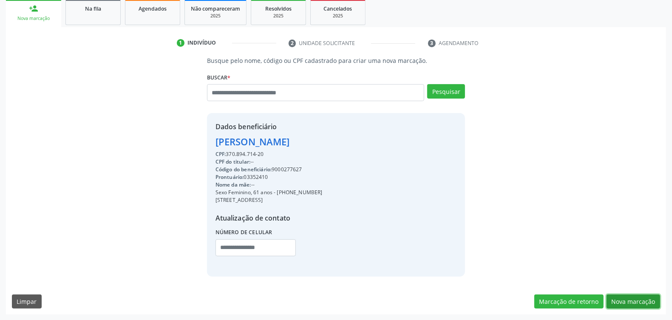
click at [639, 298] on button "Nova marcação" at bounding box center [634, 302] width 54 height 14
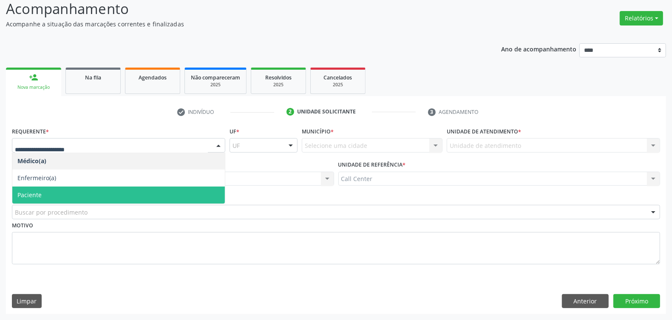
click at [58, 194] on span "Paciente" at bounding box center [118, 195] width 213 height 17
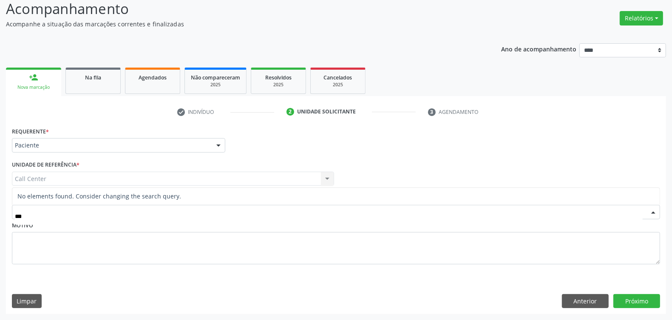
type input "**"
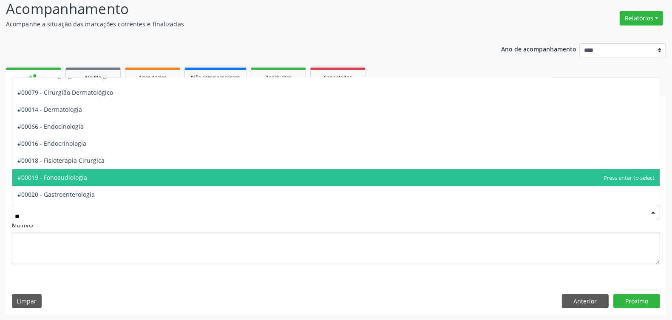
scroll to position [319, 0]
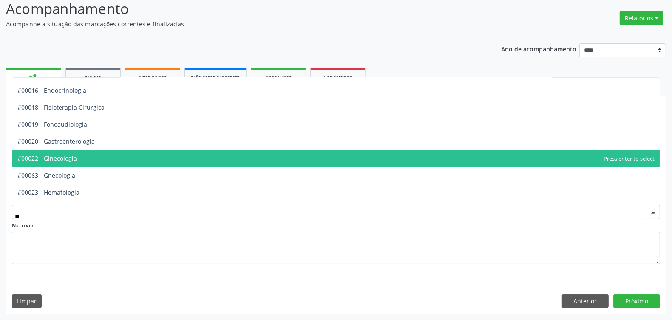
click at [91, 157] on span "#00022 - Ginecologia" at bounding box center [335, 158] width 647 height 17
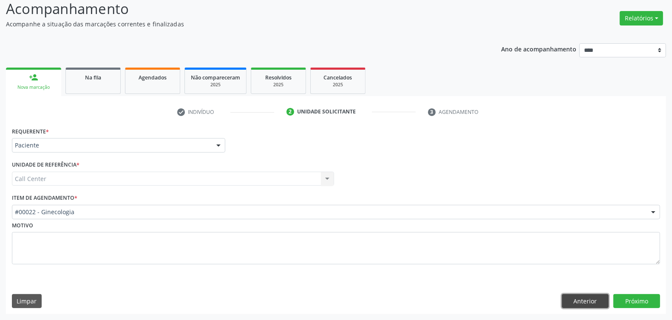
click at [593, 296] on button "Anterior" at bounding box center [585, 301] width 47 height 14
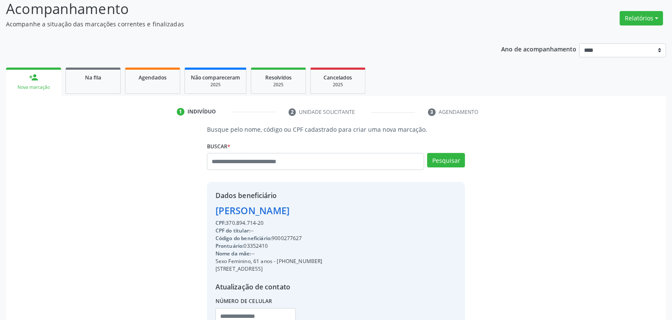
scroll to position [128, 0]
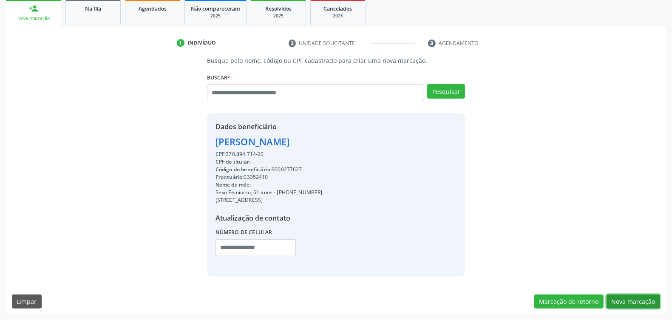
click at [627, 302] on button "Nova marcação" at bounding box center [634, 302] width 54 height 14
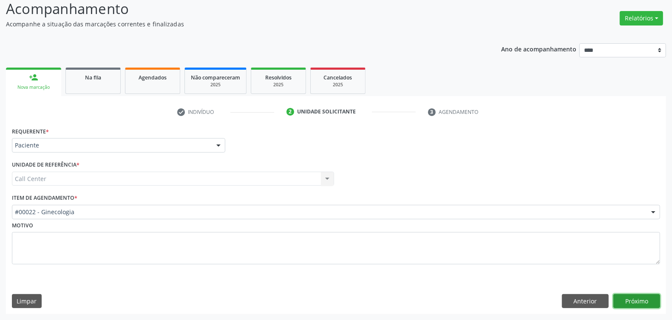
click at [626, 301] on button "Próximo" at bounding box center [636, 301] width 47 height 14
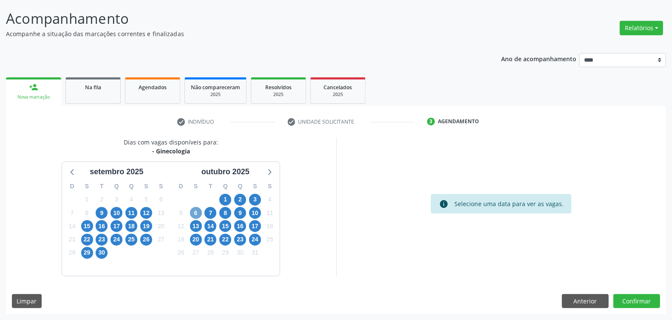
click at [196, 209] on span "6" at bounding box center [196, 213] width 12 height 12
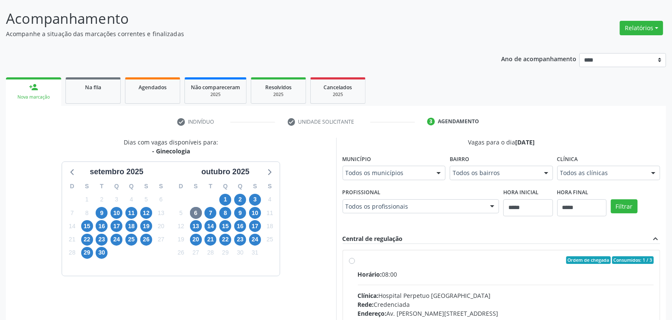
click at [404, 276] on div "Horário: 08:00" at bounding box center [506, 274] width 296 height 9
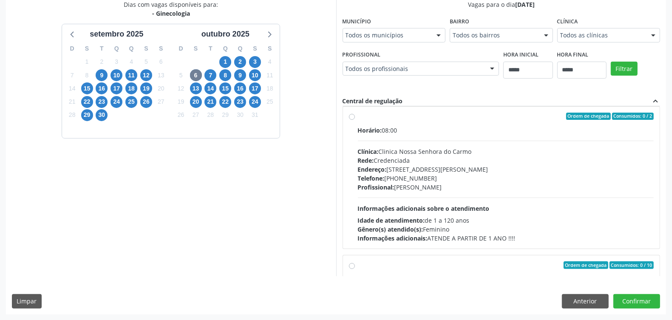
scroll to position [106, 0]
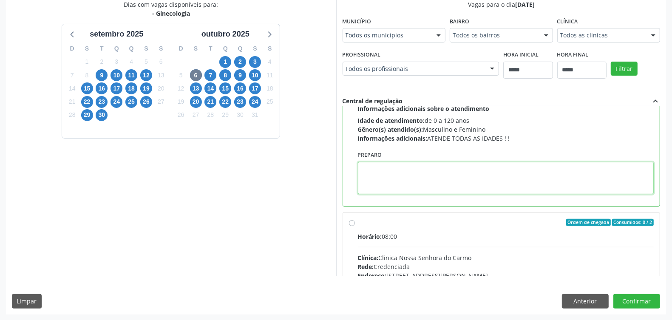
paste textarea "**********"
type textarea "**********"
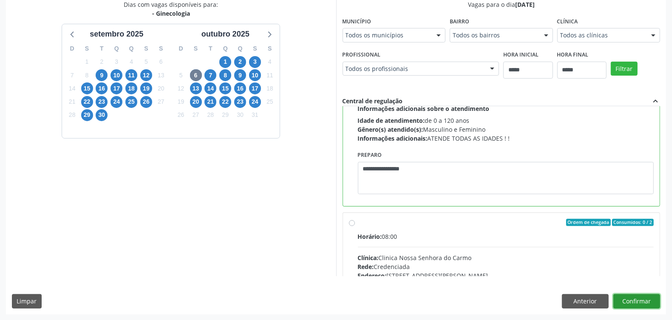
click at [650, 297] on button "Confirmar" at bounding box center [636, 301] width 47 height 14
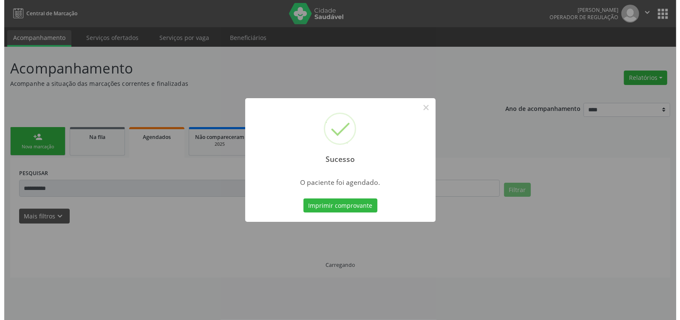
scroll to position [0, 0]
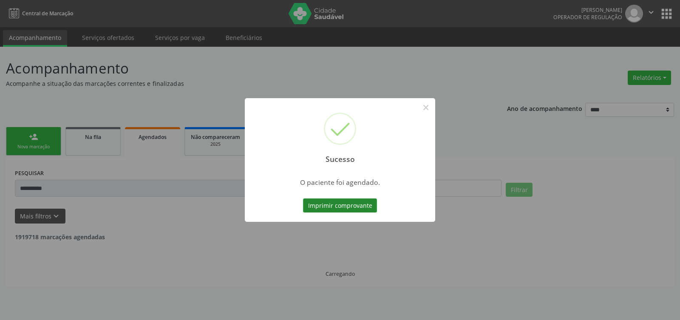
click at [356, 202] on button "Imprimir comprovante" at bounding box center [340, 206] width 74 height 14
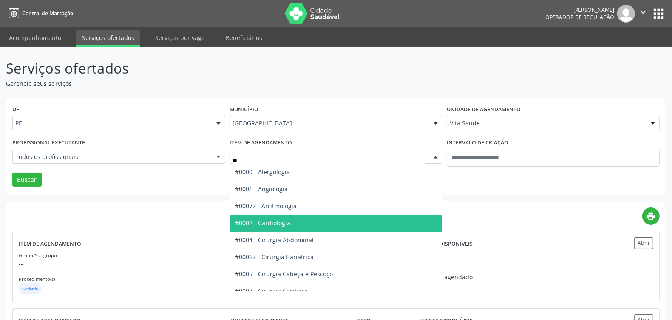
type input "***"
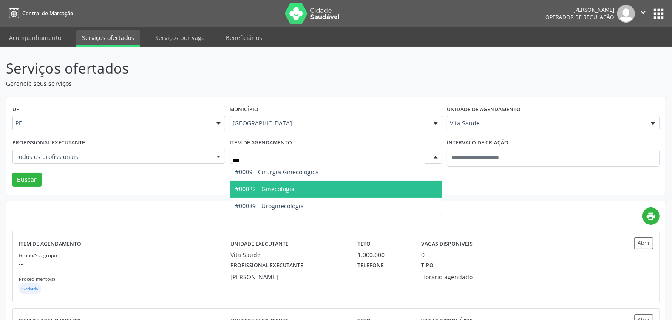
click at [287, 186] on span "#00022 - Ginecologia" at bounding box center [265, 189] width 60 height 8
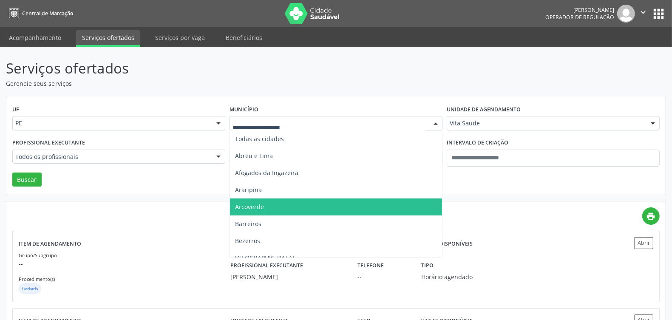
drag, startPoint x: 267, startPoint y: 200, endPoint x: 184, endPoint y: 183, distance: 85.0
click at [267, 200] on span "Arcoverde" at bounding box center [336, 207] width 212 height 17
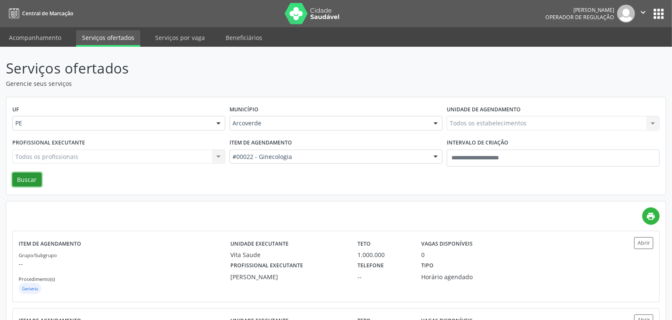
click at [24, 179] on button "Buscar" at bounding box center [26, 180] width 29 height 14
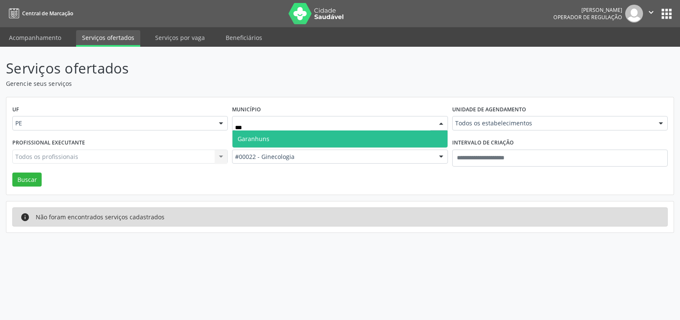
click at [271, 137] on span "Garanhuns" at bounding box center [340, 139] width 215 height 17
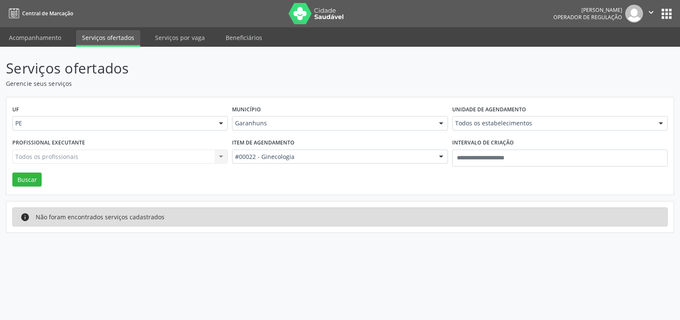
click at [45, 176] on div "UF PE PE Nenhum resultado encontrado para: " " Não há nenhuma opção para ser ex…" at bounding box center [339, 146] width 667 height 98
click at [35, 179] on button "Buscar" at bounding box center [26, 180] width 29 height 14
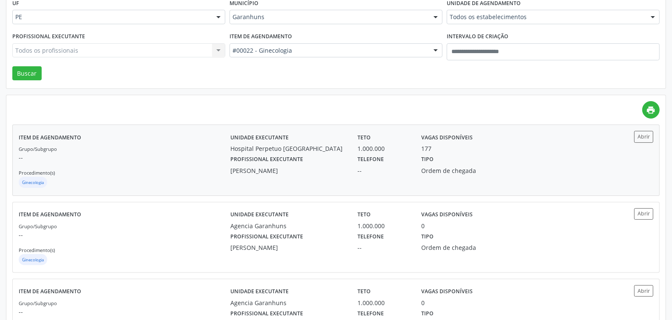
scroll to position [159, 0]
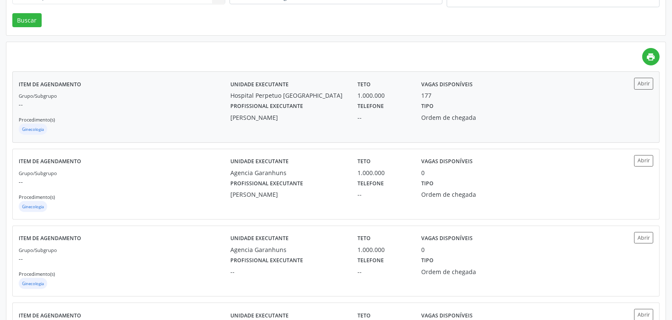
click at [164, 111] on div "Grupo/Subgrupo -- Procedimento(s) Ginecologia" at bounding box center [125, 113] width 212 height 45
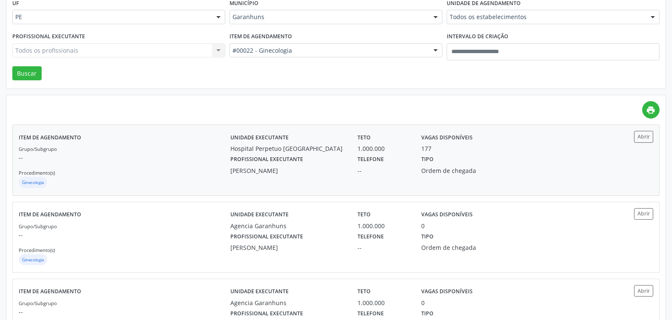
scroll to position [0, 0]
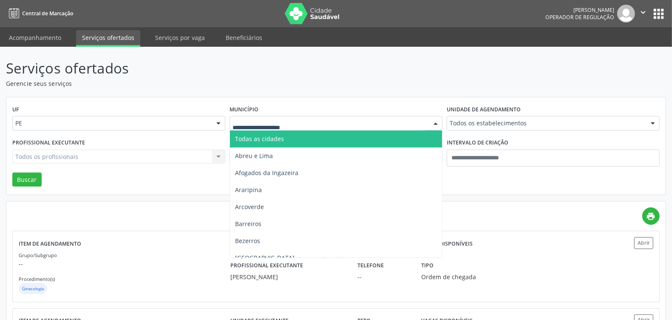
click at [305, 117] on div at bounding box center [336, 123] width 213 height 14
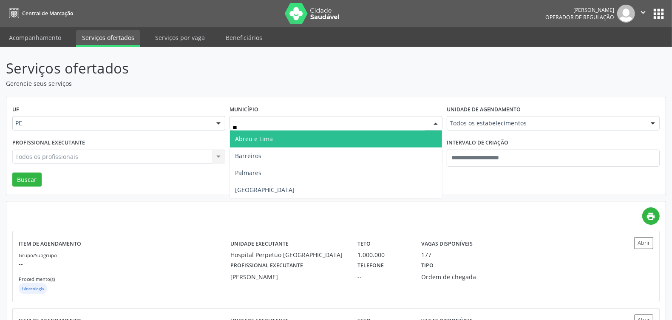
type input "***"
click at [319, 136] on span "[GEOGRAPHIC_DATA]" at bounding box center [336, 139] width 212 height 17
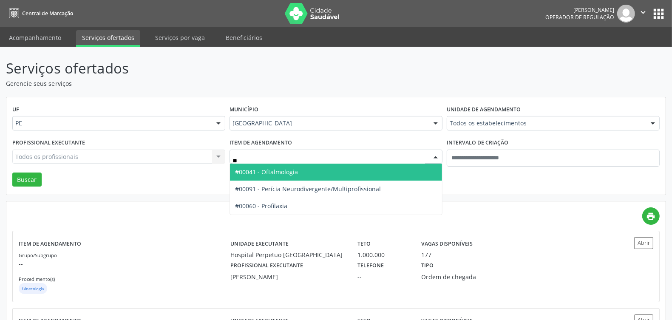
type input "***"
click at [303, 171] on span "#00041 - Oftalmologia" at bounding box center [336, 172] width 212 height 17
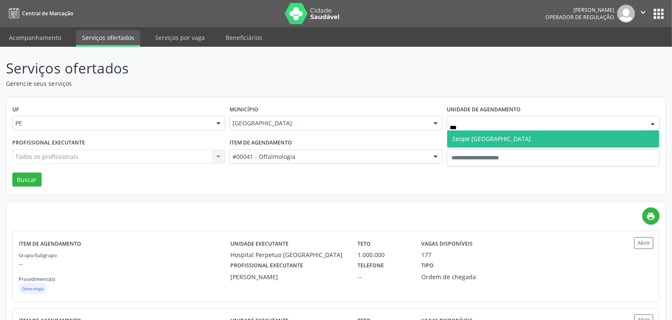
click at [483, 135] on span "Seope [GEOGRAPHIC_DATA]" at bounding box center [491, 139] width 79 height 8
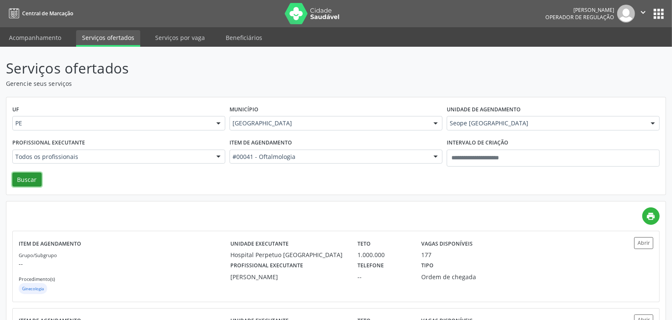
click at [35, 180] on button "Buscar" at bounding box center [26, 180] width 29 height 14
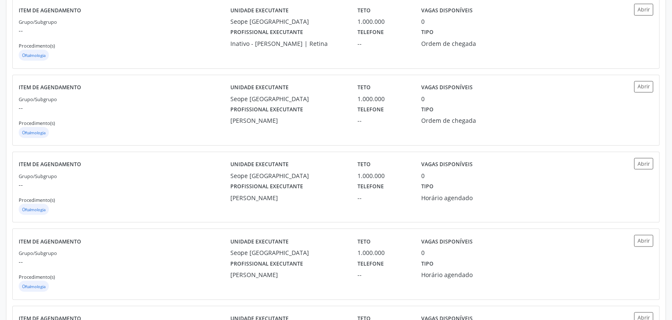
scroll to position [1102, 0]
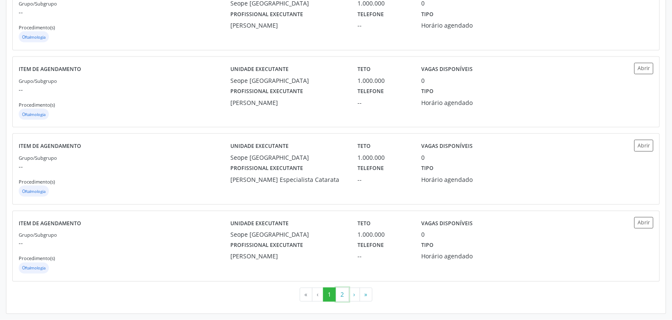
click at [338, 295] on button "2" at bounding box center [342, 295] width 13 height 14
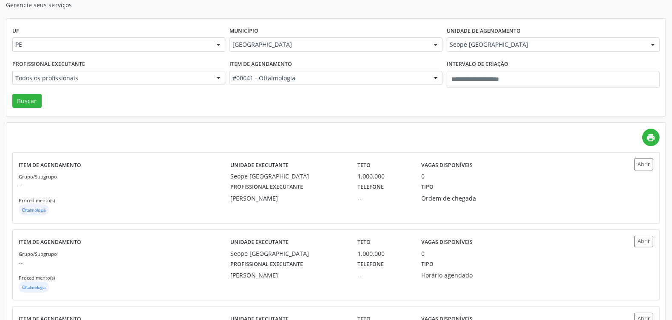
scroll to position [0, 0]
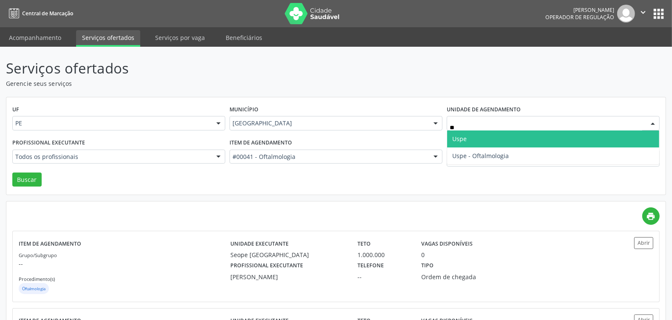
click at [467, 136] on span "Uspe" at bounding box center [553, 139] width 212 height 17
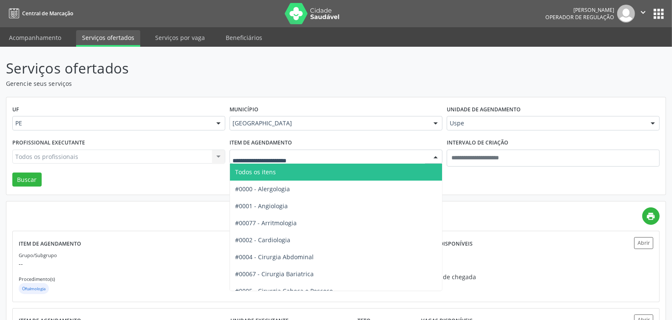
click at [281, 172] on span "Todos os itens" at bounding box center [348, 172] width 236 height 17
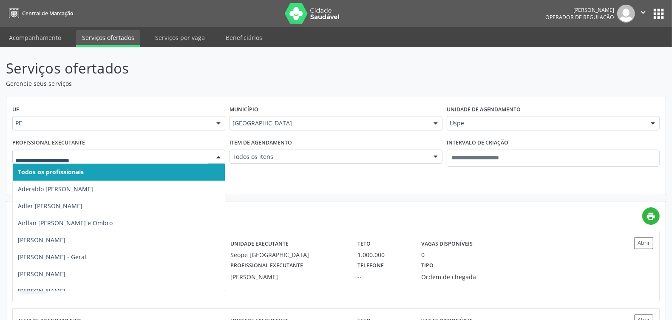
click at [180, 167] on span "Todos os profissionais" at bounding box center [130, 172] width 235 height 17
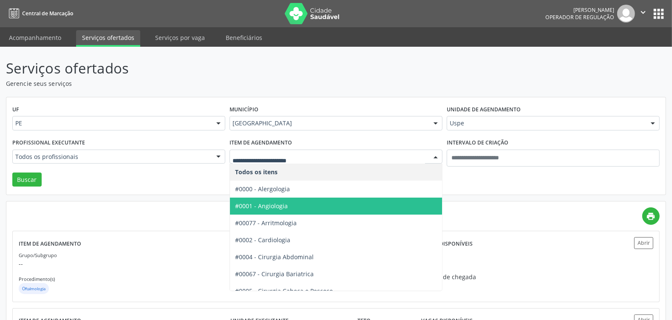
click at [276, 208] on span "#0001 - Angiologia" at bounding box center [261, 206] width 53 height 8
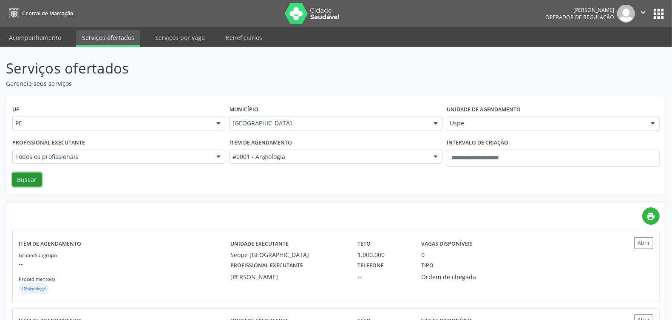
click at [31, 179] on button "Buscar" at bounding box center [26, 180] width 29 height 14
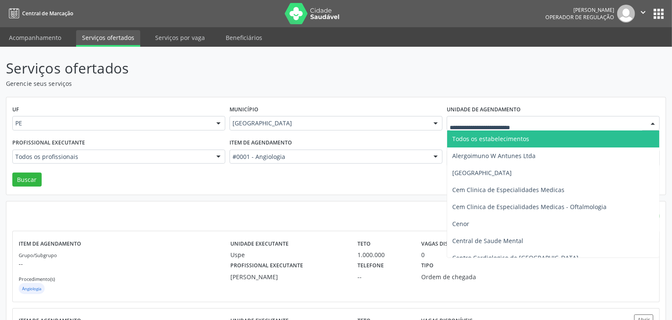
drag, startPoint x: 494, startPoint y: 122, endPoint x: 483, endPoint y: 118, distance: 11.8
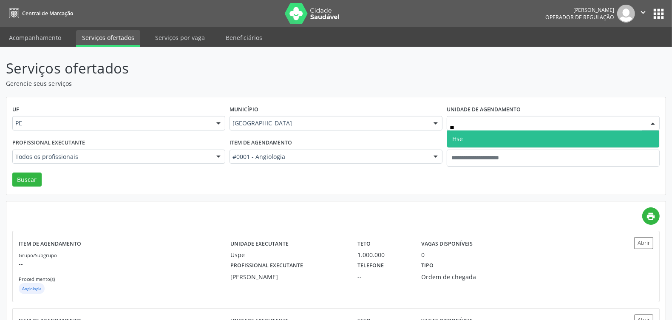
type input "***"
click at [481, 139] on span "Hse" at bounding box center [553, 139] width 212 height 17
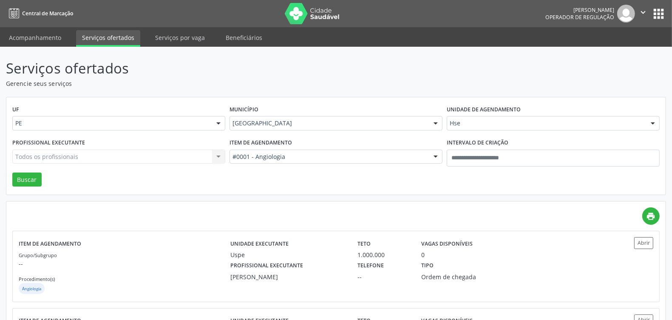
click at [84, 156] on div "Todos os profissionais Todos os profissionais Aderaldo [PERSON_NAME] [PERSON_NA…" at bounding box center [118, 157] width 213 height 14
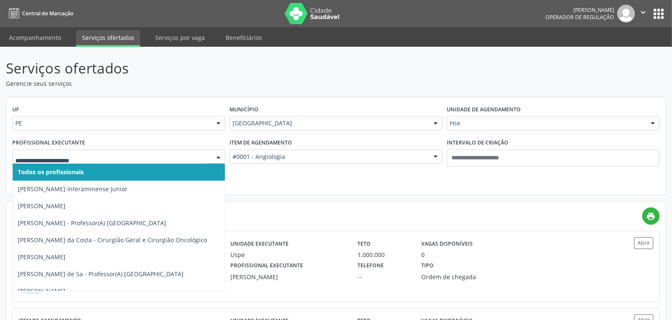
type input "*"
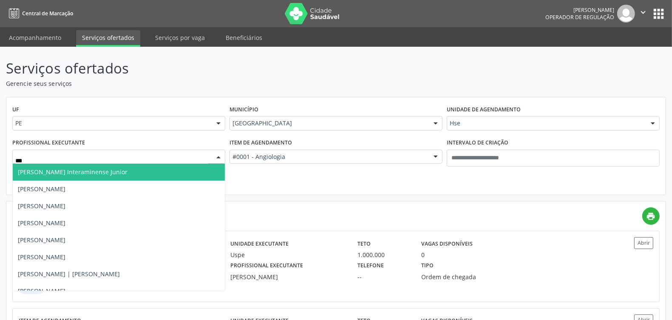
type input "****"
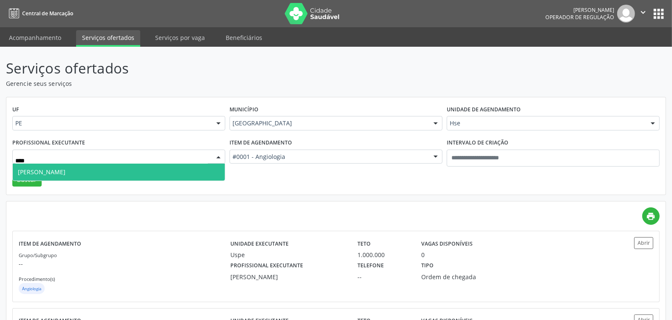
click at [111, 171] on span "[PERSON_NAME]" at bounding box center [119, 172] width 212 height 17
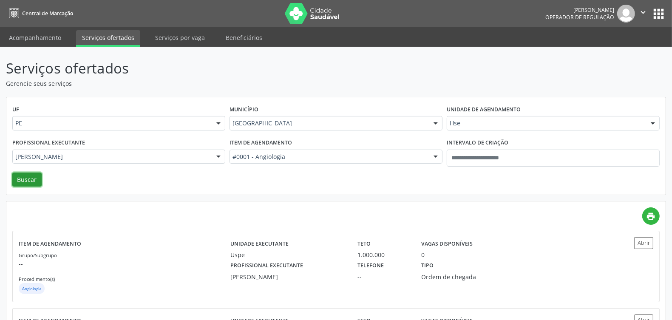
drag, startPoint x: 24, startPoint y: 177, endPoint x: 36, endPoint y: 165, distance: 17.4
click at [24, 177] on button "Buscar" at bounding box center [26, 180] width 29 height 14
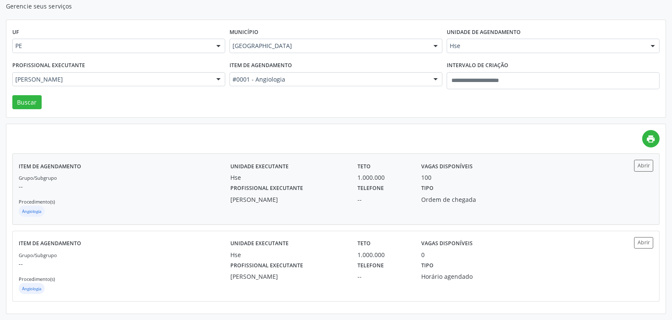
click at [152, 207] on div "Angiologia" at bounding box center [125, 212] width 212 height 13
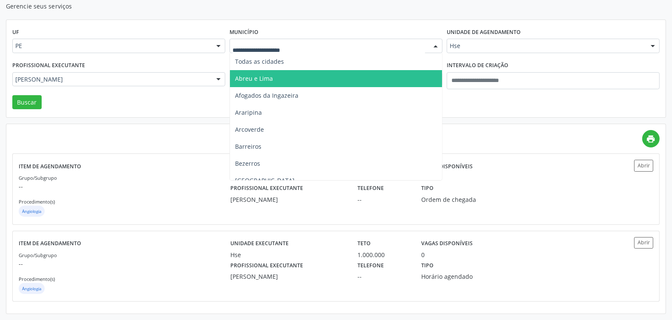
drag, startPoint x: 323, startPoint y: 43, endPoint x: 340, endPoint y: 52, distance: 19.2
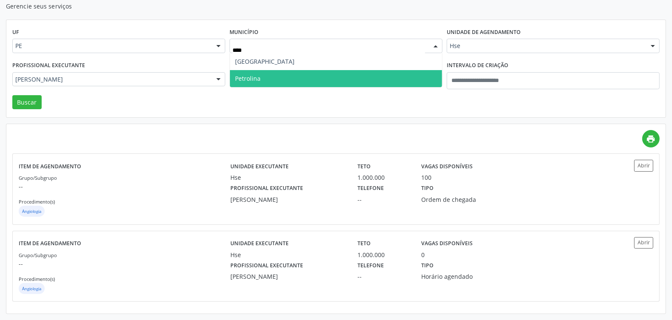
click at [295, 73] on span "Petrolina" at bounding box center [336, 78] width 212 height 17
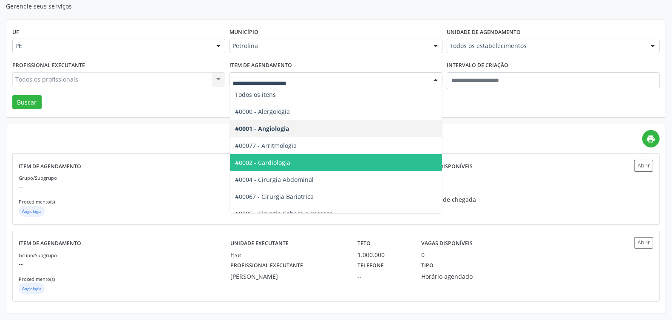
click at [275, 162] on span "#0002 - Cardiologia" at bounding box center [262, 163] width 55 height 8
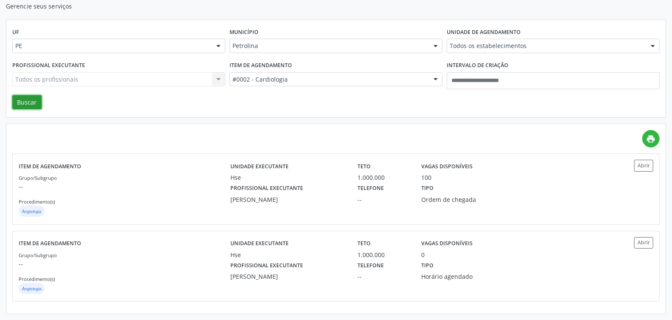
click at [28, 99] on button "Buscar" at bounding box center [26, 102] width 29 height 14
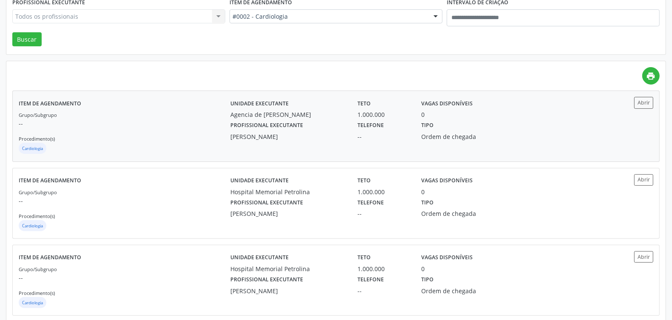
scroll to position [0, 0]
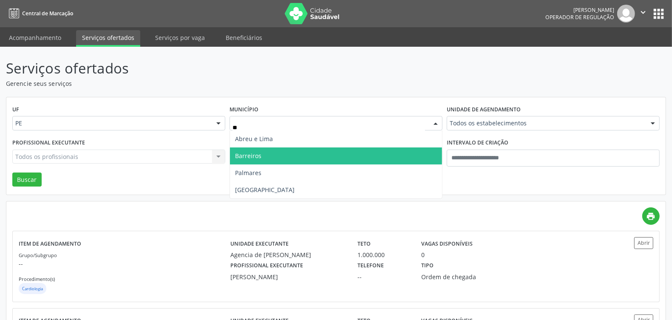
type input "*"
type input "***"
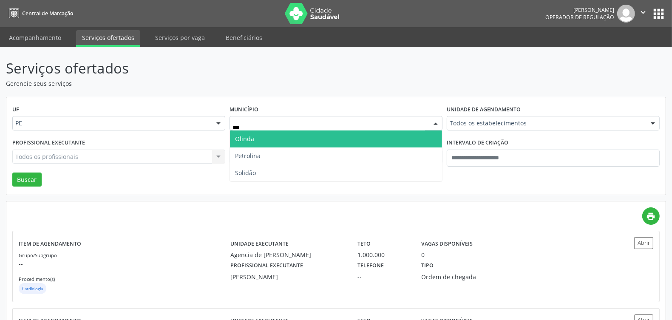
click at [287, 134] on span "Olinda" at bounding box center [336, 139] width 212 height 17
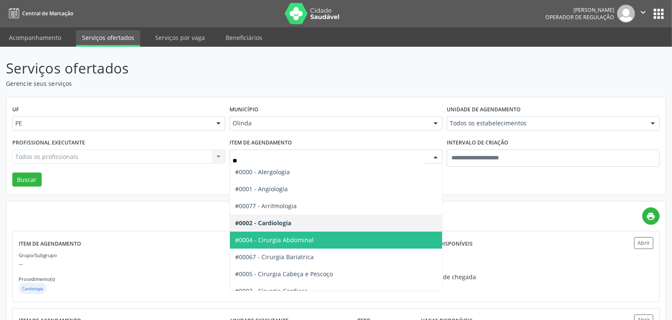
type input "***"
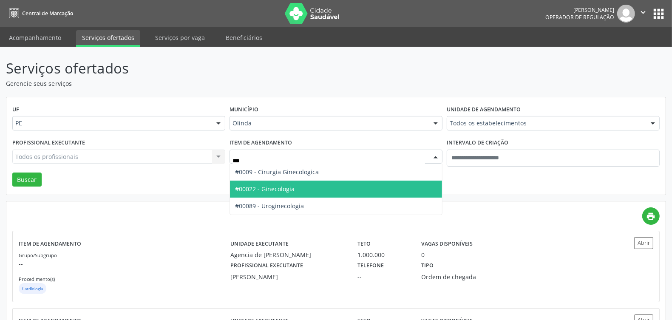
drag, startPoint x: 290, startPoint y: 190, endPoint x: 292, endPoint y: 185, distance: 5.5
click at [291, 189] on span "#00022 - Ginecologia" at bounding box center [265, 189] width 60 height 8
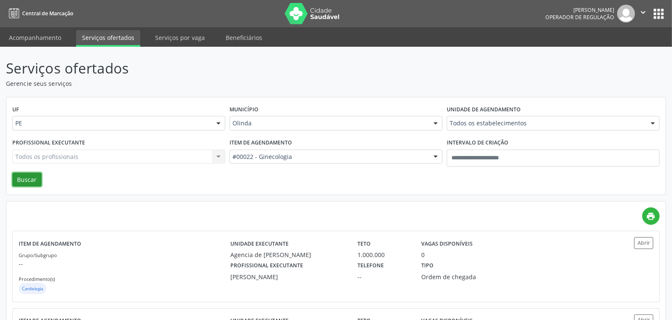
click at [31, 179] on button "Buscar" at bounding box center [26, 180] width 29 height 14
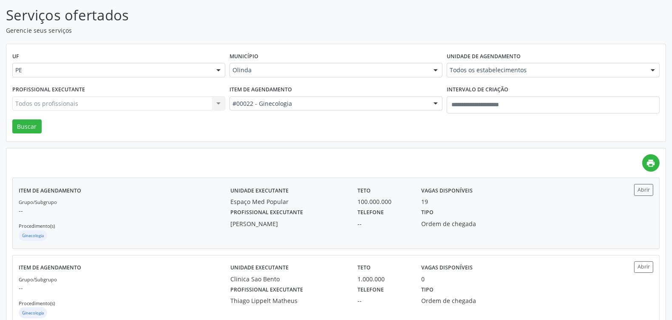
click at [198, 210] on p "--" at bounding box center [125, 210] width 212 height 9
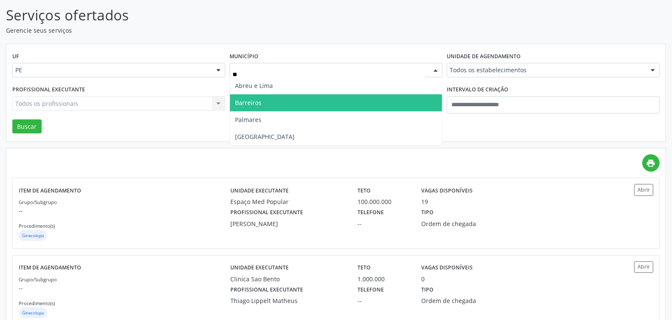
type input "***"
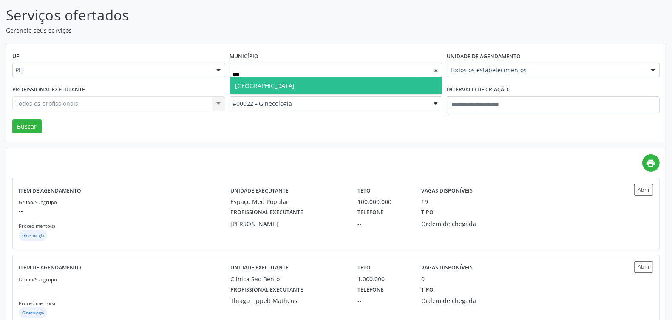
click at [278, 84] on span "Recife" at bounding box center [336, 85] width 212 height 17
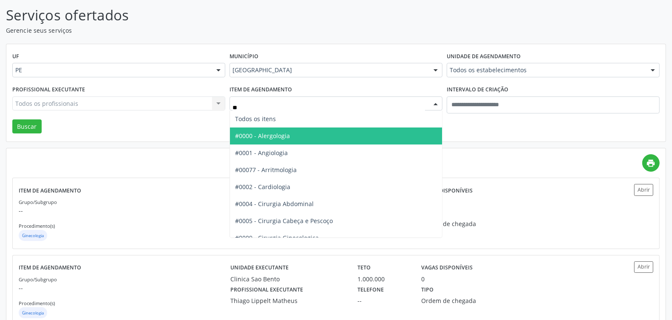
type input "***"
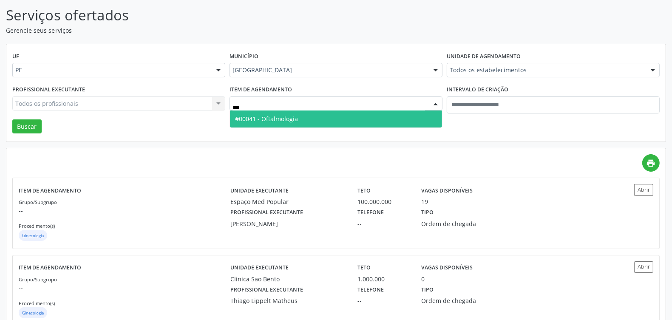
click at [326, 120] on span "#00041 - Oftalmologia" at bounding box center [336, 119] width 212 height 17
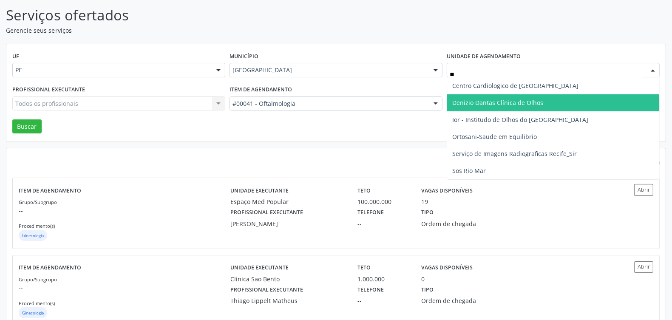
type input "***"
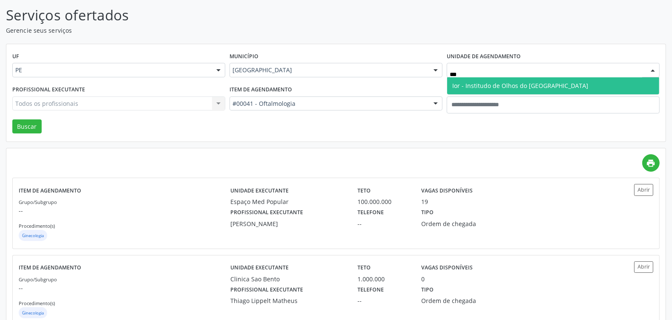
click at [471, 86] on span "Ior - Institudo de Olhos do Recife" at bounding box center [520, 86] width 136 height 8
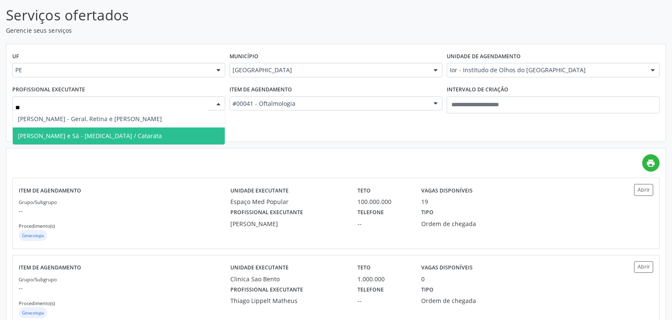
type input "***"
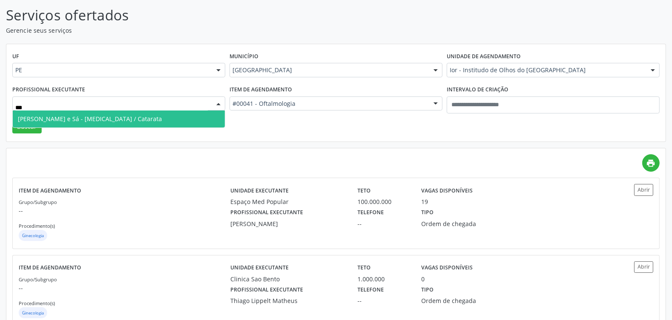
click at [74, 118] on span "Hugo de Melo e Sá - Glaucoma / Catarata" at bounding box center [90, 119] width 144 height 8
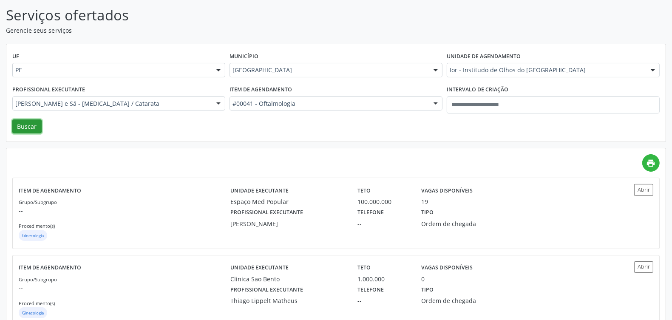
click at [14, 125] on button "Buscar" at bounding box center [26, 126] width 29 height 14
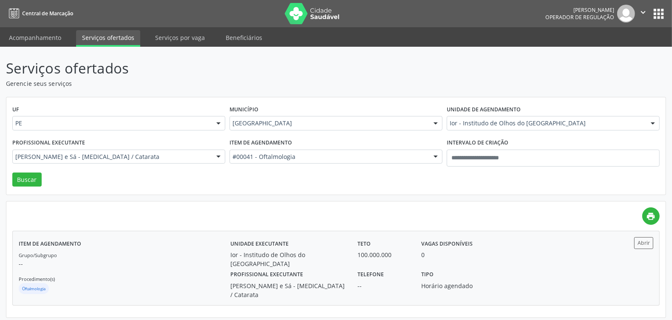
scroll to position [0, 0]
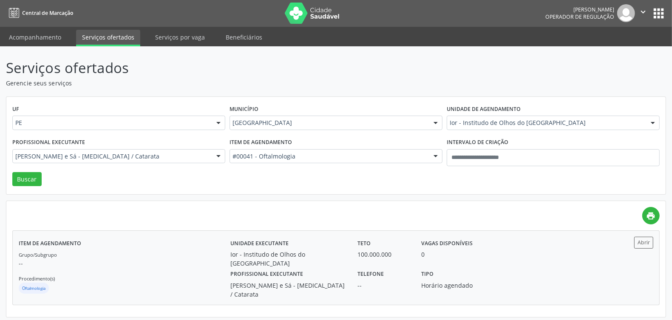
click at [175, 264] on p "--" at bounding box center [125, 263] width 212 height 9
click at [163, 275] on div "Grupo/Subgrupo -- Procedimento(s) Oftalmologia" at bounding box center [125, 272] width 212 height 45
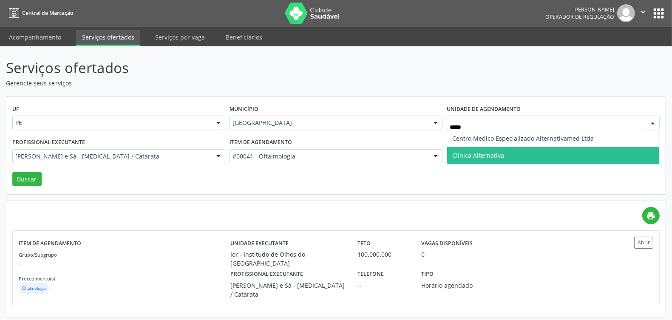
click at [465, 153] on span "Clinica Alternativa" at bounding box center [478, 155] width 52 height 8
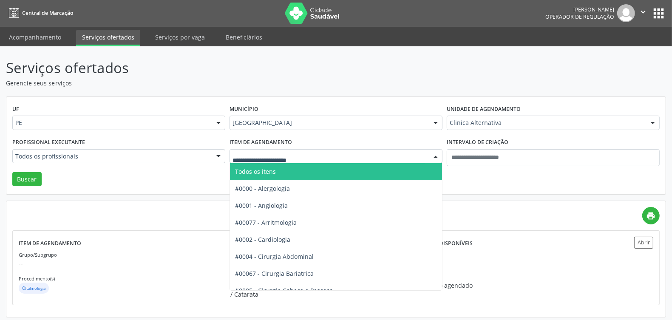
click at [271, 165] on span "Todos os itens" at bounding box center [348, 171] width 236 height 17
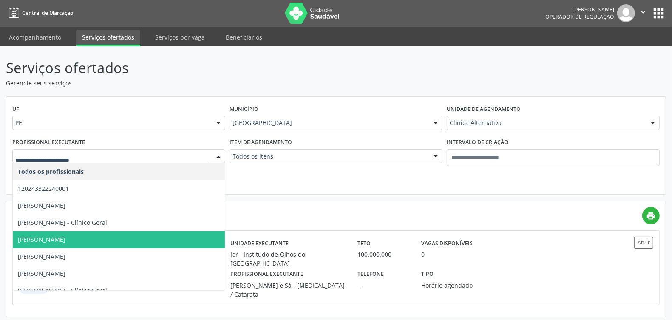
scroll to position [159, 0]
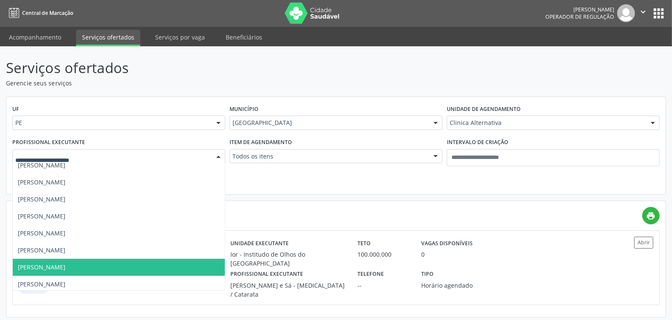
drag, startPoint x: 79, startPoint y: 267, endPoint x: 63, endPoint y: 258, distance: 18.7
click at [65, 268] on span "Francisco de Melo Montenegro" at bounding box center [42, 267] width 48 height 8
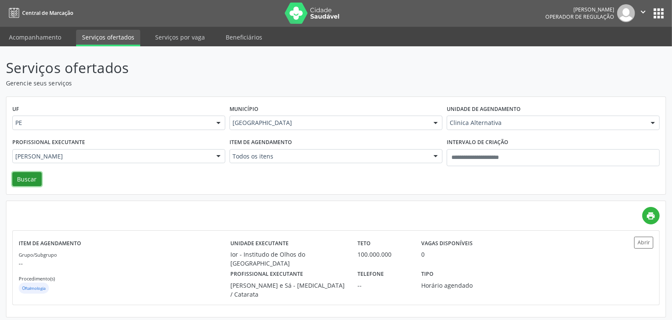
click at [28, 180] on button "Buscar" at bounding box center [26, 179] width 29 height 14
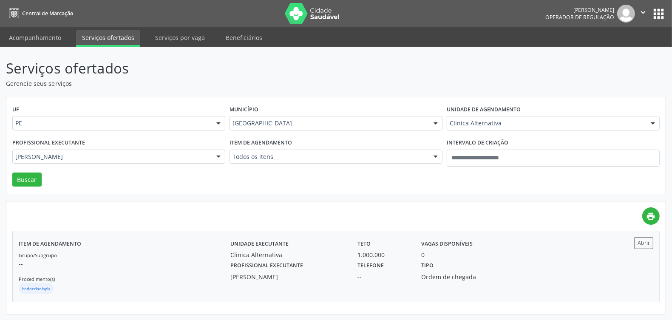
scroll to position [0, 0]
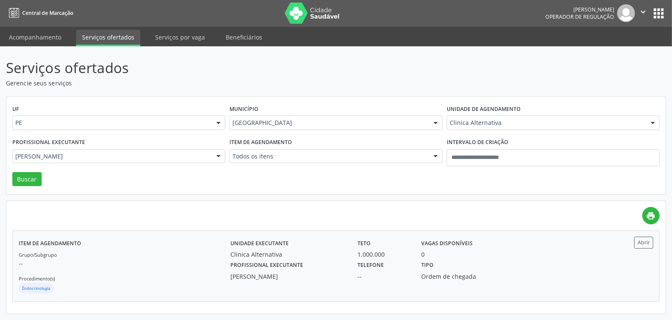
click at [153, 281] on div "Grupo/Subgrupo -- Procedimento(s) Endocrinologia" at bounding box center [125, 272] width 212 height 45
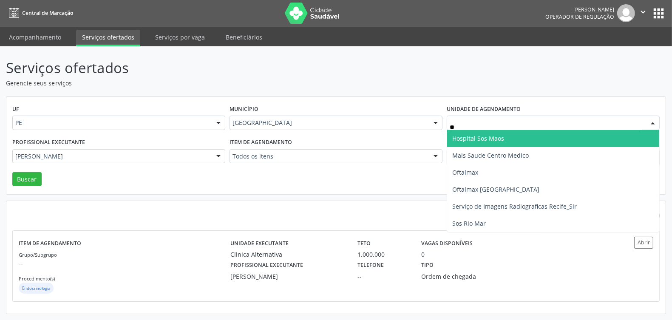
type input "***"
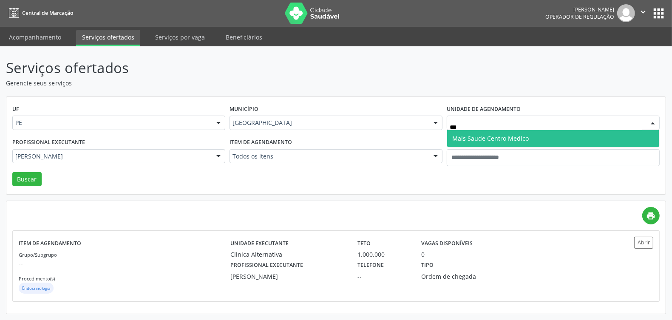
drag, startPoint x: 497, startPoint y: 136, endPoint x: 434, endPoint y: 135, distance: 62.9
click at [496, 132] on span "Mais Saude Centro Medico" at bounding box center [553, 138] width 212 height 17
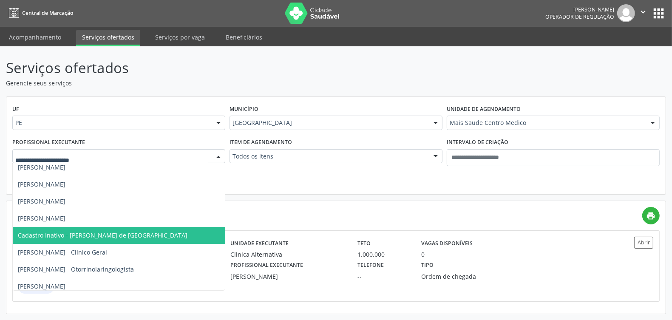
scroll to position [0, 0]
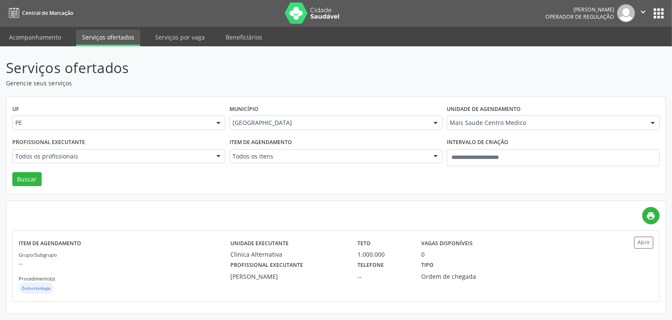
click at [268, 173] on div "UF PE PE Nenhum resultado encontrado para: " " Não há nenhuma opção para ser ex…" at bounding box center [335, 146] width 659 height 98
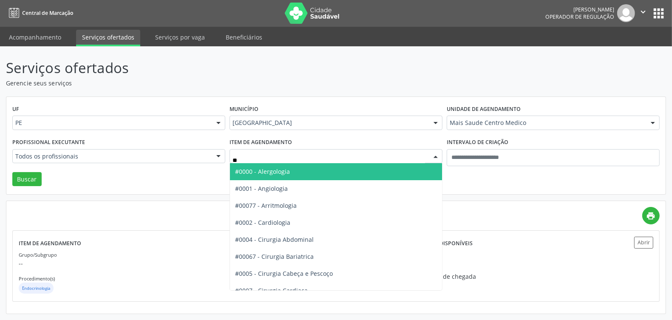
type input "***"
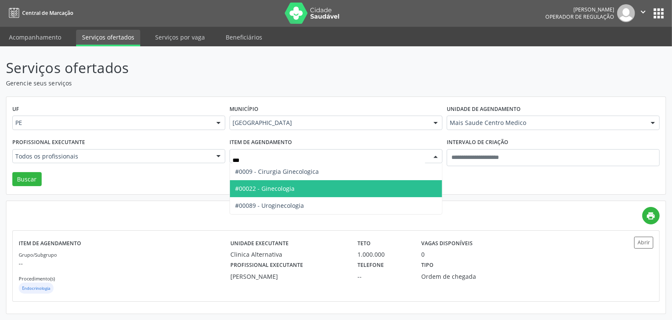
click at [281, 187] on span "#00022 - Ginecologia" at bounding box center [265, 188] width 60 height 8
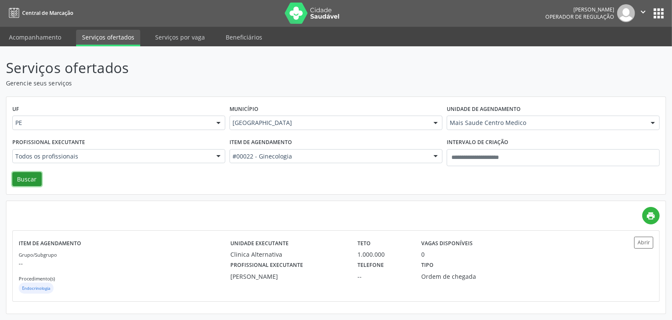
click at [26, 179] on button "Buscar" at bounding box center [26, 179] width 29 height 14
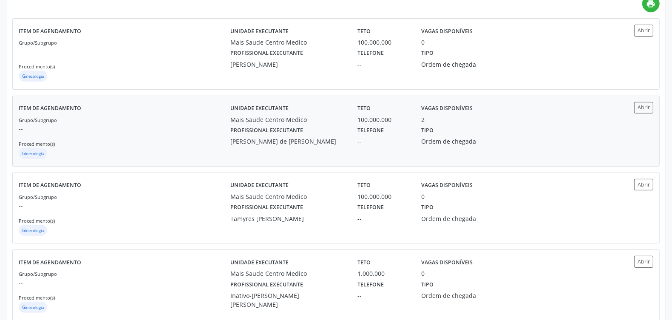
scroll to position [266, 0]
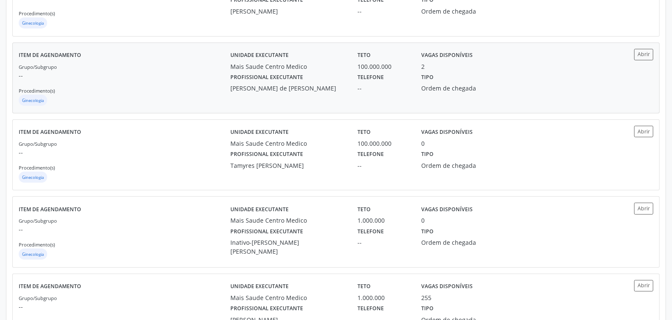
click at [175, 72] on p "--" at bounding box center [125, 75] width 212 height 9
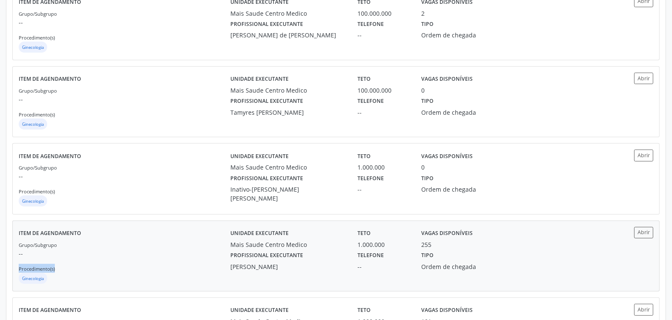
click at [177, 257] on div "Grupo/Subgrupo -- Procedimento(s) Ginecologia" at bounding box center [125, 262] width 212 height 45
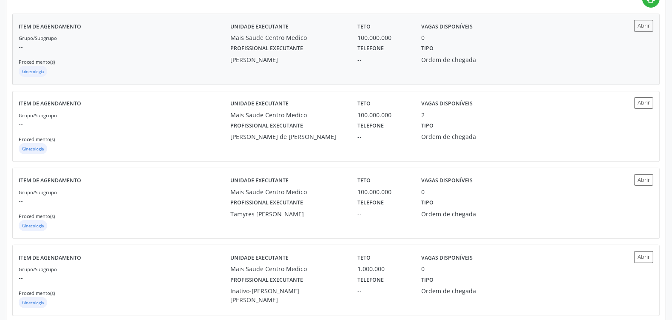
scroll to position [58, 0]
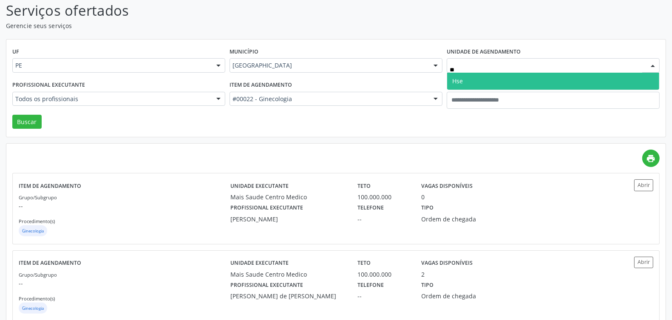
type input "***"
click at [473, 77] on span "Hse" at bounding box center [553, 81] width 212 height 17
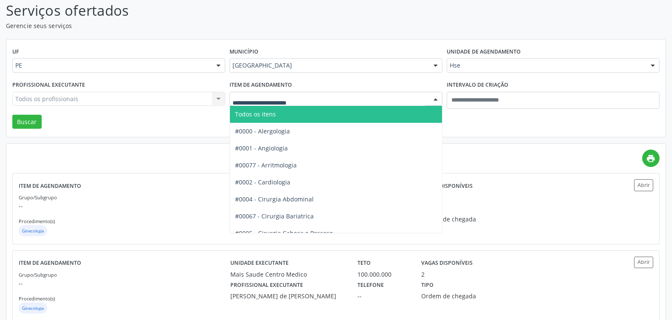
click at [281, 113] on span "Todos os itens" at bounding box center [348, 114] width 236 height 17
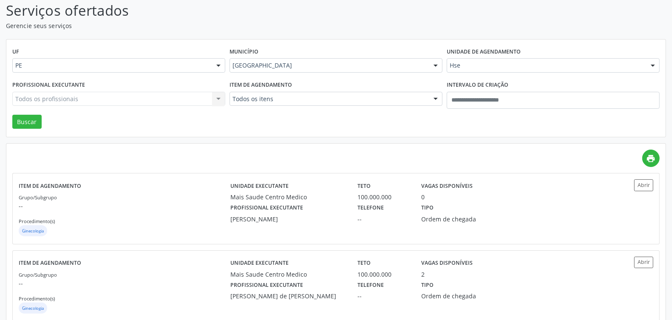
click at [169, 94] on div "Todos os profissionais Todos os profissionais Alberto Fellipe Santana de Fárias…" at bounding box center [118, 99] width 213 height 14
click at [170, 101] on div "Todos os profissionais Todos os profissionais Alberto Fellipe Santana de Fárias…" at bounding box center [118, 99] width 213 height 14
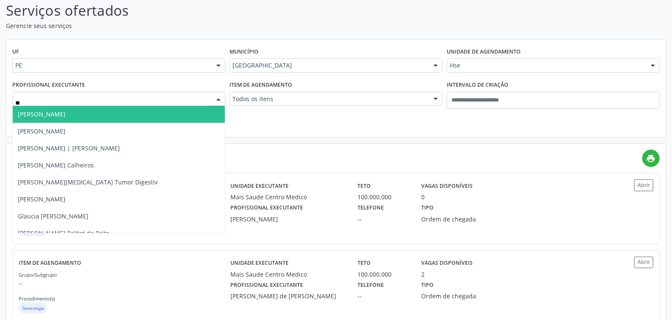
type input "***"
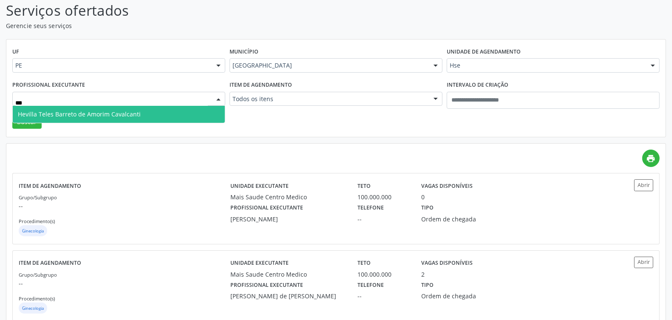
click at [141, 114] on span "Hevilla Teles Barreto de Amorim Cavalcanti" at bounding box center [119, 114] width 212 height 17
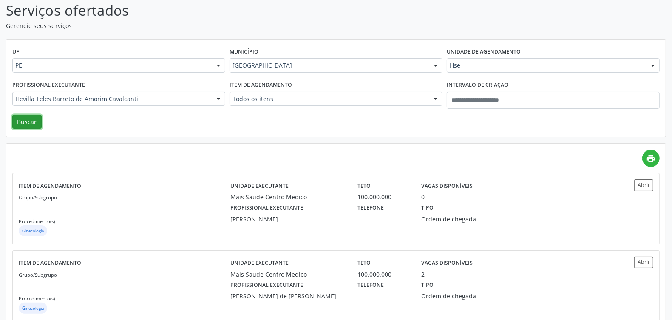
click at [25, 119] on button "Buscar" at bounding box center [26, 122] width 29 height 14
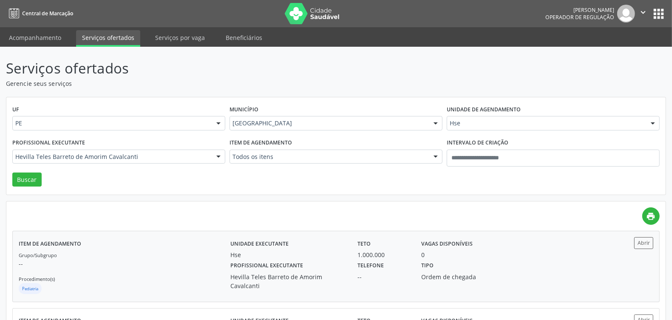
scroll to position [77, 0]
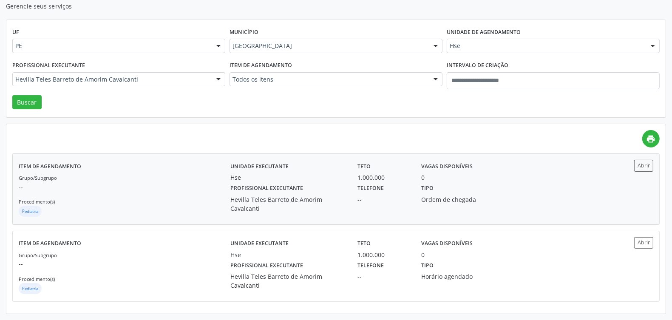
click at [160, 188] on p "--" at bounding box center [125, 186] width 212 height 9
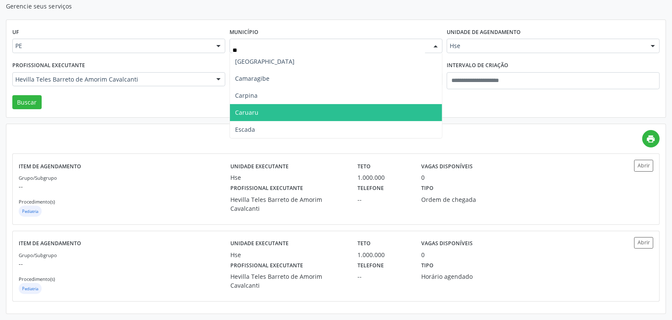
click at [298, 113] on span "Caruaru" at bounding box center [336, 112] width 212 height 17
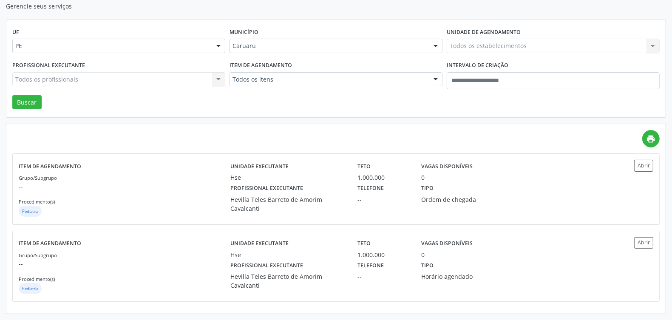
click at [311, 69] on div "Item de agendamento Todos os itens Todos os itens #0000 - Alergologia #0001 - A…" at bounding box center [335, 77] width 217 height 36
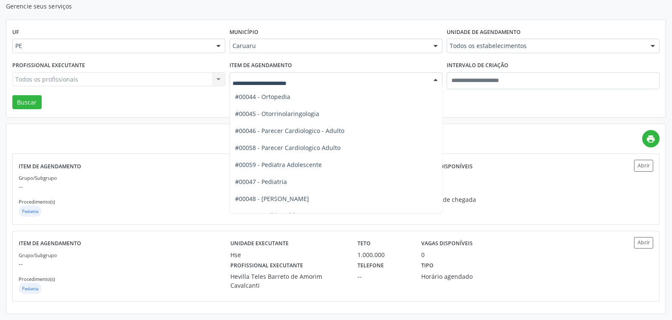
scroll to position [1382, 0]
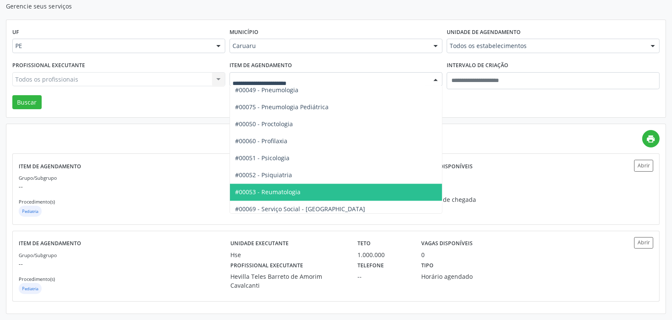
click at [285, 188] on span "#00053 - Reumatologia" at bounding box center [348, 192] width 236 height 17
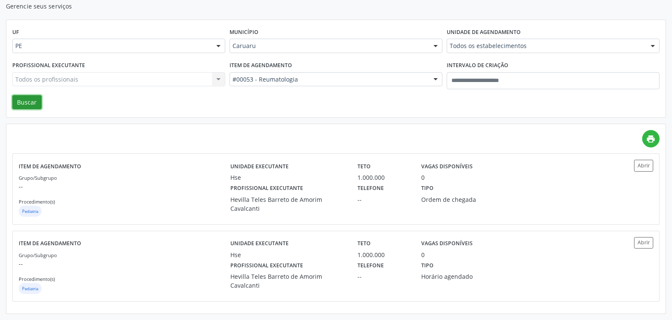
click at [36, 108] on button "Buscar" at bounding box center [26, 102] width 29 height 14
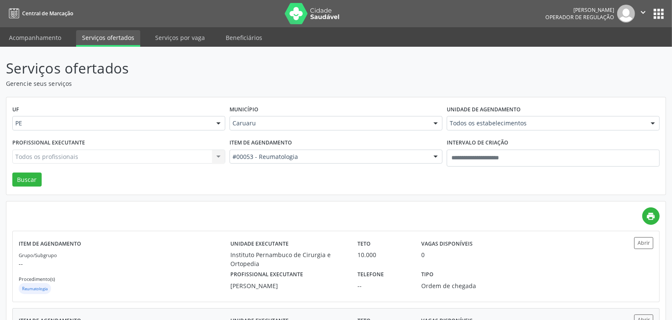
scroll to position [155, 0]
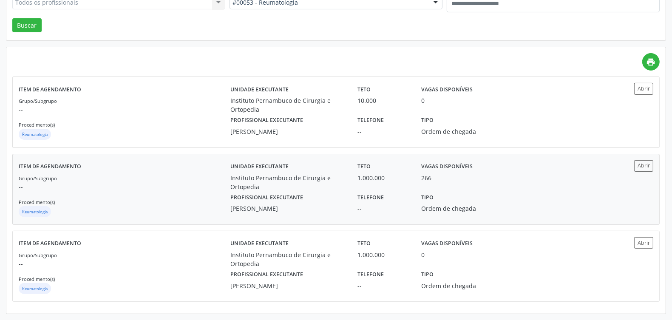
click at [203, 186] on p "--" at bounding box center [125, 186] width 212 height 9
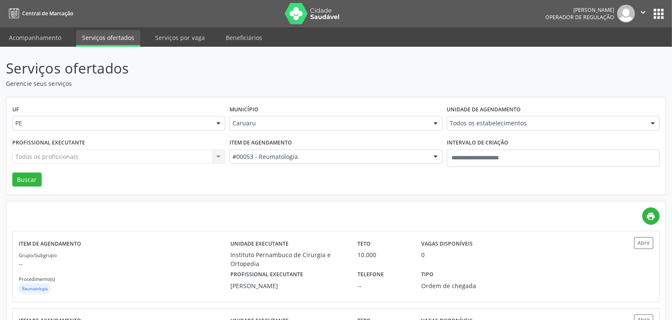
click at [272, 116] on div "Caruaru" at bounding box center [336, 123] width 213 height 14
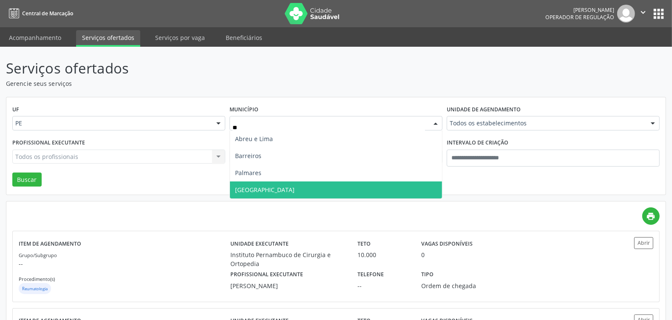
type input "***"
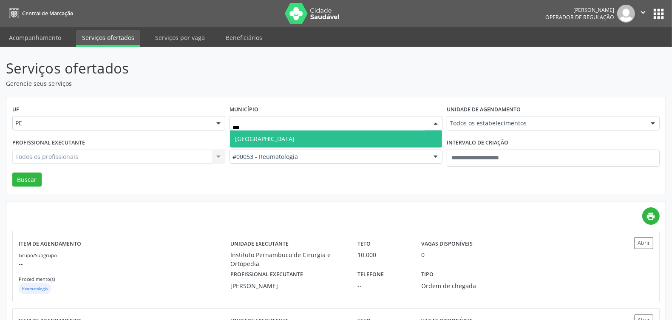
click at [267, 140] on span "Recife" at bounding box center [336, 139] width 212 height 17
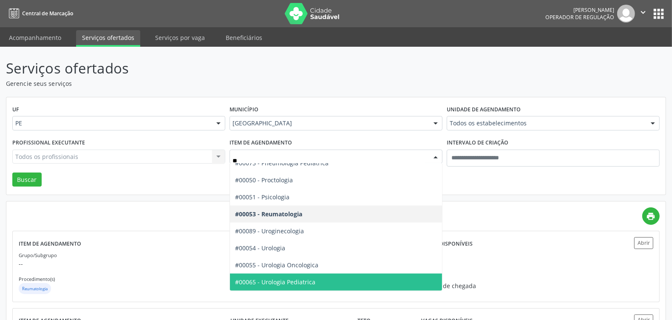
scroll to position [43, 0]
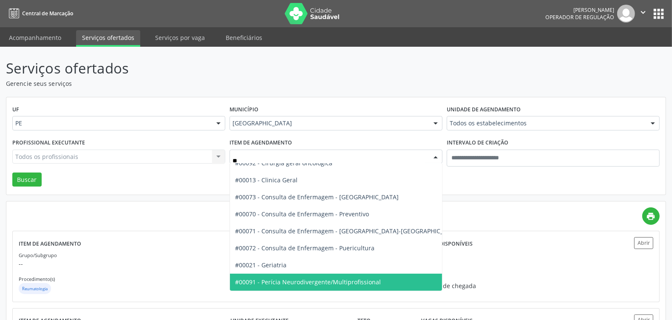
type input "***"
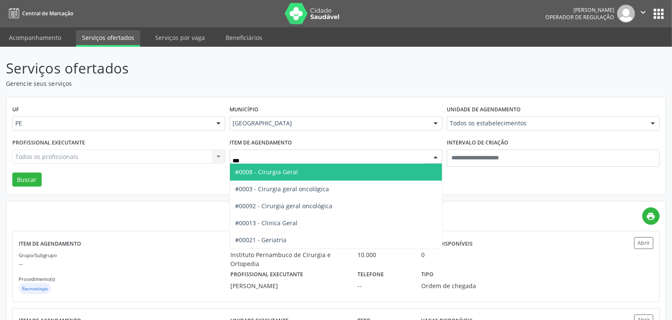
click at [288, 171] on span "#0008 - Cirurgia Geral" at bounding box center [266, 172] width 63 height 8
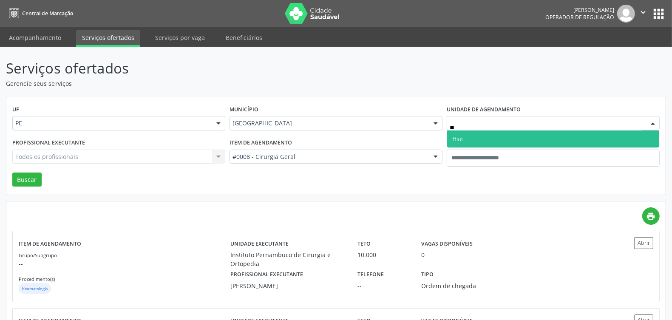
type input "***"
click at [475, 138] on span "Hse" at bounding box center [553, 139] width 212 height 17
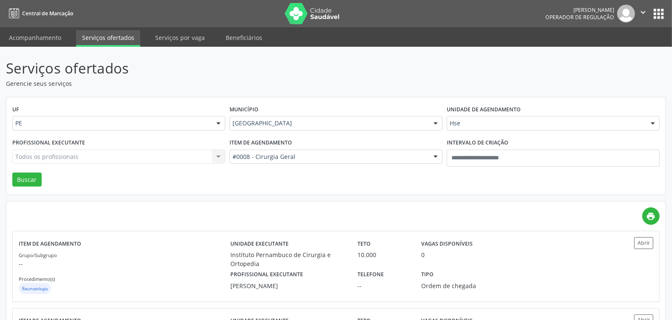
click at [149, 156] on div "Todos os profissionais Todos os profissionais Adalberto Aguiar Interaminense Ju…" at bounding box center [118, 157] width 213 height 14
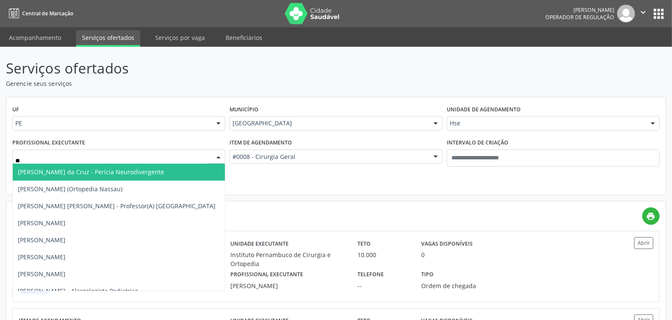
type input "***"
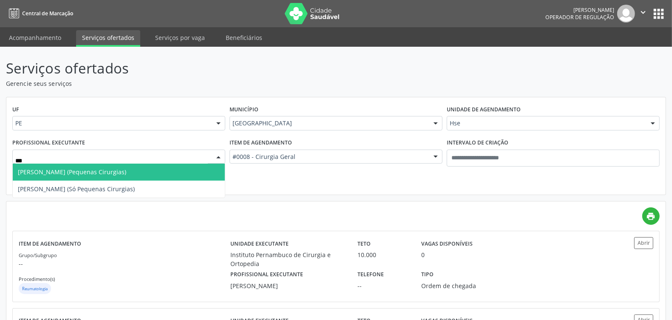
click at [149, 176] on span "Maria Luiza Lemos Pires Pereira (Pequenas Cirurgias)" at bounding box center [119, 172] width 212 height 17
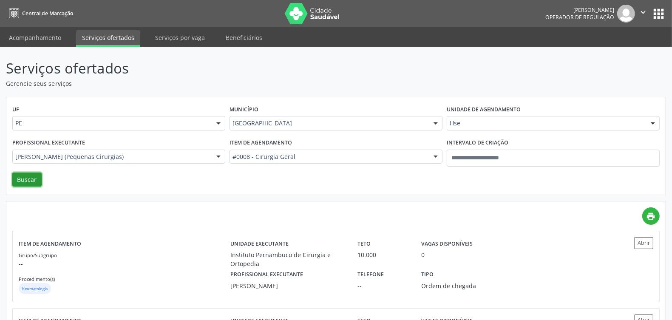
click at [28, 183] on button "Buscar" at bounding box center [26, 180] width 29 height 14
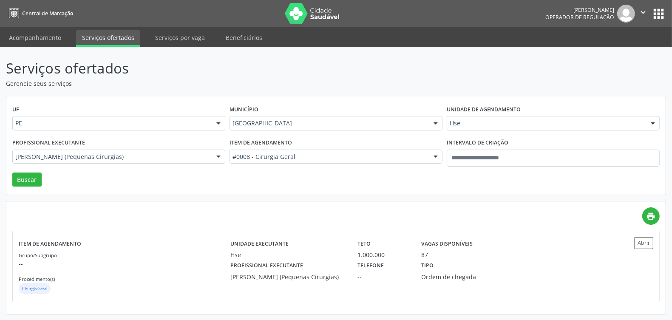
scroll to position [0, 0]
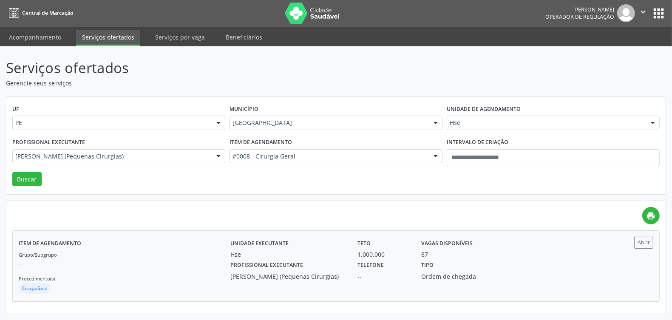
click at [195, 267] on p "--" at bounding box center [125, 263] width 212 height 9
click at [189, 259] on p "--" at bounding box center [125, 263] width 212 height 9
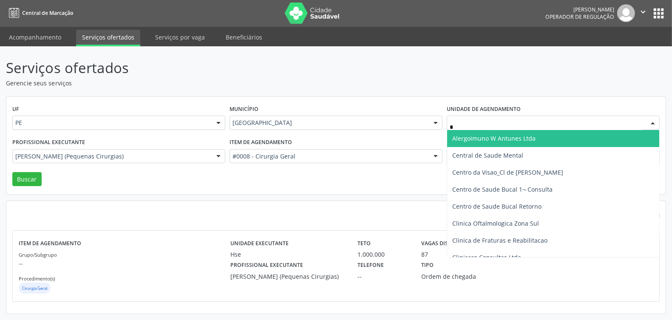
type input "**"
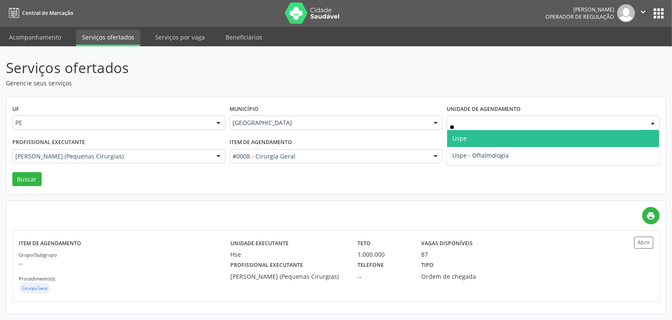
click at [496, 139] on span "Uspe" at bounding box center [553, 138] width 212 height 17
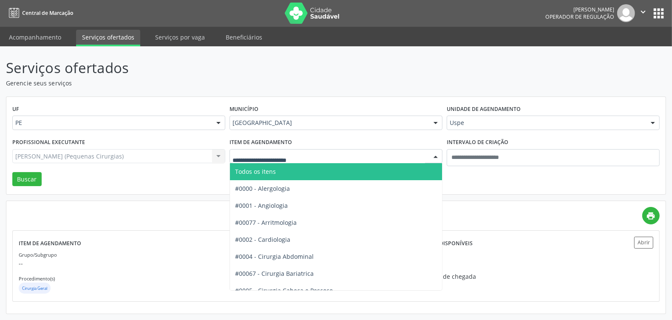
drag, startPoint x: 254, startPoint y: 170, endPoint x: 206, endPoint y: 168, distance: 47.7
click at [254, 170] on span "Todos os itens" at bounding box center [255, 171] width 41 height 8
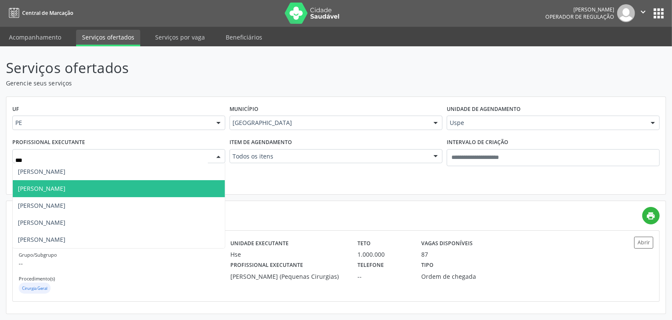
click at [68, 185] on span "Emanuely Rolim" at bounding box center [119, 188] width 212 height 17
type input "***"
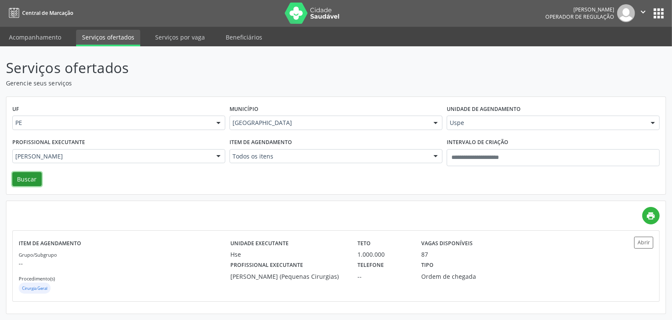
click at [24, 180] on button "Buscar" at bounding box center [26, 179] width 29 height 14
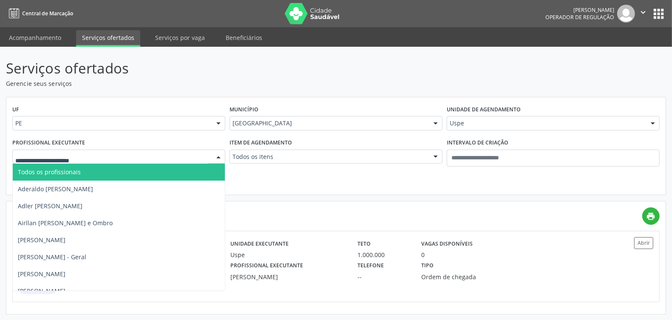
click at [80, 154] on div at bounding box center [118, 157] width 213 height 14
click at [64, 174] on span "Todos os profissionais" at bounding box center [49, 172] width 63 height 8
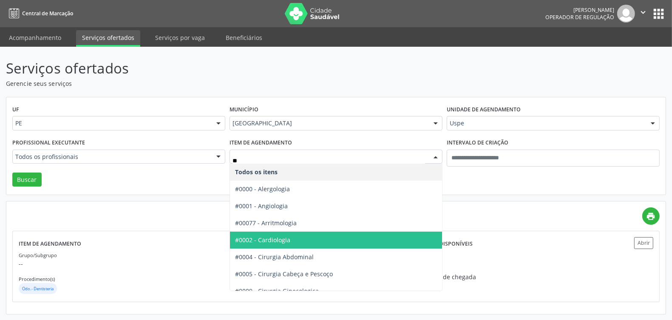
type input "***"
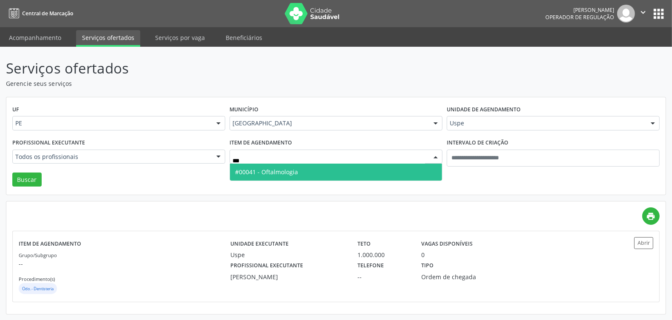
click at [301, 165] on span "#00041 - Oftalmologia" at bounding box center [336, 172] width 212 height 17
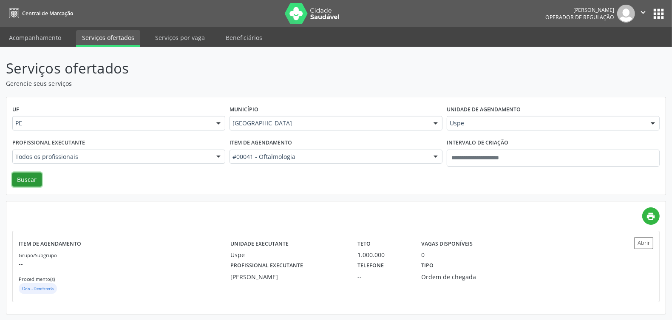
click at [20, 175] on button "Buscar" at bounding box center [26, 180] width 29 height 14
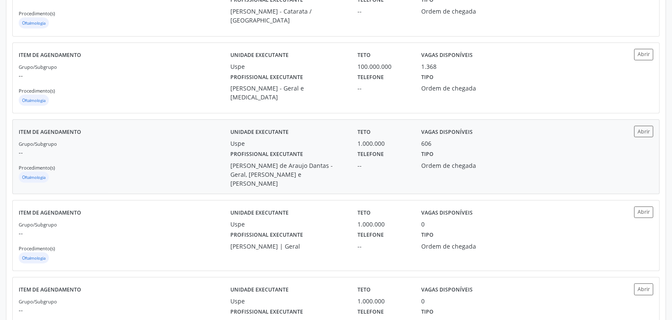
scroll to position [159, 0]
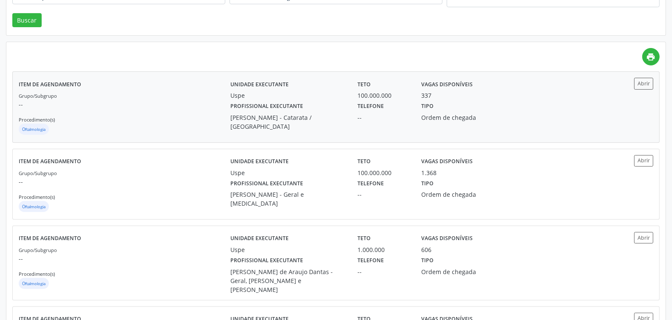
click at [207, 117] on div "Grupo/Subgrupo -- Procedimento(s) Oftalmologia" at bounding box center [125, 113] width 212 height 45
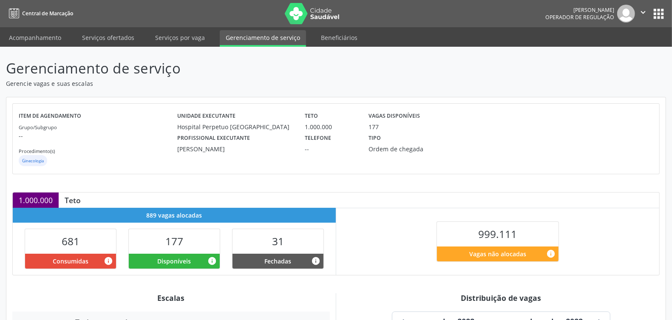
scroll to position [159, 0]
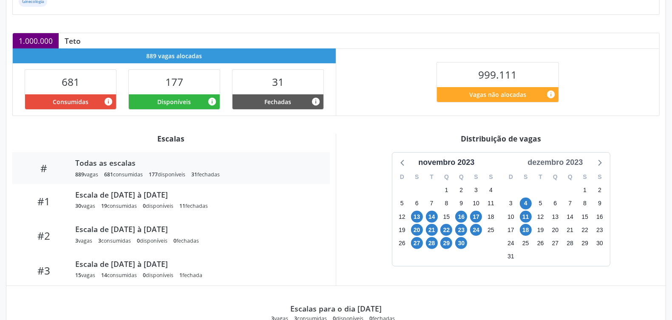
click at [565, 162] on div "dezembro 2023" at bounding box center [555, 162] width 62 height 11
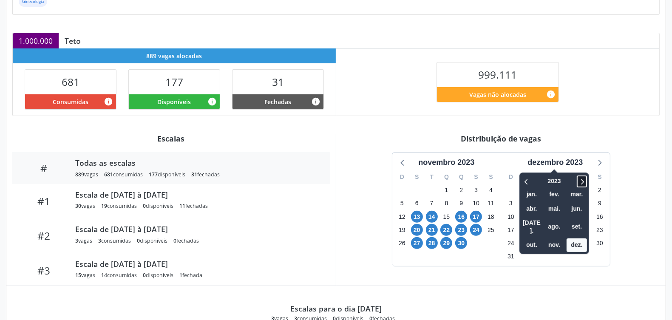
click at [586, 178] on icon at bounding box center [582, 181] width 9 height 10
click at [521, 180] on div "2026 jan. fev. mar. abr. mai. jun. [DATE]. ago. set. out. nov. dez." at bounding box center [554, 214] width 70 height 82
click at [528, 181] on icon at bounding box center [526, 181] width 9 height 10
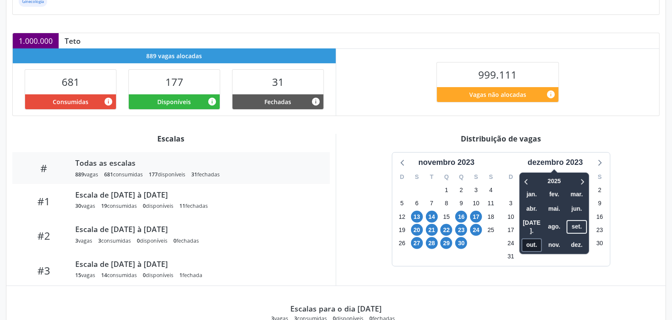
click at [528, 238] on span "out." at bounding box center [532, 244] width 20 height 13
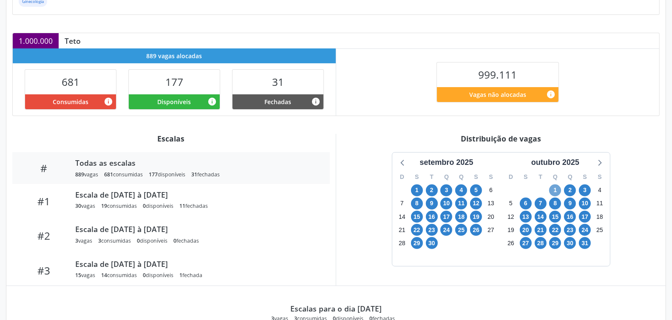
click at [551, 187] on span "1" at bounding box center [555, 190] width 12 height 12
click at [587, 230] on span "24" at bounding box center [585, 230] width 12 height 12
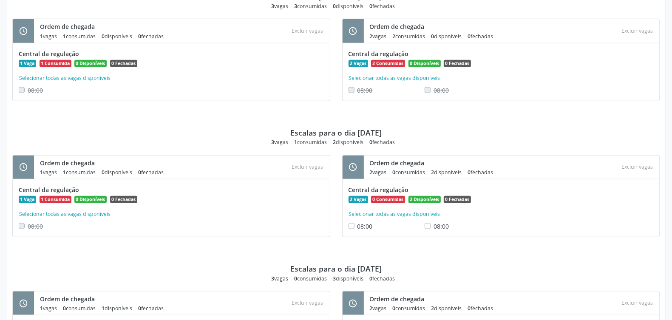
scroll to position [797, 0]
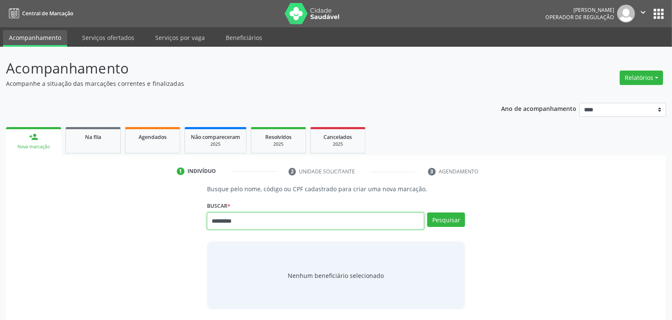
type input "********"
type input "**********"
drag, startPoint x: 237, startPoint y: 221, endPoint x: 152, endPoint y: 221, distance: 85.0
click at [151, 221] on div "**********" at bounding box center [336, 246] width 648 height 125
click at [241, 218] on input "*****" at bounding box center [315, 221] width 217 height 17
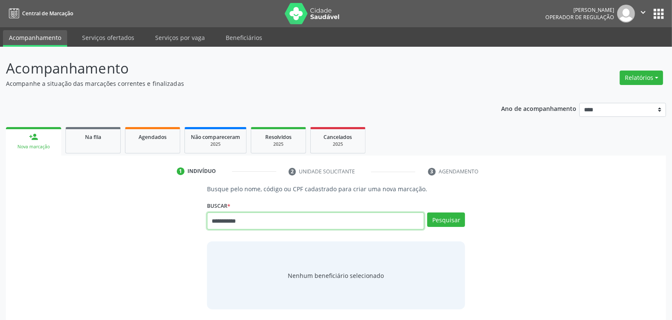
type input "**********"
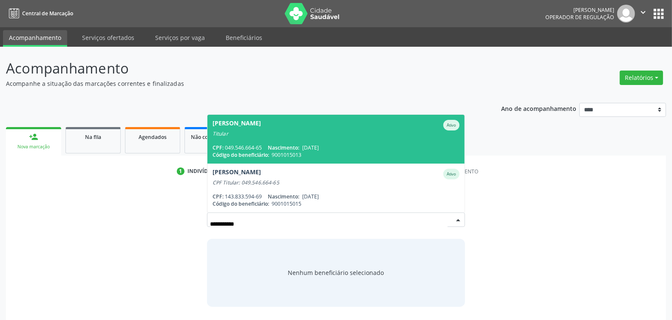
click at [253, 140] on span "Ebenezer Lobao Cruz Ativo Titular CPF: 049.546.664-65 Nascimento: 21/02/1983 Có…" at bounding box center [335, 139] width 257 height 49
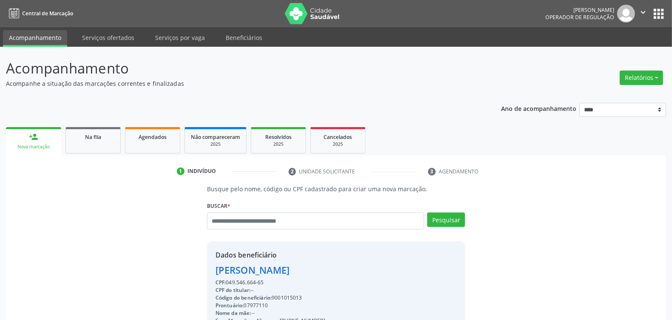
scroll to position [128, 0]
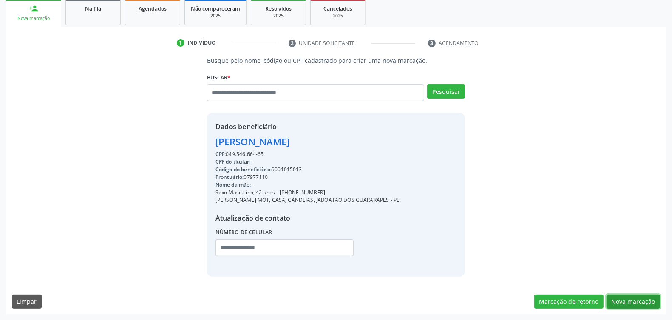
click at [642, 302] on button "Nova marcação" at bounding box center [634, 302] width 54 height 14
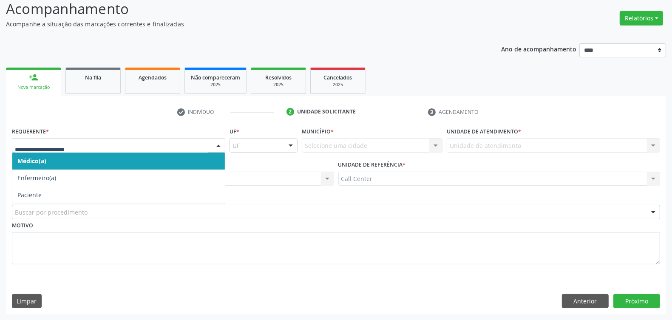
drag, startPoint x: 54, startPoint y: 146, endPoint x: 45, endPoint y: 176, distance: 31.8
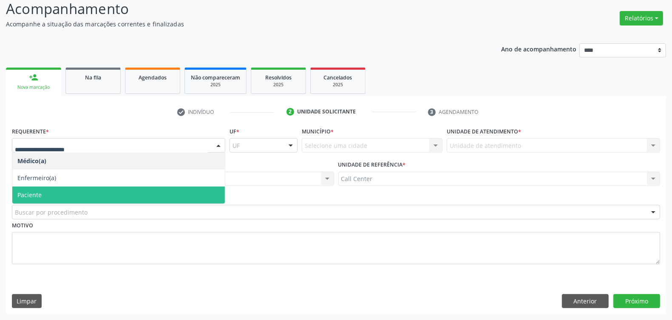
click at [52, 196] on span "Paciente" at bounding box center [118, 195] width 213 height 17
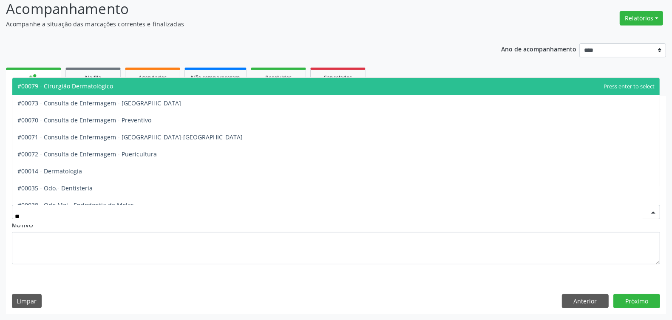
type input "***"
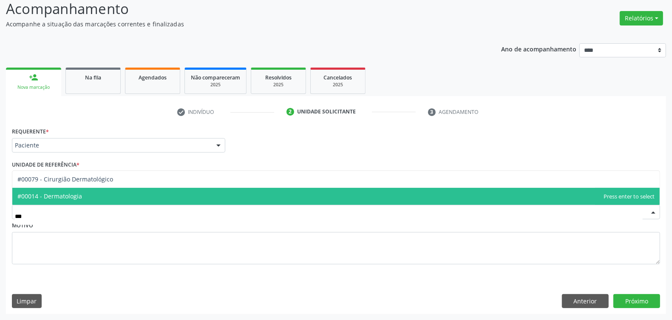
drag, startPoint x: 62, startPoint y: 196, endPoint x: 107, endPoint y: 206, distance: 45.8
click at [62, 196] on span "#00014 - Dermatologia" at bounding box center [49, 196] width 65 height 8
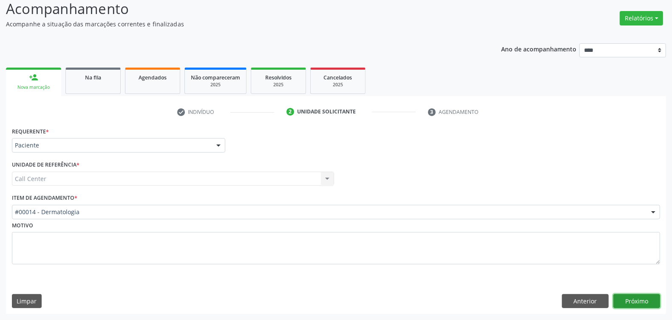
click at [637, 303] on button "Próximo" at bounding box center [636, 301] width 47 height 14
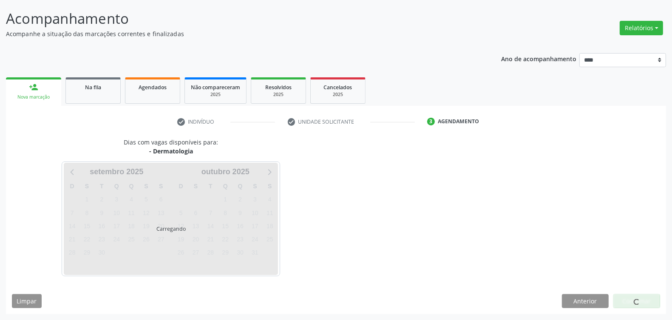
scroll to position [50, 0]
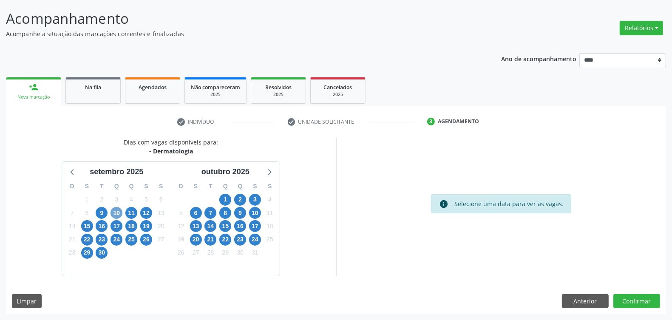
click at [116, 212] on span "10" at bounding box center [117, 213] width 12 height 12
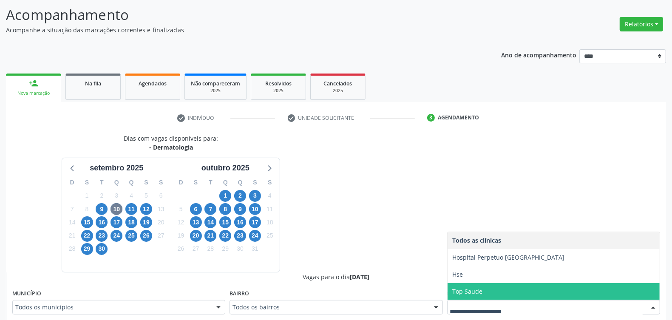
click at [470, 271] on span "Hse" at bounding box center [554, 274] width 212 height 17
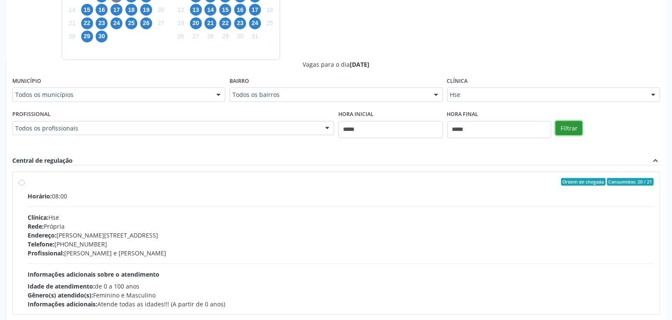
click at [576, 124] on button "Filtrar" at bounding box center [569, 128] width 27 height 14
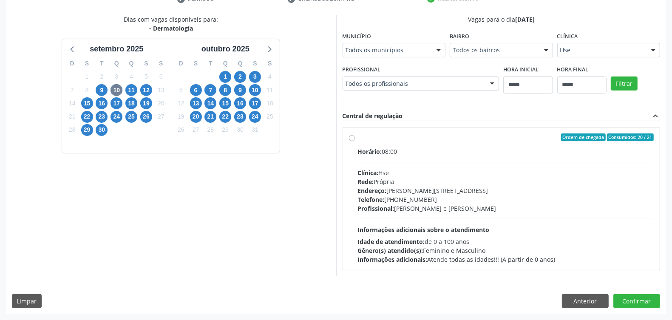
click at [430, 177] on div "Rede: Própria" at bounding box center [506, 181] width 296 height 9
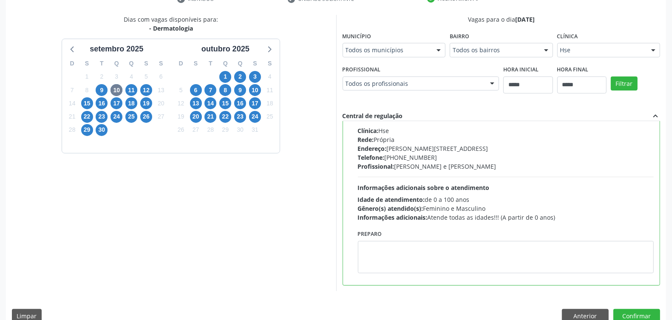
scroll to position [187, 0]
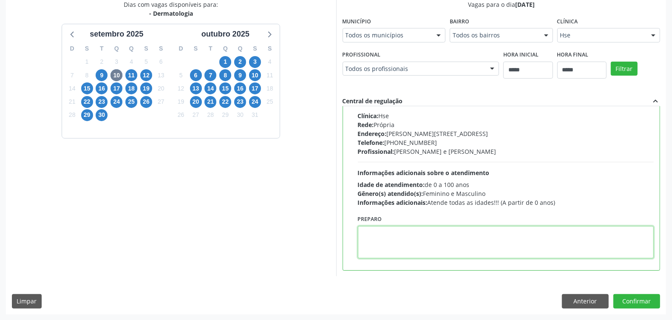
paste textarea "**********"
type textarea "**********"
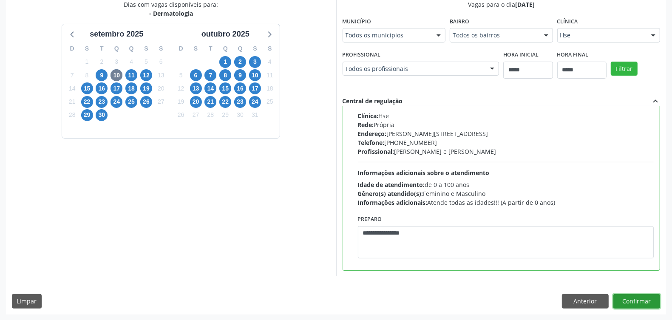
click at [630, 296] on button "Confirmar" at bounding box center [636, 301] width 47 height 14
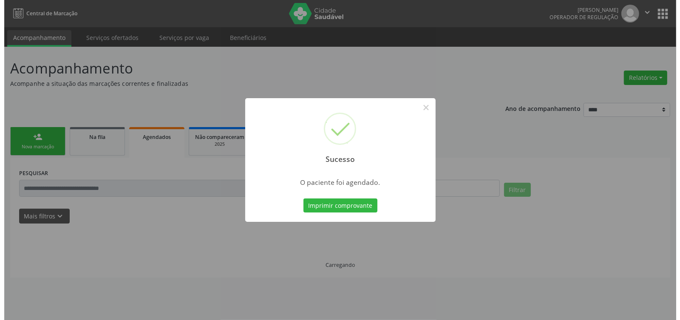
scroll to position [0, 0]
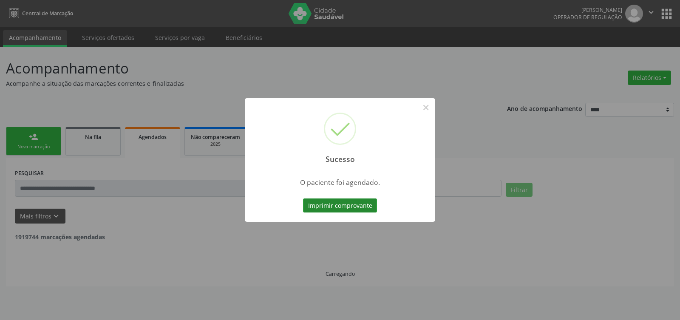
click at [341, 201] on button "Imprimir comprovante" at bounding box center [340, 206] width 74 height 14
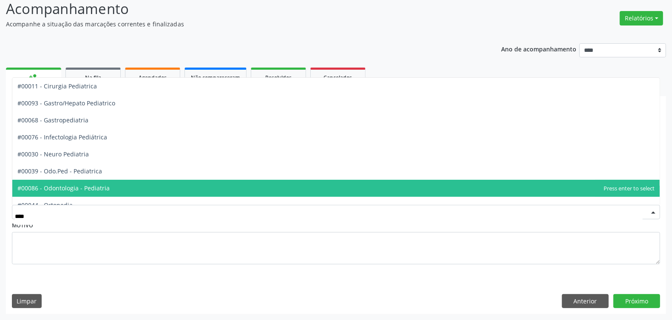
scroll to position [77, 0]
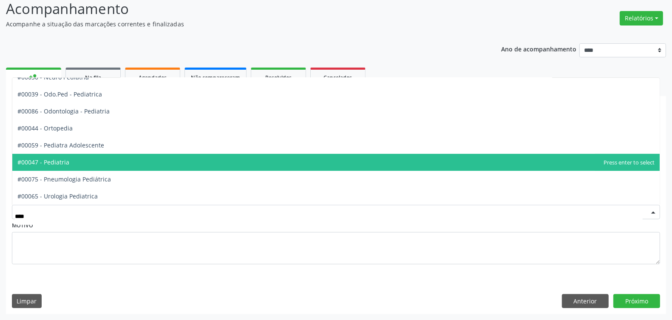
click at [93, 160] on span "#00047 - Pediatria" at bounding box center [335, 162] width 647 height 17
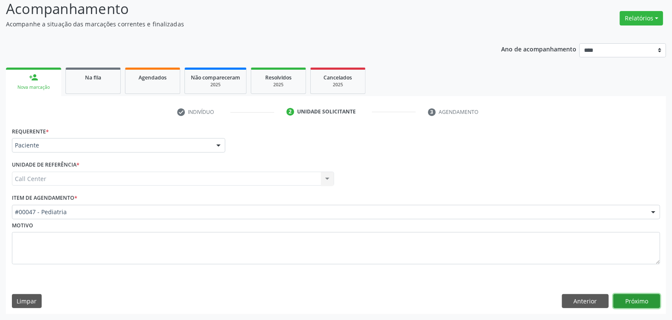
click at [638, 297] on button "Próximo" at bounding box center [636, 301] width 47 height 14
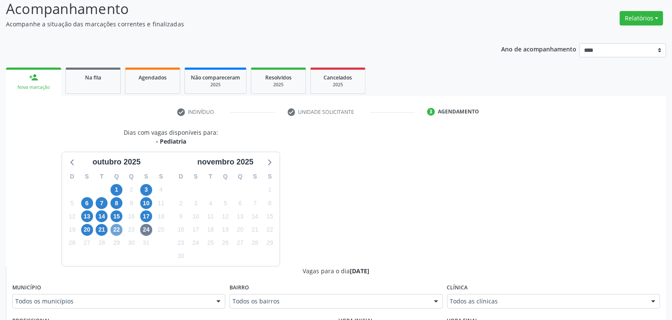
click at [120, 228] on span "22" at bounding box center [117, 230] width 12 height 12
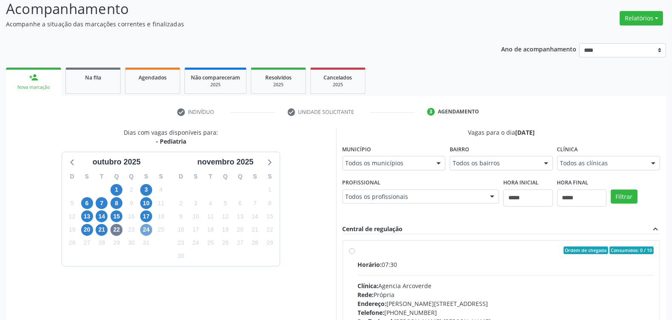
click at [147, 232] on span "24" at bounding box center [146, 230] width 12 height 12
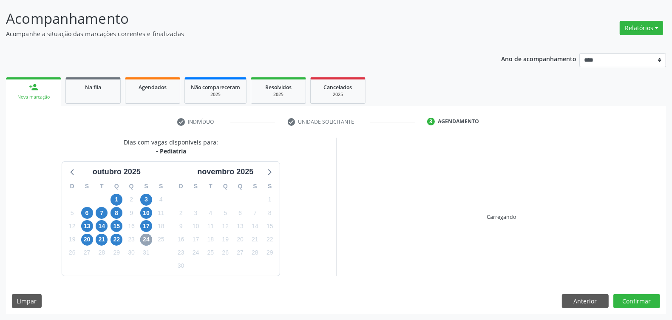
scroll to position [60, 0]
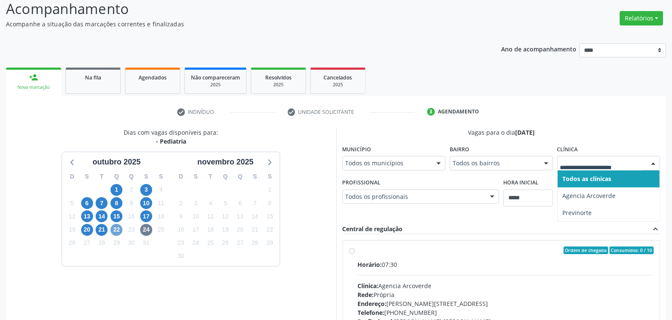
click at [116, 227] on span "22" at bounding box center [117, 230] width 12 height 12
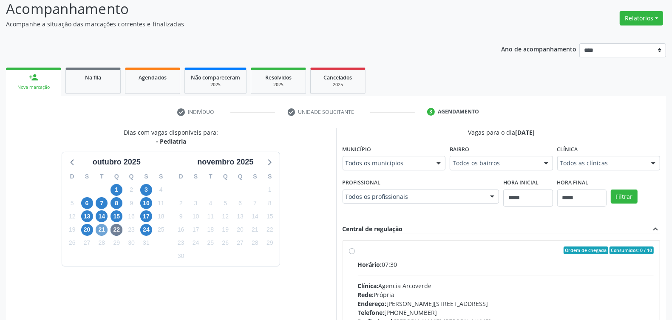
click at [99, 230] on span "21" at bounding box center [102, 230] width 12 height 12
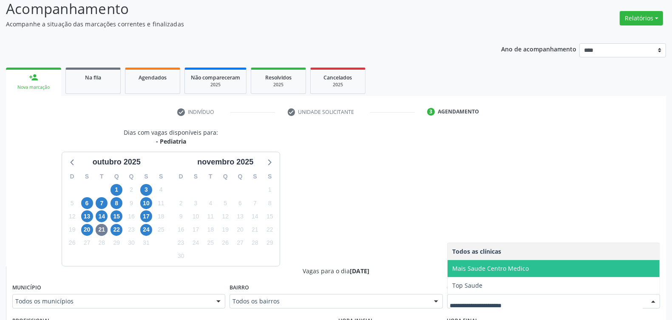
click at [464, 273] on span "Mais Saude Centro Medico" at bounding box center [554, 268] width 212 height 17
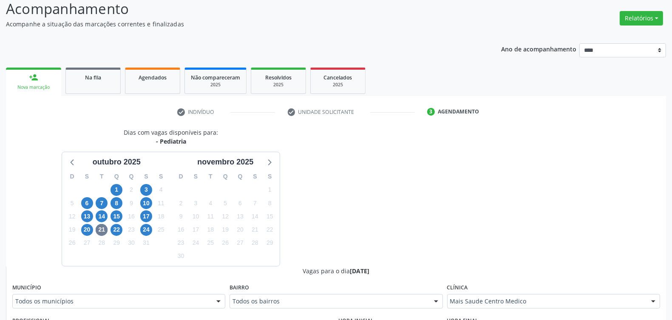
scroll to position [272, 0]
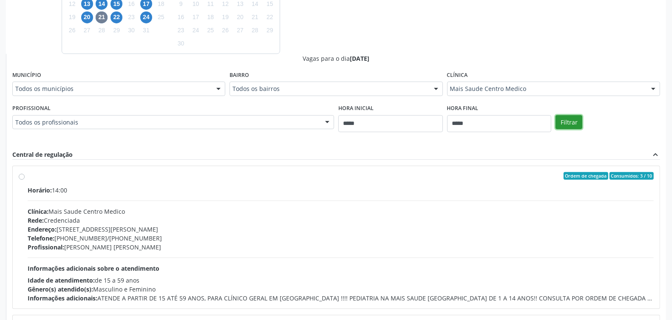
click at [573, 124] on button "Filtrar" at bounding box center [569, 122] width 27 height 14
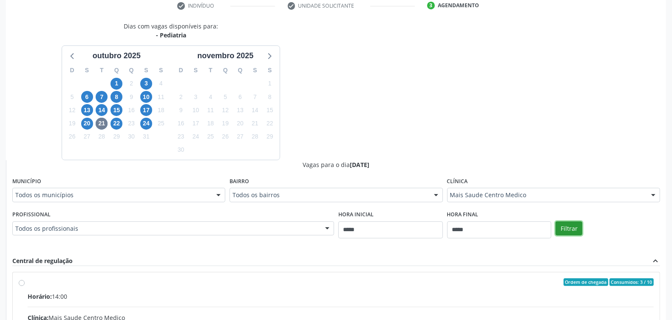
scroll to position [113, 0]
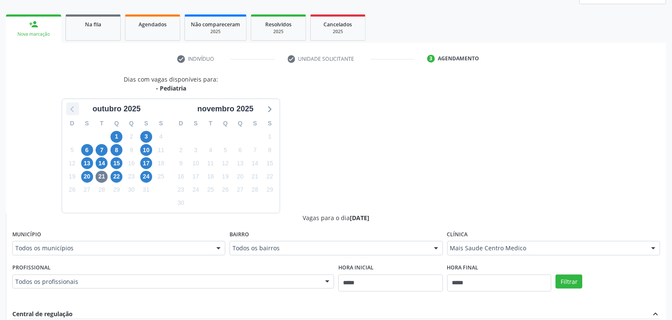
click at [77, 107] on icon at bounding box center [72, 108] width 11 height 11
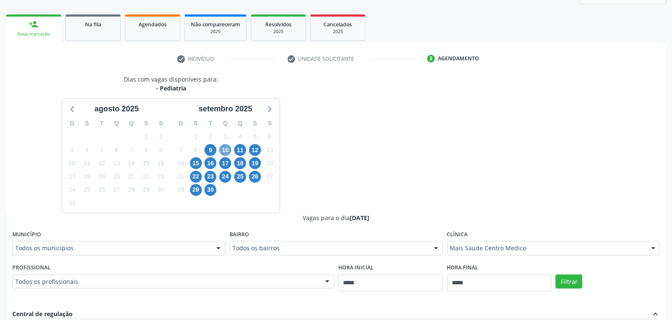
click at [226, 150] on span "10" at bounding box center [225, 150] width 12 height 12
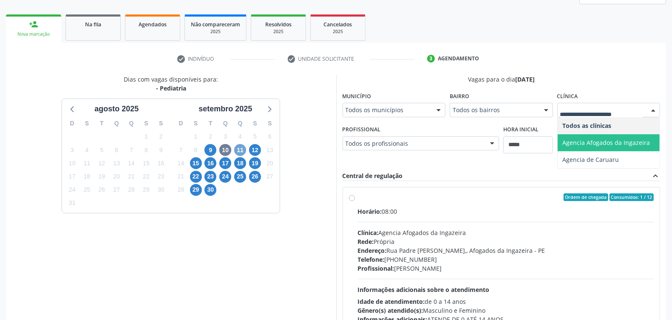
click at [239, 149] on span "11" at bounding box center [240, 150] width 12 height 12
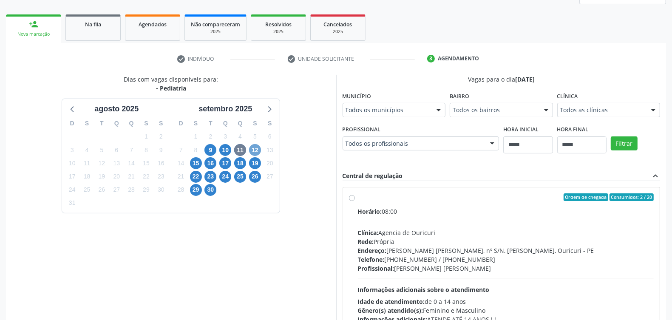
click at [254, 147] on span "12" at bounding box center [255, 150] width 12 height 12
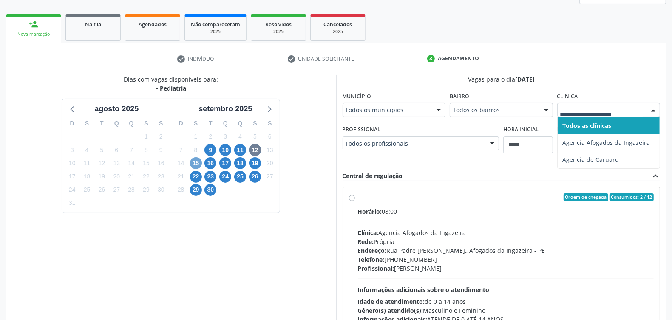
click at [199, 164] on span "15" at bounding box center [196, 163] width 12 height 12
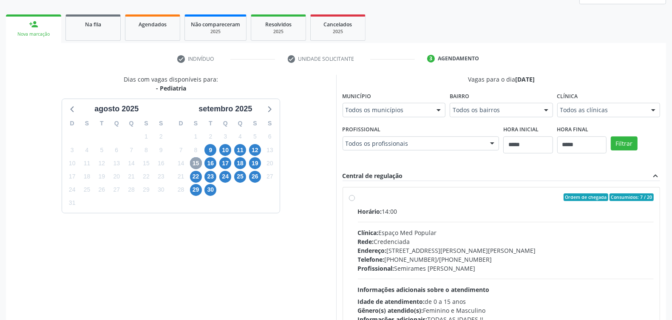
scroll to position [187, 0]
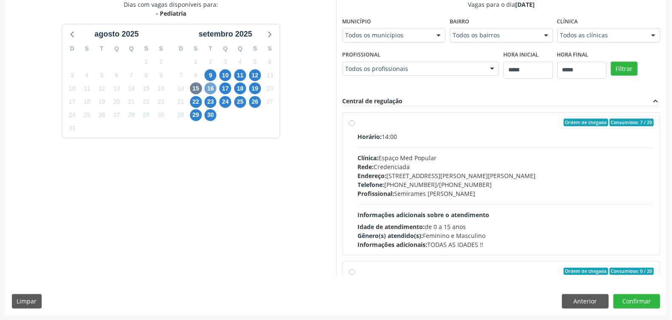
drag, startPoint x: 211, startPoint y: 86, endPoint x: 249, endPoint y: 107, distance: 42.8
click at [212, 87] on span "16" at bounding box center [210, 88] width 12 height 12
drag, startPoint x: 583, startPoint y: 34, endPoint x: 581, endPoint y: 40, distance: 6.3
click at [224, 88] on span "17" at bounding box center [225, 88] width 12 height 12
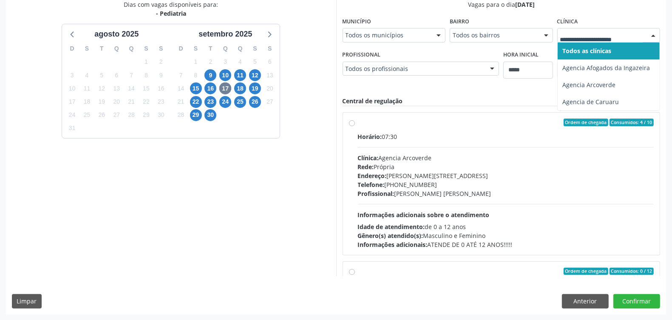
click at [247, 88] on div "18" at bounding box center [240, 88] width 15 height 13
click at [239, 90] on span "18" at bounding box center [240, 88] width 12 height 12
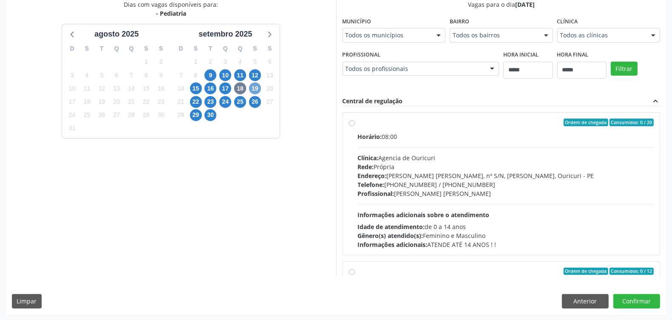
click at [255, 86] on span "19" at bounding box center [255, 88] width 12 height 12
click at [573, 30] on div "Todos as clínicas" at bounding box center [608, 35] width 103 height 14
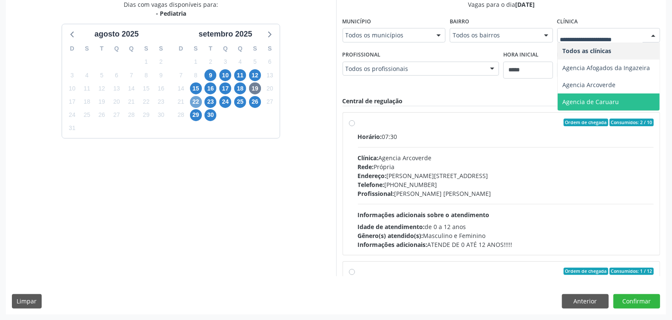
click at [196, 101] on span "22" at bounding box center [196, 102] width 12 height 12
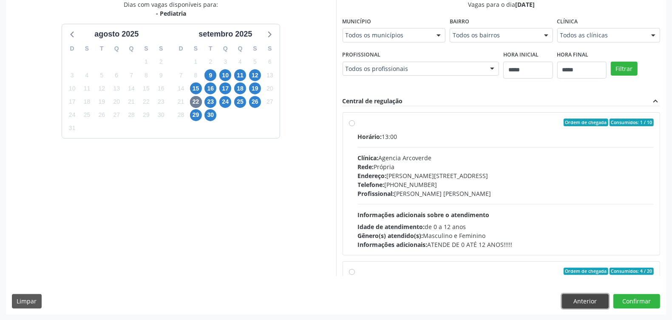
click at [587, 304] on button "Anterior" at bounding box center [585, 301] width 47 height 14
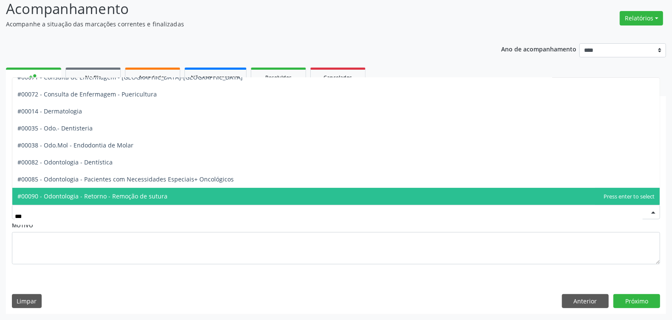
scroll to position [0, 0]
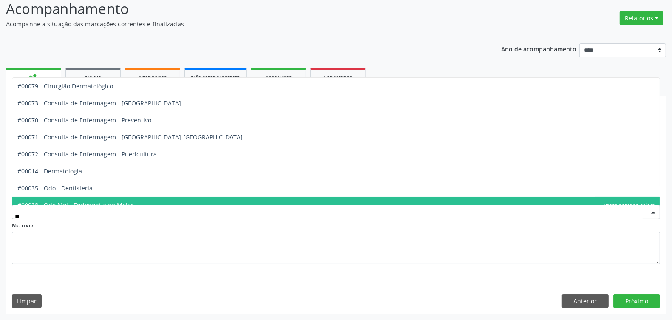
type input "*"
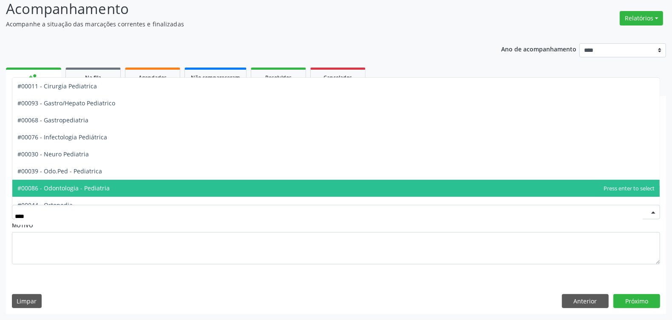
click at [105, 182] on span "#00086 - Odontologia - Pediatria" at bounding box center [335, 188] width 647 height 17
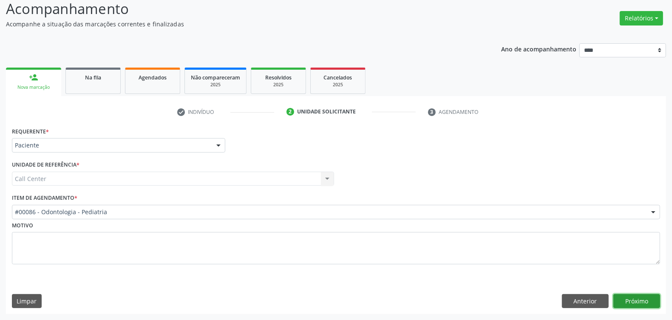
click at [636, 295] on button "Próximo" at bounding box center [636, 301] width 47 height 14
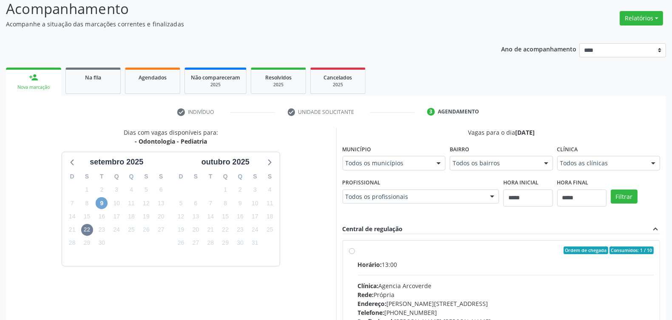
click at [102, 201] on span "9" at bounding box center [102, 203] width 12 height 12
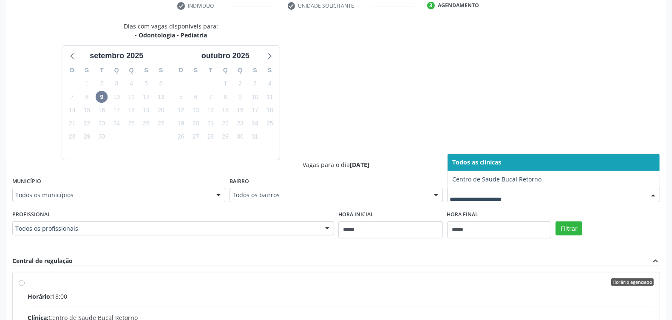
scroll to position [219, 0]
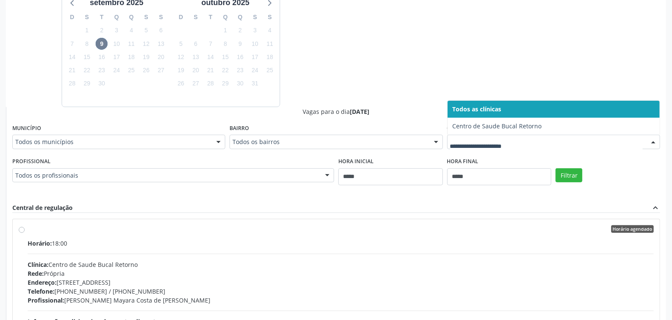
click at [360, 77] on div "Dias com vagas disponíveis para: - Odontologia - Pediatria setembro 2025 D S T …" at bounding box center [336, 168] width 660 height 399
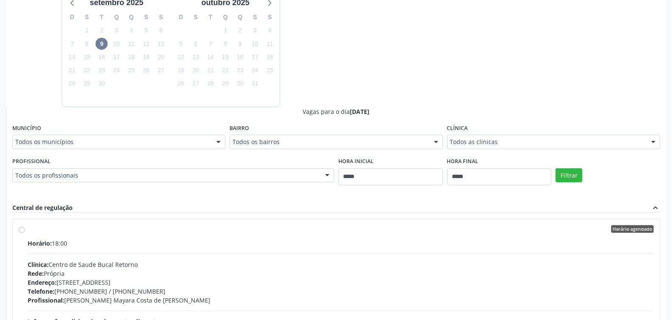
scroll to position [311, 0]
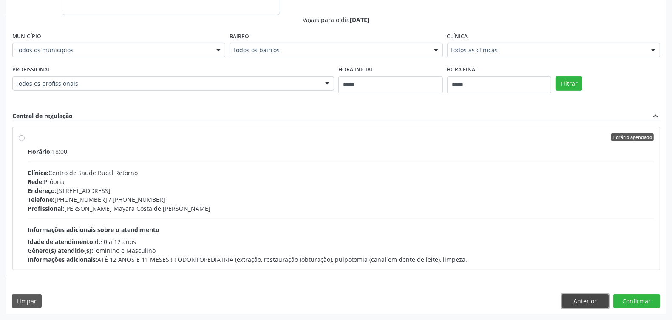
click at [584, 296] on button "Anterior" at bounding box center [585, 301] width 47 height 14
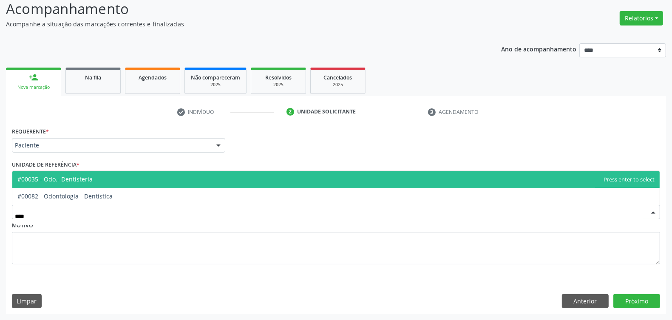
click at [116, 181] on span "#00035 - Odo.- Dentisteria" at bounding box center [335, 179] width 647 height 17
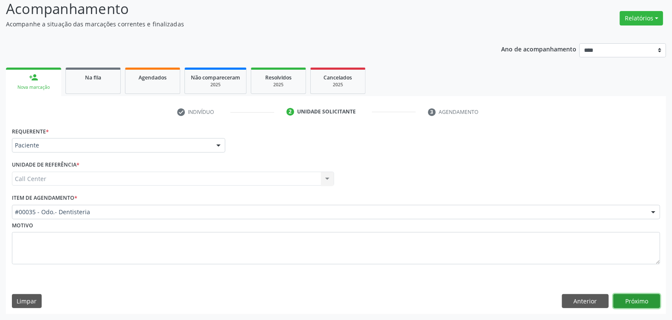
click at [641, 297] on button "Próximo" at bounding box center [636, 301] width 47 height 14
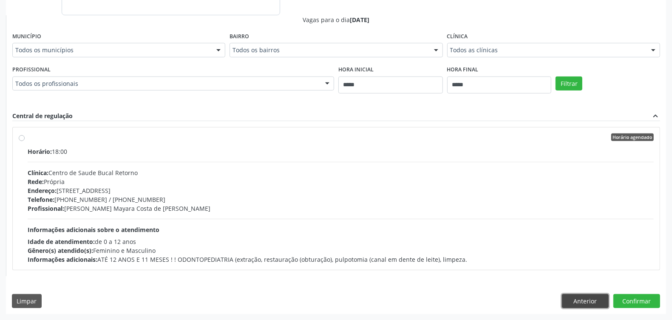
click at [590, 306] on button "Anterior" at bounding box center [585, 301] width 47 height 14
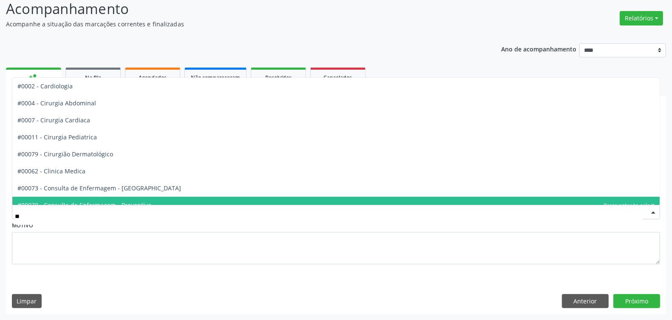
type input "***"
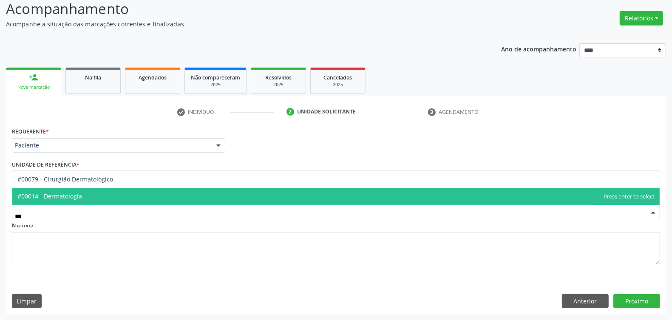
click at [124, 193] on span "#00014 - Dermatologia" at bounding box center [335, 196] width 647 height 17
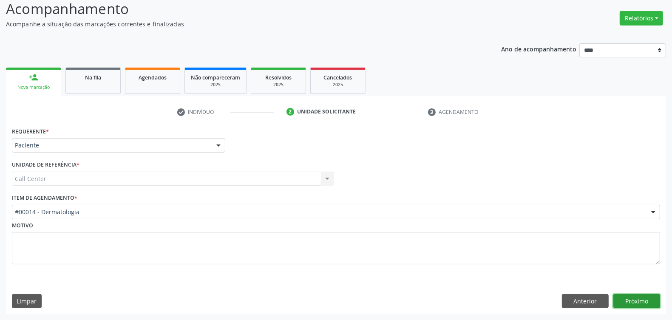
click at [628, 296] on button "Próximo" at bounding box center [636, 301] width 47 height 14
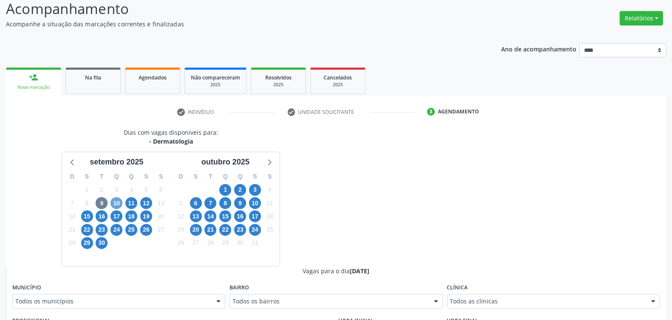
click at [115, 200] on span "10" at bounding box center [117, 203] width 12 height 12
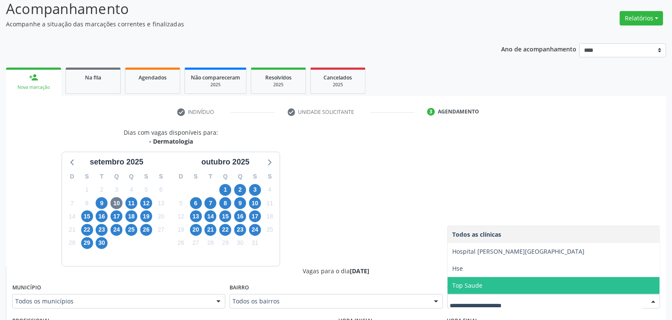
click at [469, 271] on span "Hse" at bounding box center [554, 268] width 212 height 17
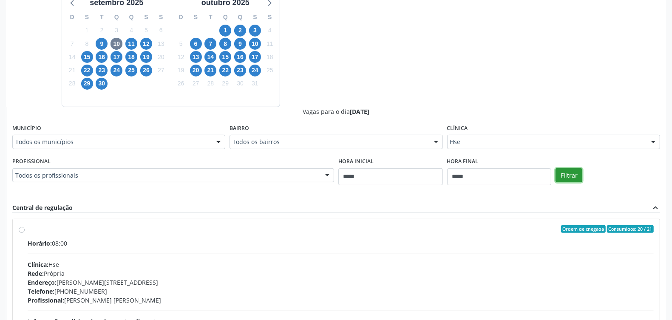
click at [573, 172] on button "Filtrar" at bounding box center [569, 175] width 27 height 14
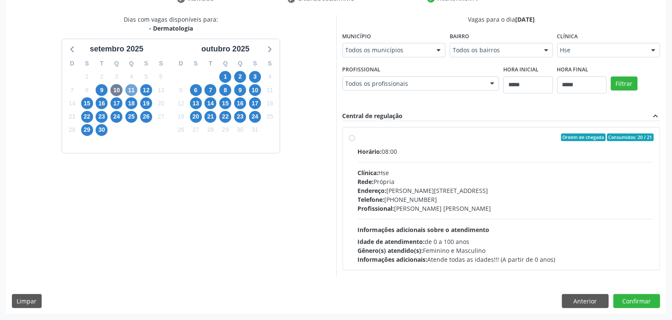
click at [132, 87] on span "11" at bounding box center [131, 90] width 12 height 12
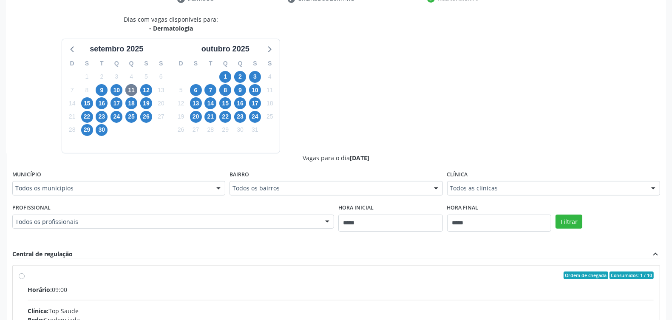
click at [497, 183] on div "Todos as clínicas" at bounding box center [553, 188] width 213 height 14
click at [116, 86] on span "10" at bounding box center [117, 90] width 12 height 12
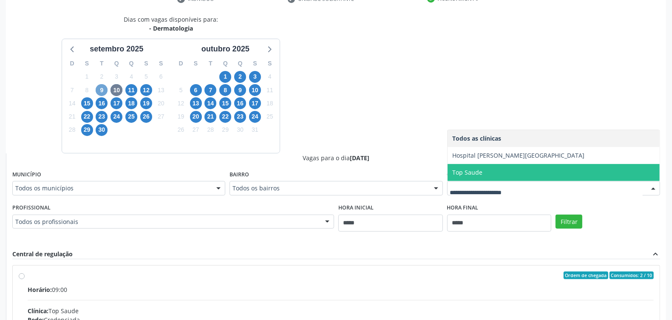
click at [102, 87] on span "9" at bounding box center [102, 90] width 12 height 12
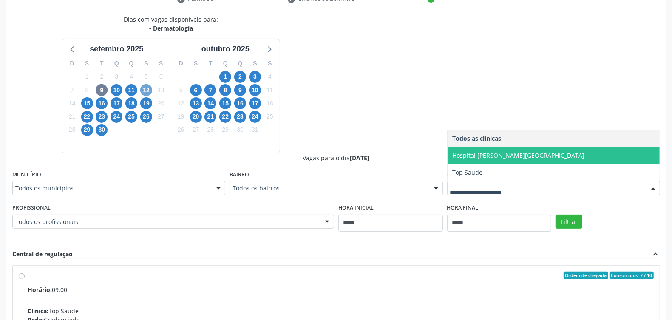
click at [143, 92] on span "12" at bounding box center [146, 90] width 12 height 12
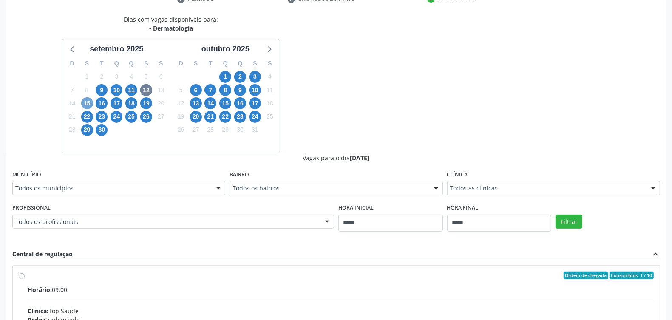
click at [88, 100] on span "15" at bounding box center [87, 103] width 12 height 12
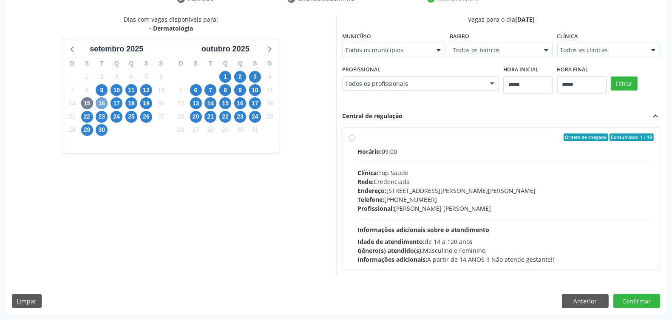
click at [99, 101] on span "16" at bounding box center [102, 103] width 12 height 12
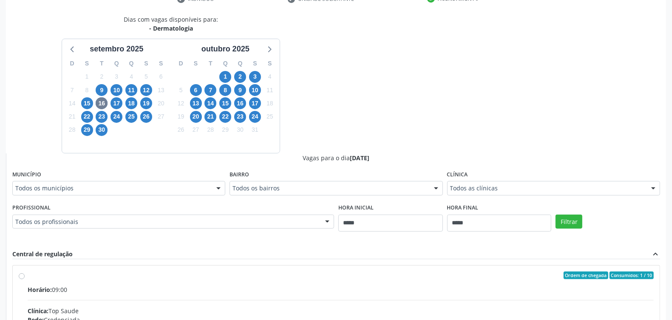
drag, startPoint x: 469, startPoint y: 185, endPoint x: 455, endPoint y: 179, distance: 15.2
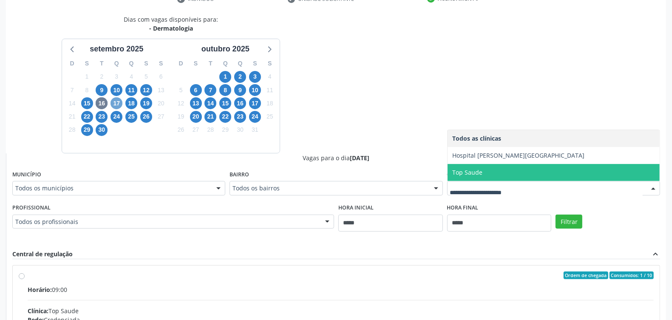
click at [112, 103] on span "17" at bounding box center [117, 103] width 12 height 12
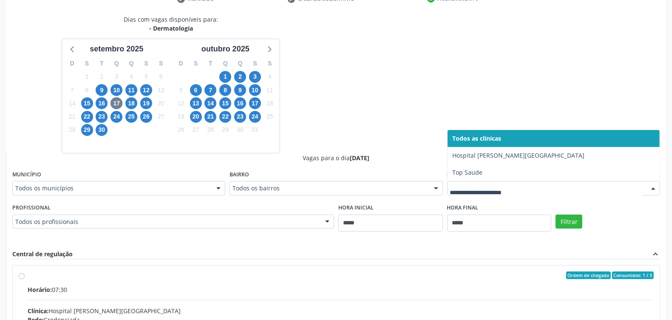
drag, startPoint x: 523, startPoint y: 189, endPoint x: 457, endPoint y: 169, distance: 68.6
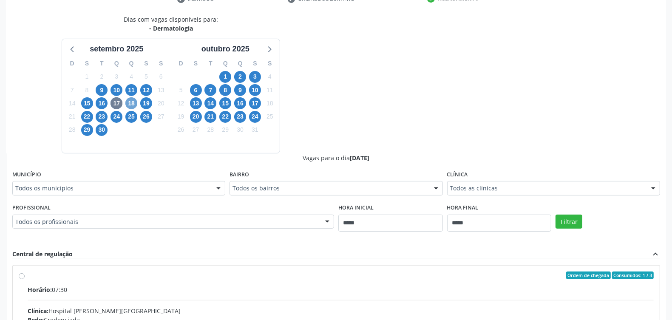
click at [132, 107] on span "18" at bounding box center [131, 103] width 12 height 12
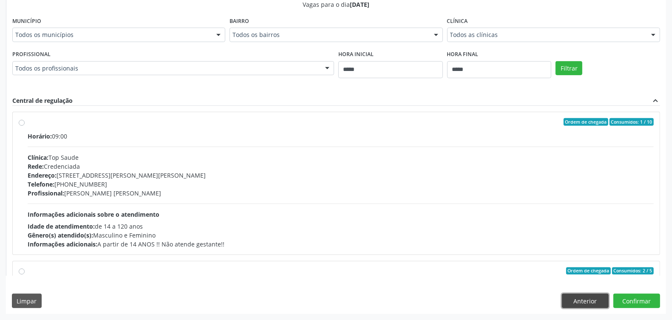
click at [585, 302] on button "Anterior" at bounding box center [585, 301] width 47 height 14
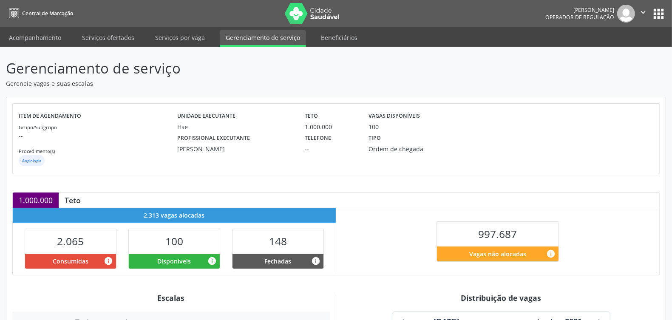
scroll to position [213, 0]
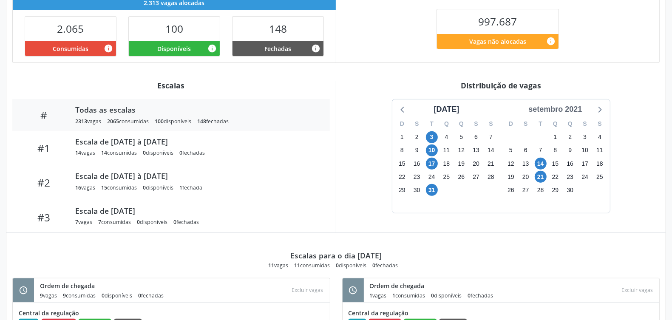
click at [564, 108] on div "setembro 2021" at bounding box center [555, 109] width 60 height 11
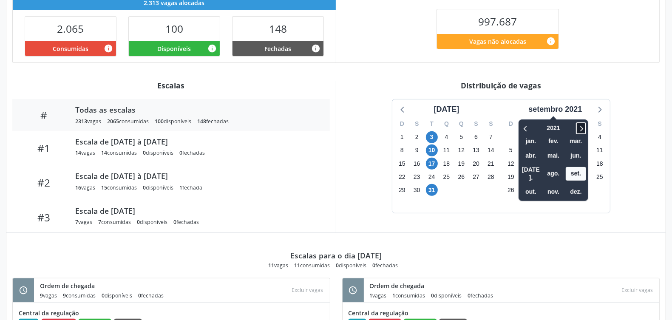
click at [585, 132] on icon at bounding box center [581, 128] width 9 height 10
click at [585, 131] on icon at bounding box center [581, 128] width 9 height 10
click at [575, 167] on span "set." at bounding box center [576, 173] width 20 height 13
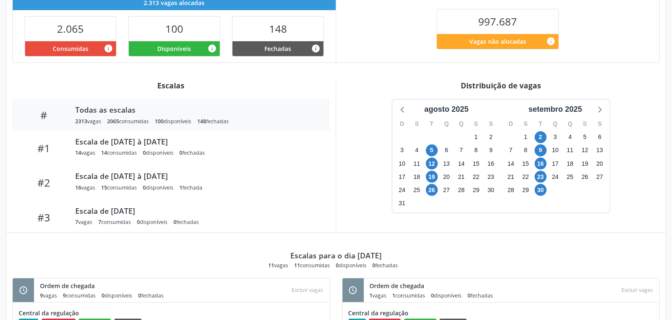
scroll to position [106, 0]
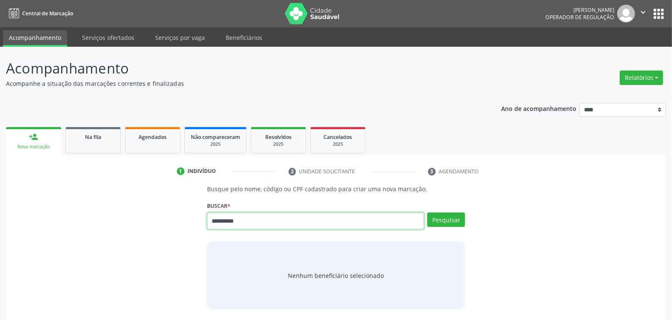
type input "**********"
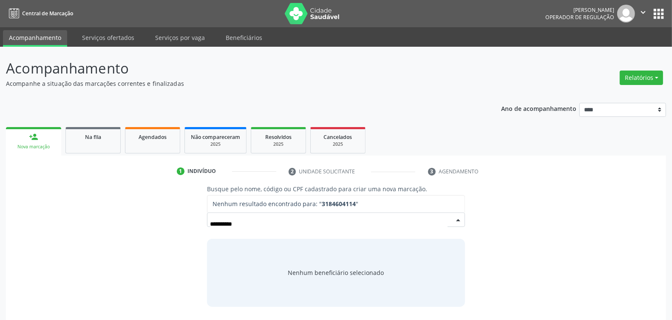
click at [237, 224] on input "**********" at bounding box center [329, 224] width 238 height 17
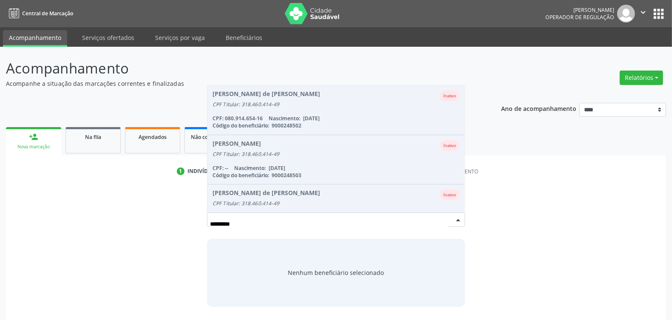
scroll to position [117, 0]
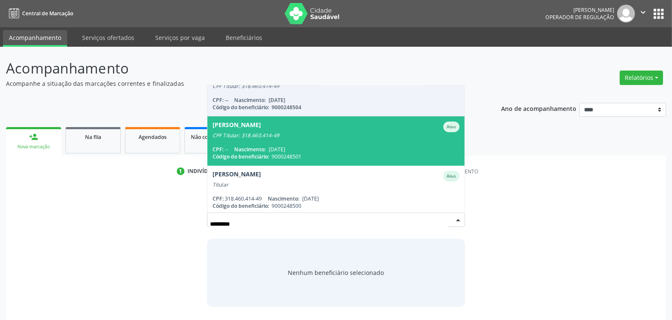
click at [251, 139] on span "Natalia Viana Xavier Ativo CPF Titular: 318.460.414-49 CPF: -- Nascimento: 25/1…" at bounding box center [335, 140] width 257 height 49
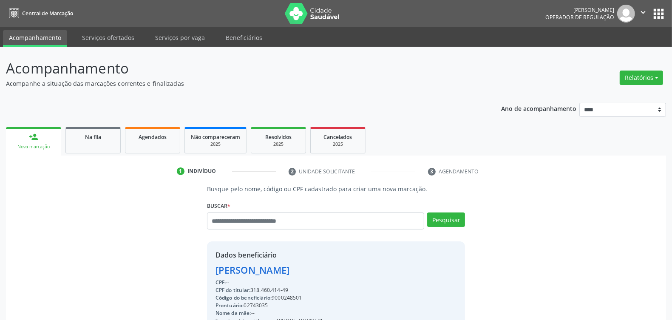
scroll to position [128, 0]
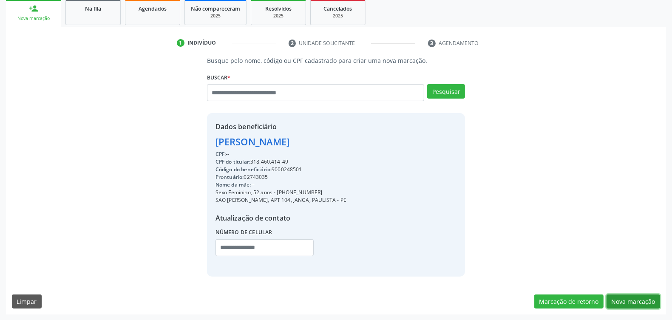
click at [625, 296] on button "Nova marcação" at bounding box center [634, 302] width 54 height 14
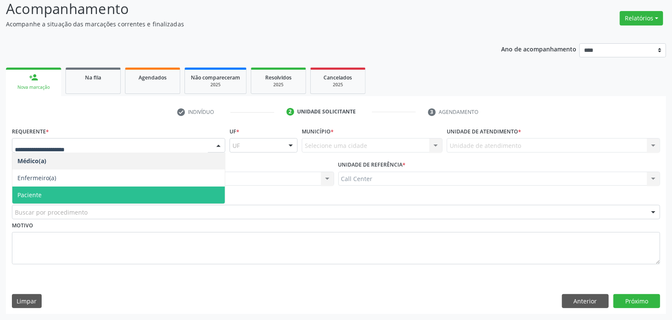
click at [74, 194] on span "Paciente" at bounding box center [118, 195] width 213 height 17
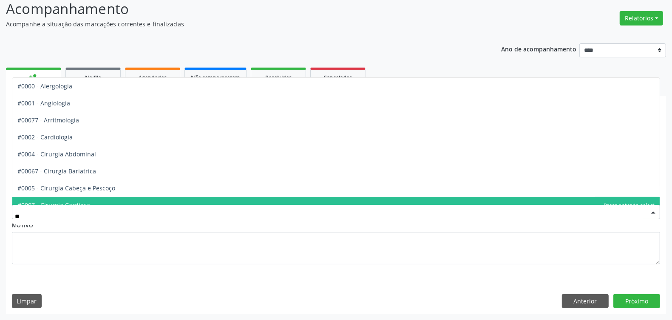
type input "***"
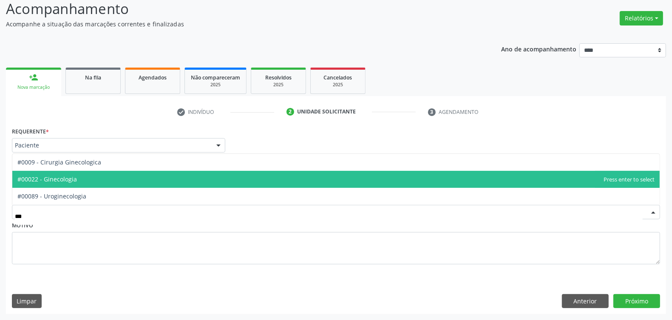
click at [70, 179] on span "#00022 - Ginecologia" at bounding box center [47, 179] width 60 height 8
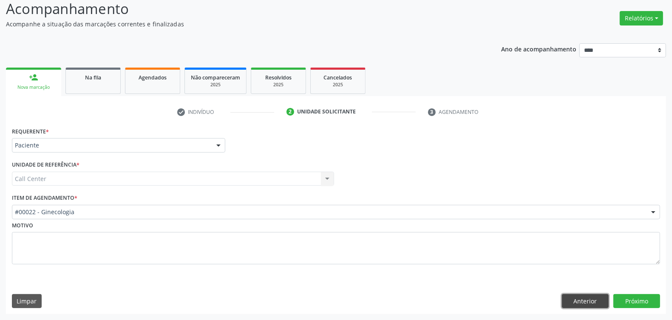
click at [575, 298] on button "Anterior" at bounding box center [585, 301] width 47 height 14
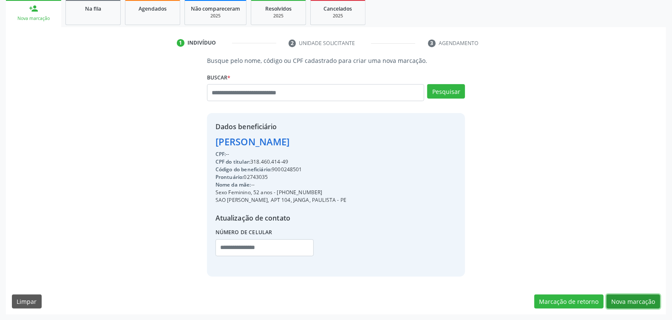
click at [642, 296] on button "Nova marcação" at bounding box center [634, 302] width 54 height 14
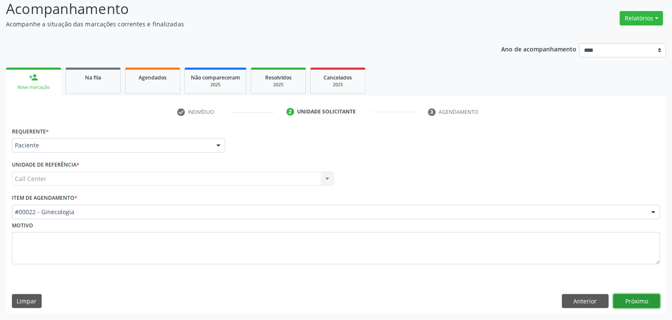
click at [640, 295] on button "Próximo" at bounding box center [636, 301] width 47 height 14
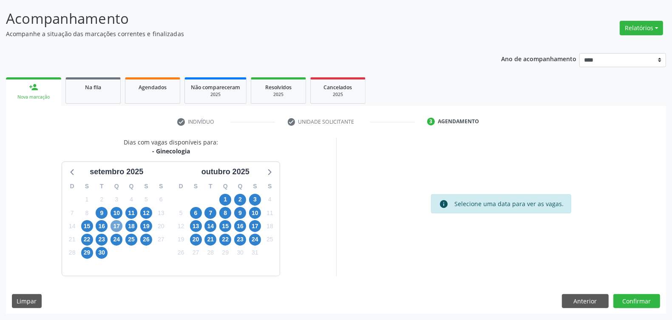
click at [114, 226] on span "17" at bounding box center [117, 226] width 12 height 12
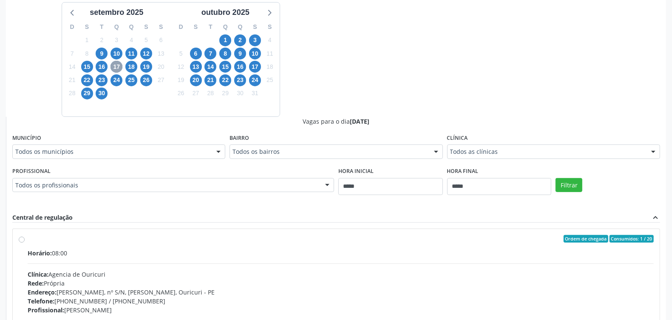
scroll to position [262, 0]
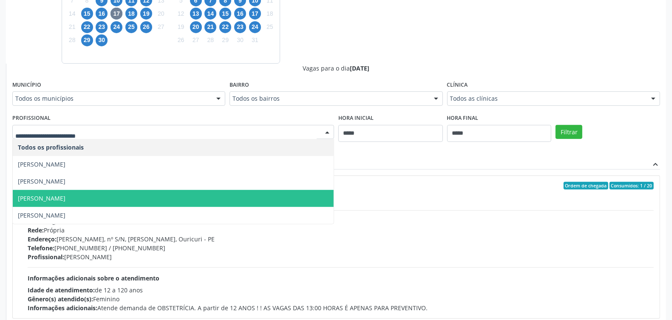
click at [134, 201] on span "Paula Aliano - Ginecologia" at bounding box center [173, 198] width 321 height 17
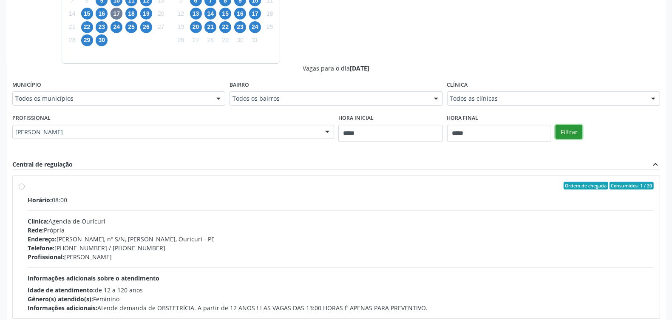
click at [568, 131] on button "Filtrar" at bounding box center [569, 132] width 27 height 14
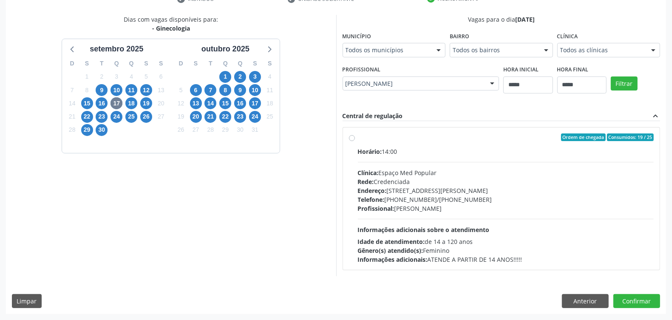
click at [457, 201] on div "Telefone: (81)33184421/(81)992379388" at bounding box center [506, 199] width 296 height 9
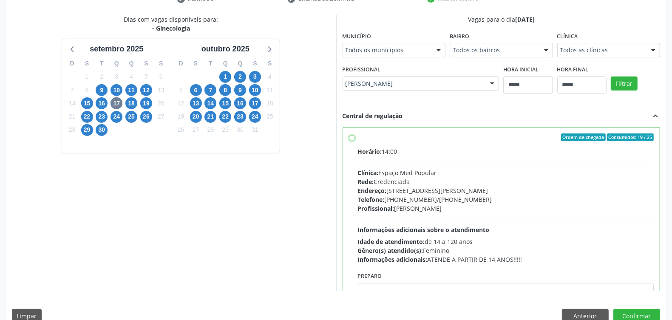
scroll to position [43, 0]
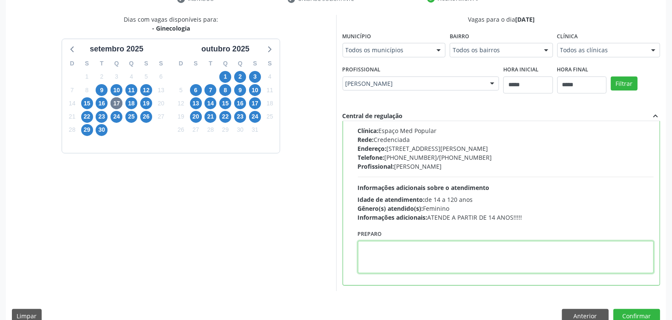
paste textarea "**********"
type textarea "**********"
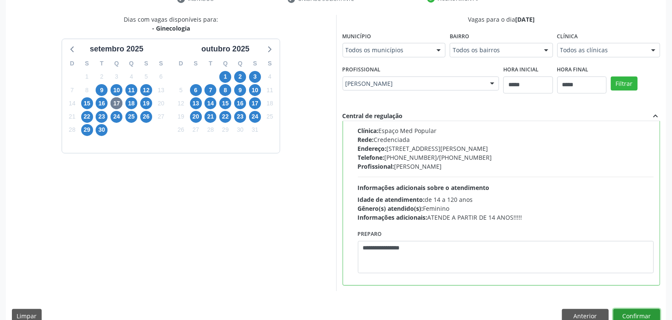
click at [638, 312] on button "Confirmar" at bounding box center [636, 316] width 47 height 14
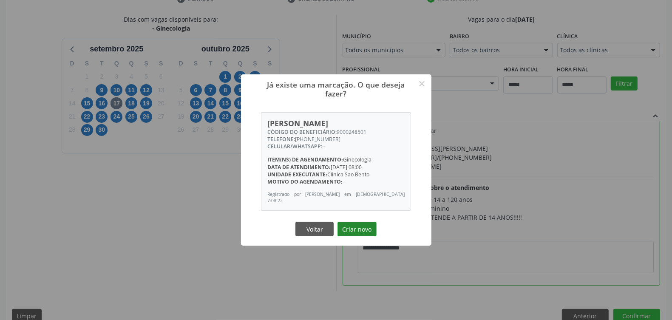
click at [356, 226] on button "Criar novo" at bounding box center [357, 229] width 39 height 14
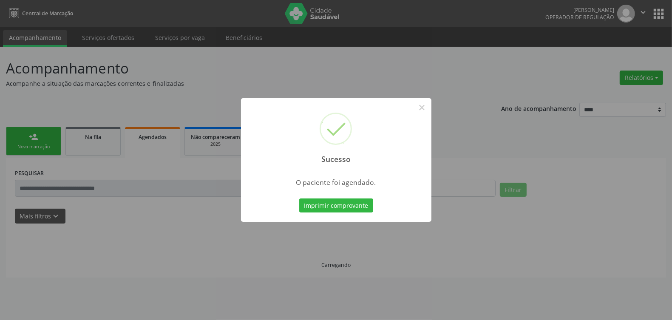
scroll to position [0, 0]
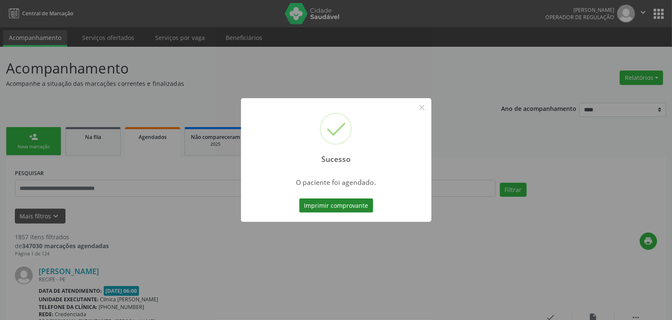
click at [339, 200] on button "Imprimir comprovante" at bounding box center [336, 206] width 74 height 14
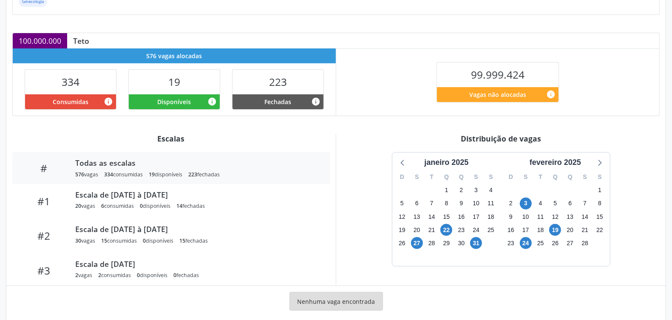
scroll to position [175, 0]
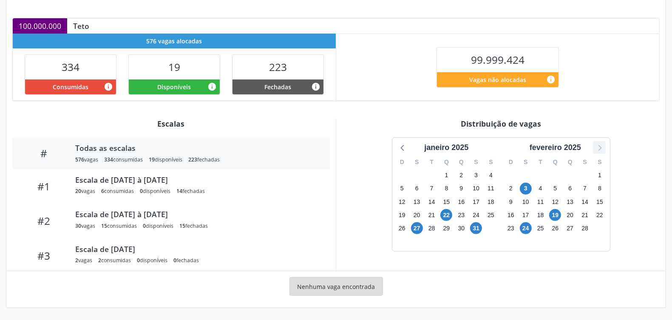
click at [596, 149] on icon at bounding box center [599, 147] width 11 height 11
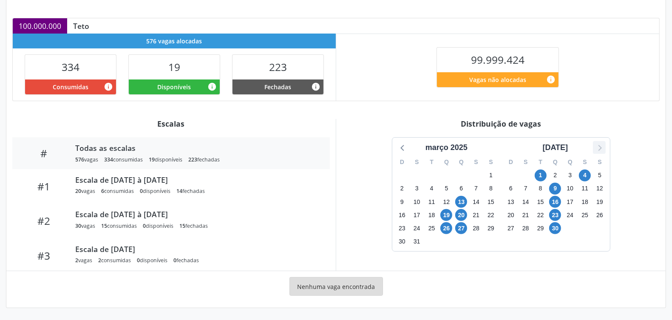
click at [596, 149] on icon at bounding box center [599, 147] width 11 height 11
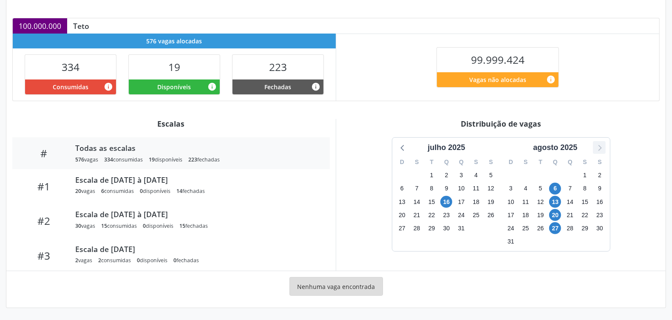
click at [596, 149] on icon at bounding box center [599, 147] width 11 height 11
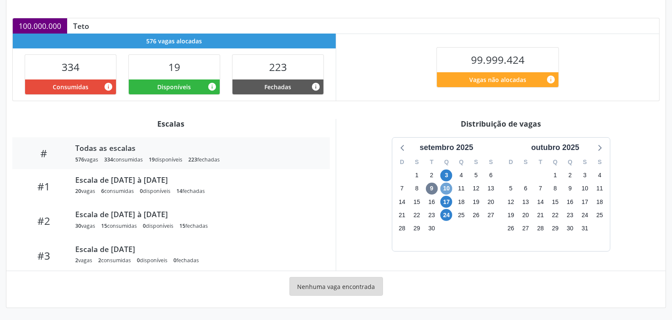
click at [446, 185] on span "10" at bounding box center [446, 189] width 12 height 12
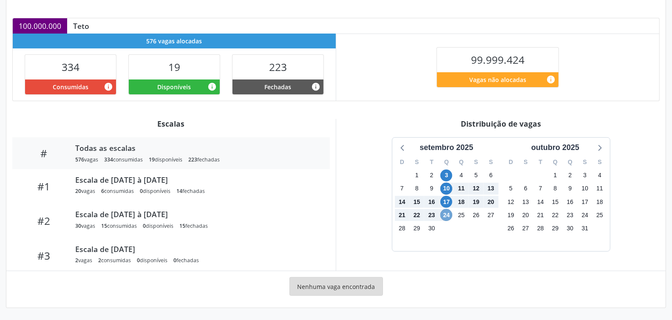
click at [444, 213] on span "24" at bounding box center [446, 215] width 12 height 12
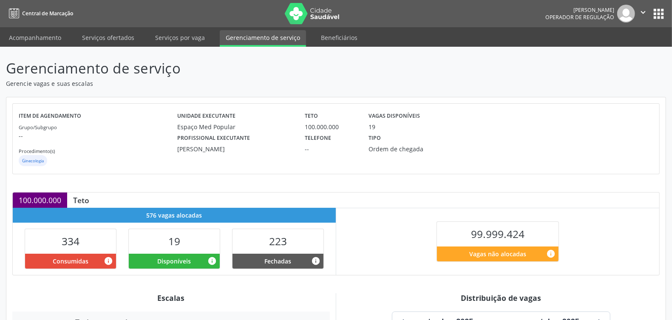
scroll to position [213, 0]
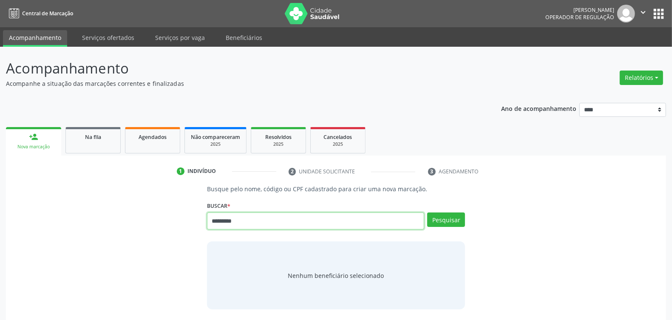
type input "*********"
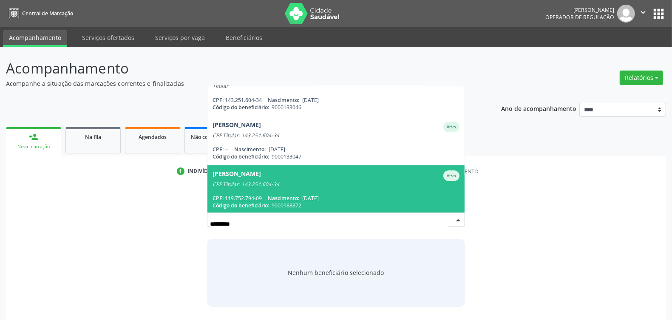
scroll to position [31, 0]
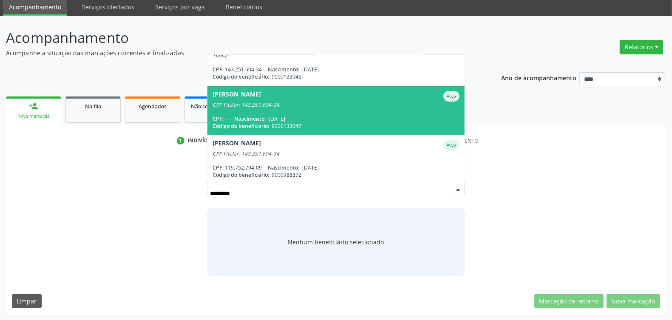
click at [296, 106] on div "CPF Titular: 143.251.604-34" at bounding box center [336, 105] width 247 height 7
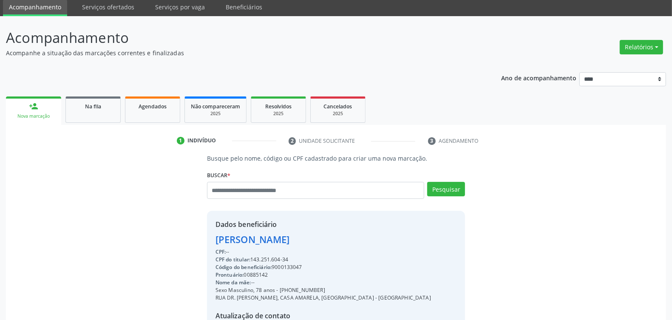
scroll to position [128, 0]
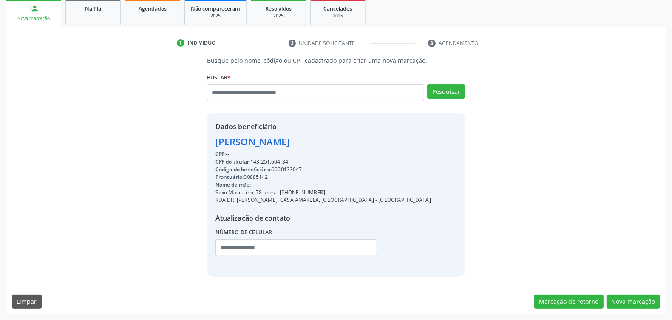
click at [287, 170] on div "Código do beneficiário: 9000133047" at bounding box center [324, 170] width 216 height 8
copy div "9000133047"
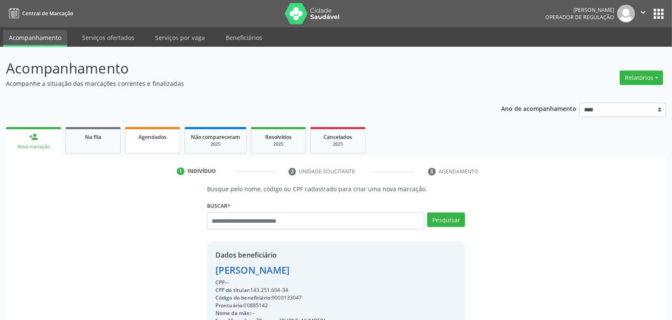
click at [158, 143] on link "Agendados" at bounding box center [152, 140] width 55 height 26
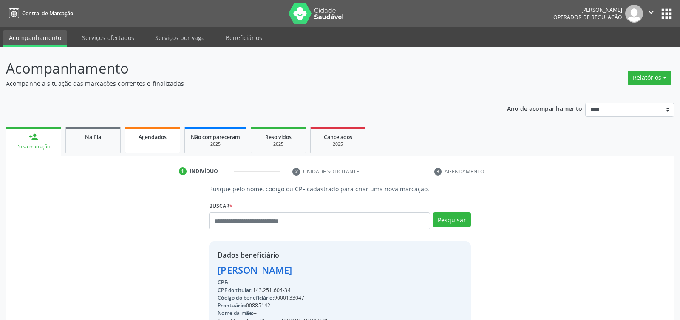
select select "*"
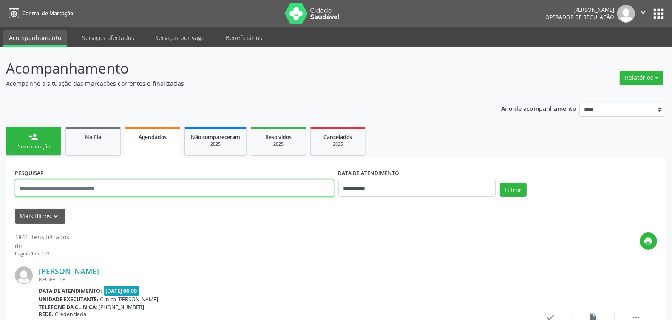
paste input "**********"
type input "**********"
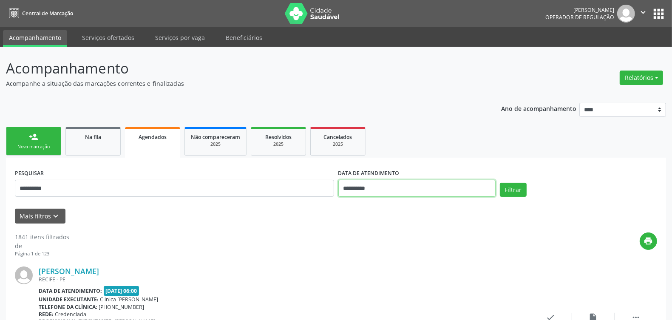
click at [391, 187] on input "**********" at bounding box center [416, 188] width 157 height 17
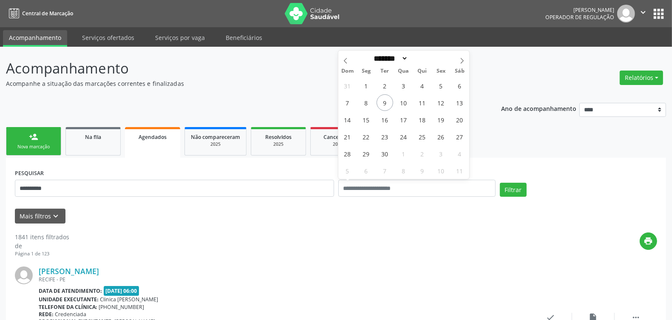
click at [523, 217] on div "Mais filtros keyboard_arrow_down" at bounding box center [336, 216] width 647 height 15
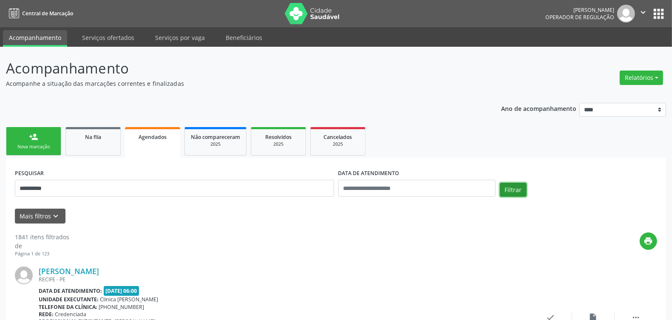
click at [505, 190] on button "Filtrar" at bounding box center [513, 190] width 27 height 14
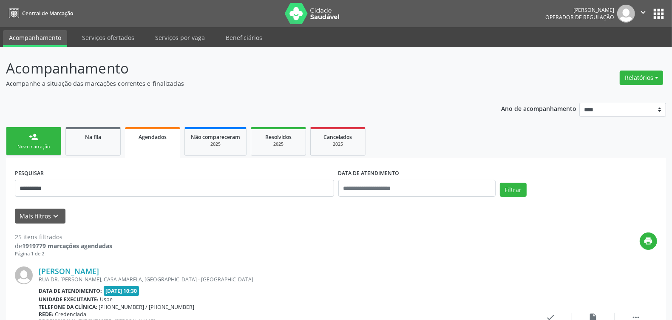
scroll to position [1924, 0]
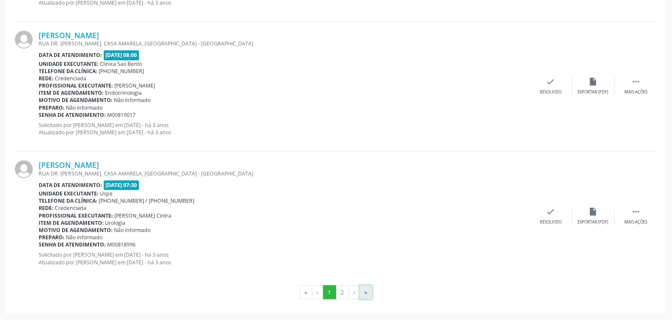
click at [369, 294] on button "»" at bounding box center [366, 292] width 13 height 14
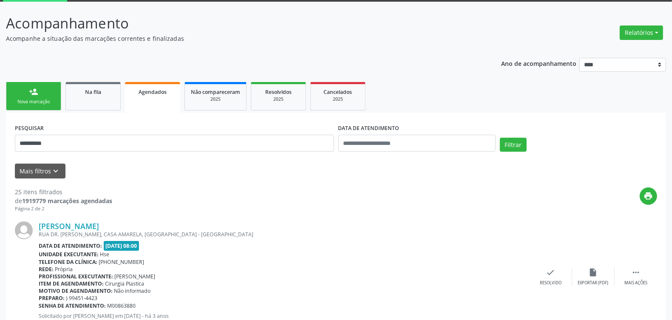
scroll to position [0, 0]
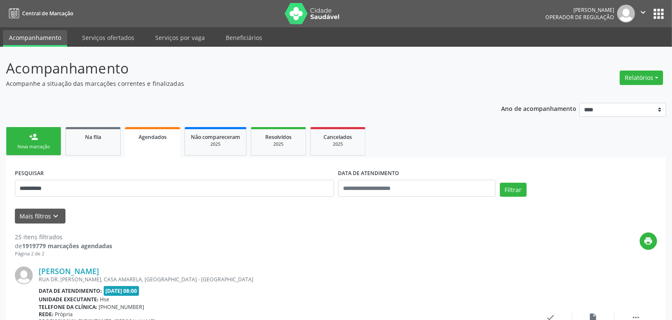
click at [29, 136] on div "person_add" at bounding box center [33, 136] width 9 height 9
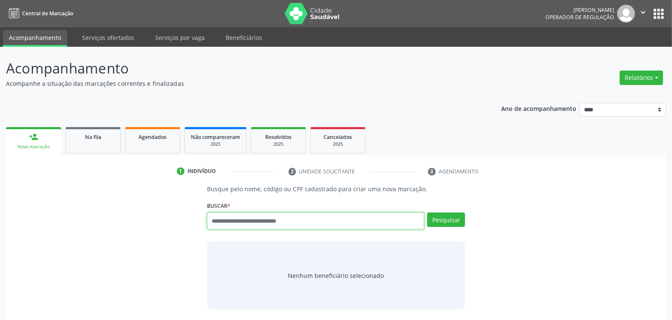
click at [263, 224] on input "text" at bounding box center [315, 221] width 217 height 17
type input "*********"
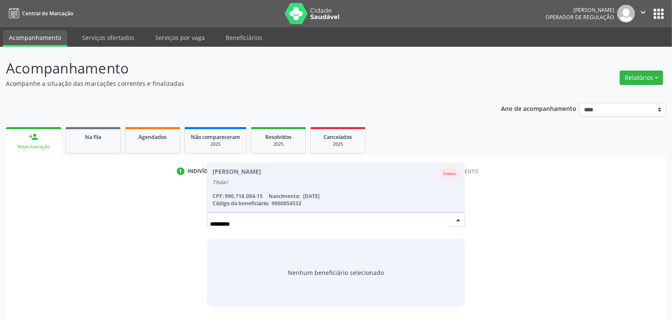
scroll to position [31, 0]
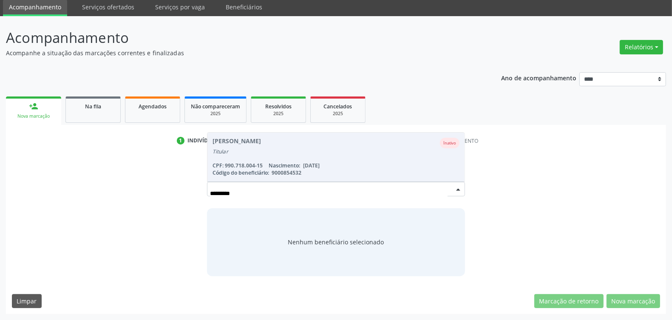
drag, startPoint x: 253, startPoint y: 193, endPoint x: 160, endPoint y: 193, distance: 93.5
click at [160, 193] on div "Busque pelo nome, código ou CPF cadastrado para criar uma nova marcação. Buscar…" at bounding box center [336, 215] width 648 height 122
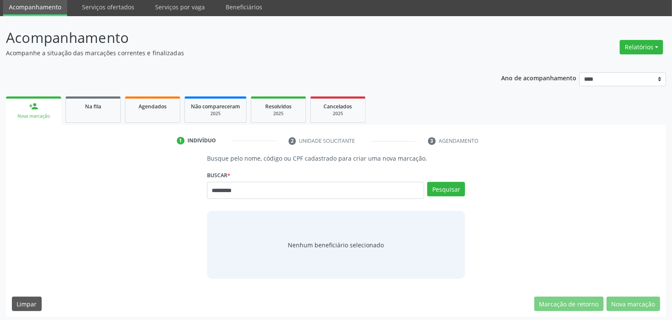
type input "*********"
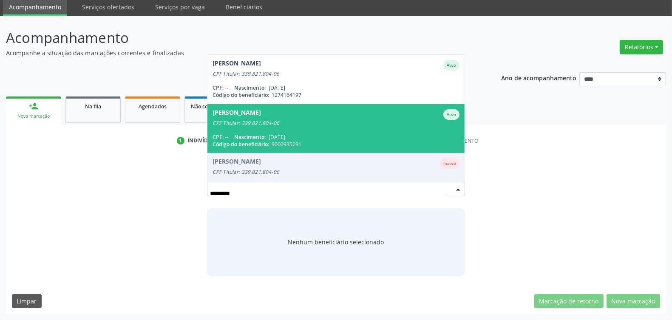
scroll to position [116, 0]
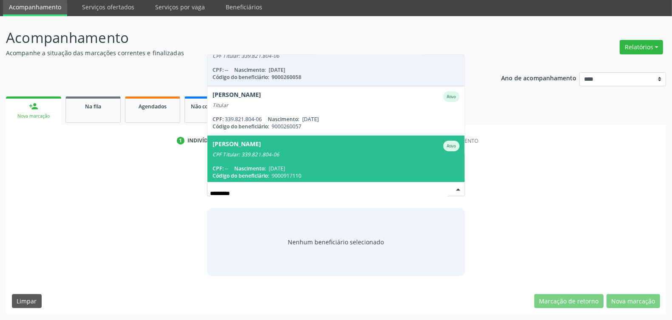
click at [335, 160] on span "Solange Gomes da Silva Torres de Azevedo Ativo CPF Titular: 339.821.804-06 CPF:…" at bounding box center [335, 160] width 257 height 49
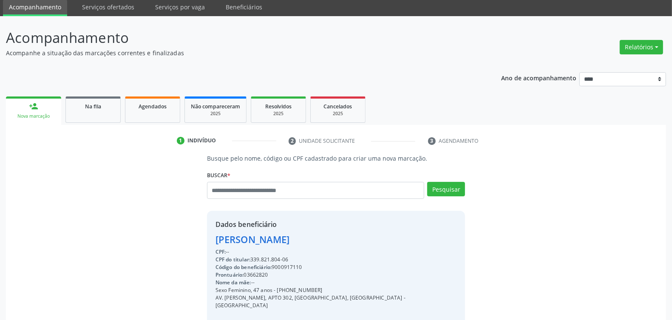
scroll to position [128, 0]
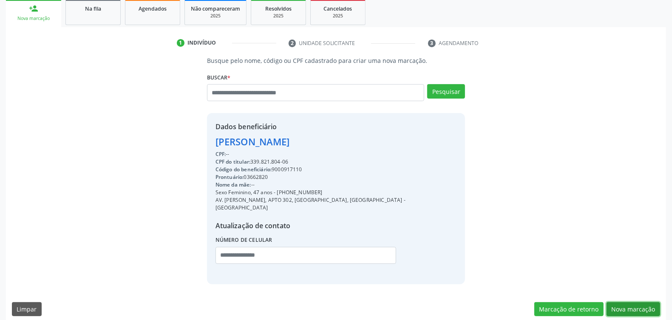
click at [636, 302] on button "Nova marcação" at bounding box center [634, 309] width 54 height 14
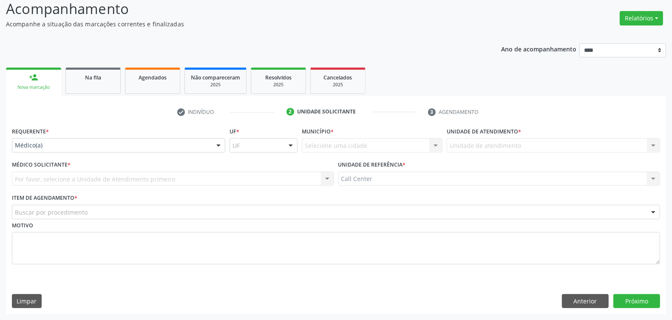
drag, startPoint x: 34, startPoint y: 145, endPoint x: 64, endPoint y: 177, distance: 43.9
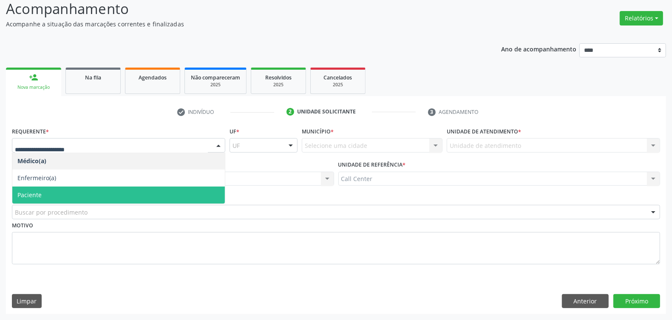
click at [69, 193] on span "Paciente" at bounding box center [118, 195] width 213 height 17
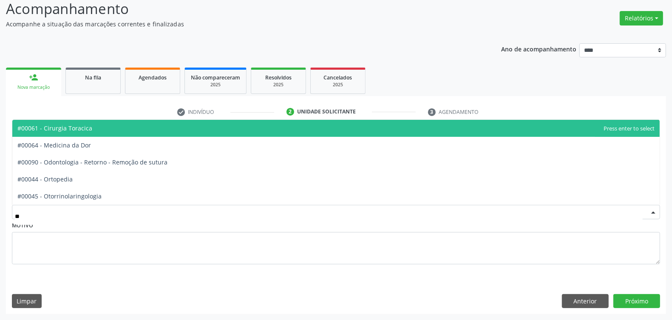
type input "***"
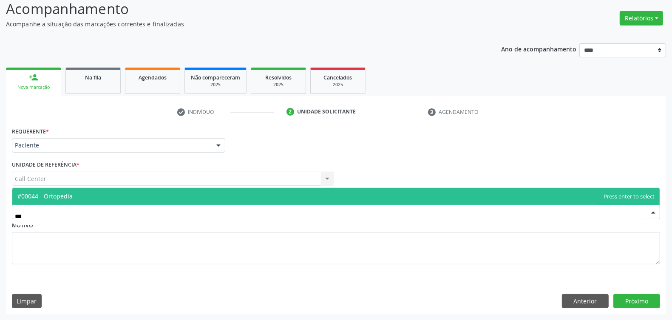
click at [91, 192] on span "#00044 - Ortopedia" at bounding box center [335, 196] width 647 height 17
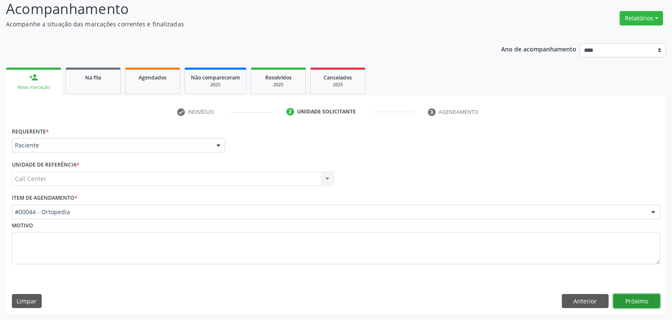
click at [635, 304] on button "Próximo" at bounding box center [636, 301] width 47 height 14
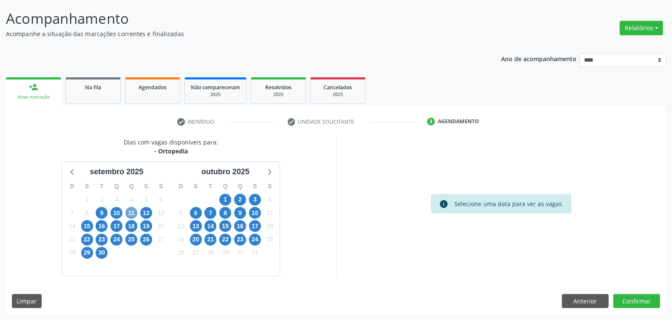
click at [132, 210] on span "11" at bounding box center [131, 213] width 12 height 12
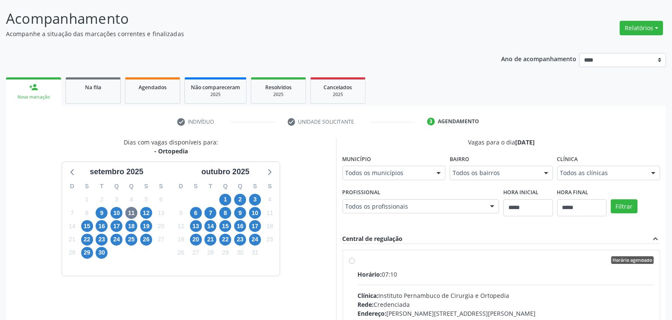
drag, startPoint x: 593, startPoint y: 171, endPoint x: 593, endPoint y: 183, distance: 11.5
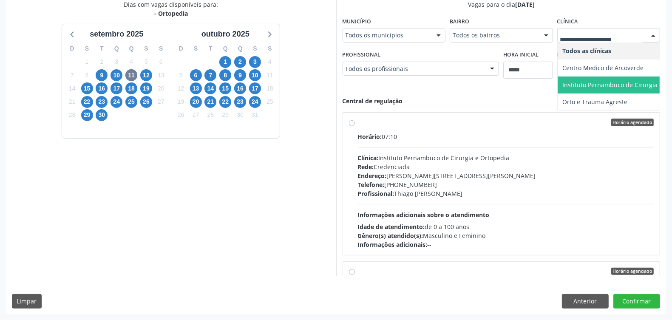
scroll to position [81, 0]
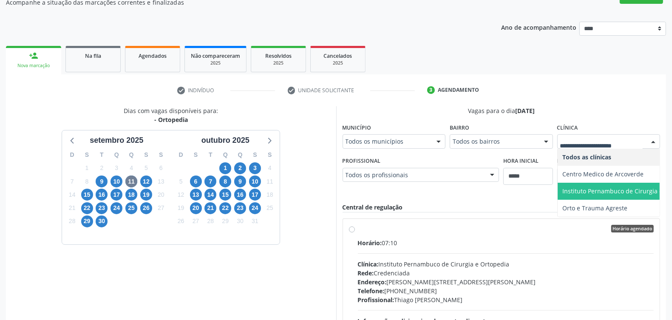
click at [139, 182] on div "12" at bounding box center [146, 181] width 15 height 13
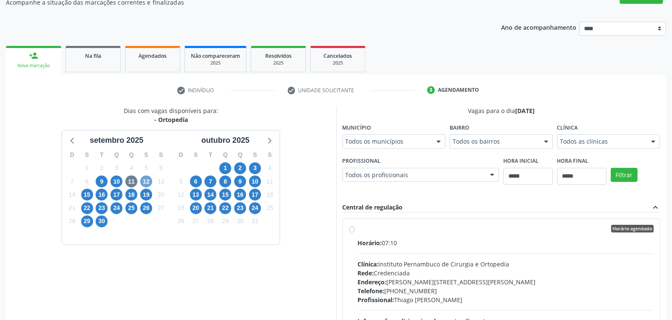
click at [146, 182] on span "12" at bounding box center [146, 182] width 12 height 12
click at [600, 149] on fieldset "Clínica Todos as clínicas Todos as clínicas Centro Medico de Arcoverde Espaço S…" at bounding box center [608, 137] width 103 height 33
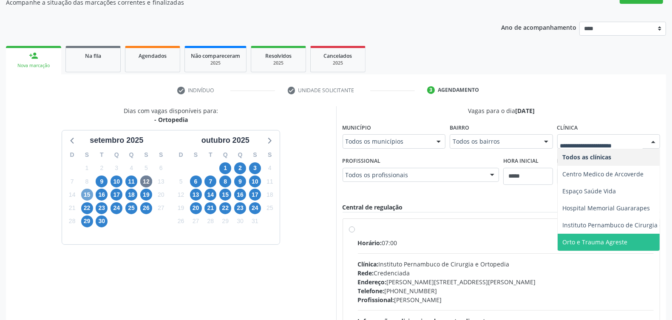
click at [87, 192] on span "15" at bounding box center [87, 195] width 12 height 12
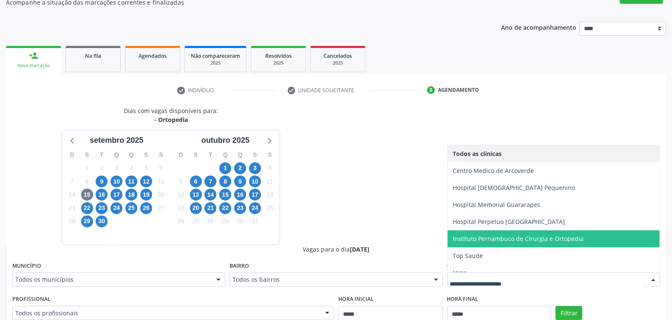
scroll to position [9, 0]
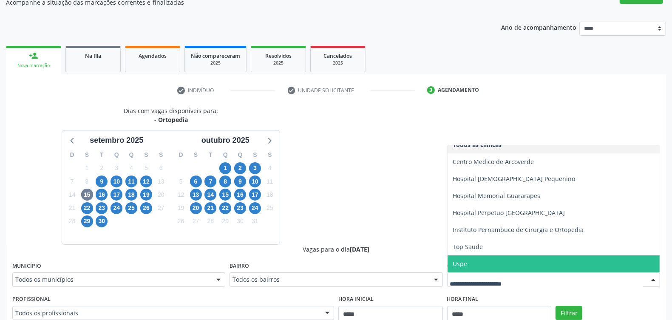
click at [479, 260] on span "Uspe" at bounding box center [554, 263] width 212 height 17
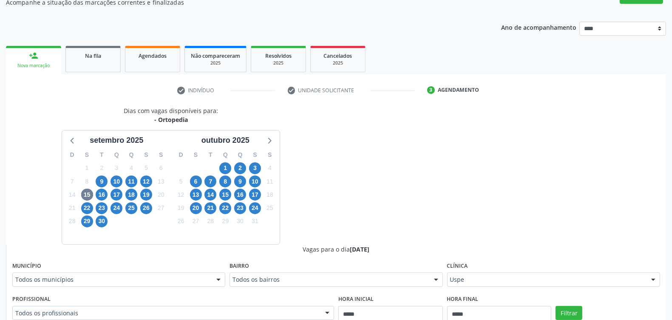
scroll to position [134, 0]
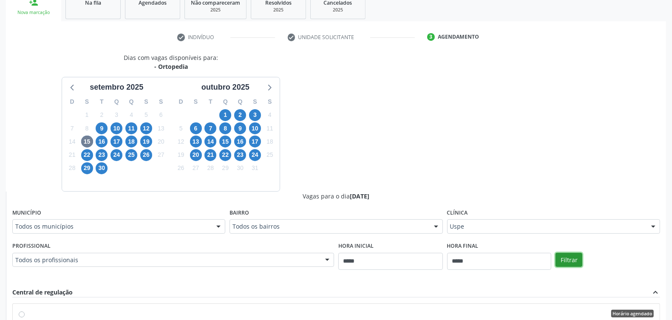
click at [561, 254] on button "Filtrar" at bounding box center [569, 260] width 27 height 14
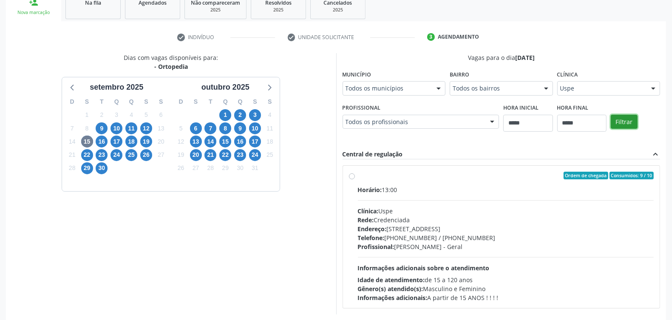
scroll to position [173, 0]
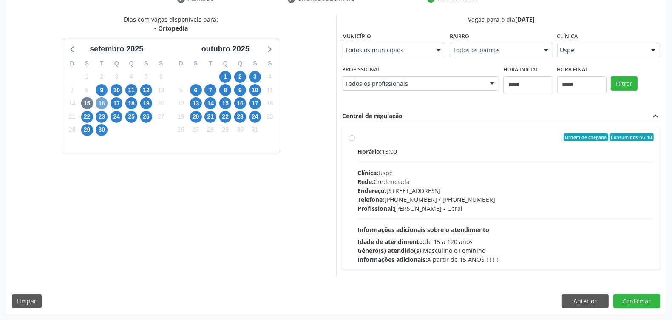
click at [100, 100] on span "16" at bounding box center [102, 103] width 12 height 12
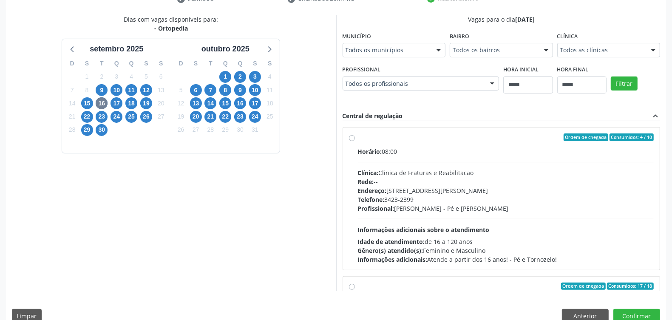
click at [606, 45] on div "Todos as clínicas" at bounding box center [608, 50] width 103 height 14
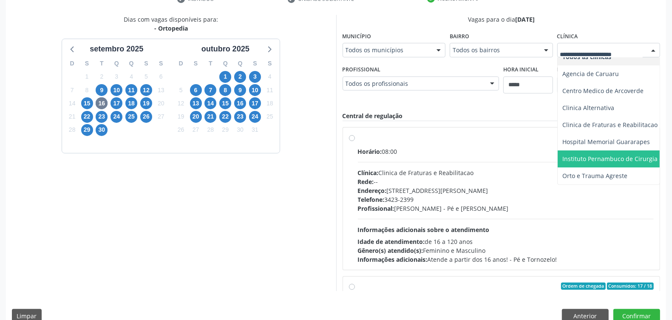
scroll to position [187, 0]
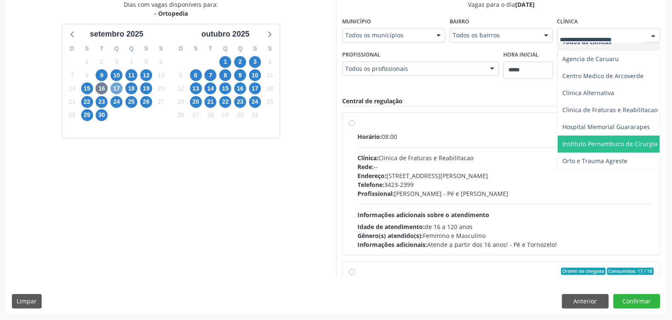
click at [118, 87] on span "17" at bounding box center [117, 88] width 12 height 12
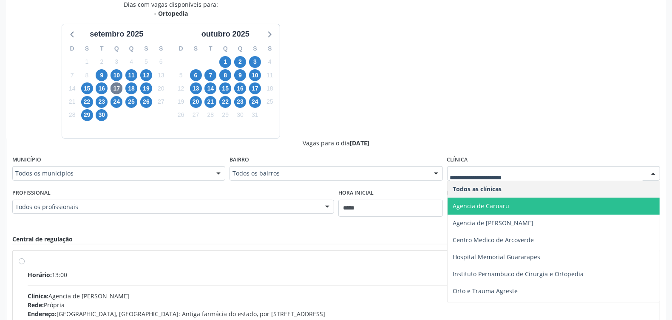
scroll to position [14, 0]
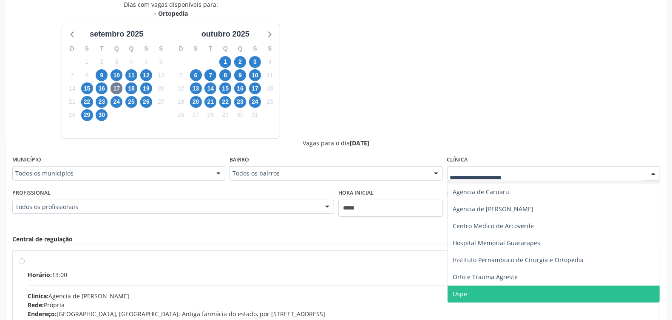
click at [489, 292] on span "Uspe" at bounding box center [554, 294] width 212 height 17
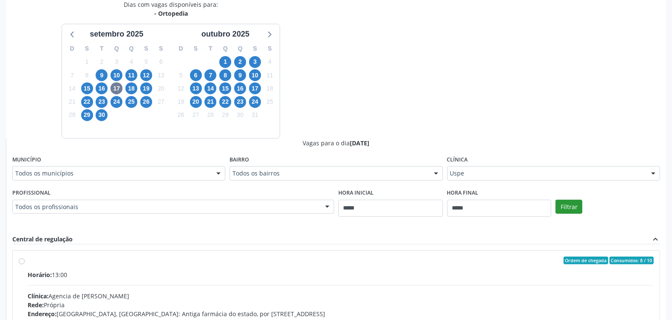
click at [577, 199] on div "Filtrar" at bounding box center [607, 206] width 109 height 39
click at [570, 204] on button "Filtrar" at bounding box center [569, 207] width 27 height 14
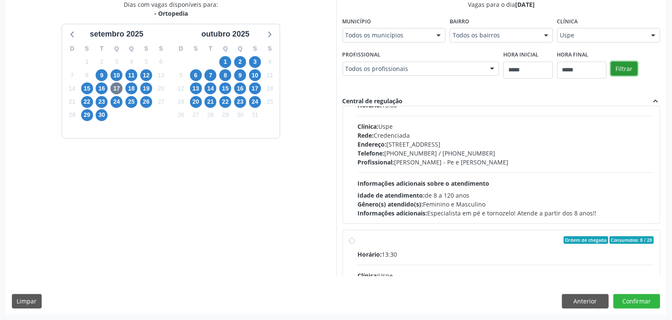
scroll to position [425, 0]
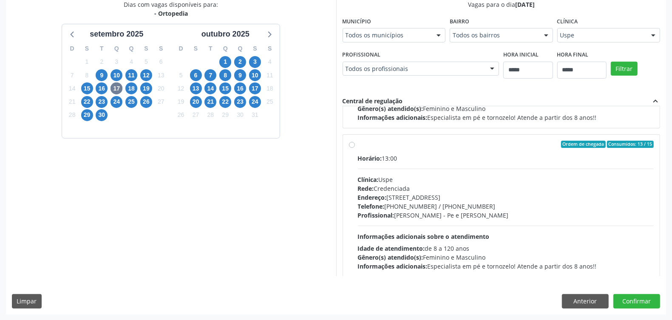
click at [420, 196] on div "Endereço: Rua do Espinheiro, nº 71, Espinheiro, Recife - PE" at bounding box center [506, 197] width 296 height 9
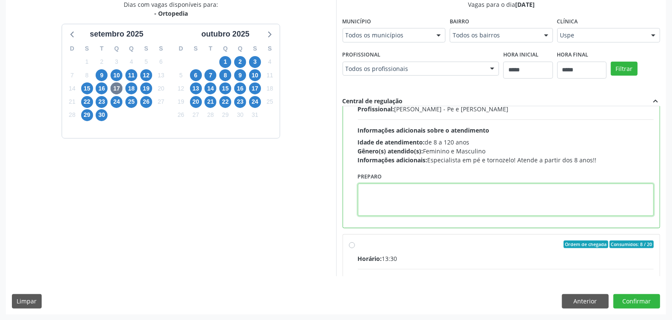
paste textarea "**********"
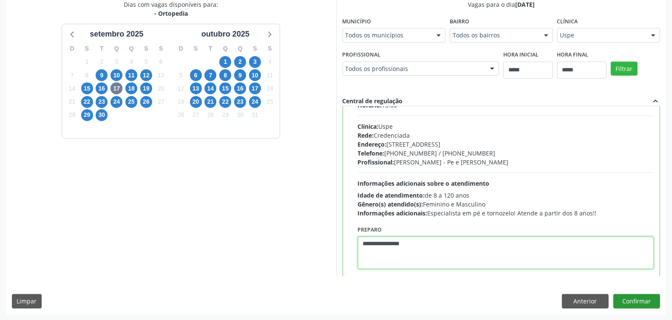
type textarea "**********"
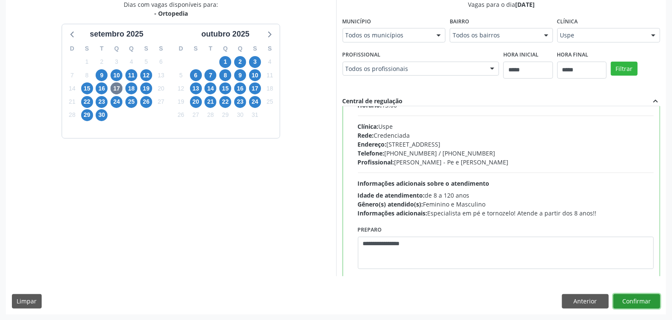
click at [636, 298] on button "Confirmar" at bounding box center [636, 301] width 47 height 14
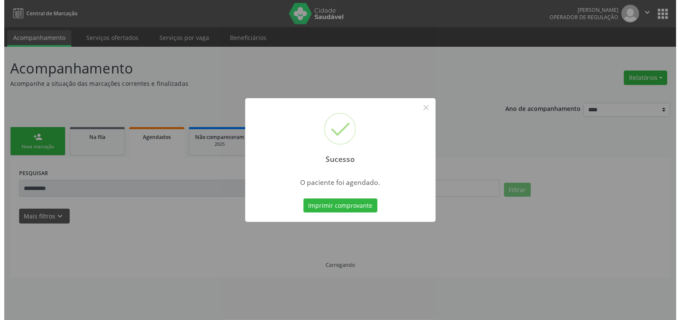
scroll to position [0, 0]
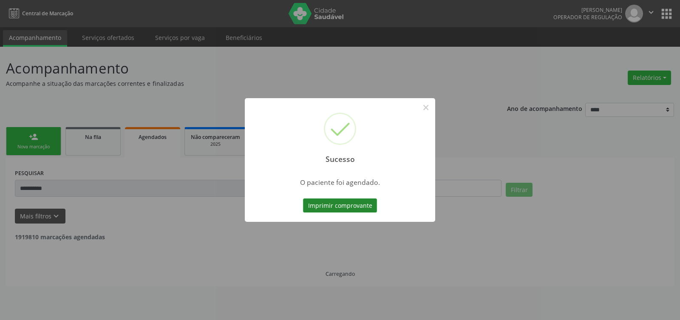
click at [346, 207] on button "Imprimir comprovante" at bounding box center [340, 206] width 74 height 14
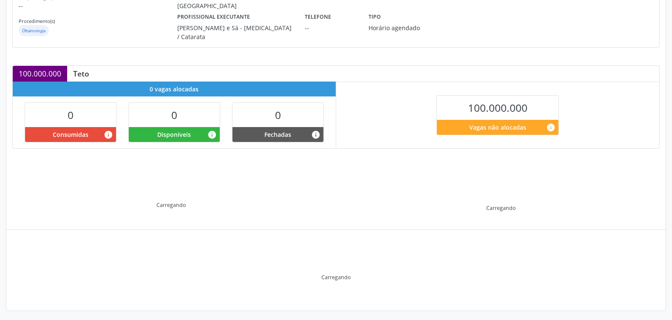
scroll to position [51, 0]
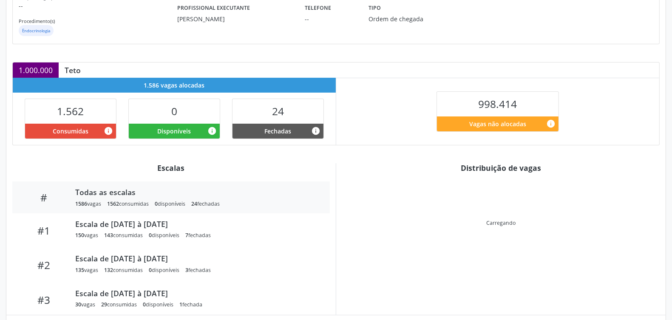
scroll to position [183, 0]
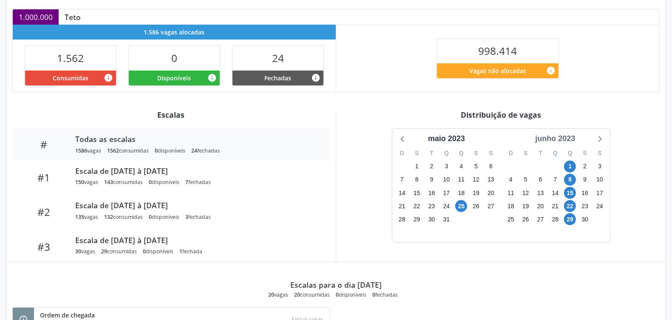
click at [569, 139] on div "junho 2023" at bounding box center [555, 138] width 47 height 11
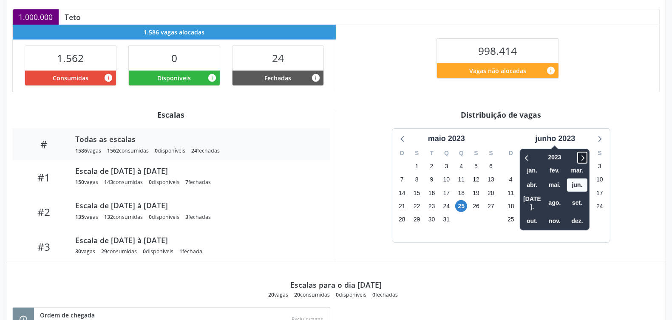
click at [582, 158] on icon at bounding box center [582, 158] width 9 height 10
click at [576, 196] on span "set." at bounding box center [577, 202] width 20 height 13
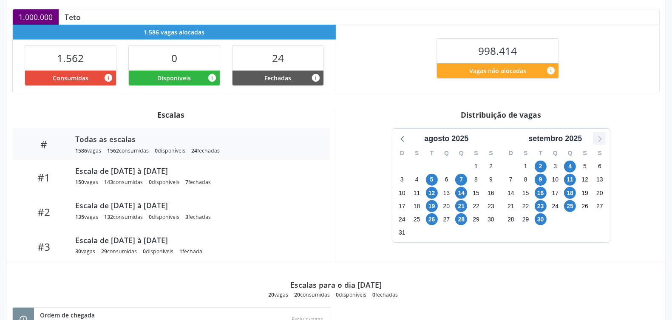
click at [602, 136] on icon at bounding box center [599, 138] width 11 height 11
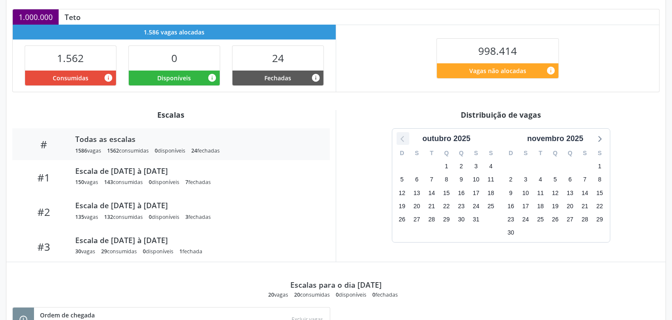
click at [403, 139] on icon at bounding box center [402, 138] width 11 height 11
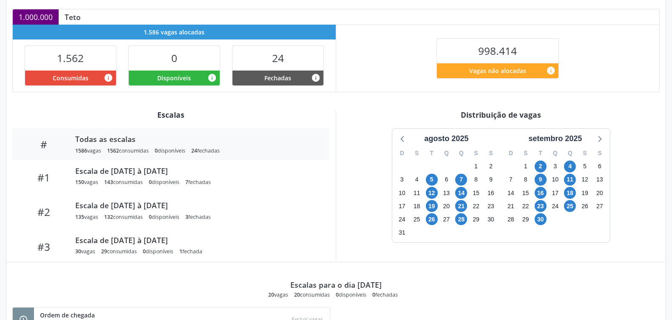
scroll to position [316, 0]
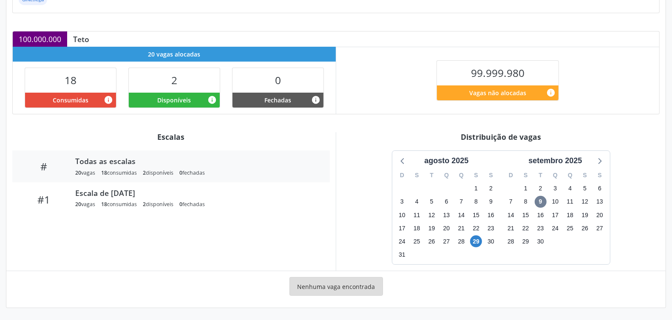
scroll to position [162, 0]
click at [602, 164] on icon at bounding box center [599, 160] width 11 height 11
click at [407, 158] on icon at bounding box center [402, 160] width 11 height 11
click at [541, 204] on span "9" at bounding box center [541, 202] width 12 height 12
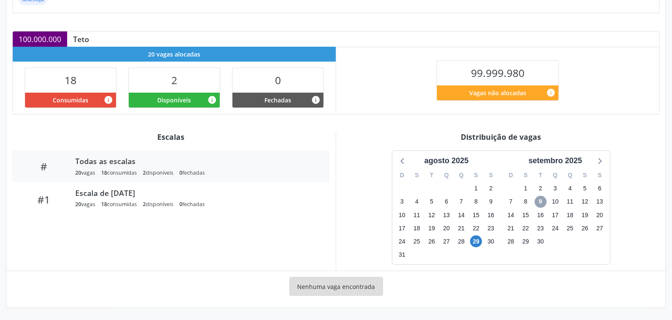
drag, startPoint x: 541, startPoint y: 204, endPoint x: 515, endPoint y: 207, distance: 26.1
click at [540, 204] on span "9" at bounding box center [541, 202] width 12 height 12
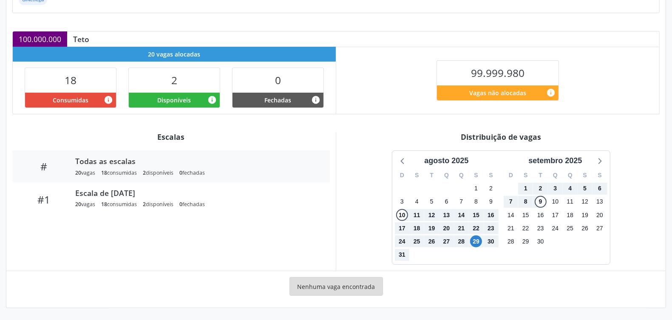
click at [359, 218] on div "[DATE] D S T Q Q S S 27 28 29 30 31 1 2 3 4 5 6 7 8 9 10 11 12 13 14 15 16 17 1…" at bounding box center [501, 207] width 318 height 114
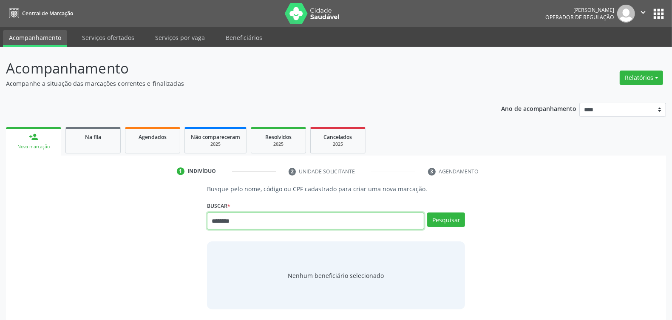
type input "********"
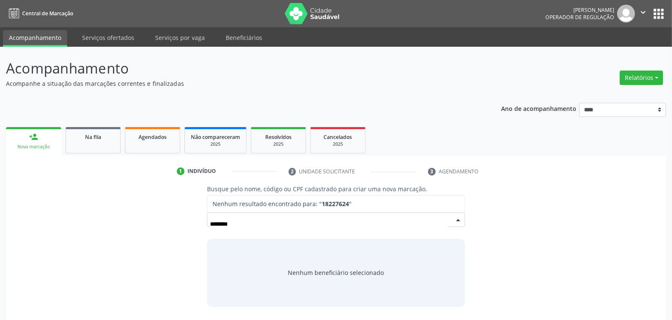
click at [211, 223] on input "********" at bounding box center [329, 224] width 238 height 17
type input "*********"
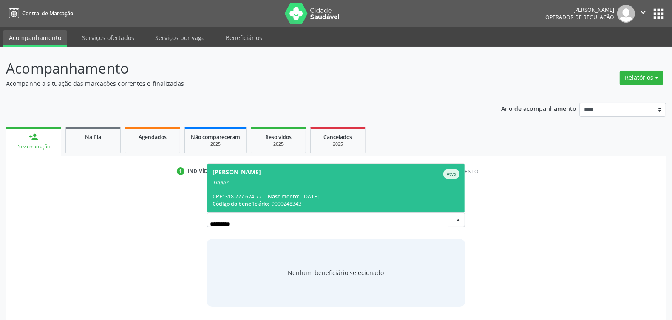
click at [281, 190] on span "[PERSON_NAME] Ativo Titular CPF: 318.227.624-72 Nascimento: [DATE] Código do be…" at bounding box center [335, 188] width 257 height 49
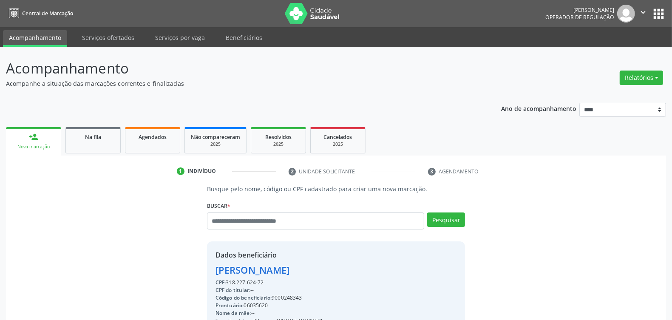
scroll to position [128, 0]
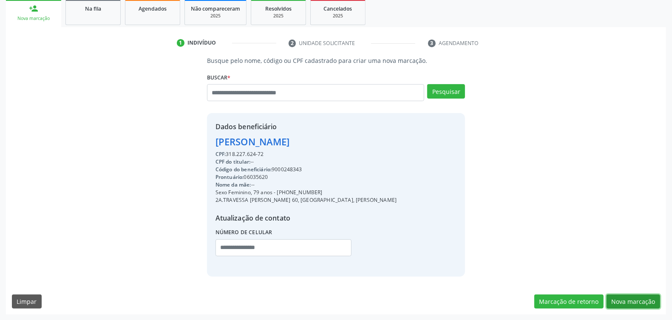
click at [629, 305] on button "Nova marcação" at bounding box center [634, 302] width 54 height 14
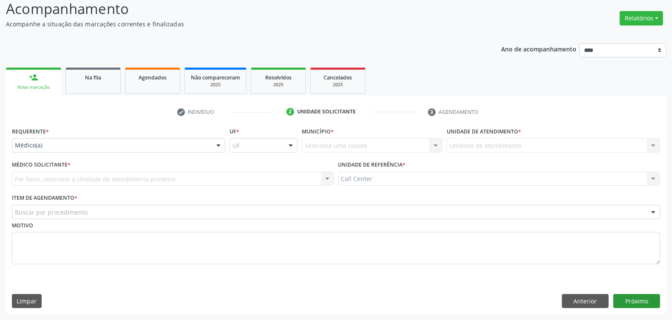
scroll to position [60, 0]
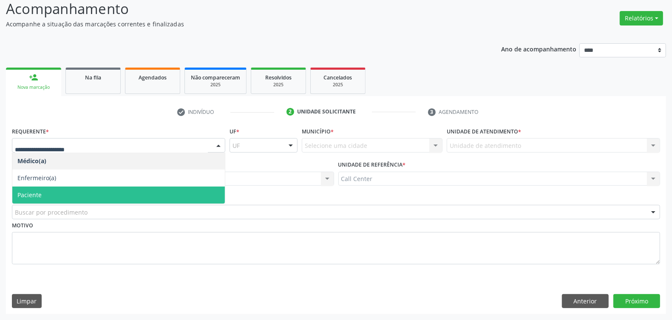
click at [51, 190] on span "Paciente" at bounding box center [118, 195] width 213 height 17
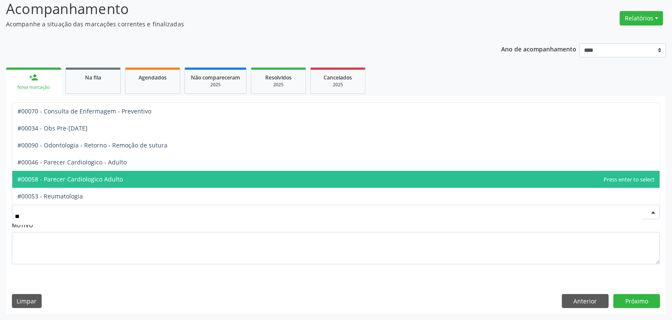
type input "***"
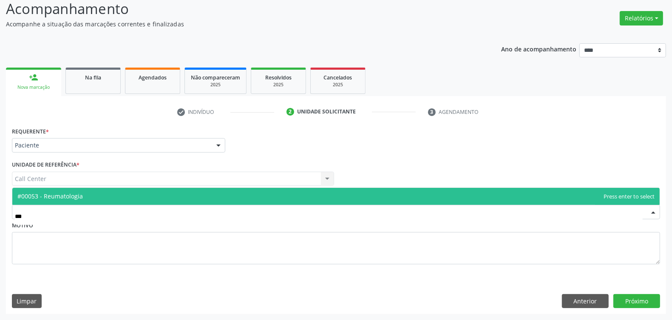
click at [77, 195] on span "#00053 - Reumatologia" at bounding box center [49, 196] width 65 height 8
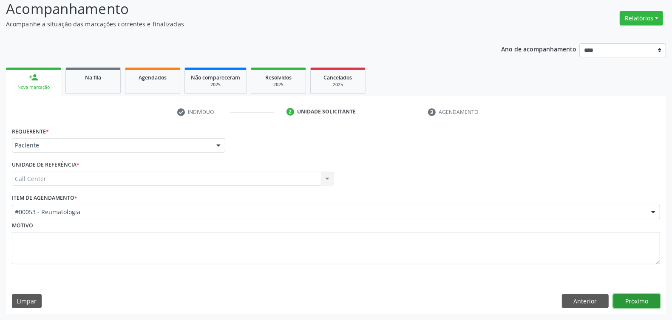
click at [647, 298] on button "Próximo" at bounding box center [636, 301] width 47 height 14
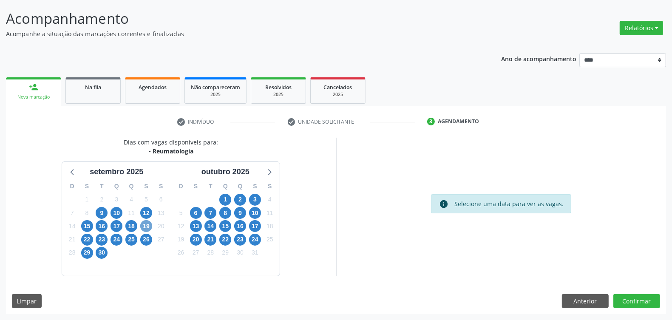
click at [148, 226] on span "19" at bounding box center [146, 226] width 12 height 12
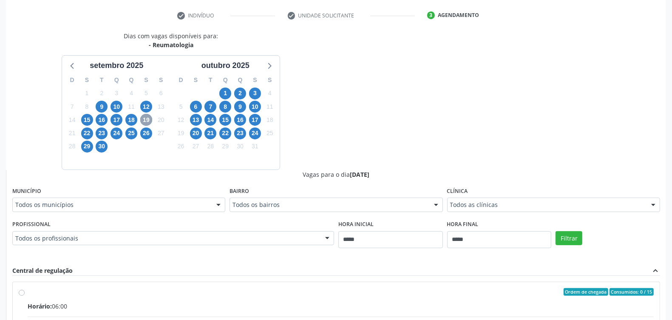
scroll to position [209, 0]
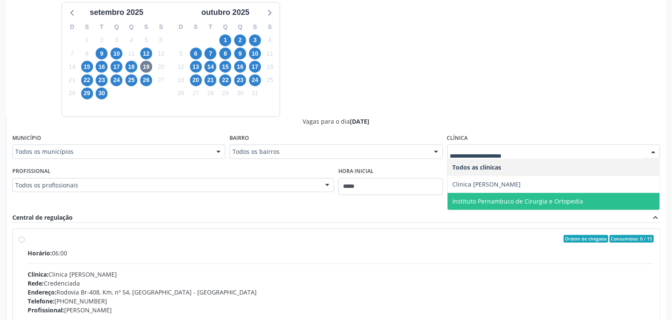
click at [490, 201] on span "Instituto Pernambuco de Cirurgia e Ortopedia" at bounding box center [518, 201] width 131 height 8
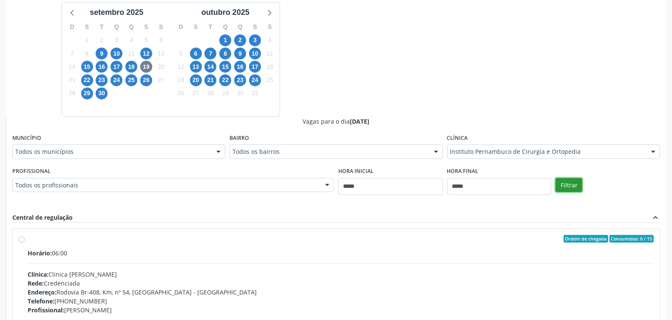
click at [558, 185] on button "Filtrar" at bounding box center [569, 185] width 27 height 14
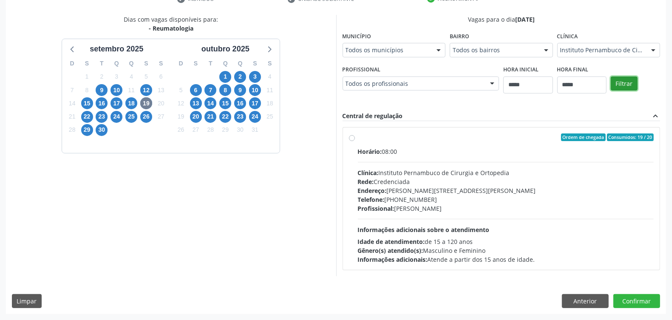
scroll to position [173, 0]
click at [390, 186] on div "Endereço: Av Agamenon Magalhaes, nº 961, Mauricio de Nassau, Caruaru - PE" at bounding box center [506, 190] width 296 height 9
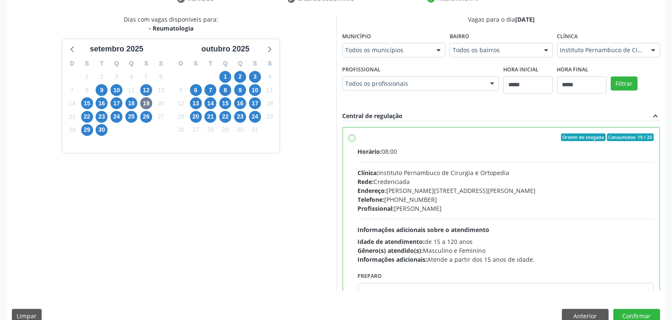
scroll to position [43, 0]
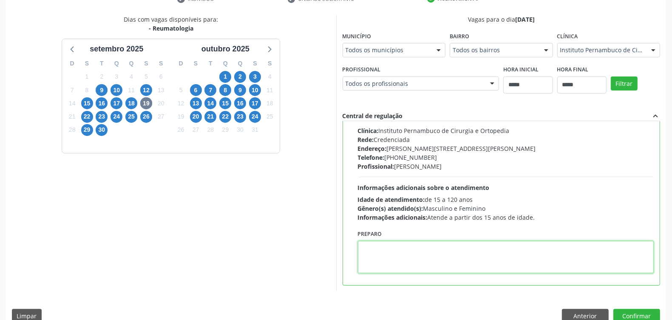
drag, startPoint x: 405, startPoint y: 272, endPoint x: 398, endPoint y: 281, distance: 10.6
drag, startPoint x: 398, startPoint y: 281, endPoint x: 377, endPoint y: 249, distance: 38.3
paste textarea "**********"
type textarea "**********"
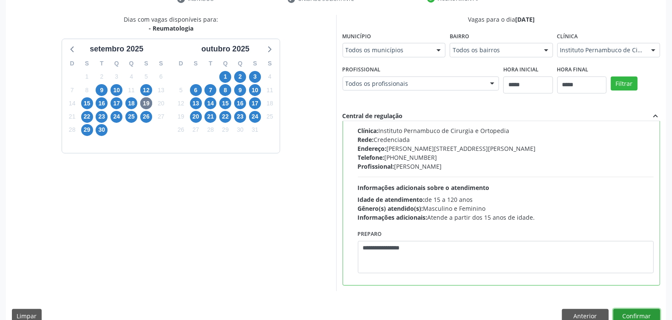
click at [626, 313] on button "Confirmar" at bounding box center [636, 316] width 47 height 14
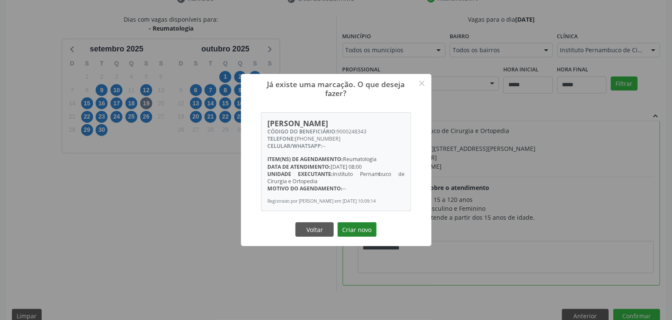
click at [357, 230] on button "Criar novo" at bounding box center [357, 229] width 39 height 14
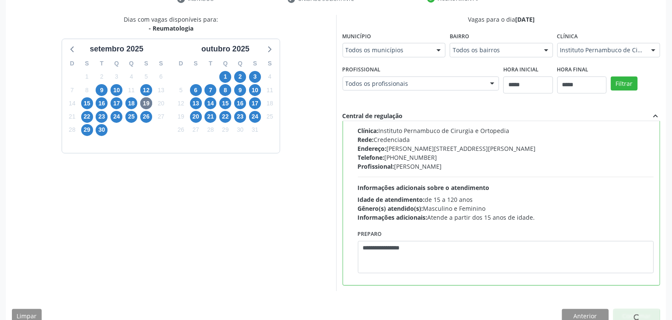
scroll to position [0, 0]
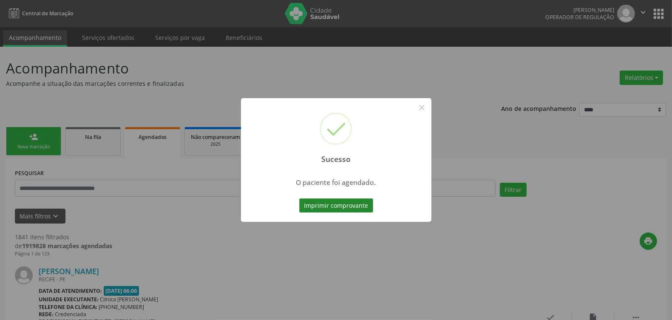
click at [339, 199] on button "Imprimir comprovante" at bounding box center [336, 206] width 74 height 14
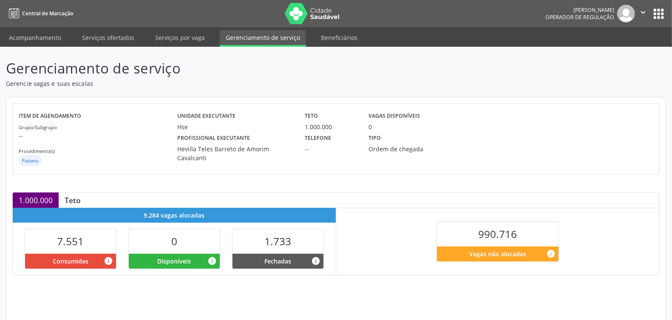
scroll to position [130, 0]
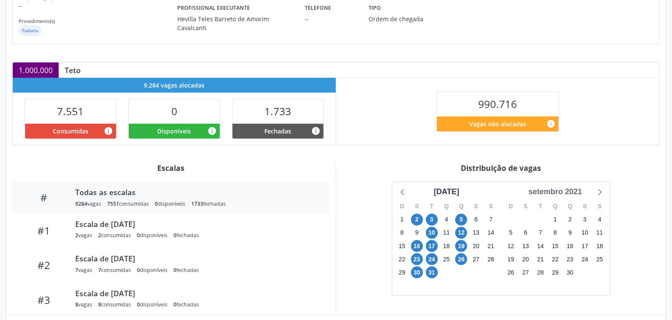
click at [557, 190] on div "setembro 2021" at bounding box center [555, 191] width 60 height 11
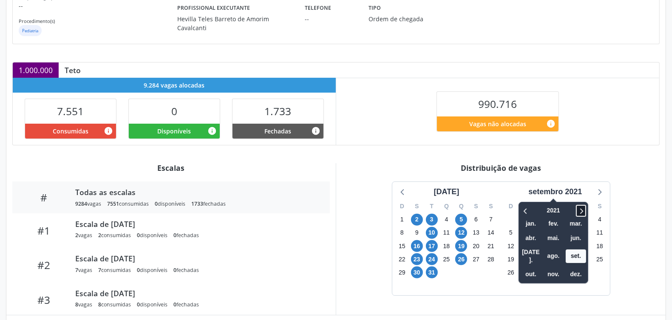
click at [583, 209] on icon at bounding box center [581, 211] width 3 height 6
click at [581, 207] on icon at bounding box center [581, 211] width 9 height 10
click at [582, 207] on icon at bounding box center [581, 211] width 9 height 10
click at [536, 268] on span "out." at bounding box center [531, 274] width 20 height 13
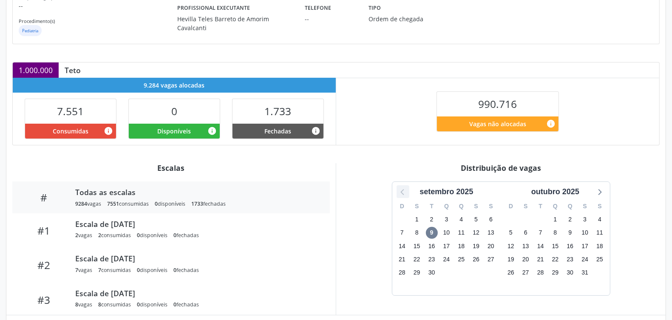
click at [406, 195] on icon at bounding box center [402, 191] width 11 height 11
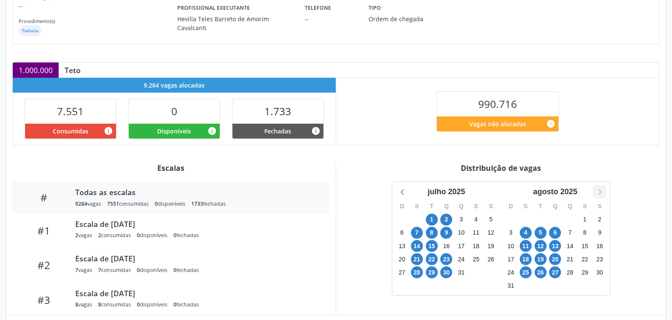
click at [596, 191] on icon at bounding box center [599, 191] width 11 height 11
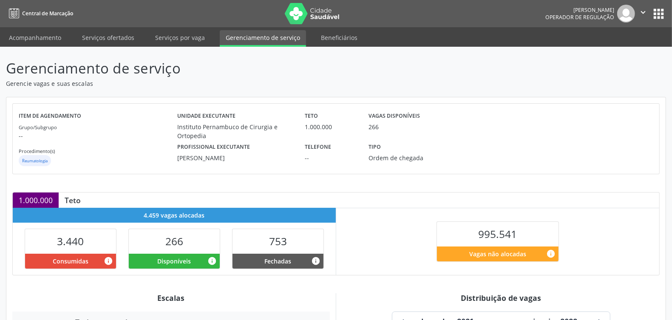
scroll to position [159, 0]
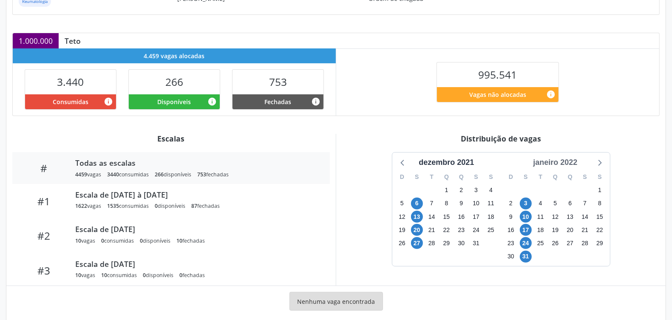
click at [565, 163] on div "janeiro 2022" at bounding box center [555, 162] width 51 height 11
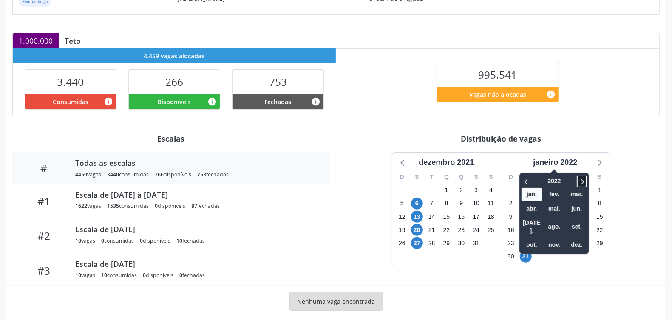
click at [583, 181] on icon at bounding box center [582, 181] width 9 height 10
click at [579, 222] on span "set." at bounding box center [577, 226] width 20 height 13
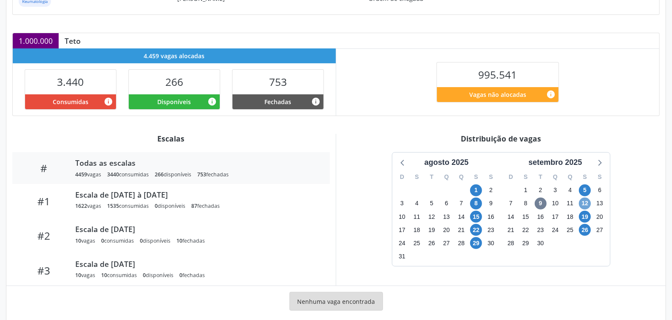
click at [588, 202] on span "12" at bounding box center [585, 204] width 12 height 12
click at [582, 227] on span "26" at bounding box center [585, 230] width 12 height 12
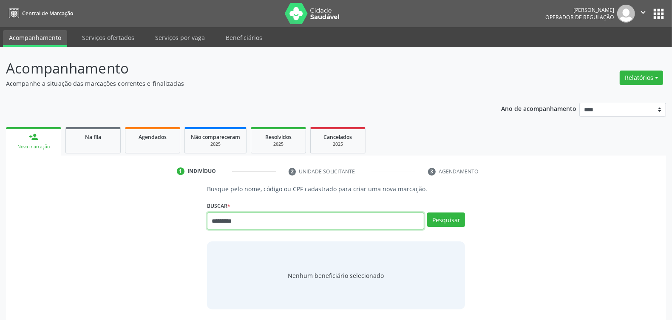
type input "*********"
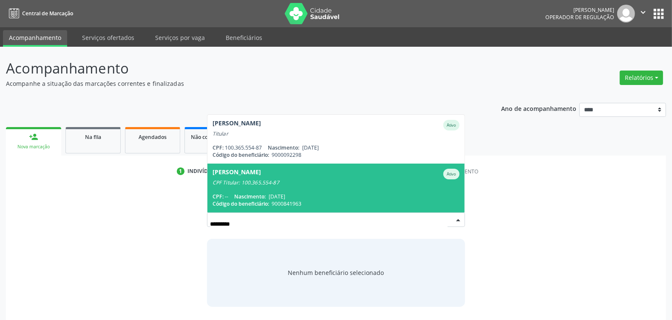
drag, startPoint x: 326, startPoint y: 190, endPoint x: 330, endPoint y: 185, distance: 6.3
click at [328, 187] on span "Julia de Carvalho Santos Ativo CPF Titular: 100.365.554-87 CPF: -- Nascimento: …" at bounding box center [335, 188] width 257 height 49
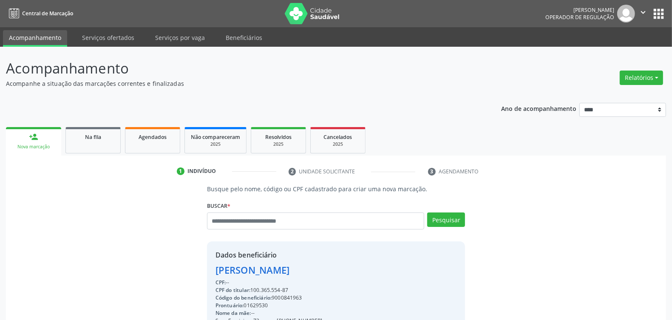
scroll to position [128, 0]
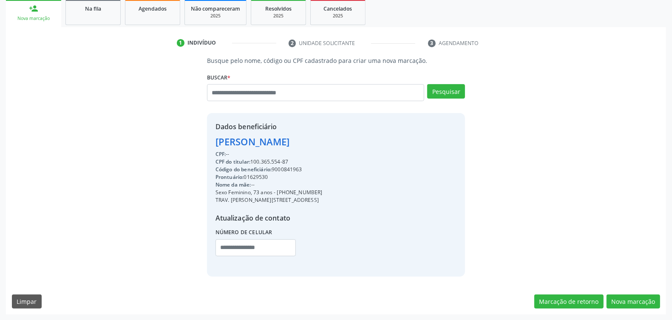
click at [286, 164] on div "CPF do titular: 100.365.554-87" at bounding box center [269, 162] width 107 height 8
click at [286, 166] on div "CPF: -- CPF do titular: 100.365.554-87 Código do beneficiário: 9000841963 Pront…" at bounding box center [269, 206] width 107 height 112
drag, startPoint x: 286, startPoint y: 166, endPoint x: 368, endPoint y: 147, distance: 84.3
click at [368, 147] on div "Dados beneficiário Julia de Carvalho Santos CPF: -- CPF do titular: 100.365.554…" at bounding box center [336, 194] width 258 height 163
click at [289, 166] on div "Código do beneficiário: 9000841963" at bounding box center [269, 170] width 107 height 8
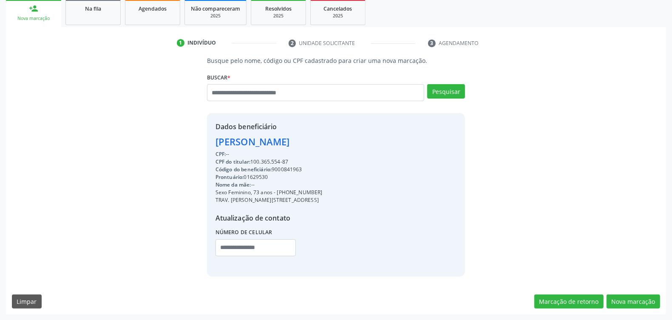
click at [288, 164] on div "CPF do titular: 100.365.554-87" at bounding box center [269, 162] width 107 height 8
drag, startPoint x: 286, startPoint y: 160, endPoint x: 279, endPoint y: 179, distance: 19.7
click at [279, 179] on div "Prontuário: 01629530" at bounding box center [269, 177] width 107 height 8
click at [291, 170] on div "Código do beneficiário: 9000841963" at bounding box center [269, 170] width 107 height 8
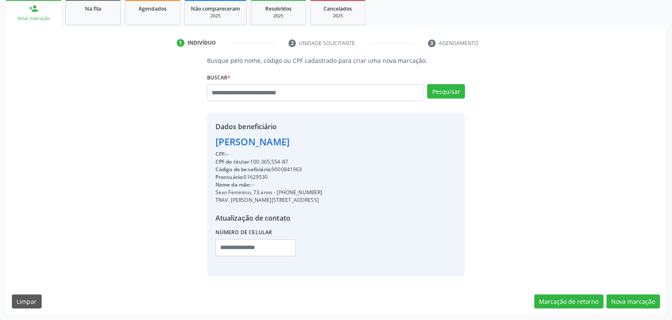
copy div "9000841963"
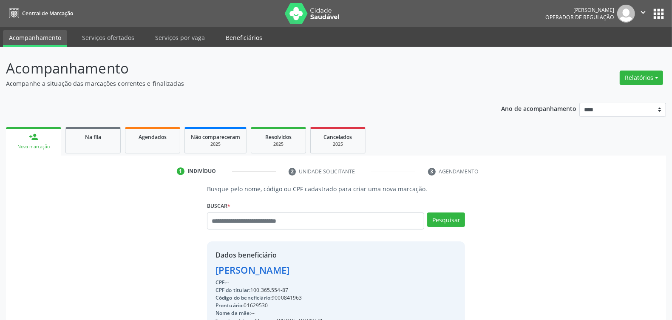
click at [237, 36] on link "Beneficiários" at bounding box center [244, 37] width 48 height 15
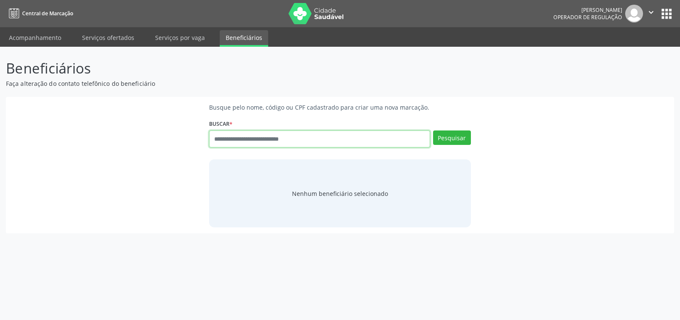
paste input "**********"
type input "**********"
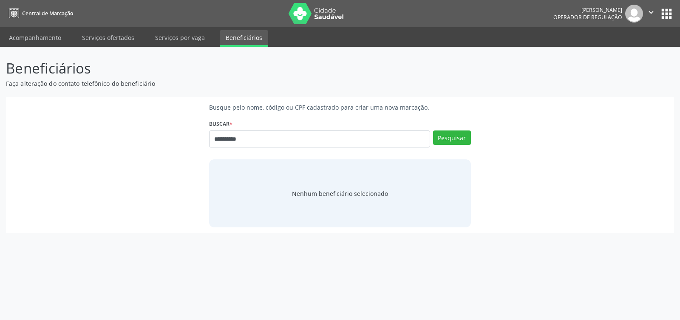
click at [457, 122] on div "**********" at bounding box center [339, 136] width 261 height 36
click at [451, 132] on button "Pesquisar" at bounding box center [452, 138] width 38 height 14
type input "**********"
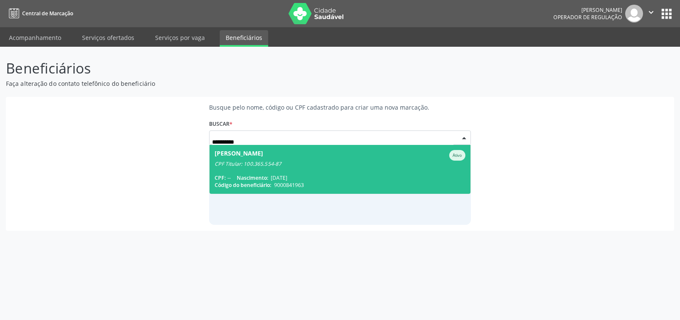
click at [256, 165] on div "CPF Titular: 100.365.554-87" at bounding box center [340, 164] width 250 height 7
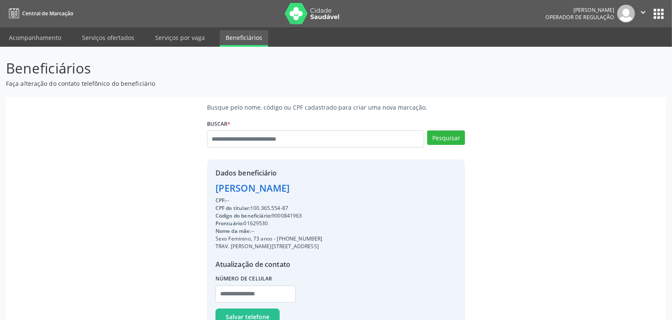
scroll to position [31, 0]
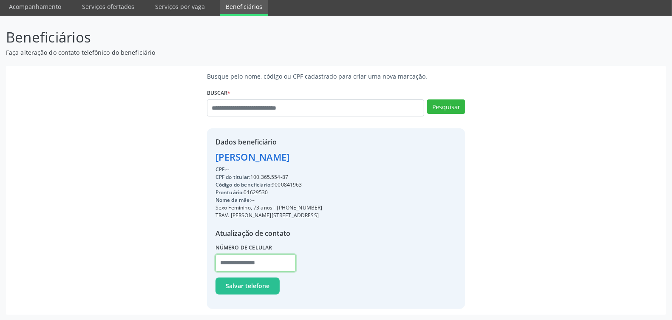
click at [228, 260] on input "text" at bounding box center [256, 263] width 80 height 17
type input "**********"
click at [243, 283] on span "Salvar telefone" at bounding box center [248, 285] width 44 height 9
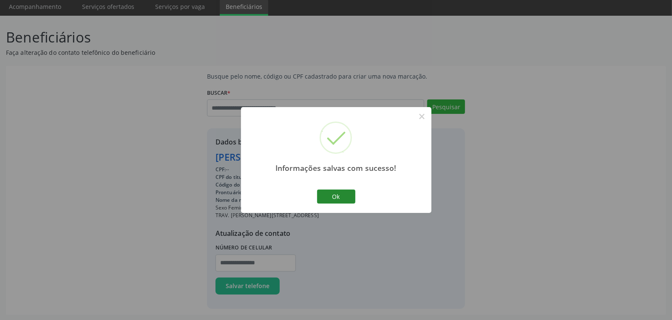
click at [338, 198] on button "Ok" at bounding box center [336, 197] width 38 height 14
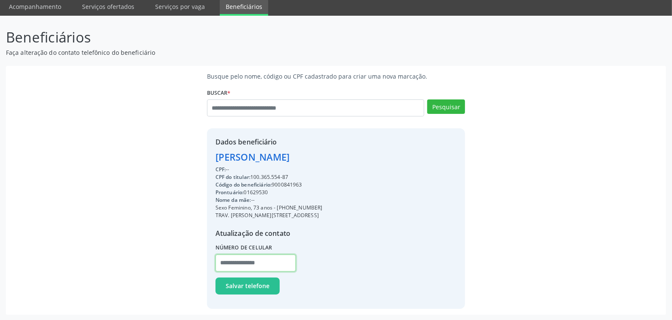
click at [243, 261] on input "text" at bounding box center [256, 263] width 80 height 17
type input "**********"
drag, startPoint x: 251, startPoint y: 282, endPoint x: 250, endPoint y: 287, distance: 5.2
click at [250, 285] on span "Salvar telefone" at bounding box center [248, 285] width 44 height 9
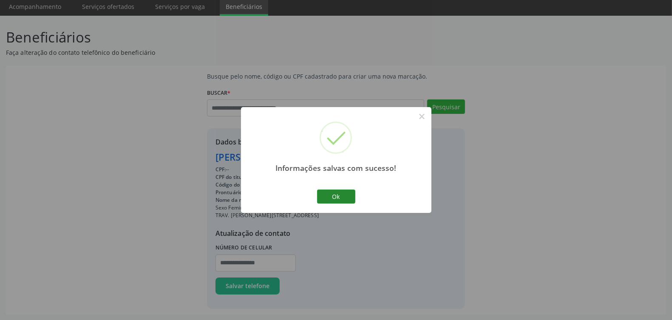
click at [324, 193] on button "Ok" at bounding box center [336, 197] width 38 height 14
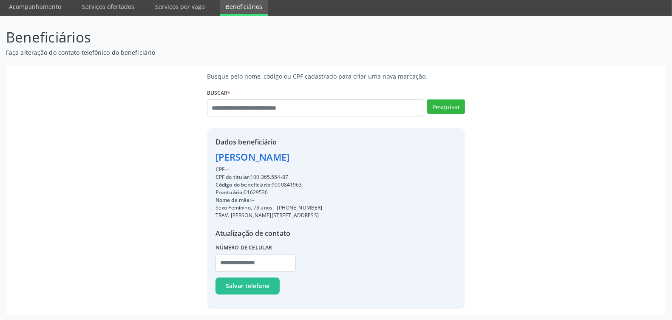
click at [289, 185] on div "Código do beneficiário: 9000841963" at bounding box center [269, 185] width 107 height 8
drag, startPoint x: 289, startPoint y: 182, endPoint x: 281, endPoint y: 183, distance: 7.8
click at [281, 183] on div "Código do beneficiário: 9000841963" at bounding box center [269, 185] width 107 height 8
copy div "9000841963"
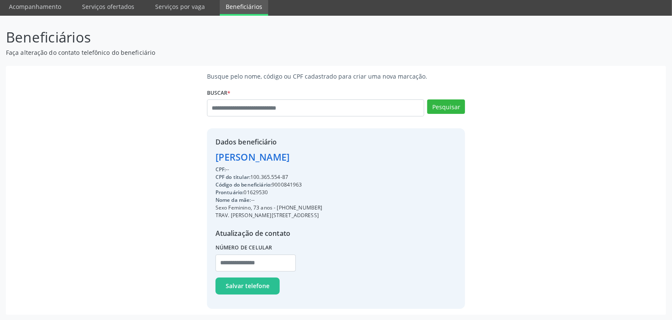
scroll to position [0, 0]
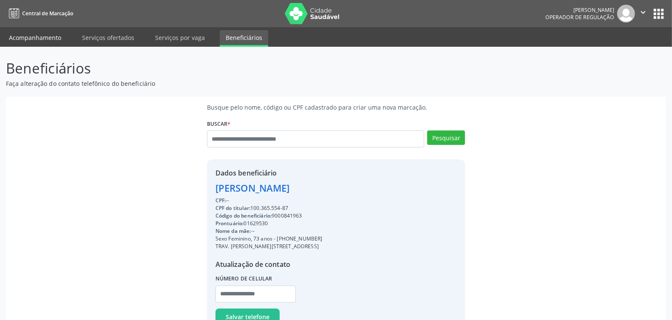
click at [30, 31] on link "Acompanhamento" at bounding box center [35, 37] width 64 height 15
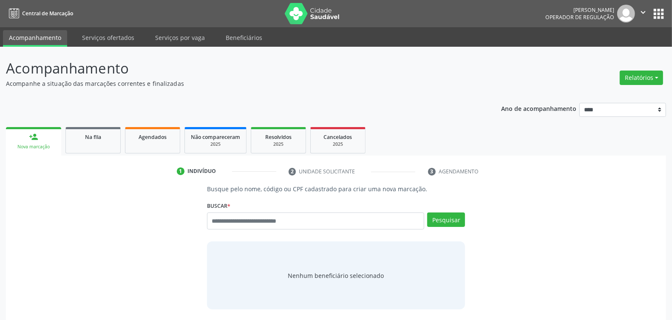
click at [146, 111] on div "Ano de acompanhamento **** **** **** **** **** person_add Nova marcação Na fila…" at bounding box center [336, 222] width 660 height 251
click at [153, 145] on link "Agendados" at bounding box center [152, 140] width 55 height 26
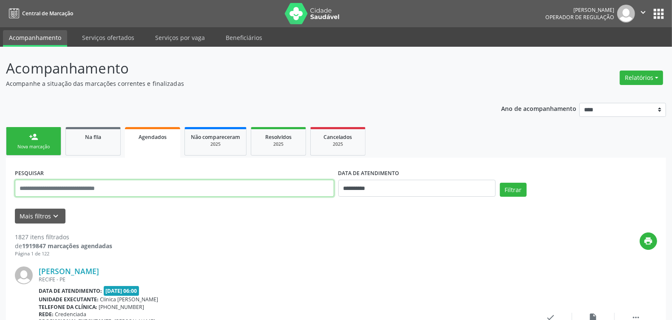
paste input "**********"
type input "**********"
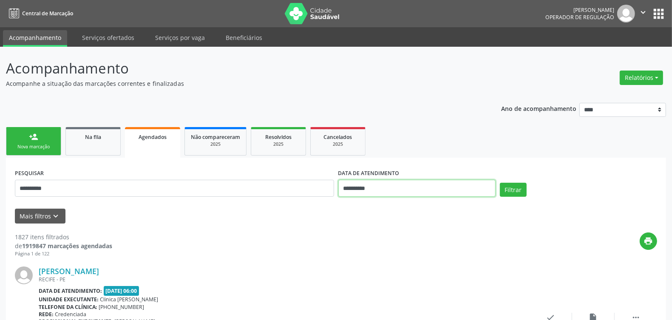
click at [414, 187] on input "**********" at bounding box center [416, 188] width 157 height 17
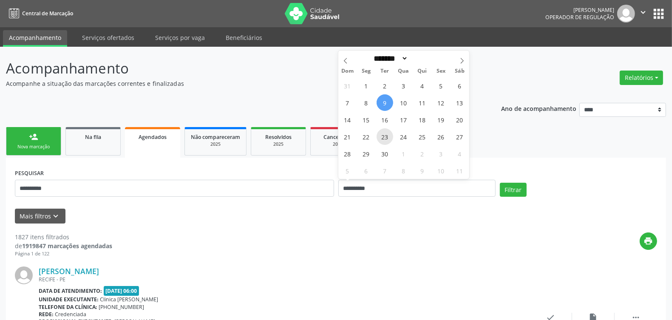
click at [387, 137] on span "23" at bounding box center [385, 136] width 17 height 17
type input "**********"
click at [387, 137] on span "23" at bounding box center [385, 136] width 17 height 17
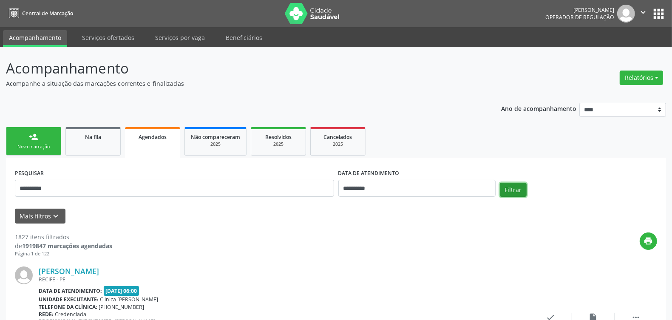
click at [521, 190] on button "Filtrar" at bounding box center [513, 190] width 27 height 14
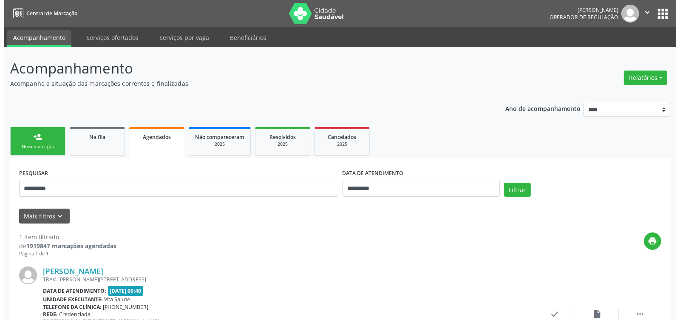
scroll to position [74, 0]
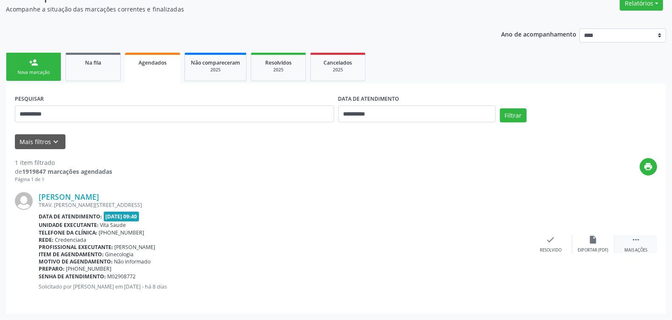
click at [636, 237] on icon "" at bounding box center [635, 239] width 9 height 9
click at [509, 239] on icon "cancel" at bounding box center [508, 239] width 9 height 9
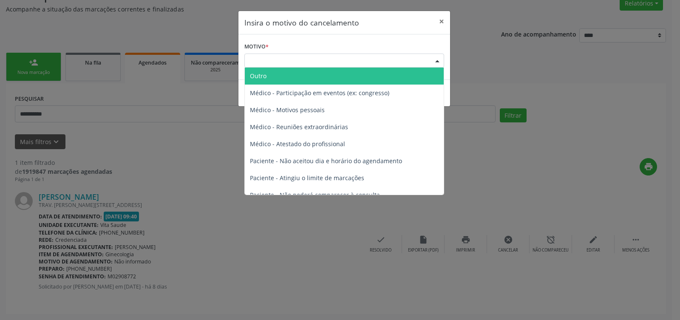
drag, startPoint x: 309, startPoint y: 58, endPoint x: 326, endPoint y: 94, distance: 39.0
click at [309, 60] on div "Escolha o motivo" at bounding box center [344, 61] width 200 height 14
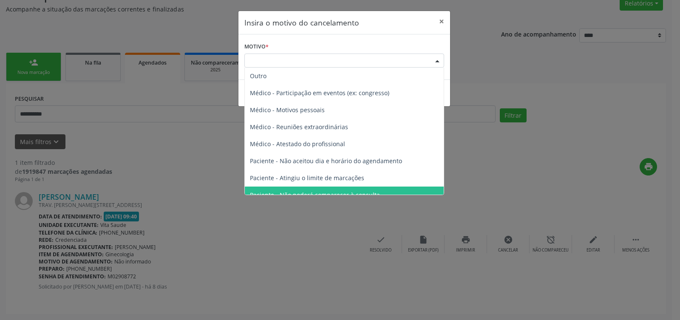
scroll to position [43, 0]
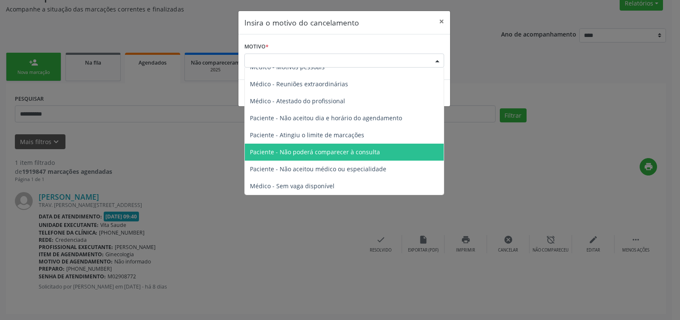
click at [306, 152] on span "Paciente - Não poderá comparecer à consulta" at bounding box center [315, 152] width 130 height 8
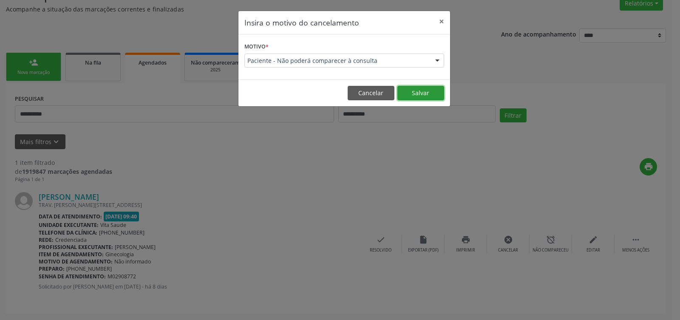
click at [419, 91] on button "Salvar" at bounding box center [420, 93] width 47 height 14
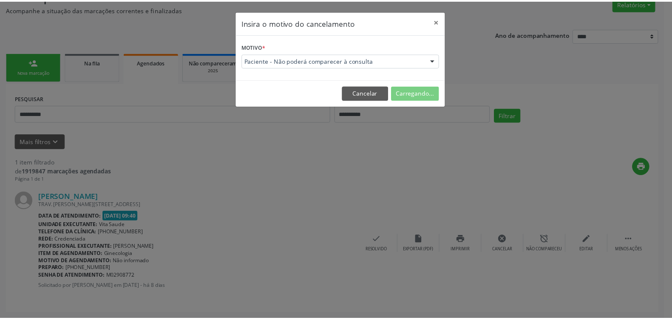
scroll to position [0, 0]
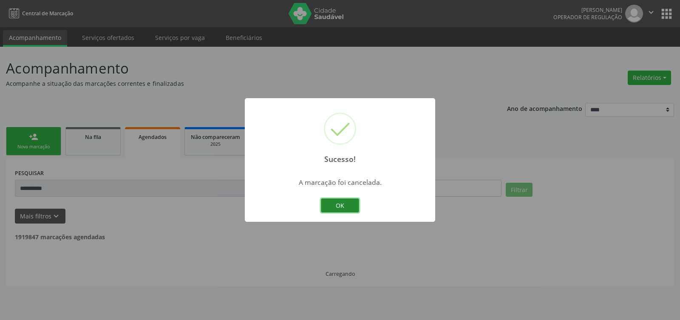
click at [345, 200] on button "OK" at bounding box center [340, 206] width 38 height 14
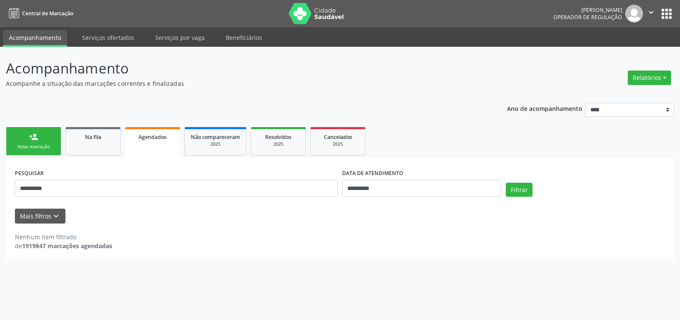
click at [37, 148] on div "Nova marcação" at bounding box center [33, 147] width 43 height 6
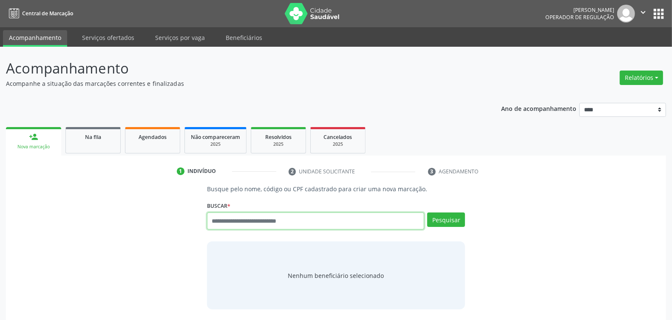
paste input "**********"
type input "**********"
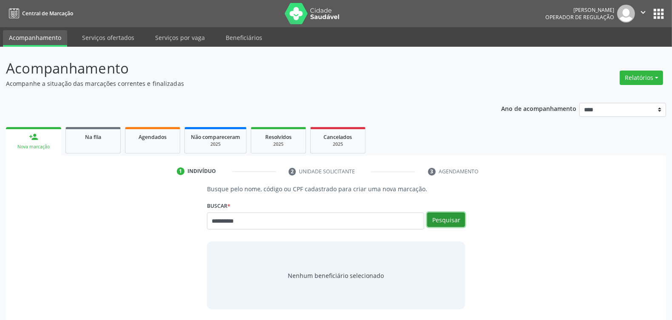
click at [449, 213] on button "Pesquisar" at bounding box center [446, 220] width 38 height 14
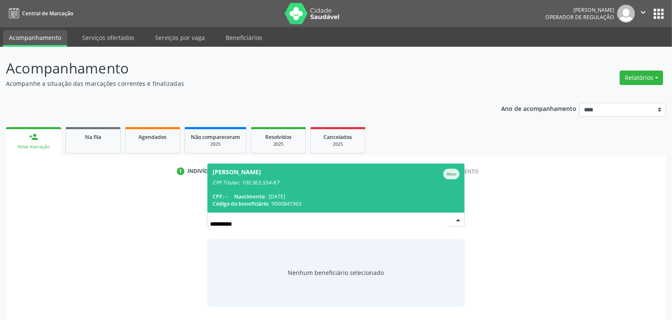
click at [305, 186] on span "Julia de Carvalho Santos Ativo CPF Titular: 100.365.554-87 CPF: -- Nascimento: …" at bounding box center [335, 188] width 257 height 49
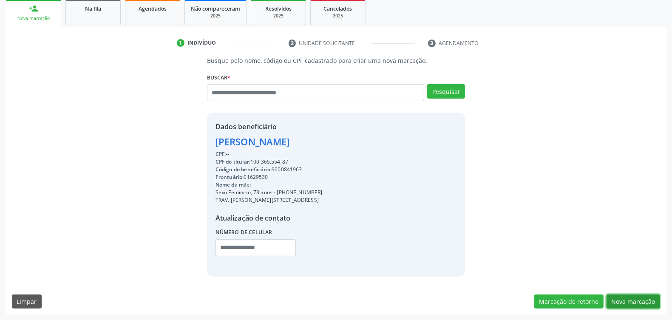
click at [647, 298] on button "Nova marcação" at bounding box center [634, 302] width 54 height 14
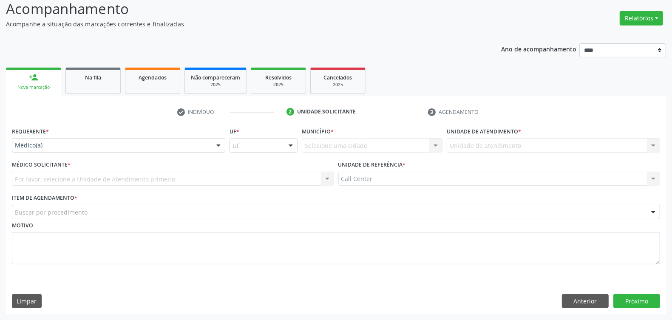
scroll to position [60, 0]
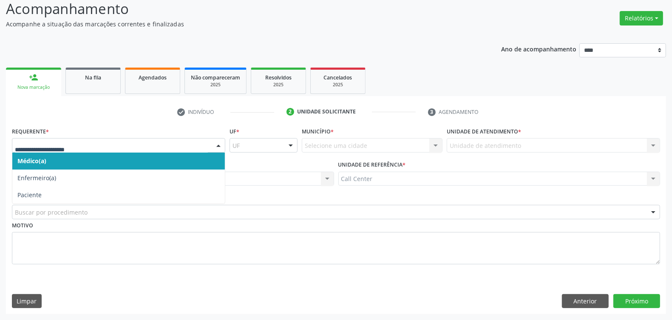
drag, startPoint x: 51, startPoint y: 142, endPoint x: 57, endPoint y: 156, distance: 16.2
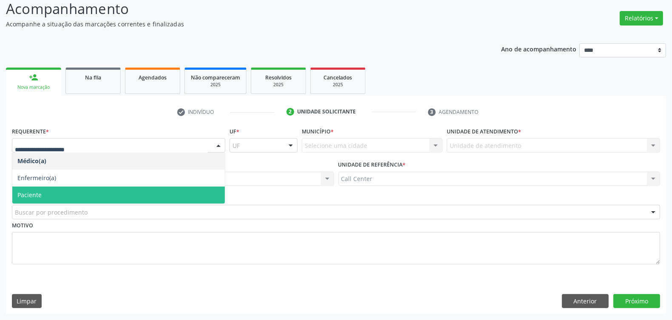
click at [52, 190] on span "Paciente" at bounding box center [118, 195] width 213 height 17
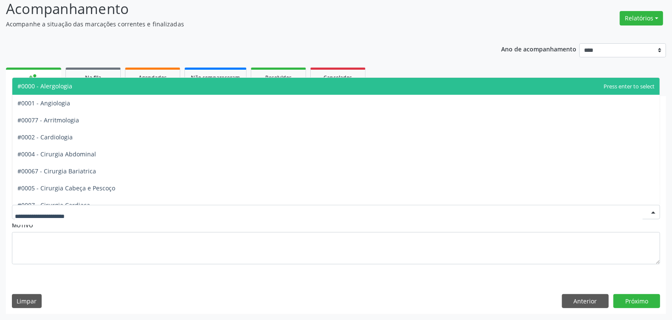
click at [111, 213] on div at bounding box center [336, 212] width 648 height 14
type input "***"
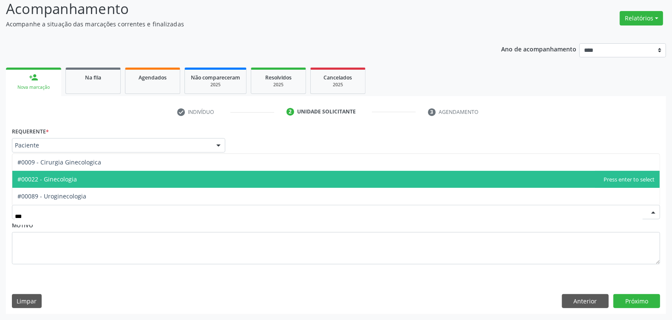
click at [82, 179] on span "#00022 - Ginecologia" at bounding box center [335, 179] width 647 height 17
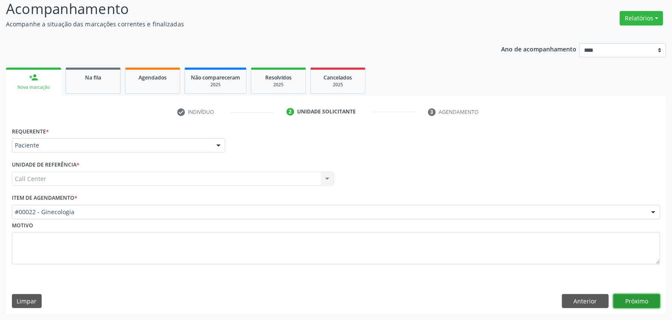
click at [626, 300] on button "Próximo" at bounding box center [636, 301] width 47 height 14
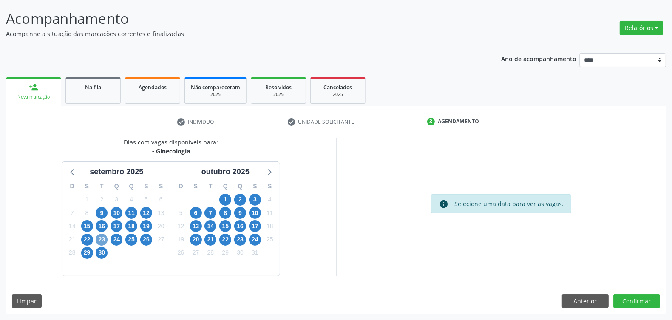
click at [103, 240] on span "23" at bounding box center [102, 240] width 12 height 12
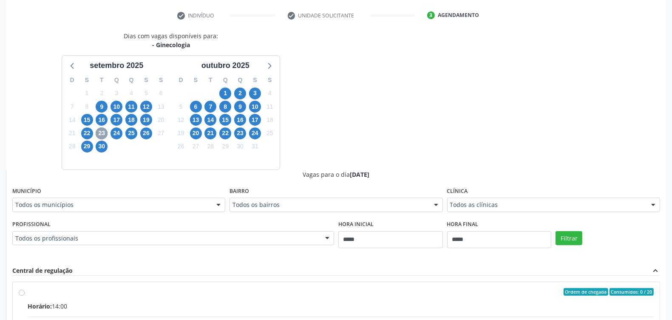
scroll to position [209, 0]
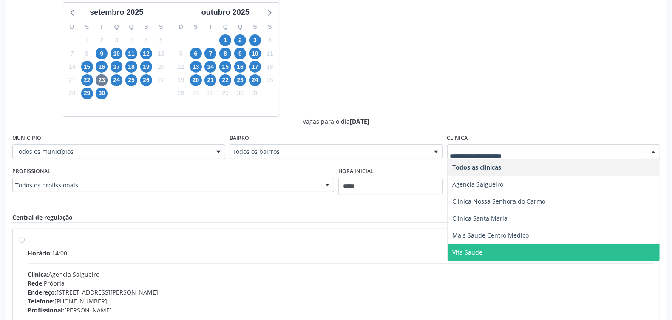
click at [491, 247] on span "Vita Saude" at bounding box center [554, 252] width 212 height 17
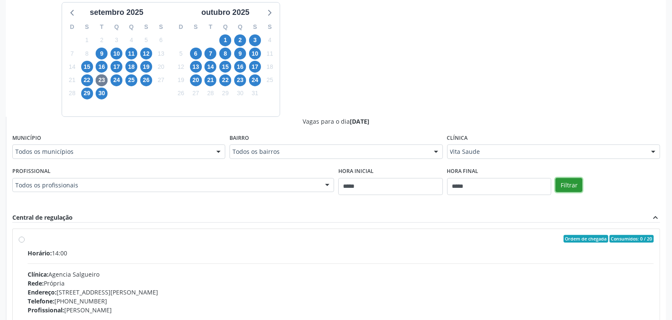
click at [565, 185] on button "Filtrar" at bounding box center [569, 185] width 27 height 14
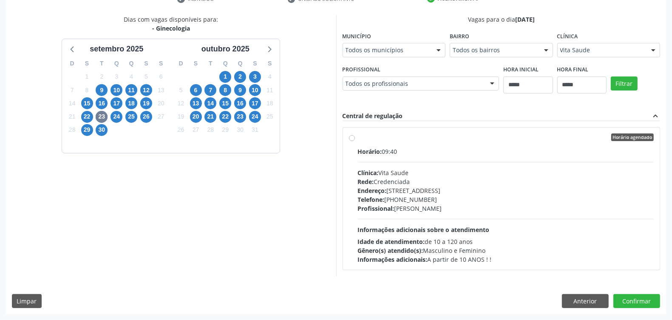
click at [447, 207] on div "Profissional: Vitor Estenio Alves Cordeiro" at bounding box center [506, 208] width 296 height 9
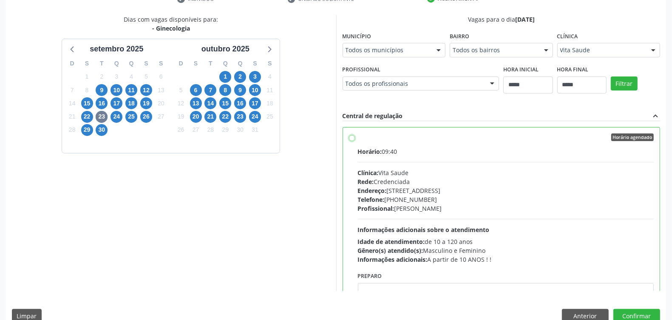
scroll to position [43, 0]
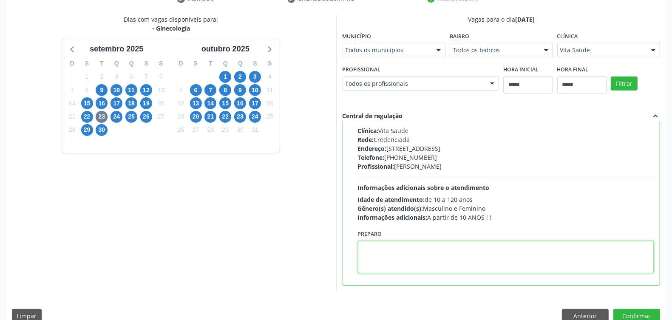
paste textarea "**********"
type textarea "**********"
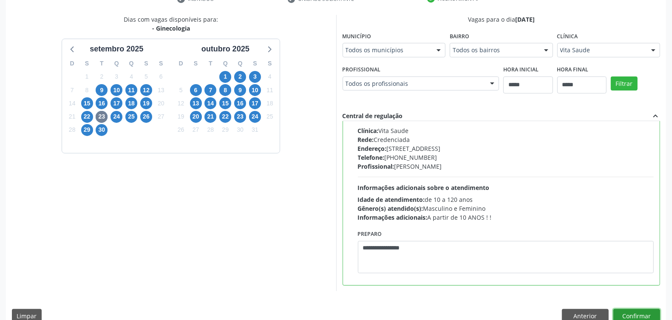
click at [638, 313] on button "Confirmar" at bounding box center [636, 316] width 47 height 14
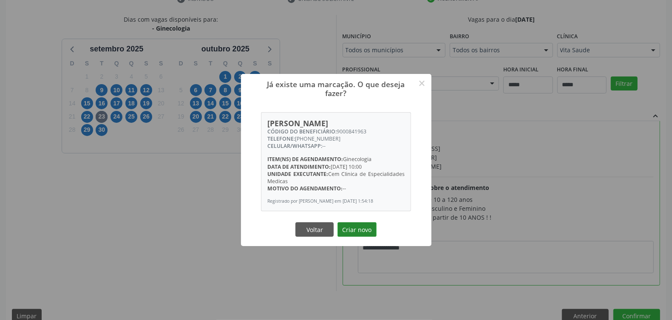
click at [363, 232] on button "Criar novo" at bounding box center [357, 229] width 39 height 14
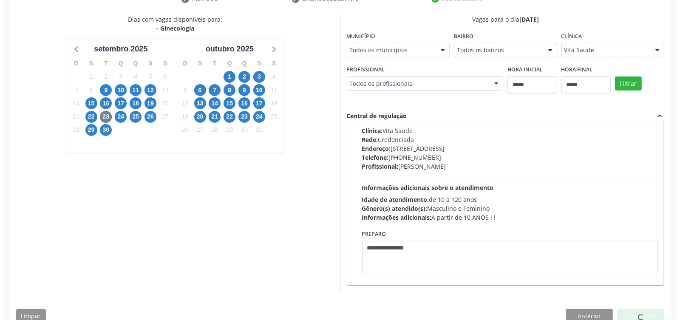
scroll to position [0, 0]
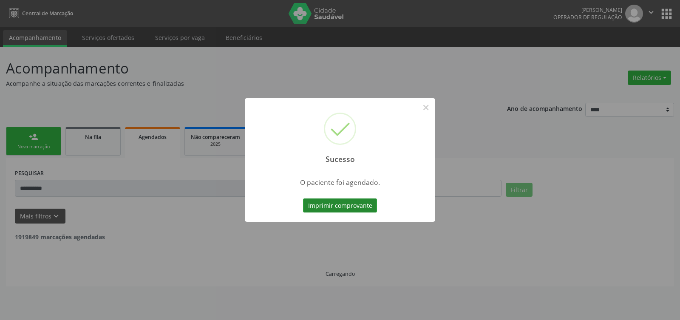
click at [355, 205] on button "Imprimir comprovante" at bounding box center [340, 206] width 74 height 14
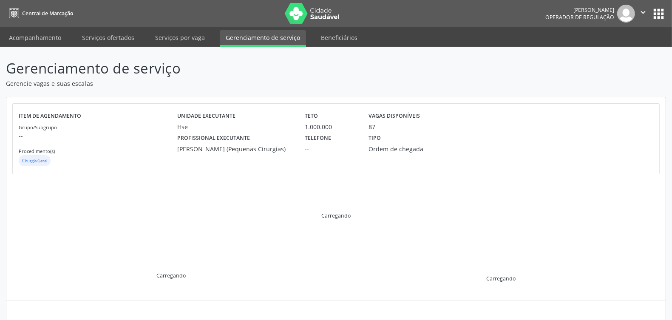
scroll to position [130, 0]
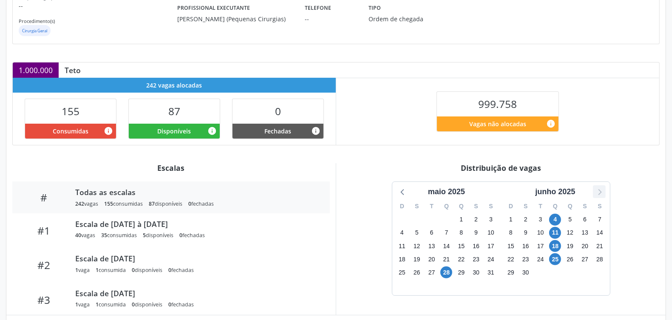
click at [602, 190] on icon at bounding box center [599, 191] width 11 height 11
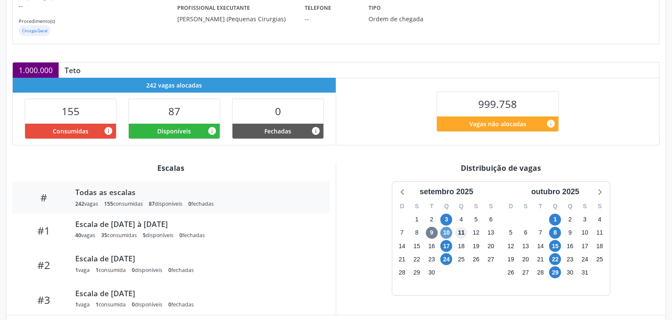
click at [455, 233] on div "11" at bounding box center [461, 232] width 15 height 13
click at [447, 232] on span "10" at bounding box center [446, 233] width 12 height 12
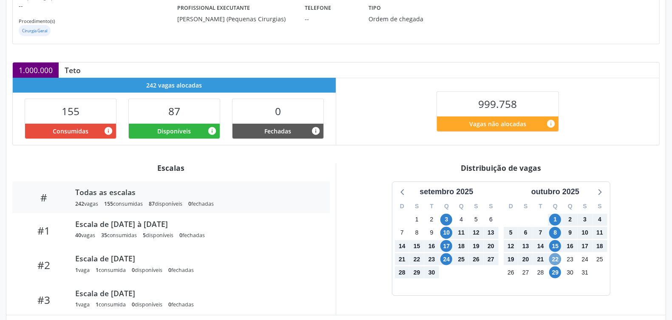
click at [556, 260] on span "22" at bounding box center [555, 259] width 12 height 12
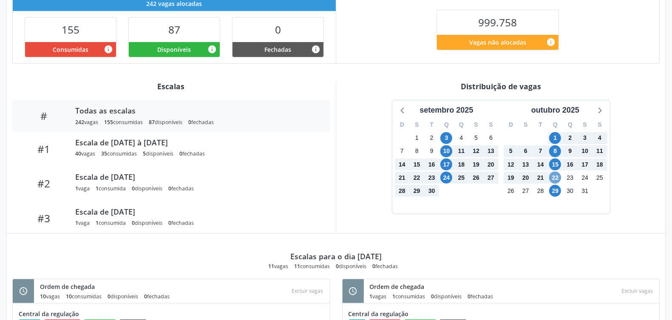
scroll to position [105, 0]
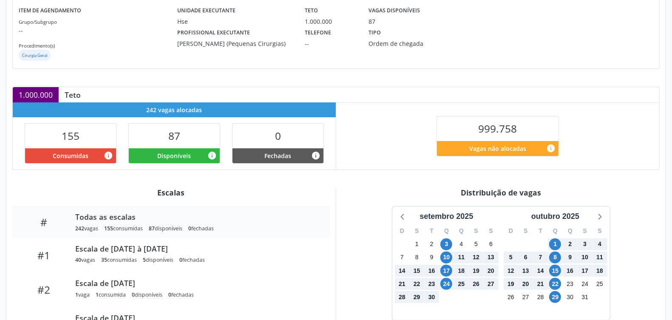
click at [349, 201] on div "Distribuição de vagas setembro 2025 D S T Q Q S S 31 1 2 3 4 5 6 7 8 9 10 11 12…" at bounding box center [501, 264] width 330 height 152
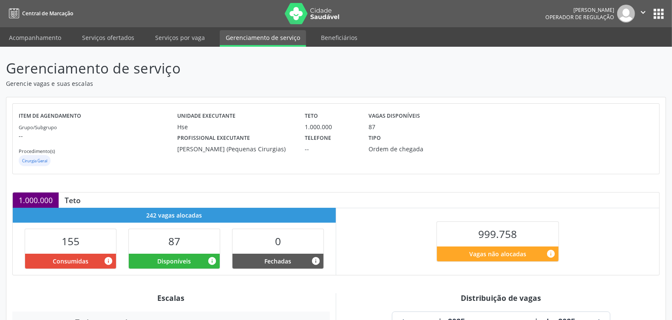
scroll to position [159, 0]
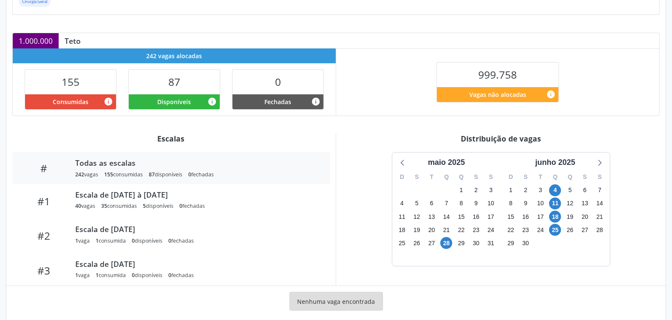
click at [606, 162] on div "junho 2025" at bounding box center [555, 161] width 109 height 16
click at [602, 165] on icon at bounding box center [599, 162] width 11 height 11
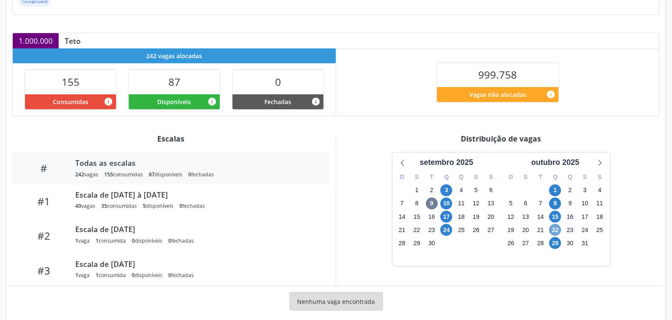
click at [557, 230] on span "22" at bounding box center [555, 230] width 12 height 12
click at [557, 227] on span "22" at bounding box center [555, 230] width 12 height 12
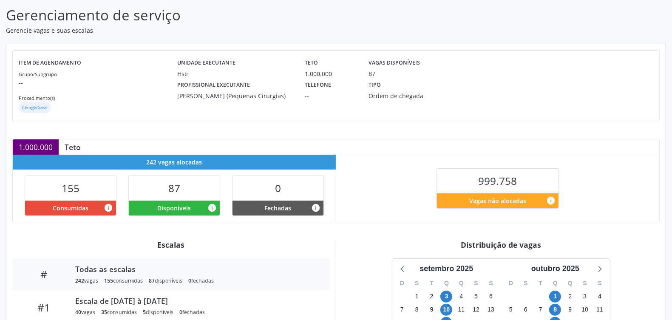
scroll to position [0, 0]
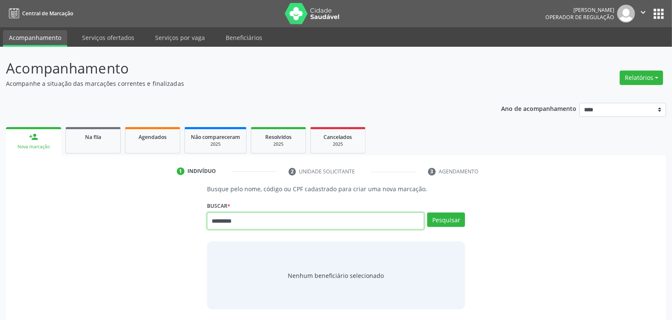
type input "*********"
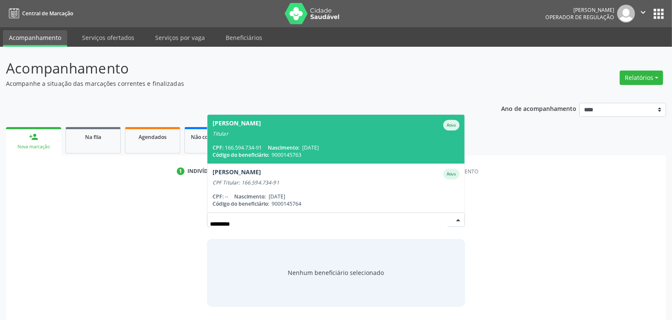
click at [304, 148] on div "CPF: 166.594.734-91 Nascimento: [DATE]" at bounding box center [336, 147] width 247 height 7
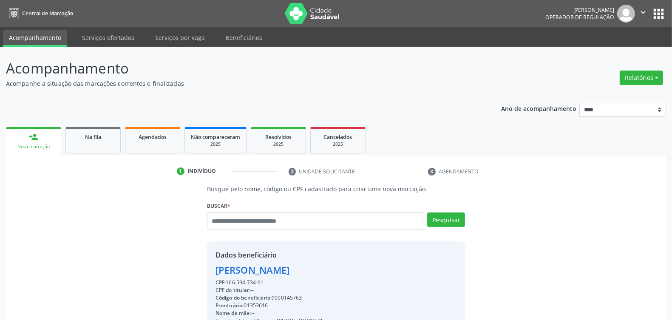
scroll to position [128, 0]
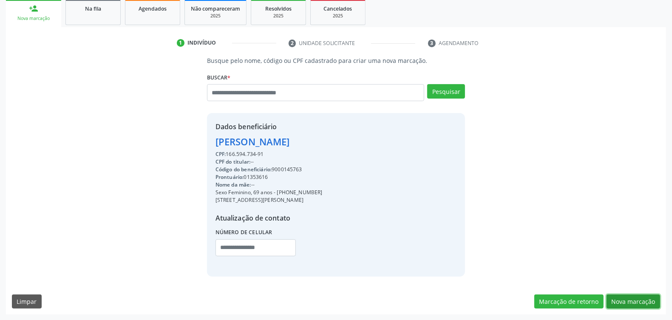
click at [643, 298] on button "Nova marcação" at bounding box center [634, 302] width 54 height 14
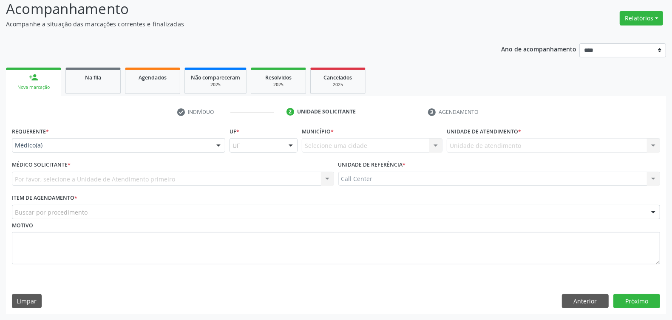
drag, startPoint x: 85, startPoint y: 151, endPoint x: 81, endPoint y: 151, distance: 4.3
click at [82, 151] on div "Médico(a)" at bounding box center [118, 145] width 213 height 14
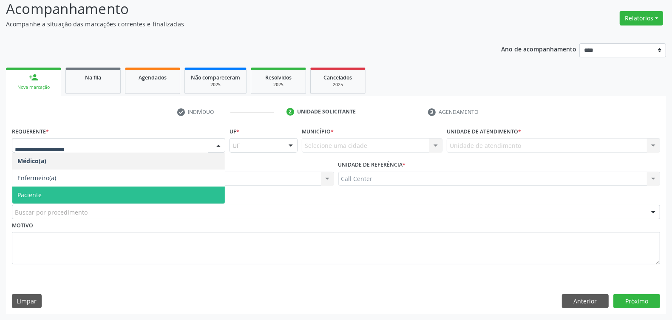
click at [82, 195] on span "Paciente" at bounding box center [118, 195] width 213 height 17
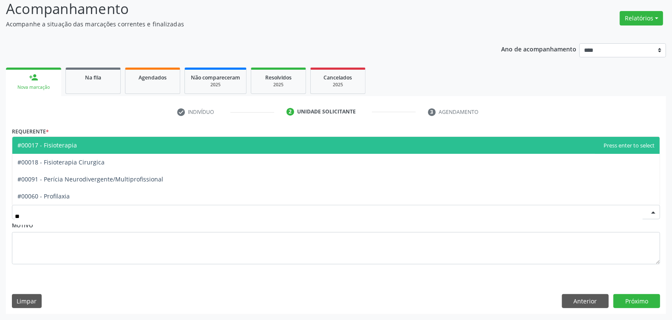
type input "***"
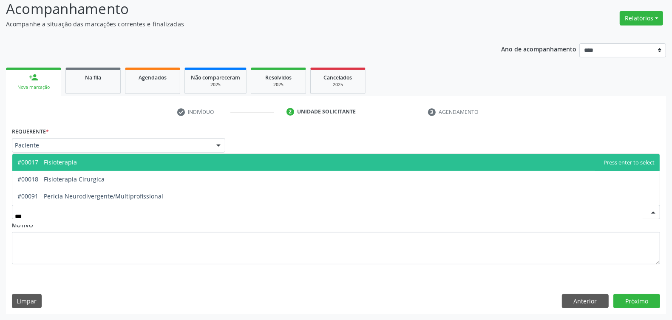
click at [114, 162] on span "#00017 - Fisioterapia" at bounding box center [335, 162] width 647 height 17
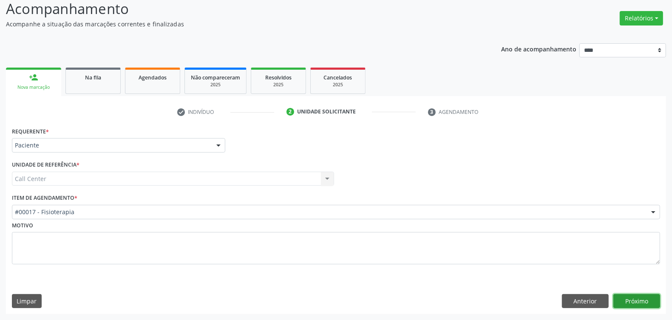
click at [647, 305] on button "Próximo" at bounding box center [636, 301] width 47 height 14
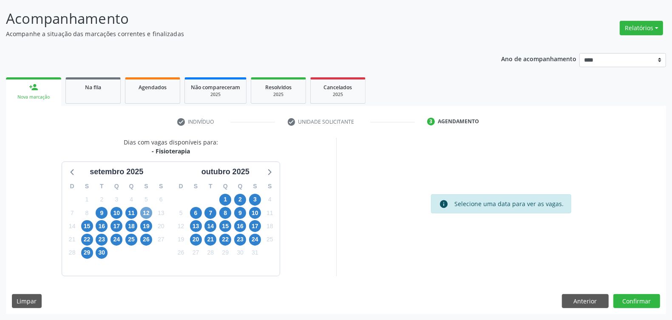
click at [145, 208] on span "12" at bounding box center [146, 213] width 12 height 12
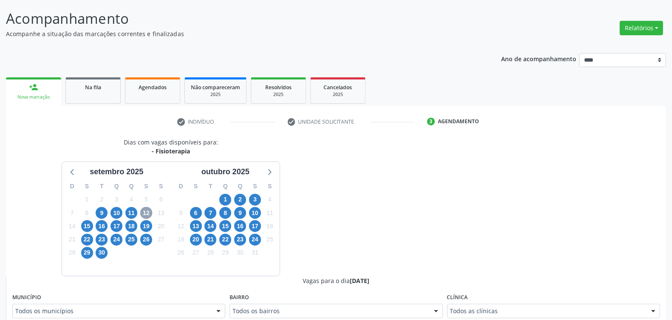
scroll to position [209, 0]
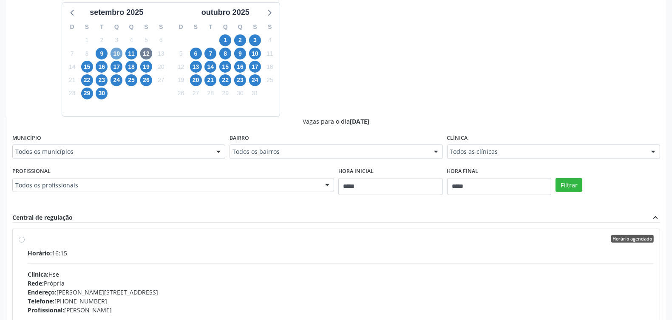
click at [117, 51] on span "10" at bounding box center [117, 54] width 12 height 12
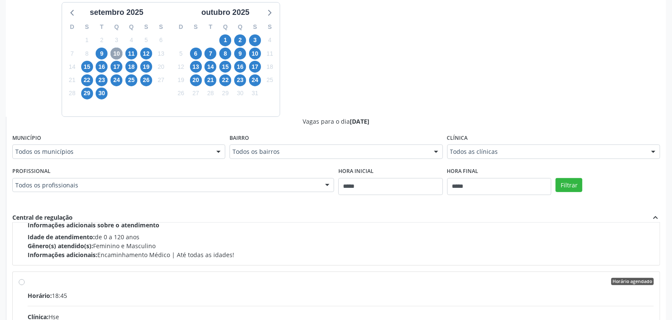
scroll to position [0, 0]
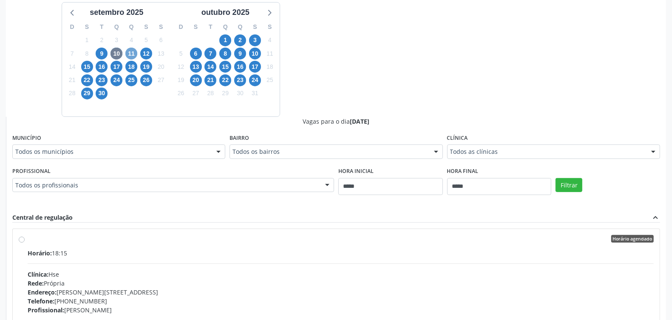
click at [130, 53] on span "11" at bounding box center [131, 54] width 12 height 12
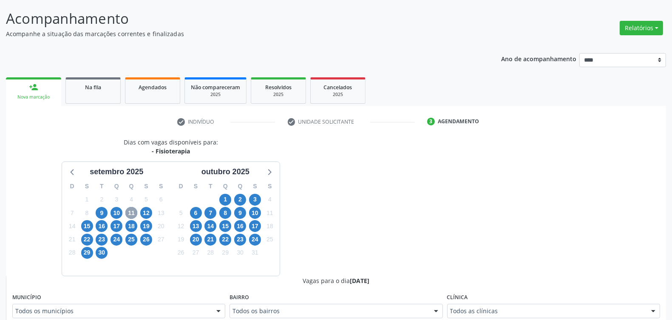
scroll to position [209, 0]
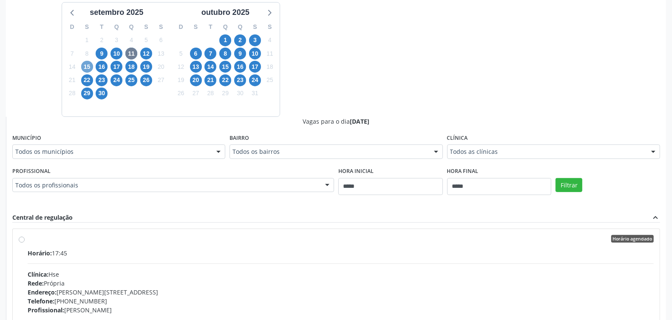
click at [88, 65] on span "15" at bounding box center [87, 67] width 12 height 12
click at [88, 260] on div "Horário: 15:00 Clínica: Hse Rede: Própria Endereço: Av Rosa e Silva, nº 36, Esp…" at bounding box center [341, 307] width 626 height 117
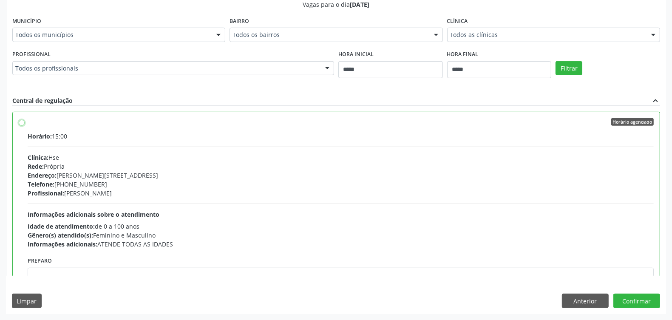
scroll to position [53, 0]
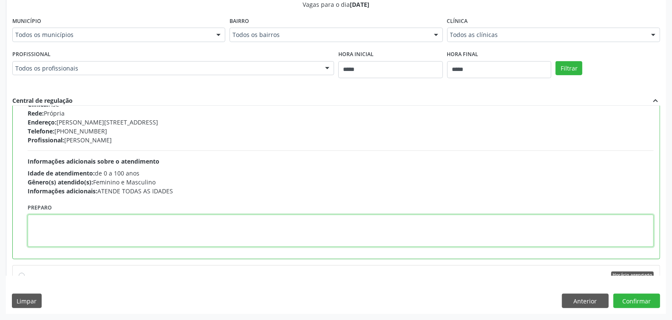
paste textarea "**********"
type textarea "**********"
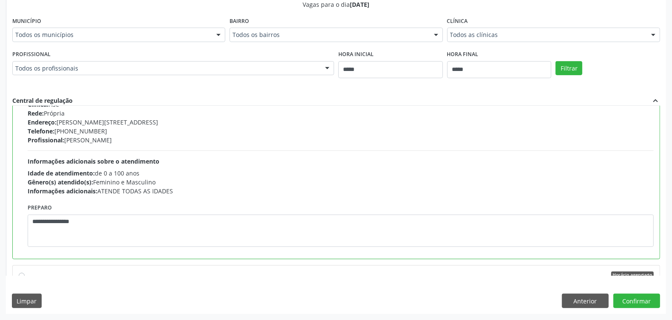
click at [613, 296] on div "Anterior Confirmar" at bounding box center [611, 301] width 98 height 14
click at [644, 299] on button "Confirmar" at bounding box center [636, 301] width 47 height 14
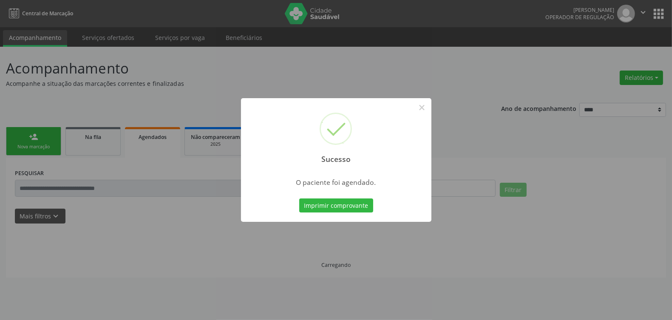
scroll to position [0, 0]
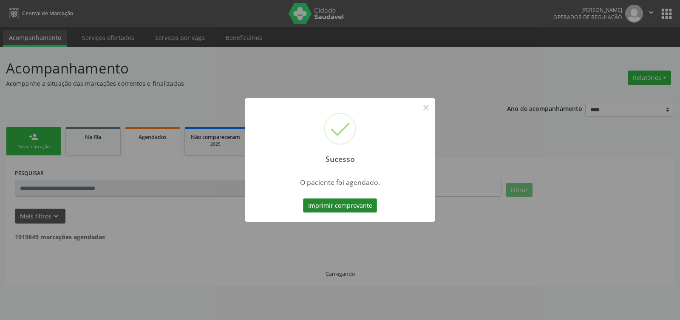
click at [334, 207] on button "Imprimir comprovante" at bounding box center [340, 206] width 74 height 14
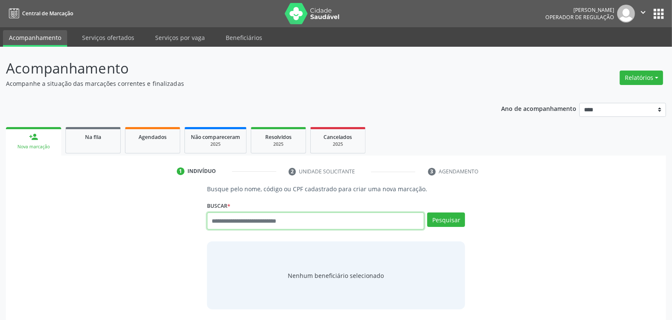
paste input "**********"
type input "**********"
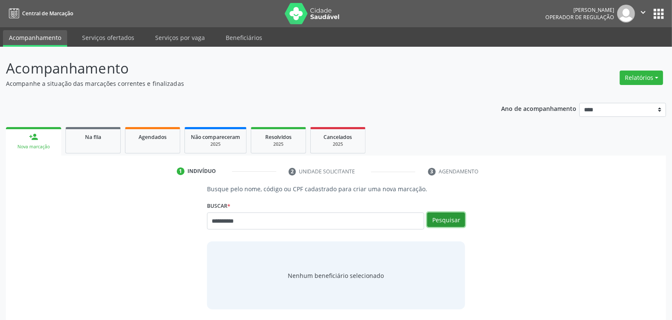
click at [439, 223] on button "Pesquisar" at bounding box center [446, 220] width 38 height 14
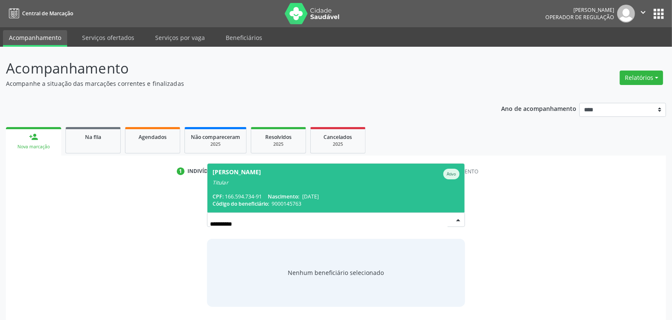
click at [337, 190] on span "Edilza Santos Ferreira Ativo Titular CPF: 166.594.734-91 Nascimento: 14/10/1955…" at bounding box center [335, 188] width 257 height 49
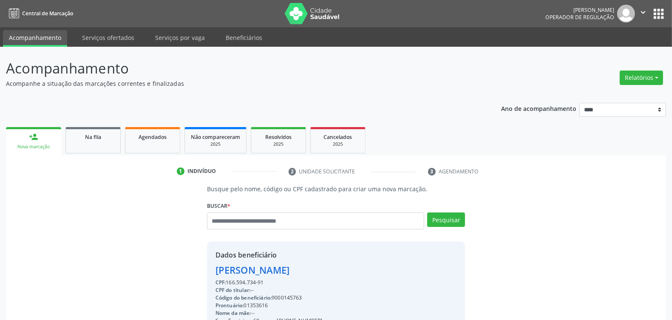
scroll to position [128, 0]
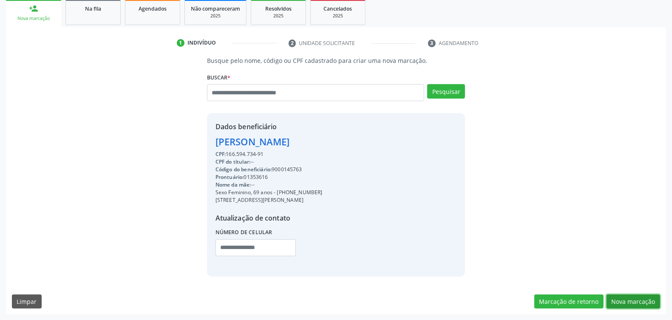
drag, startPoint x: 637, startPoint y: 303, endPoint x: 610, endPoint y: 300, distance: 26.5
click at [636, 303] on button "Nova marcação" at bounding box center [634, 302] width 54 height 14
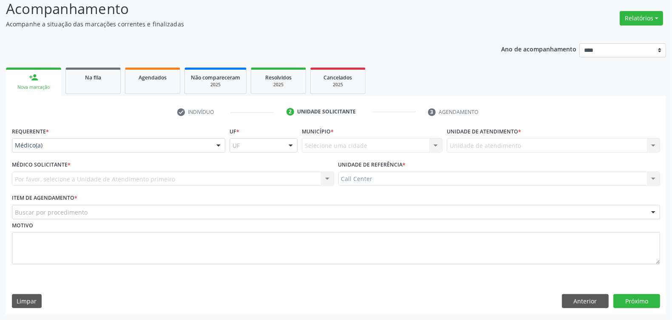
click at [105, 151] on div "Médico(a)" at bounding box center [118, 145] width 213 height 14
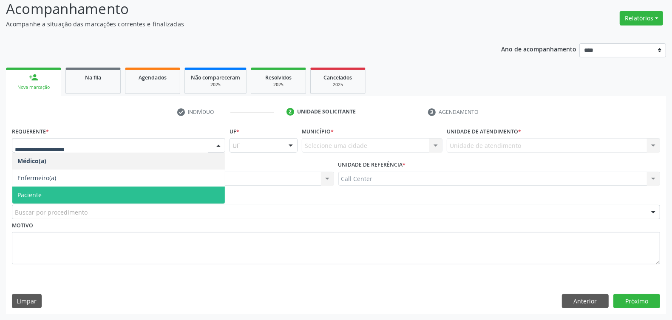
click at [76, 196] on span "Paciente" at bounding box center [118, 195] width 213 height 17
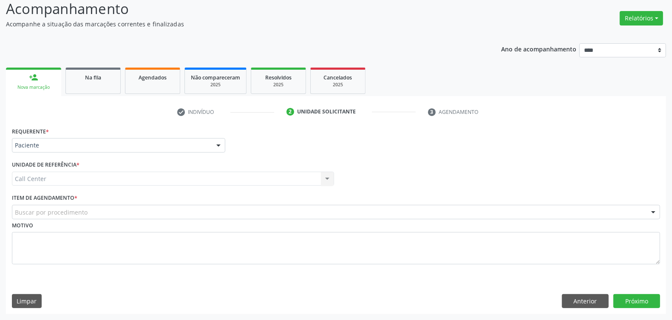
click at [77, 207] on div "Buscar por procedimento" at bounding box center [336, 212] width 648 height 14
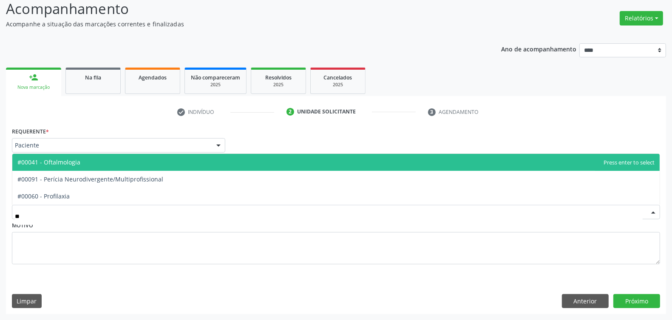
type input "***"
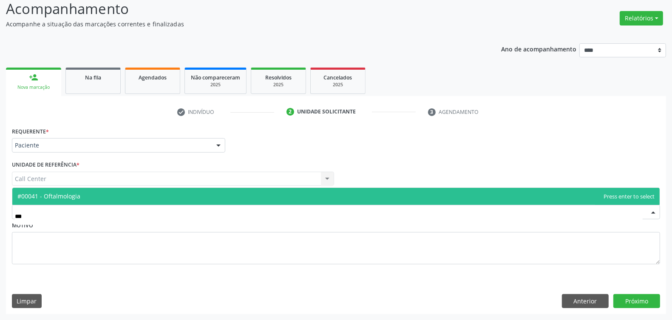
click at [148, 198] on span "#00041 - Oftalmologia" at bounding box center [335, 196] width 647 height 17
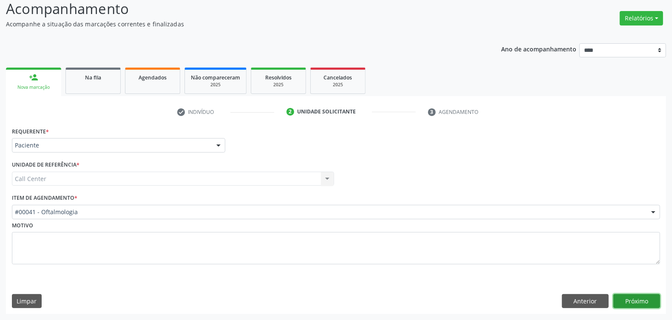
click at [644, 302] on button "Próximo" at bounding box center [636, 301] width 47 height 14
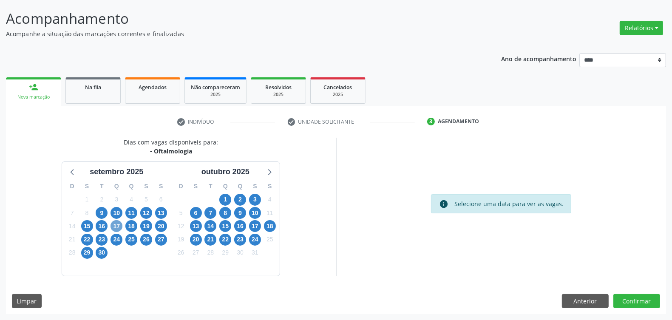
click at [116, 223] on span "17" at bounding box center [117, 226] width 12 height 12
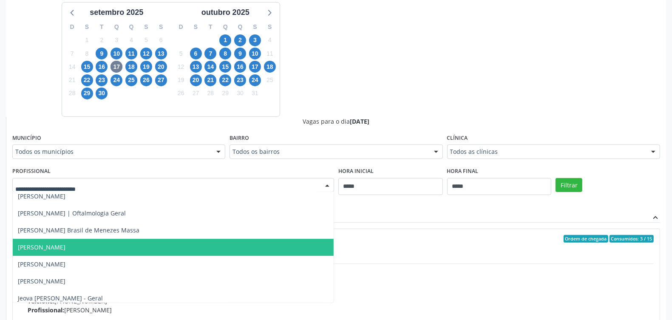
scroll to position [159, 0]
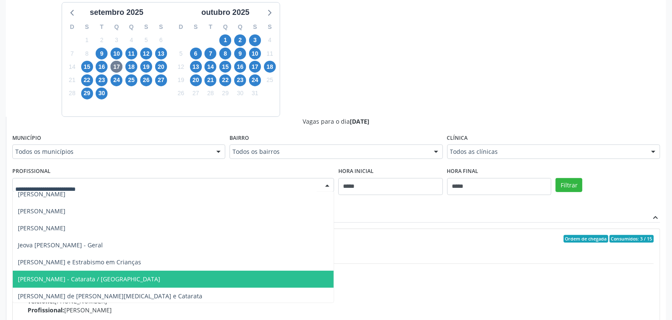
click at [139, 280] on span "[PERSON_NAME] - Catarata / [GEOGRAPHIC_DATA]" at bounding box center [89, 279] width 142 height 8
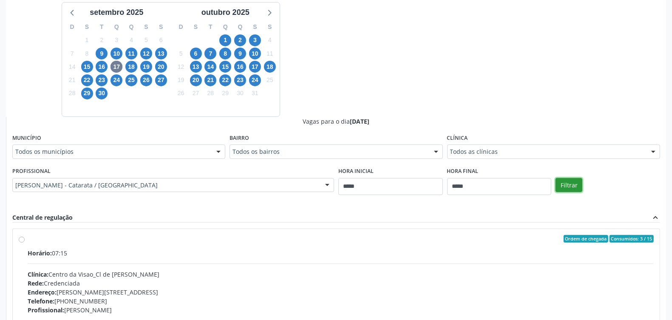
click at [564, 184] on button "Filtrar" at bounding box center [569, 185] width 27 height 14
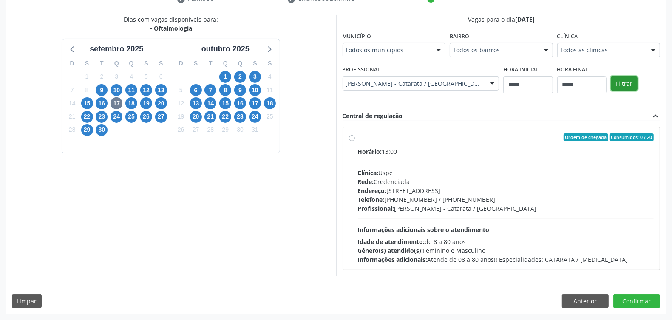
scroll to position [173, 0]
click at [440, 192] on div "Endereço: Rua do Espinheiro, nº 71, Espinheiro, Recife - PE" at bounding box center [506, 190] width 296 height 9
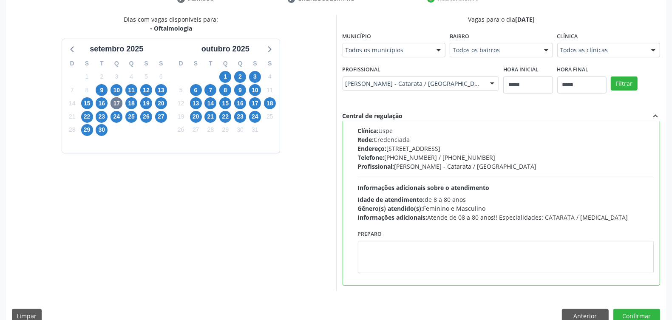
scroll to position [187, 0]
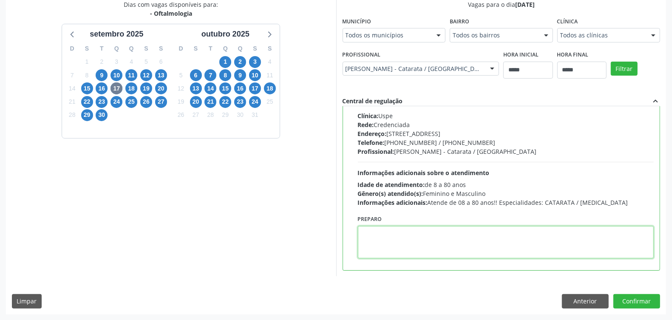
paste textarea "**********"
type textarea "**********"
drag, startPoint x: 387, startPoint y: 234, endPoint x: 234, endPoint y: 239, distance: 152.7
click at [233, 239] on div "Dias com vagas disponíveis para: - Oftalmologia setembro 2025 D S T Q Q S S 31 …" at bounding box center [336, 138] width 660 height 276
paste textarea "**********"
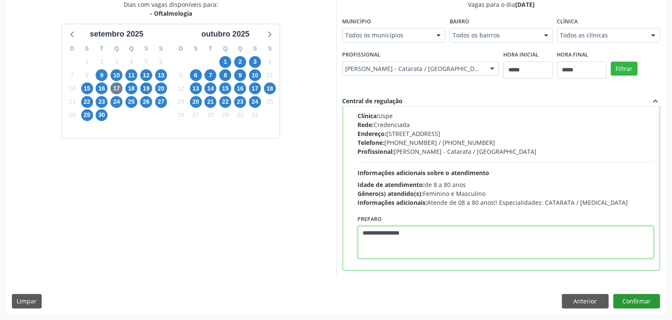
type textarea "**********"
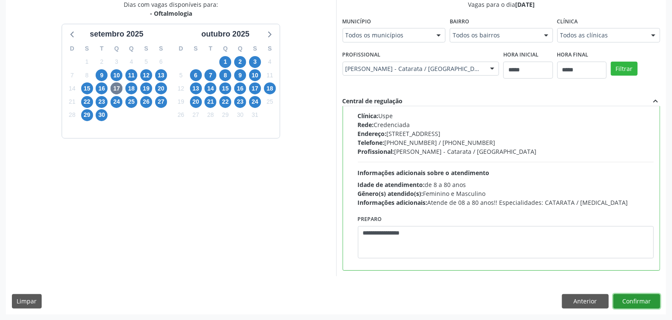
click at [641, 302] on button "Confirmar" at bounding box center [636, 301] width 47 height 14
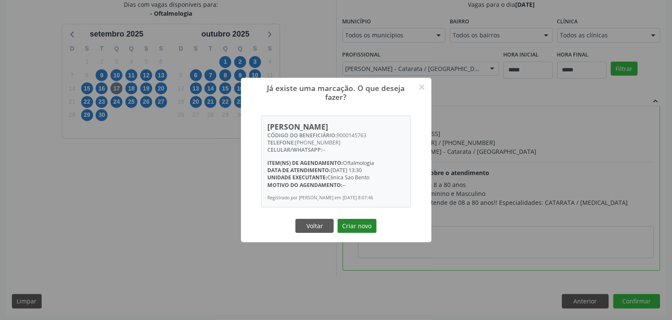
click at [356, 232] on button "Criar novo" at bounding box center [357, 226] width 39 height 14
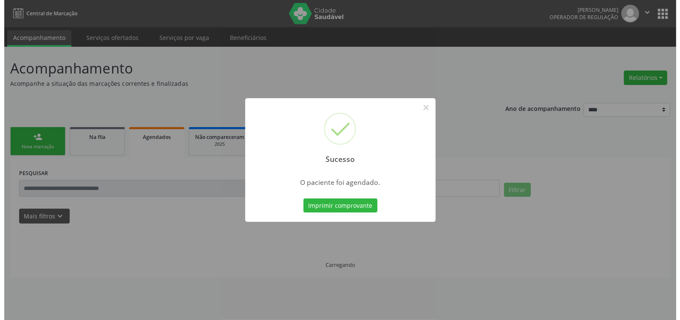
scroll to position [0, 0]
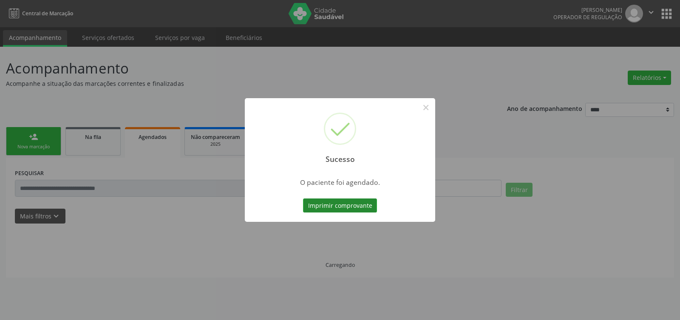
click at [352, 203] on button "Imprimir comprovante" at bounding box center [340, 206] width 74 height 14
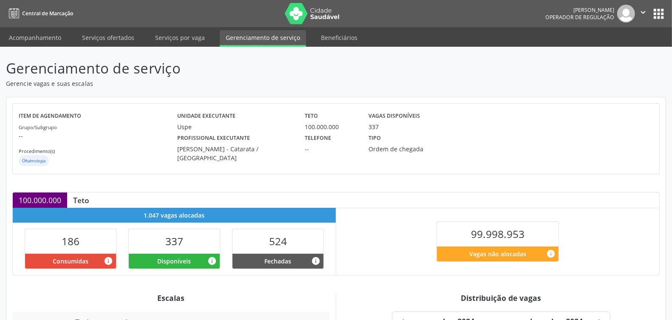
scroll to position [159, 0]
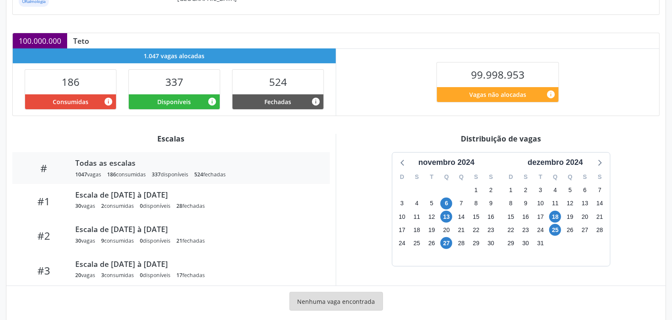
click at [590, 163] on div "dezembro 2024" at bounding box center [555, 162] width 100 height 11
click at [596, 162] on icon at bounding box center [599, 162] width 11 height 11
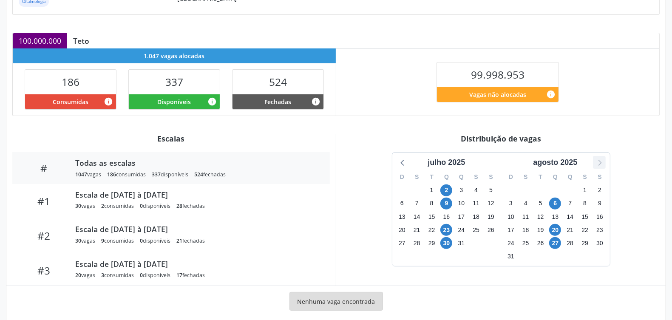
click at [596, 162] on icon at bounding box center [599, 162] width 11 height 11
click at [448, 204] on span "10" at bounding box center [446, 204] width 12 height 12
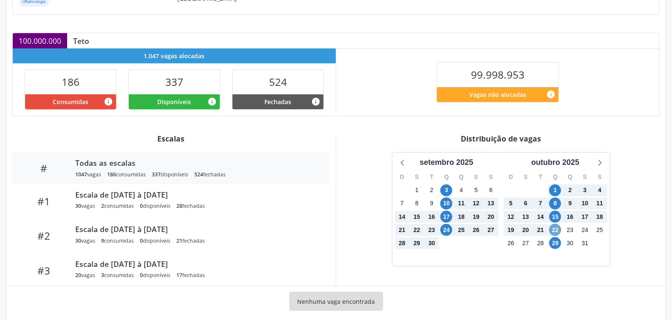
click at [555, 230] on span "22" at bounding box center [555, 230] width 12 height 12
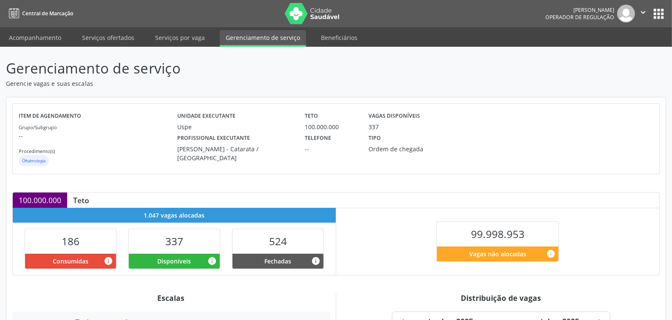
scroll to position [213, 0]
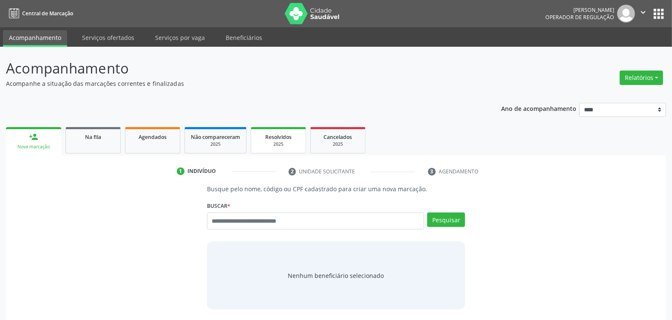
click at [277, 134] on span "Resolvidos" at bounding box center [278, 136] width 26 height 7
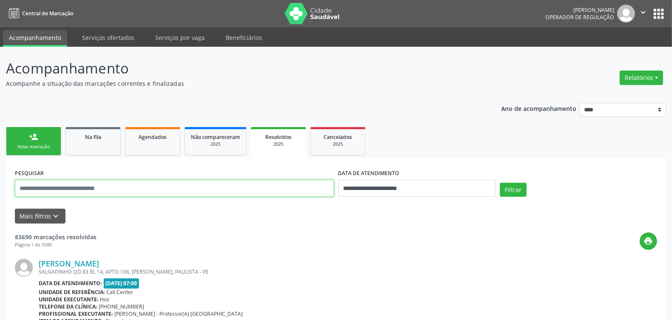
paste input "**********"
type input "**********"
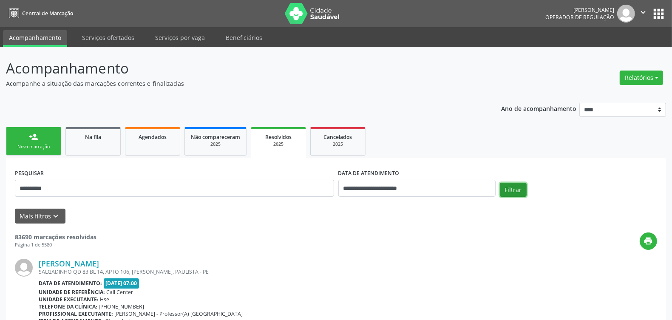
click at [514, 185] on button "Filtrar" at bounding box center [513, 190] width 27 height 14
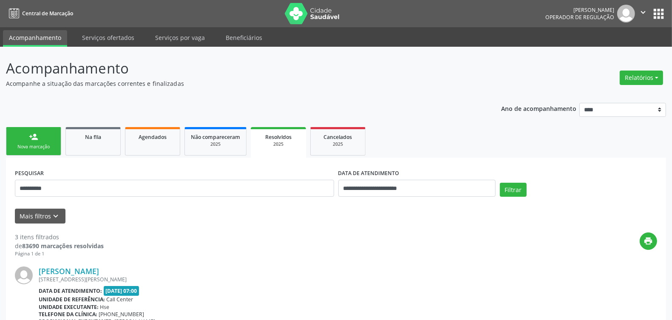
click at [19, 139] on link "person_add Nova marcação" at bounding box center [33, 141] width 55 height 28
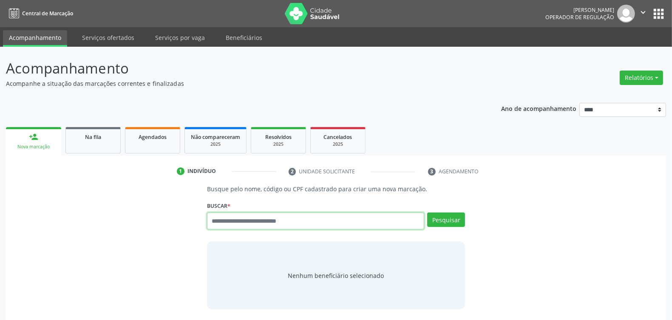
paste input "**********"
type input "**********"
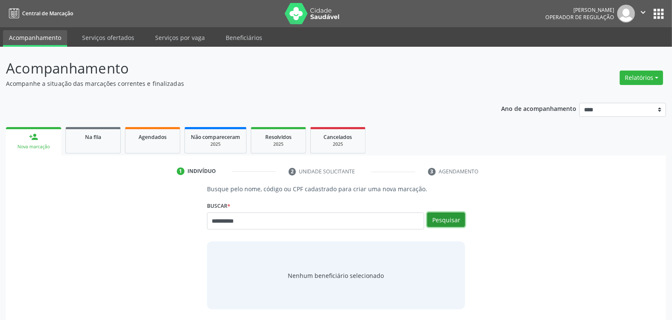
click at [449, 215] on button "Pesquisar" at bounding box center [446, 220] width 38 height 14
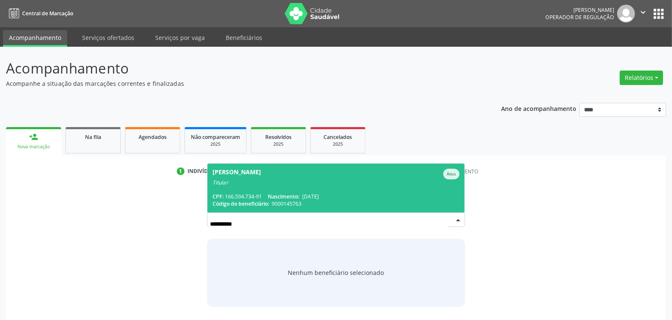
click at [264, 184] on div "Titular" at bounding box center [336, 182] width 247 height 7
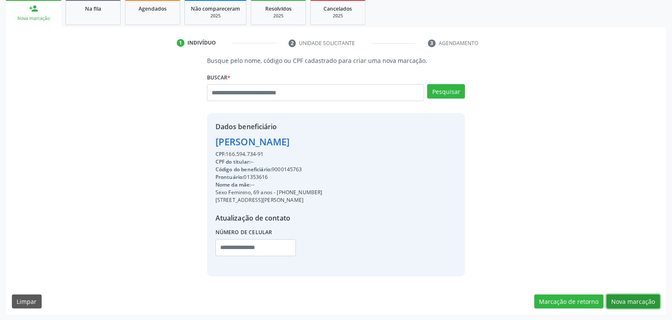
drag, startPoint x: 636, startPoint y: 302, endPoint x: 610, endPoint y: 291, distance: 28.4
click at [637, 302] on button "Nova marcação" at bounding box center [634, 302] width 54 height 14
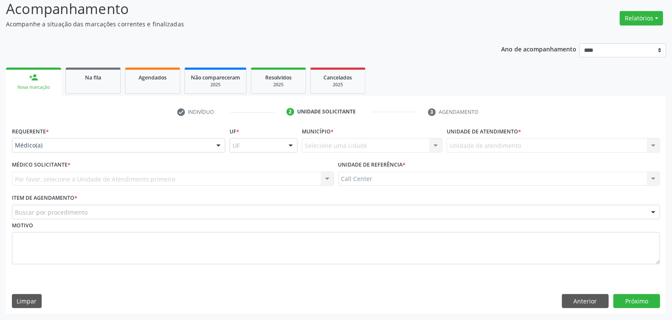
click at [73, 137] on div "Requerente * Médico(a) Médico(a) Enfermeiro(a) Paciente Nenhum resultado encont…" at bounding box center [118, 138] width 213 height 27
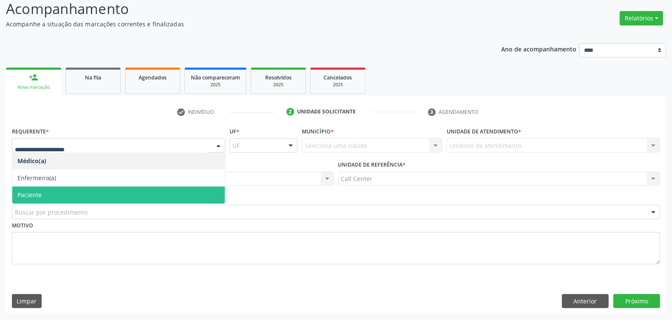
click at [74, 194] on span "Paciente" at bounding box center [118, 195] width 213 height 17
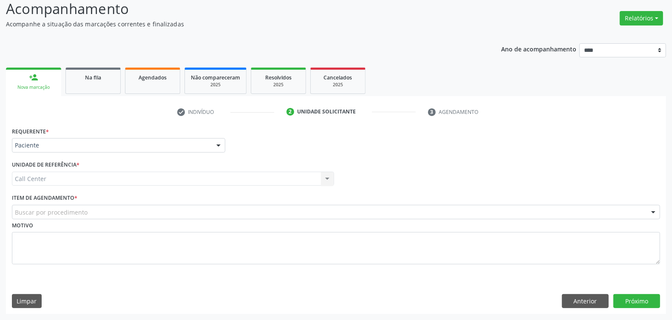
click at [86, 213] on div "Buscar por procedimento" at bounding box center [336, 212] width 648 height 14
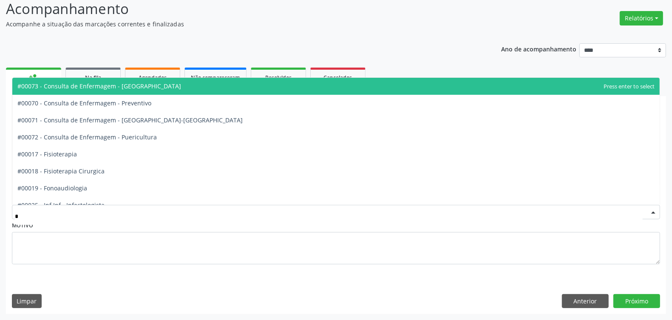
type input "**"
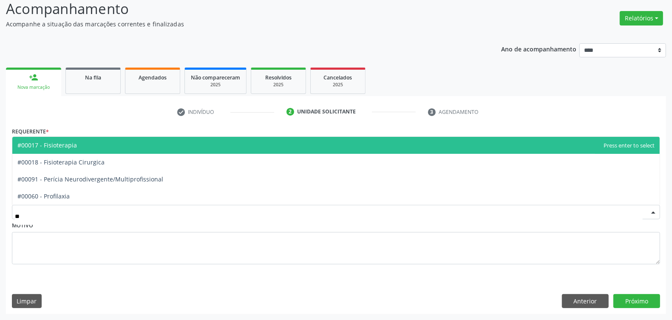
click at [91, 145] on span "#00017 - Fisioterapia" at bounding box center [335, 145] width 647 height 17
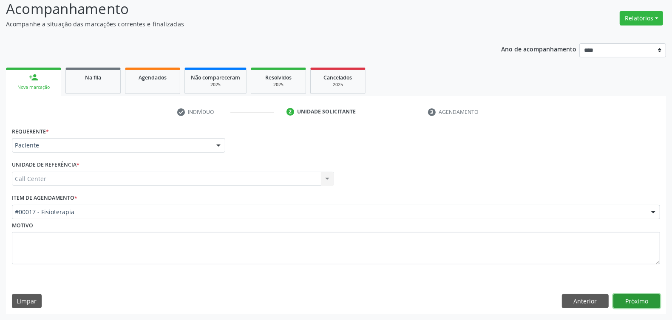
click at [643, 302] on button "Próximo" at bounding box center [636, 301] width 47 height 14
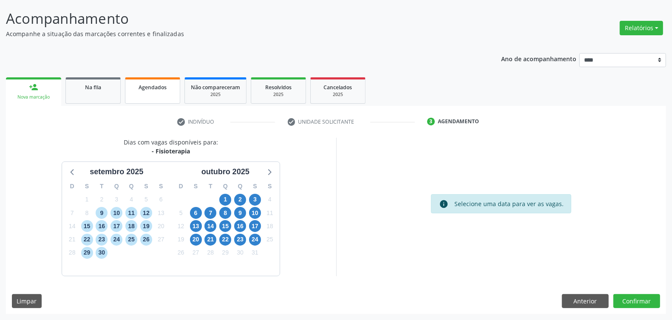
drag, startPoint x: 156, startPoint y: 88, endPoint x: 173, endPoint y: 101, distance: 20.9
click at [157, 88] on span "Agendados" at bounding box center [153, 87] width 28 height 7
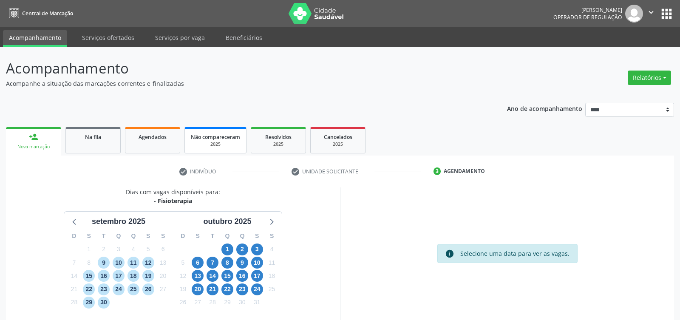
select select "*"
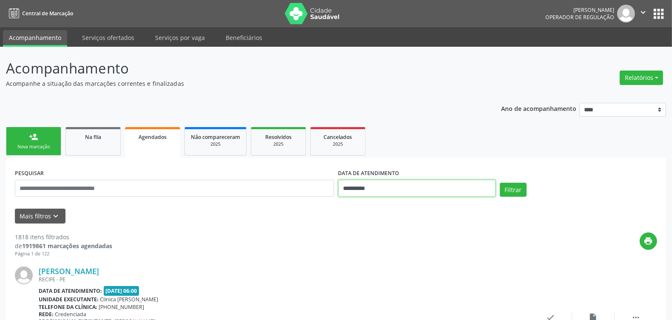
click at [375, 188] on input "**********" at bounding box center [416, 188] width 157 height 17
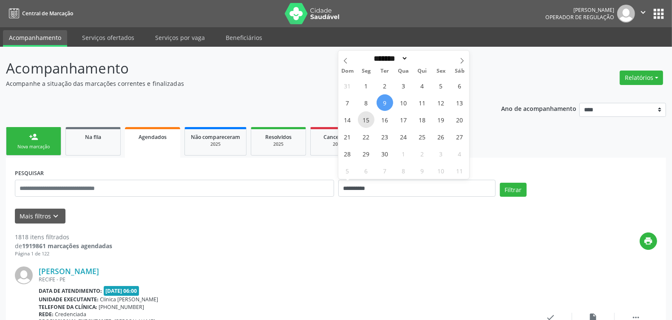
click at [365, 121] on span "15" at bounding box center [366, 119] width 17 height 17
type input "**********"
click at [365, 121] on span "15" at bounding box center [366, 119] width 17 height 17
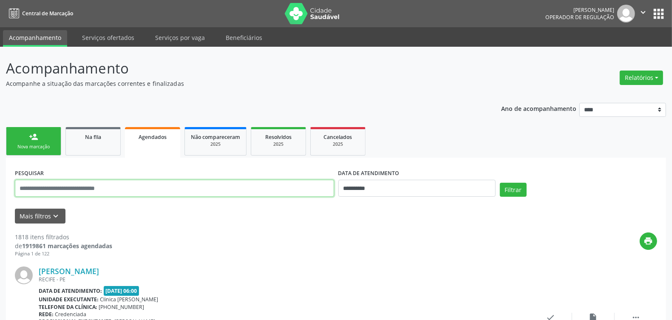
paste input "**********"
type input "**********"
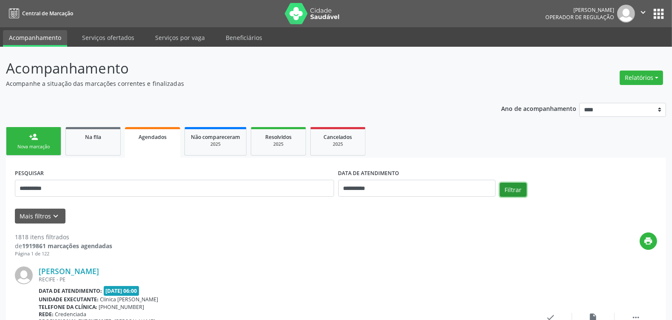
click at [519, 187] on button "Filtrar" at bounding box center [513, 190] width 27 height 14
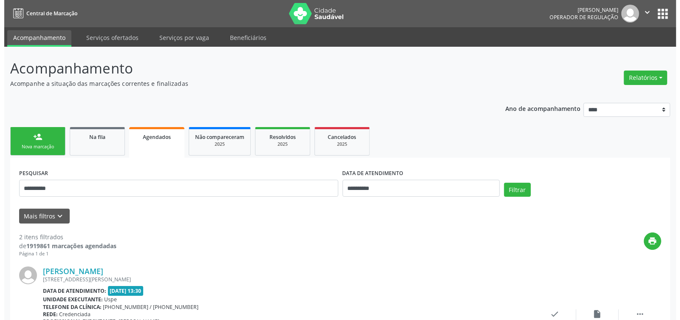
scroll to position [196, 0]
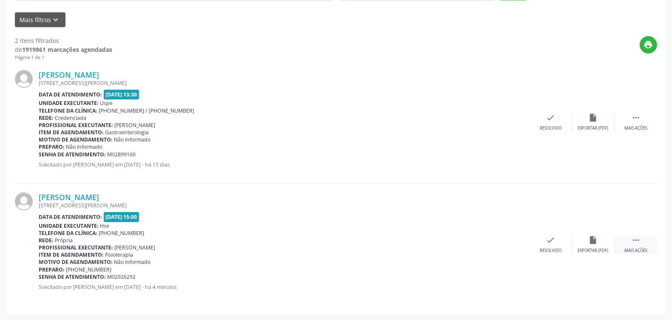
click at [638, 241] on icon "" at bounding box center [635, 240] width 9 height 9
click at [505, 242] on icon "cancel" at bounding box center [508, 240] width 9 height 9
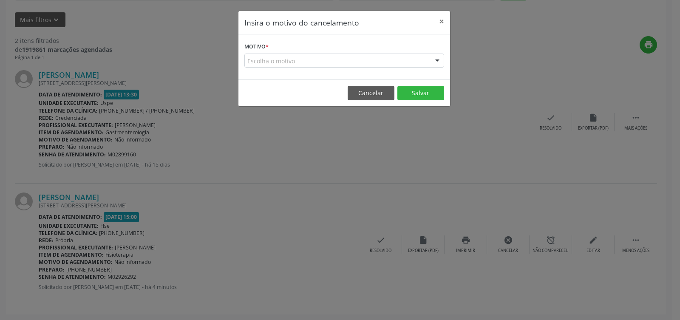
click at [337, 54] on div "Escolha o motivo" at bounding box center [344, 61] width 200 height 14
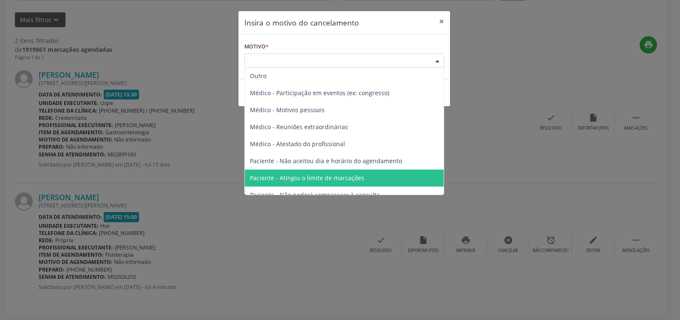
scroll to position [43, 0]
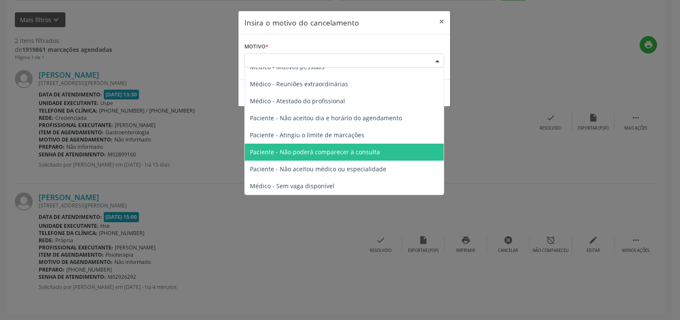
click at [326, 153] on span "Paciente - Não poderá comparecer à consulta" at bounding box center [315, 152] width 130 height 8
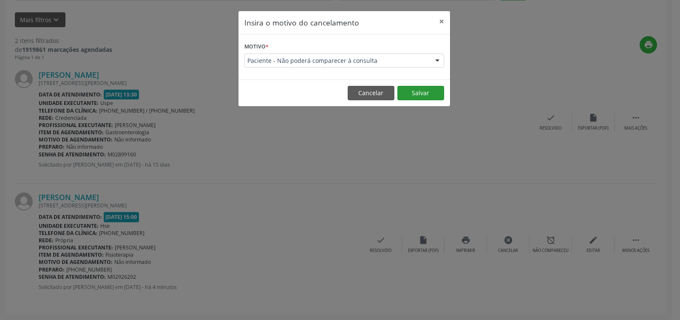
drag, startPoint x: 413, startPoint y: 84, endPoint x: 413, endPoint y: 89, distance: 5.5
click at [413, 84] on footer "Cancelar Salvar" at bounding box center [344, 92] width 212 height 27
click at [413, 92] on button "Salvar" at bounding box center [420, 93] width 47 height 14
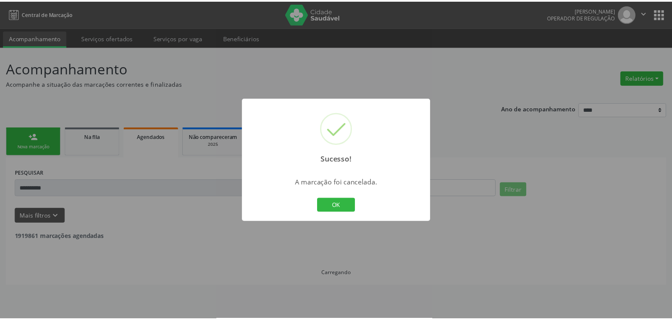
scroll to position [0, 0]
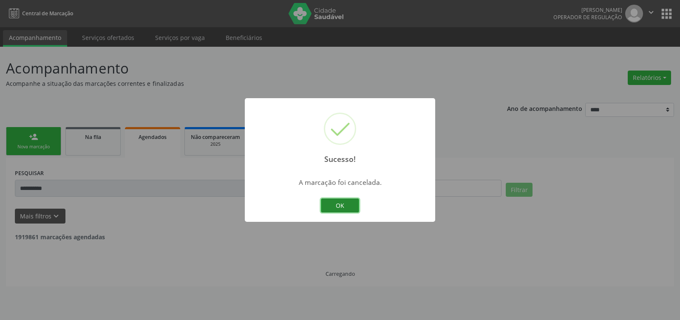
click at [341, 208] on button "OK" at bounding box center [340, 206] width 38 height 14
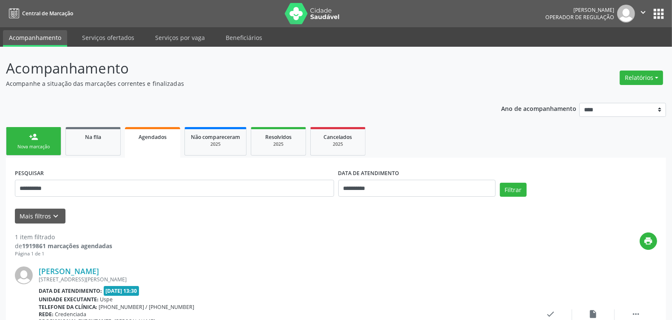
click at [35, 142] on link "person_add Nova marcação" at bounding box center [33, 141] width 55 height 28
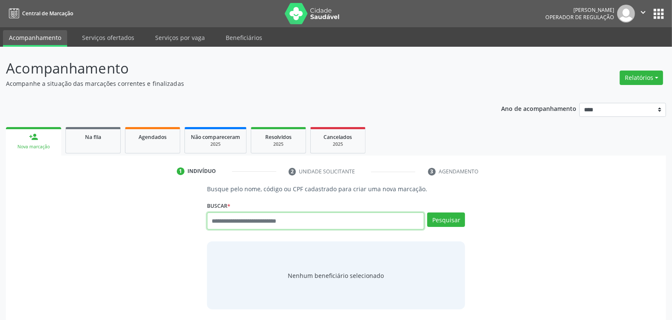
click at [265, 219] on input "text" at bounding box center [315, 221] width 217 height 17
paste input "**********"
type input "**********"
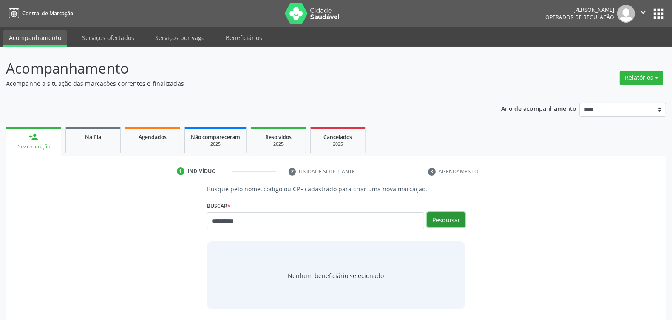
click at [461, 222] on button "Pesquisar" at bounding box center [446, 220] width 38 height 14
click at [451, 217] on div "**********" at bounding box center [336, 223] width 258 height 20
click at [441, 216] on button "Pesquisar" at bounding box center [446, 220] width 38 height 14
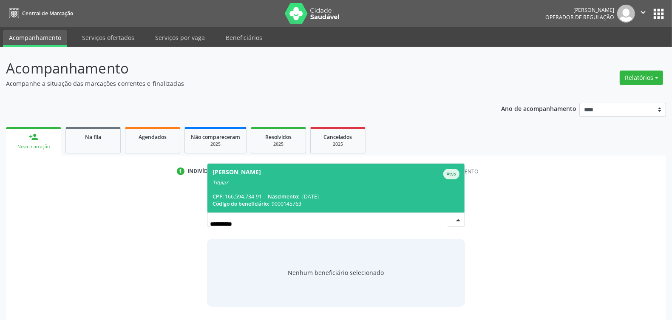
click at [289, 193] on span "Nascimento:" at bounding box center [283, 196] width 31 height 7
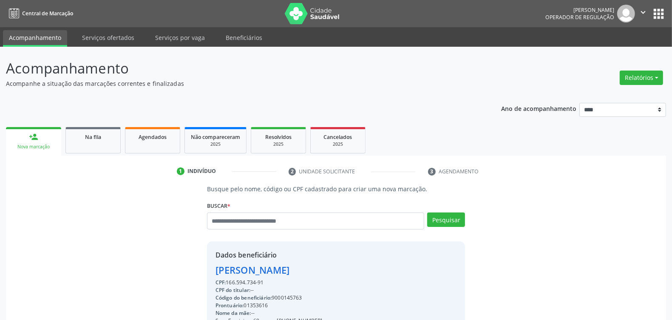
scroll to position [128, 0]
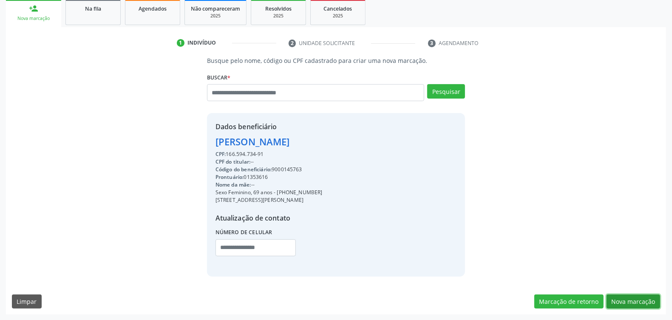
click at [629, 296] on button "Nova marcação" at bounding box center [634, 302] width 54 height 14
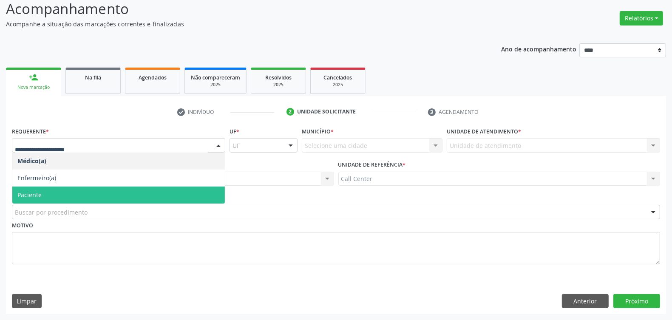
click at [60, 193] on span "Paciente" at bounding box center [118, 195] width 213 height 17
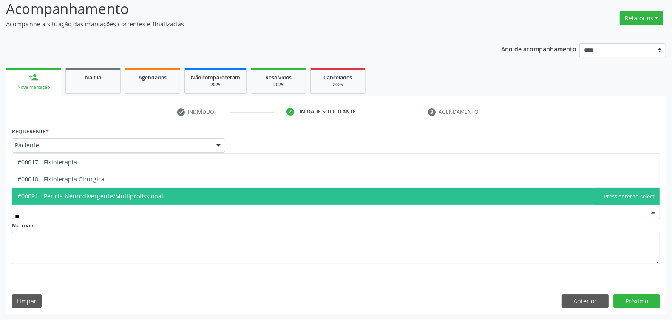
type input "***"
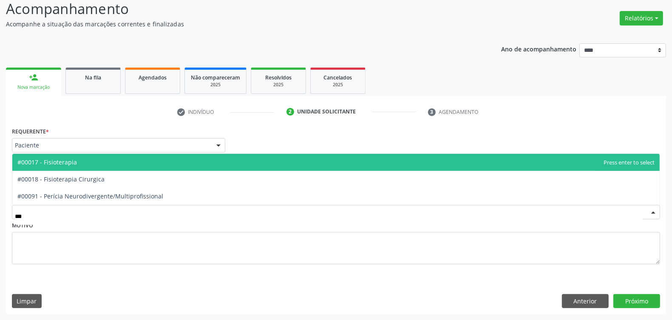
click at [67, 156] on span "#00017 - Fisioterapia" at bounding box center [335, 162] width 647 height 17
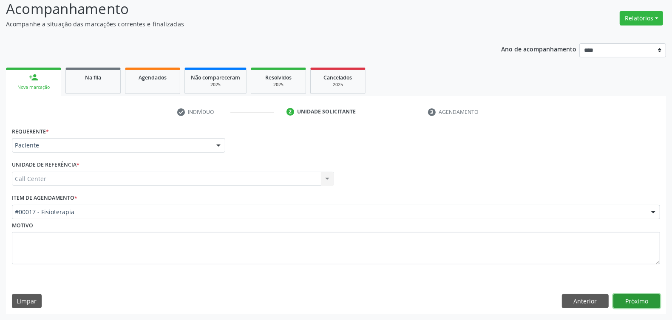
click at [630, 301] on button "Próximo" at bounding box center [636, 301] width 47 height 14
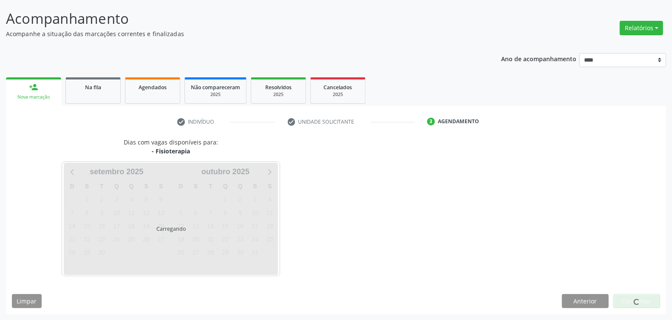
scroll to position [50, 0]
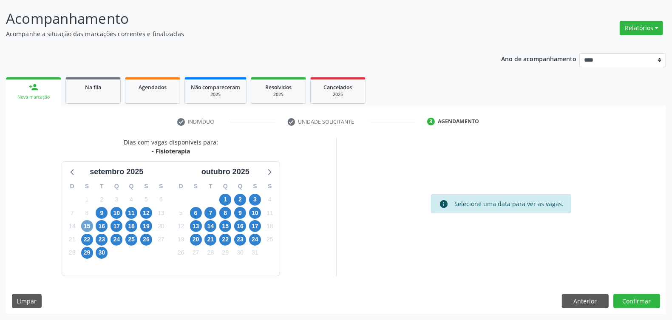
click at [86, 226] on span "15" at bounding box center [87, 226] width 12 height 12
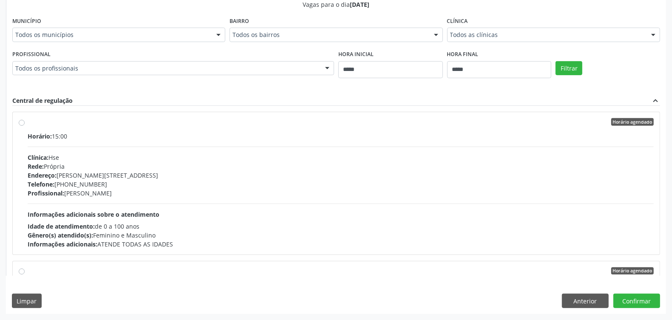
scroll to position [53, 0]
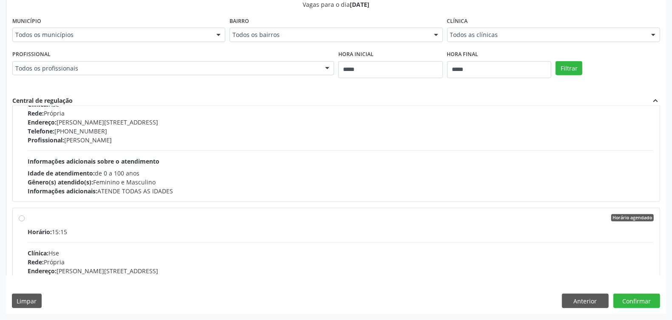
click at [153, 151] on hr at bounding box center [341, 150] width 626 height 0
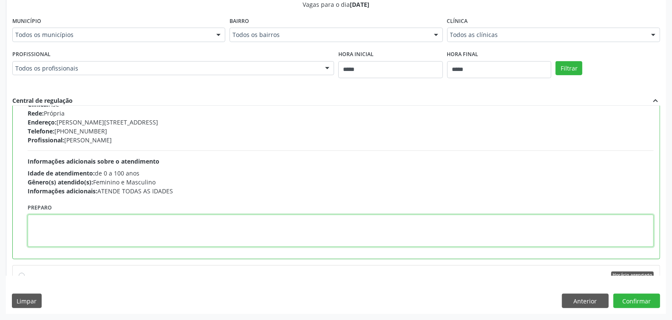
paste textarea "**********"
type textarea "**********"
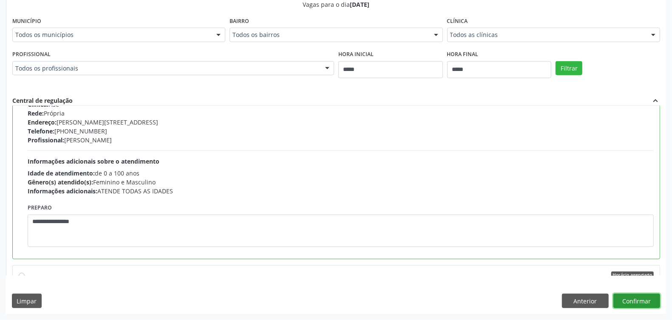
click at [632, 297] on button "Confirmar" at bounding box center [636, 301] width 47 height 14
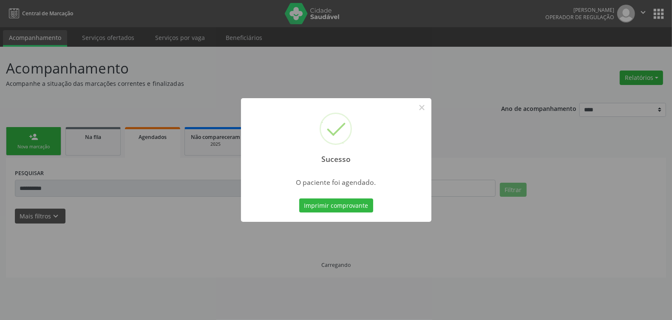
scroll to position [0, 0]
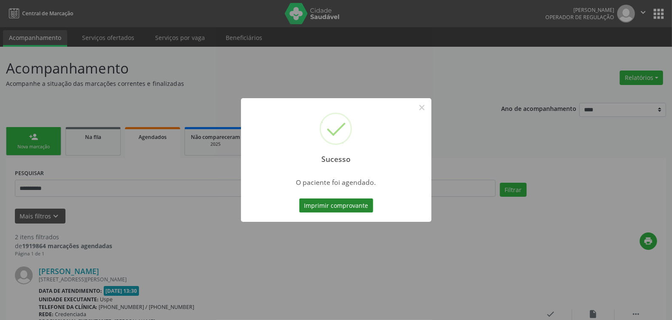
click at [326, 203] on button "Imprimir comprovante" at bounding box center [336, 206] width 74 height 14
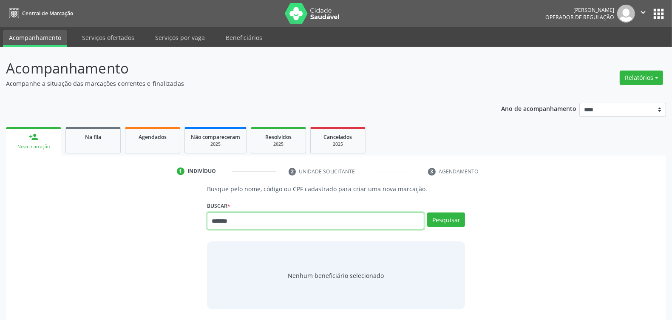
type input "*******"
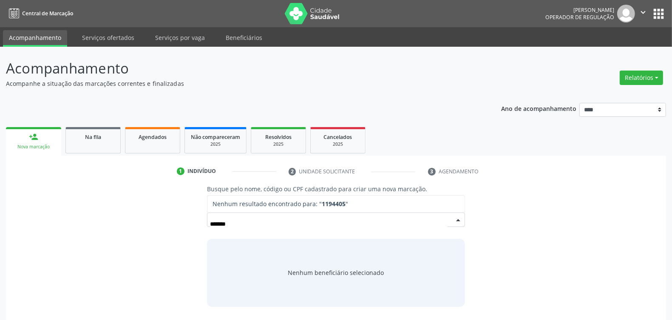
click at [216, 221] on input "*******" at bounding box center [329, 224] width 238 height 17
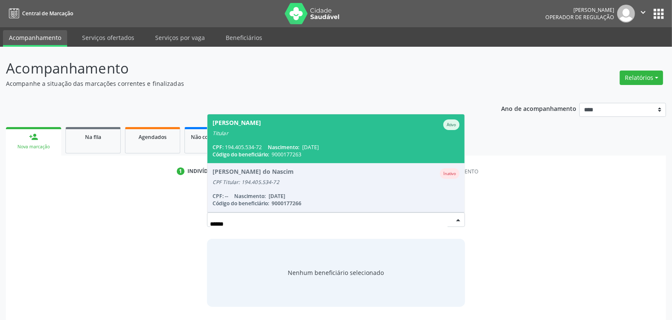
click at [243, 120] on div "[PERSON_NAME]" at bounding box center [237, 124] width 48 height 11
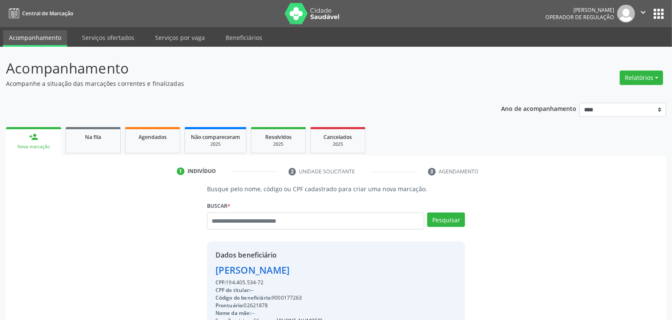
scroll to position [128, 0]
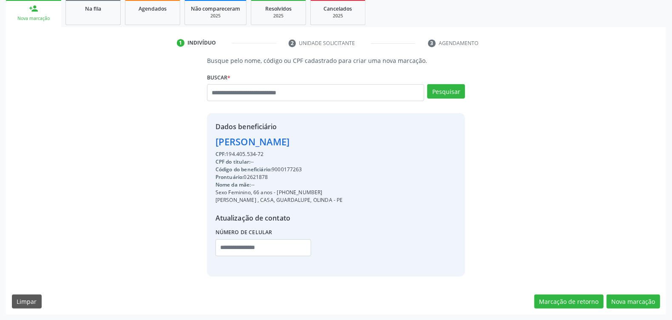
click at [284, 167] on div "Código do beneficiário: 9000177263" at bounding box center [280, 170] width 128 height 8
copy div "9000177263"
click at [154, 13] on link "Agendados" at bounding box center [152, 12] width 55 height 26
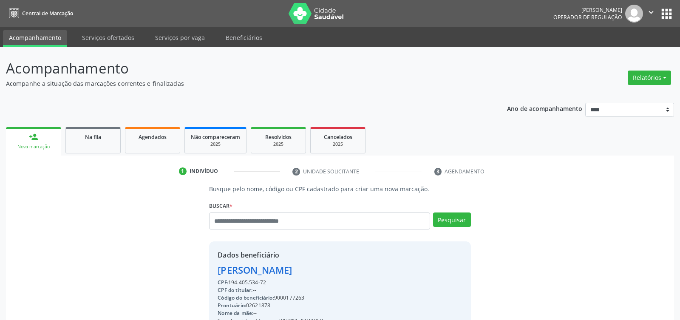
select select "*"
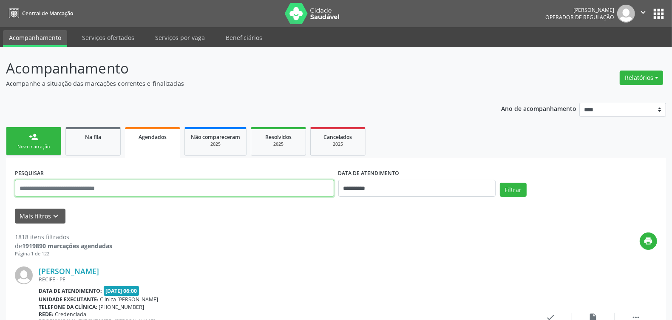
click at [318, 185] on input "text" at bounding box center [174, 188] width 319 height 17
paste input "**********"
type input "**********"
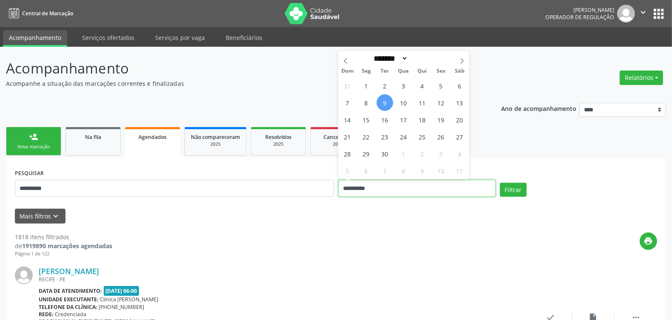
click at [394, 190] on input "**********" at bounding box center [416, 188] width 157 height 17
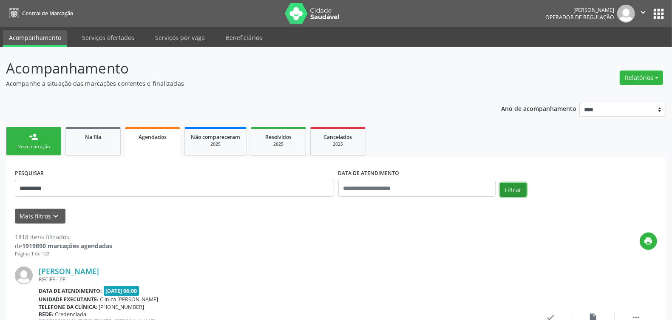
click at [510, 190] on button "Filtrar" at bounding box center [513, 190] width 27 height 14
click at [22, 135] on link "person_add Nova marcação" at bounding box center [33, 141] width 55 height 28
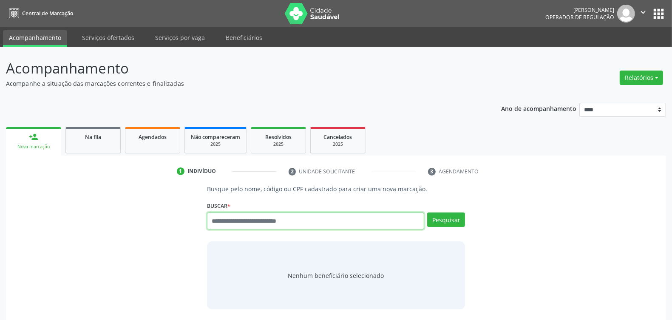
click at [305, 224] on input "text" at bounding box center [315, 221] width 217 height 17
paste input "**********"
type input "**********"
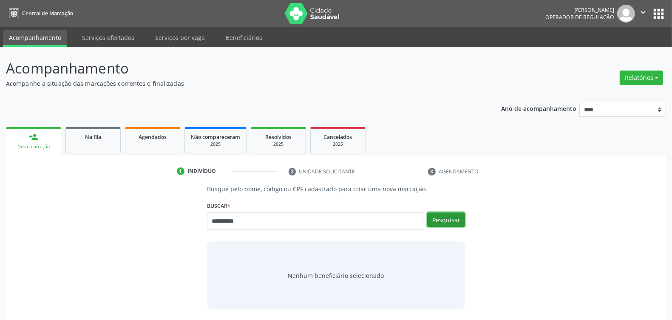
click at [434, 221] on button "Pesquisar" at bounding box center [446, 220] width 38 height 14
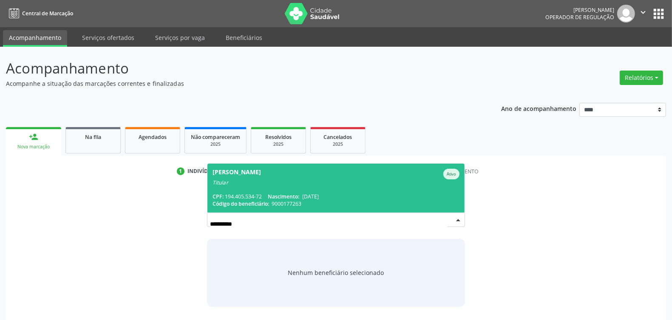
click at [319, 196] on span "28/10/1958" at bounding box center [310, 196] width 17 height 7
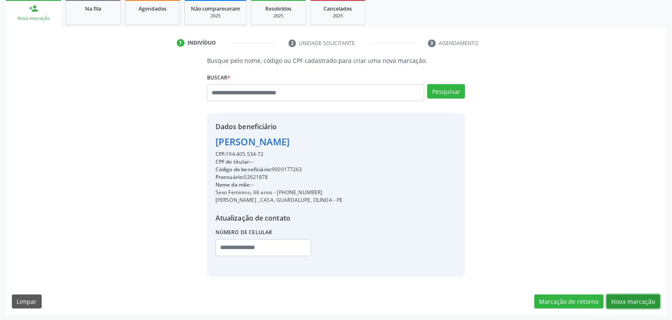
click at [637, 295] on button "Nova marcação" at bounding box center [634, 302] width 54 height 14
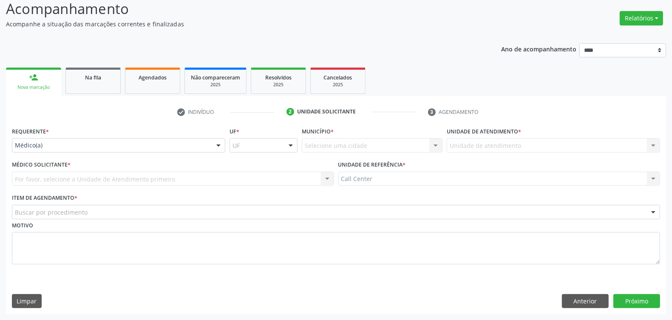
scroll to position [60, 0]
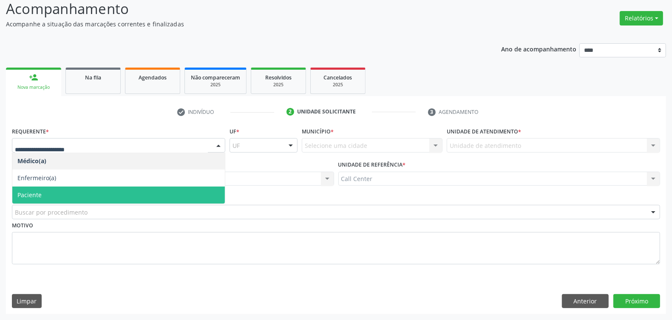
click at [57, 194] on span "Paciente" at bounding box center [118, 195] width 213 height 17
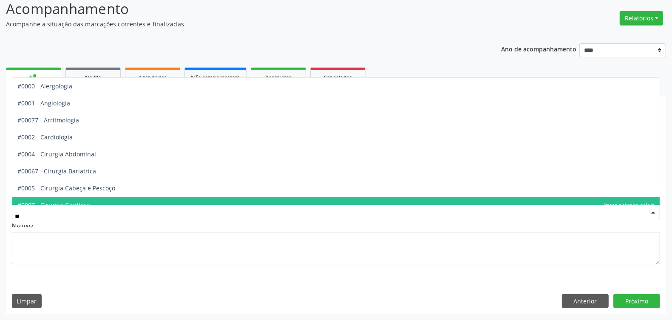
type input "***"
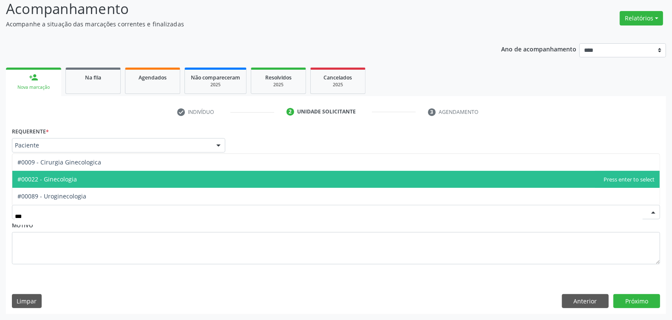
click at [79, 183] on span "#00022 - Ginecologia" at bounding box center [335, 179] width 647 height 17
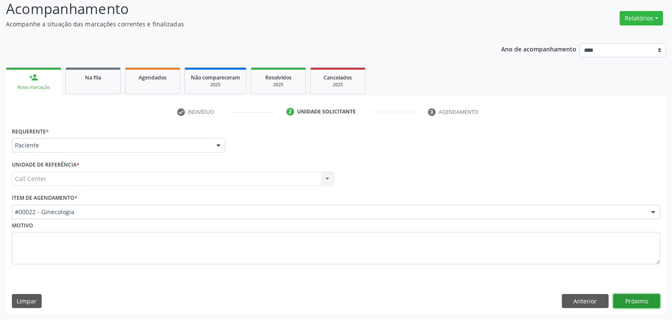
click at [627, 307] on button "Próximo" at bounding box center [636, 301] width 47 height 14
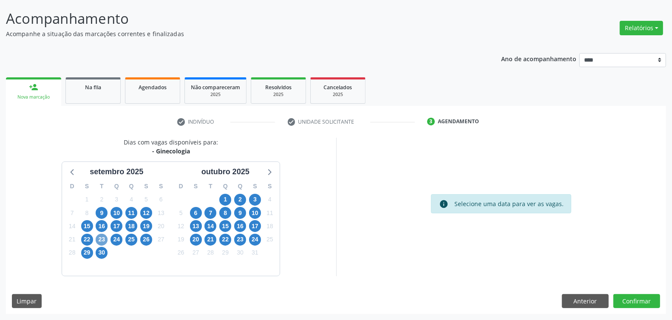
click at [104, 240] on span "23" at bounding box center [102, 240] width 12 height 12
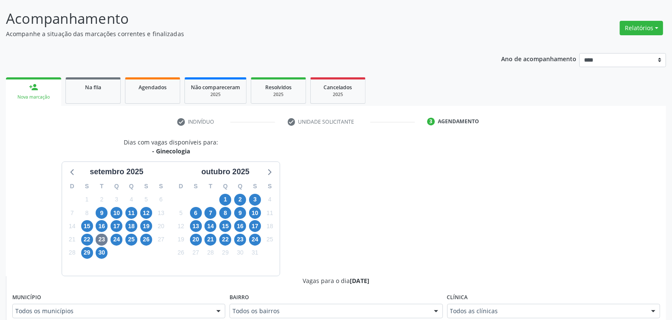
scroll to position [54, 0]
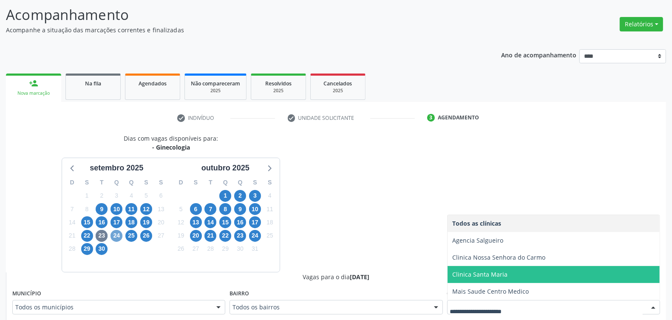
drag, startPoint x: 116, startPoint y: 234, endPoint x: 124, endPoint y: 239, distance: 9.6
click at [117, 235] on span "24" at bounding box center [117, 236] width 12 height 12
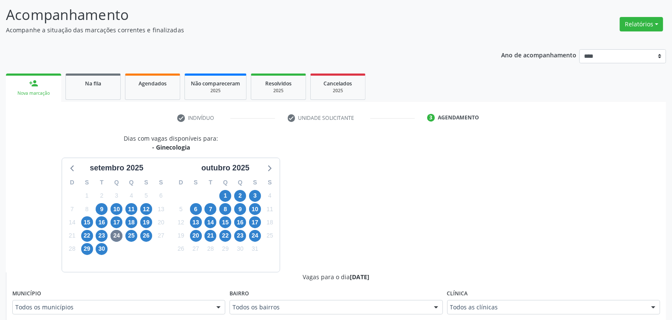
drag, startPoint x: 508, startPoint y: 305, endPoint x: 503, endPoint y: 304, distance: 5.3
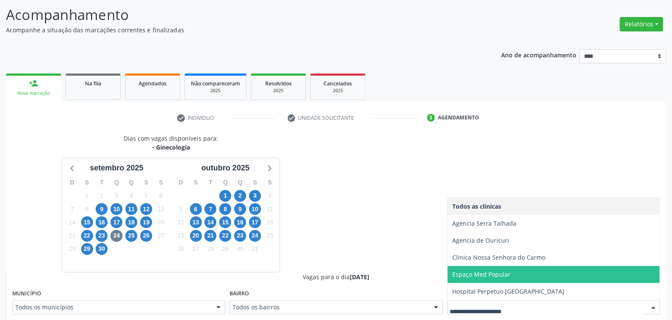
click at [482, 275] on span "Espaço Med Popular" at bounding box center [482, 274] width 58 height 8
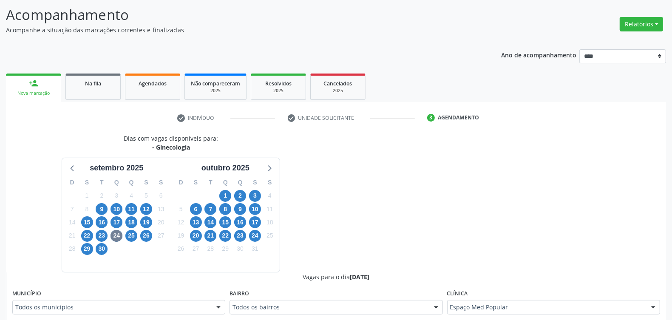
scroll to position [160, 0]
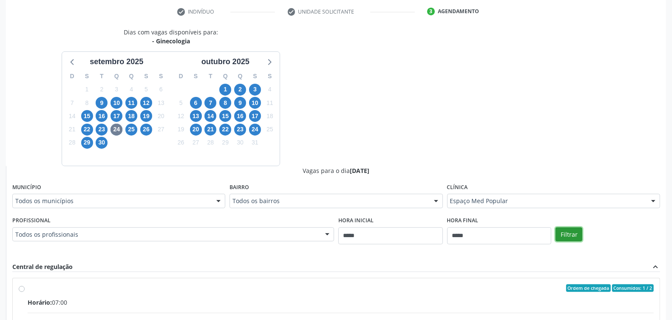
click at [568, 232] on button "Filtrar" at bounding box center [569, 234] width 27 height 14
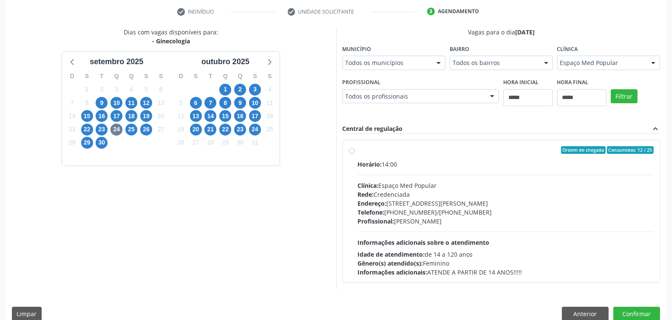
click at [375, 178] on div "Horário: 14:00 Clínica: Espaço Med Popular Rede: Credenciada Endereço: Avenida …" at bounding box center [506, 218] width 296 height 117
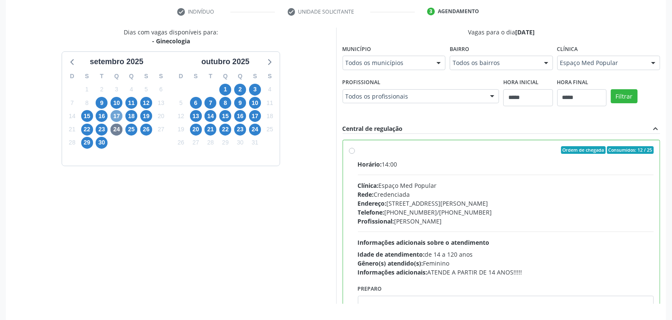
click at [114, 116] on span "17" at bounding box center [117, 116] width 12 height 12
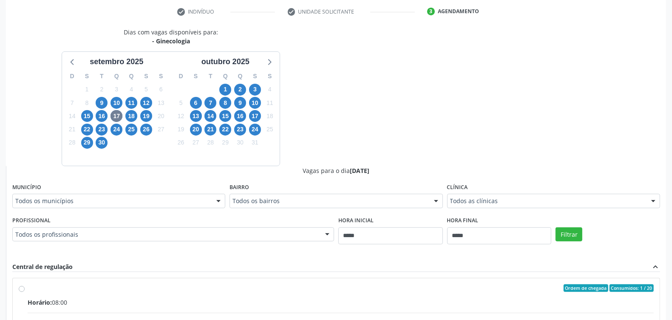
drag, startPoint x: 288, startPoint y: 231, endPoint x: 279, endPoint y: 229, distance: 9.2
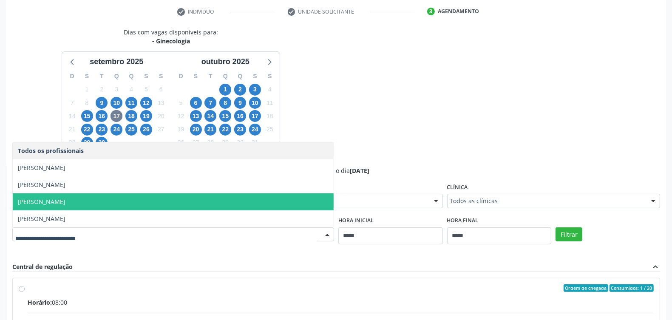
click at [175, 203] on span "Paula Aliano - Ginecologia" at bounding box center [173, 201] width 321 height 17
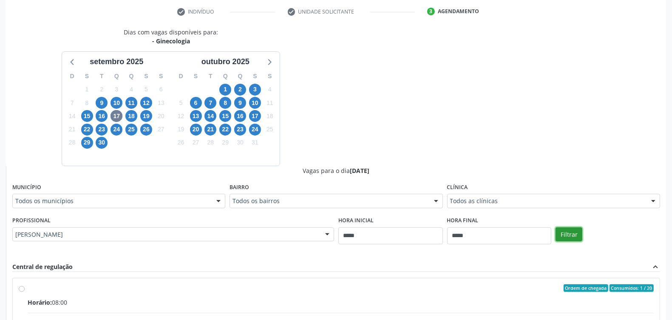
click at [565, 234] on button "Filtrar" at bounding box center [569, 234] width 27 height 14
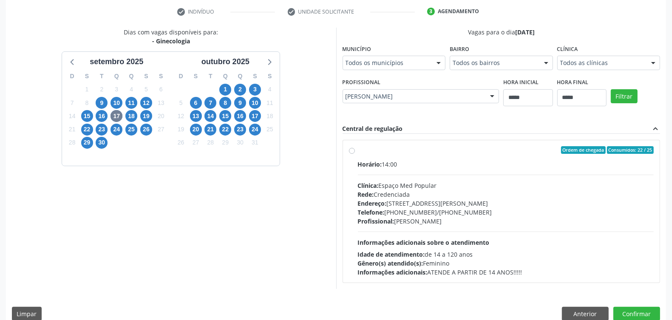
click at [443, 234] on div "Horário: 14:00 Clínica: Espaço Med Popular Rede: Credenciada Endereço: Avenida …" at bounding box center [506, 218] width 296 height 117
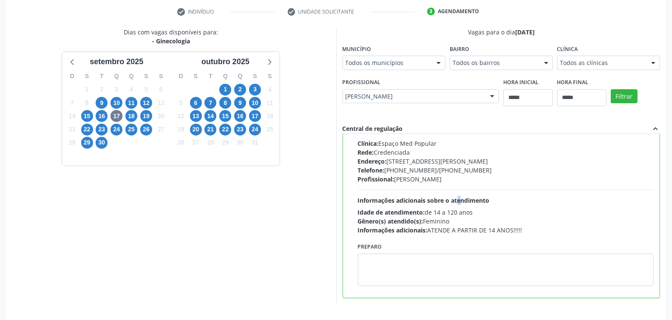
scroll to position [187, 0]
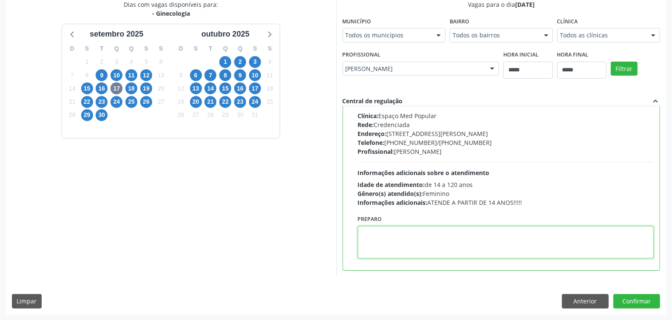
paste textarea "**********"
type textarea "**********"
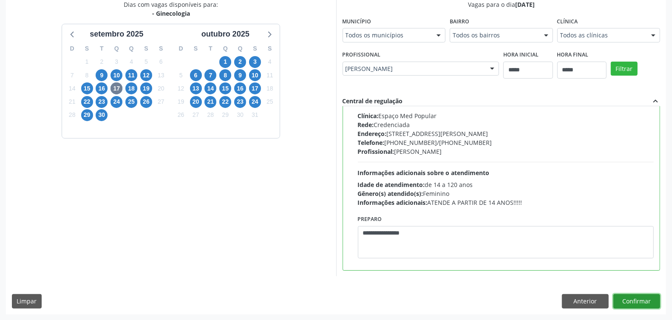
click at [640, 298] on button "Confirmar" at bounding box center [636, 301] width 47 height 14
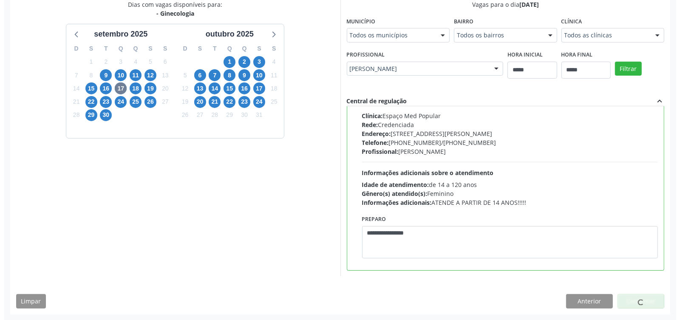
scroll to position [0, 0]
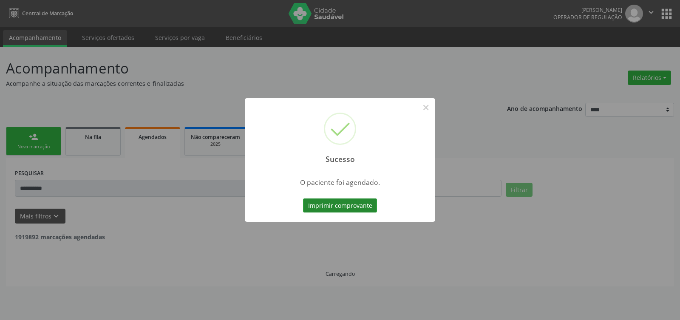
click at [319, 202] on button "Imprimir comprovante" at bounding box center [340, 206] width 74 height 14
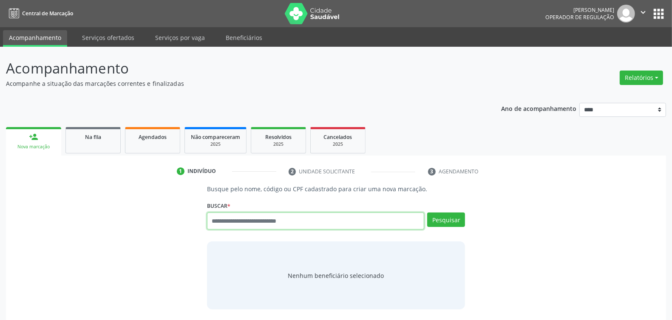
paste input "**********"
type input "**********"
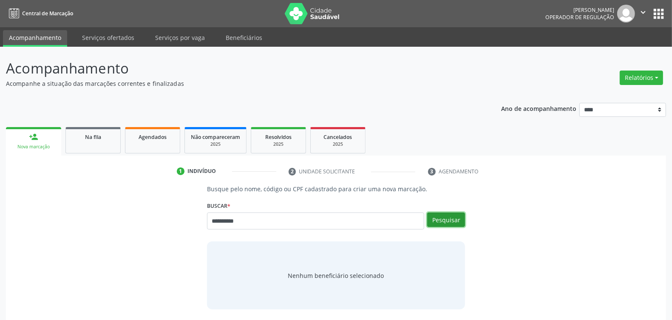
click at [448, 221] on button "Pesquisar" at bounding box center [446, 220] width 38 height 14
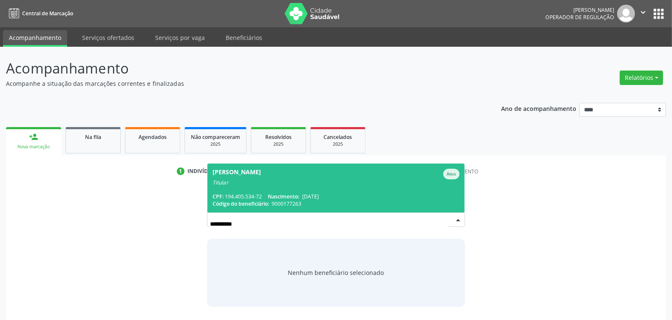
click at [315, 197] on span "[DATE]" at bounding box center [310, 196] width 17 height 7
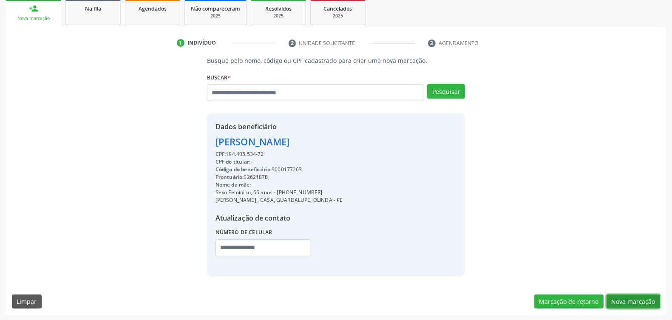
click at [636, 303] on button "Nova marcação" at bounding box center [634, 302] width 54 height 14
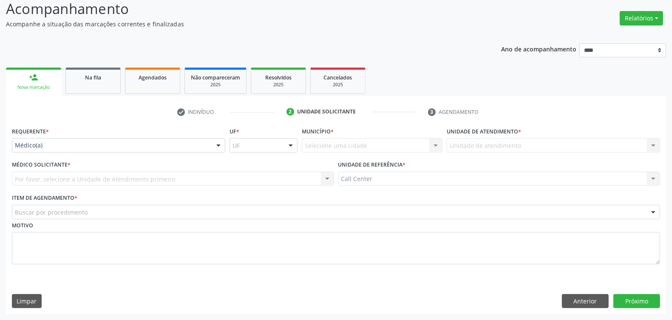
drag, startPoint x: 62, startPoint y: 146, endPoint x: 70, endPoint y: 163, distance: 18.8
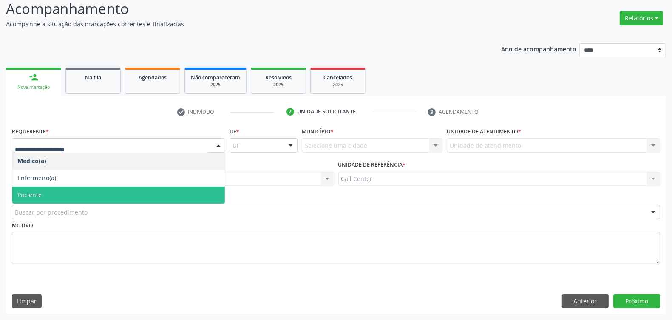
click at [68, 192] on span "Paciente" at bounding box center [118, 195] width 213 height 17
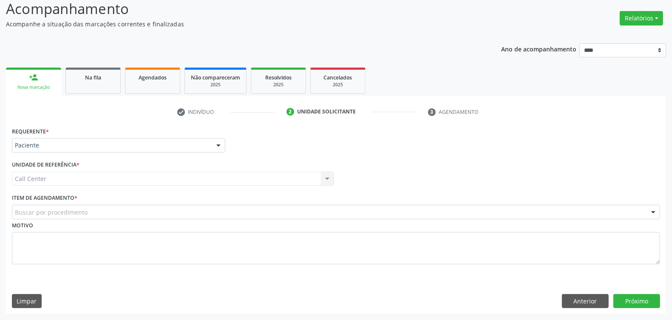
drag, startPoint x: 96, startPoint y: 207, endPoint x: 101, endPoint y: 207, distance: 5.2
click at [96, 207] on div "Buscar por procedimento" at bounding box center [336, 212] width 648 height 14
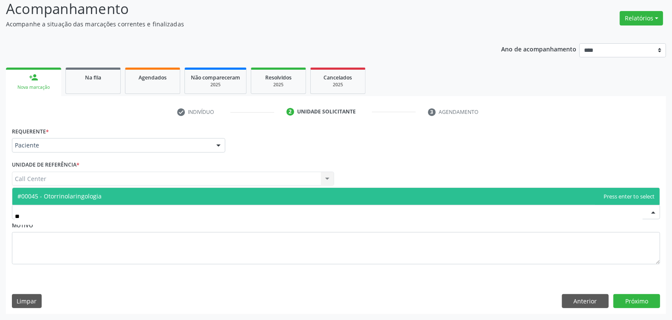
type input "***"
click at [81, 197] on span "#00045 - Otorrinolaringologia" at bounding box center [59, 196] width 84 height 8
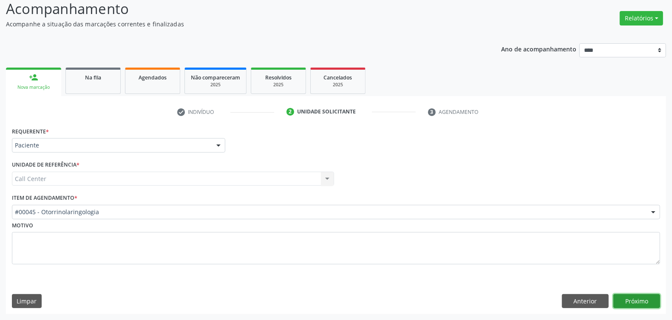
click at [630, 299] on button "Próximo" at bounding box center [636, 301] width 47 height 14
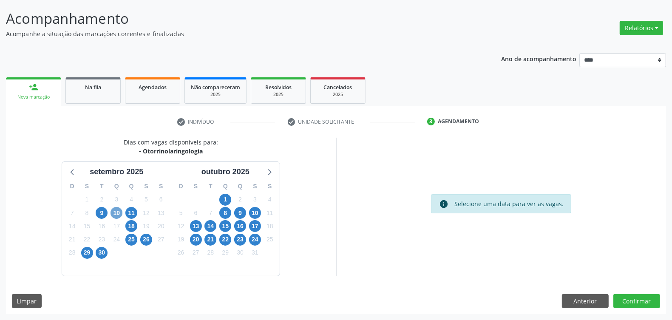
drag, startPoint x: 112, startPoint y: 213, endPoint x: 125, endPoint y: 216, distance: 13.0
click at [113, 213] on span "10" at bounding box center [117, 213] width 12 height 12
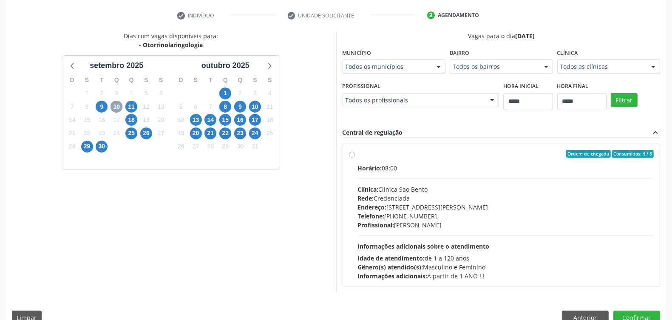
scroll to position [173, 0]
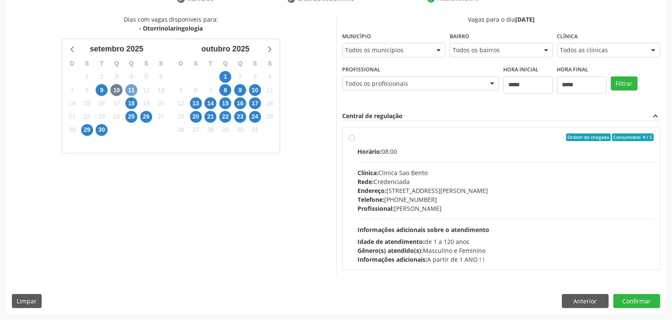
click at [131, 90] on span "11" at bounding box center [131, 90] width 12 height 12
click at [117, 90] on span "10" at bounding box center [117, 90] width 12 height 12
click at [262, 222] on div "Dias com vagas disponíveis para: - Otorrinolaringologia [DATE] D S T Q Q S S 31…" at bounding box center [171, 145] width 330 height 261
click at [438, 175] on div "Clínica: Clinica Sao Bento" at bounding box center [506, 172] width 296 height 9
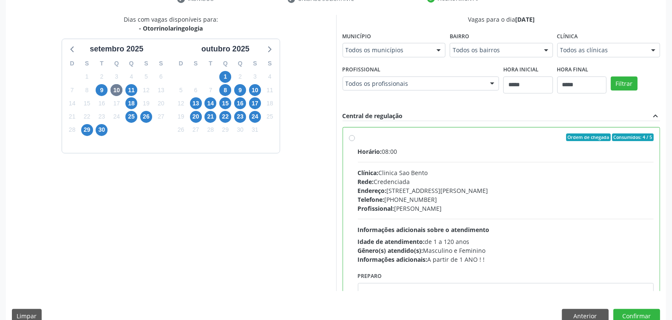
click at [439, 207] on div "Profissional: [PERSON_NAME]" at bounding box center [506, 208] width 296 height 9
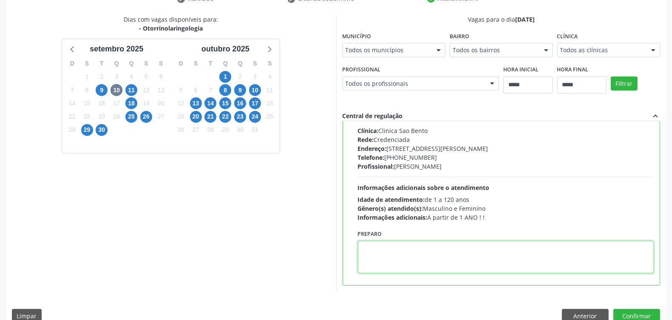
paste textarea "**********"
type textarea "**********"
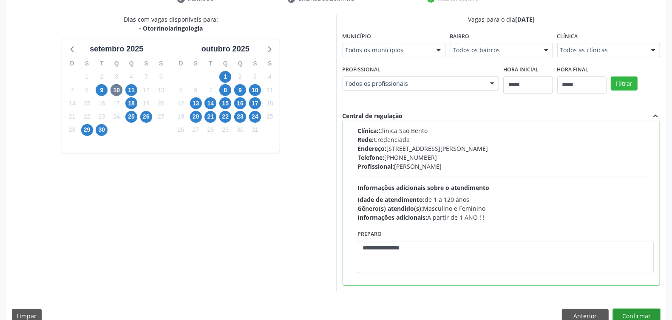
click at [636, 315] on button "Confirmar" at bounding box center [636, 316] width 47 height 14
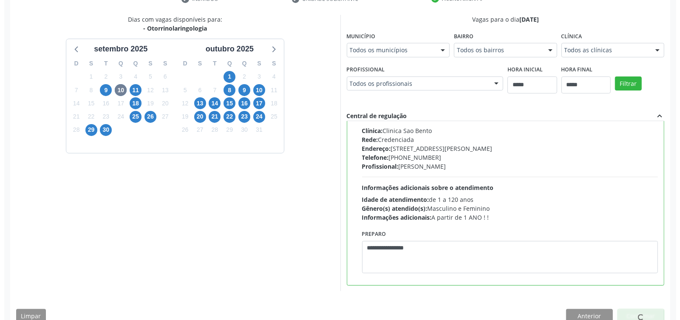
scroll to position [0, 0]
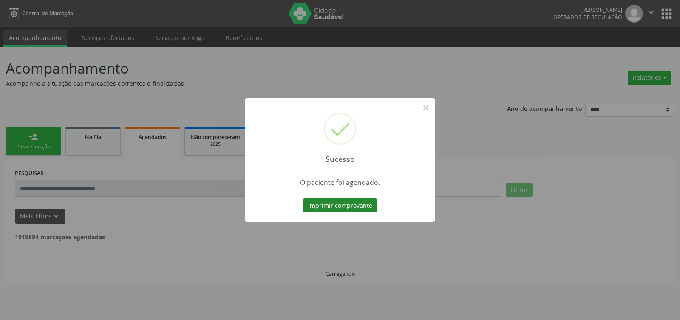
click at [343, 201] on button "Imprimir comprovante" at bounding box center [340, 206] width 74 height 14
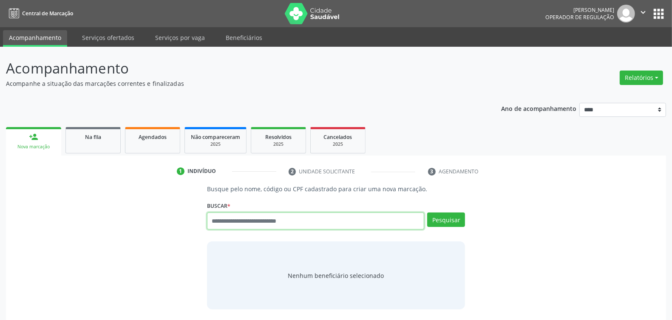
paste input "**********"
type input "**********"
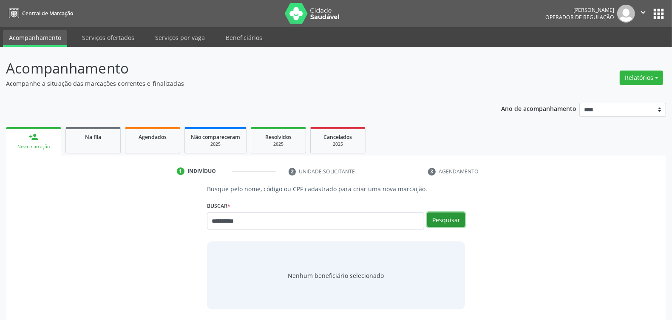
click button "Pesquisar"
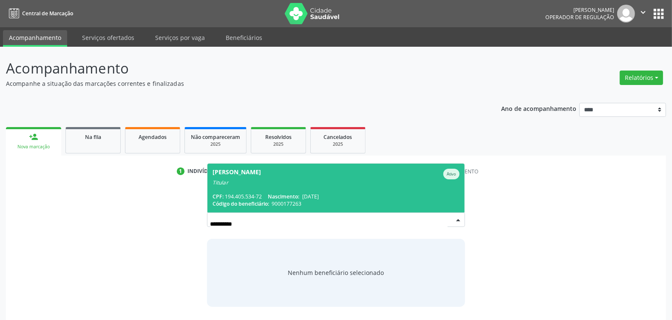
click span "Nascimento:"
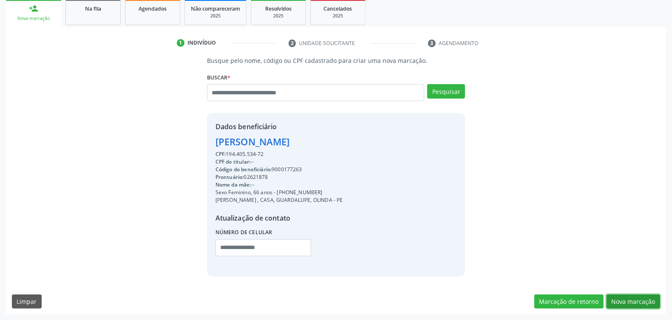
click button "Nova marcação"
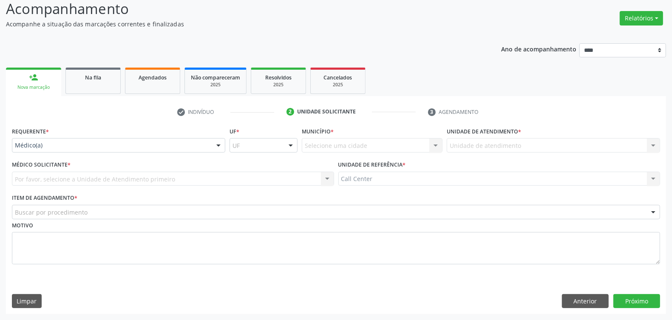
drag, startPoint x: 67, startPoint y: 139, endPoint x: 81, endPoint y: 174, distance: 37.6
click div "Médico(a)"
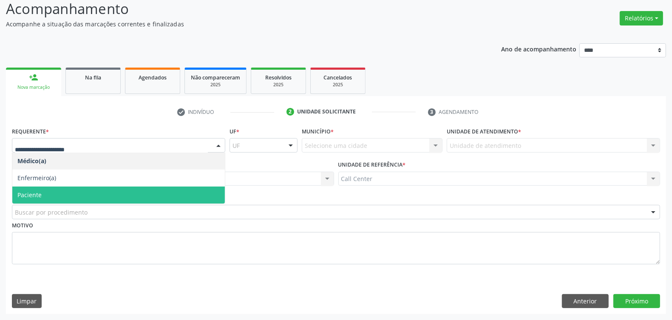
drag, startPoint x: 68, startPoint y: 191, endPoint x: 78, endPoint y: 201, distance: 13.8
click span "Paciente"
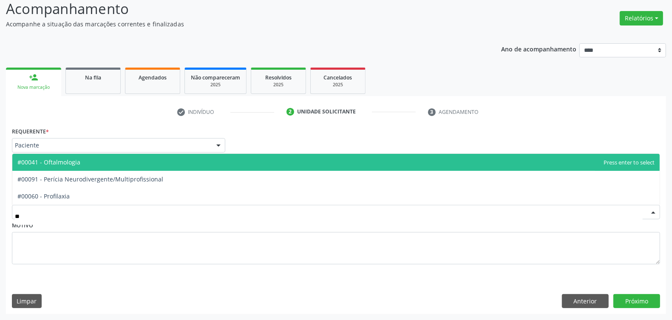
type input "***"
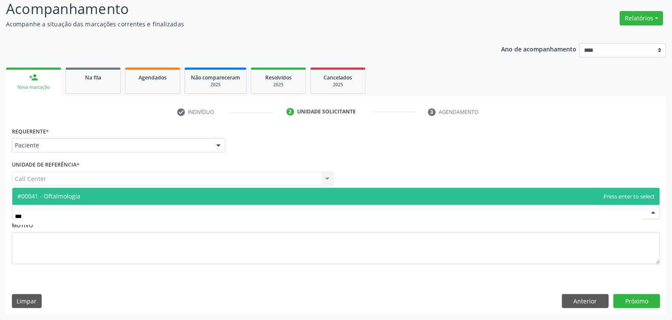
click span "#00041 - Oftalmologia"
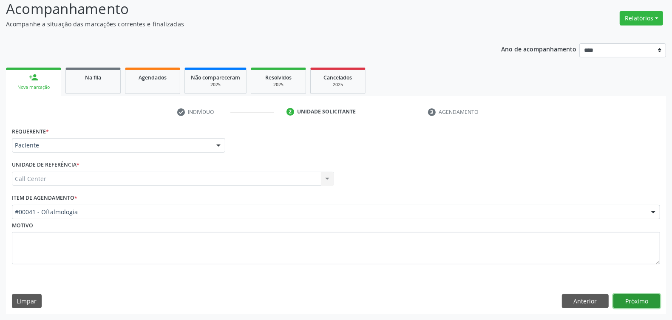
click button "Próximo"
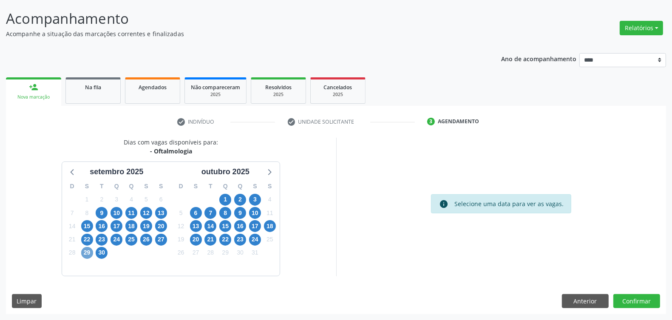
click span "29"
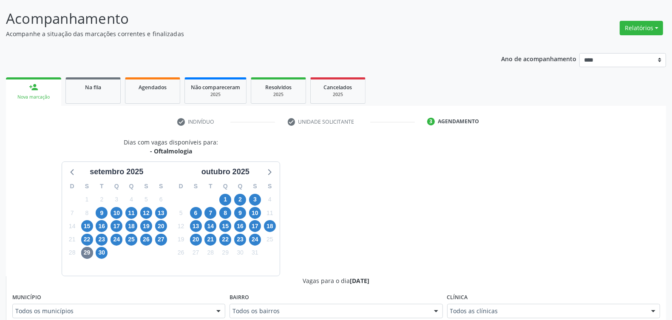
scroll to position [54, 0]
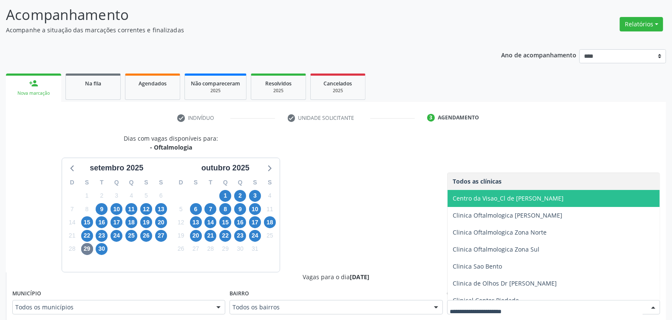
click span "Centro da Visao_Cl de [PERSON_NAME]"
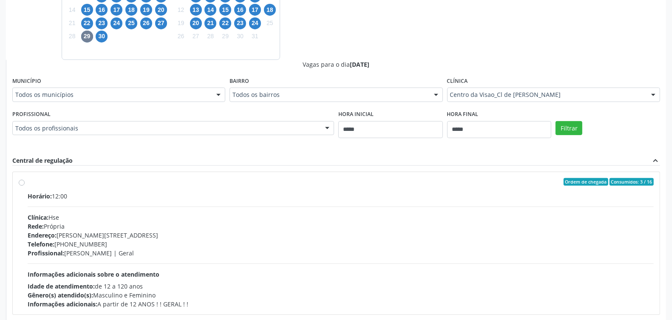
scroll to position [107, 0]
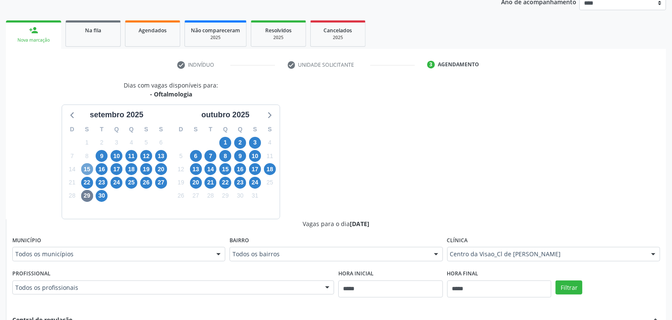
click span "15"
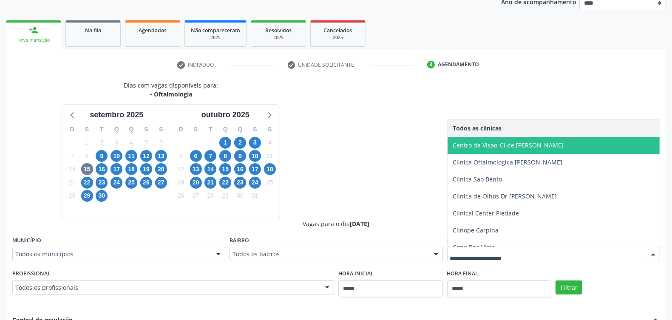
click span "Centro da Visao_Cl de [PERSON_NAME]"
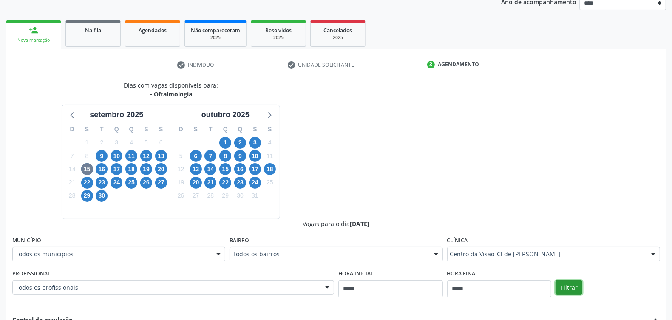
click button "Filtrar"
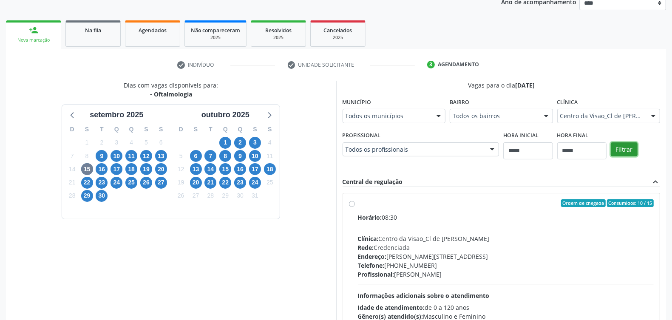
scroll to position [187, 0]
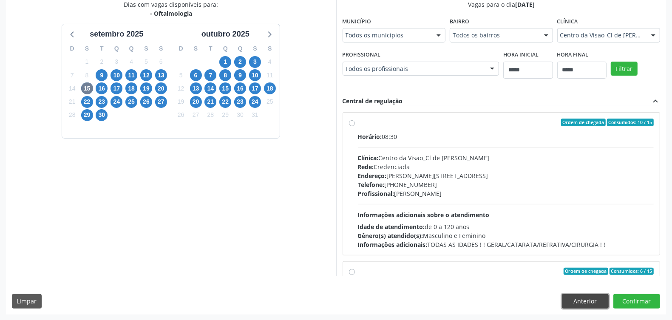
click button "Anterior"
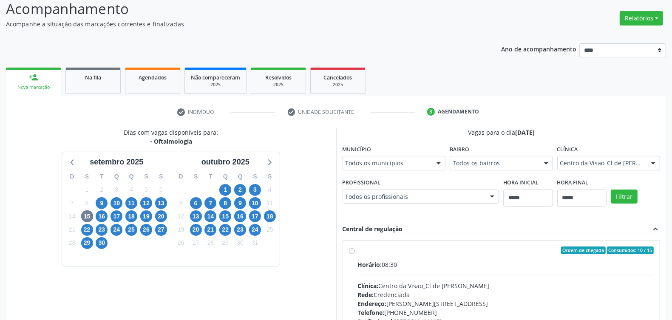
click button "Anterior"
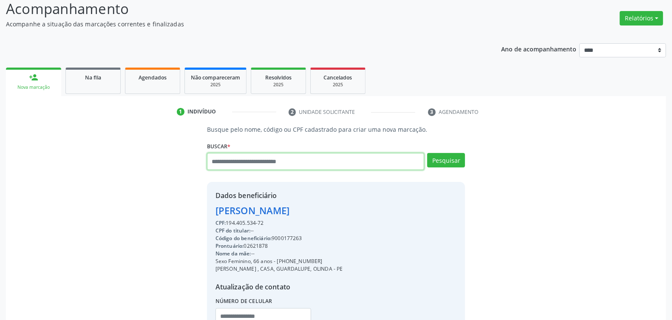
click input "text"
type input "*********"
click input "*********"
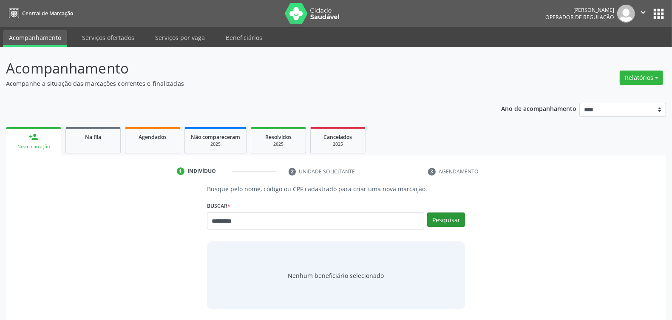
type input "*********"
click at [440, 219] on button "Pesquisar" at bounding box center [446, 220] width 38 height 14
type input "*********"
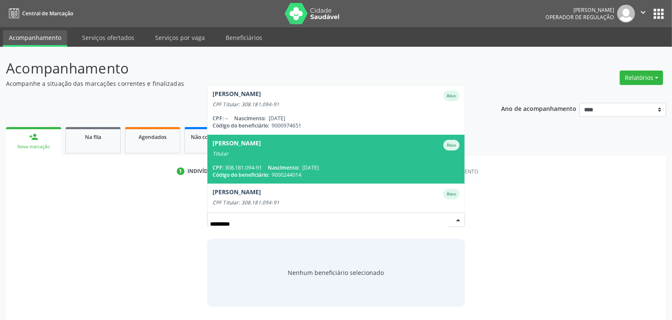
scroll to position [18, 0]
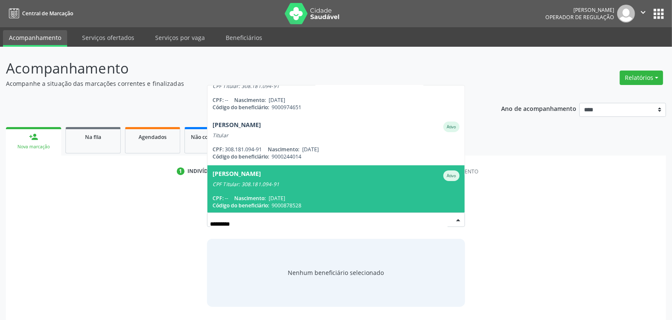
click at [285, 181] on div "CPF Titular: 308.181.094-91" at bounding box center [336, 184] width 247 height 7
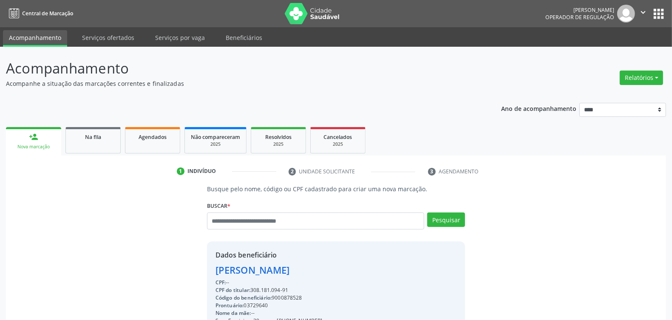
scroll to position [128, 0]
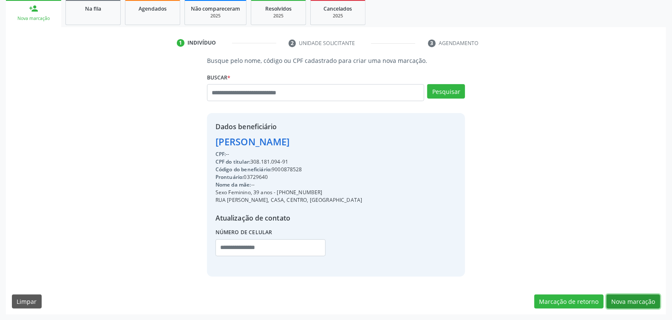
click at [629, 302] on button "Nova marcação" at bounding box center [634, 302] width 54 height 14
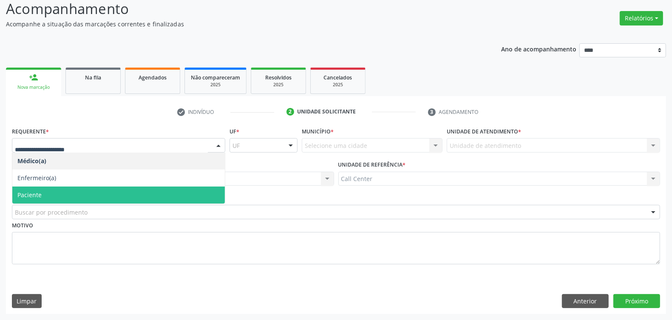
click at [67, 192] on span "Paciente" at bounding box center [118, 195] width 213 height 17
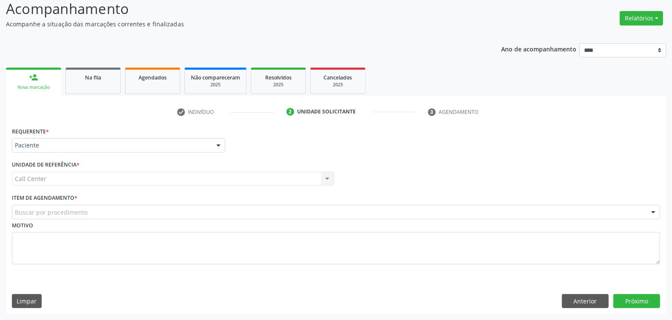
drag, startPoint x: 69, startPoint y: 210, endPoint x: 73, endPoint y: 217, distance: 7.6
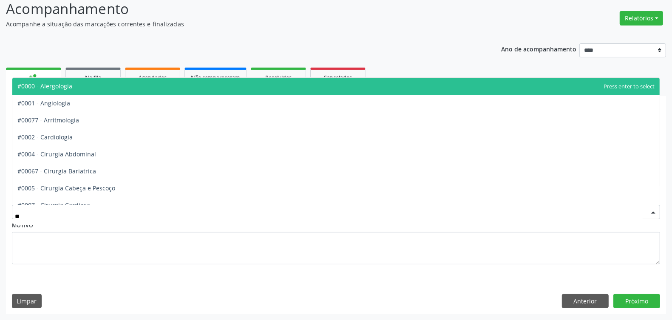
type input "***"
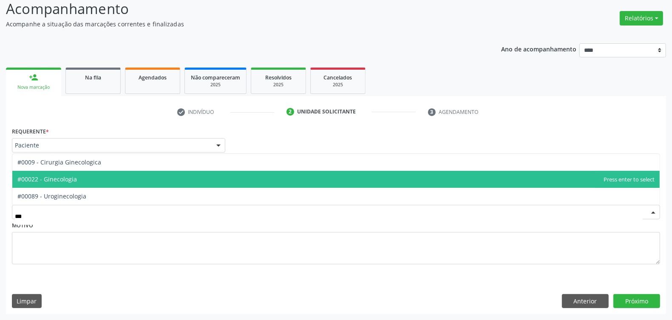
drag, startPoint x: 74, startPoint y: 179, endPoint x: 145, endPoint y: 206, distance: 75.5
click at [74, 179] on span "#00022 - Ginecologia" at bounding box center [47, 179] width 60 height 8
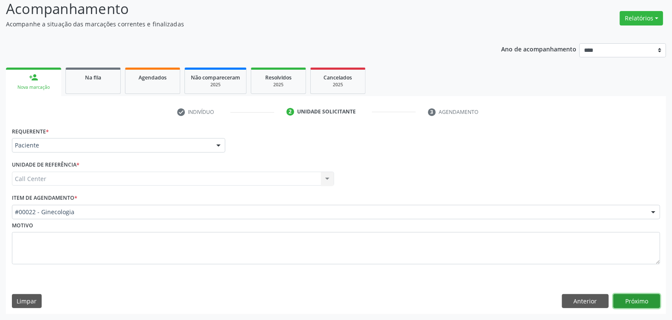
click at [642, 298] on button "Próximo" at bounding box center [636, 301] width 47 height 14
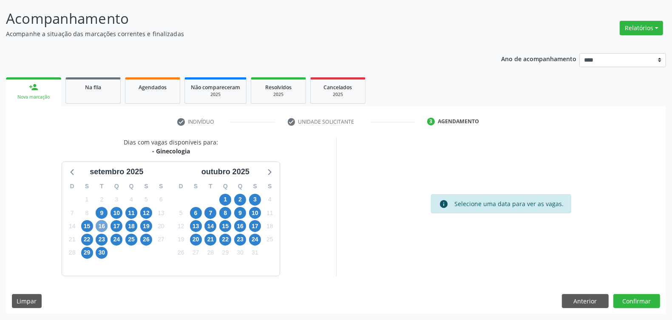
click at [104, 223] on span "16" at bounding box center [102, 226] width 12 height 12
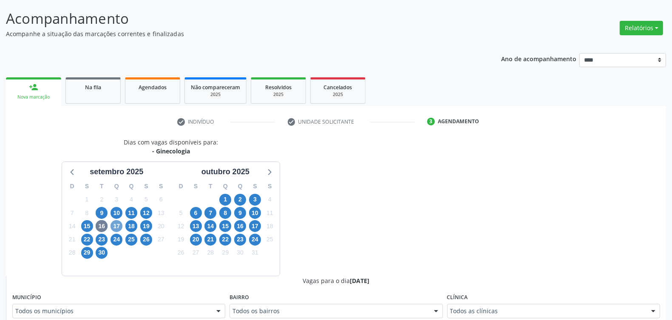
click at [118, 222] on span "17" at bounding box center [117, 226] width 12 height 12
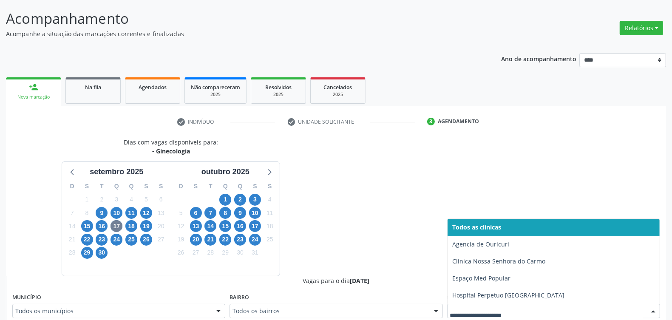
scroll to position [54, 0]
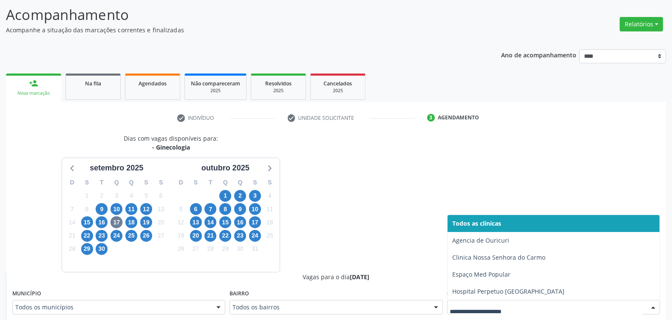
drag, startPoint x: 540, startPoint y: 312, endPoint x: 536, endPoint y: 309, distance: 5.1
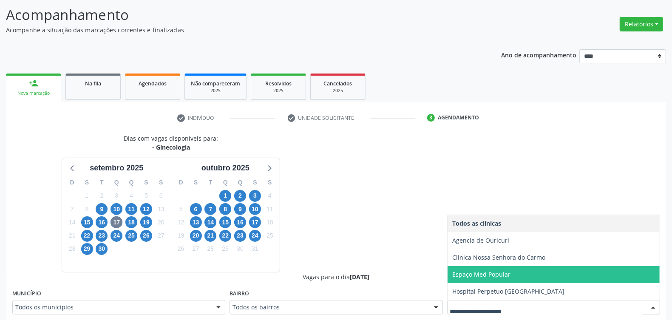
click at [506, 273] on span "Espaço Med Popular" at bounding box center [482, 274] width 58 height 8
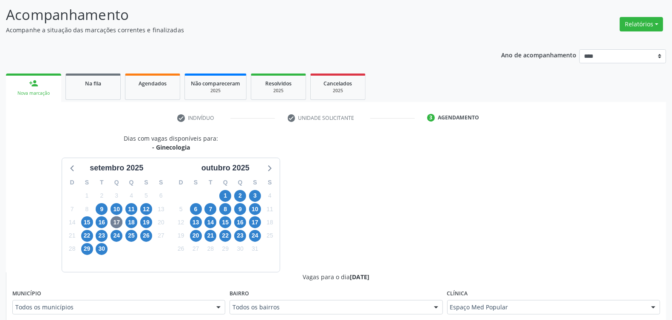
scroll to position [213, 0]
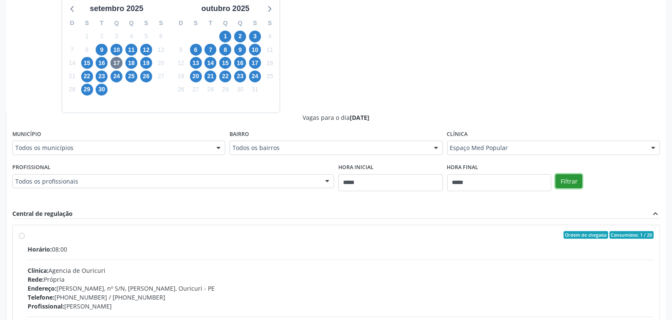
click at [576, 184] on button "Filtrar" at bounding box center [569, 181] width 27 height 14
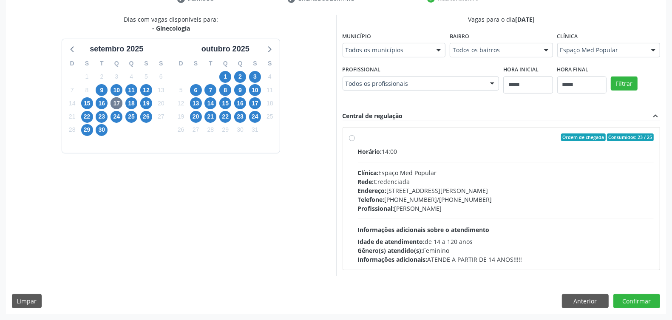
click at [575, 181] on div "Rede: Credenciada" at bounding box center [506, 181] width 296 height 9
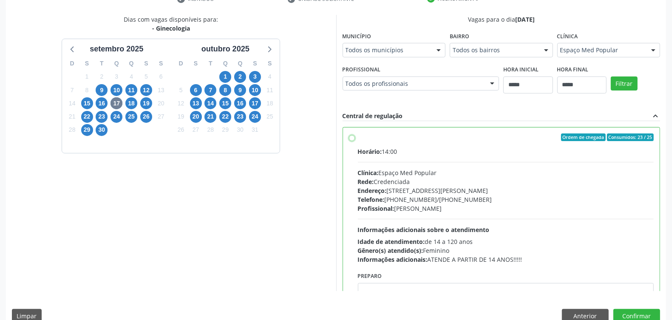
scroll to position [43, 0]
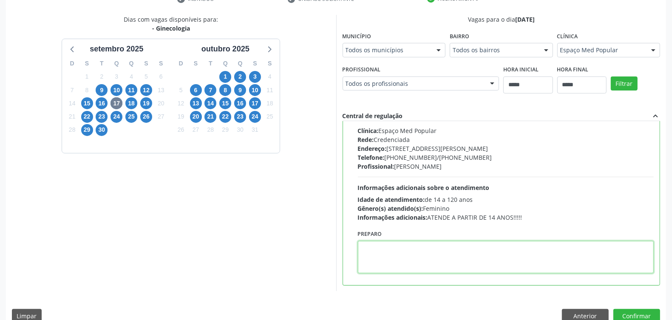
paste textarea "*********"
type textarea "*********"
click at [409, 244] on textarea "*********" at bounding box center [506, 257] width 296 height 32
click at [409, 243] on textarea "*********" at bounding box center [506, 257] width 296 height 32
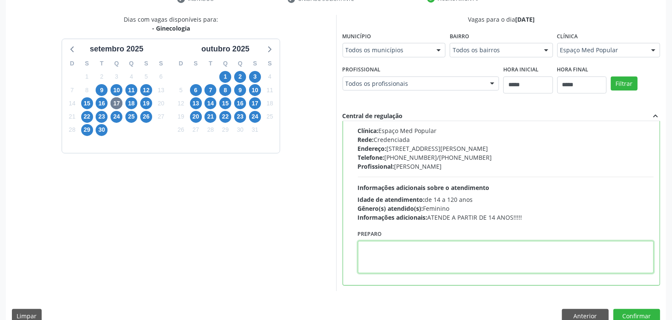
paste textarea "**********"
type textarea "**********"
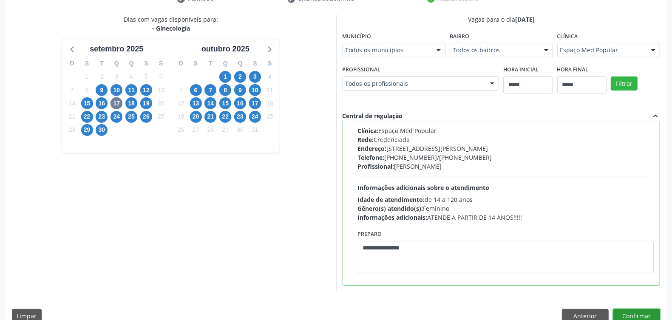
click at [631, 312] on button "Confirmar" at bounding box center [636, 316] width 47 height 14
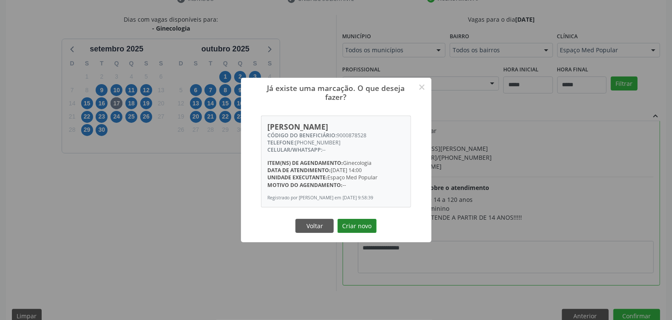
click at [353, 224] on button "Criar novo" at bounding box center [357, 226] width 39 height 14
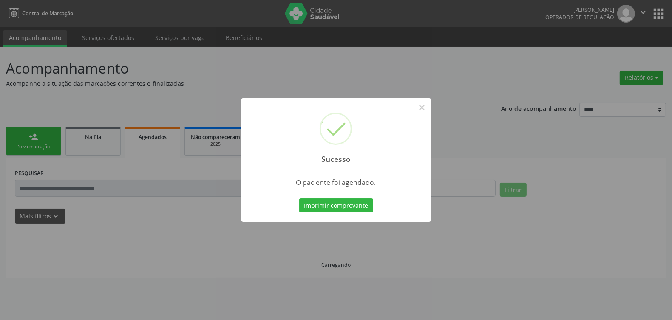
scroll to position [0, 0]
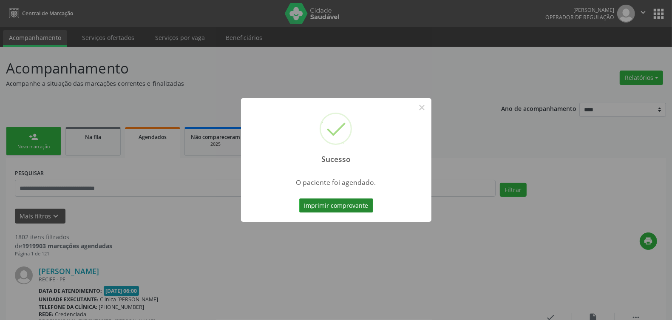
click at [345, 203] on button "Imprimir comprovante" at bounding box center [336, 206] width 74 height 14
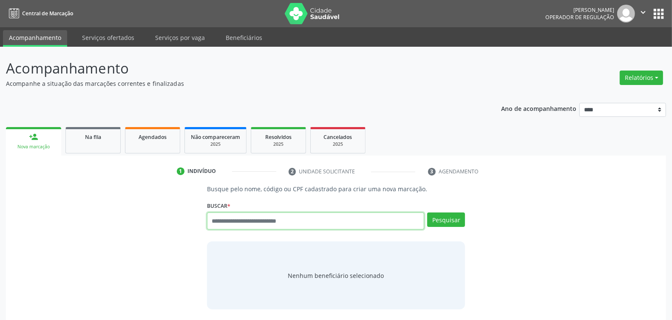
click at [219, 225] on input "text" at bounding box center [315, 221] width 217 height 17
type input "*********"
click at [448, 219] on button "Pesquisar" at bounding box center [446, 220] width 38 height 14
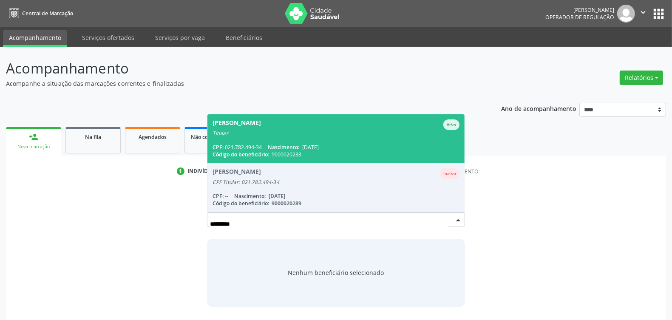
click at [261, 127] on div "[PERSON_NAME]" at bounding box center [237, 124] width 48 height 11
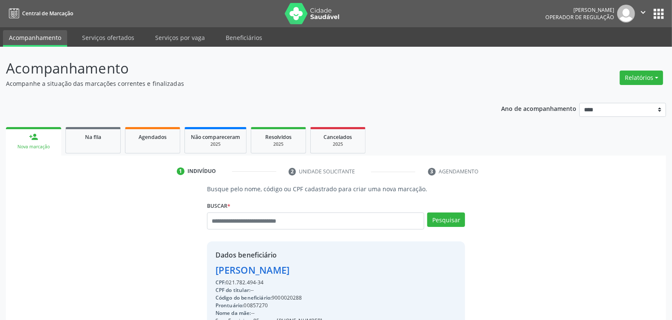
scroll to position [128, 0]
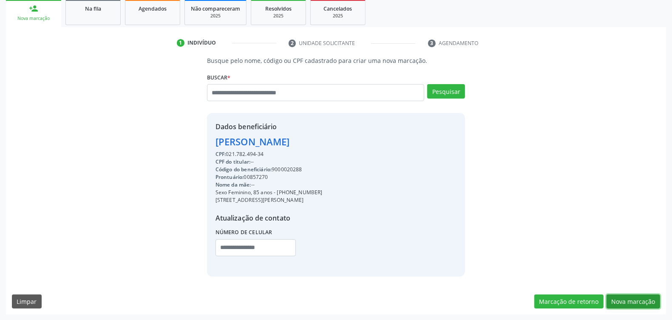
click at [636, 299] on button "Nova marcação" at bounding box center [634, 302] width 54 height 14
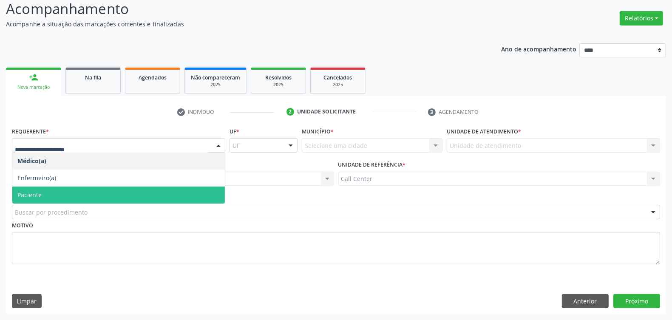
click at [80, 195] on span "Paciente" at bounding box center [118, 195] width 213 height 17
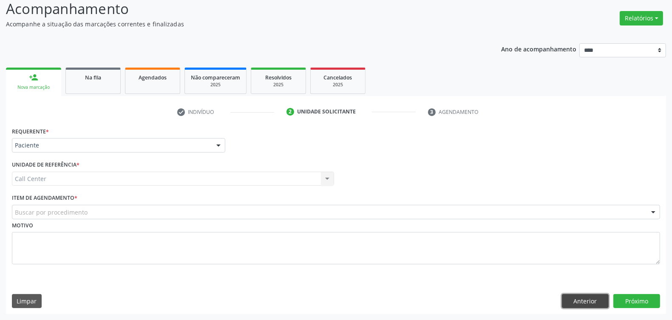
click at [581, 301] on button "Anterior" at bounding box center [585, 301] width 47 height 14
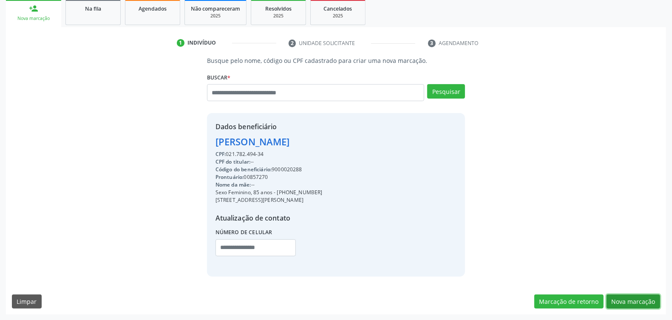
click at [639, 301] on button "Nova marcação" at bounding box center [634, 302] width 54 height 14
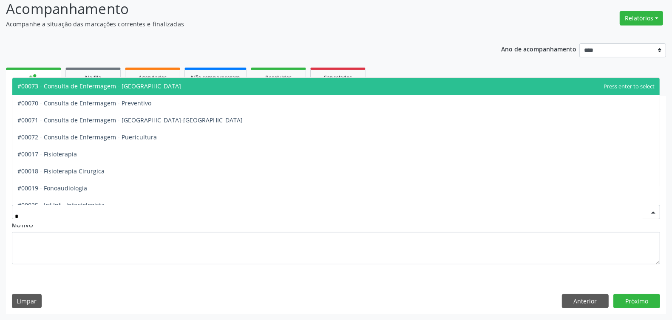
type input "**"
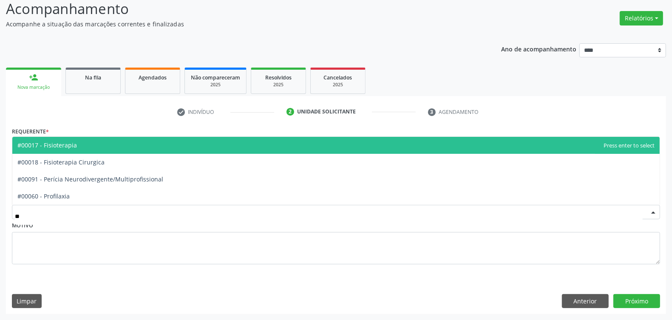
click at [75, 148] on span "#00017 - Fisioterapia" at bounding box center [47, 145] width 60 height 8
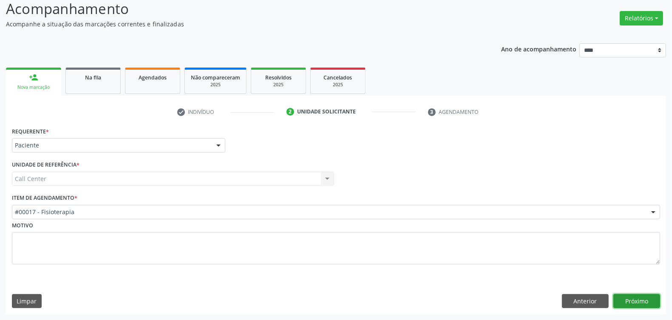
click at [636, 296] on button "Próximo" at bounding box center [636, 301] width 47 height 14
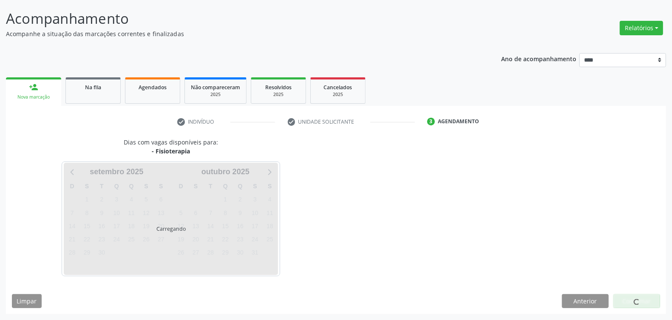
scroll to position [50, 0]
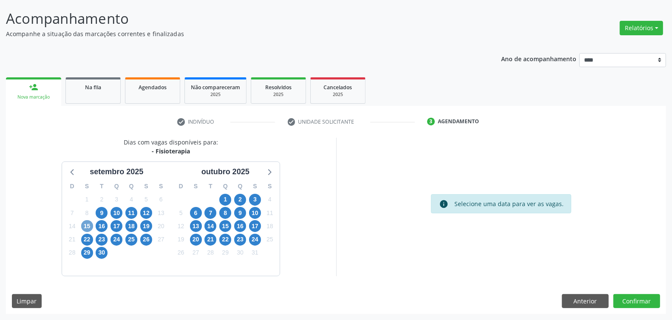
click at [90, 221] on span "15" at bounding box center [87, 226] width 12 height 12
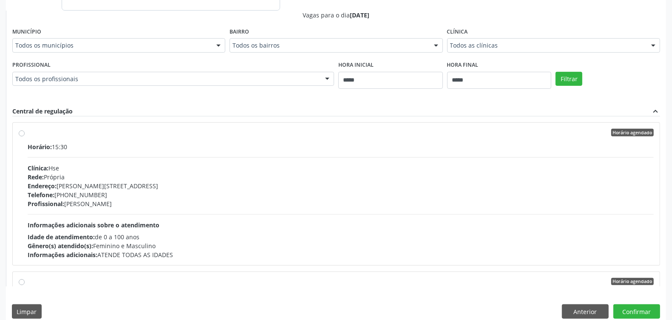
scroll to position [326, 0]
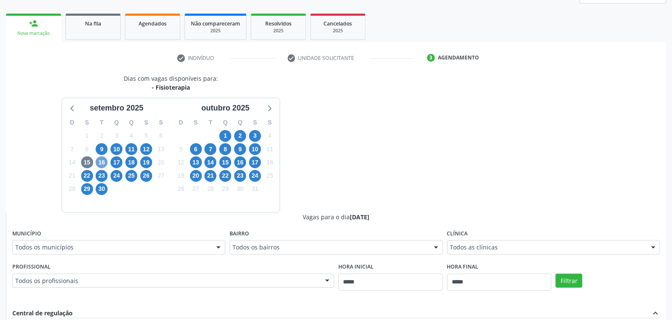
click at [103, 162] on span "16" at bounding box center [102, 162] width 12 height 12
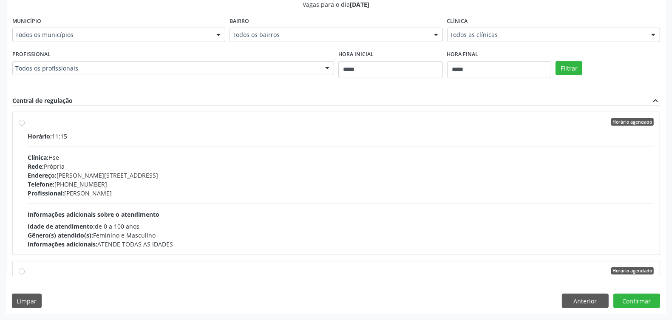
click at [117, 199] on div "Horário: 11:15 Clínica: Hse Rede: Própria Endereço: Av Rosa e Silva, nº 36, Esp…" at bounding box center [341, 190] width 626 height 117
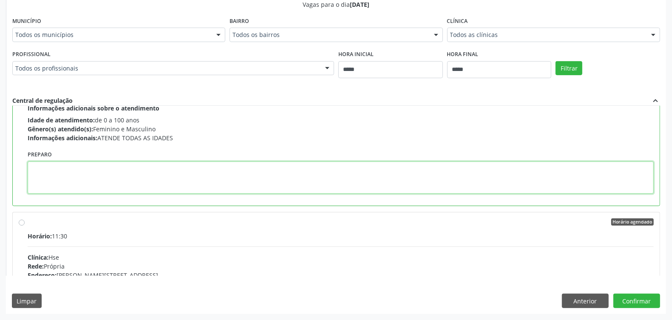
paste textarea "**********"
type textarea "**********"
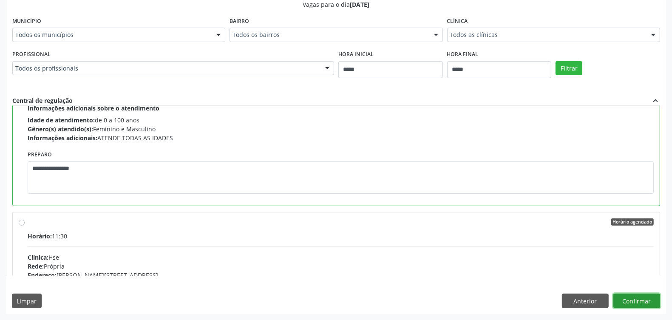
click at [642, 304] on button "Confirmar" at bounding box center [636, 301] width 47 height 14
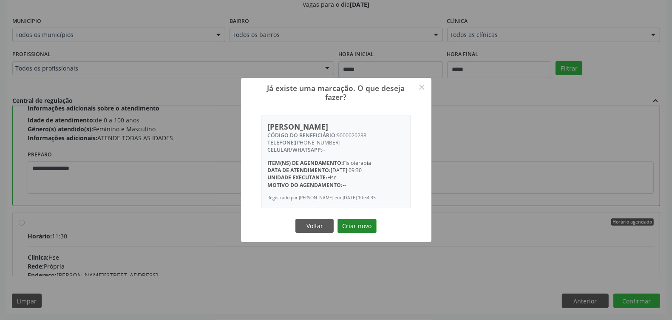
click at [366, 224] on button "Criar novo" at bounding box center [357, 226] width 39 height 14
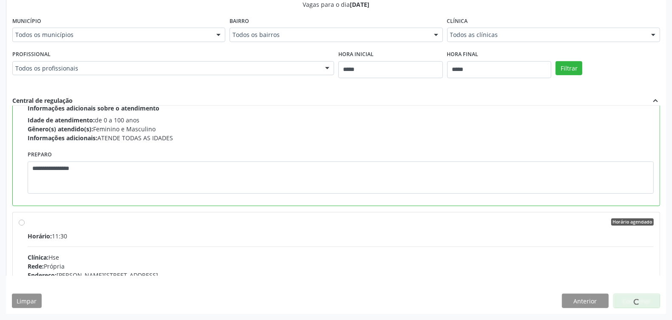
scroll to position [0, 0]
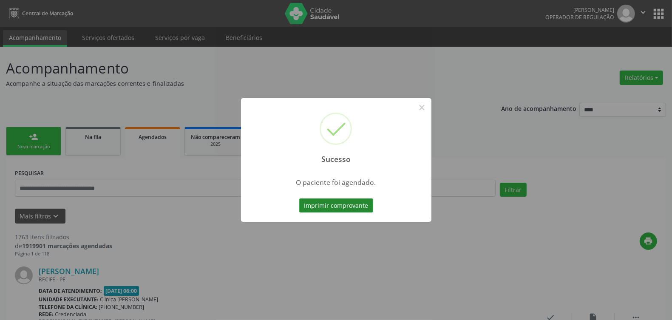
click at [344, 202] on button "Imprimir comprovante" at bounding box center [336, 206] width 74 height 14
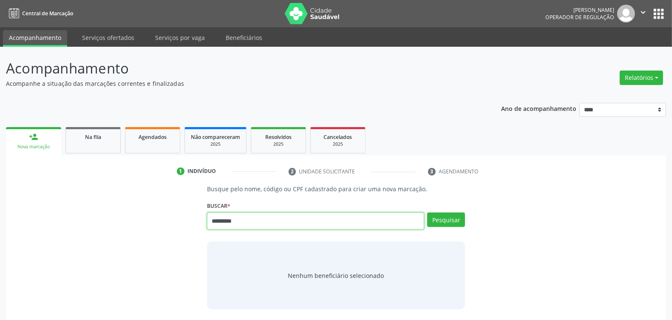
type input "*********"
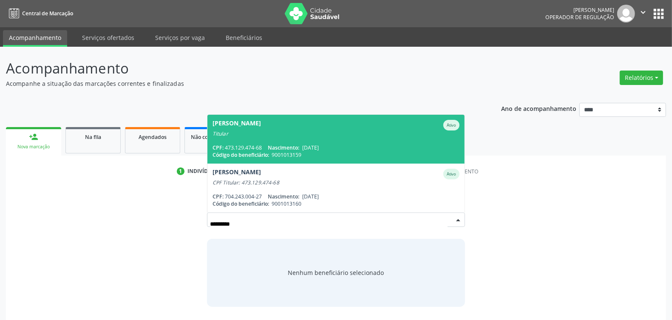
click at [301, 137] on span "Cristina Maria de Araujo Calado Bezerra Ativo Titular CPF: 473.129.474-68 Nasci…" at bounding box center [335, 139] width 257 height 49
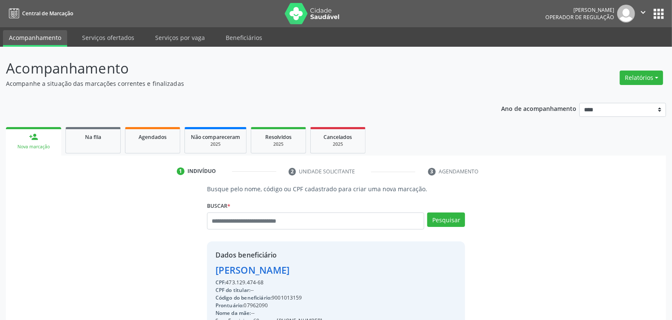
scroll to position [128, 0]
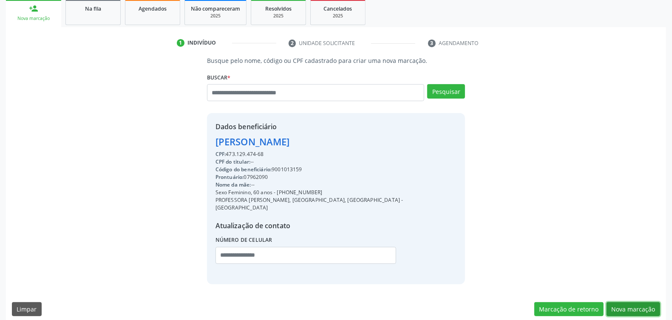
click at [630, 302] on button "Nova marcação" at bounding box center [634, 309] width 54 height 14
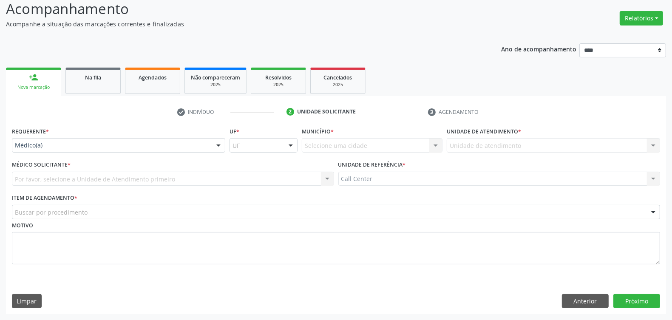
scroll to position [60, 0]
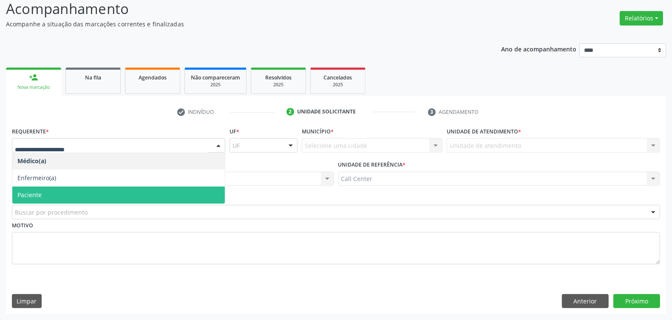
click at [45, 196] on span "Paciente" at bounding box center [118, 195] width 213 height 17
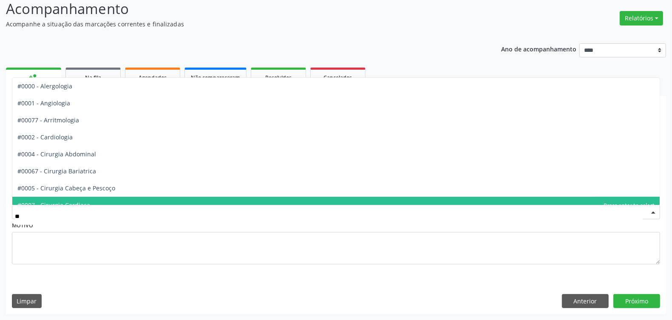
type input "***"
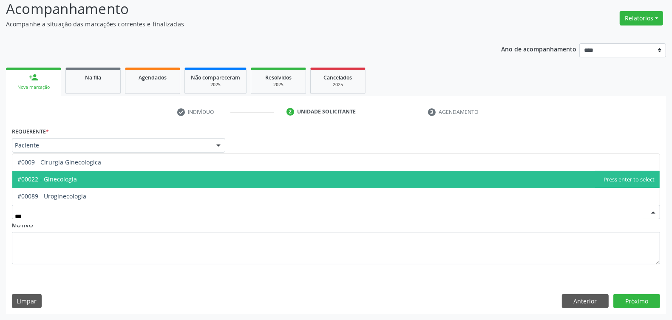
click at [64, 179] on span "#00022 - Ginecologia" at bounding box center [47, 179] width 60 height 8
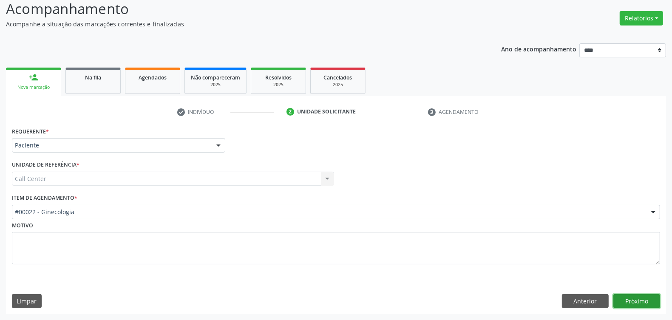
click at [638, 298] on button "Próximo" at bounding box center [636, 301] width 47 height 14
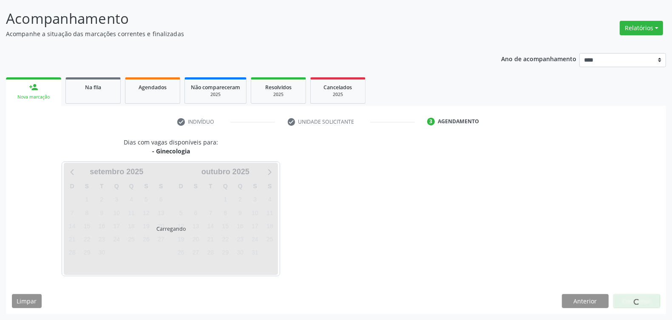
scroll to position [50, 0]
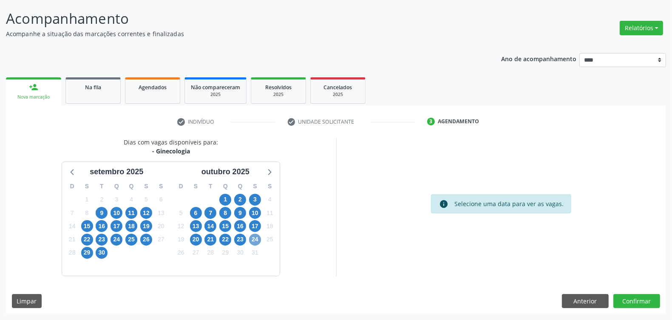
click at [257, 239] on span "24" at bounding box center [255, 240] width 12 height 12
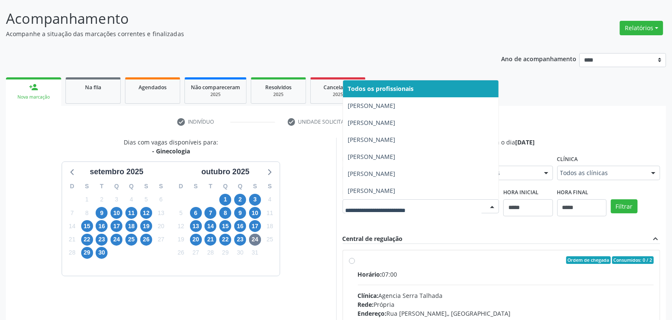
drag, startPoint x: 406, startPoint y: 205, endPoint x: 408, endPoint y: 211, distance: 5.9
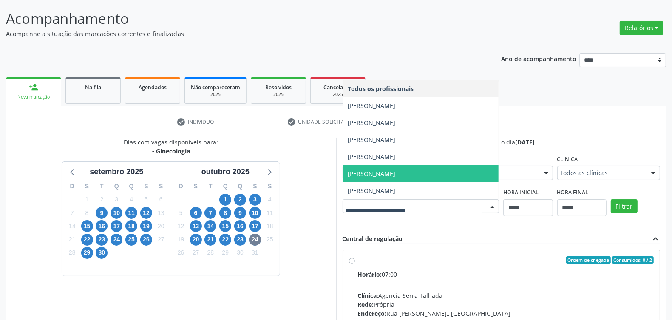
click at [398, 174] on span "Valdemilson Alves" at bounding box center [421, 173] width 156 height 17
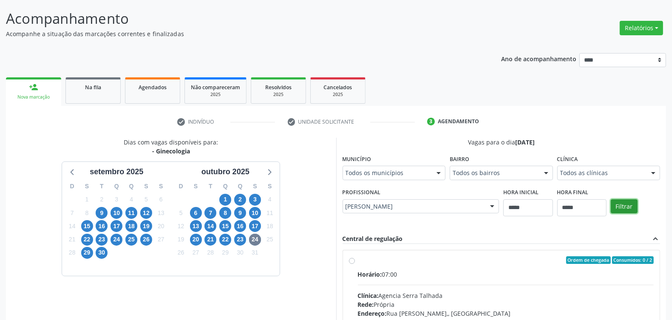
click at [625, 205] on button "Filtrar" at bounding box center [624, 206] width 27 height 14
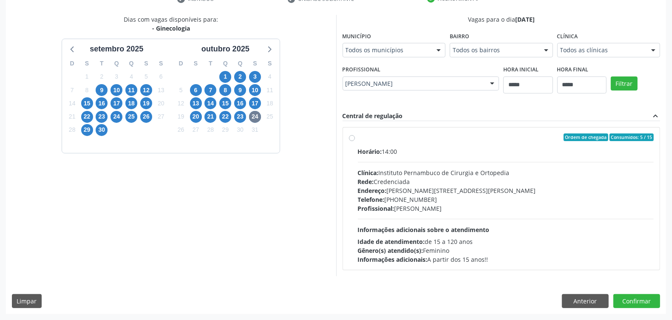
click at [403, 196] on div "Telefone: (81) 3721-4002" at bounding box center [506, 199] width 296 height 9
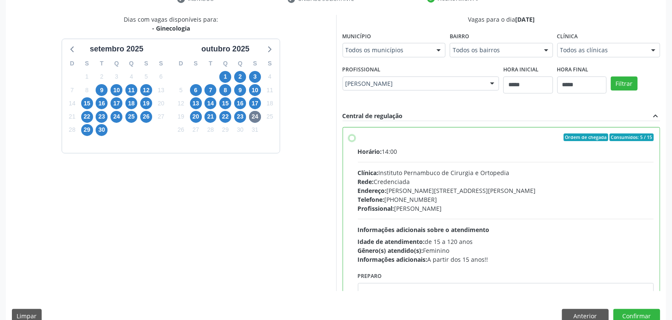
scroll to position [43, 0]
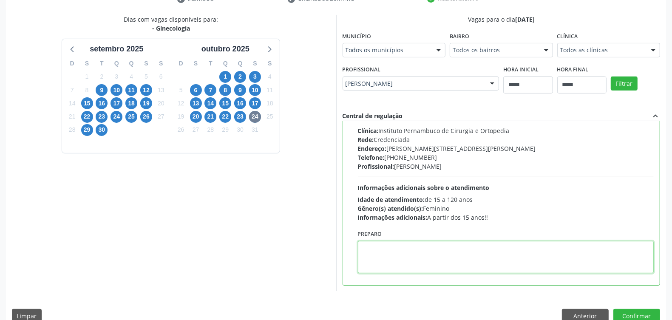
paste textarea "**********"
type textarea "**********"
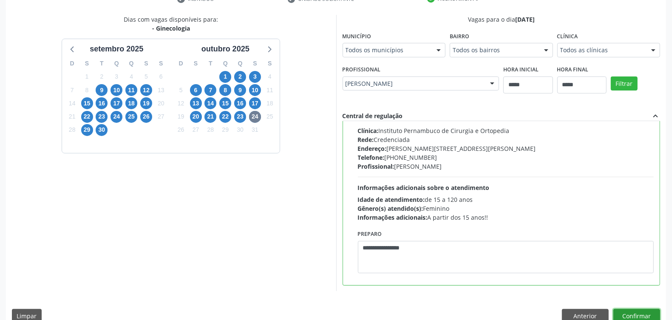
click at [648, 312] on button "Confirmar" at bounding box center [636, 316] width 47 height 14
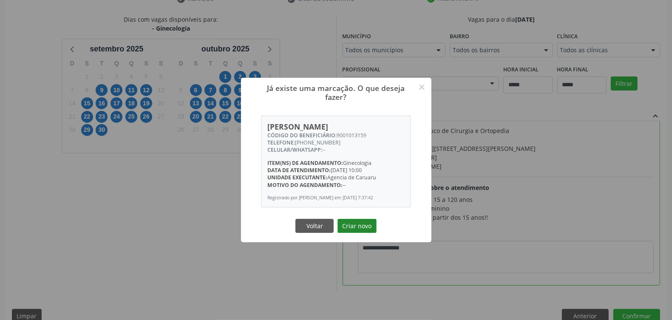
click at [350, 224] on button "Criar novo" at bounding box center [357, 226] width 39 height 14
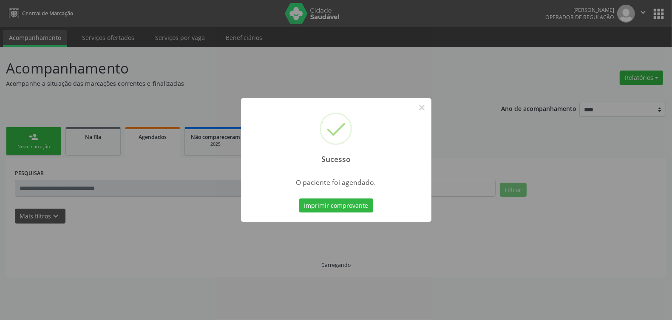
scroll to position [0, 0]
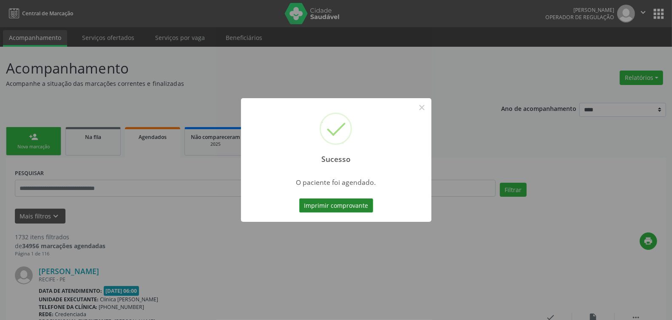
click at [349, 203] on button "Imprimir comprovante" at bounding box center [336, 206] width 74 height 14
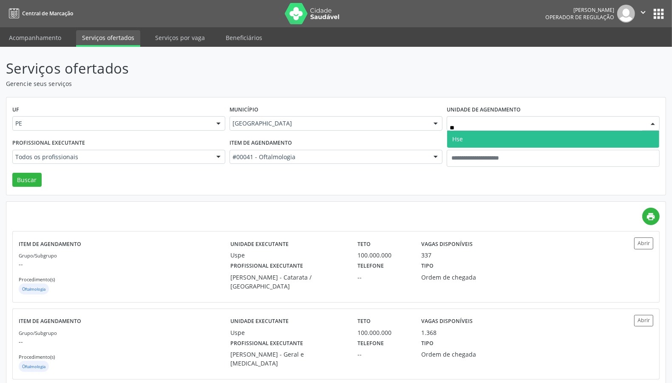
type input "***"
drag, startPoint x: 488, startPoint y: 133, endPoint x: 479, endPoint y: 147, distance: 16.0
click at [488, 133] on span "Hse" at bounding box center [553, 139] width 212 height 17
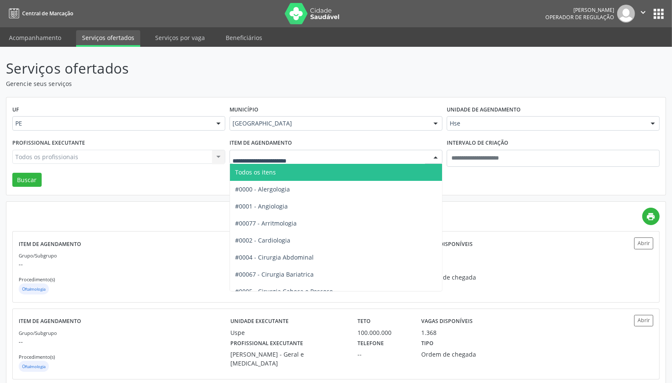
click at [275, 174] on span "Todos os itens" at bounding box center [348, 172] width 236 height 17
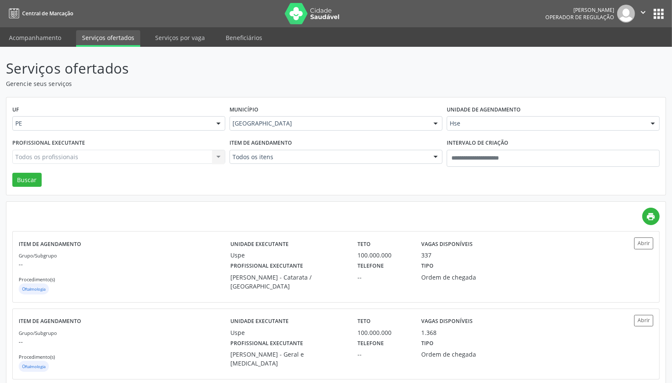
click at [158, 153] on div "Todos os profissionais Todos os profissionais Aderaldo [PERSON_NAME] [PERSON_NA…" at bounding box center [118, 157] width 213 height 14
click at [151, 166] on div "Profissional executante Todos os profissionais Todos os profissionais [PERSON_N…" at bounding box center [118, 154] width 217 height 36
click at [150, 162] on div "Todos os profissionais" at bounding box center [118, 157] width 213 height 14
click at [343, 23] on link at bounding box center [312, 13] width 68 height 21
